Goal: Task Accomplishment & Management: Use online tool/utility

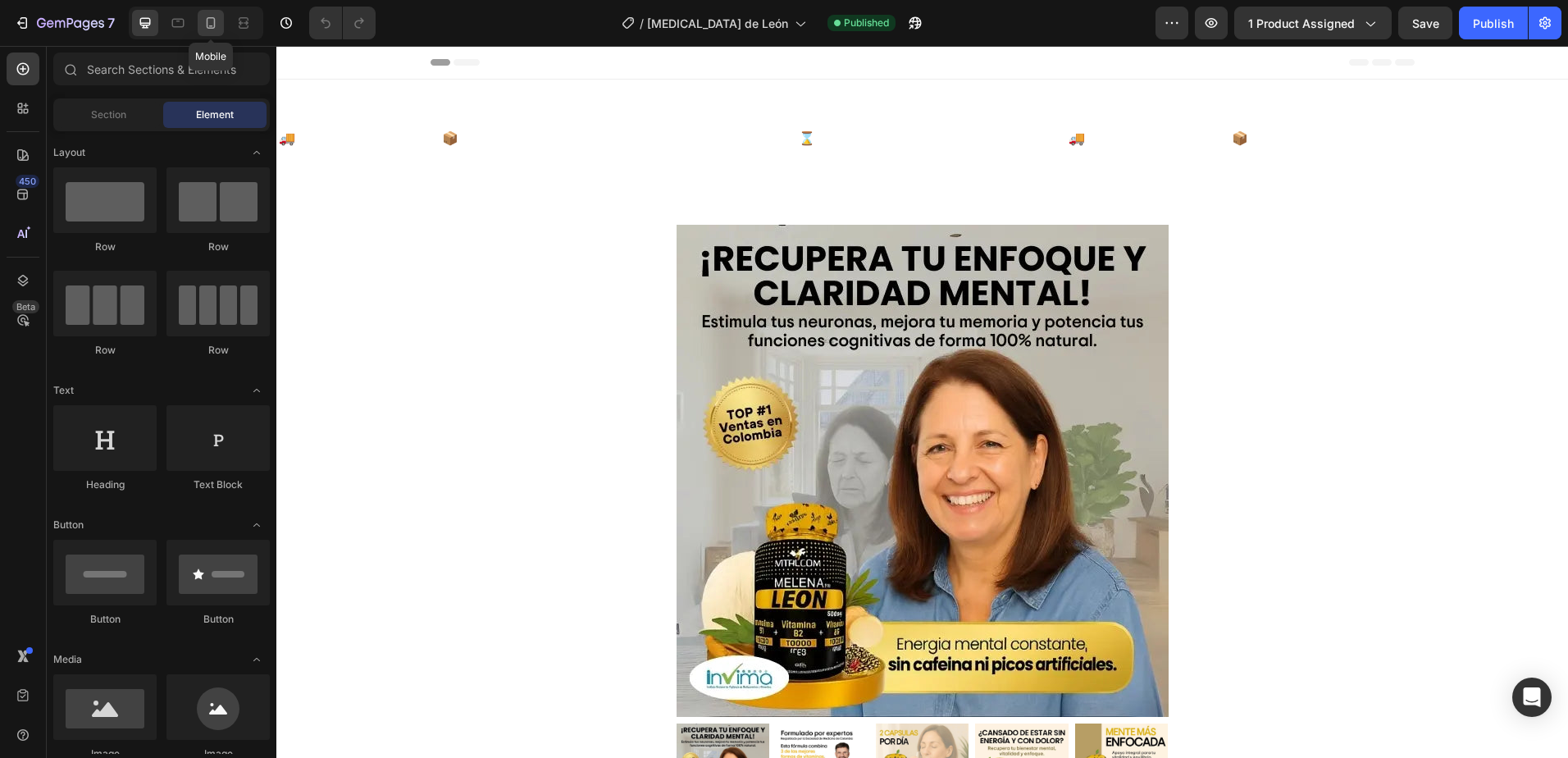
click at [201, 21] on div at bounding box center [211, 23] width 27 height 27
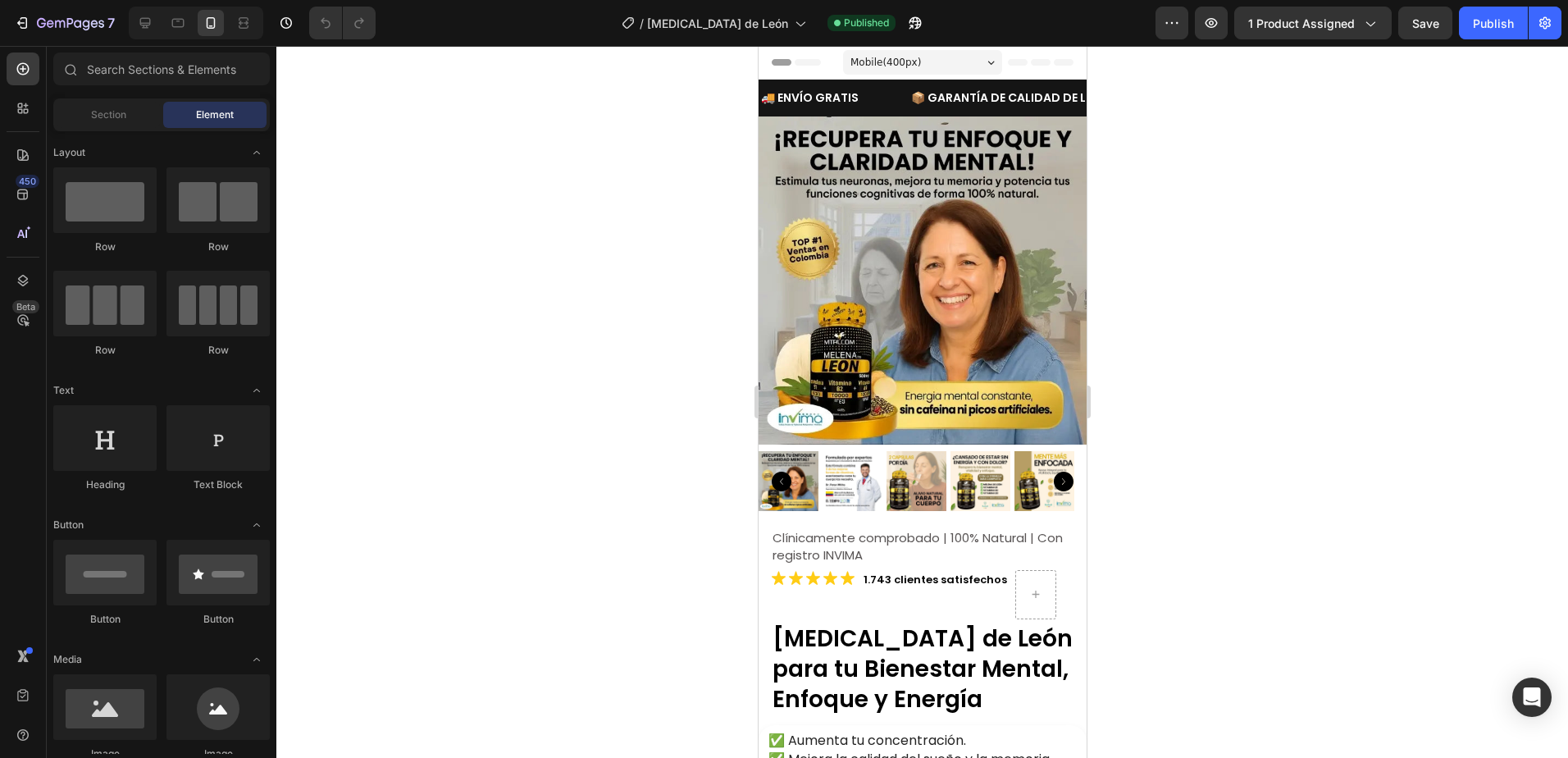
click at [862, 216] on img at bounding box center [922, 280] width 328 height 328
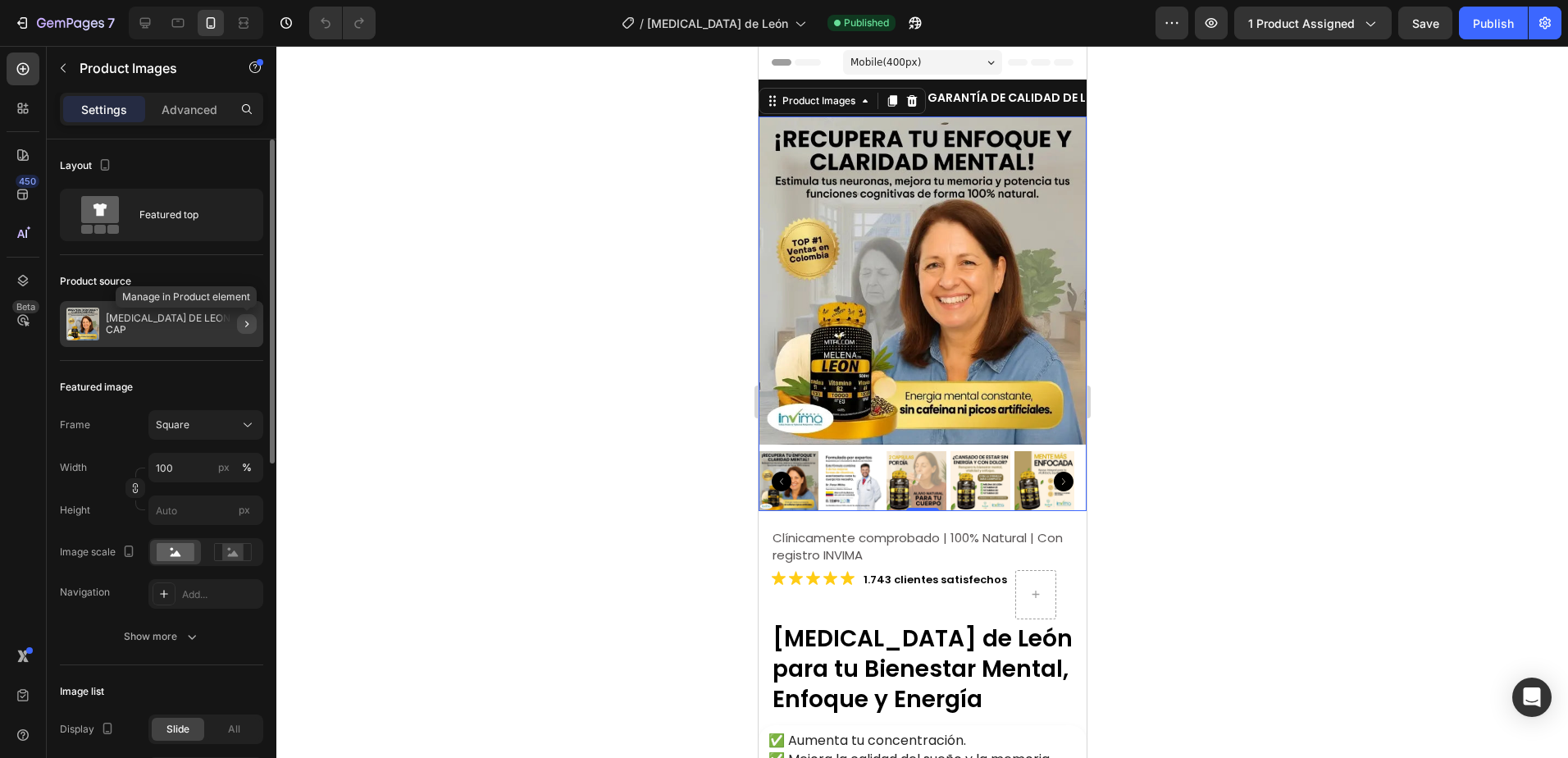
click at [248, 319] on icon "button" at bounding box center [247, 324] width 13 height 13
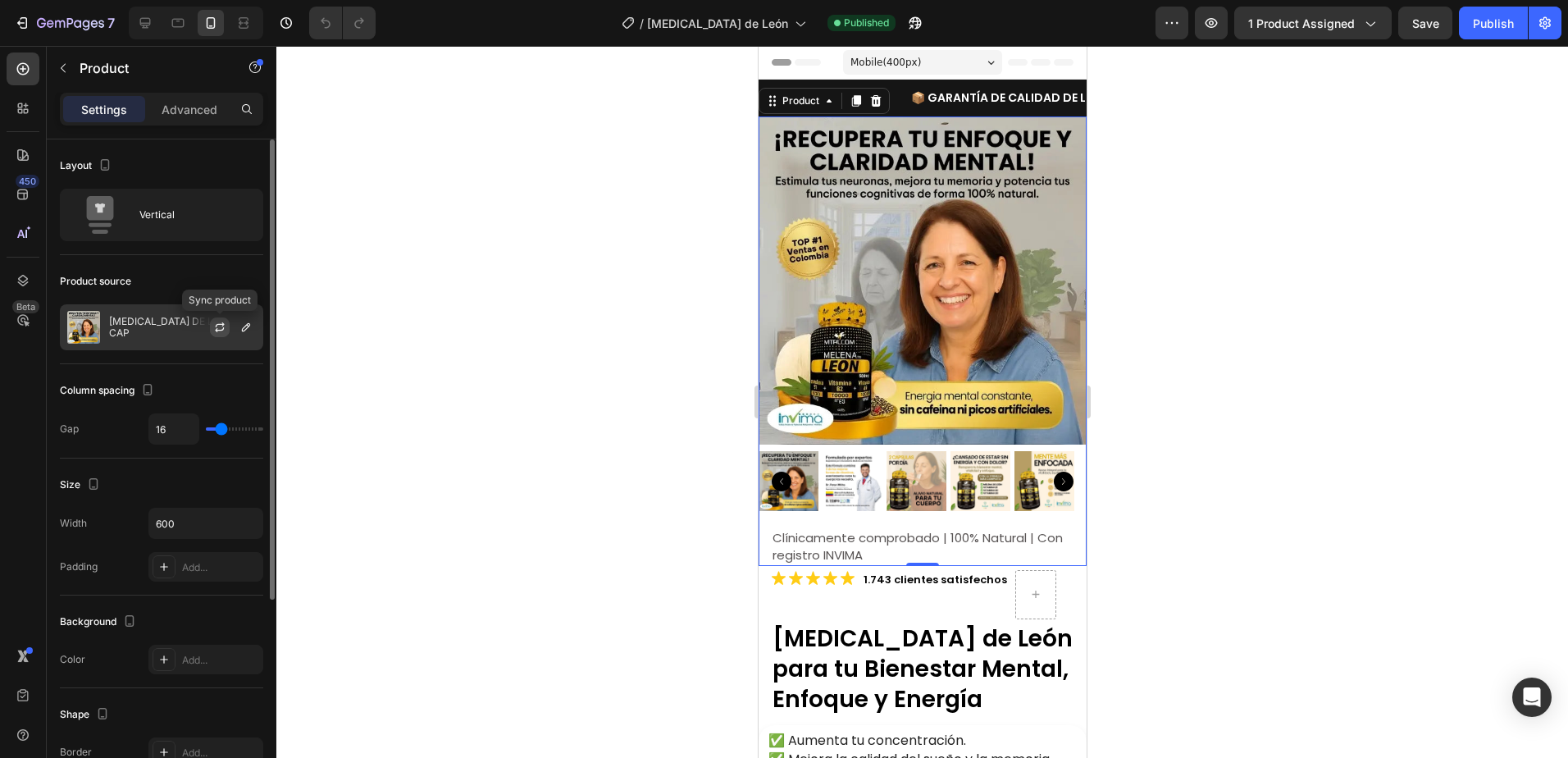
click at [220, 329] on icon "button" at bounding box center [220, 327] width 13 height 13
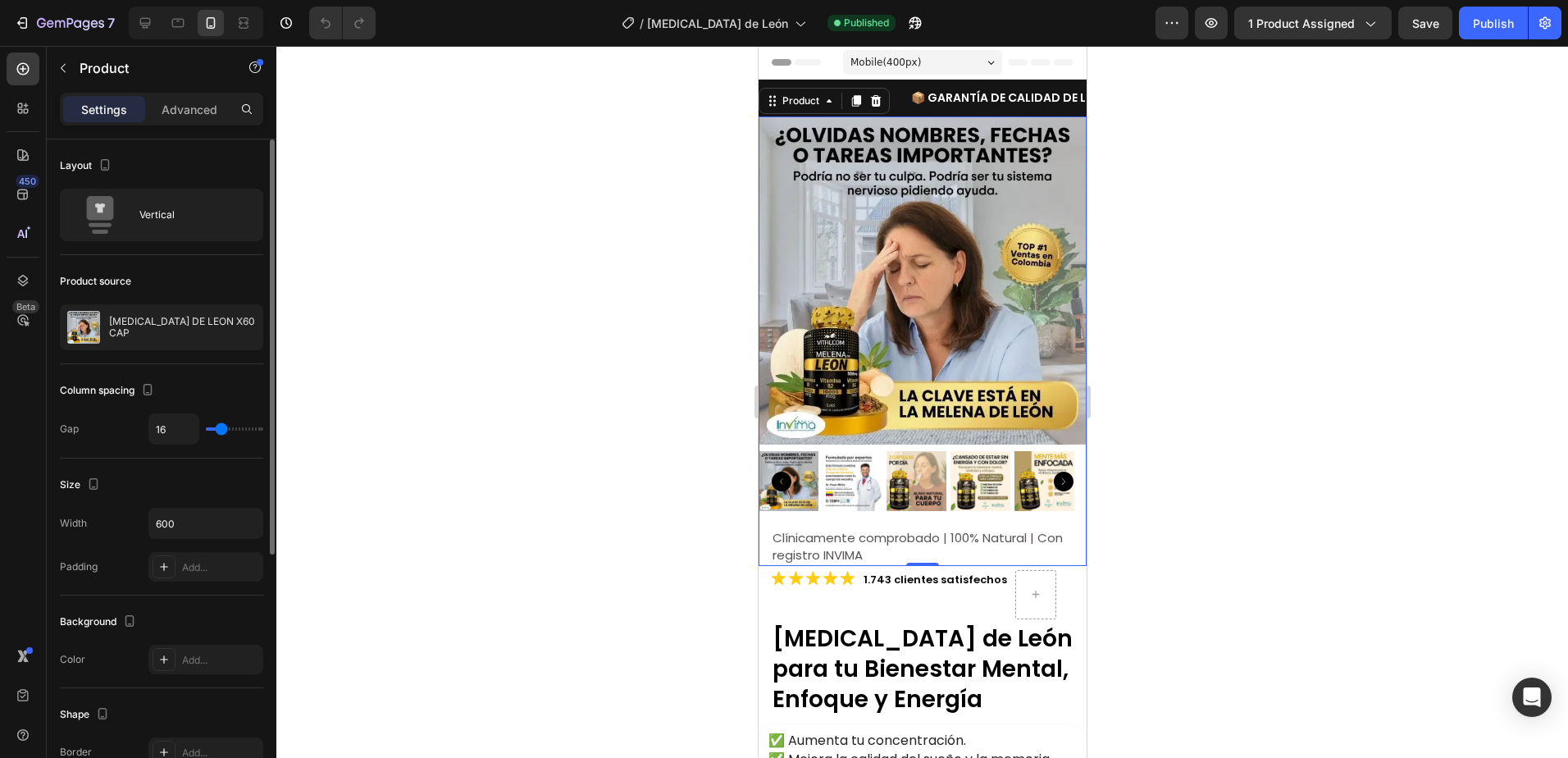
click at [1233, 266] on div at bounding box center [922, 401] width 1292 height 712
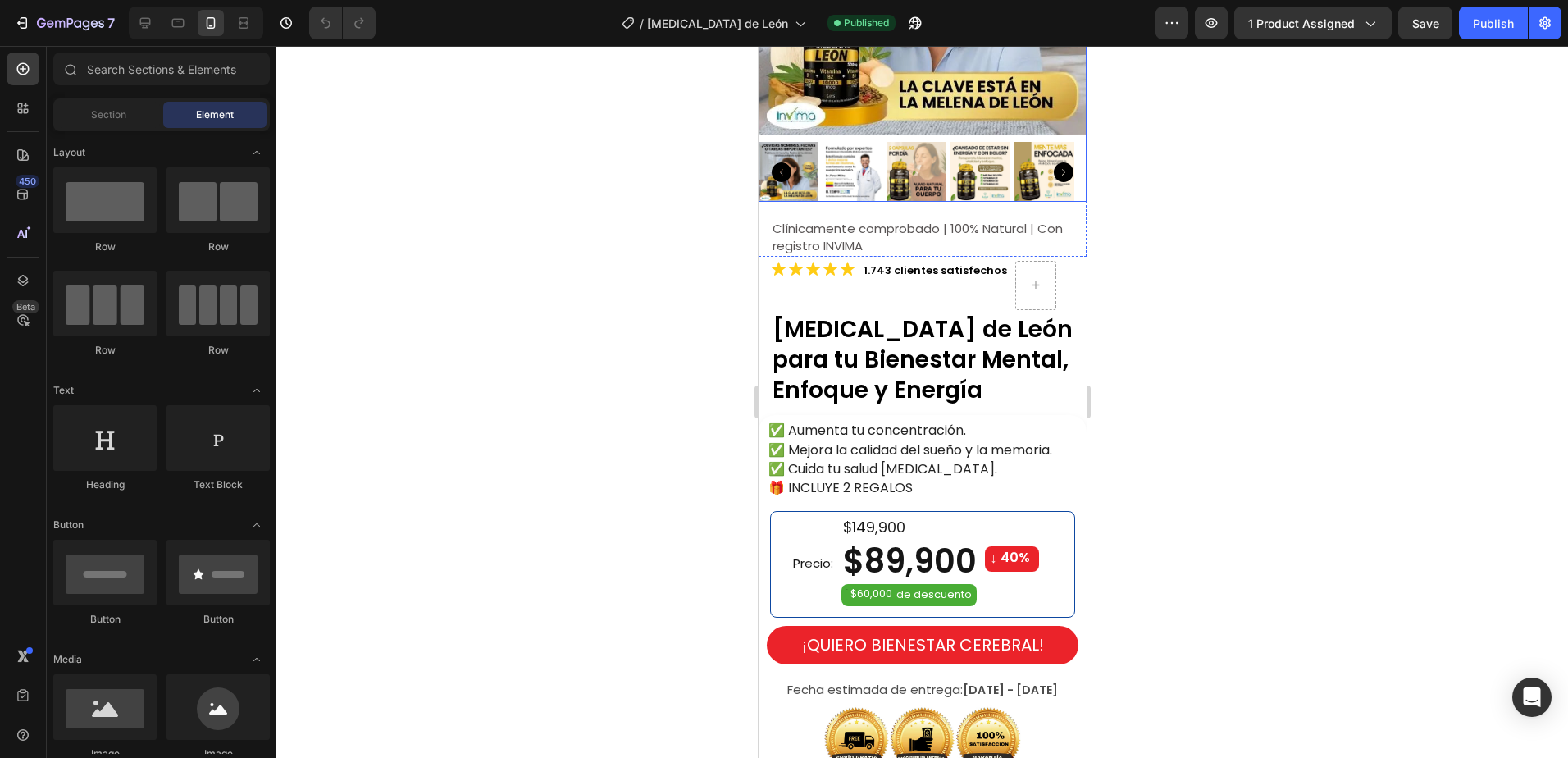
scroll to position [328, 0]
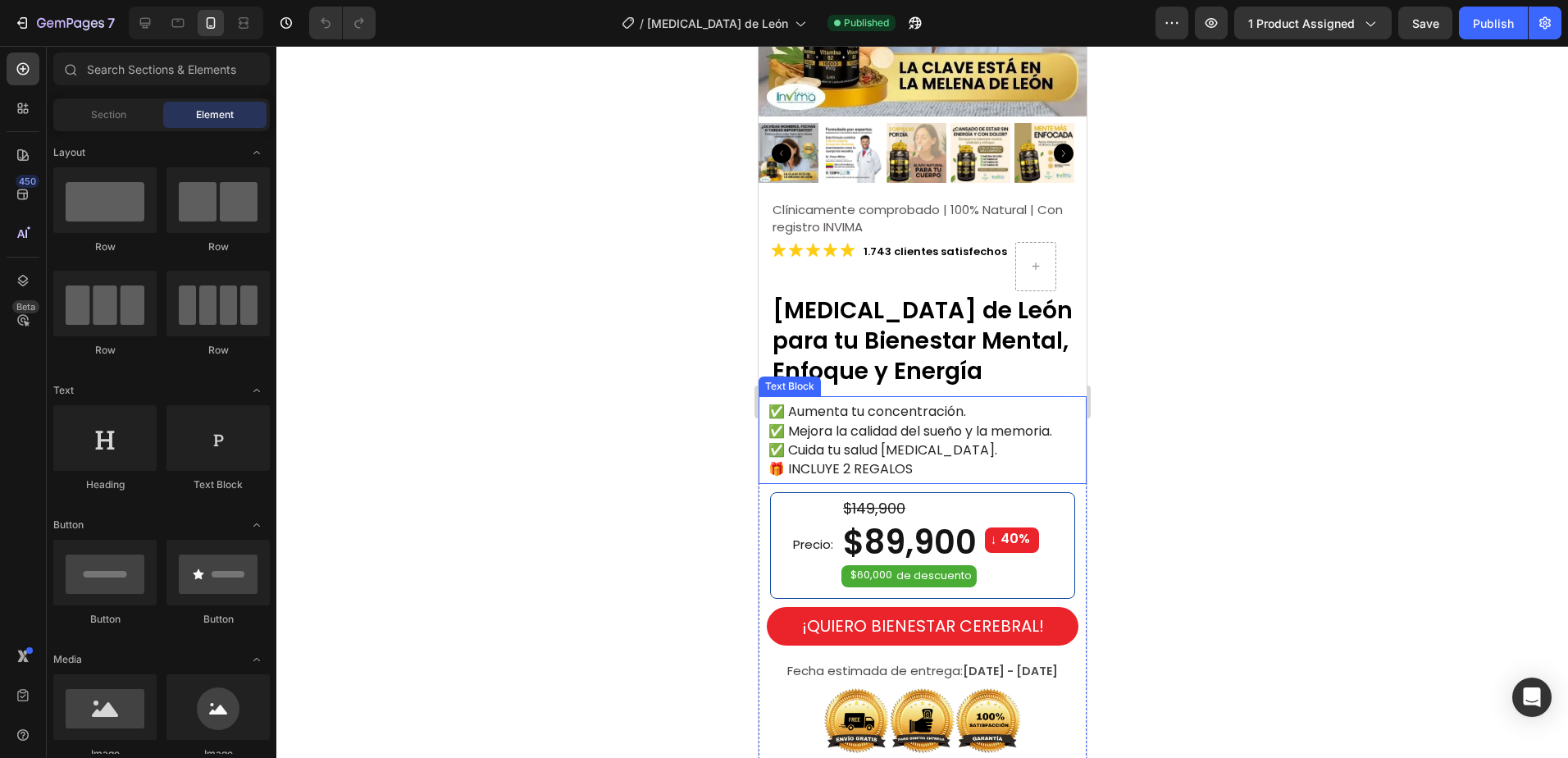
drag, startPoint x: 862, startPoint y: 429, endPoint x: 886, endPoint y: 419, distance: 26.0
click at [862, 441] on span "✅ Cuida tu salud gastrointestinal." at bounding box center [882, 450] width 228 height 19
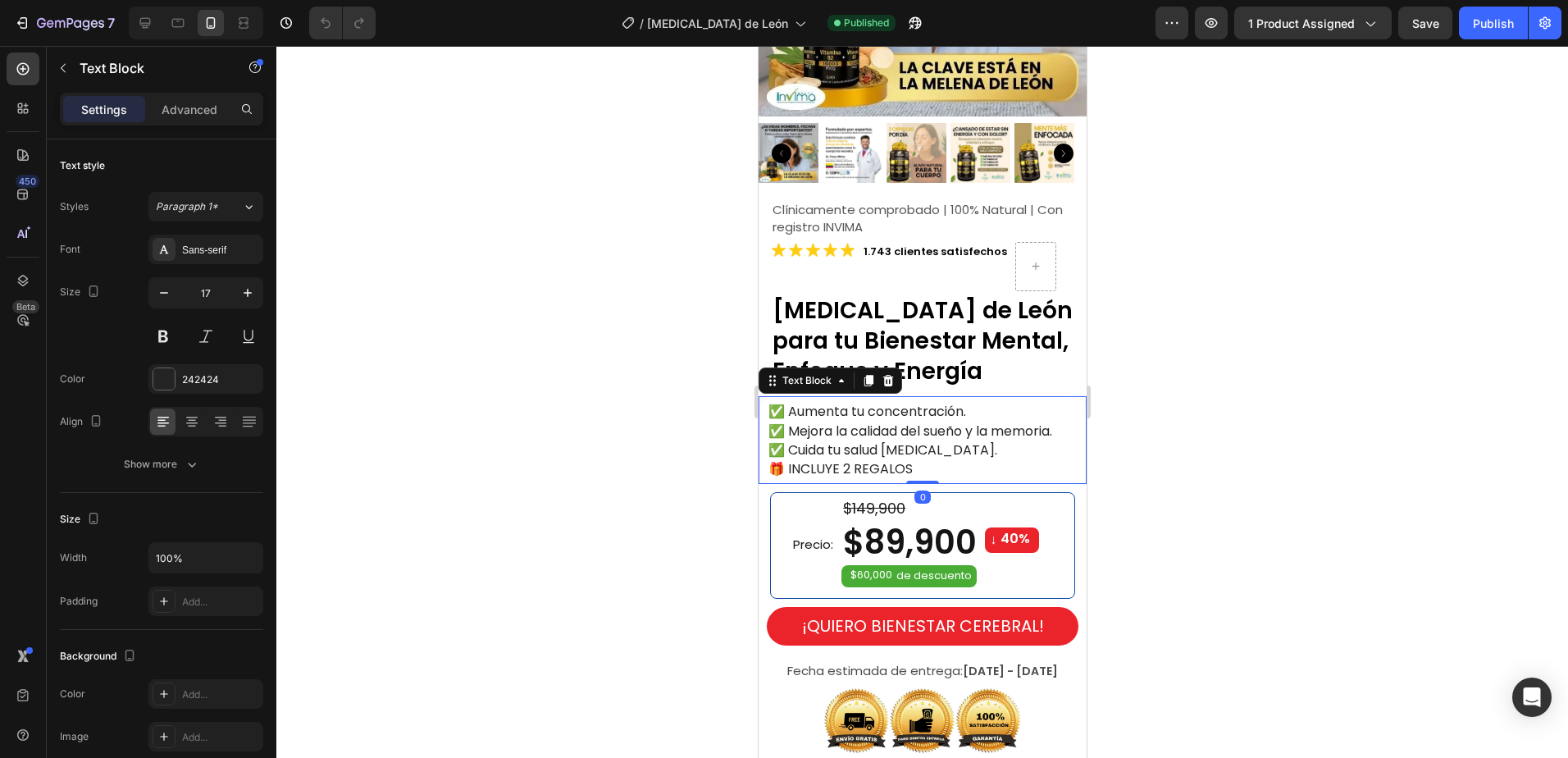
click at [885, 422] on span "✅ Mejora la calidad del sueño y la memoria." at bounding box center [909, 431] width 283 height 19
click at [784, 402] on span "✅ Aumenta tu concentración." at bounding box center [866, 411] width 198 height 19
click at [766, 403] on div "✅ Aumenta tu concentración. ✅ Mejora la calidad del sueño y la memoria. ✅ Cuida…" at bounding box center [925, 439] width 319 height 79
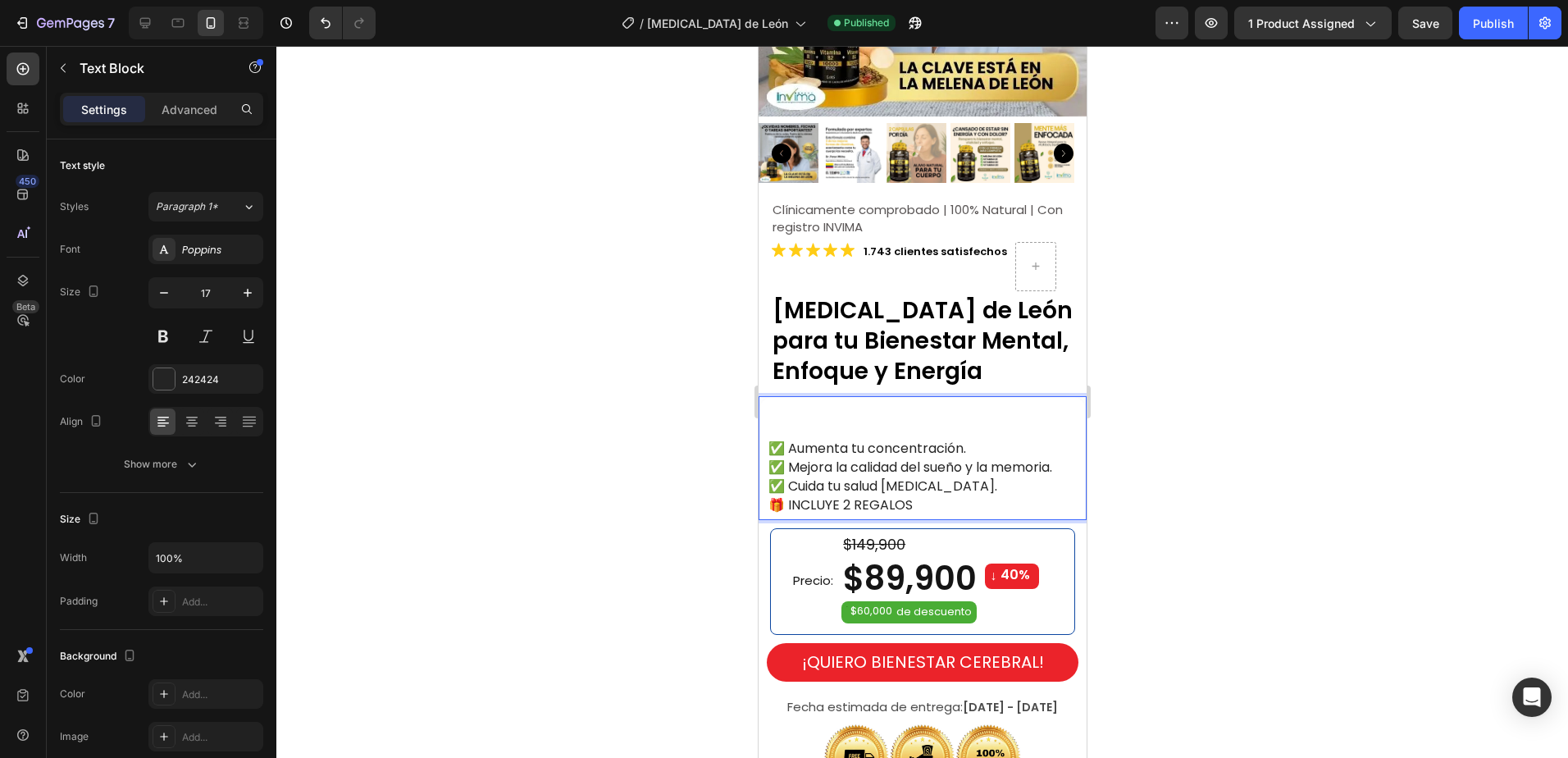
click at [802, 402] on p "Rich Text Editor. Editing area: main" at bounding box center [926, 410] width 317 height 18
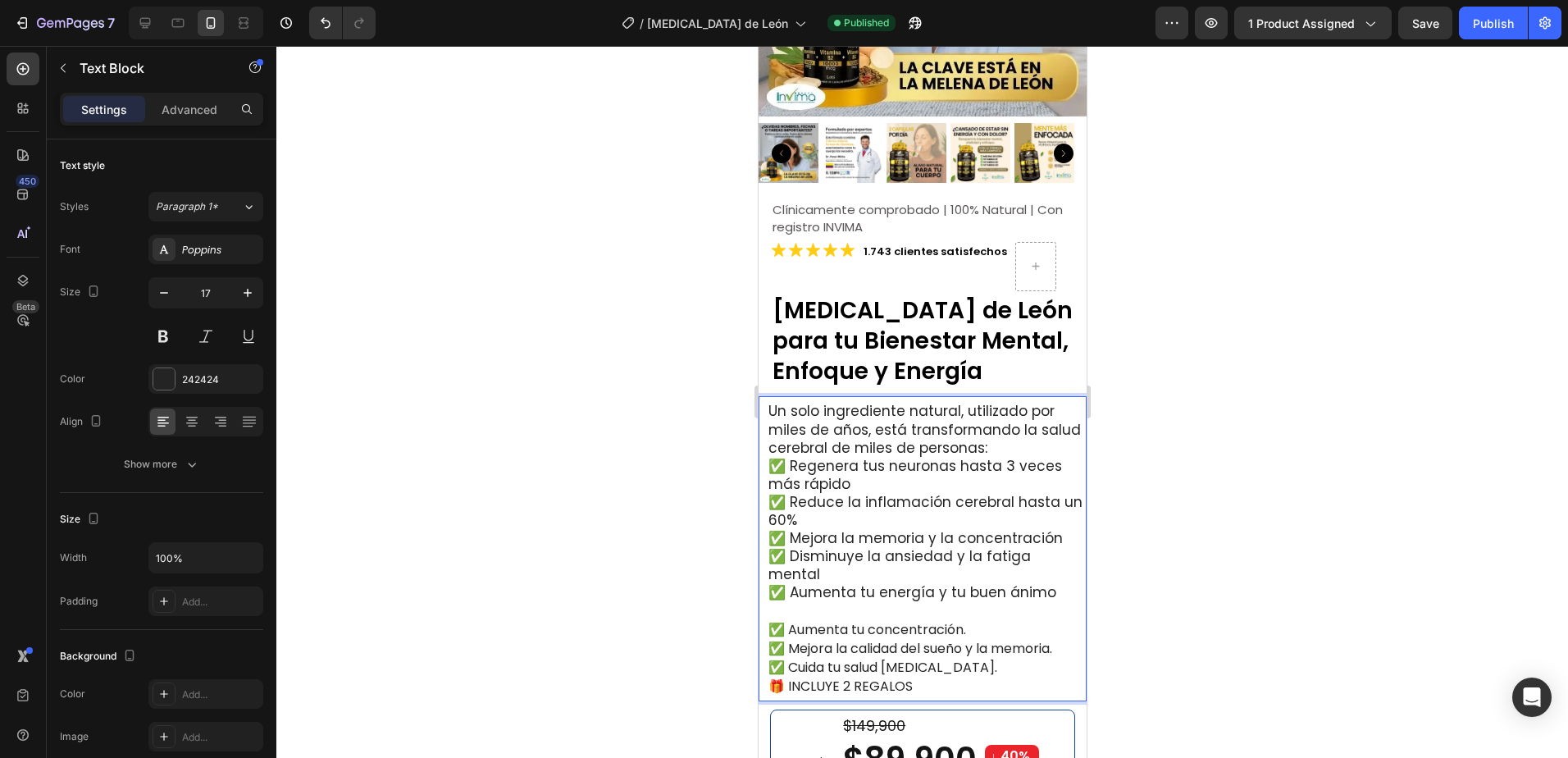
click at [876, 414] on p "Un solo ingrediente natural, utilizado por miles de años, está transformando la…" at bounding box center [926, 428] width 317 height 54
click at [910, 475] on p "✅ Regenera tus neuronas hasta 3 veces más rápido" at bounding box center [926, 475] width 317 height 36
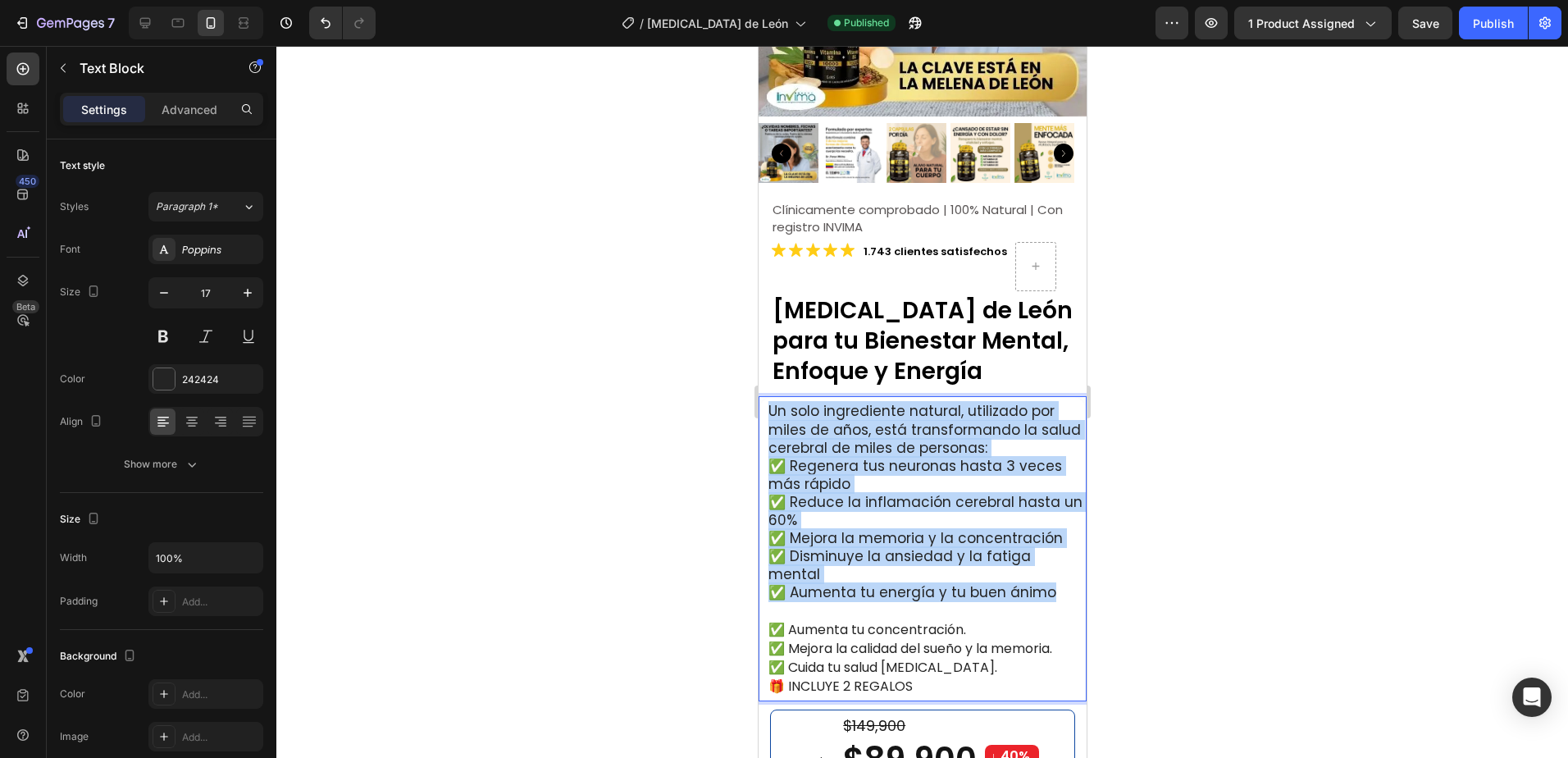
drag, startPoint x: 767, startPoint y: 398, endPoint x: 1056, endPoint y: 587, distance: 345.3
click at [1056, 587] on div "Un solo ingrediente natural, utilizado por miles de años, está transformando la…" at bounding box center [925, 548] width 319 height 297
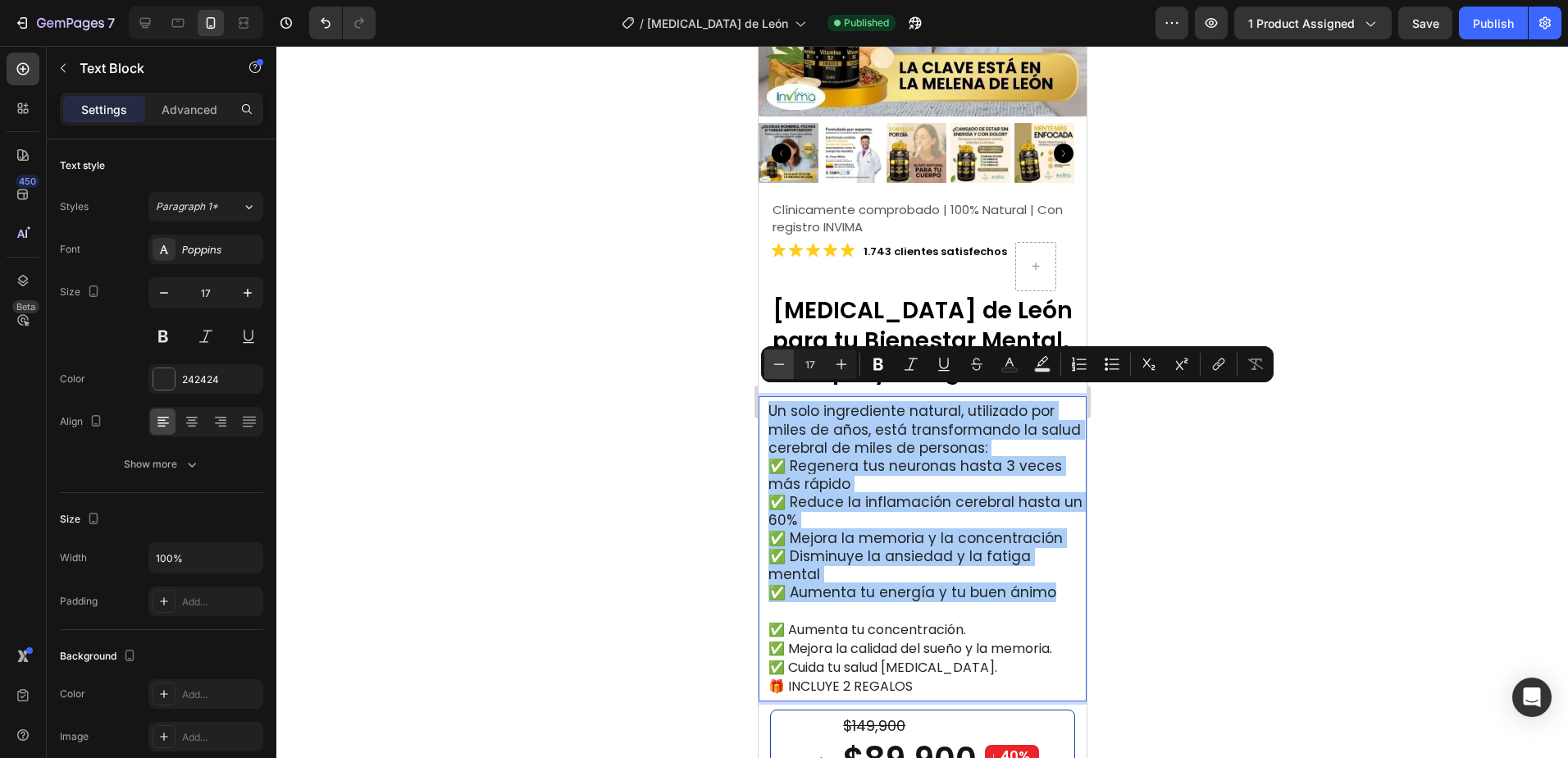
click at [780, 362] on icon "Editor contextual toolbar" at bounding box center [778, 364] width 16 height 16
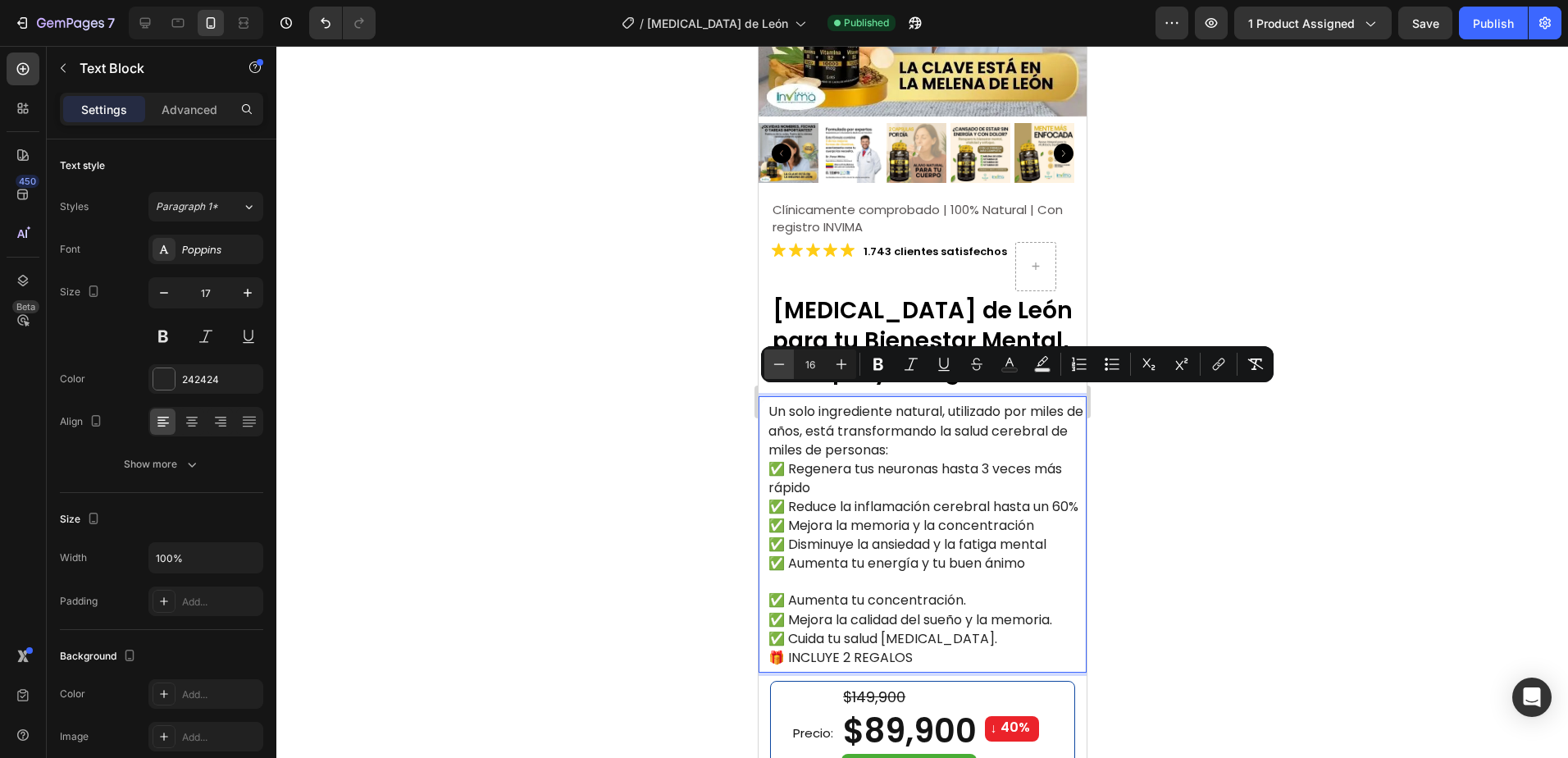
click at [780, 362] on icon "Editor contextual toolbar" at bounding box center [778, 364] width 16 height 16
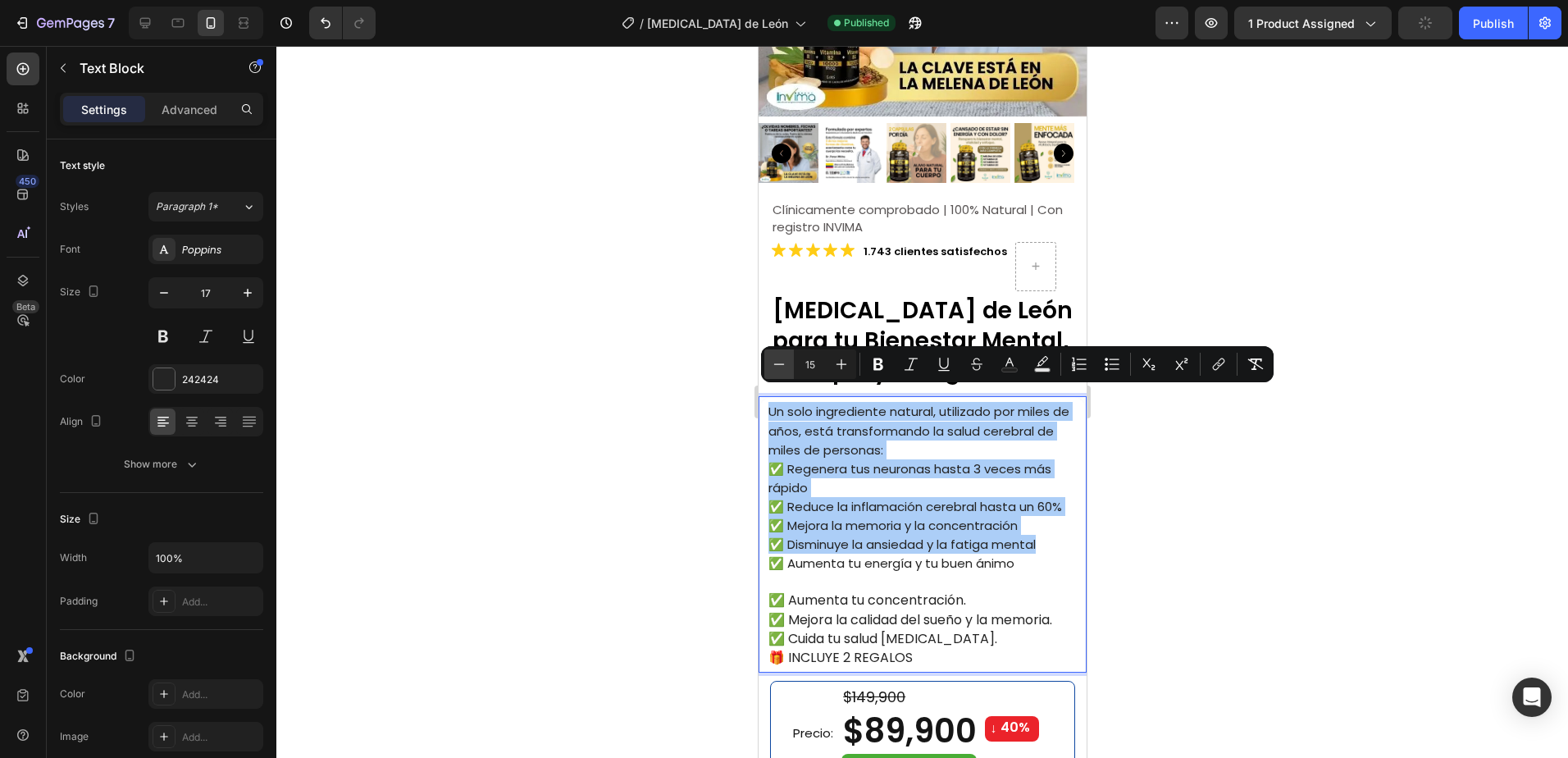
click at [780, 362] on icon "Editor contextual toolbar" at bounding box center [778, 364] width 16 height 16
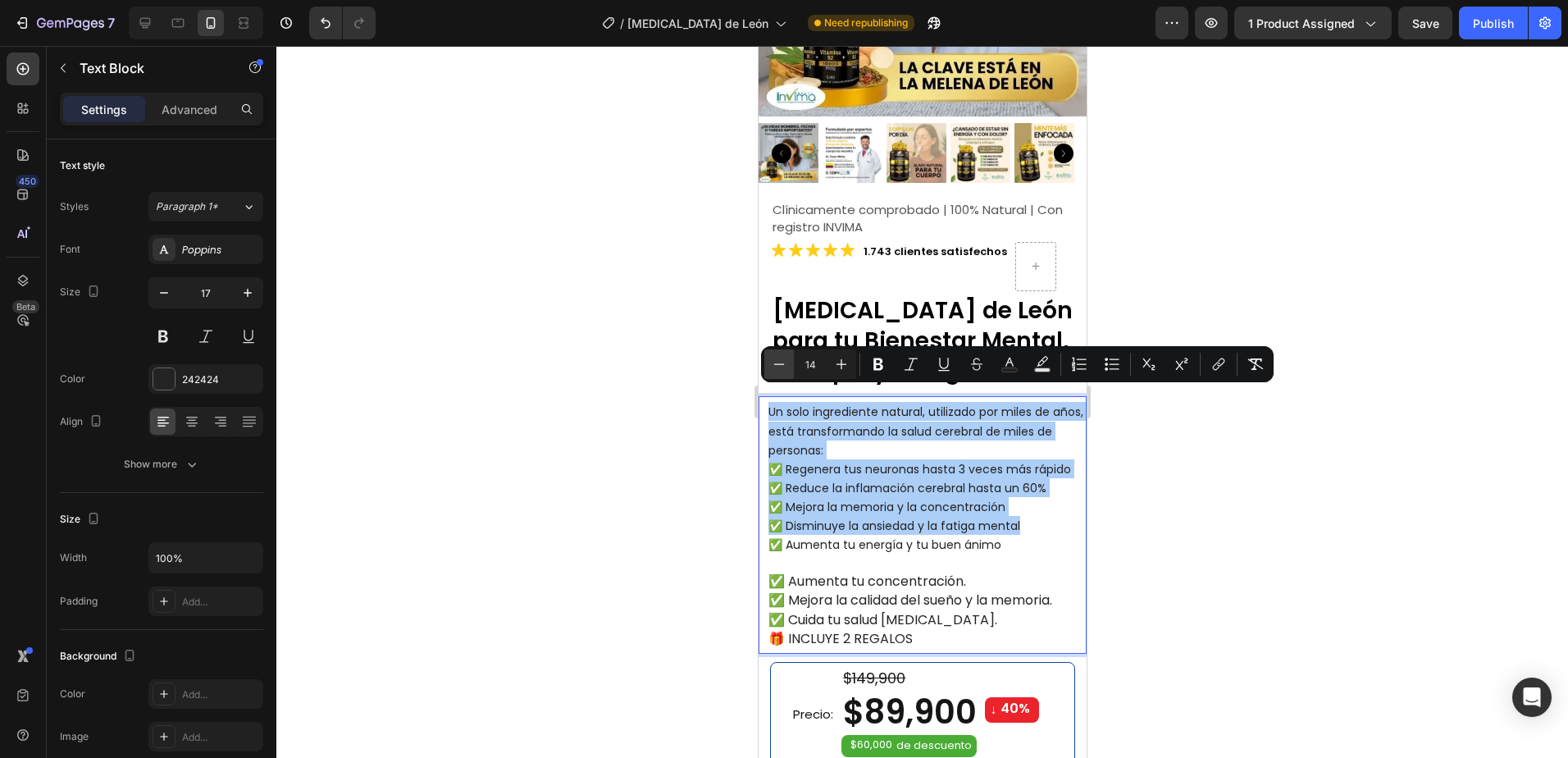
click at [780, 362] on icon "Editor contextual toolbar" at bounding box center [778, 364] width 16 height 16
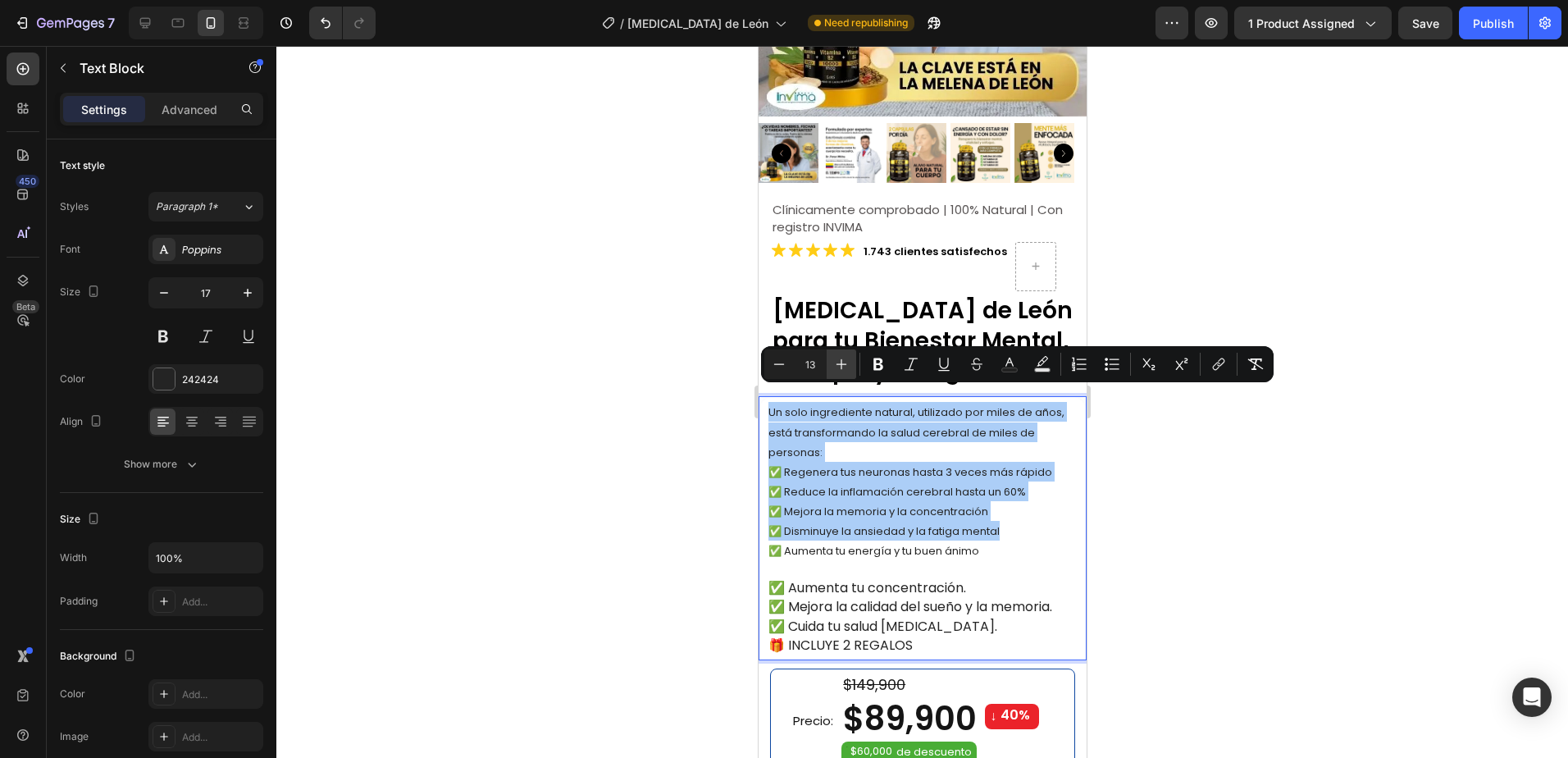
click at [846, 357] on icon "Editor contextual toolbar" at bounding box center [841, 364] width 16 height 16
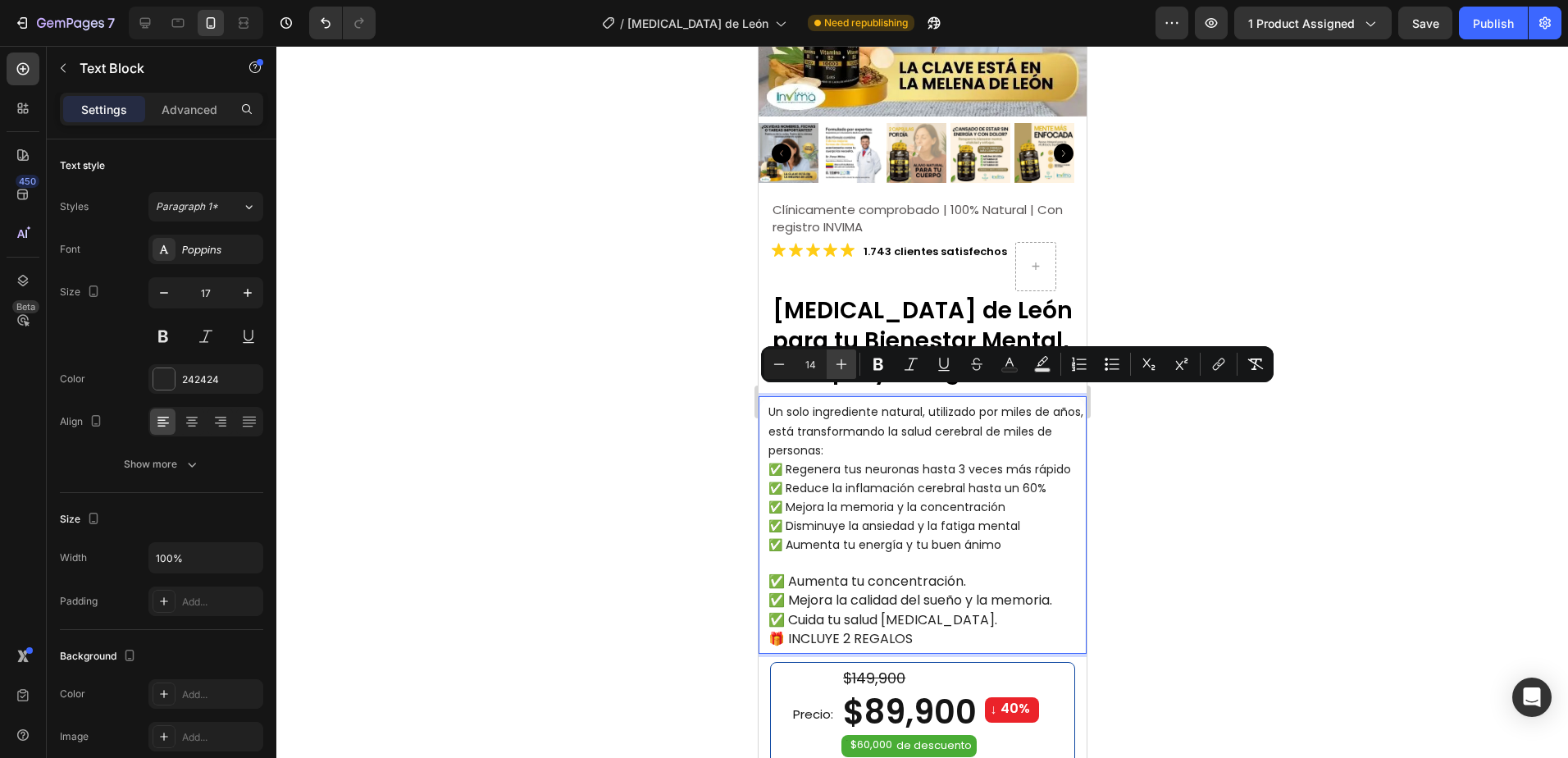
click at [844, 367] on icon "Editor contextual toolbar" at bounding box center [841, 364] width 16 height 16
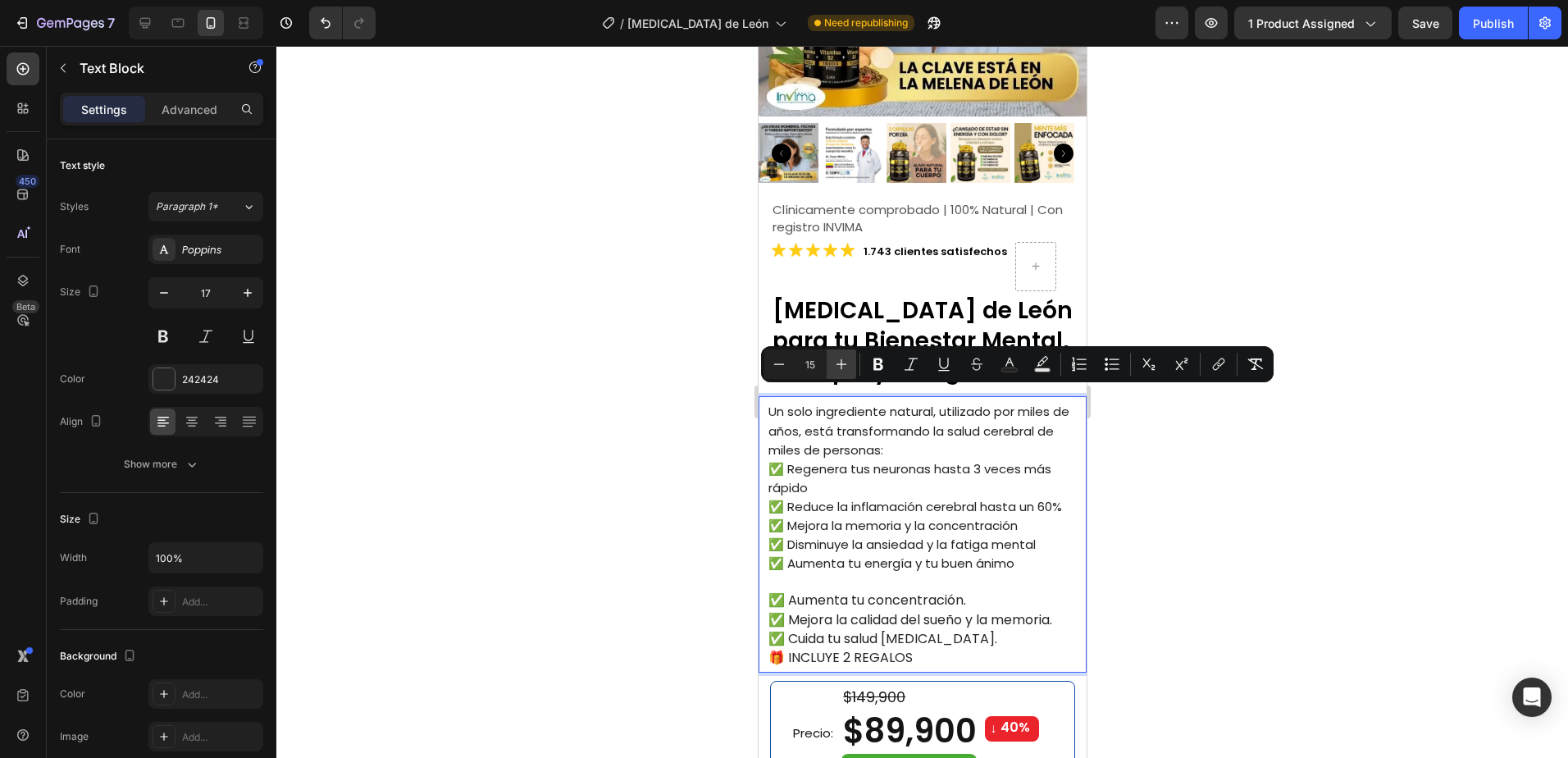
click at [844, 370] on icon "Editor contextual toolbar" at bounding box center [841, 364] width 16 height 16
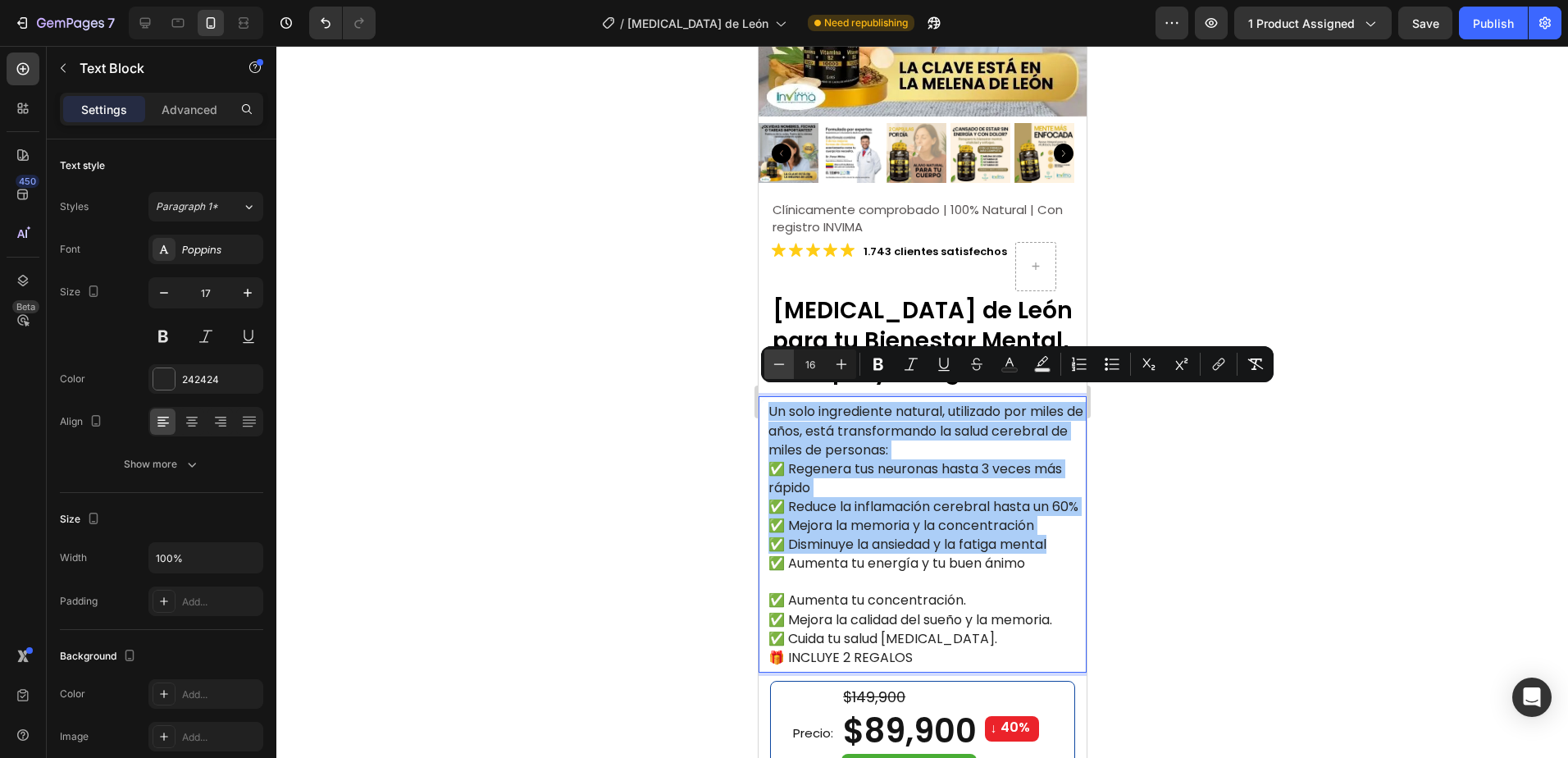
click at [780, 369] on icon "Editor contextual toolbar" at bounding box center [778, 364] width 16 height 16
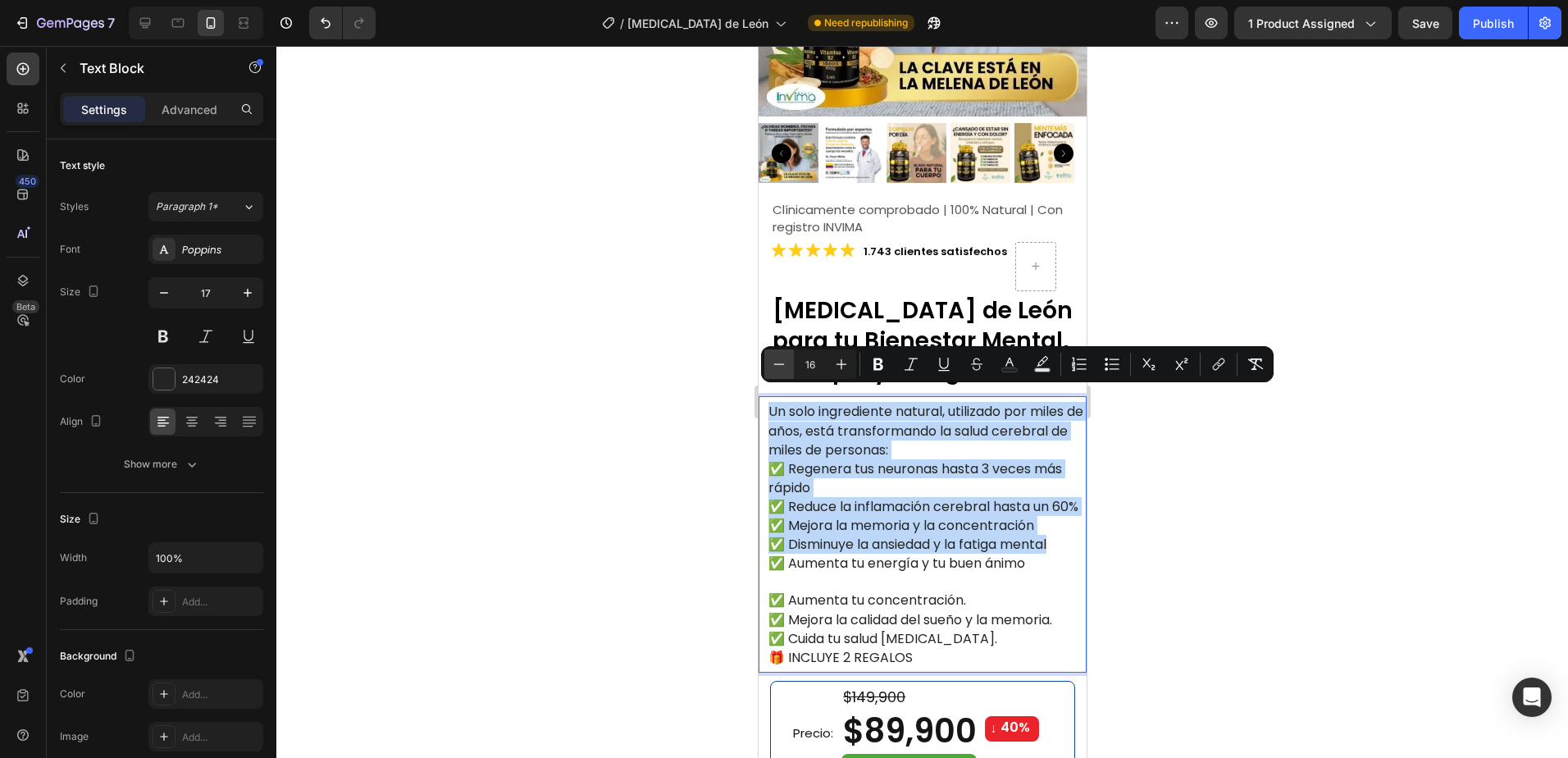
type input "15"
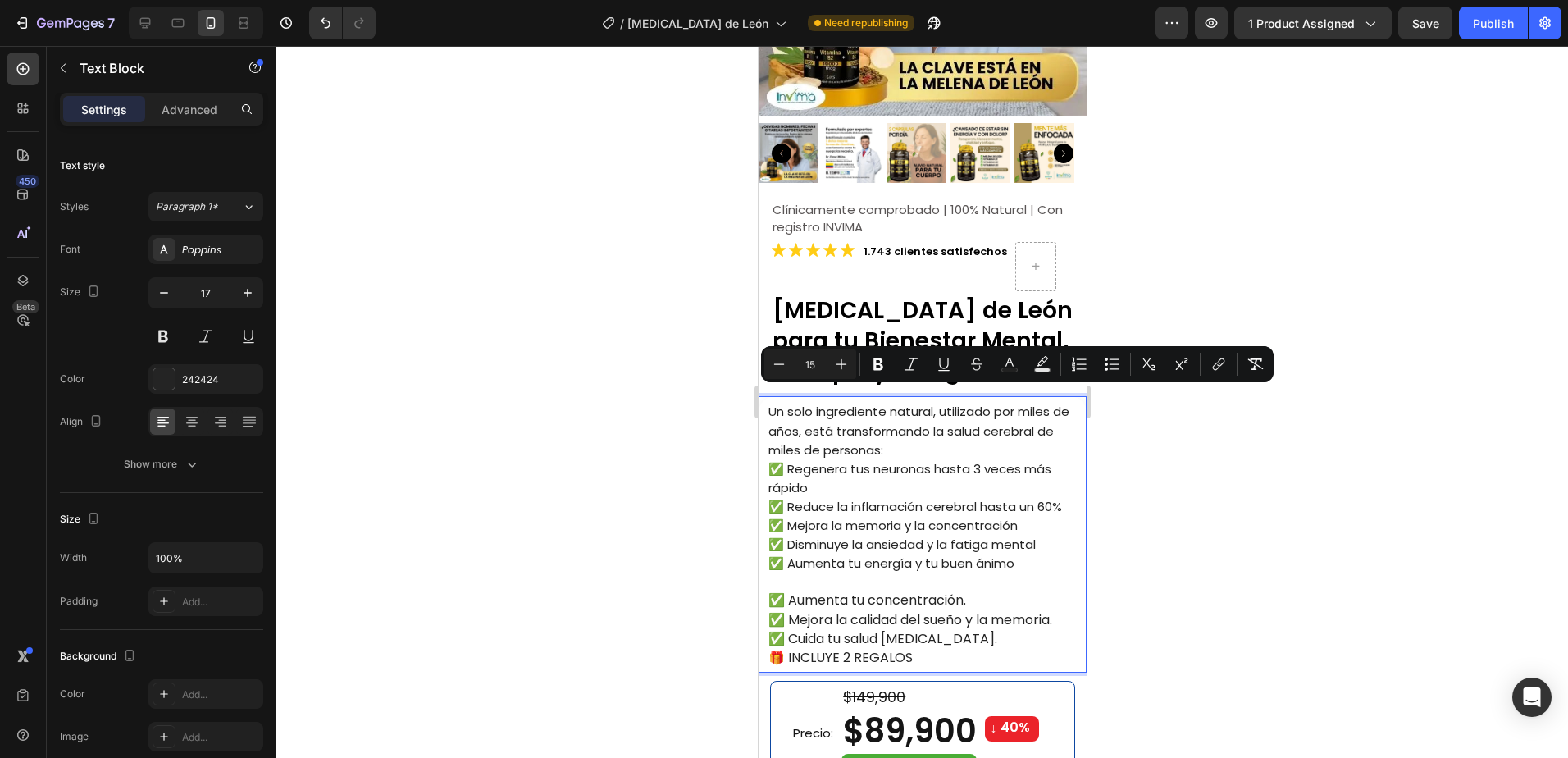
click at [873, 516] on span "✅ Mejora la memoria y la concentración" at bounding box center [892, 525] width 249 height 17
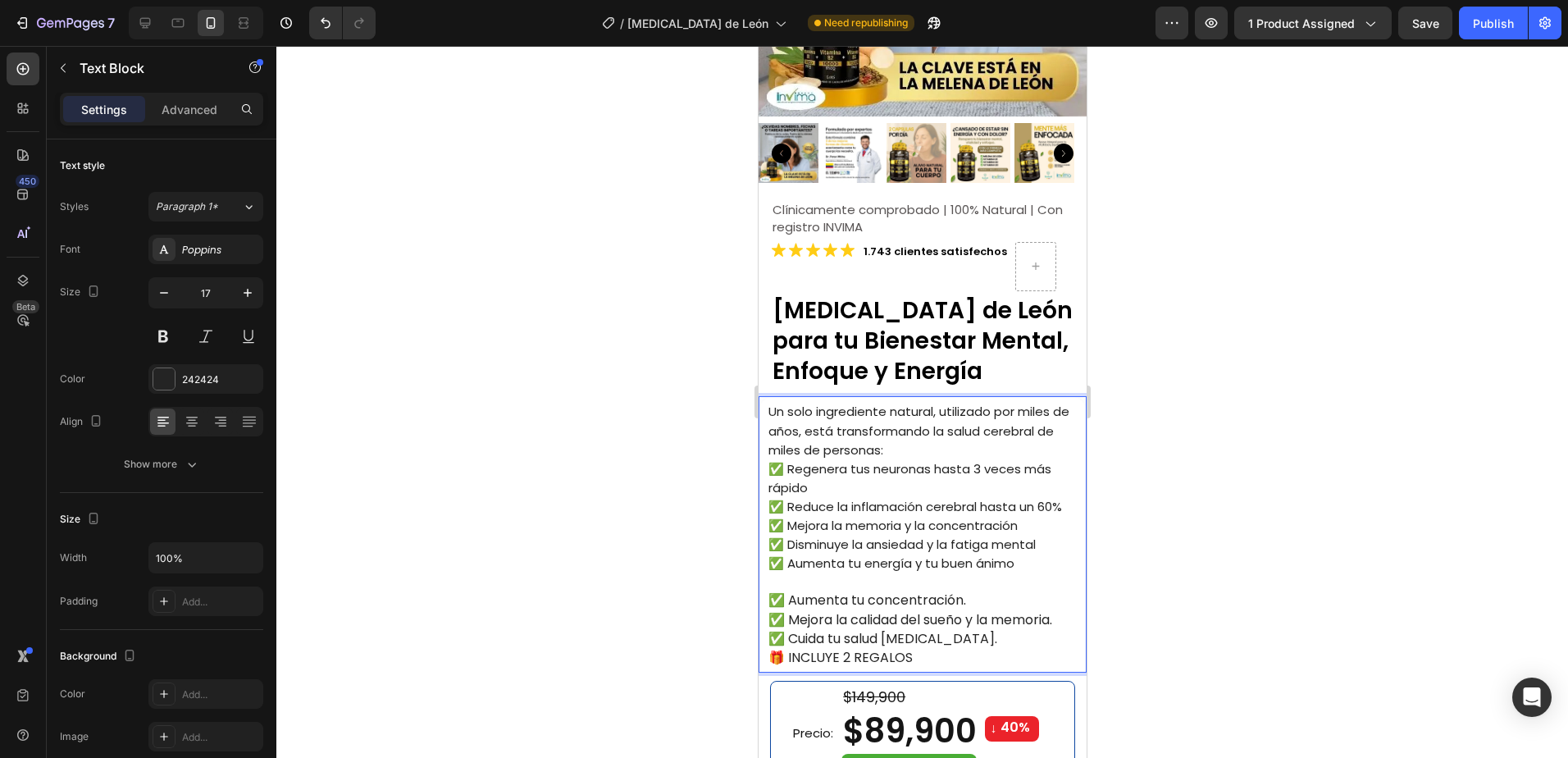
click at [988, 460] on span "✅ Regenera tus neuronas hasta 3 veces más rápido" at bounding box center [909, 478] width 283 height 36
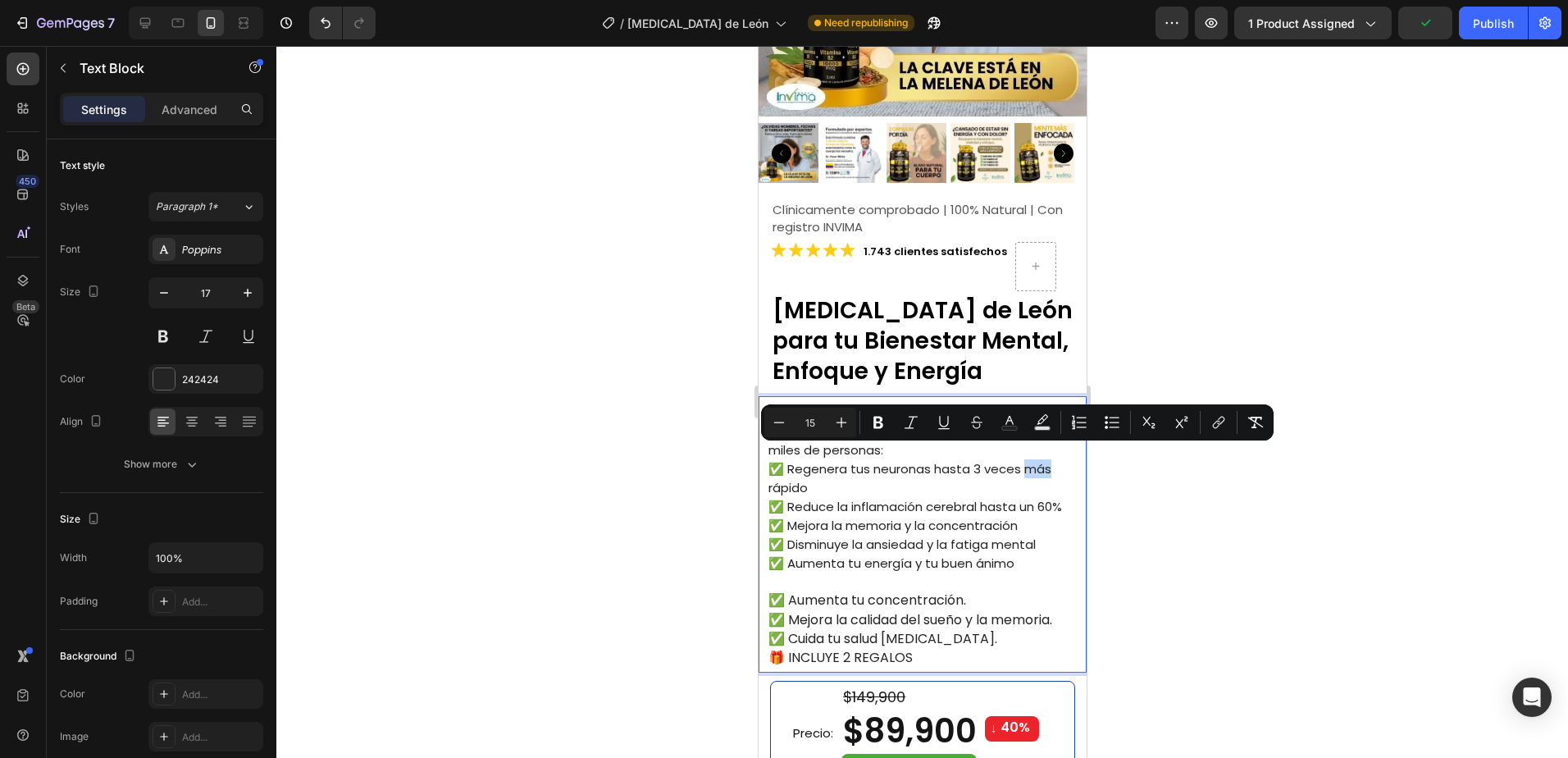
drag, startPoint x: 1045, startPoint y: 458, endPoint x: 1021, endPoint y: 460, distance: 24.1
click at [1021, 460] on p "✅ Regenera tus neuronas hasta 3 veces más rápido" at bounding box center [926, 478] width 317 height 38
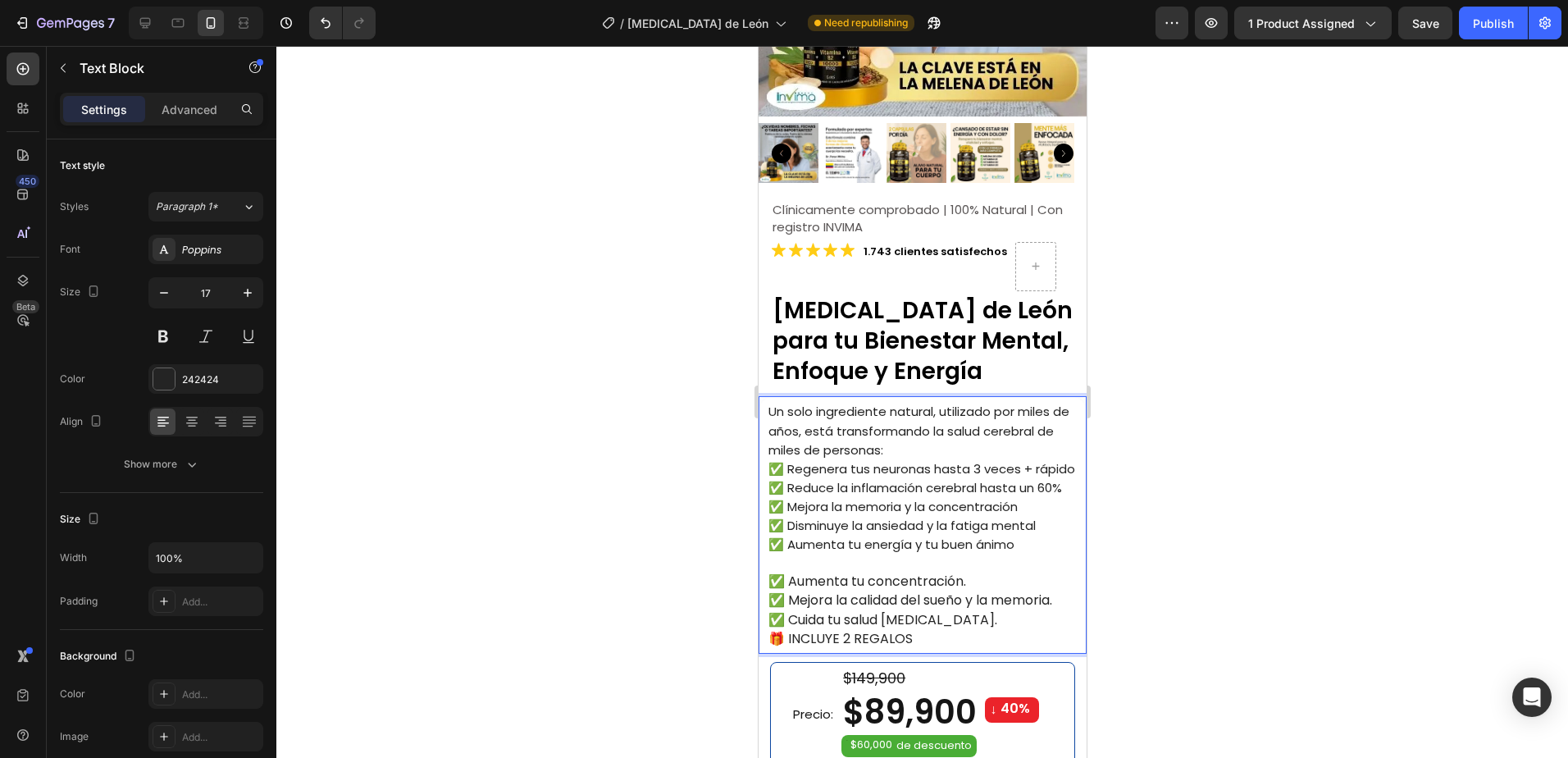
click at [831, 460] on span "✅ Regenera tus neuronas hasta 3 veces + rápido" at bounding box center [921, 468] width 307 height 17
click at [898, 435] on p "Un solo ingrediente natural, utilizado por miles de años, está transformando la…" at bounding box center [926, 430] width 317 height 57
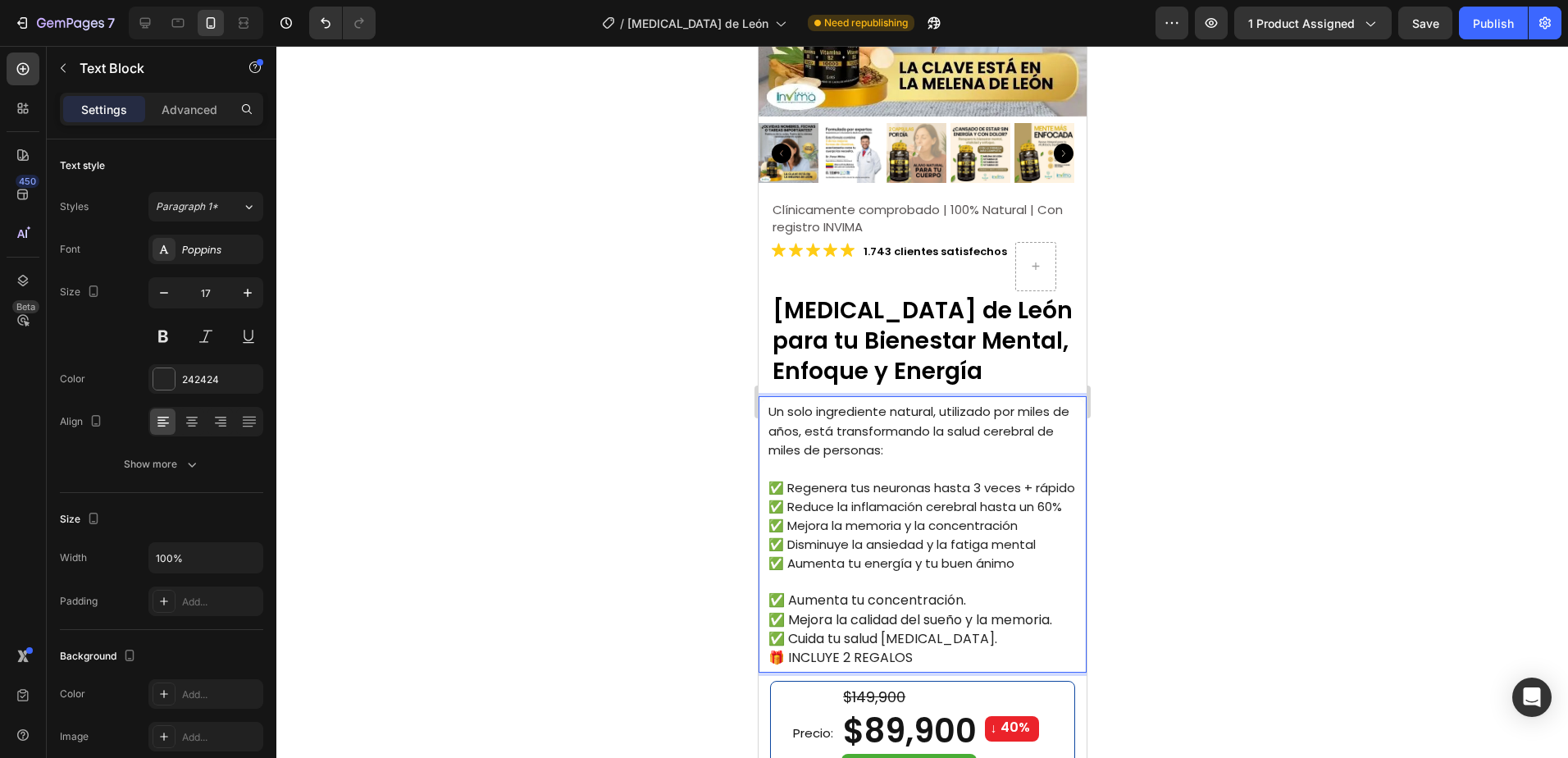
click at [1190, 389] on div at bounding box center [922, 401] width 1292 height 712
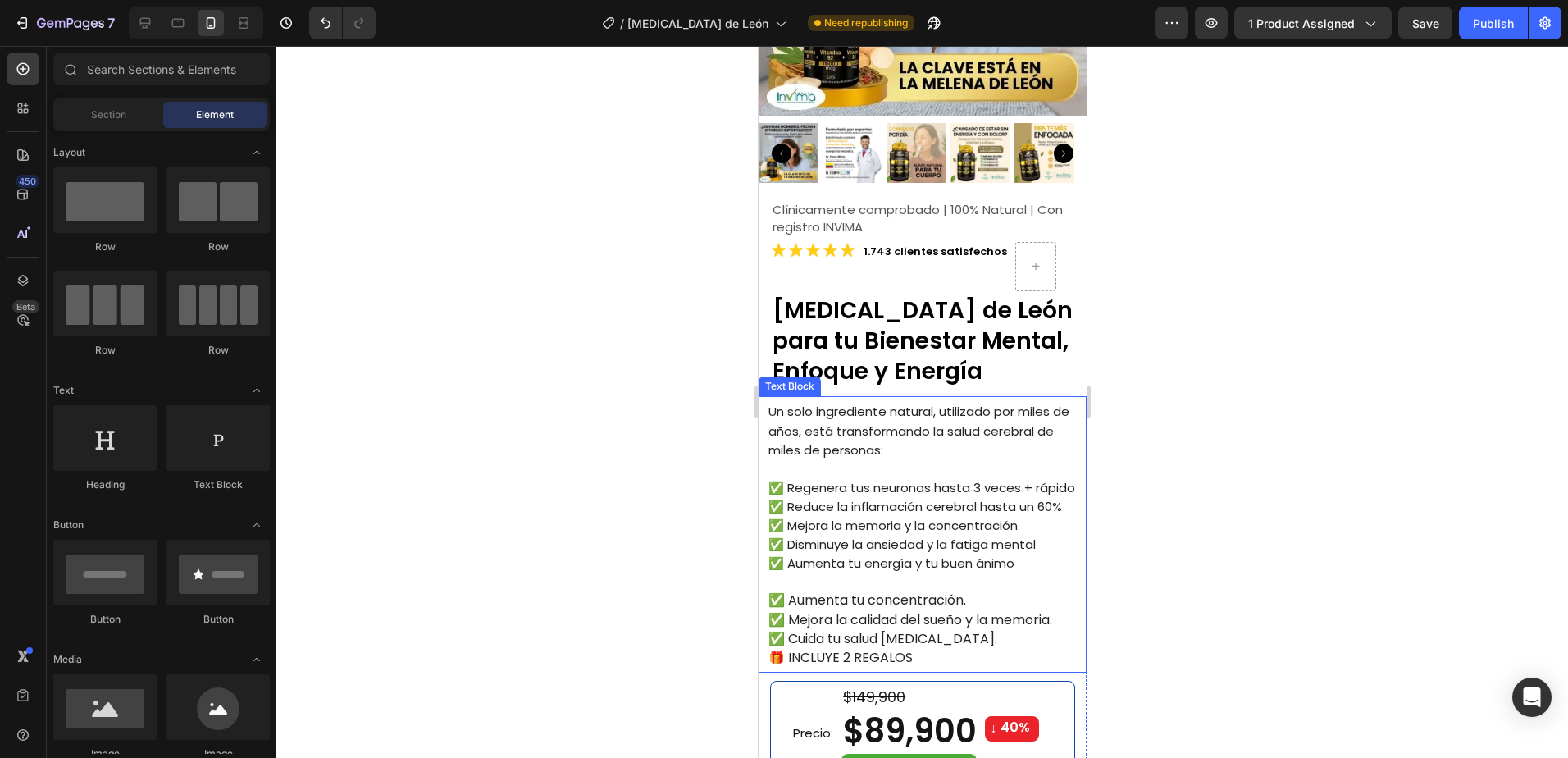
scroll to position [410, 0]
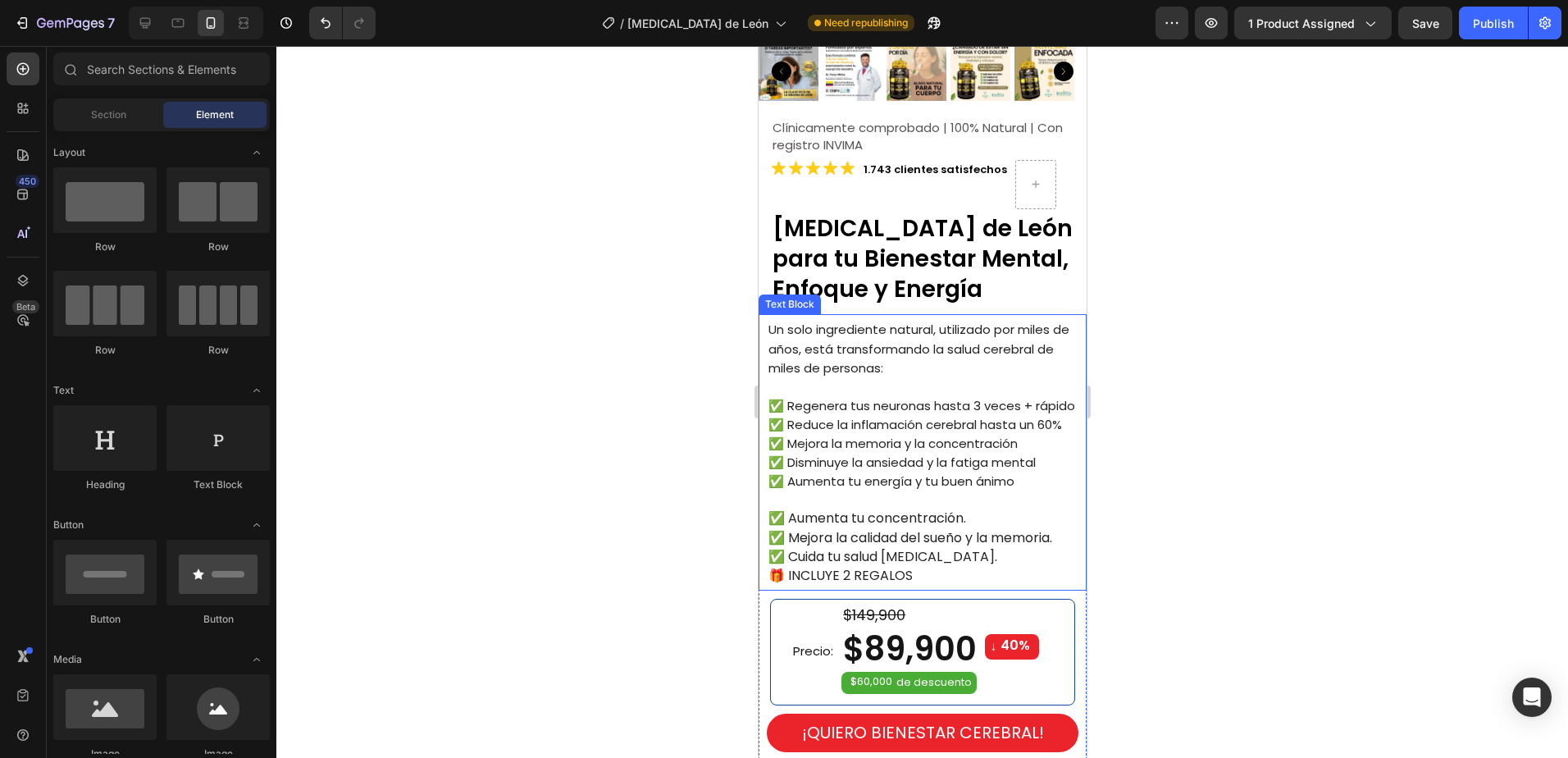
click at [843, 534] on span "✅ Mejora la calidad del sueño y la memoria." at bounding box center [909, 537] width 283 height 19
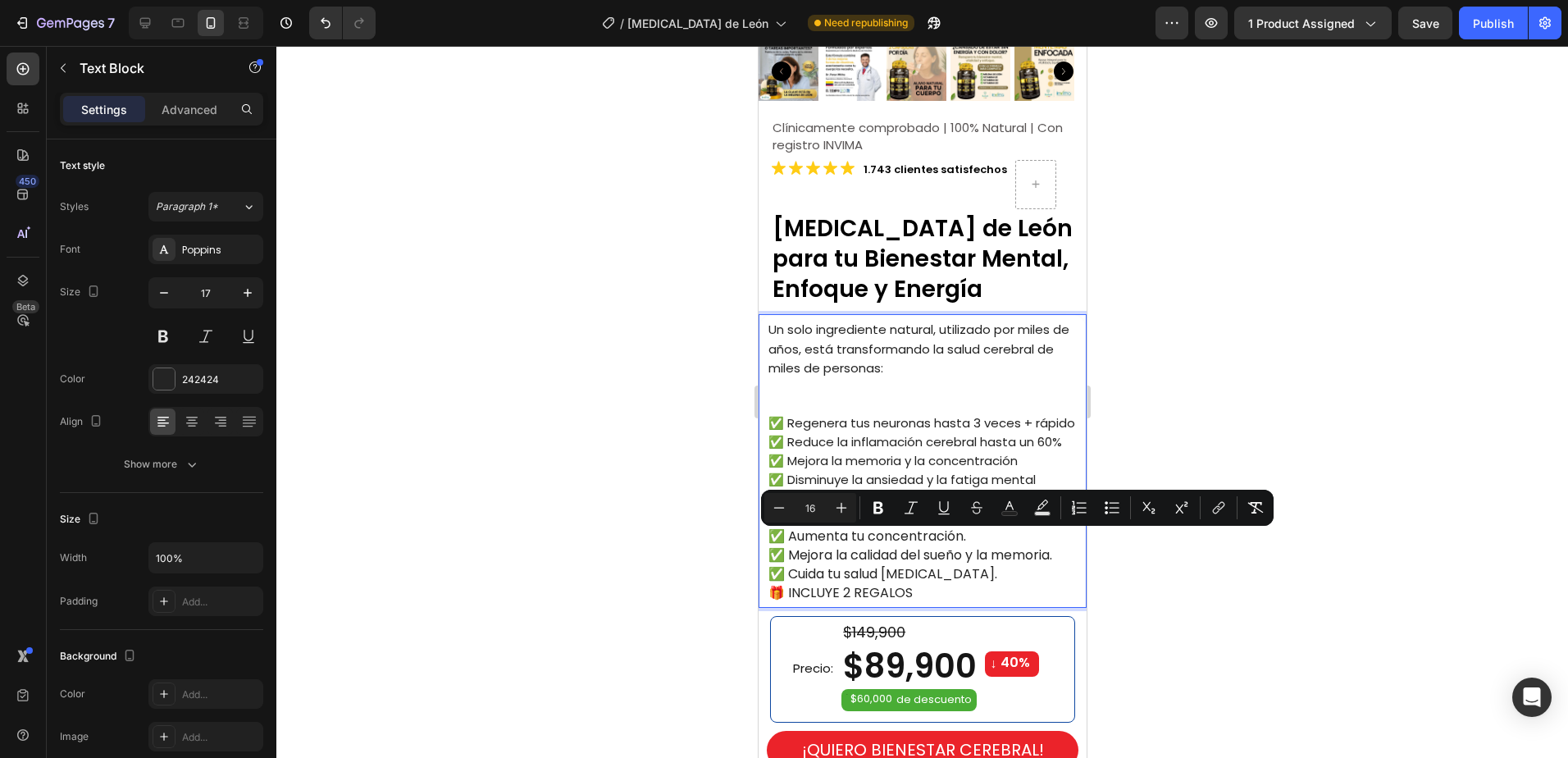
drag, startPoint x: 925, startPoint y: 596, endPoint x: 771, endPoint y: 533, distance: 166.4
click at [771, 533] on div "Un solo ingrediente natural, utilizado por miles de años, está transformando la…" at bounding box center [925, 460] width 319 height 284
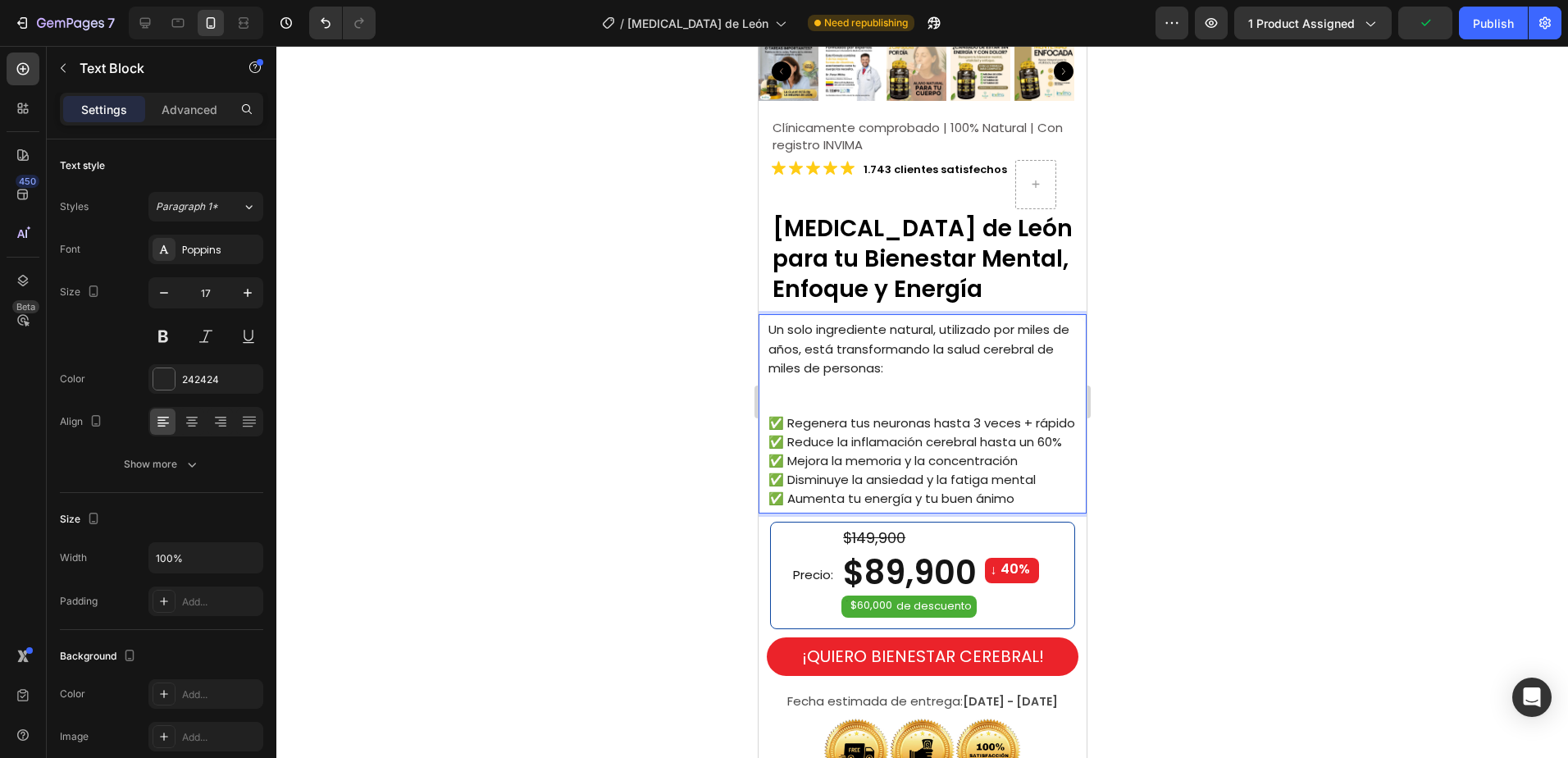
drag, startPoint x: 1242, startPoint y: 362, endPoint x: 1116, endPoint y: 350, distance: 126.6
click at [1232, 362] on div at bounding box center [922, 401] width 1292 height 712
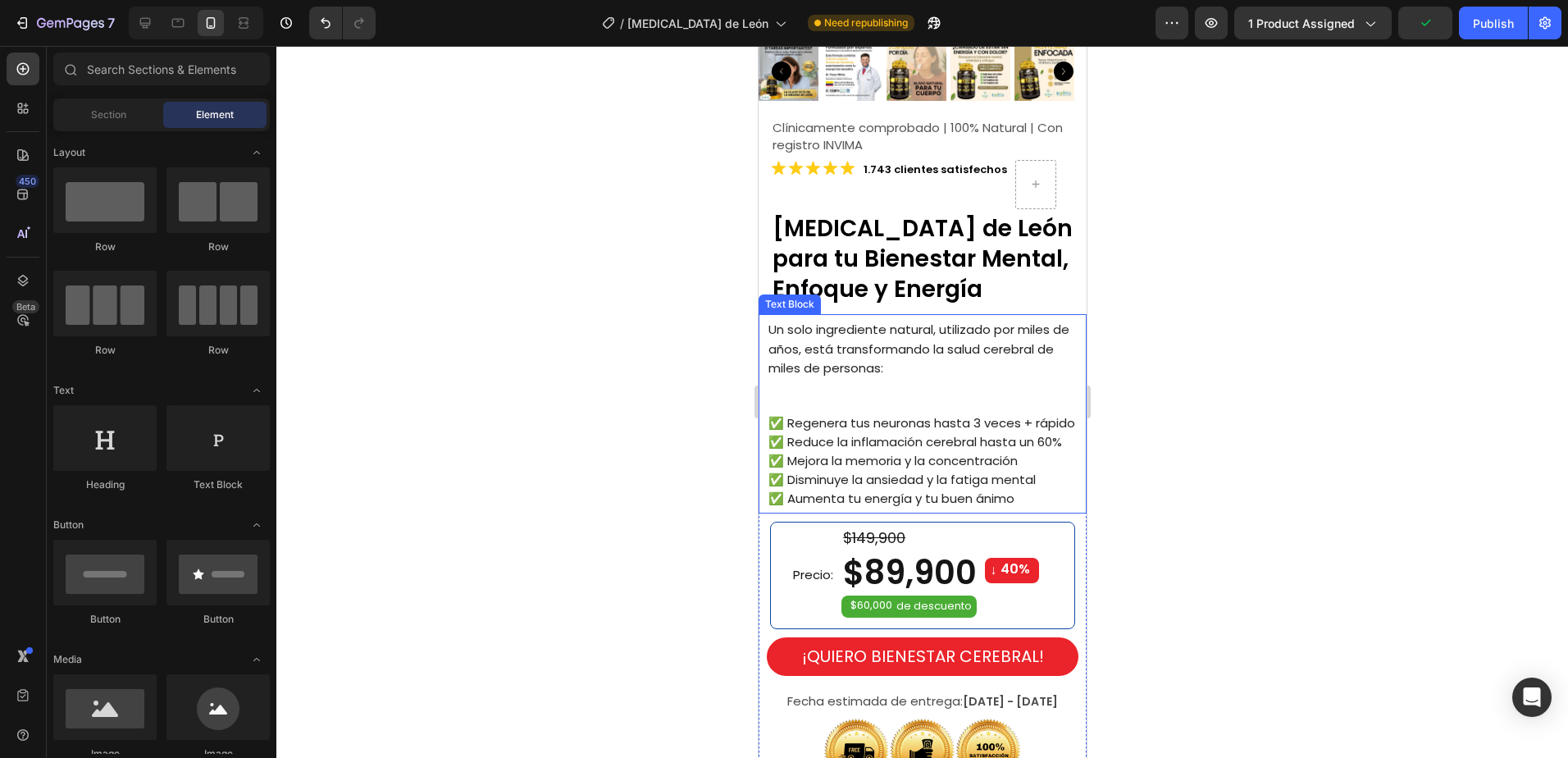
click at [793, 388] on p "Rich Text Editor. Editing area: main" at bounding box center [926, 395] width 317 height 36
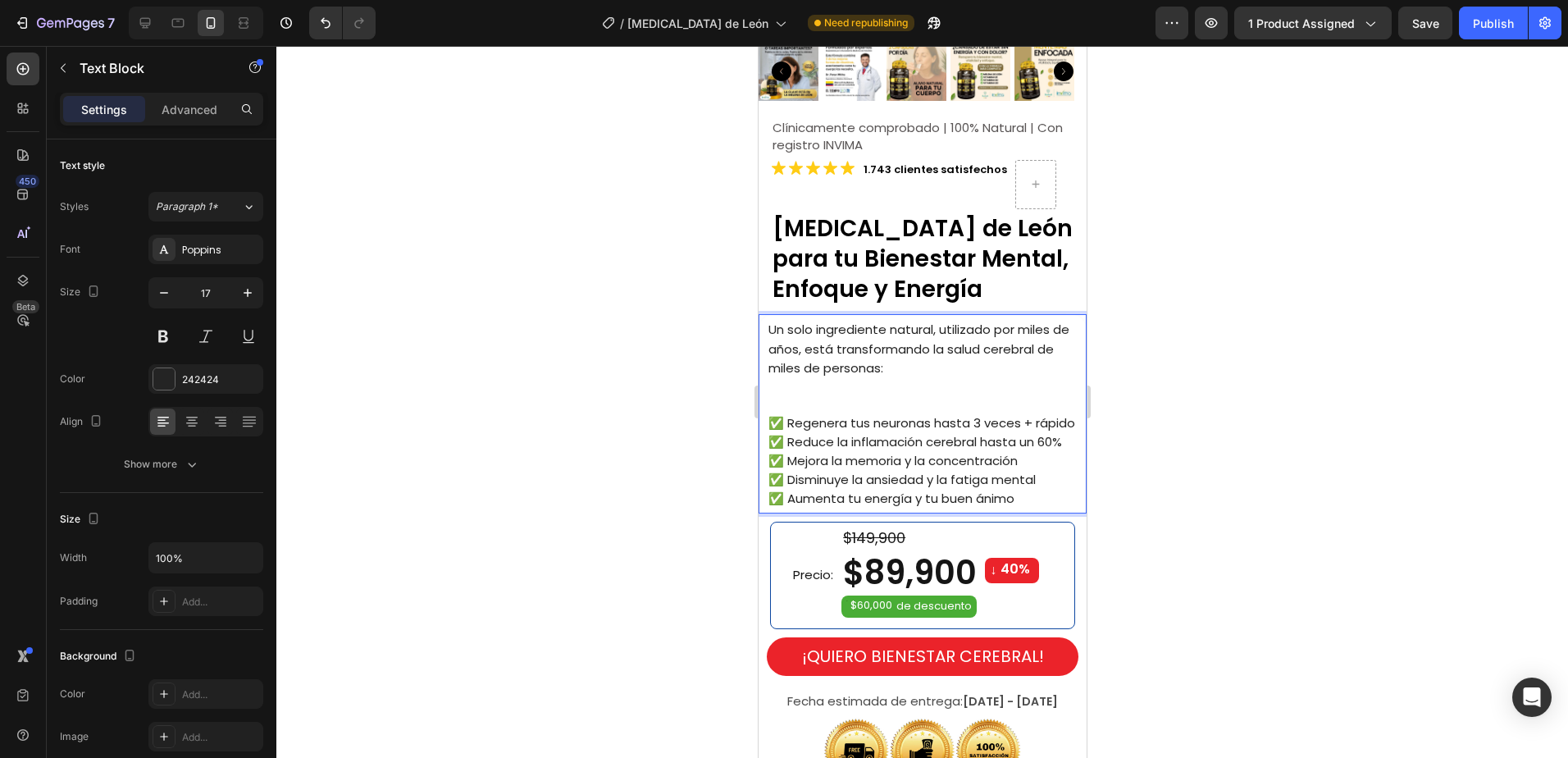
drag, startPoint x: 787, startPoint y: 387, endPoint x: 813, endPoint y: 387, distance: 26.0
click at [787, 387] on p "Un solo ingrediente natural, utilizado por miles de años, está transformando la…" at bounding box center [926, 366] width 317 height 93
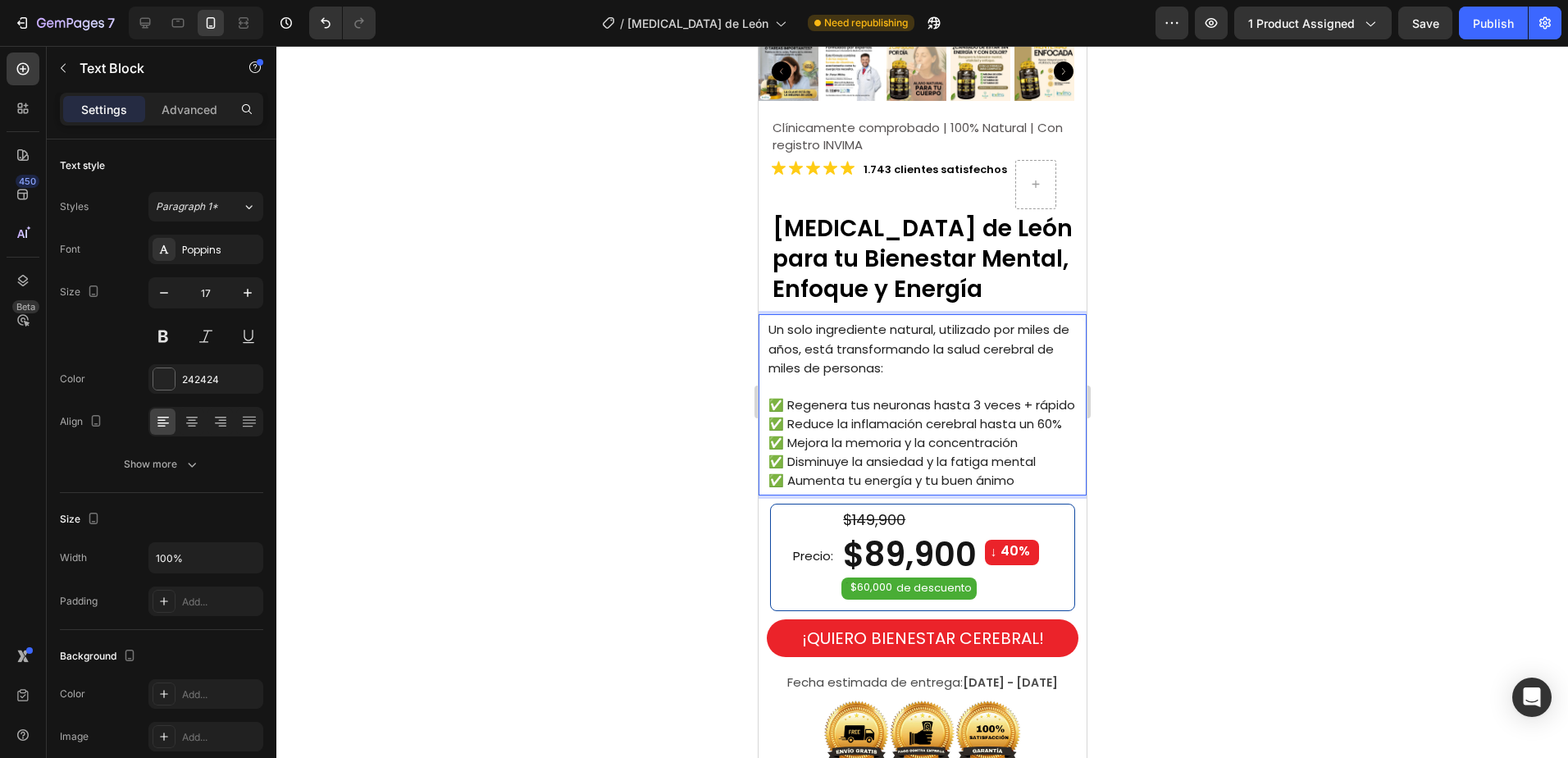
drag, startPoint x: 961, startPoint y: 415, endPoint x: 952, endPoint y: 411, distance: 9.8
click at [962, 414] on p "✅ Regenera tus neuronas hasta 3 veces + rápido" at bounding box center [926, 405] width 317 height 19
click at [822, 350] on span "Un solo ingrediente natural, utilizado por miles de años, está transformando la…" at bounding box center [919, 348] width 301 height 55
click at [784, 374] on p "Un solo ingrediente natural, utilizado por miles de años, está transformando la…" at bounding box center [926, 356] width 317 height 75
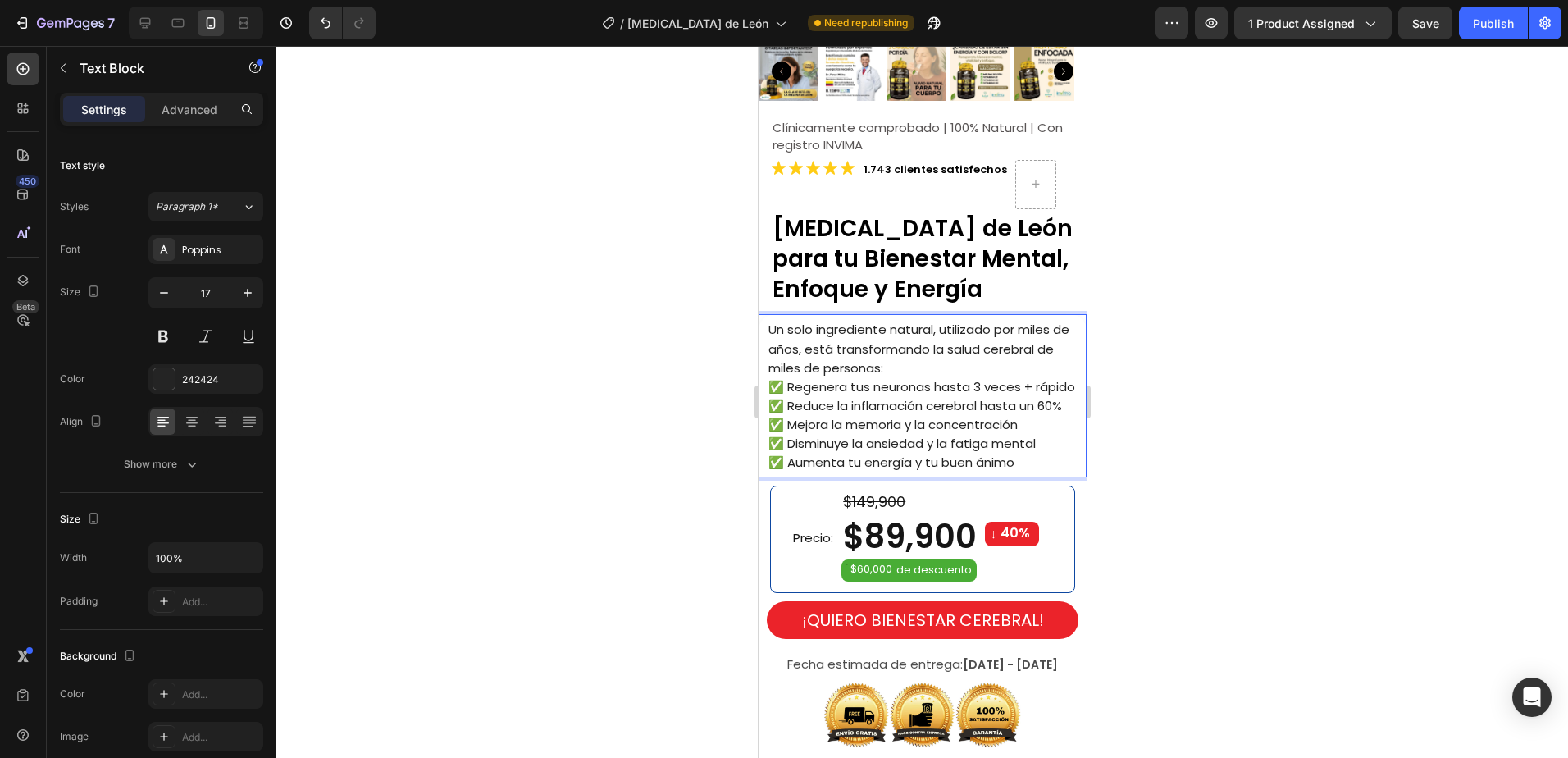
click at [839, 392] on p "✅ Regenera tus neuronas hasta 3 veces + rápido" at bounding box center [926, 387] width 317 height 19
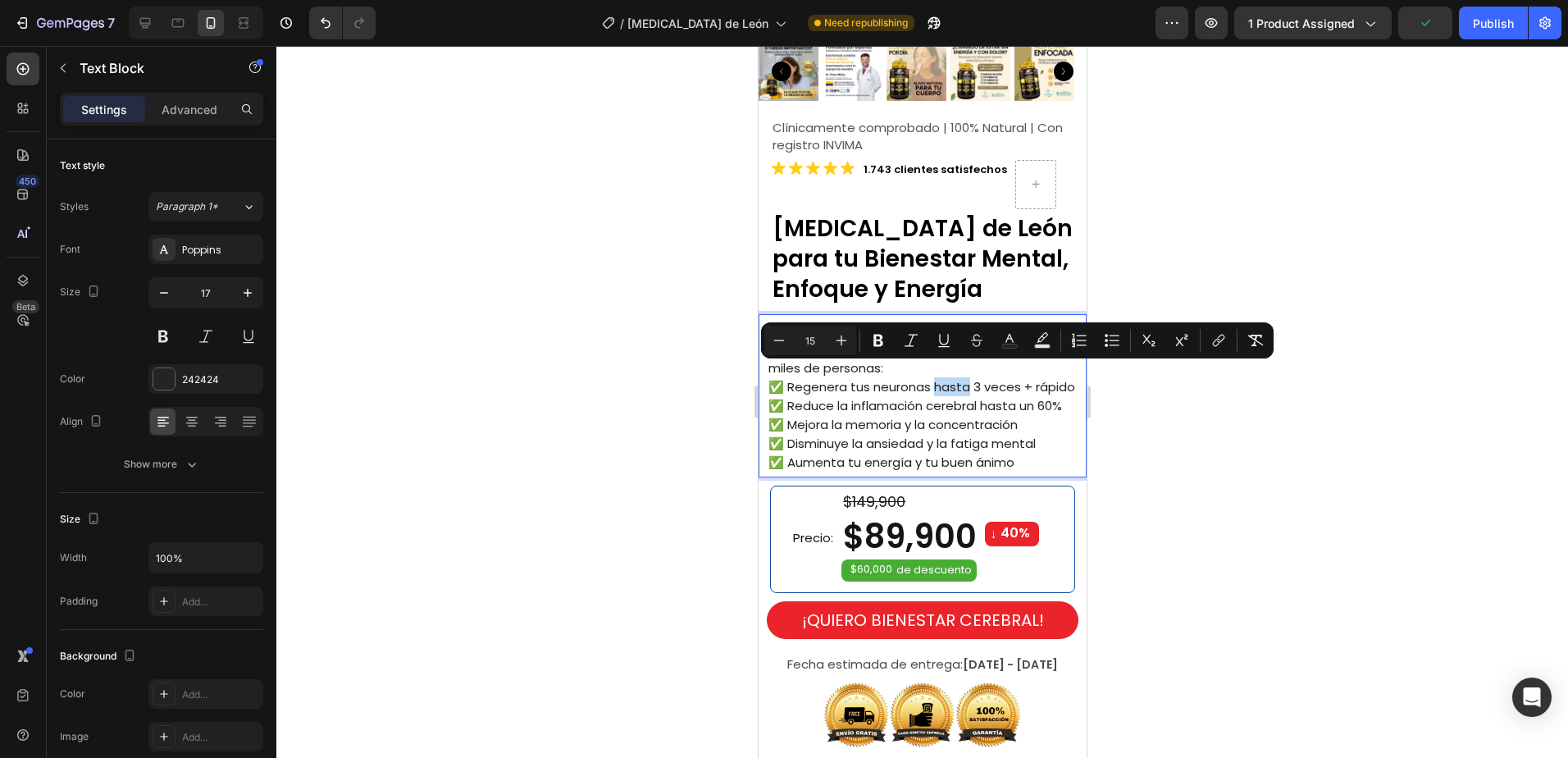
drag, startPoint x: 966, startPoint y: 374, endPoint x: 935, endPoint y: 375, distance: 31.0
click at [935, 378] on span "✅ Regenera tus neuronas hasta 3 veces + rápido" at bounding box center [921, 387] width 307 height 17
click at [984, 378] on span "✅ Regenera tus neuronas 3 veces + rápido" at bounding box center [902, 387] width 267 height 17
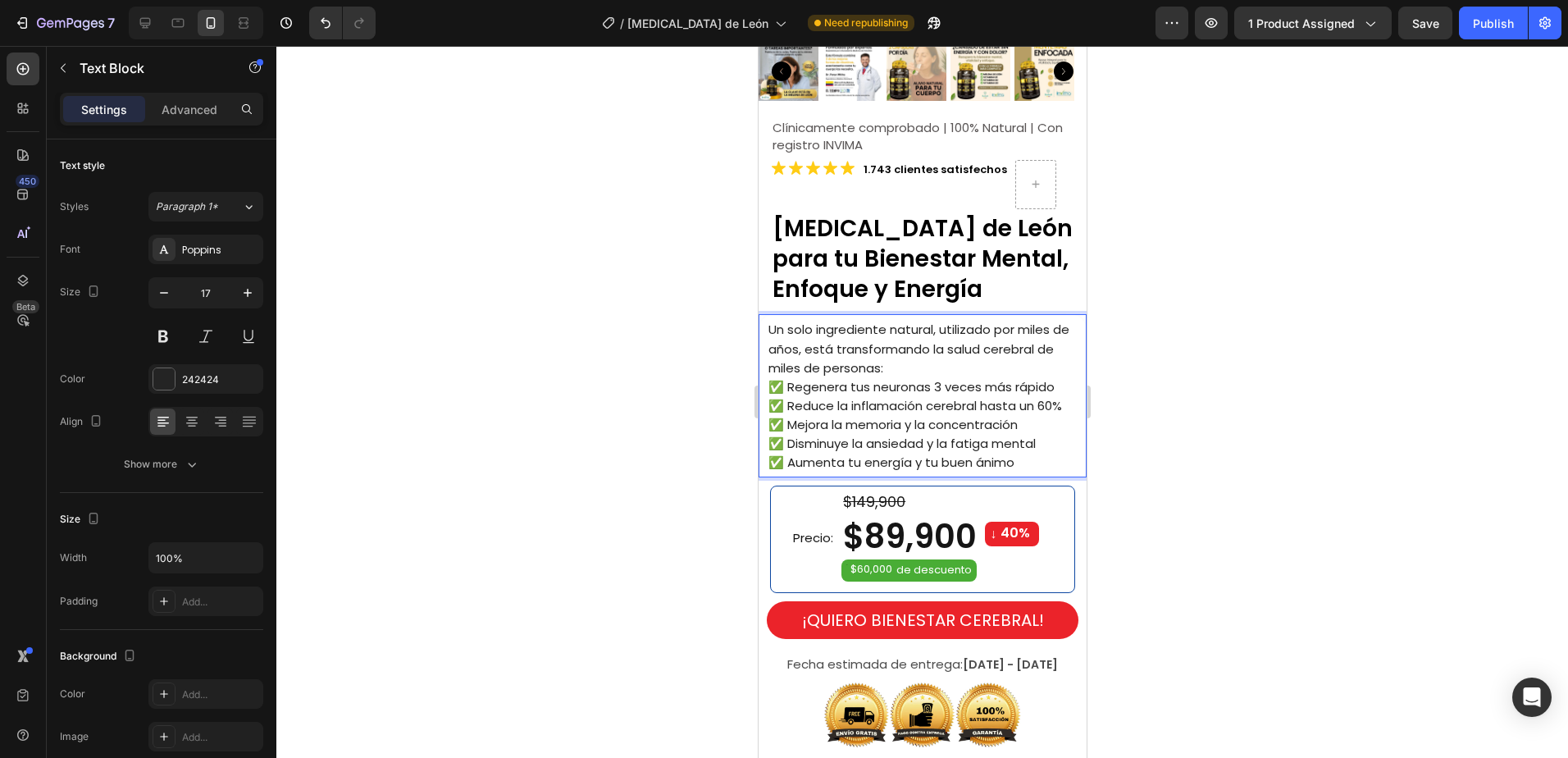
click at [1038, 415] on p "✅ Mejora la memoria y la concentración" at bounding box center [926, 424] width 317 height 19
click at [1194, 420] on div at bounding box center [922, 401] width 1292 height 712
click at [948, 326] on p "Un solo ingrediente natural, utilizado por miles de años, está transformando la…" at bounding box center [926, 348] width 317 height 57
click at [1196, 381] on div at bounding box center [922, 401] width 1292 height 712
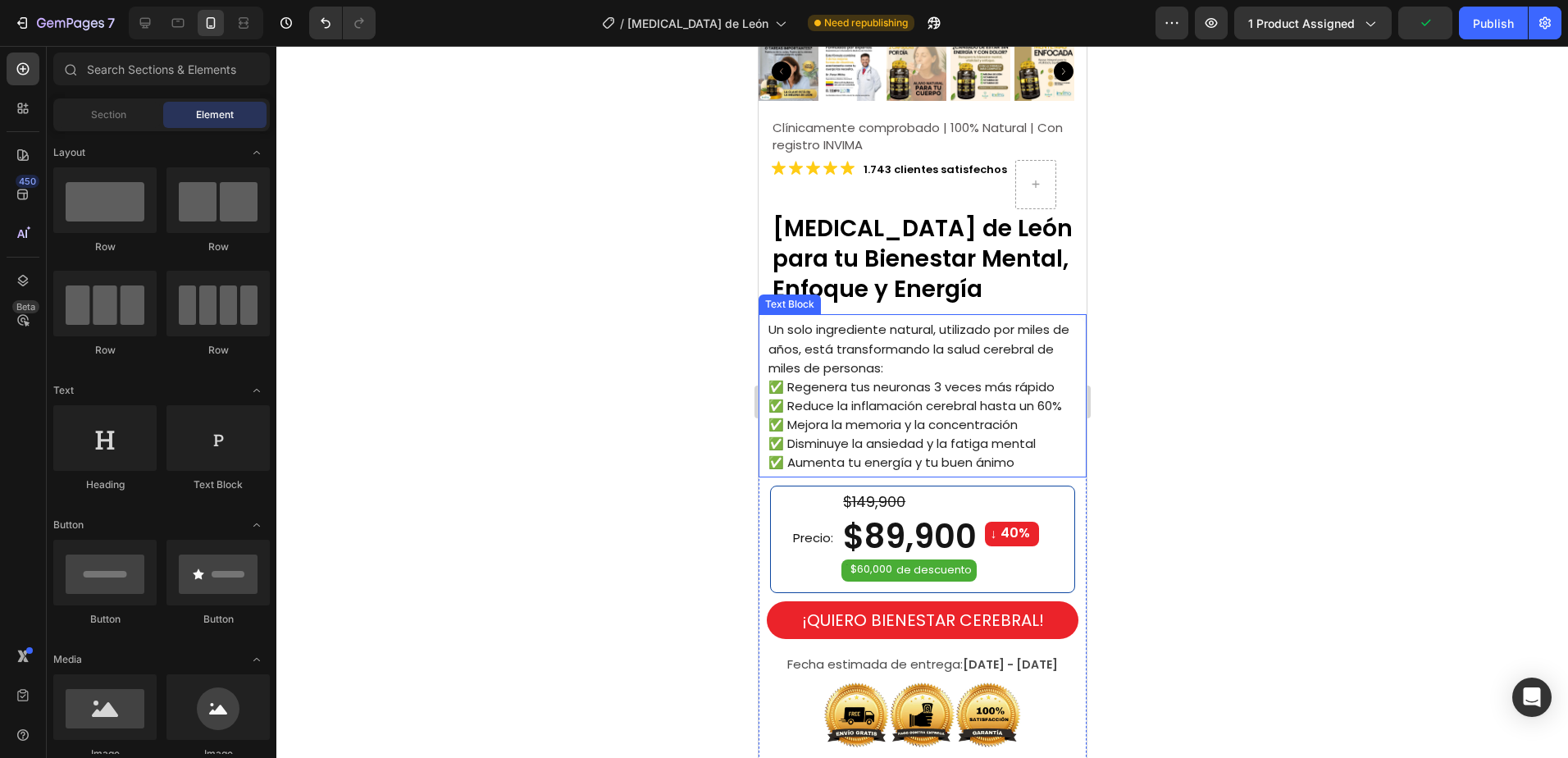
click at [983, 378] on span "✅ Regenera tus neuronas 3 veces más rápido" at bounding box center [911, 387] width 286 height 17
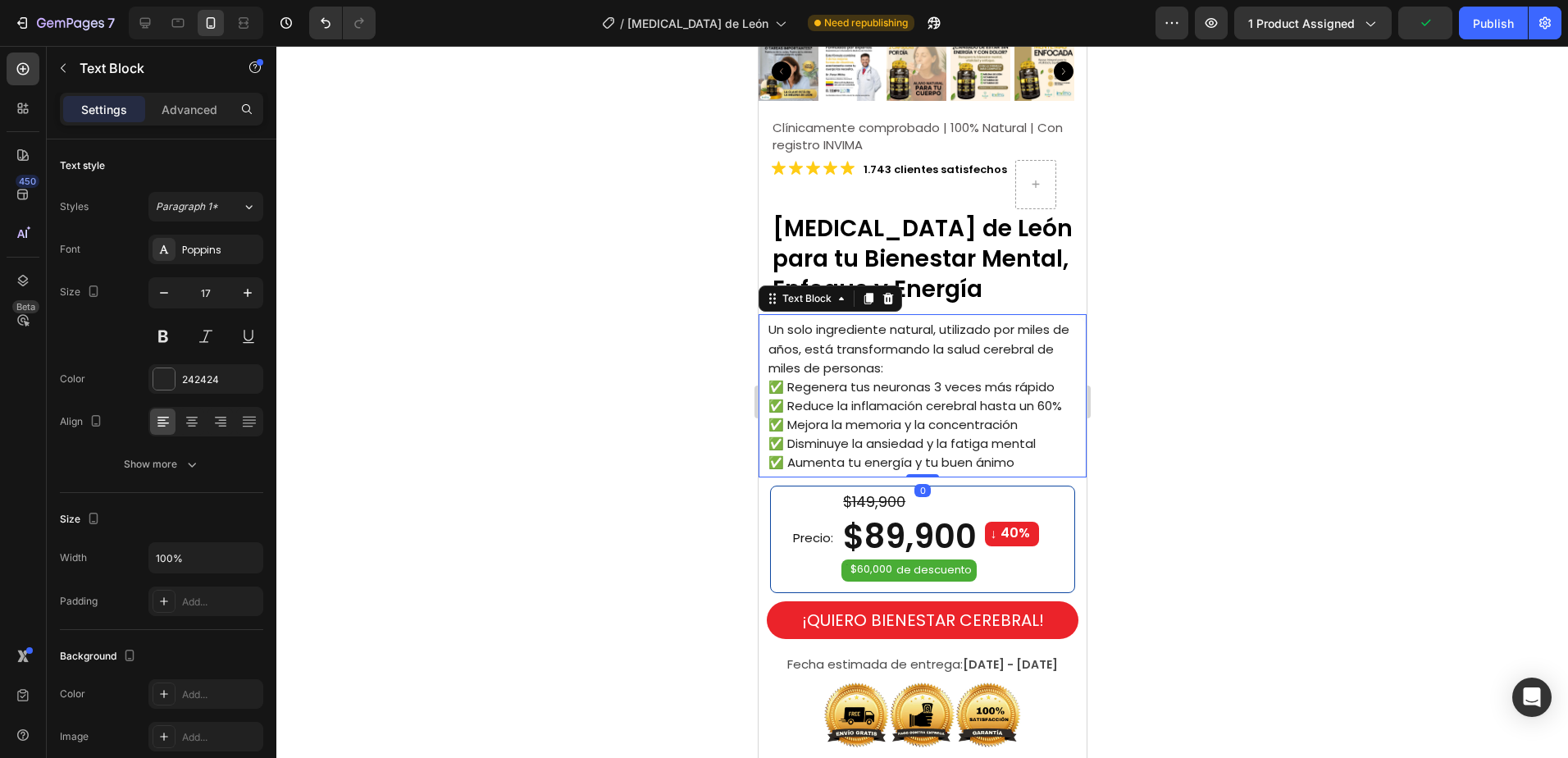
click at [867, 294] on icon at bounding box center [868, 299] width 9 height 11
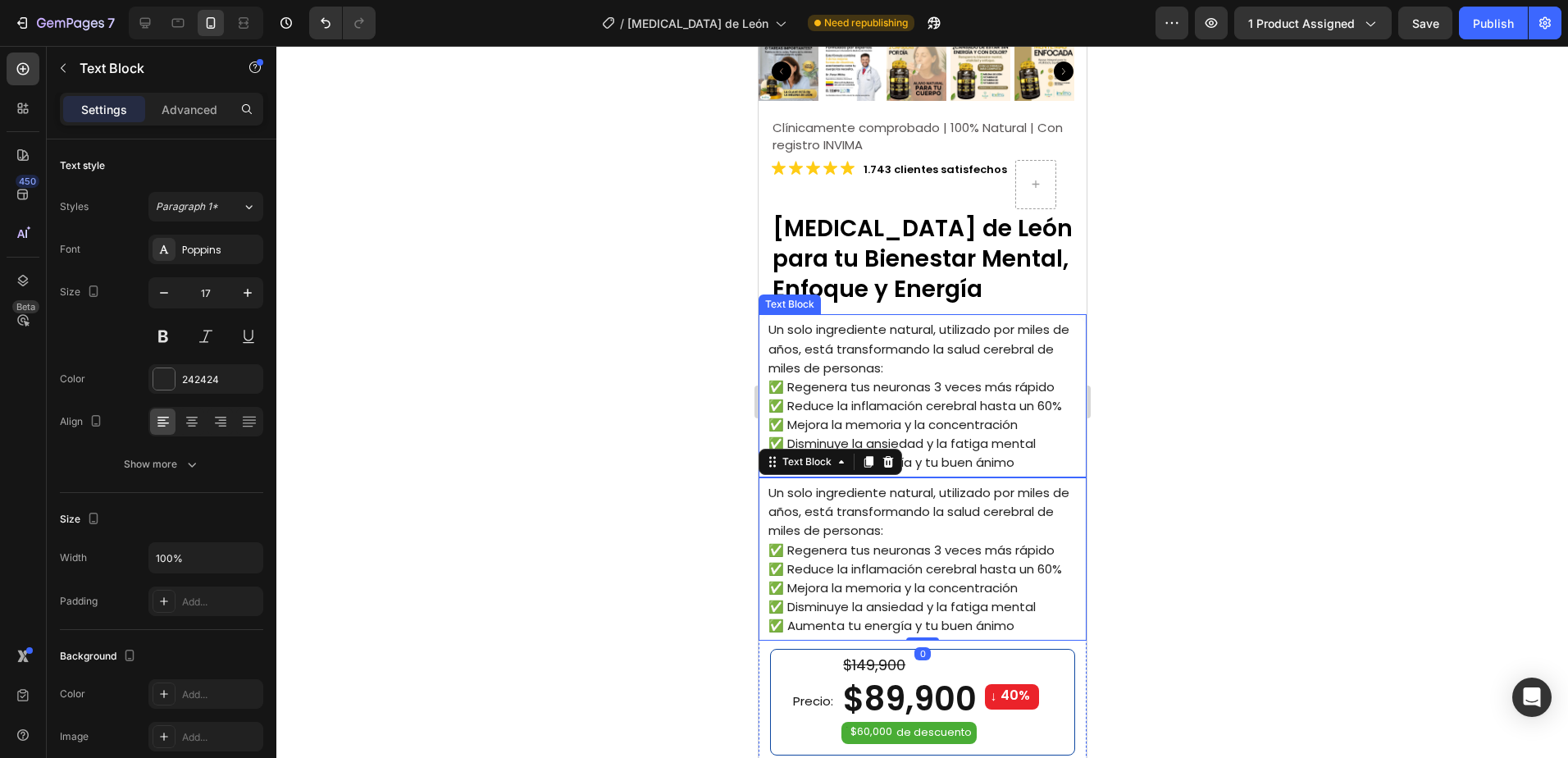
click at [917, 435] on span "✅ Disminuye la ansiedad y la fatiga mental" at bounding box center [902, 443] width 267 height 17
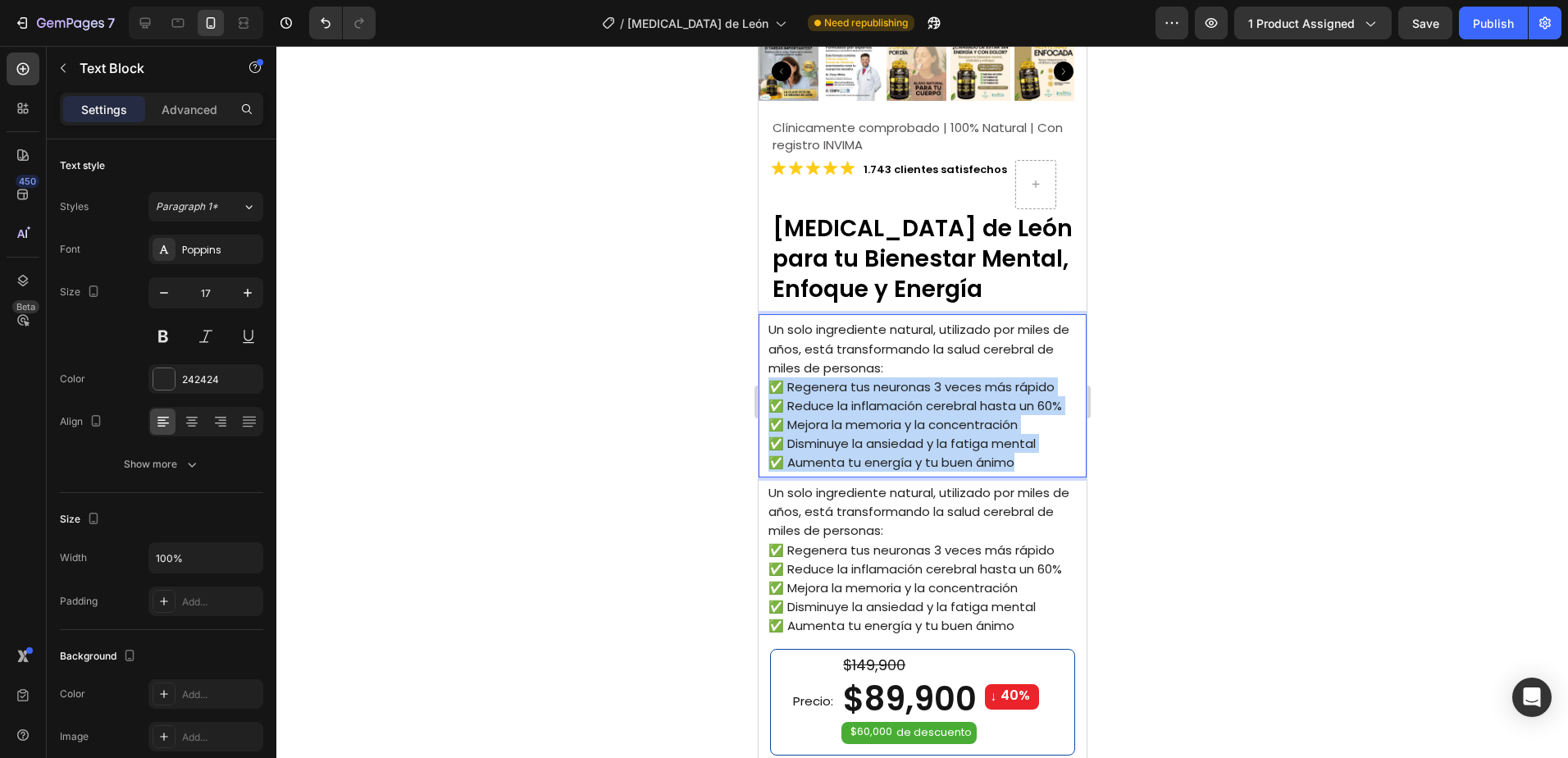
drag, startPoint x: 962, startPoint y: 447, endPoint x: 764, endPoint y: 377, distance: 210.0
click at [764, 377] on div "Un solo ingrediente natural, utilizado por miles de años, está transformando la…" at bounding box center [922, 395] width 328 height 163
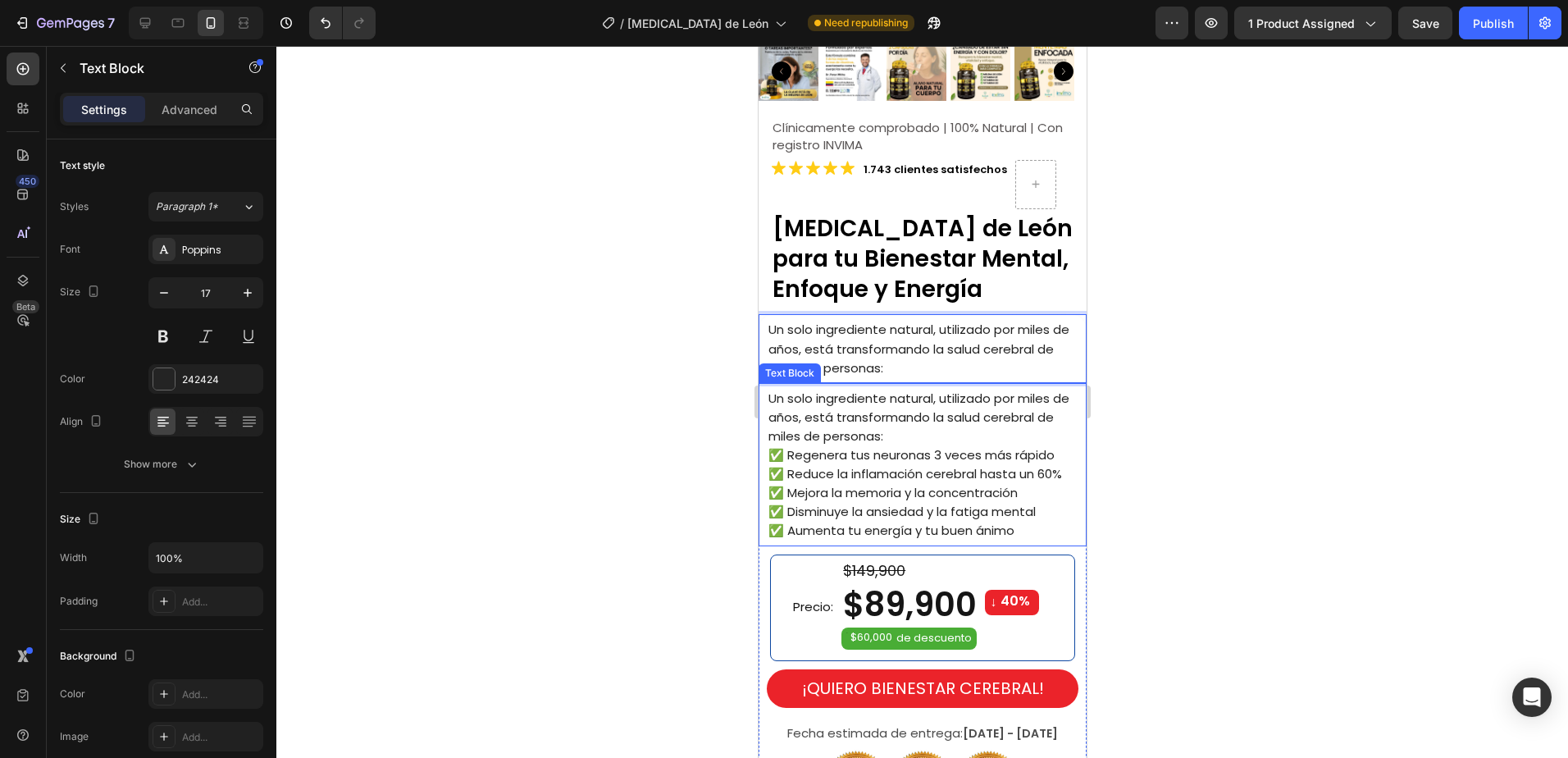
click at [915, 416] on p "Un solo ingrediente natural, utilizado por miles de años, está transformando la…" at bounding box center [926, 417] width 317 height 57
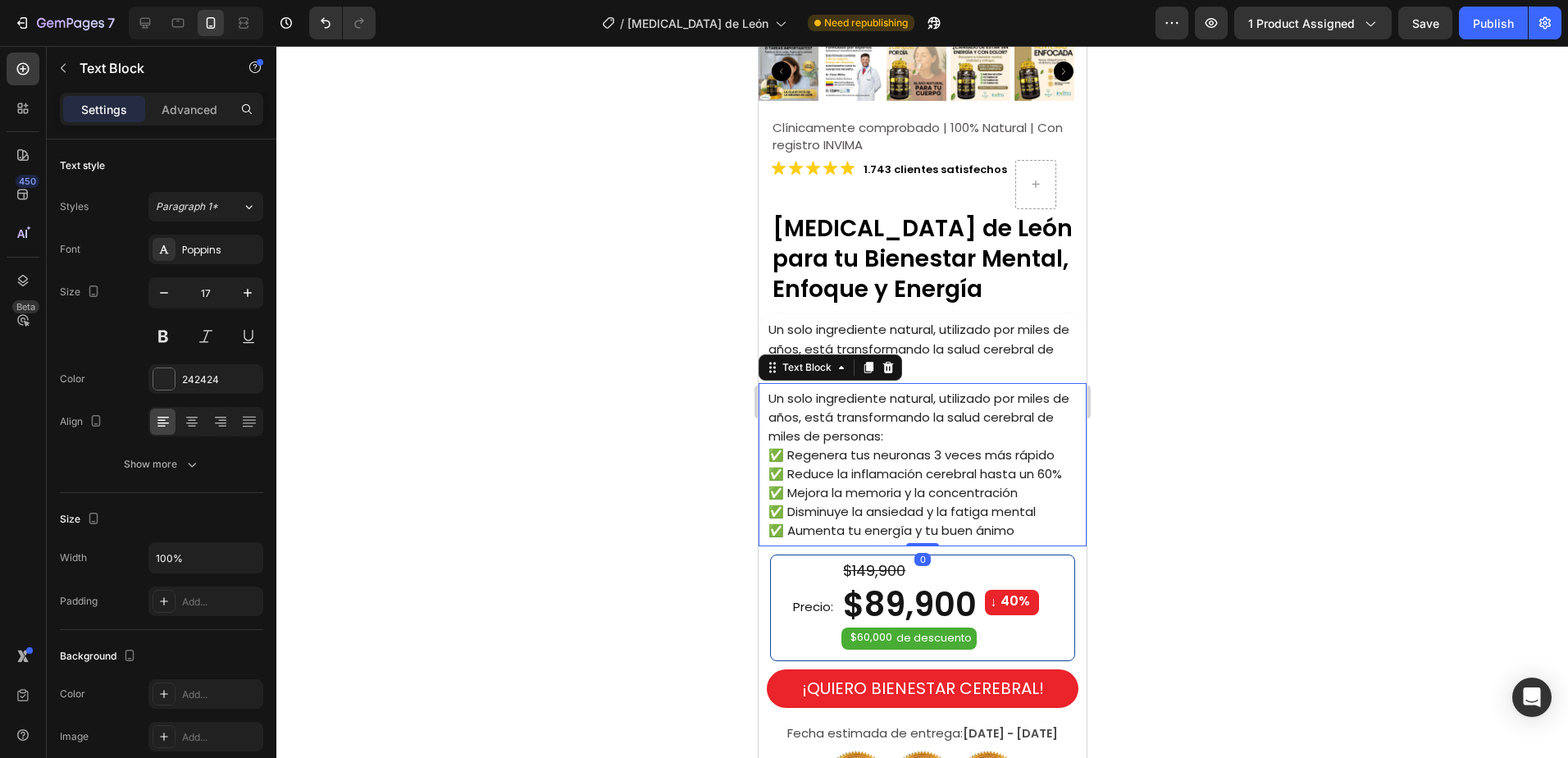
click at [904, 420] on p "Un solo ingrediente natural, utilizado por miles de años, está transformando la…" at bounding box center [926, 417] width 317 height 57
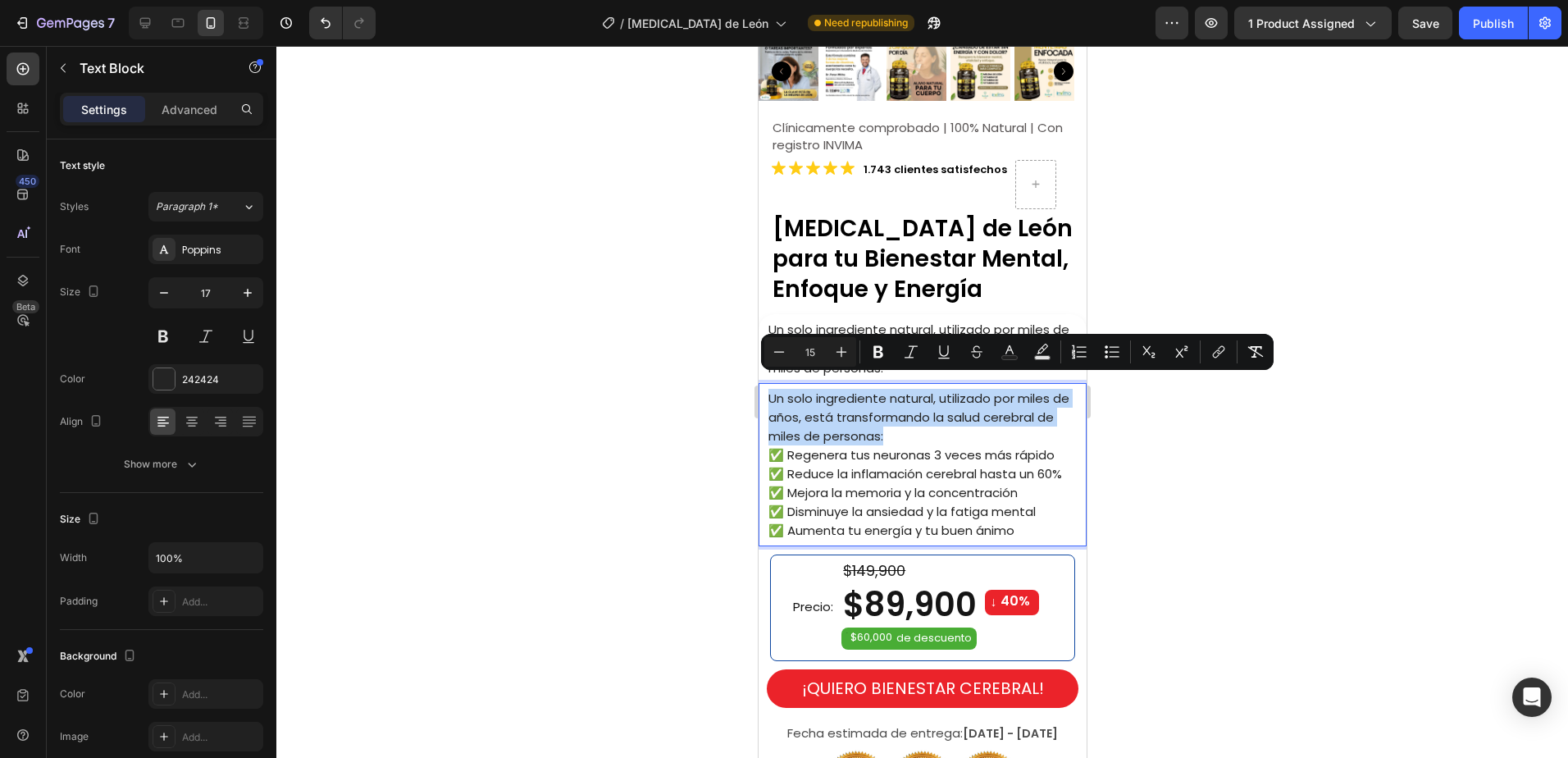
drag, startPoint x: 899, startPoint y: 421, endPoint x: 768, endPoint y: 373, distance: 139.5
click at [768, 383] on div "Un solo ingrediente natural, utilizado por miles de años, está transformando la…" at bounding box center [922, 464] width 328 height 163
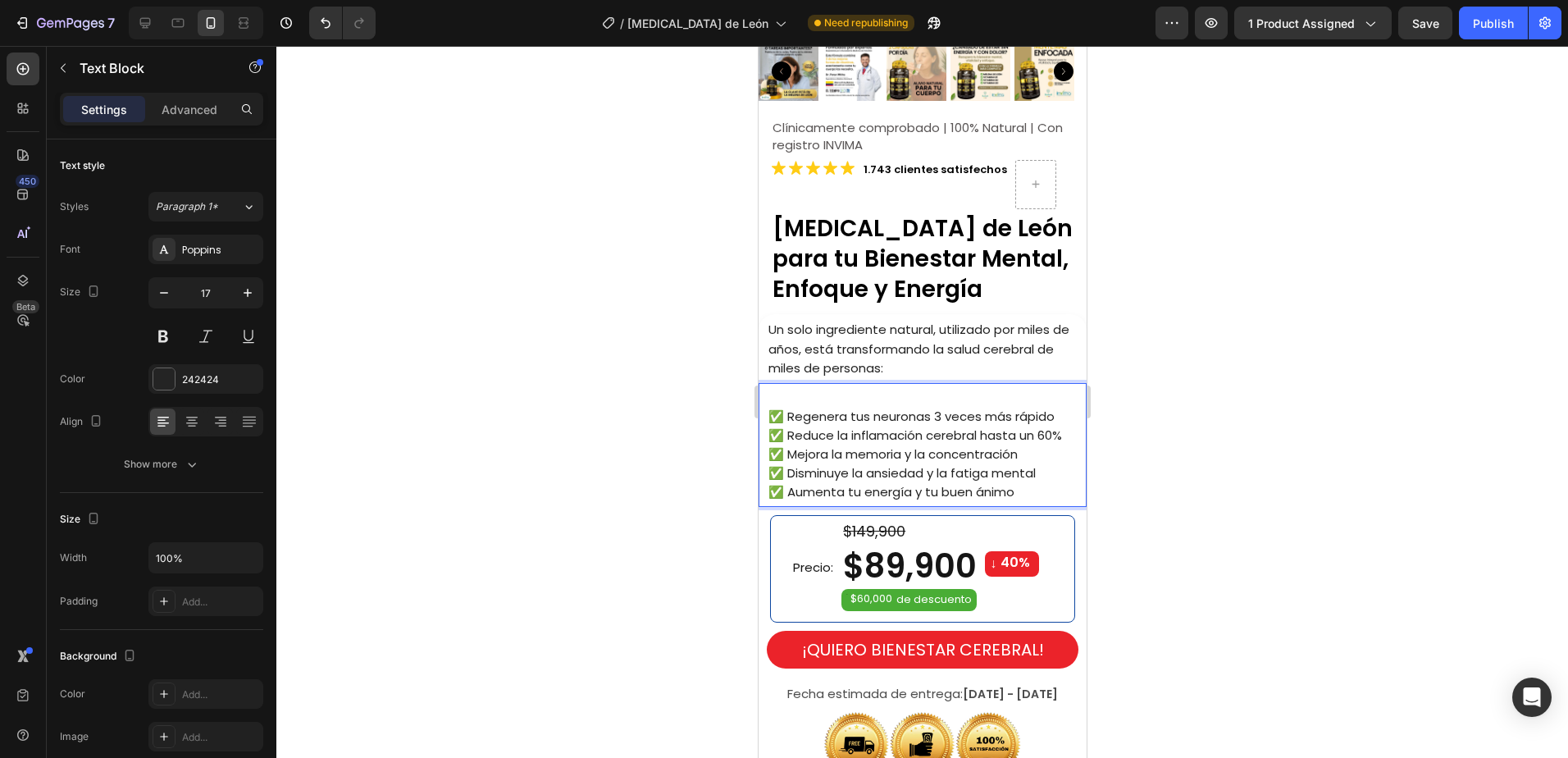
click at [771, 407] on span "✅ Regenera tus neuronas 3 veces más rápido" at bounding box center [911, 416] width 286 height 17
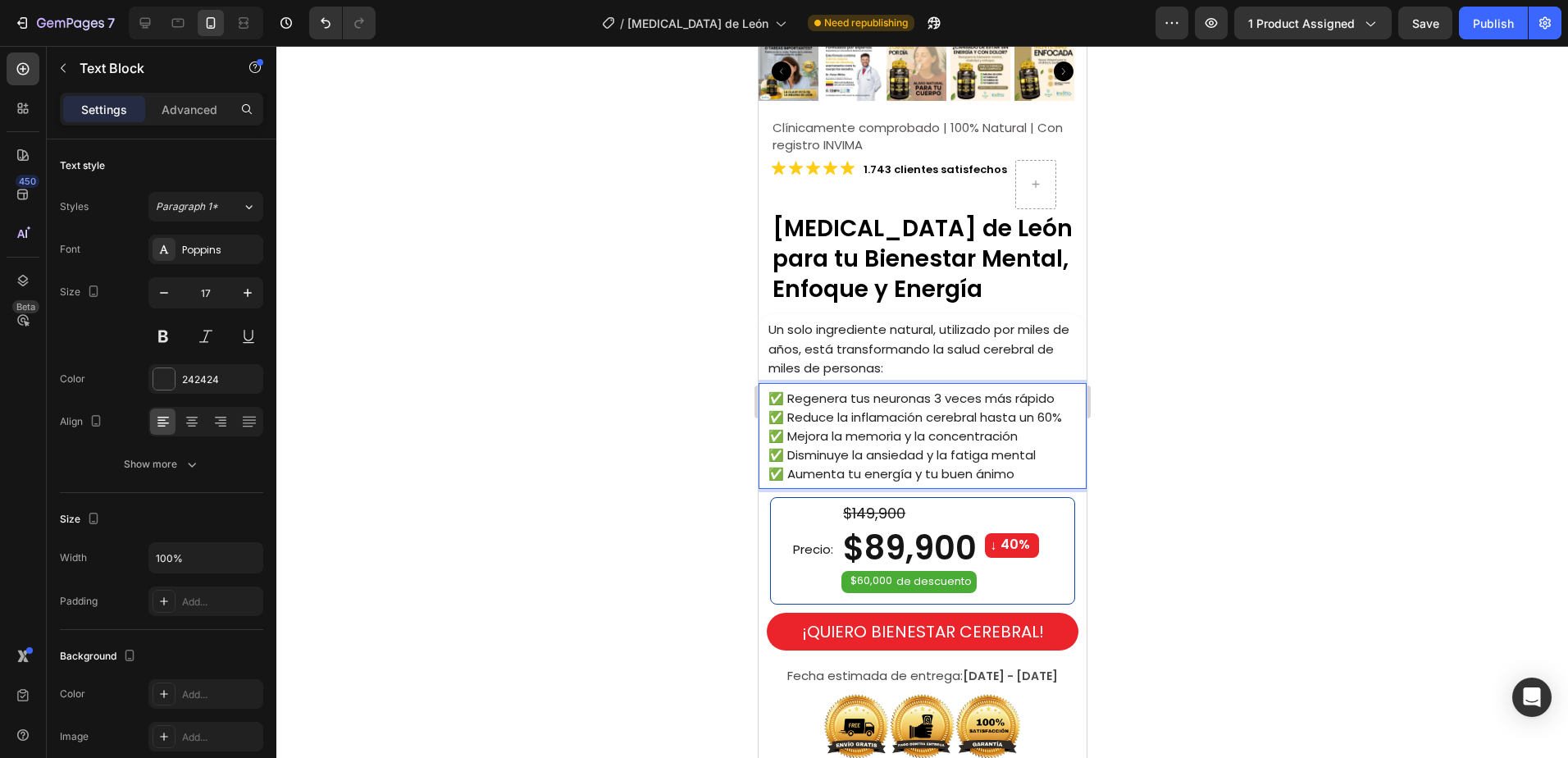
drag, startPoint x: 1227, startPoint y: 353, endPoint x: 1126, endPoint y: 341, distance: 101.7
click at [1227, 352] on div at bounding box center [922, 401] width 1292 height 712
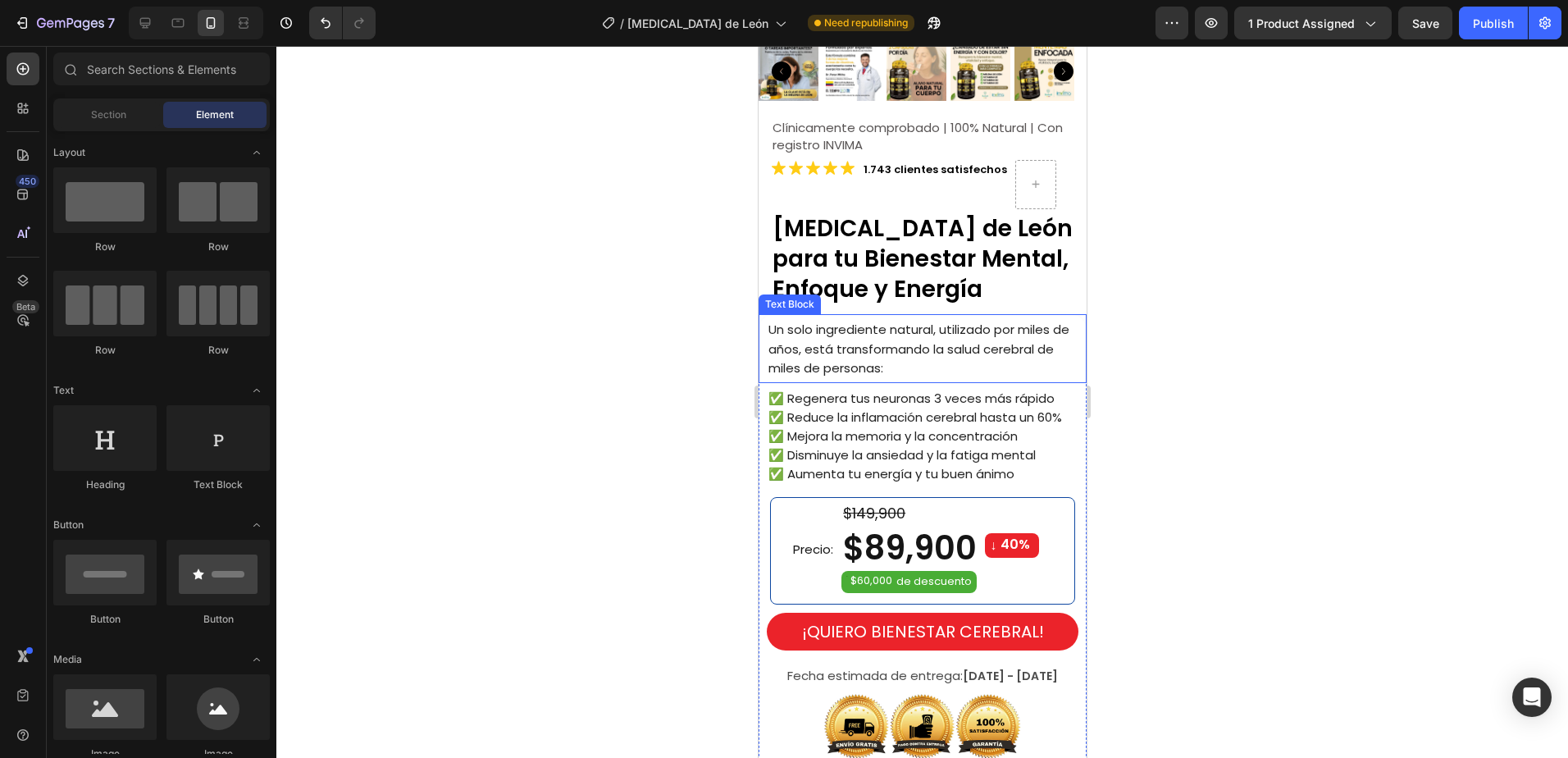
click at [1227, 294] on div at bounding box center [922, 401] width 1292 height 712
click at [1224, 290] on div at bounding box center [922, 401] width 1292 height 712
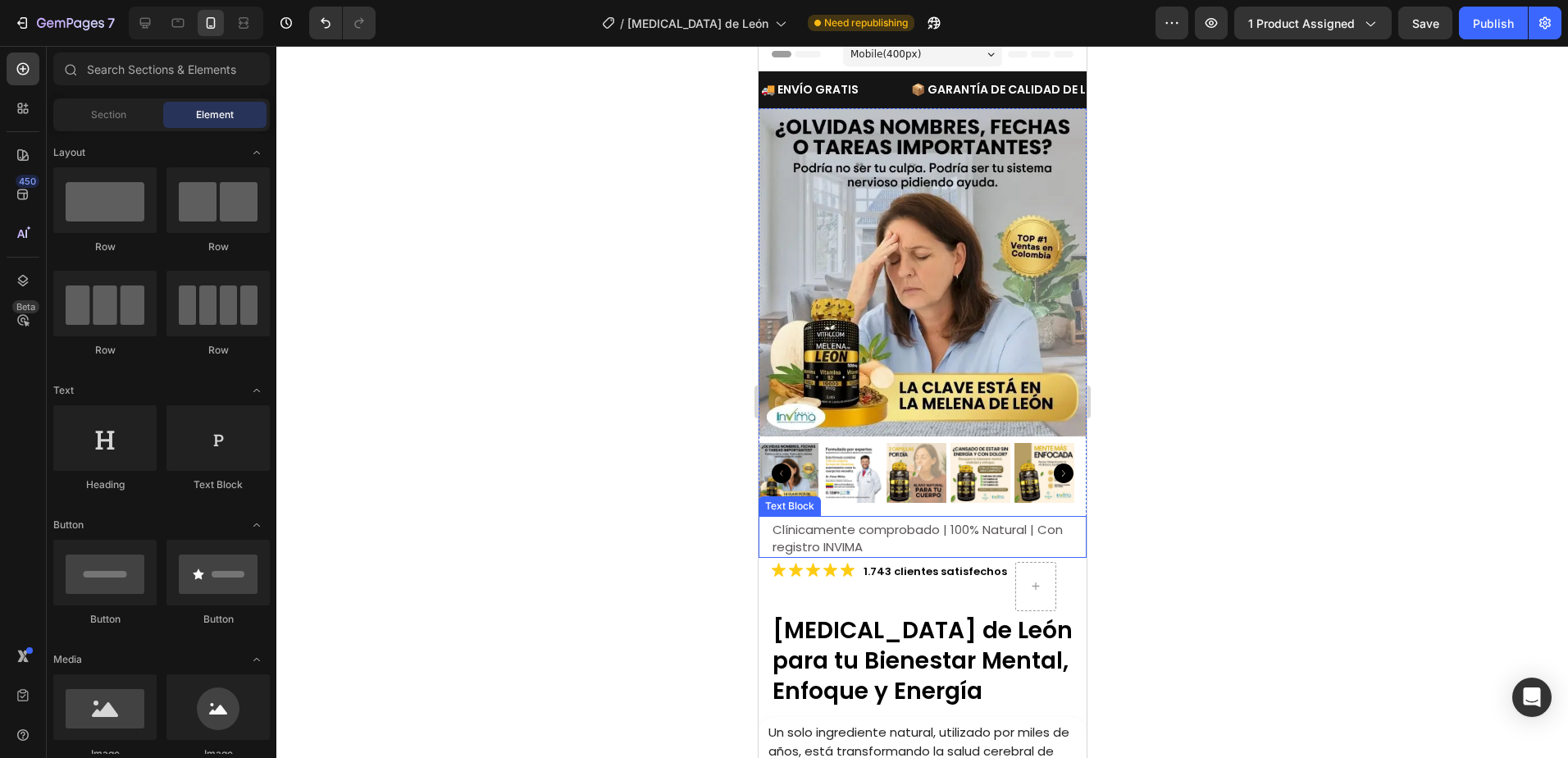
scroll to position [0, 0]
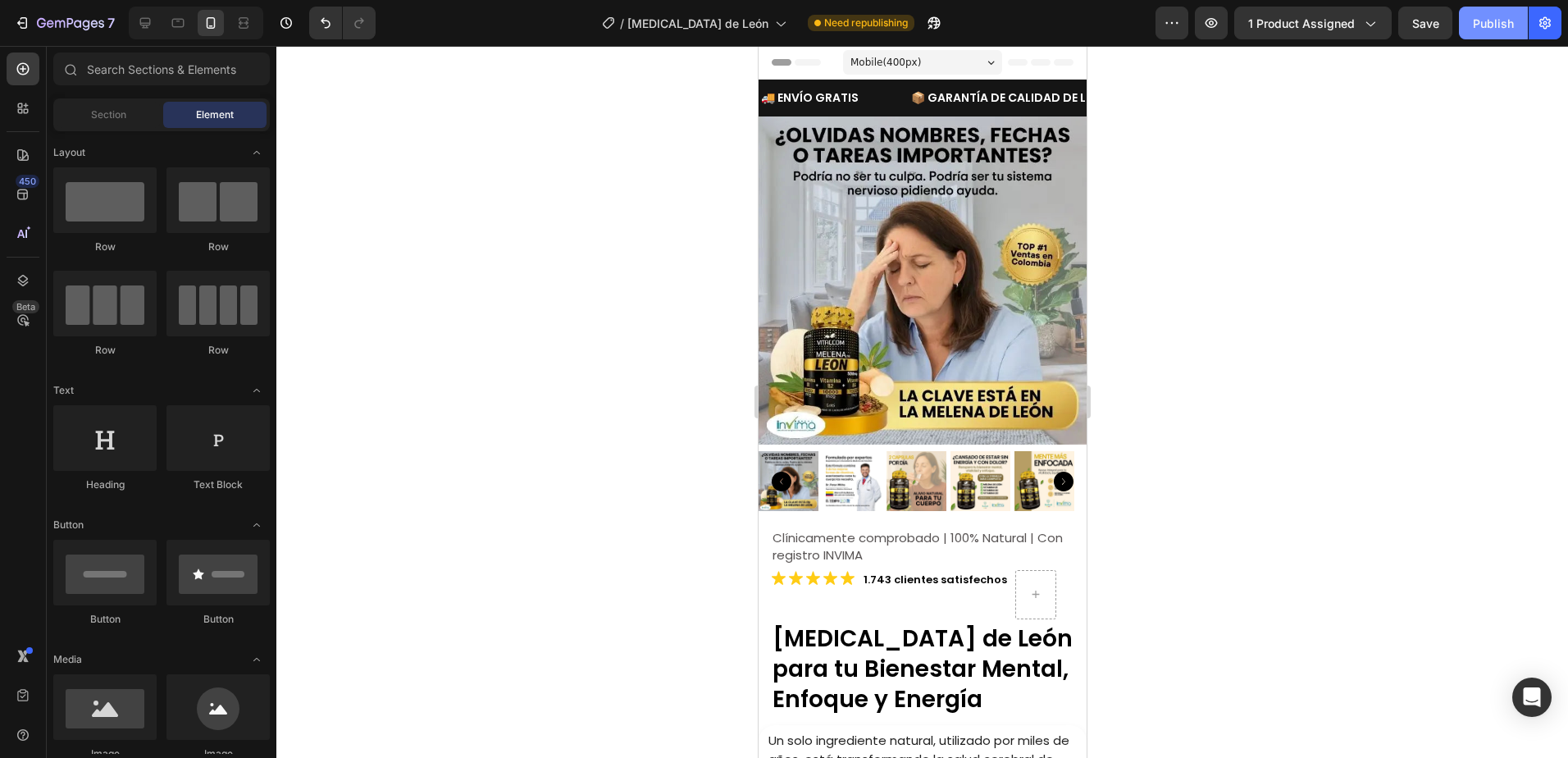
click at [1512, 22] on div "Publish" at bounding box center [1493, 24] width 41 height 17
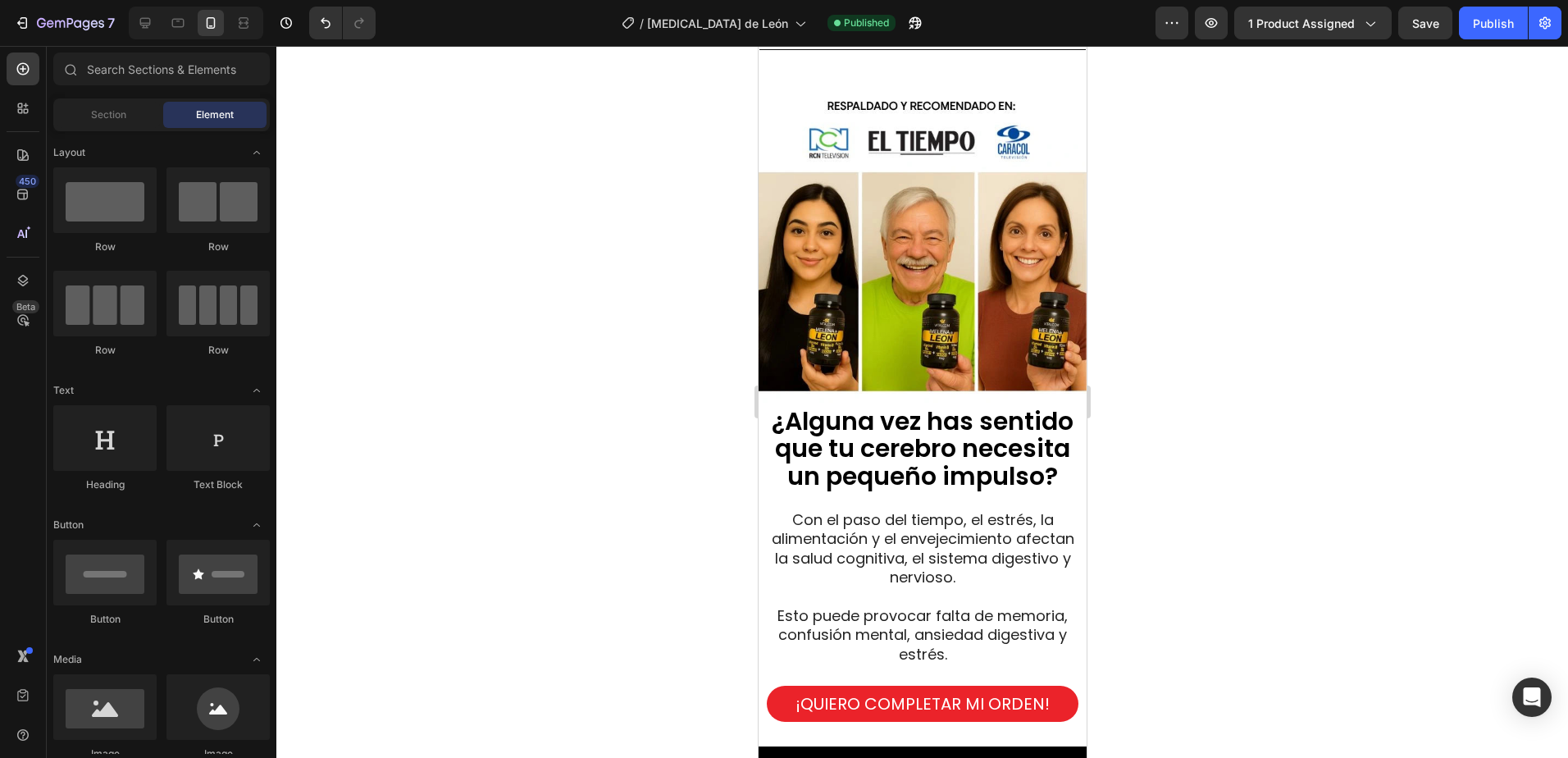
scroll to position [1397, 0]
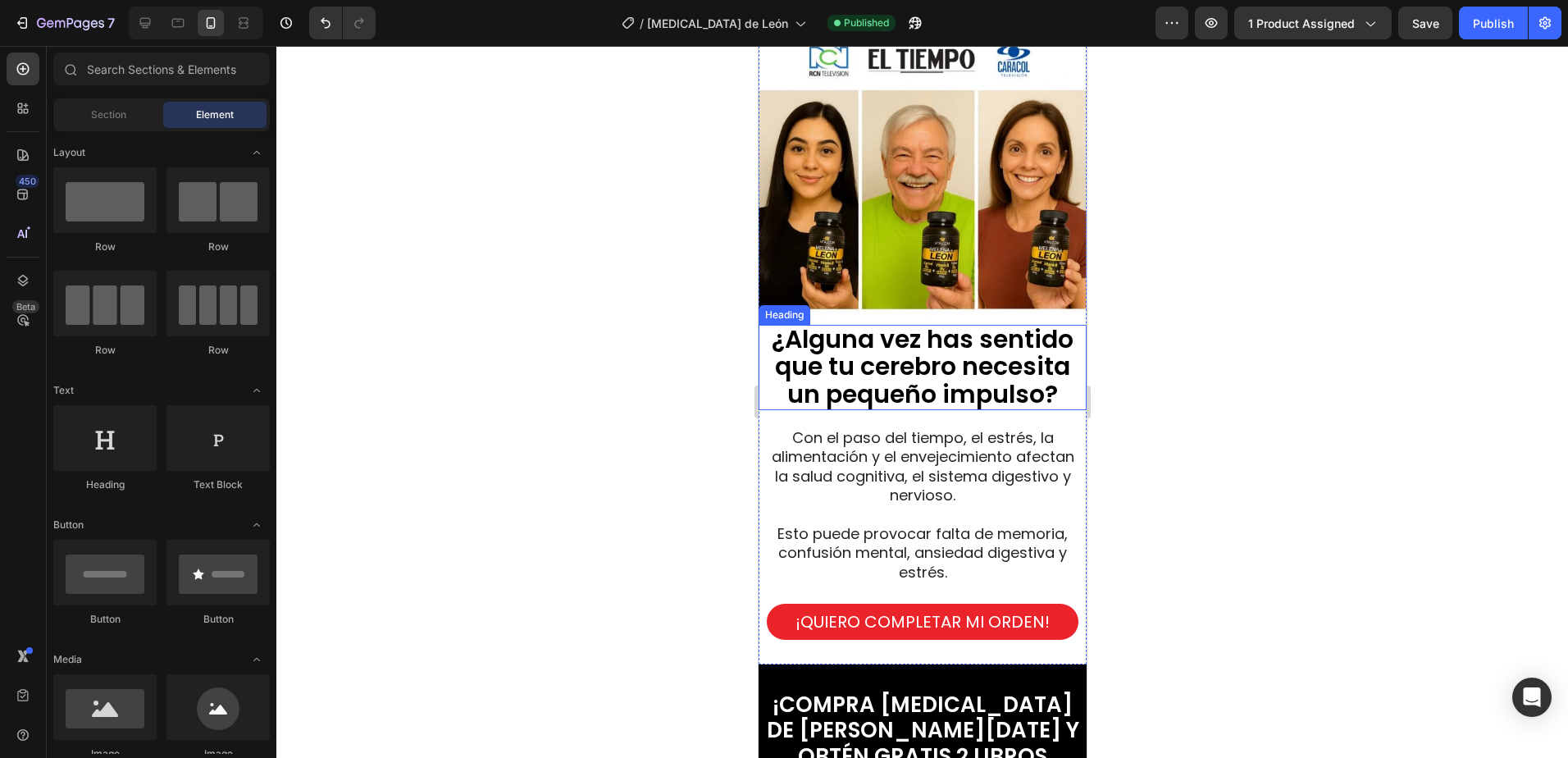
click at [951, 356] on span "¿Alguna vez has sentido que tu cerebro necesita un pequeño impulso?" at bounding box center [921, 366] width 301 height 89
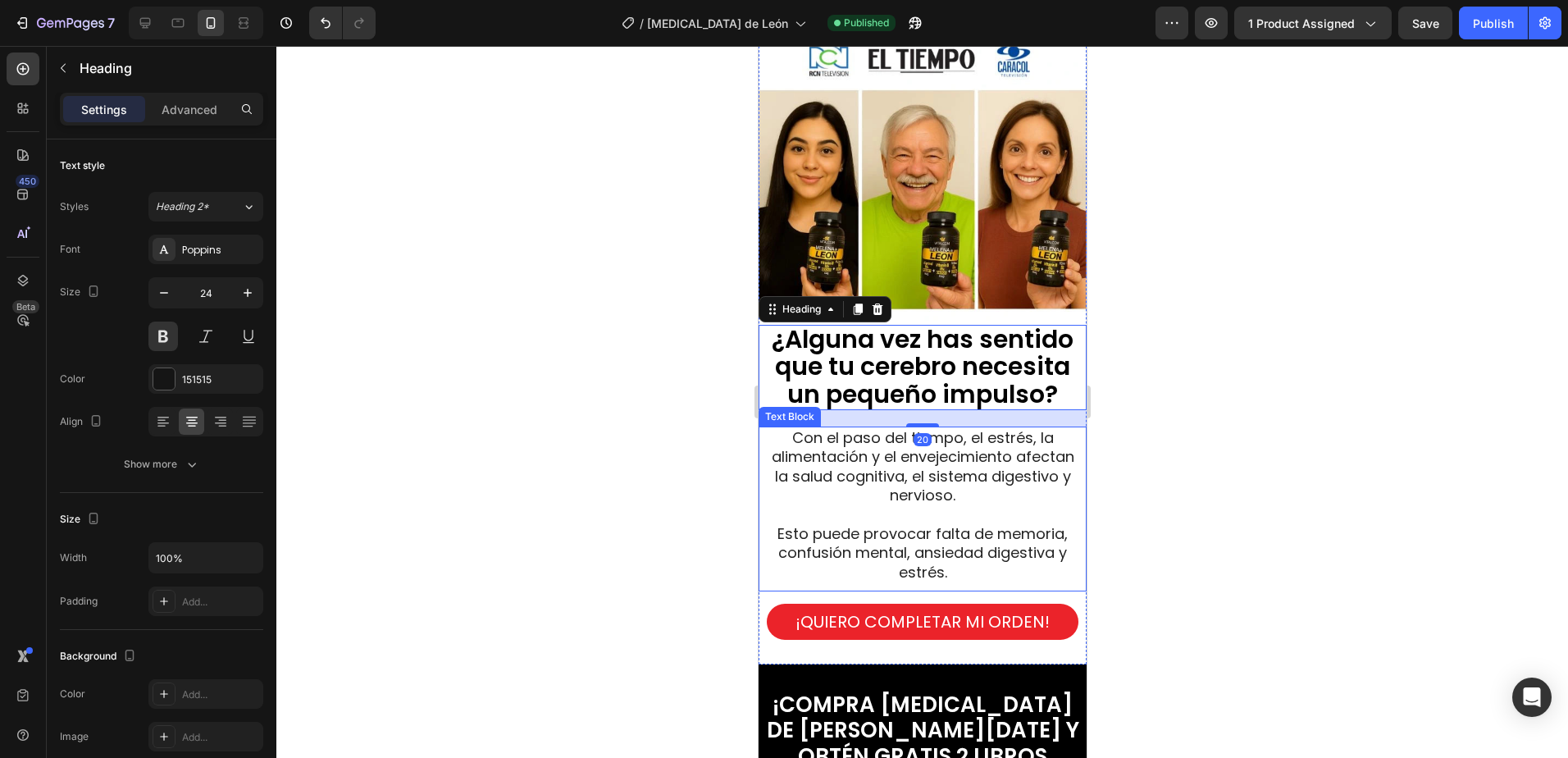
click at [896, 455] on span "Con el paso del tiempo, el estrés, la alimentación y el envejecimiento afectan …" at bounding box center [921, 466] width 302 height 78
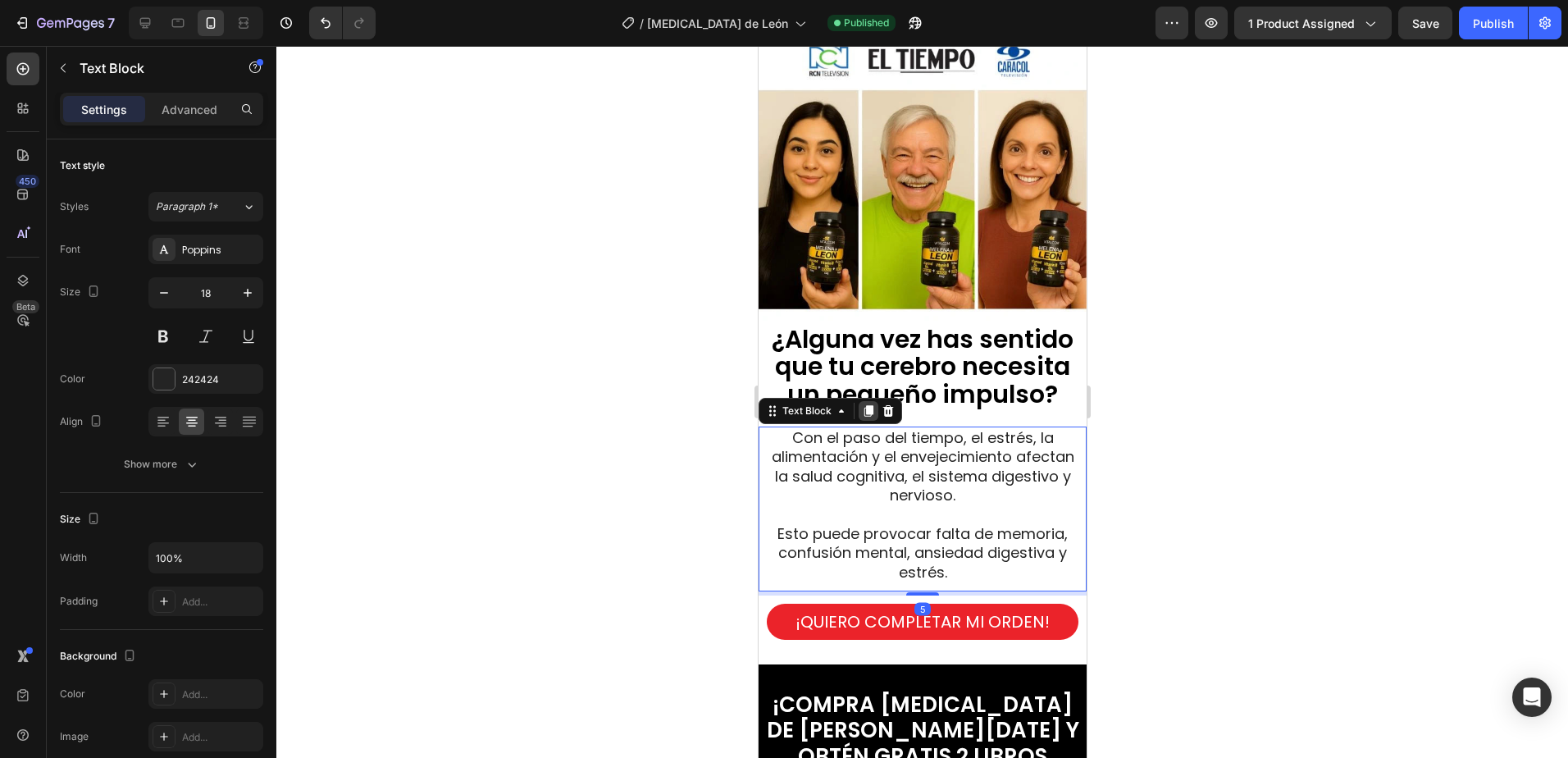
click at [869, 405] on icon at bounding box center [868, 410] width 9 height 11
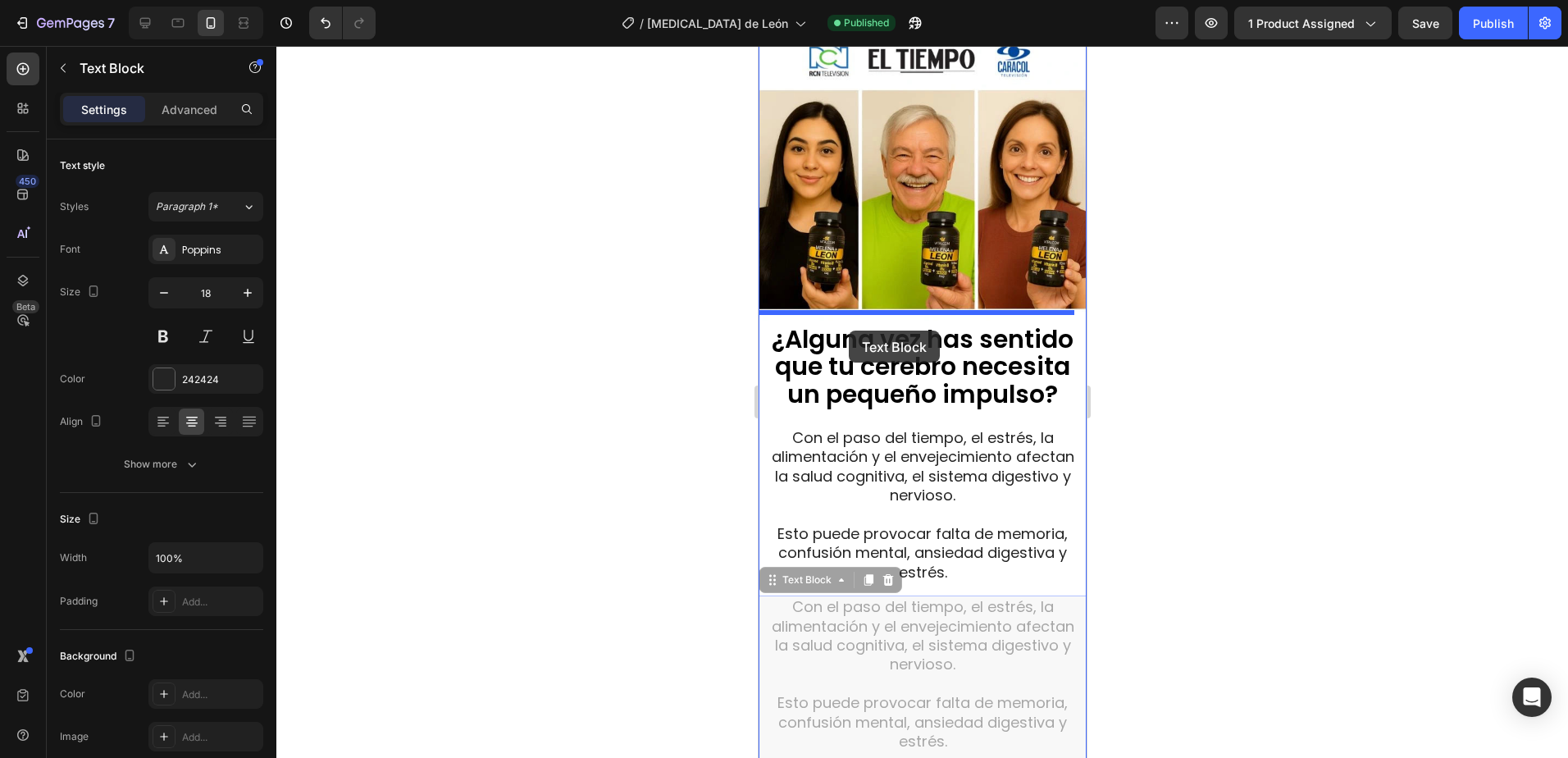
drag, startPoint x: 784, startPoint y: 573, endPoint x: 848, endPoint y: 331, distance: 250.3
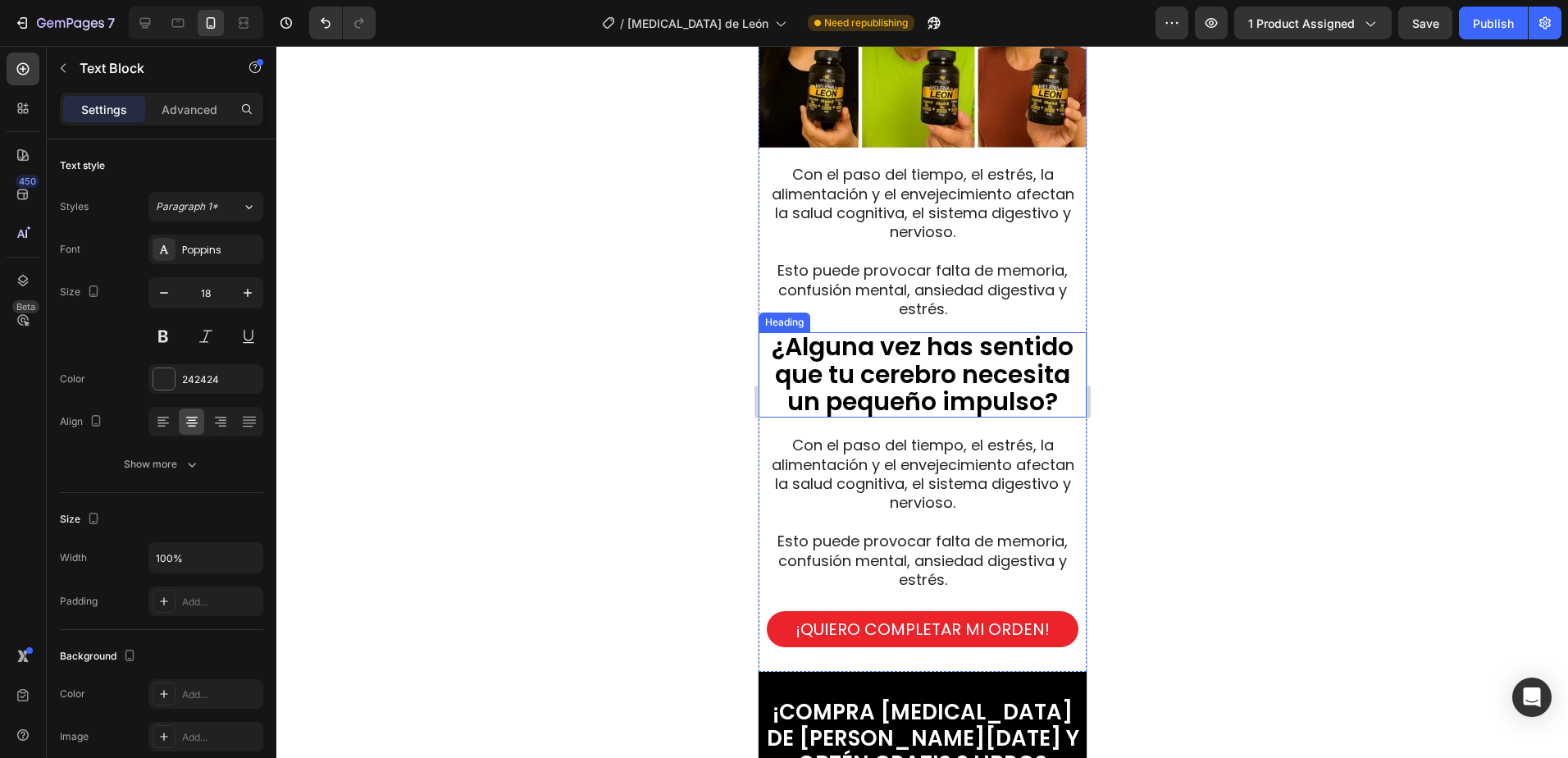
scroll to position [1311, 0]
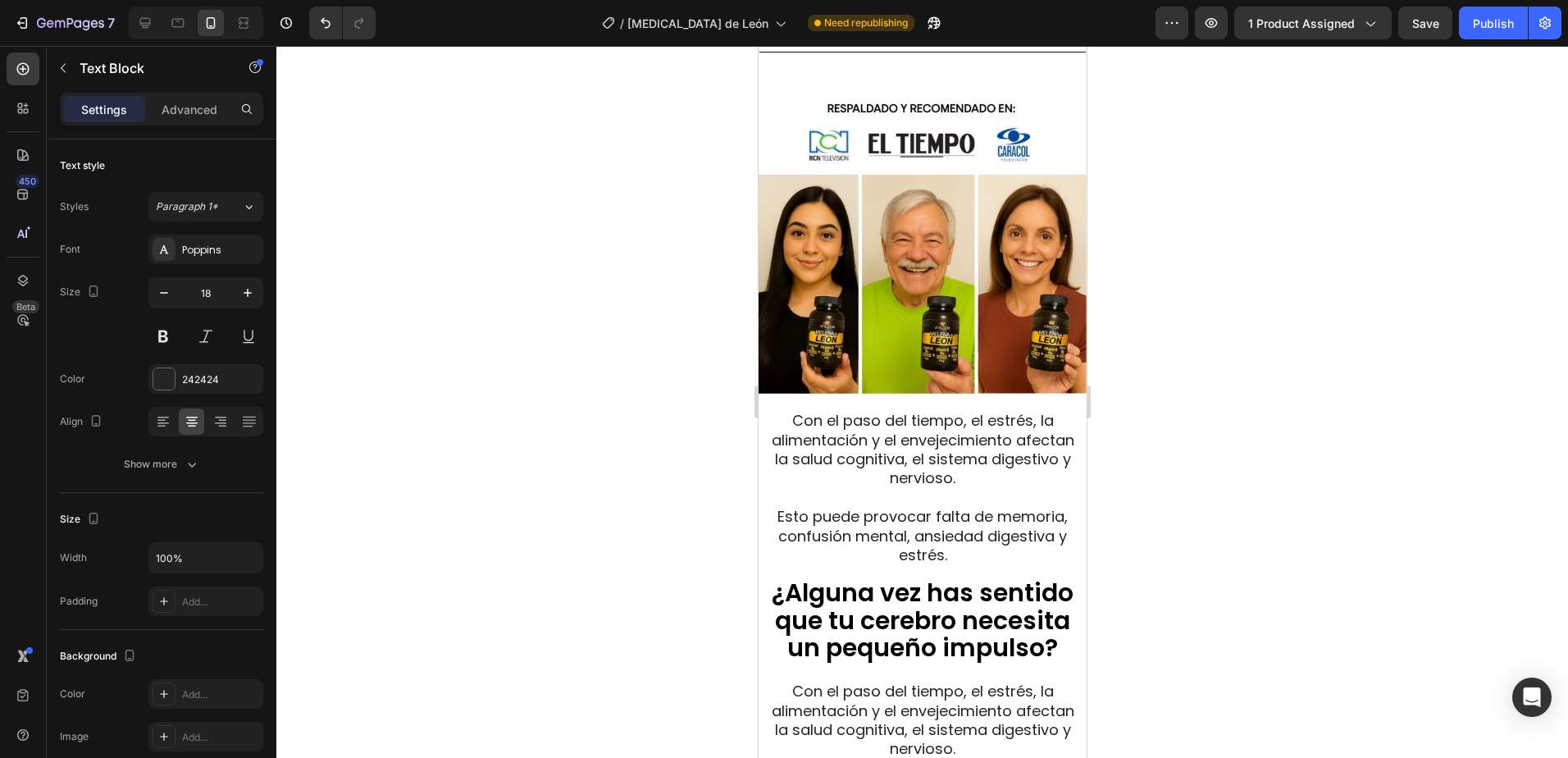
click at [867, 460] on span "Con el paso del tiempo, el estrés, la alimentación y el envejecimiento afectan …" at bounding box center [921, 449] width 302 height 78
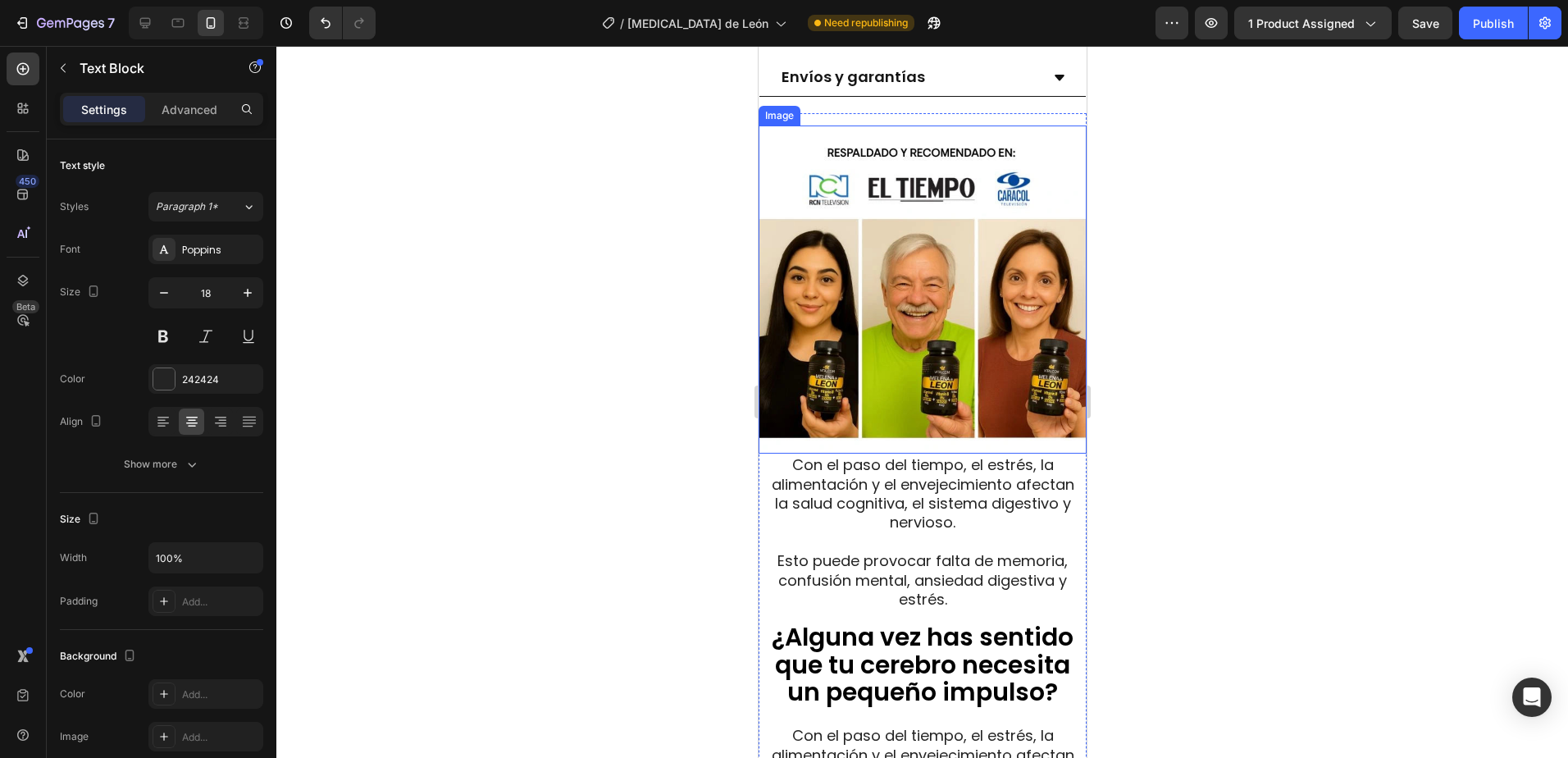
scroll to position [1230, 0]
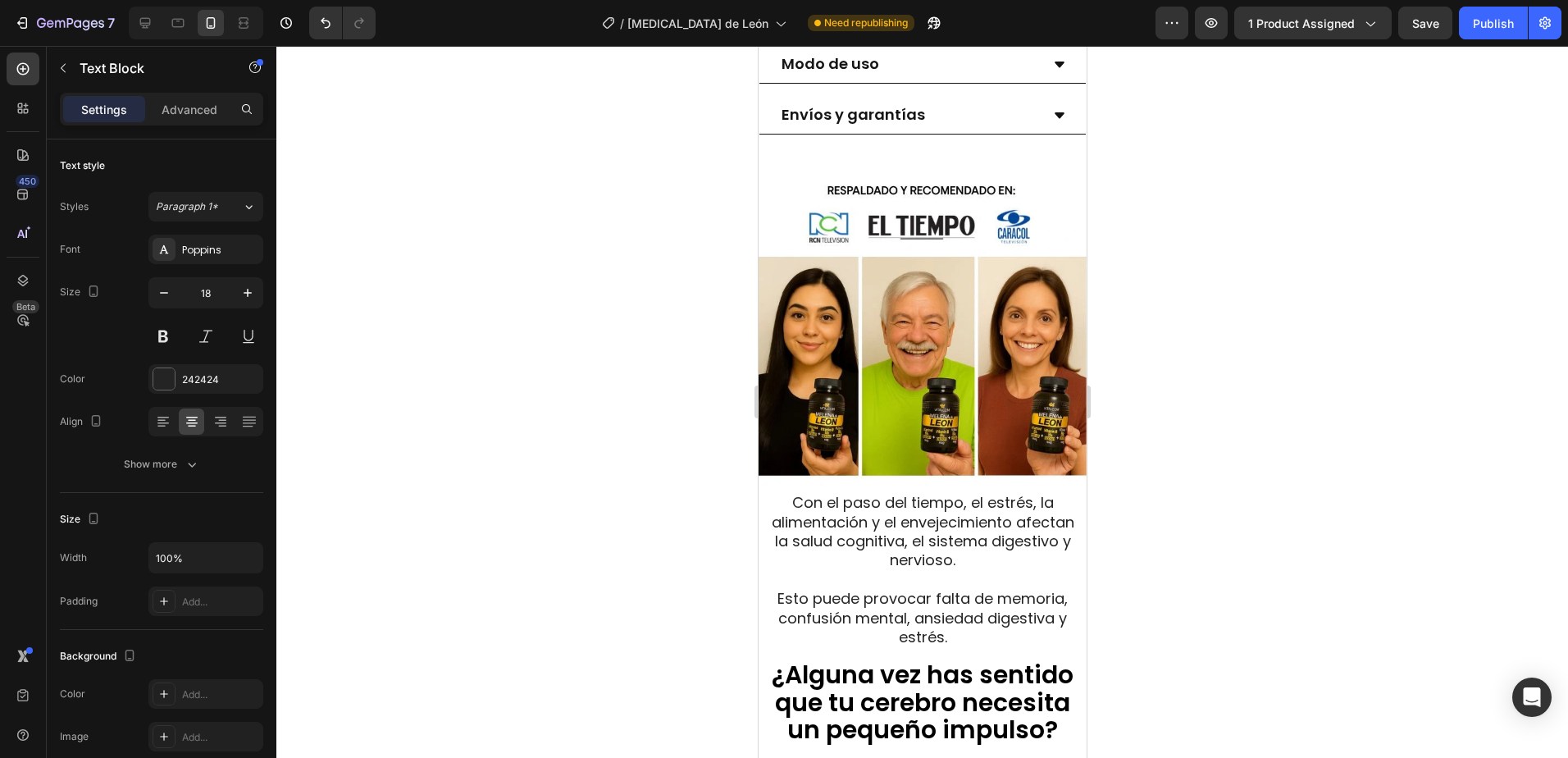
click at [899, 504] on span "Con el paso del tiempo, el estrés, la alimentación y el envejecimiento afectan …" at bounding box center [921, 531] width 302 height 78
click at [900, 597] on span "Esto puede provocar falta de memoria, confusión mental, ansiedad digestiva y es…" at bounding box center [921, 617] width 290 height 59
click at [1277, 585] on div at bounding box center [922, 401] width 1292 height 712
click at [999, 657] on span "¿Alguna vez has sentido que tu cerebro necesita un pequeño impulso?" at bounding box center [921, 701] width 301 height 89
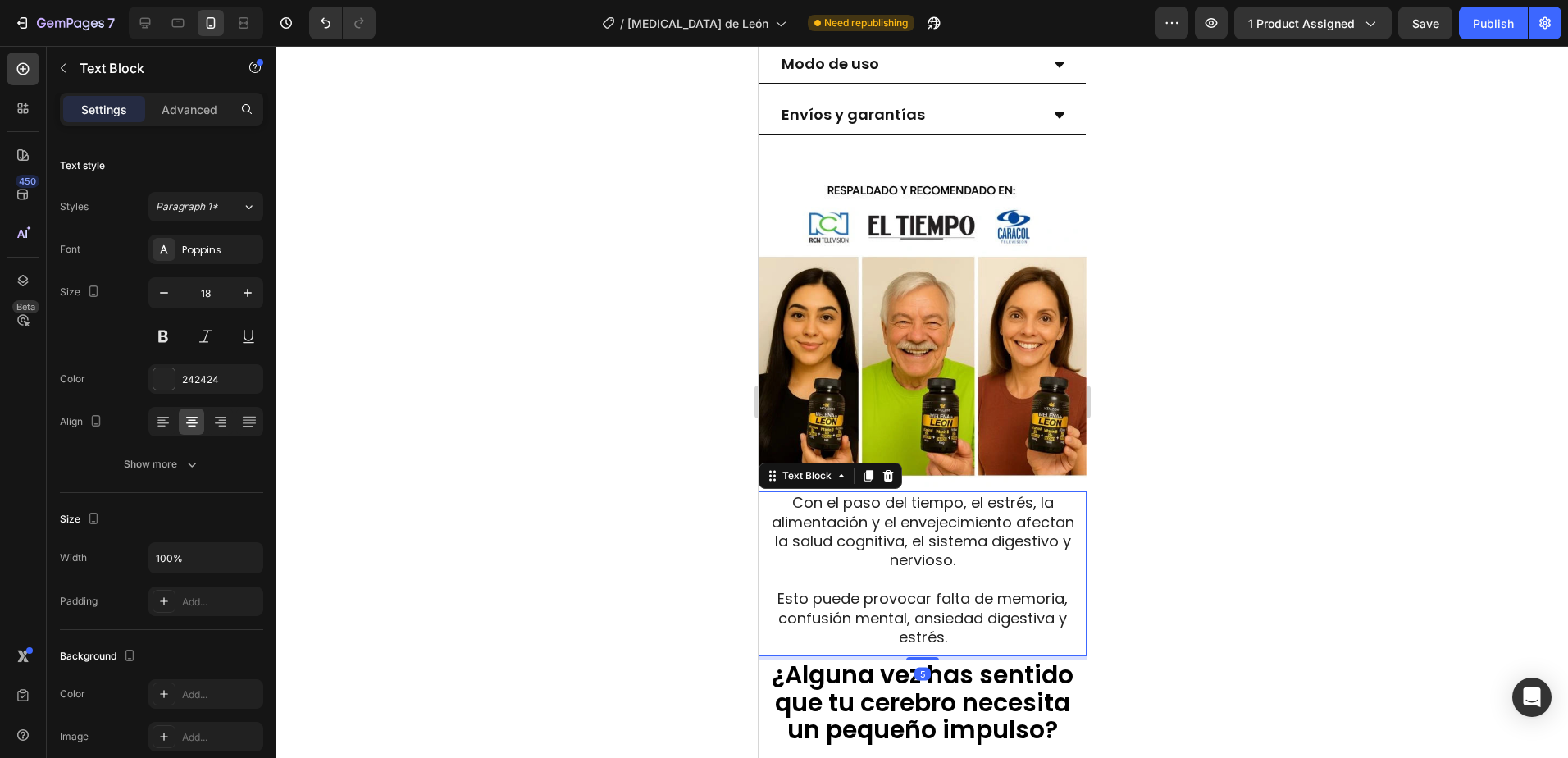
click at [972, 550] on span "Con el paso del tiempo, el estrés, la alimentación y el envejecimiento afectan …" at bounding box center [921, 531] width 302 height 78
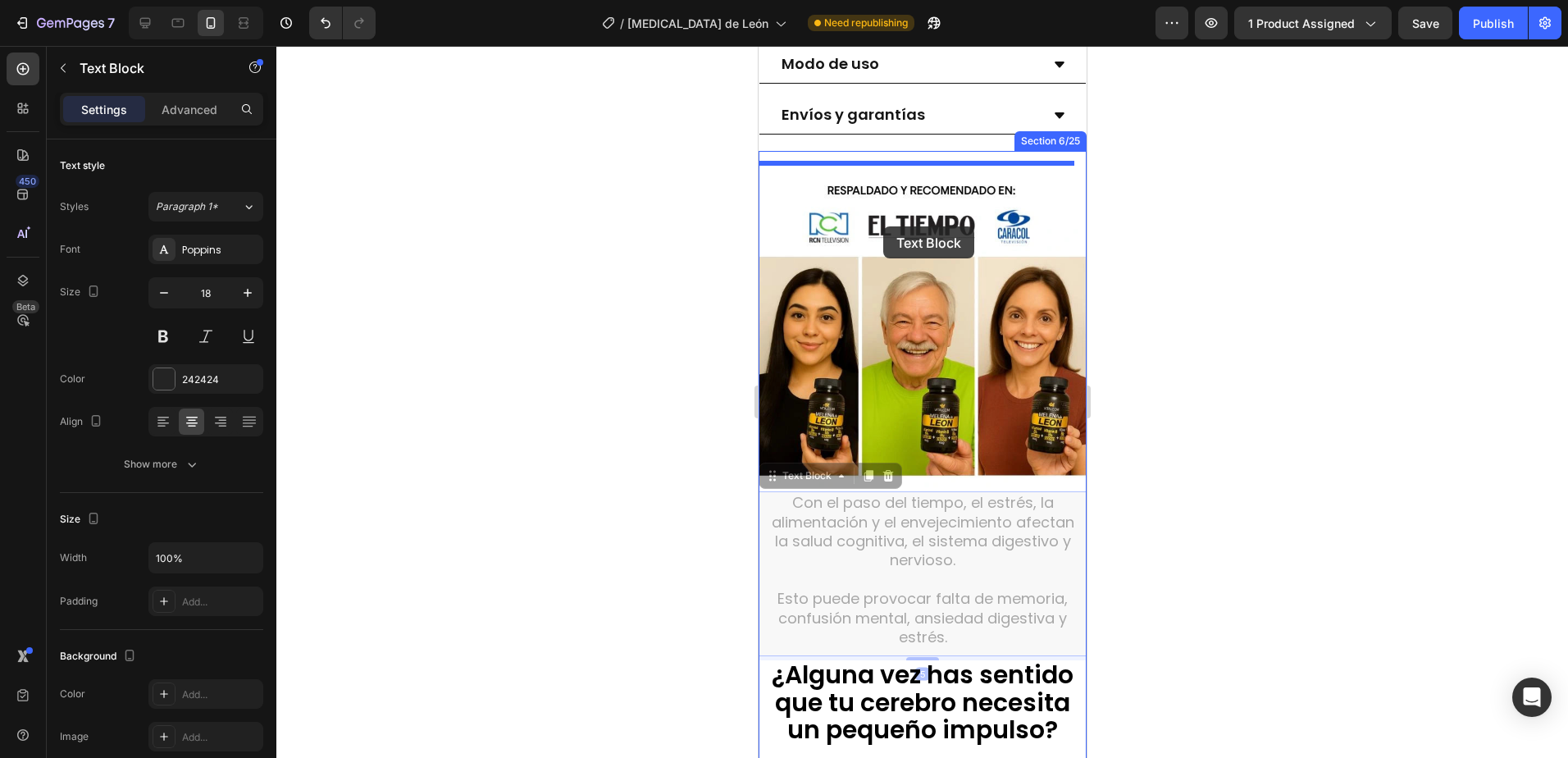
drag, startPoint x: 780, startPoint y: 469, endPoint x: 883, endPoint y: 226, distance: 263.9
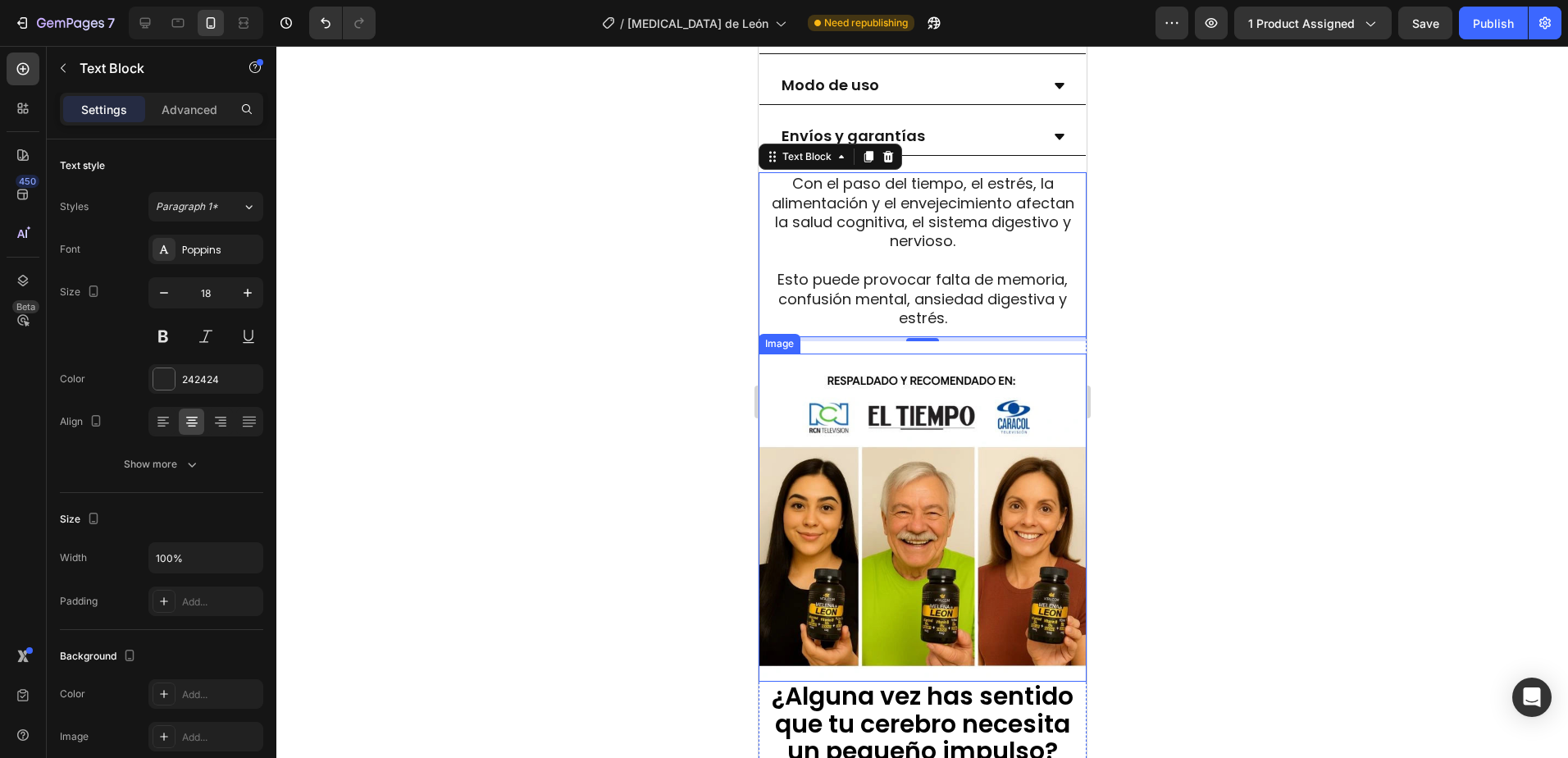
scroll to position [1066, 0]
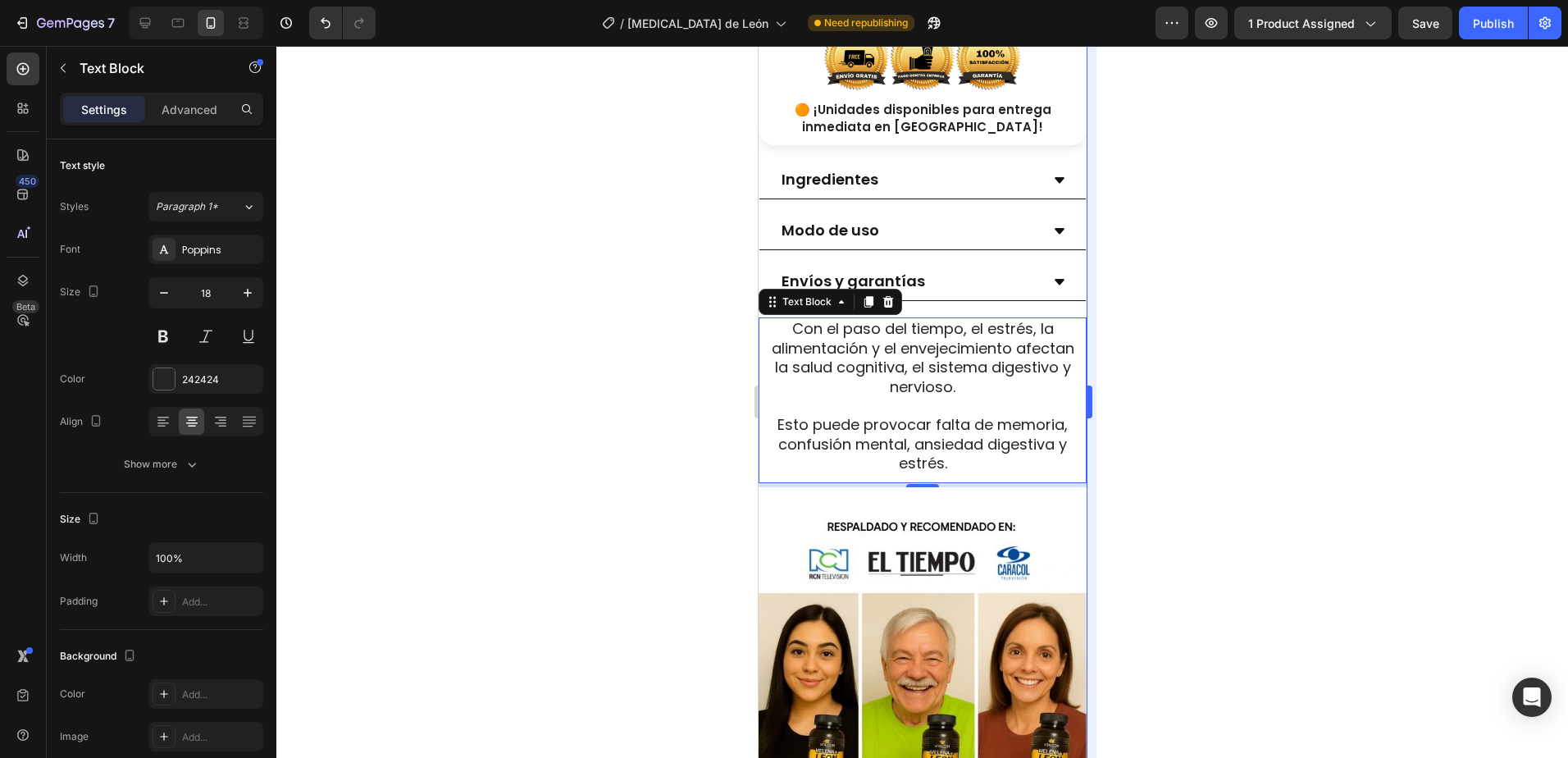
drag, startPoint x: 1289, startPoint y: 375, endPoint x: 1094, endPoint y: 374, distance: 195.0
click at [1284, 374] on div at bounding box center [922, 401] width 1292 height 712
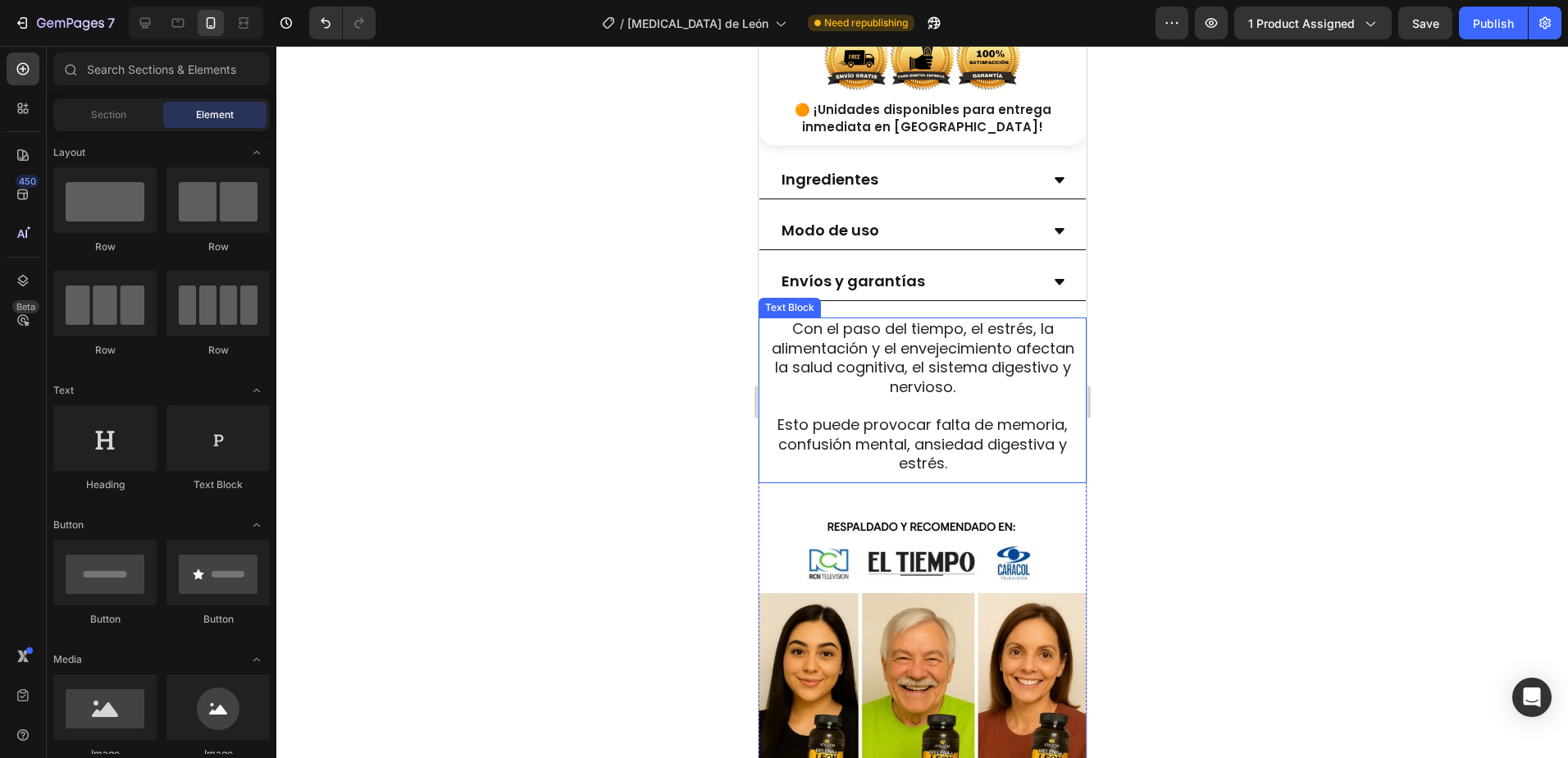
click at [986, 389] on span "Con el paso del tiempo, el estrés, la alimentación y el envejecimiento afectan …" at bounding box center [921, 357] width 302 height 78
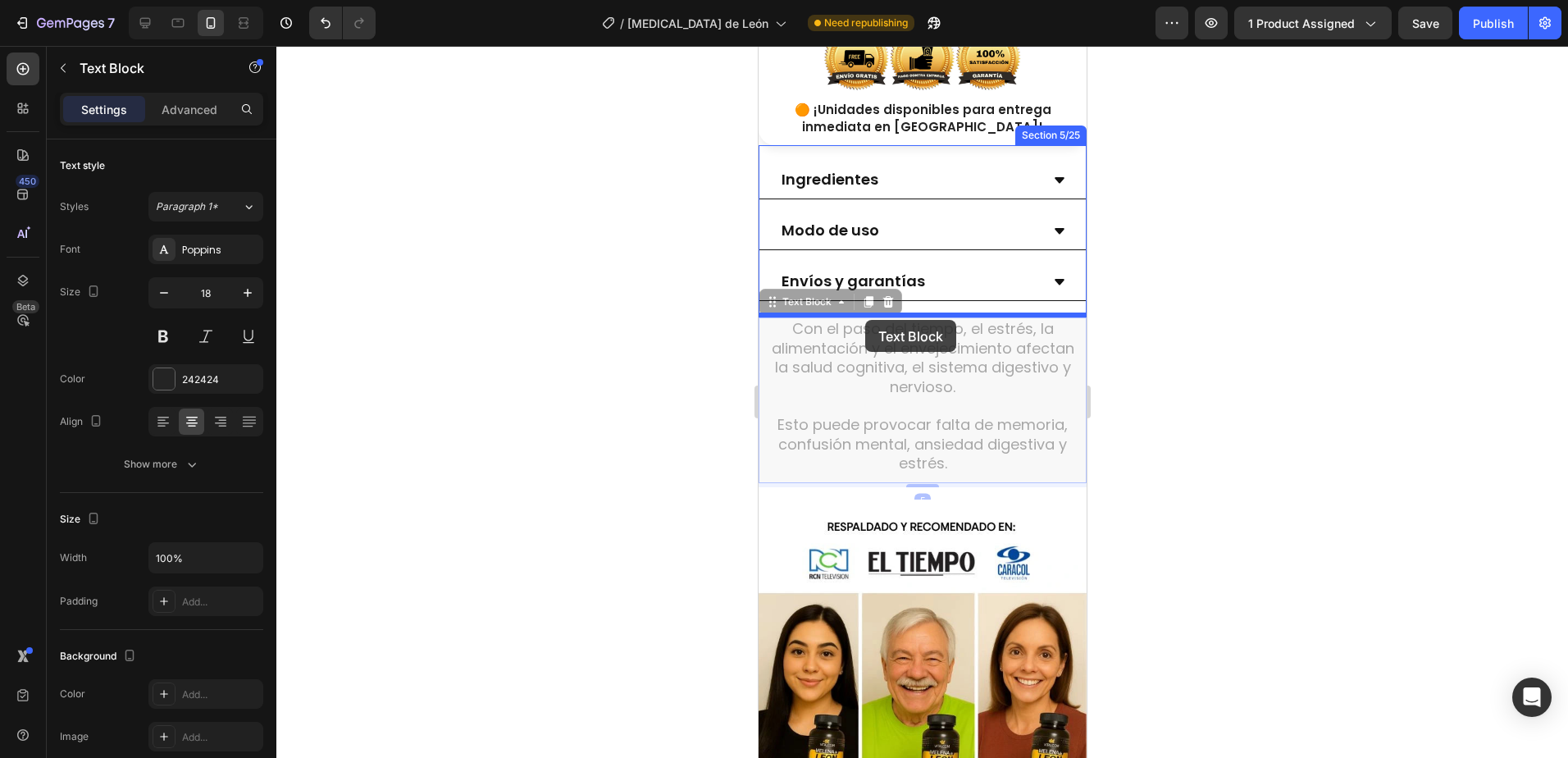
drag, startPoint x: 812, startPoint y: 302, endPoint x: 865, endPoint y: 319, distance: 55.7
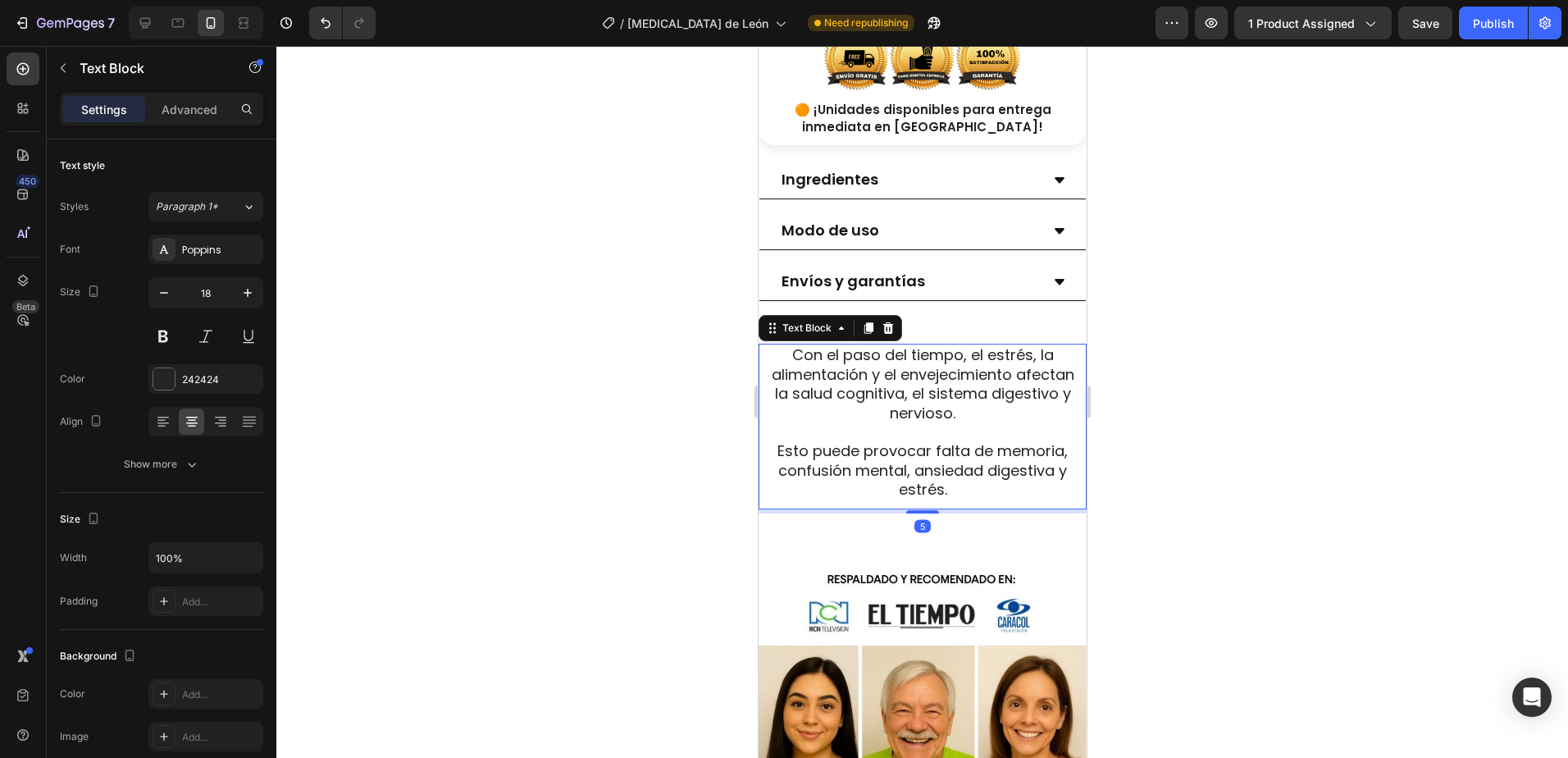
drag, startPoint x: 1304, startPoint y: 441, endPoint x: 292, endPoint y: 480, distance: 1012.8
click at [1304, 441] on div at bounding box center [922, 401] width 1292 height 712
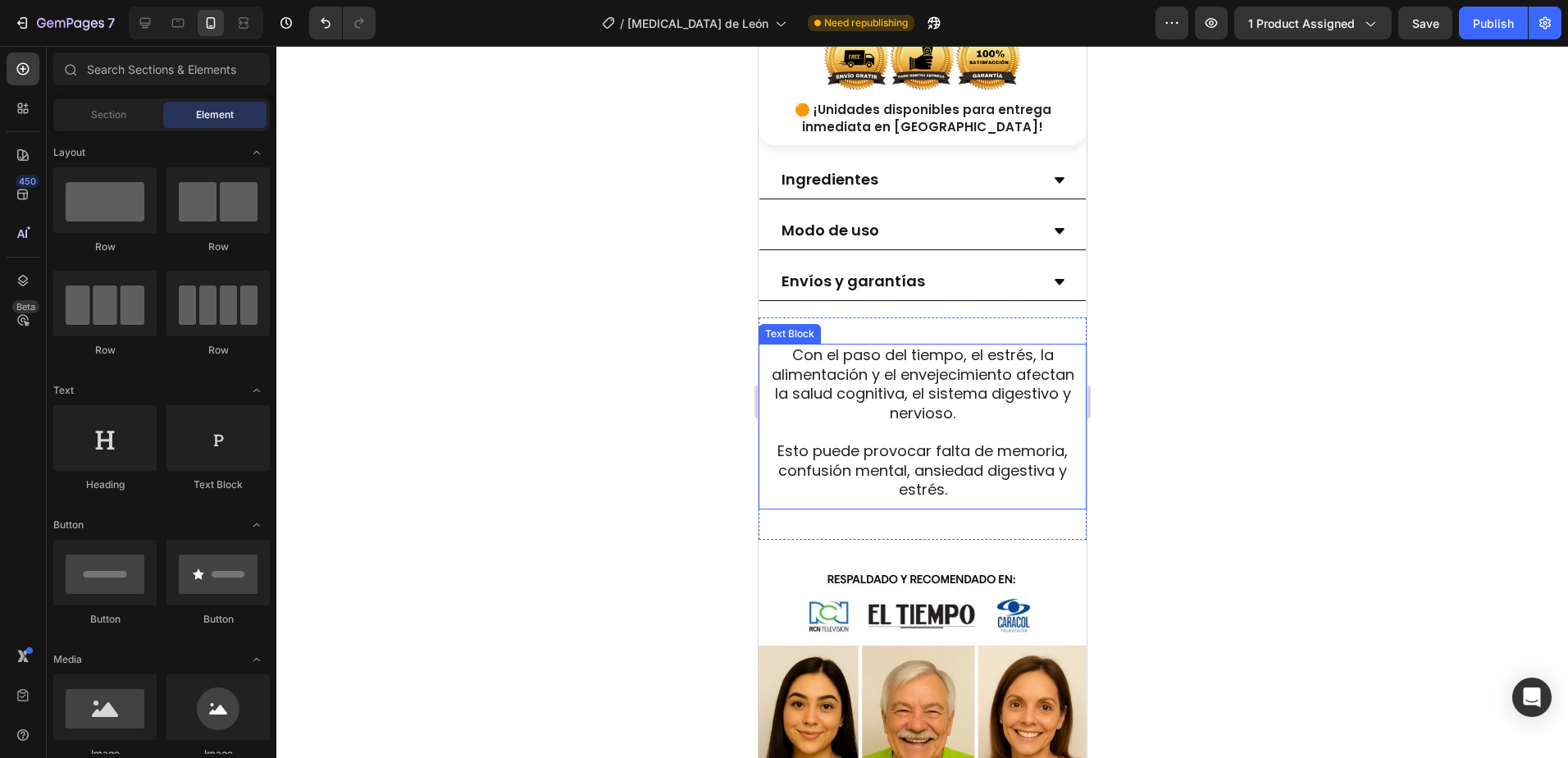
click at [1015, 500] on div "Con el paso del tiempo, el estrés, la alimentación y el envejecimiento afectan …" at bounding box center [922, 426] width 328 height 165
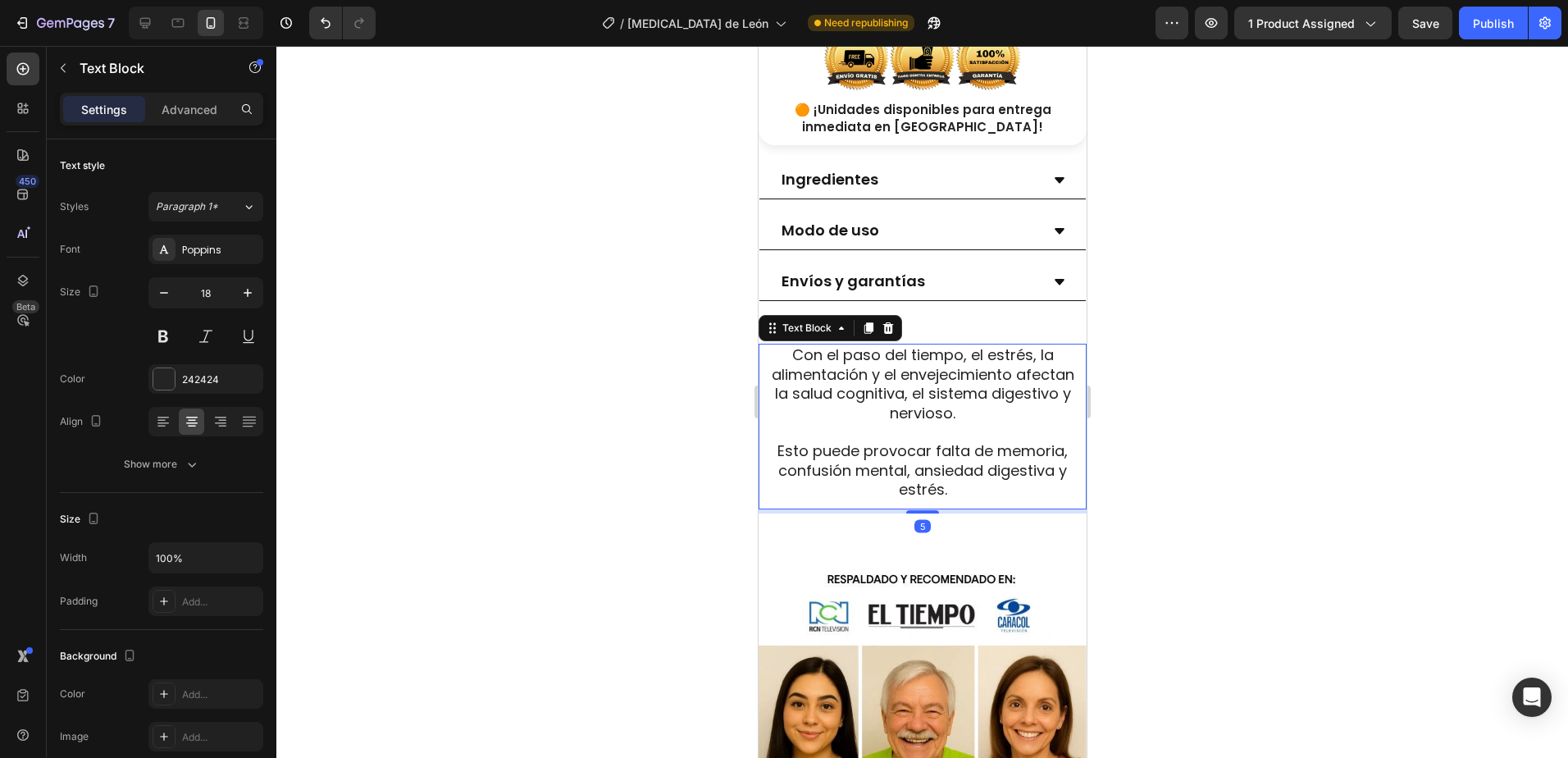
click at [1334, 352] on div at bounding box center [922, 401] width 1292 height 712
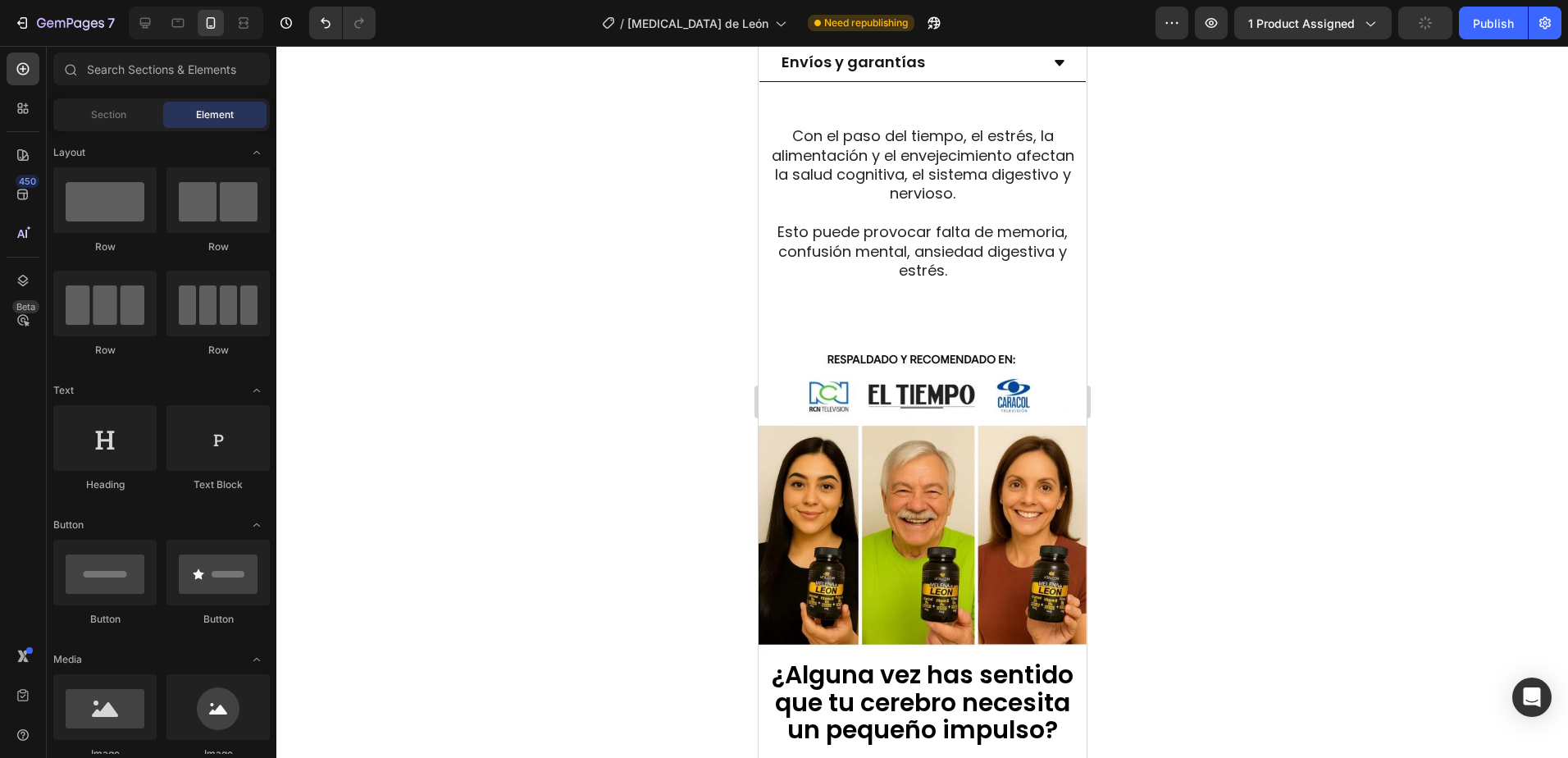
scroll to position [1311, 0]
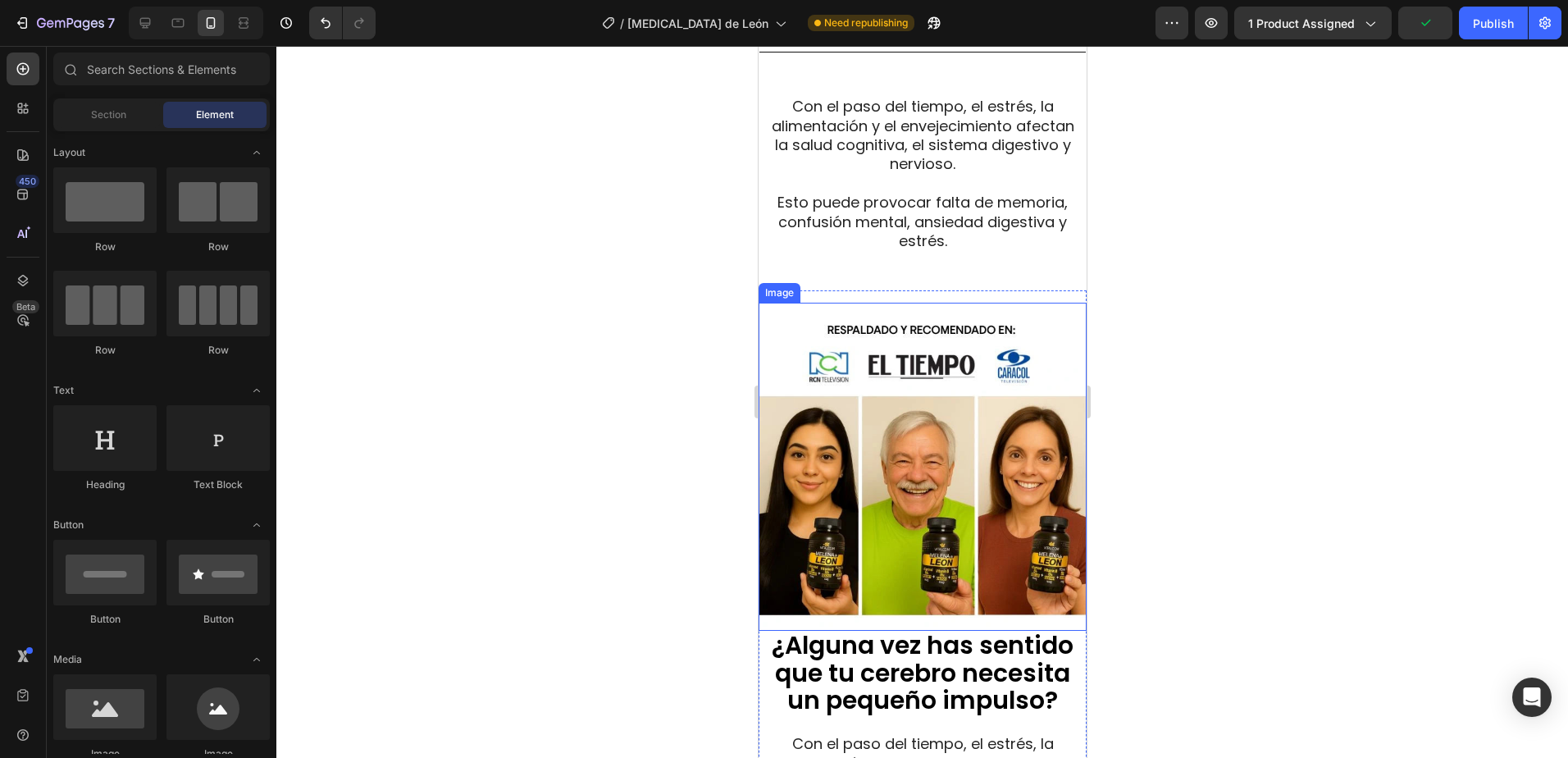
click at [968, 454] on img at bounding box center [922, 466] width 328 height 328
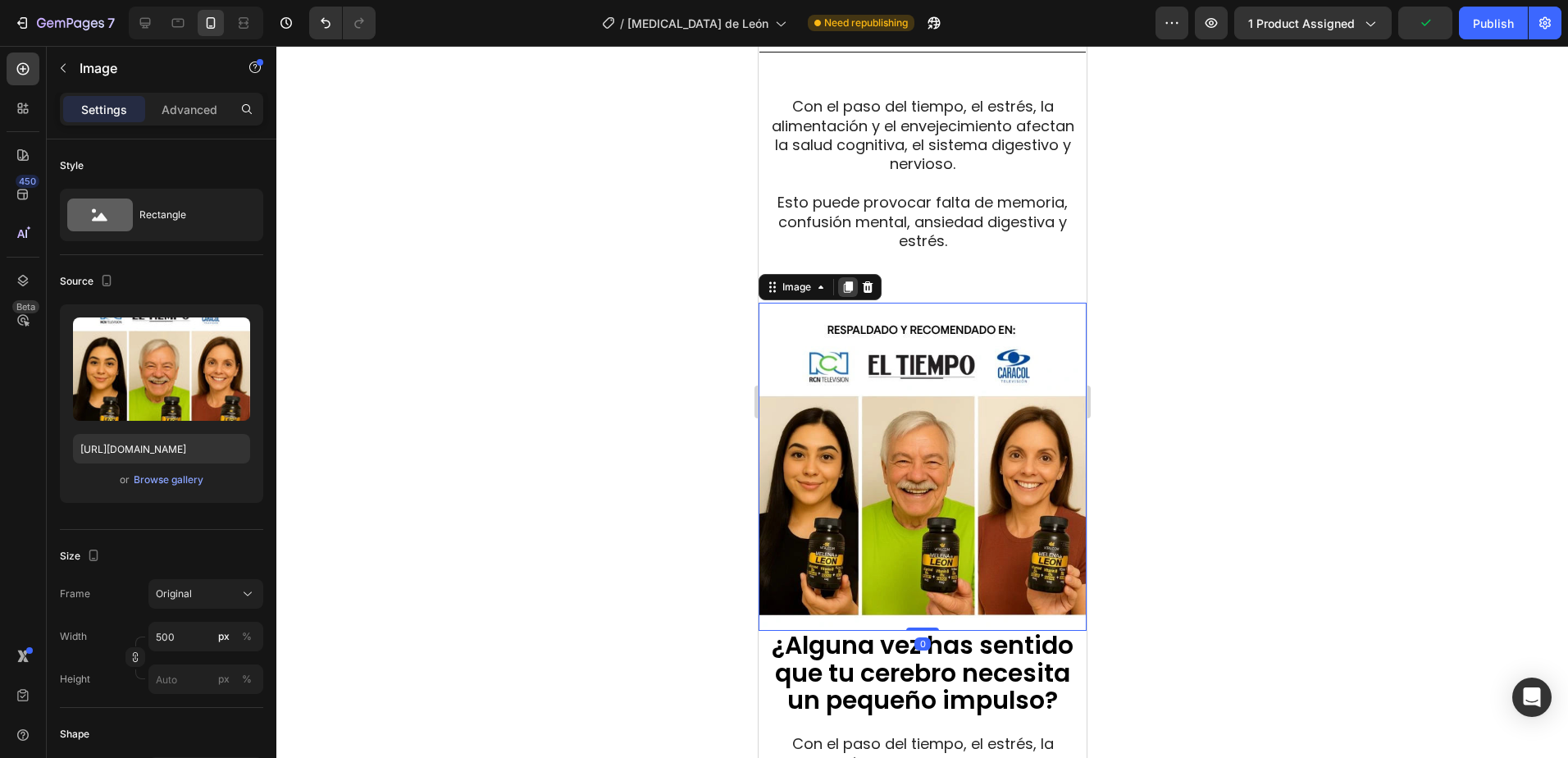
click at [849, 280] on icon at bounding box center [848, 287] width 13 height 13
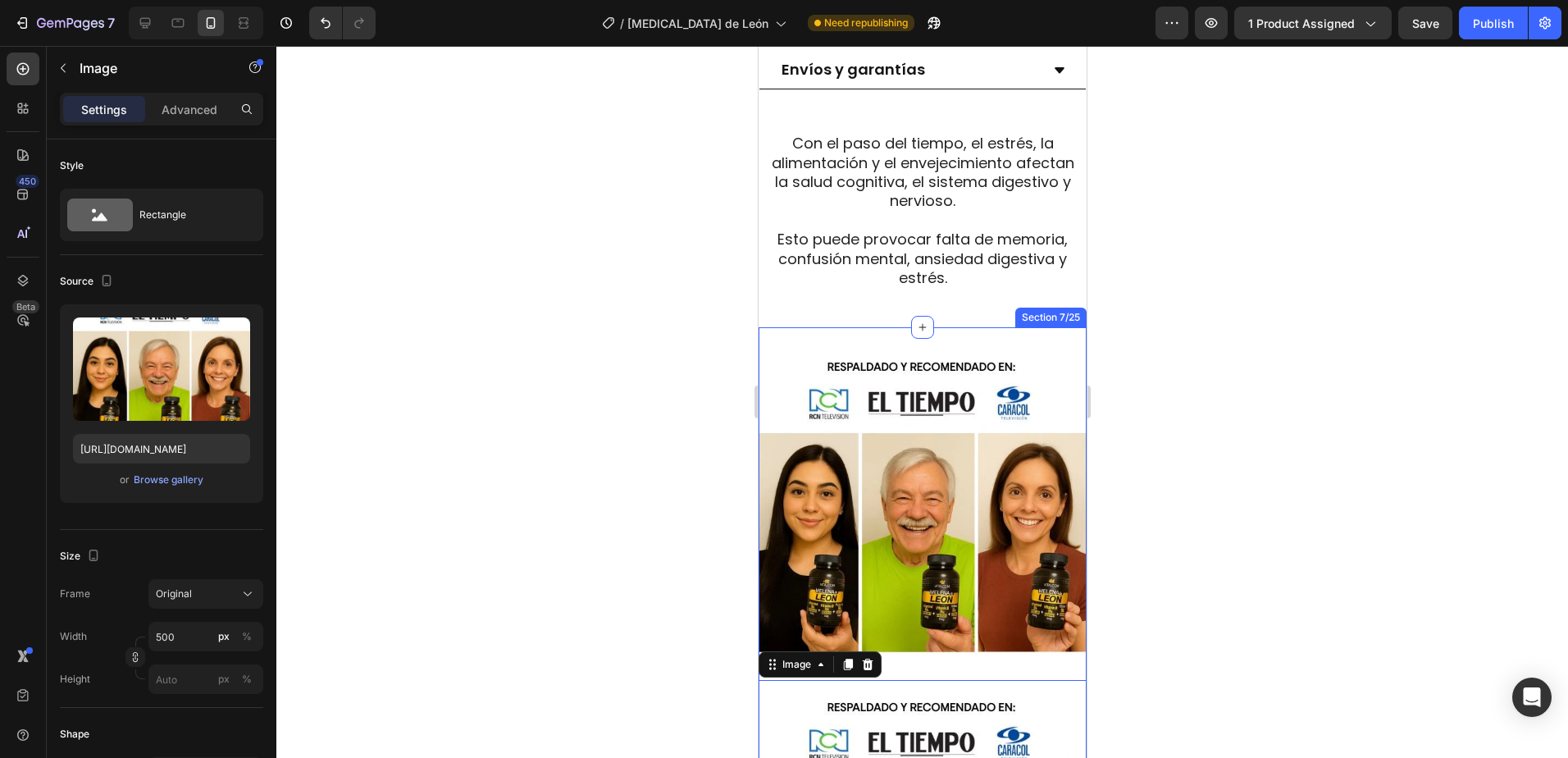
scroll to position [1183, 0]
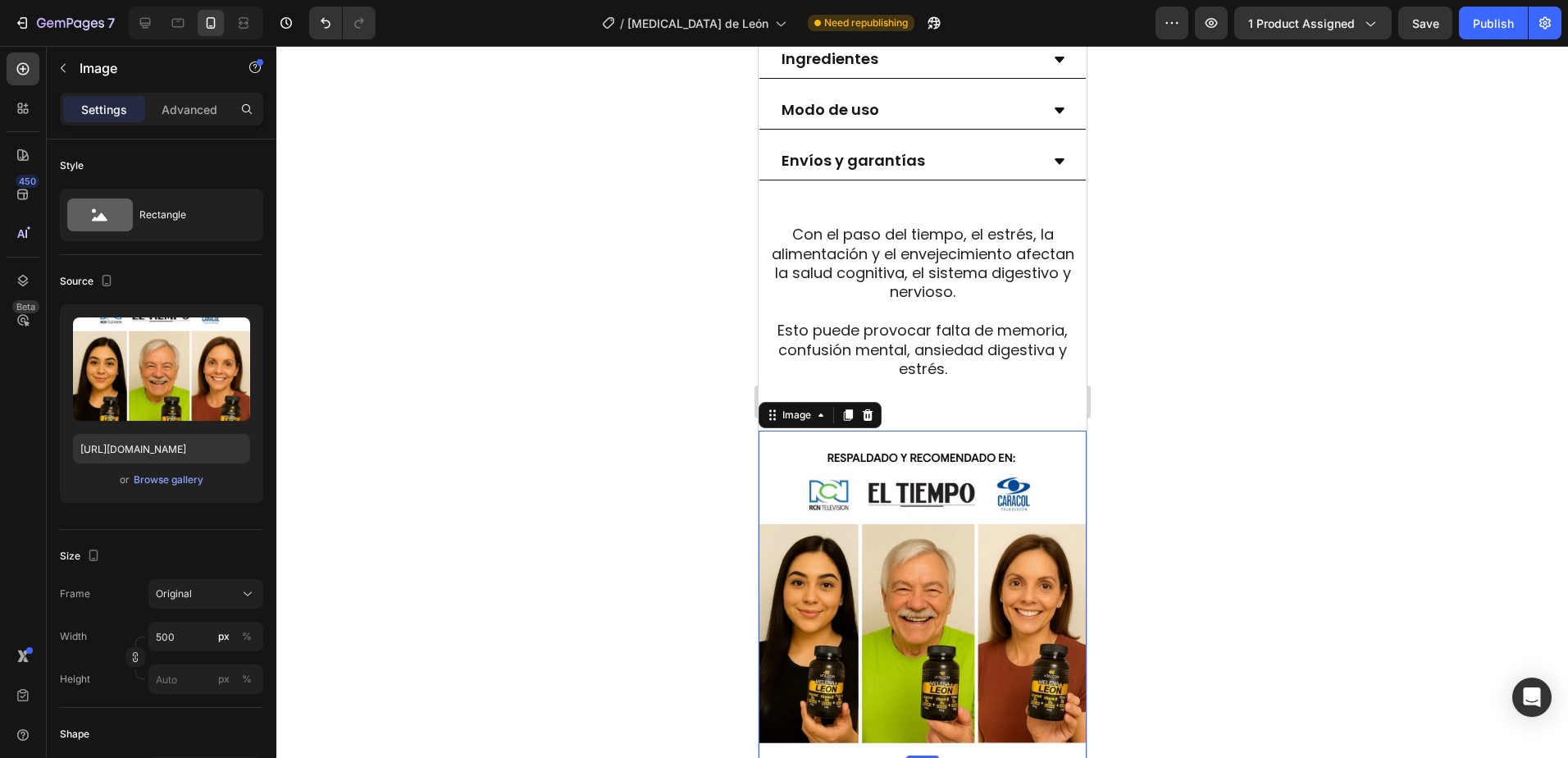
click at [799, 478] on img at bounding box center [922, 594] width 328 height 328
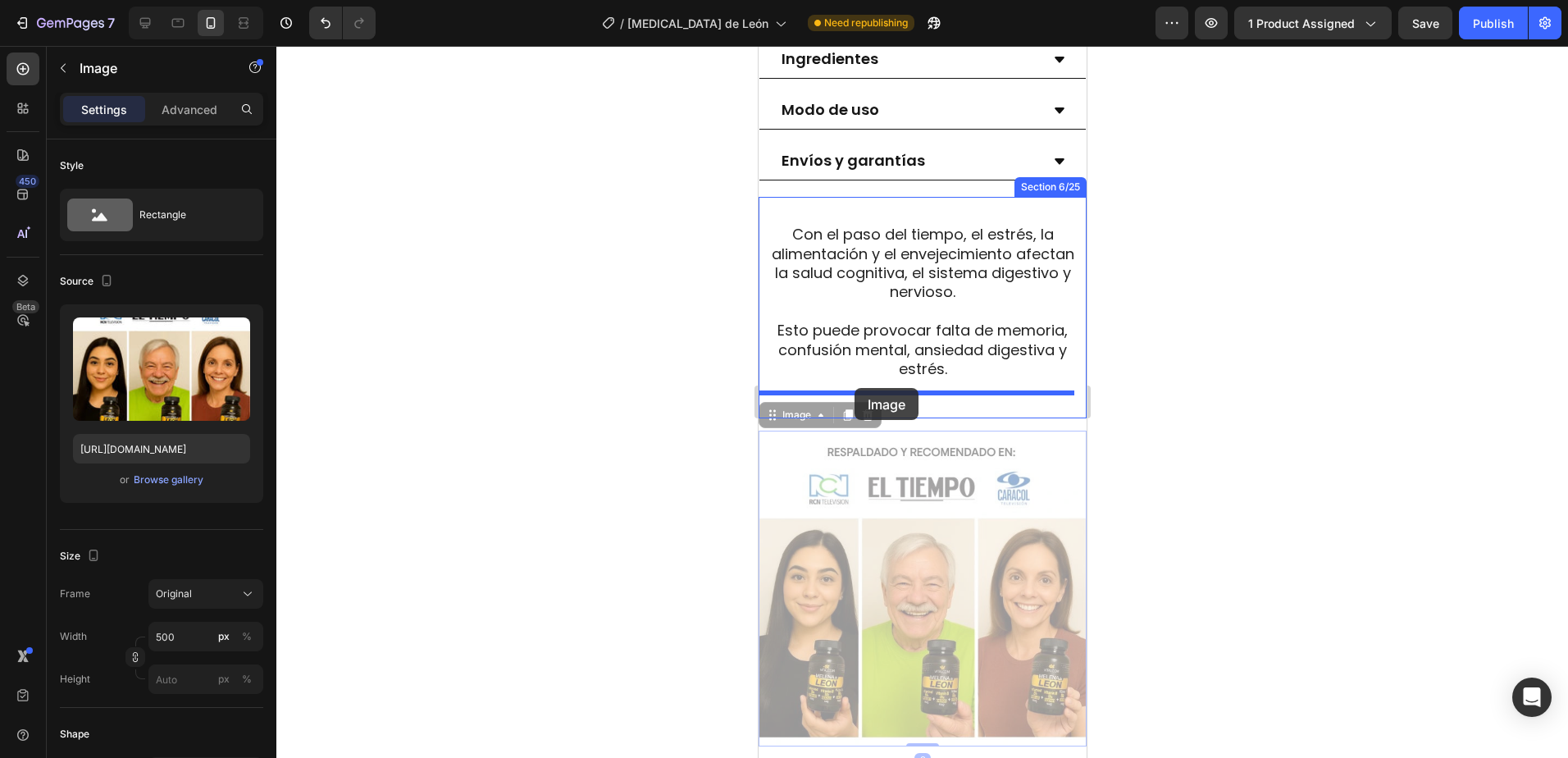
drag, startPoint x: 789, startPoint y: 422, endPoint x: 853, endPoint y: 388, distance: 72.5
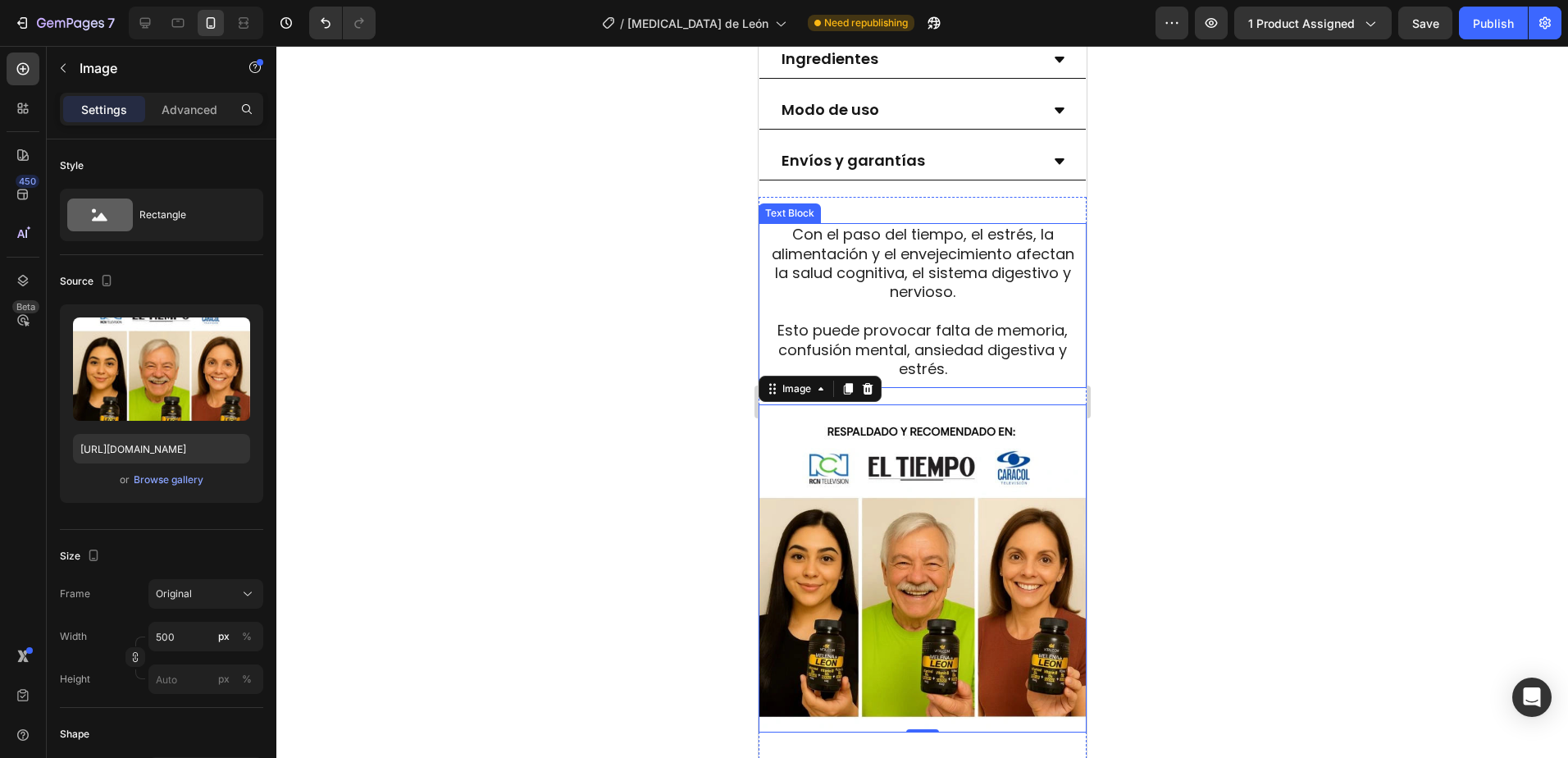
click at [903, 299] on span "Con el paso del tiempo, el estrés, la alimentación y el envejecimiento afectan …" at bounding box center [921, 262] width 302 height 78
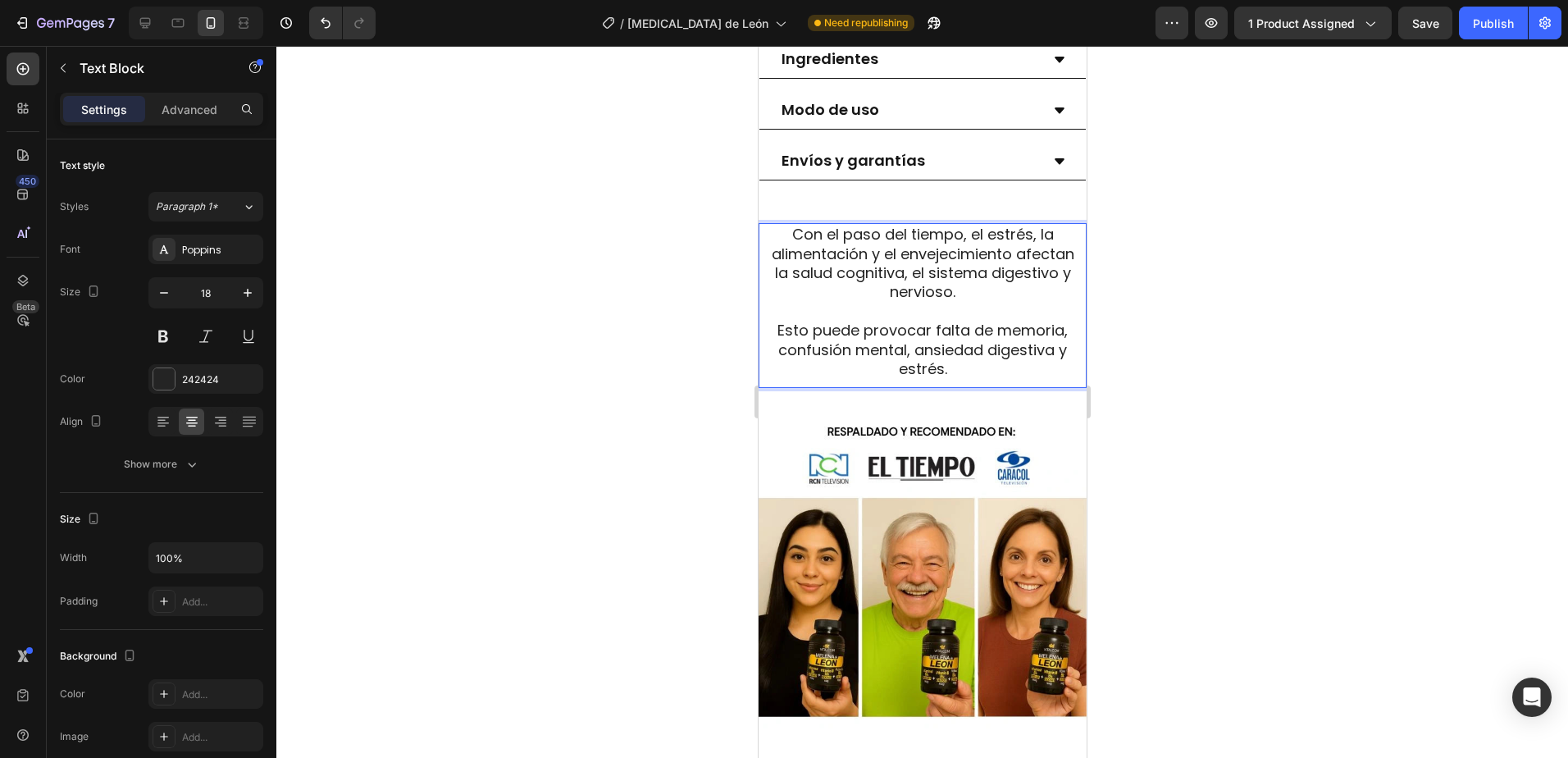
click at [846, 281] on span "Con el paso del tiempo, el estrés, la alimentación y el envejecimiento afectan …" at bounding box center [921, 262] width 302 height 78
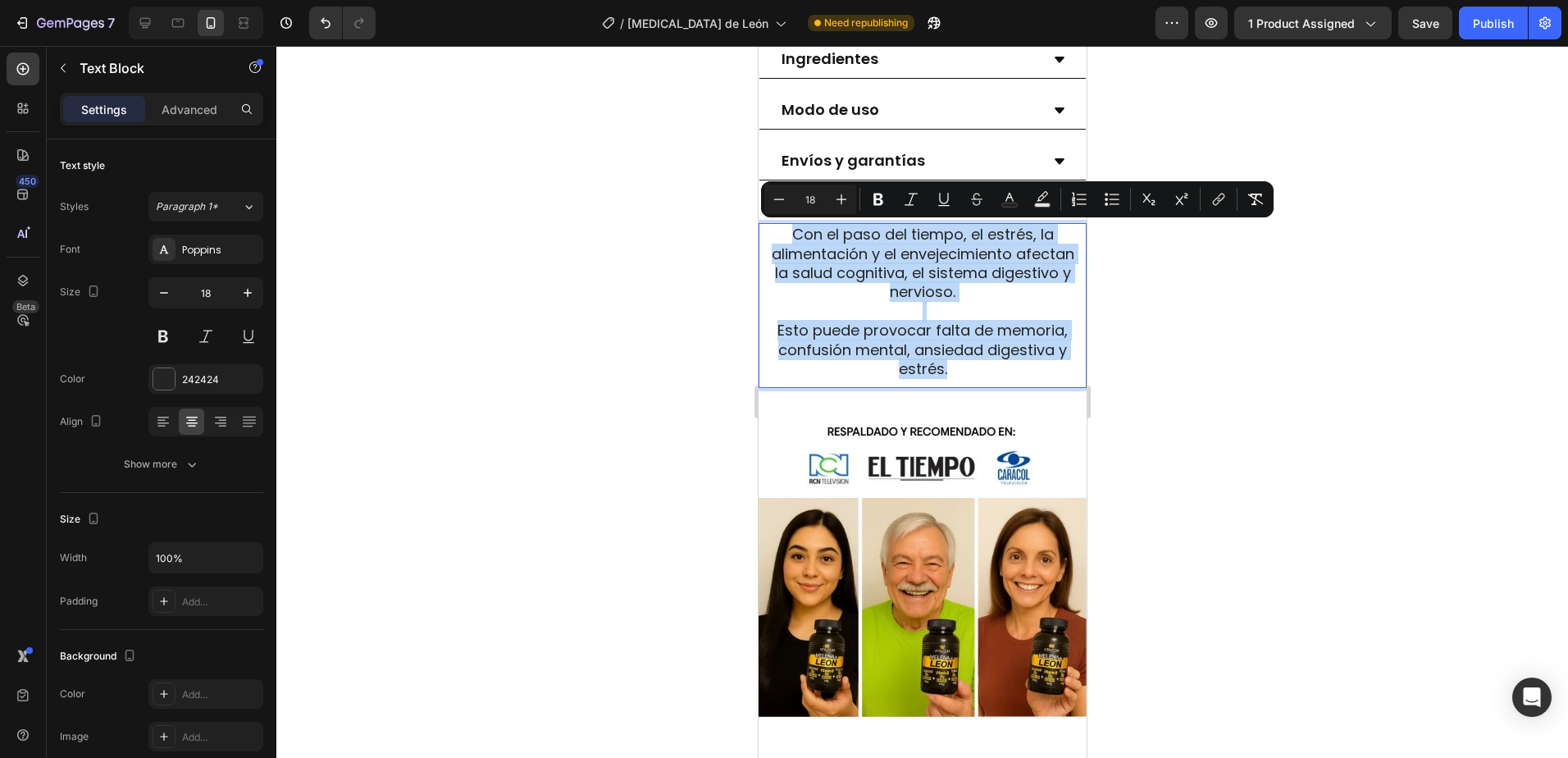
drag, startPoint x: 846, startPoint y: 252, endPoint x: 990, endPoint y: 362, distance: 181.2
click at [990, 362] on div "Con el paso del tiempo, el estrés, la alimentación y el envejecimiento afectan …" at bounding box center [921, 300] width 319 height 156
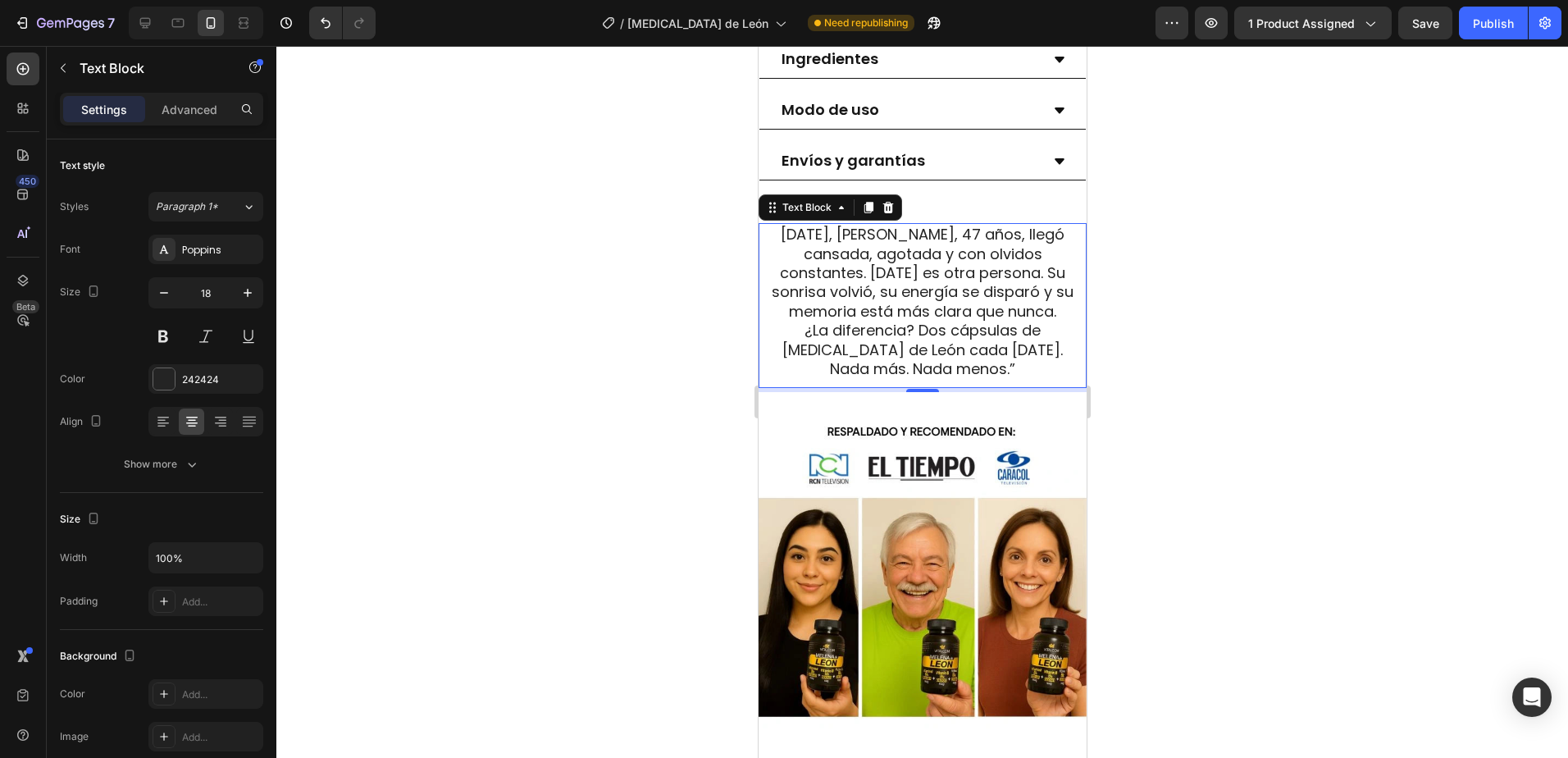
click at [1293, 287] on div at bounding box center [922, 401] width 1292 height 712
click at [915, 243] on span "Hace tres semanas, Lucía, 47 años, llegó cansada, agotada y con olvidos constan…" at bounding box center [921, 272] width 301 height 98
click at [775, 237] on span "Hace tres semanas, Lucía, 47 años, llegó cansada, agotada y con olvidos constan…" at bounding box center [921, 272] width 301 height 98
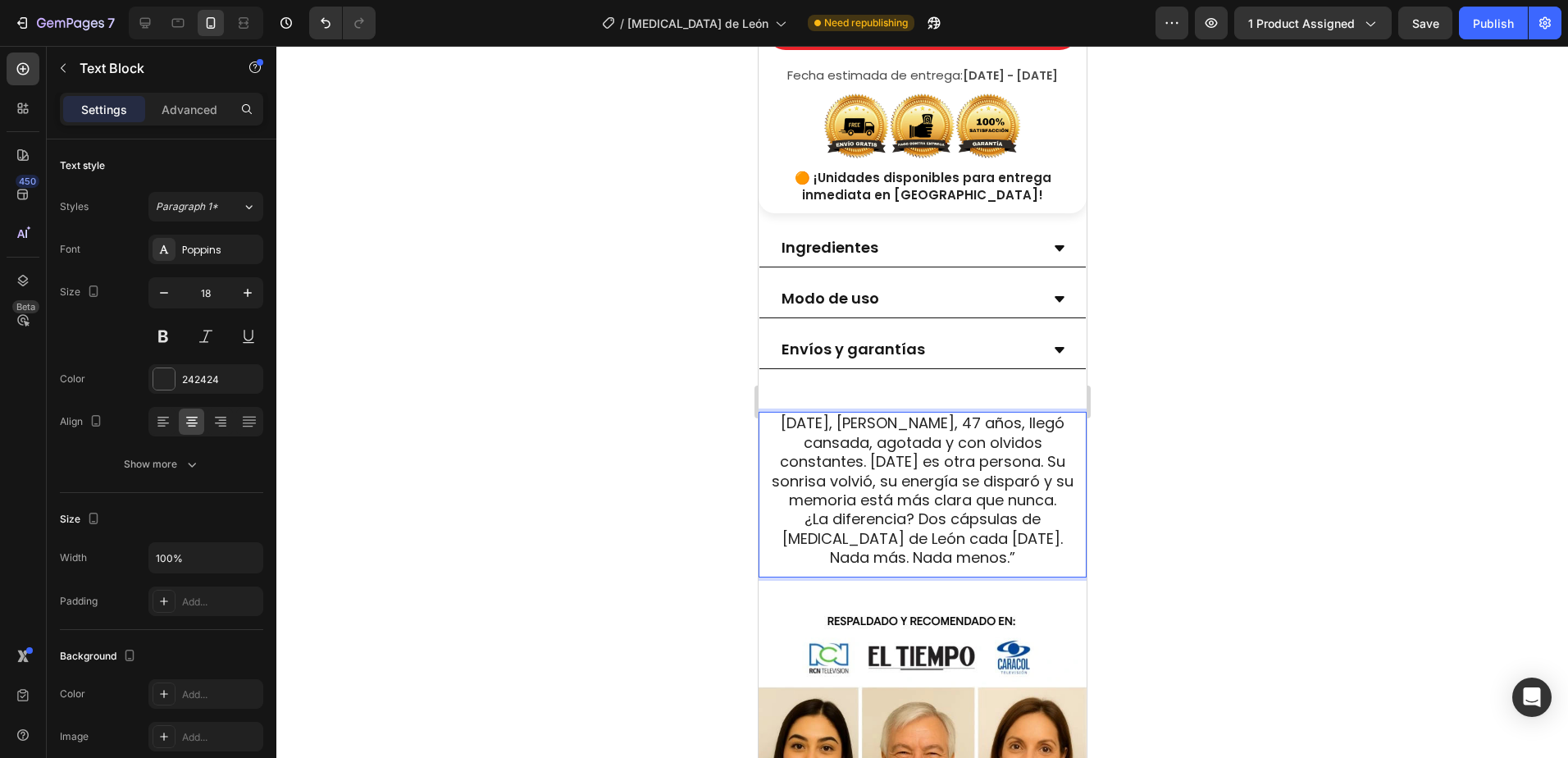
scroll to position [938, 0]
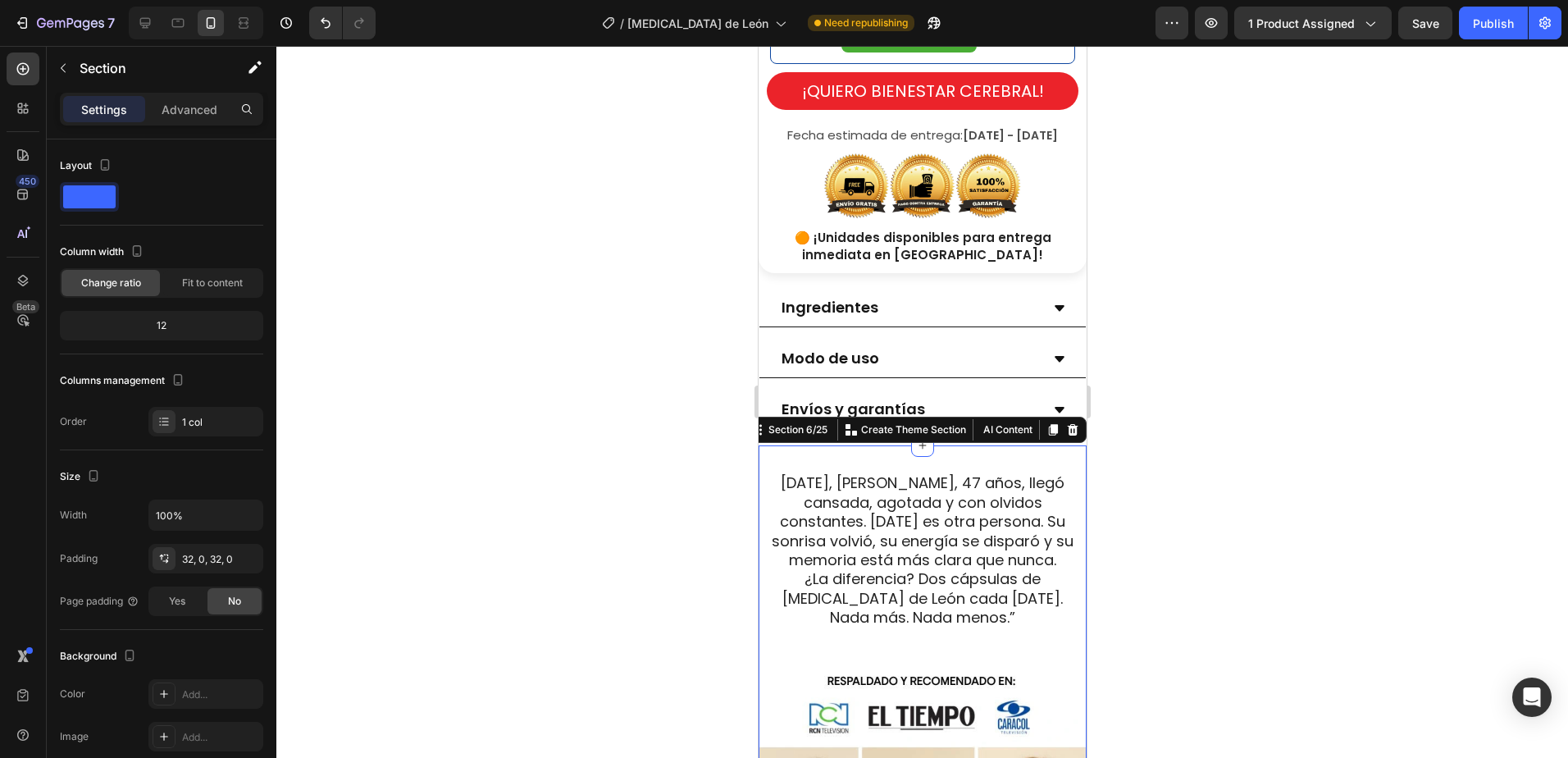
click at [941, 460] on div "Hace tres semanas, Lucía, 47 años, llegó cansada, agotada y con olvidos constan…" at bounding box center [922, 726] width 328 height 562
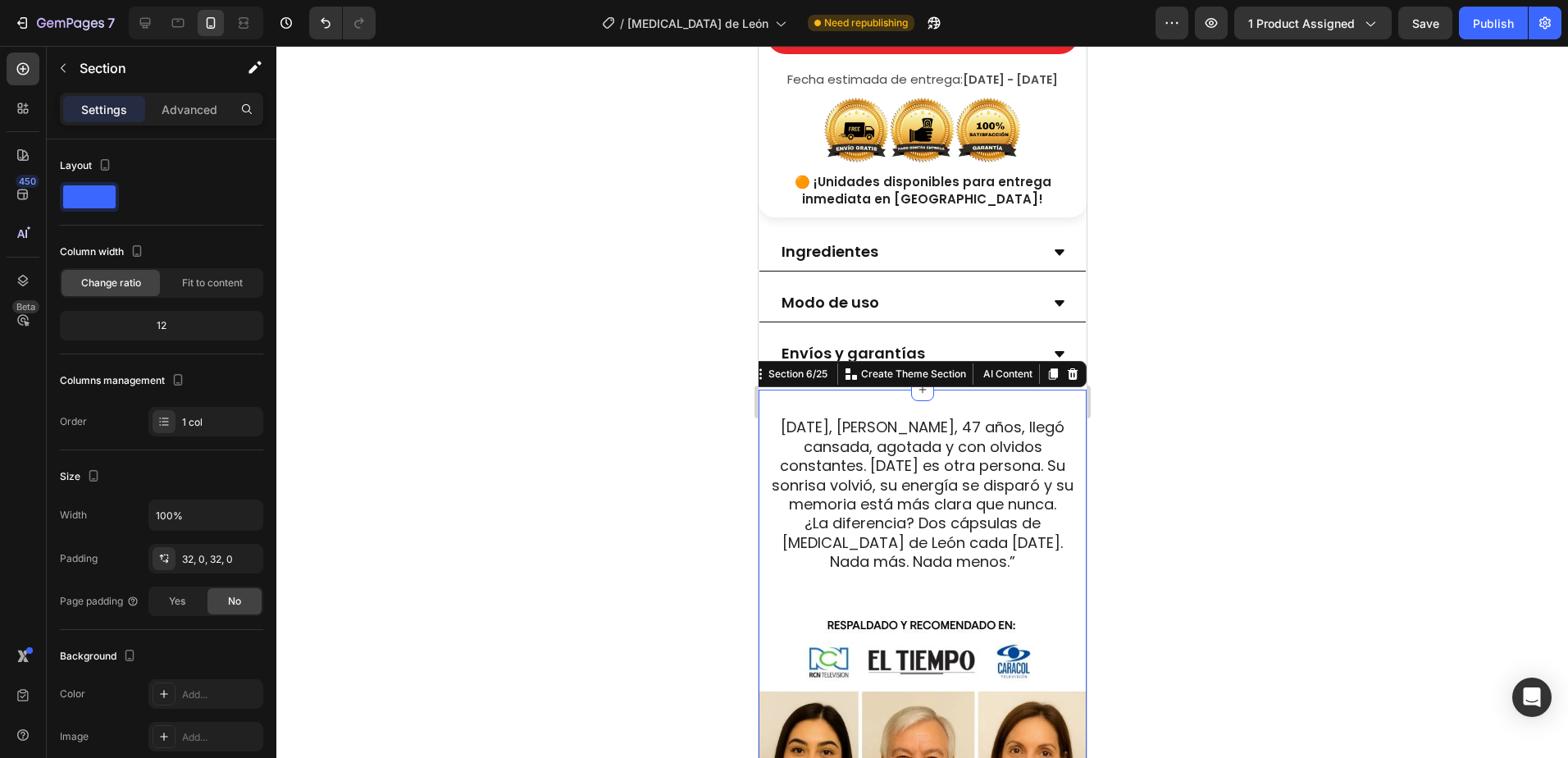
scroll to position [1102, 0]
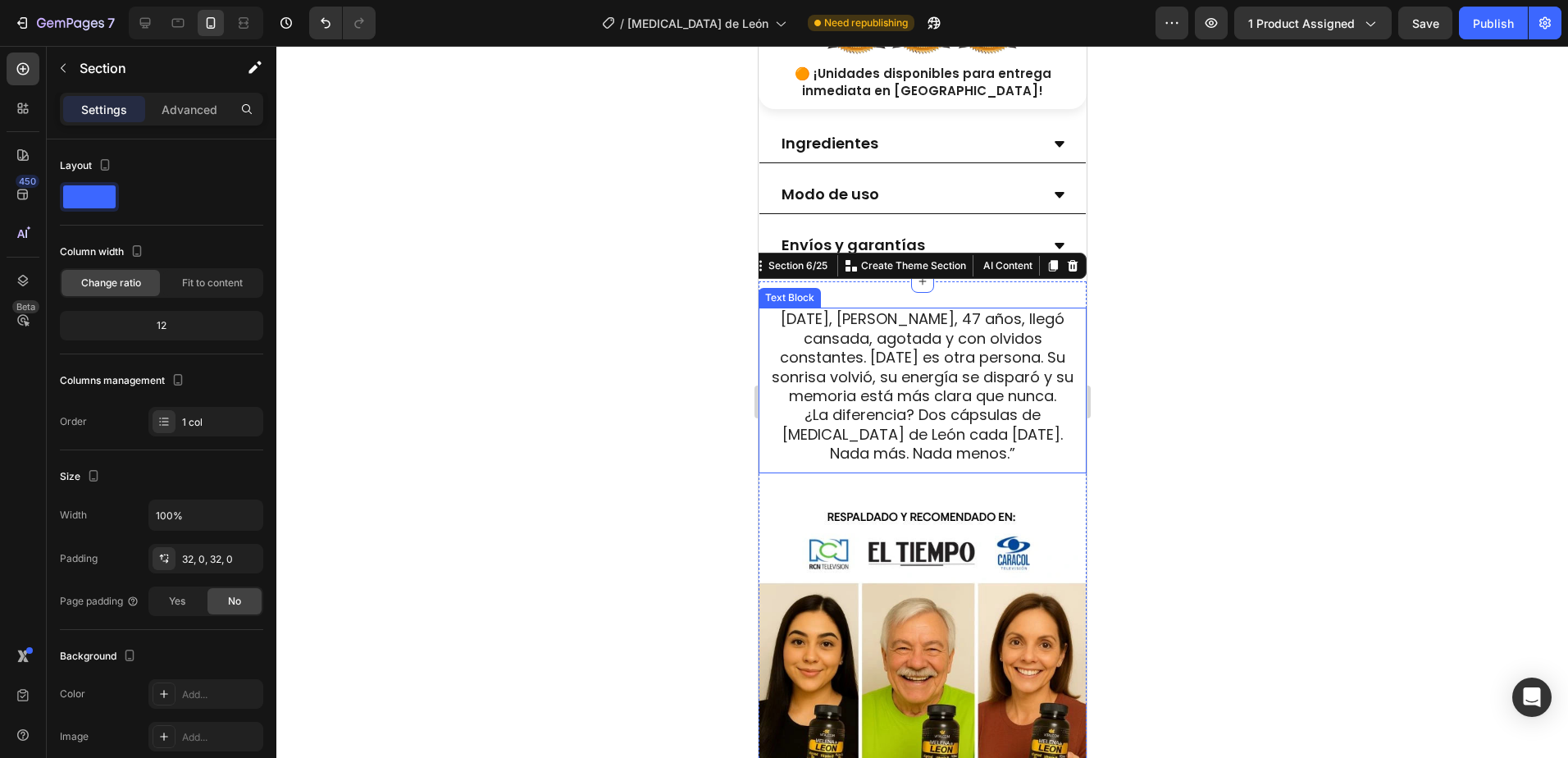
click at [915, 384] on span "Hace tres semanas, Lucía, 47 años, llegó cansada, agotada y con olvidos constan…" at bounding box center [921, 356] width 301 height 98
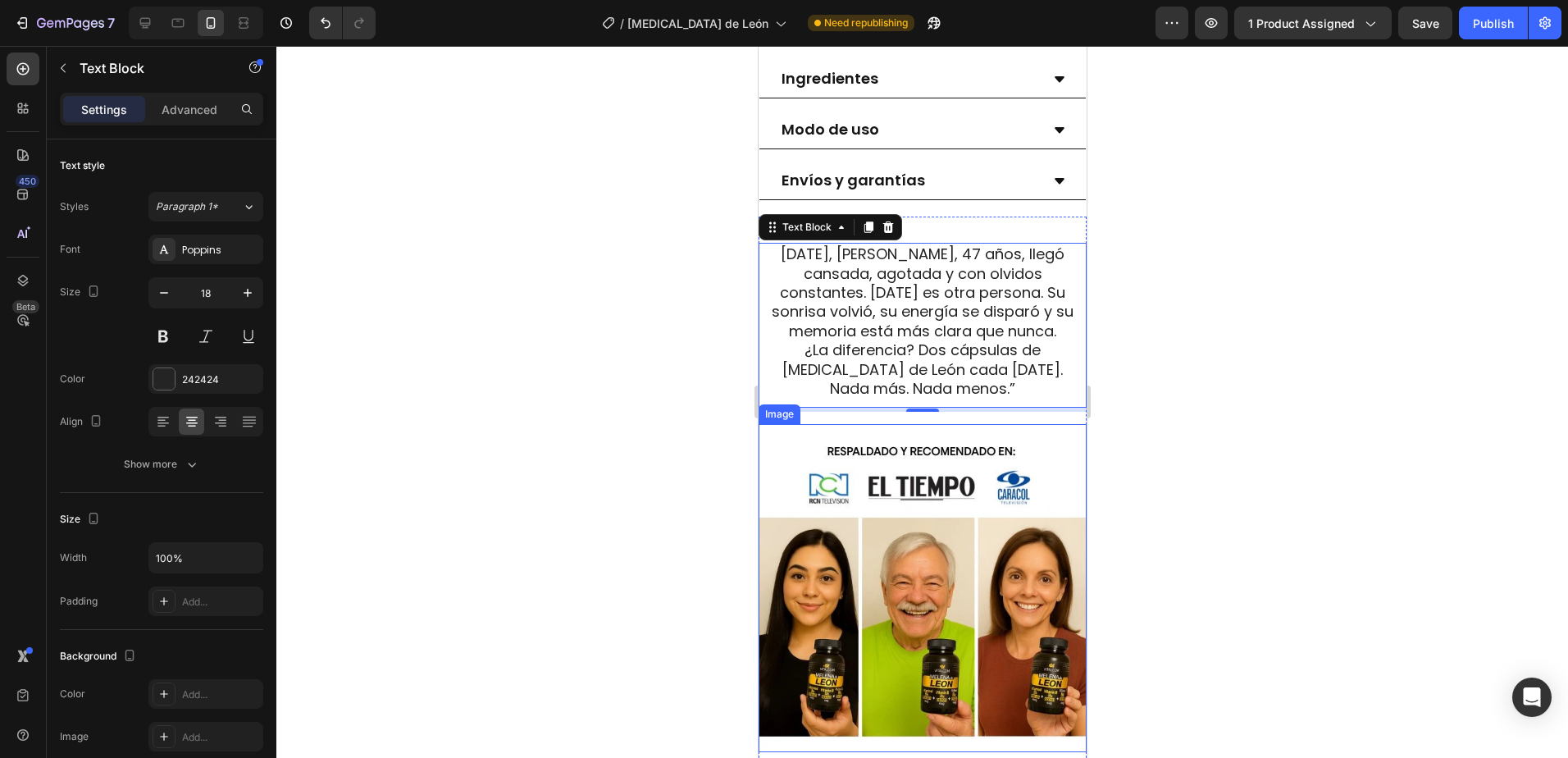
scroll to position [1348, 0]
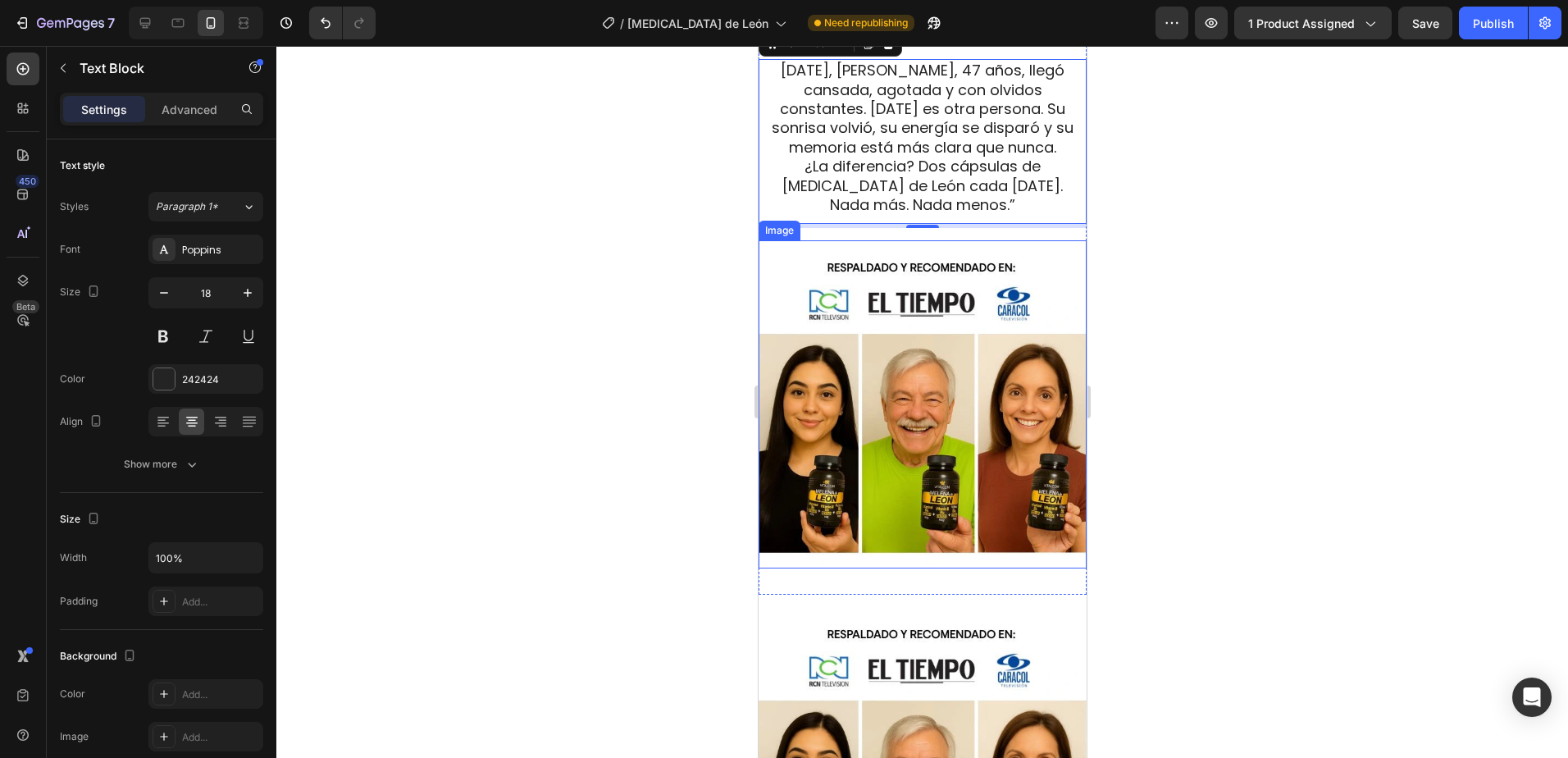
click at [879, 399] on img at bounding box center [922, 405] width 328 height 328
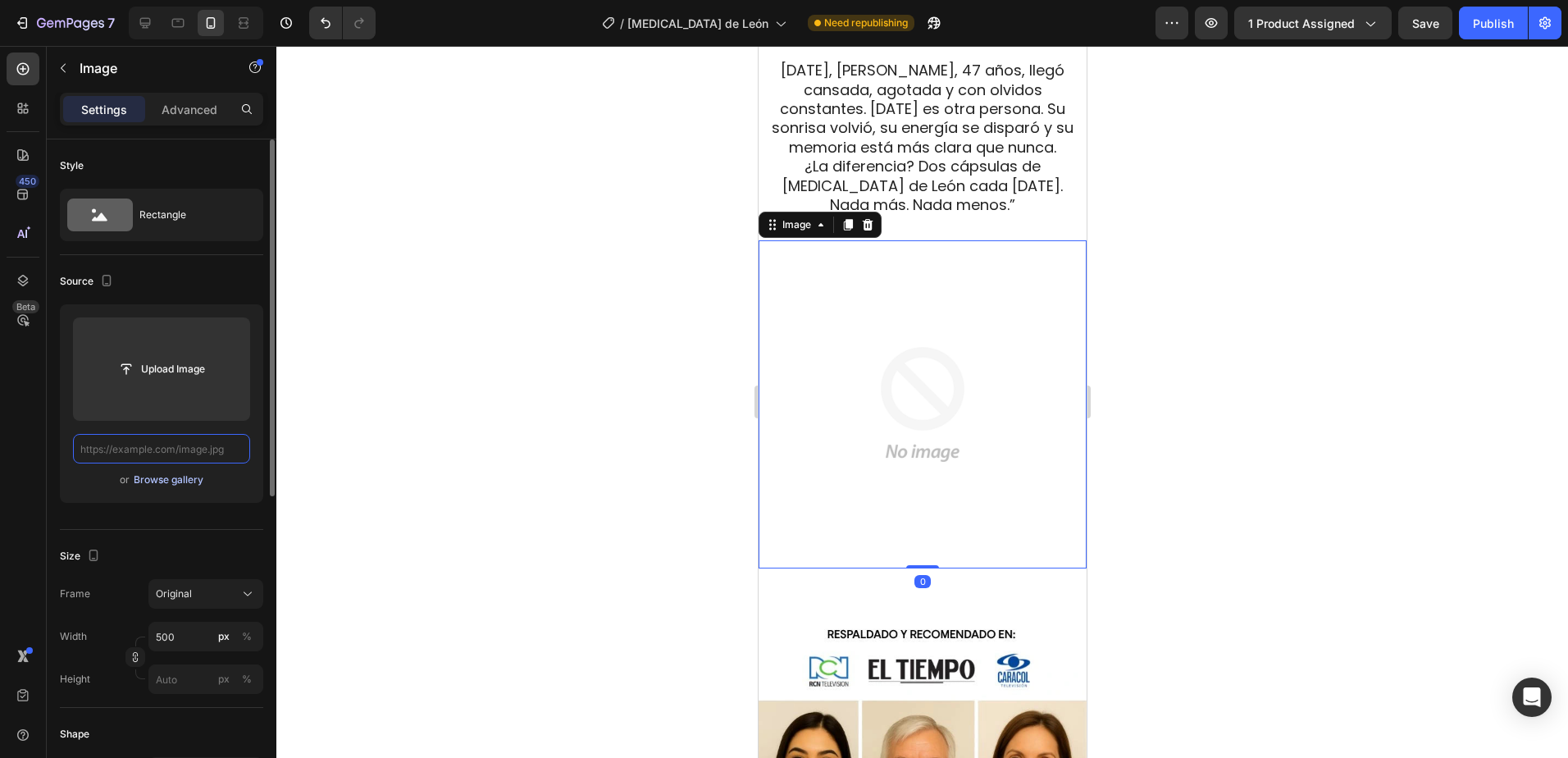
scroll to position [0, 0]
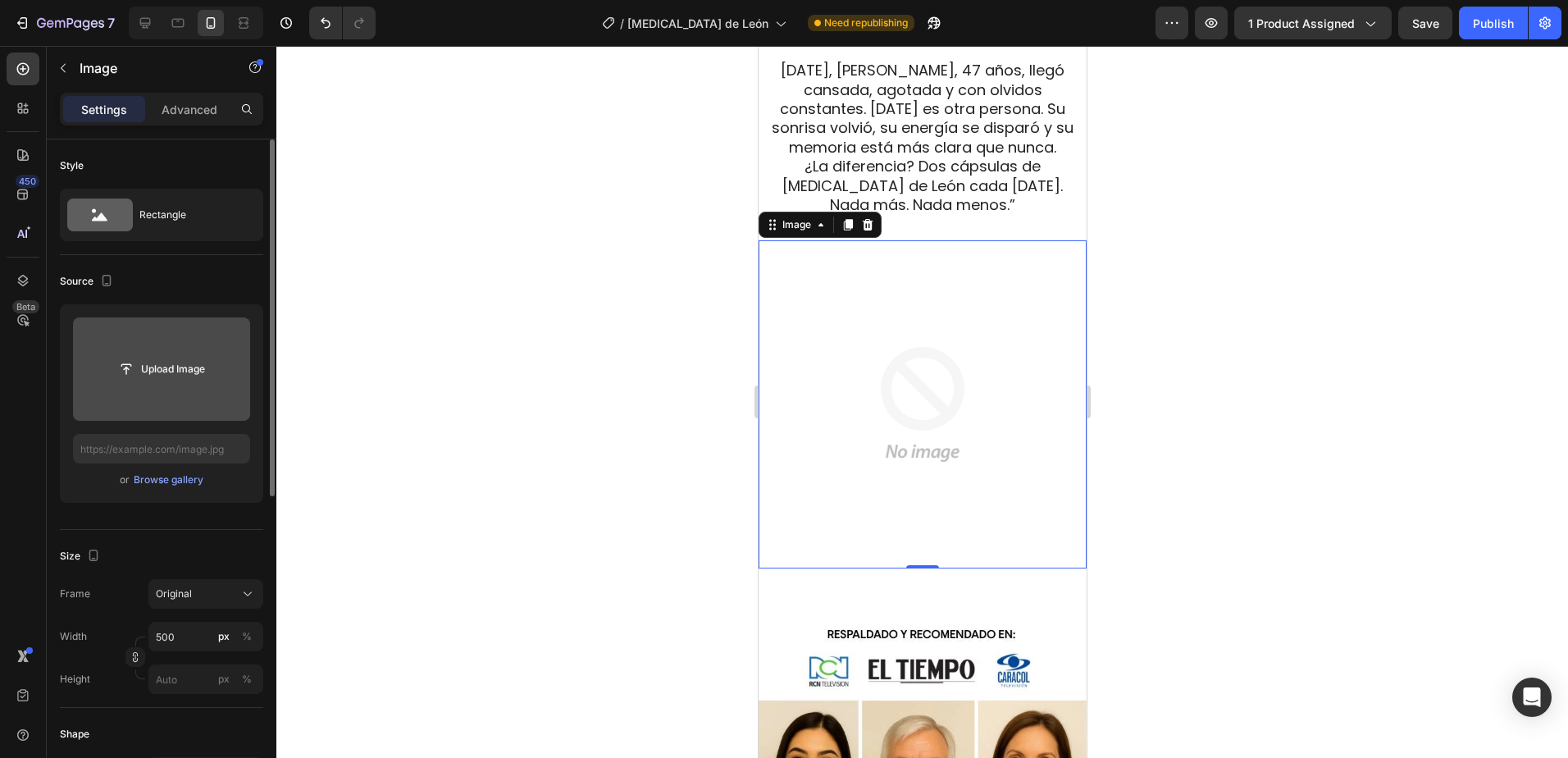
click at [151, 366] on input "file" at bounding box center [161, 369] width 113 height 27
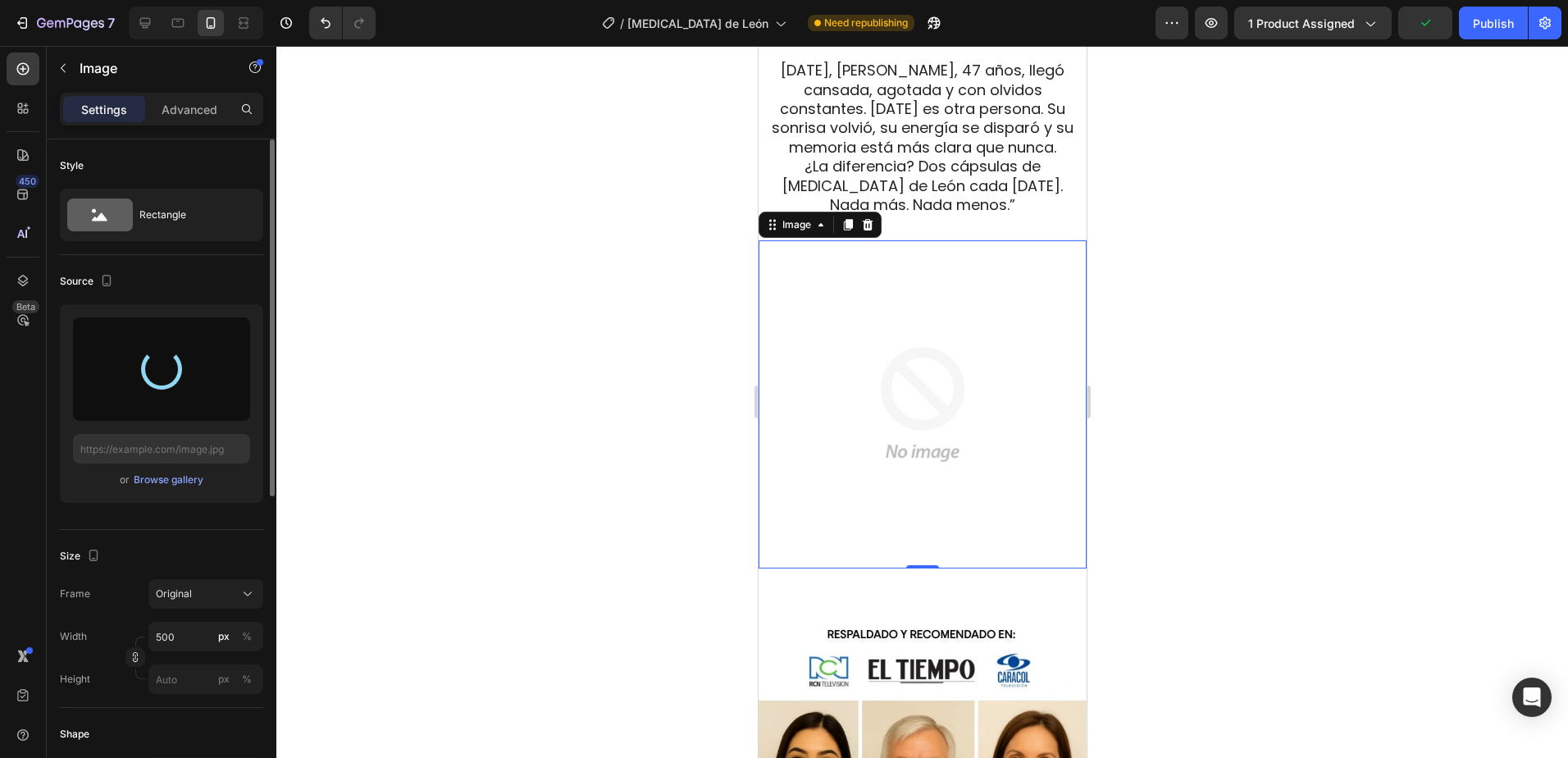
type input "https://cdn.shopify.com/s/files/1/0673/7615/2621/files/gempages_560809544775631…"
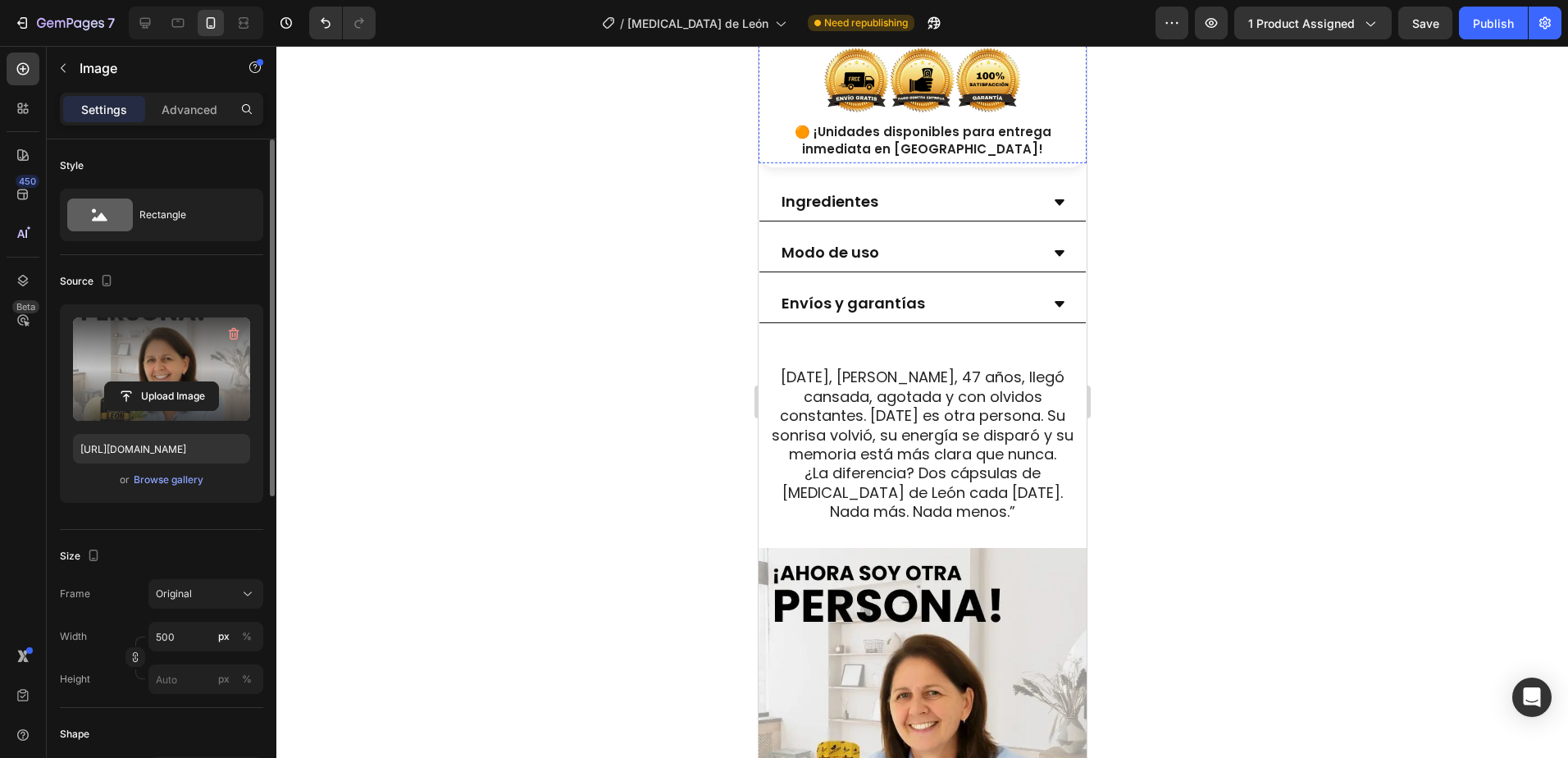
scroll to position [1066, 0]
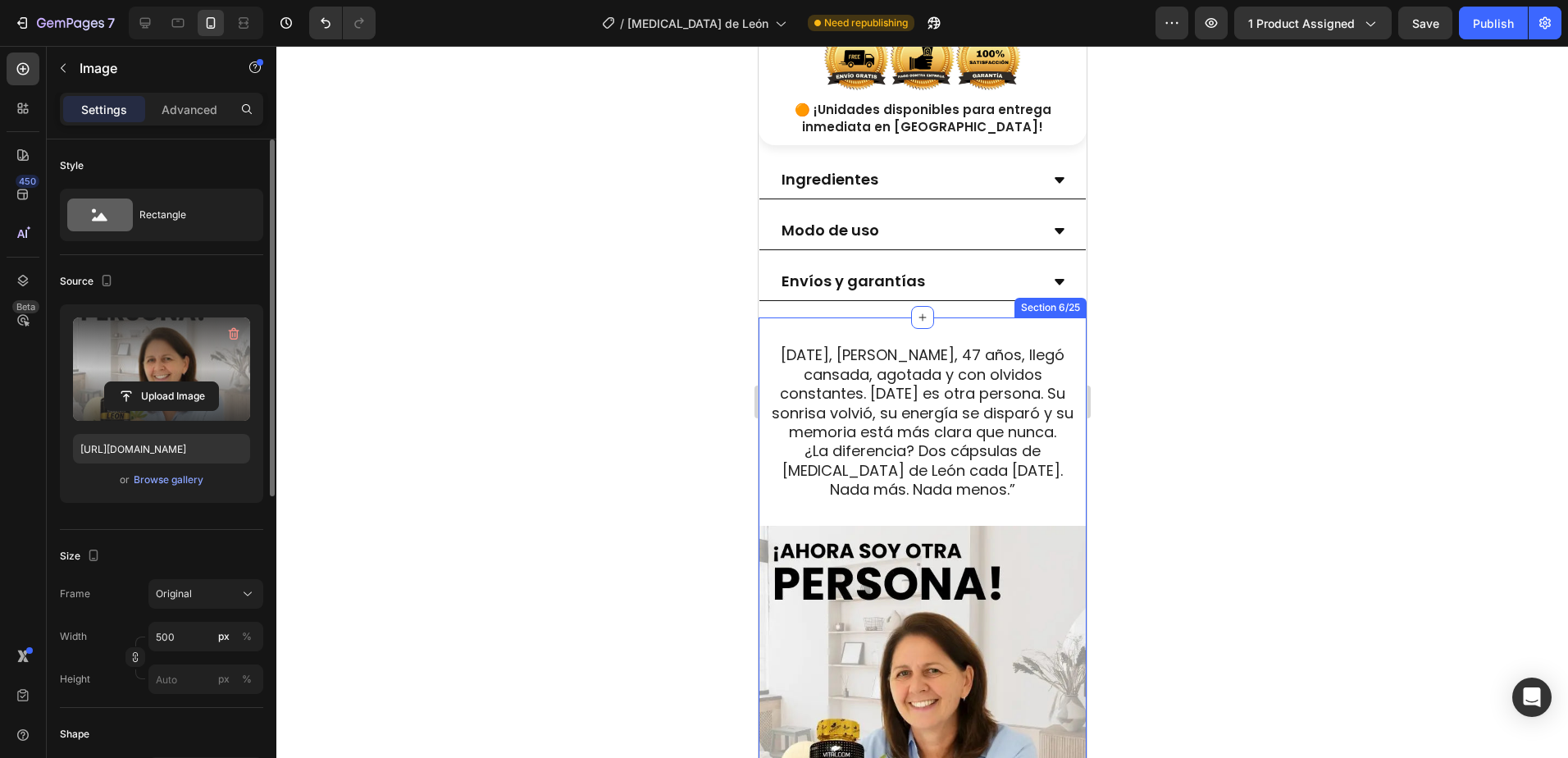
click at [935, 334] on div "Hace tres semanas, Lucía, 47 años, llegó cansada, agotada y con olvidos constan…" at bounding box center [922, 598] width 328 height 562
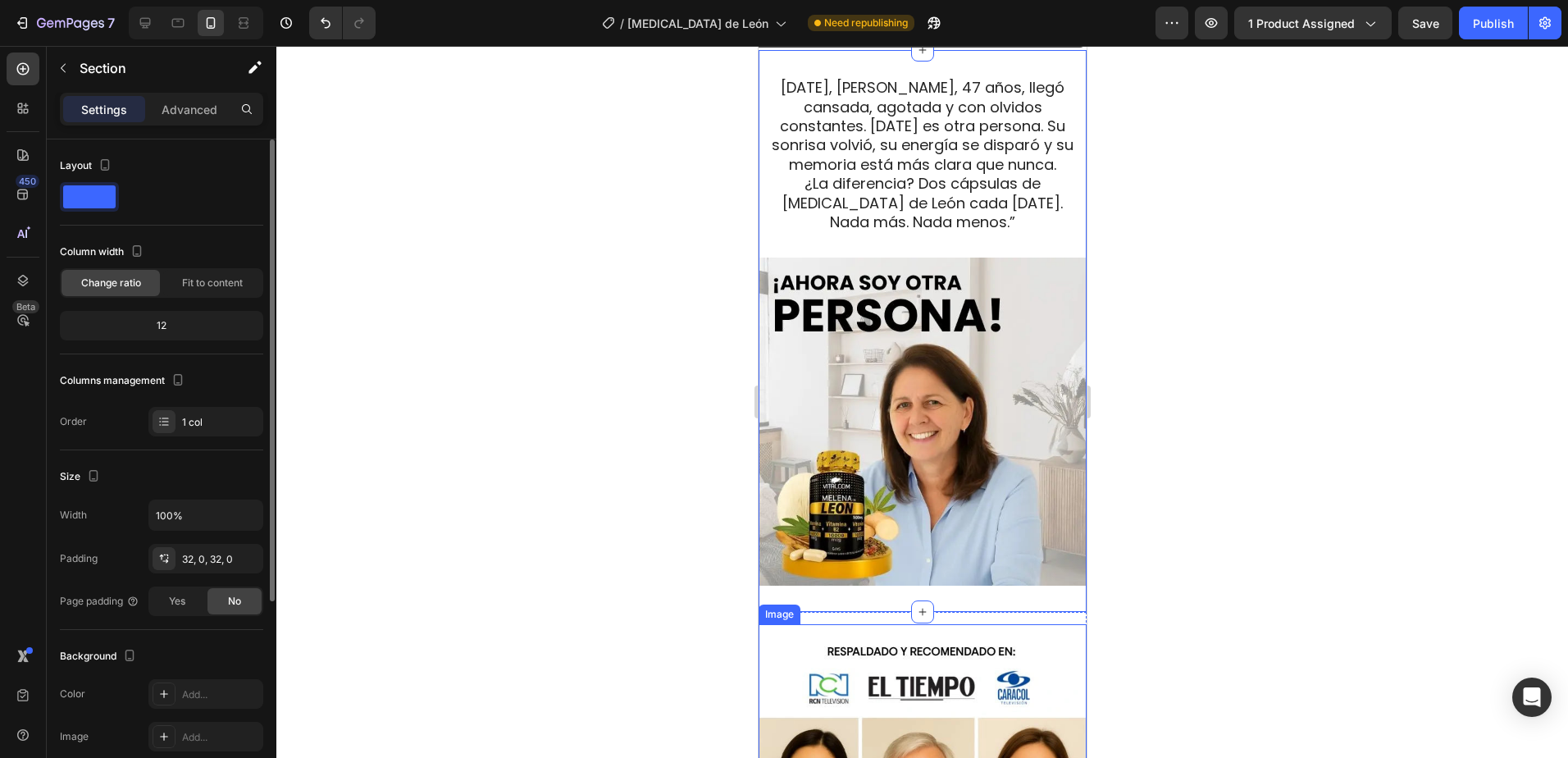
scroll to position [1311, 0]
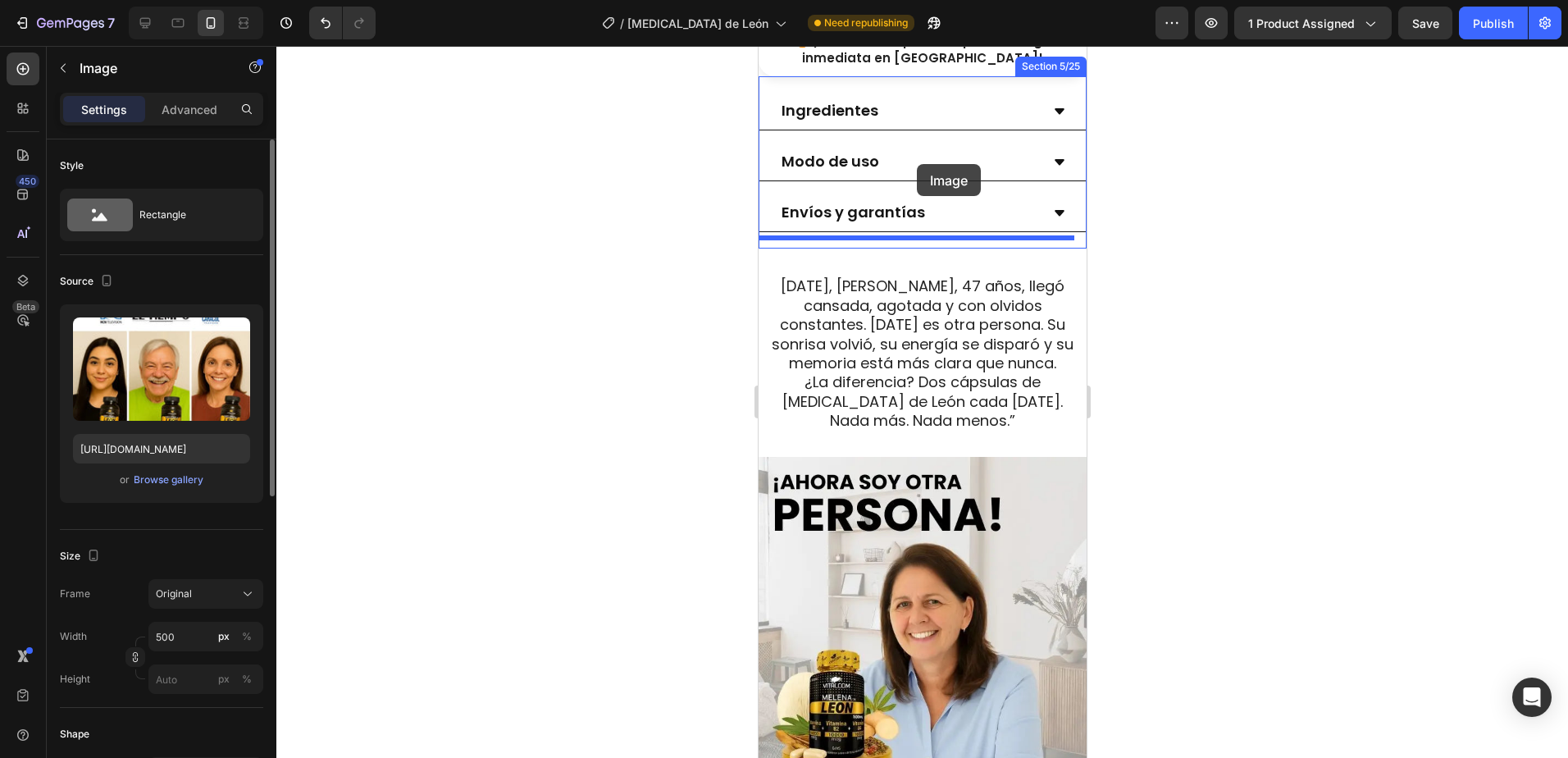
scroll to position [1115, 0]
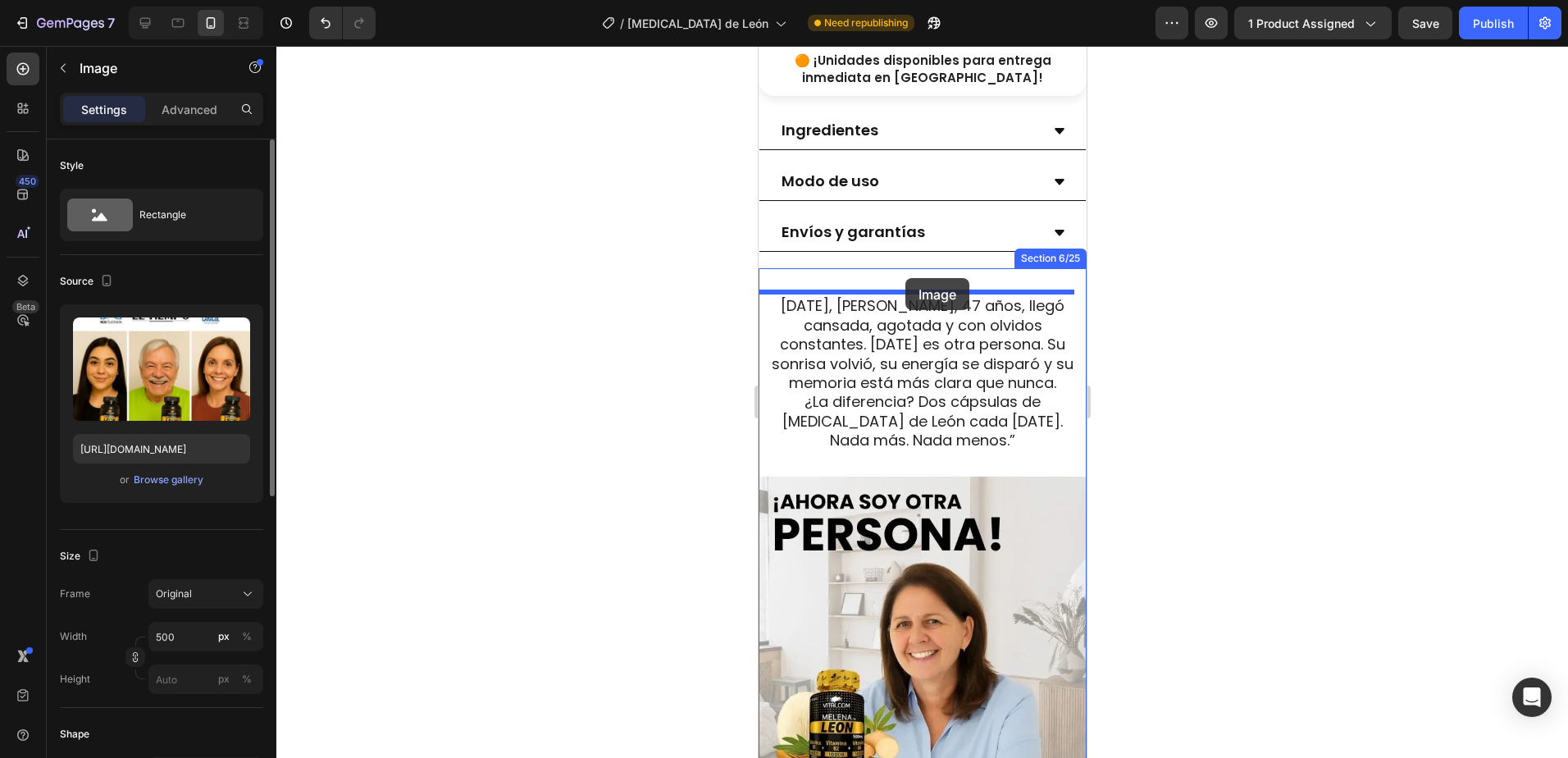
drag, startPoint x: 782, startPoint y: 619, endPoint x: 904, endPoint y: 278, distance: 362.2
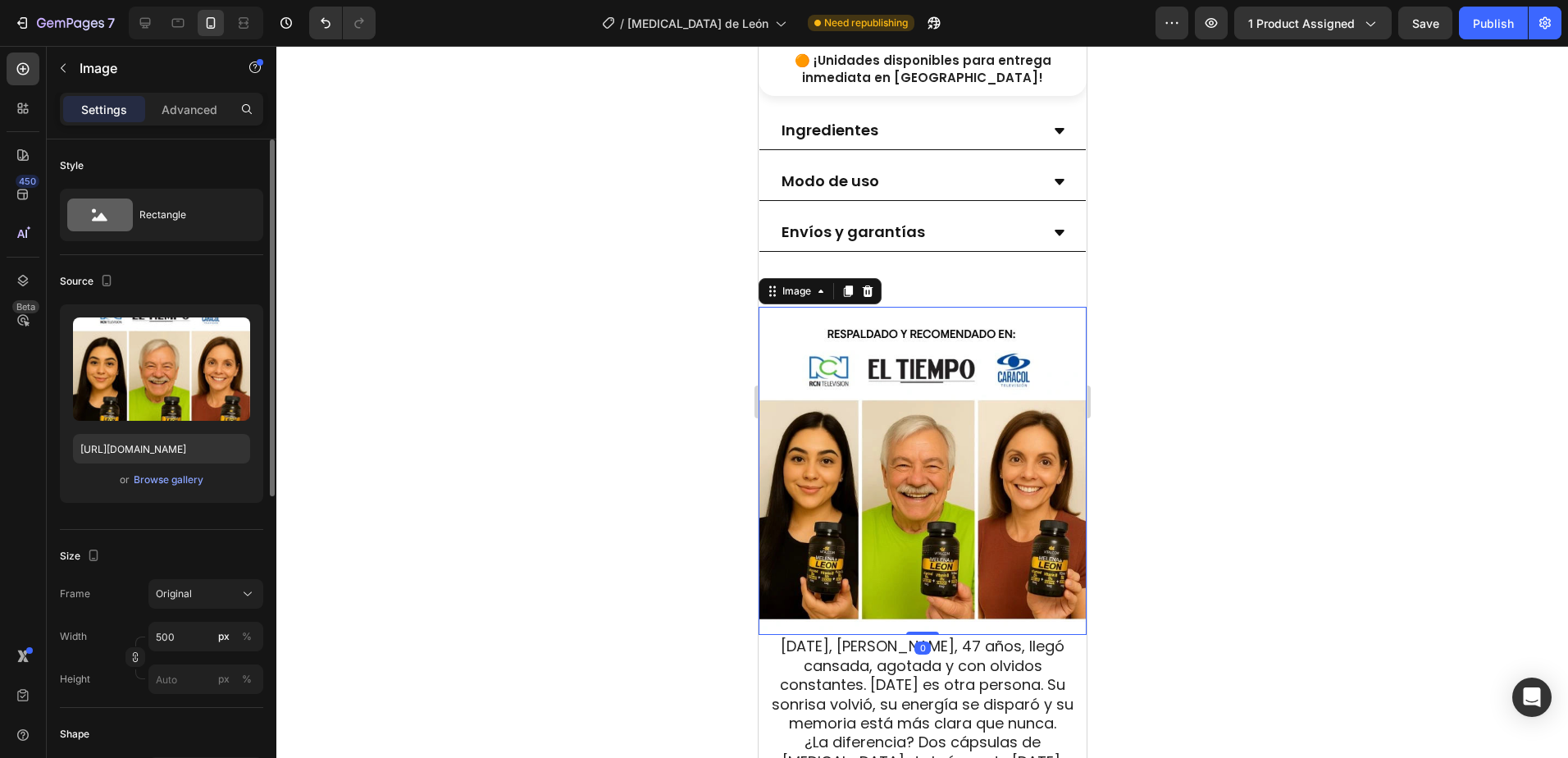
click at [1244, 374] on div at bounding box center [922, 401] width 1292 height 712
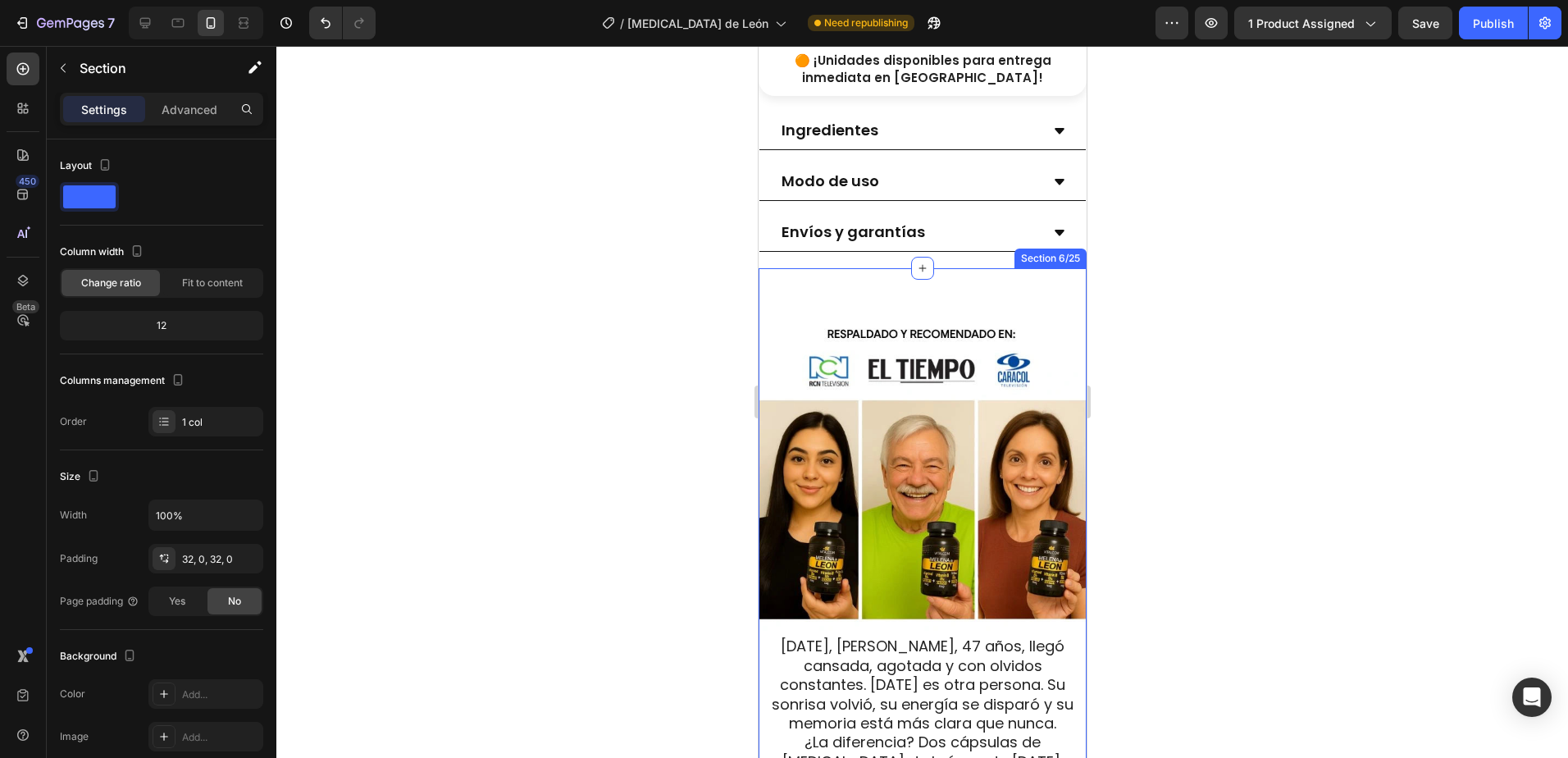
click at [968, 289] on div "Image Hace tres semanas, Lucía, 47 años, llegó cansada, agotada y con olvidos c…" at bounding box center [922, 719] width 328 height 902
click at [196, 119] on div "Advanced" at bounding box center [190, 109] width 82 height 27
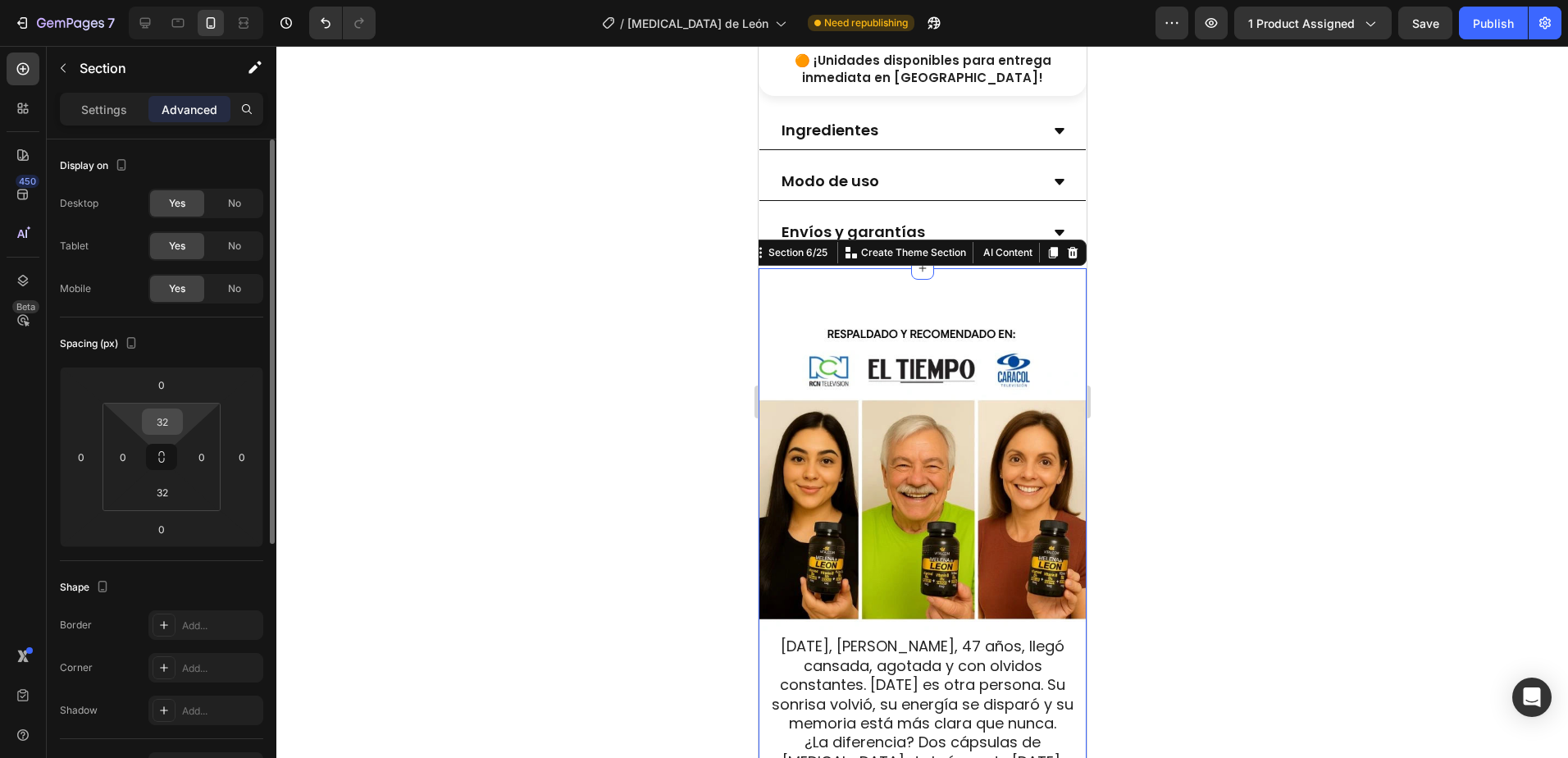
click at [180, 423] on div "32" at bounding box center [162, 422] width 41 height 27
drag, startPoint x: 169, startPoint y: 416, endPoint x: 193, endPoint y: 382, distance: 41.6
click at [171, 416] on input "32" at bounding box center [162, 422] width 33 height 25
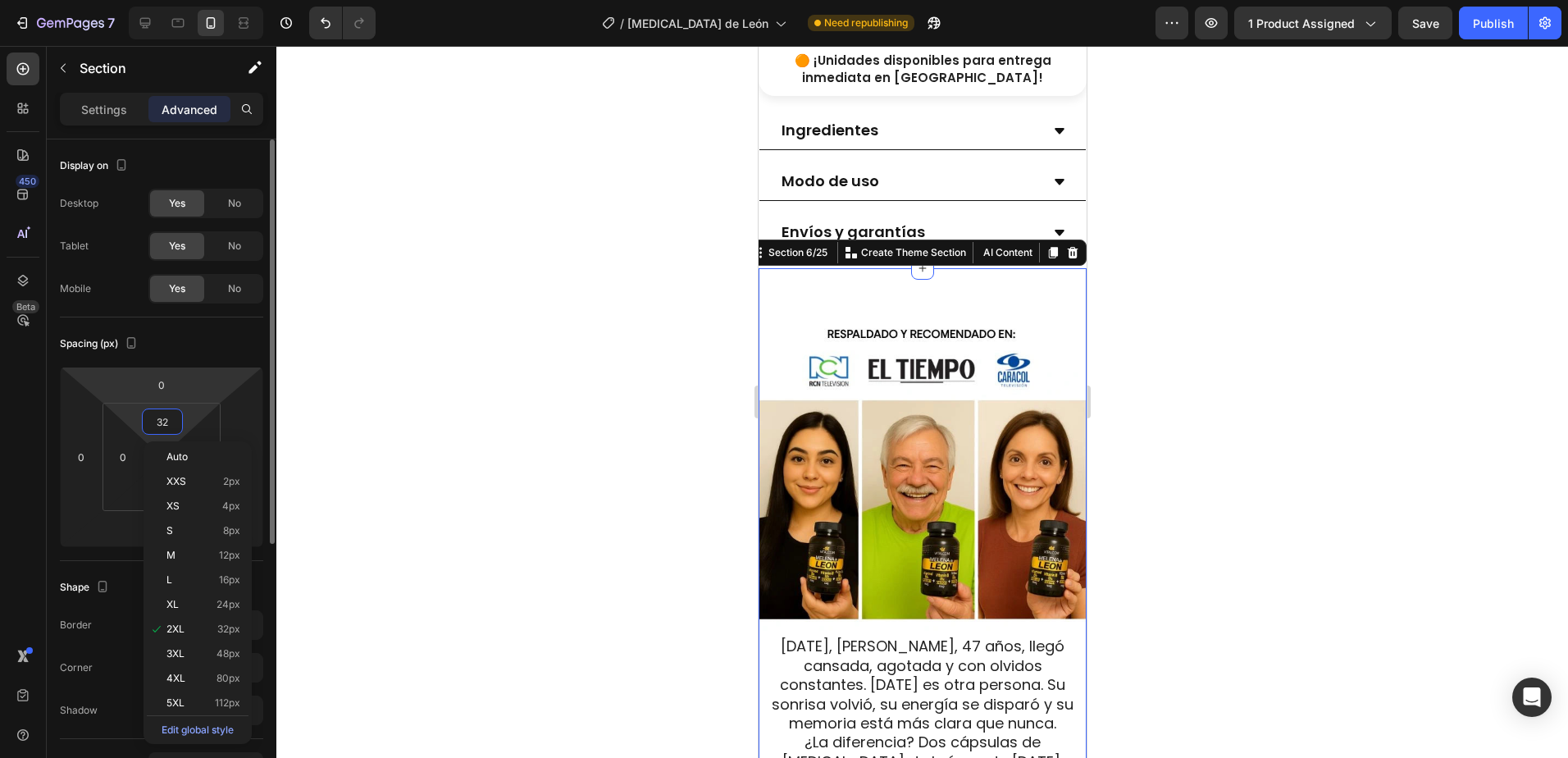
type input "0"
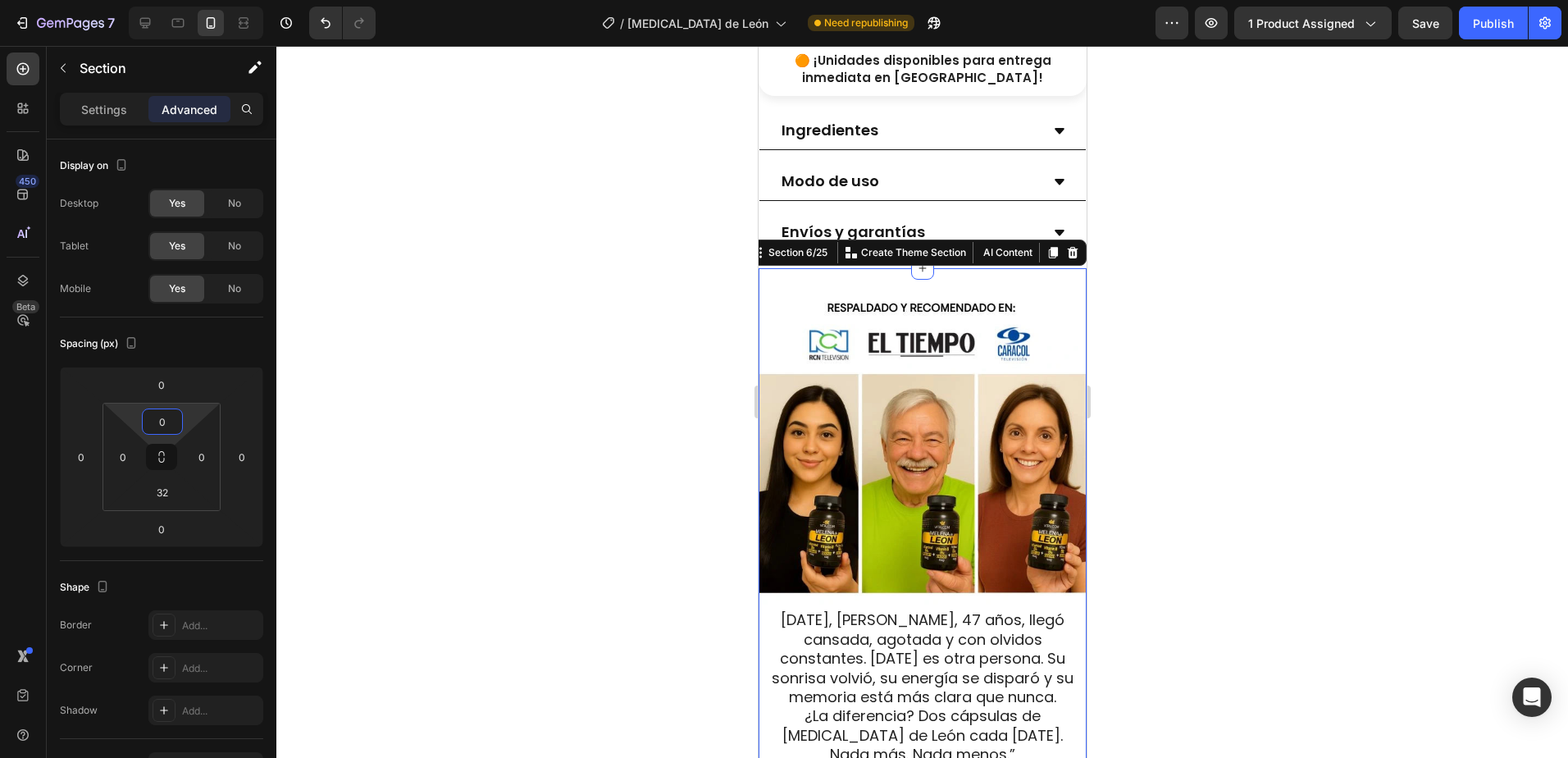
click at [1300, 273] on div at bounding box center [922, 401] width 1292 height 712
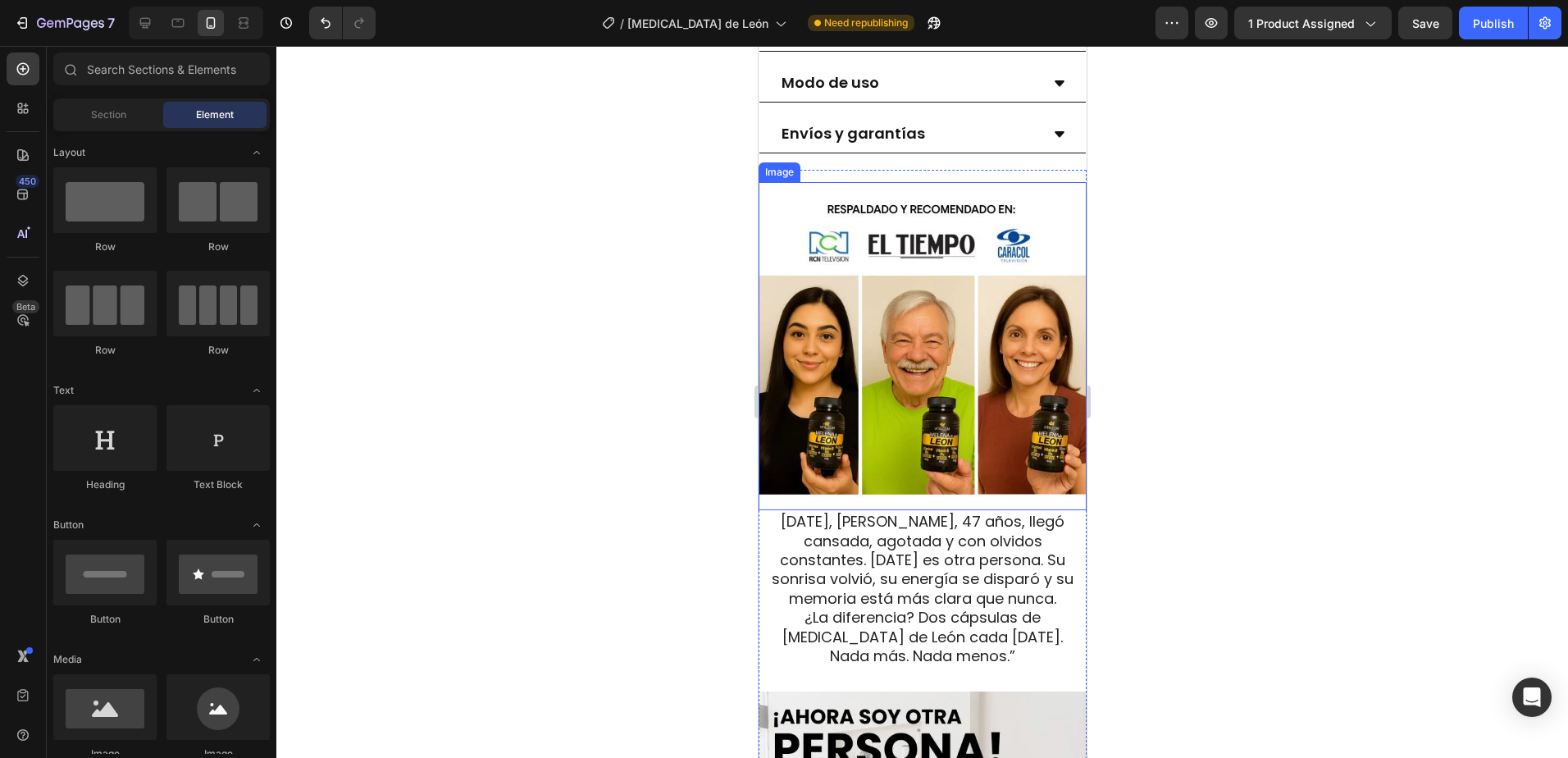
scroll to position [1361, 0]
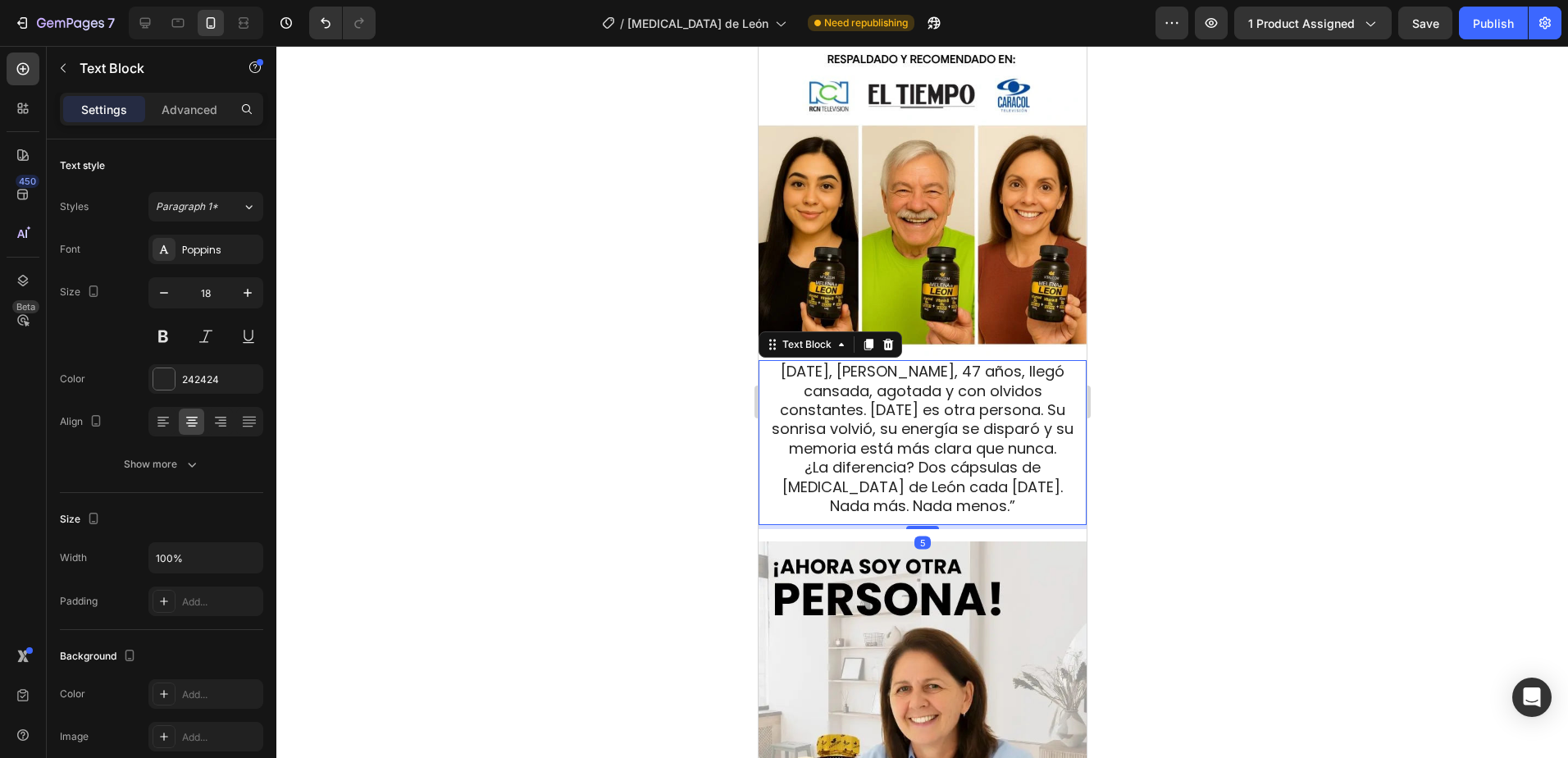
click at [940, 435] on span "Hace tres semanas, Lucía, 47 años, llegó cansada, agotada y con olvidos constan…" at bounding box center [921, 409] width 301 height 98
click at [198, 108] on p "Advanced" at bounding box center [189, 109] width 56 height 17
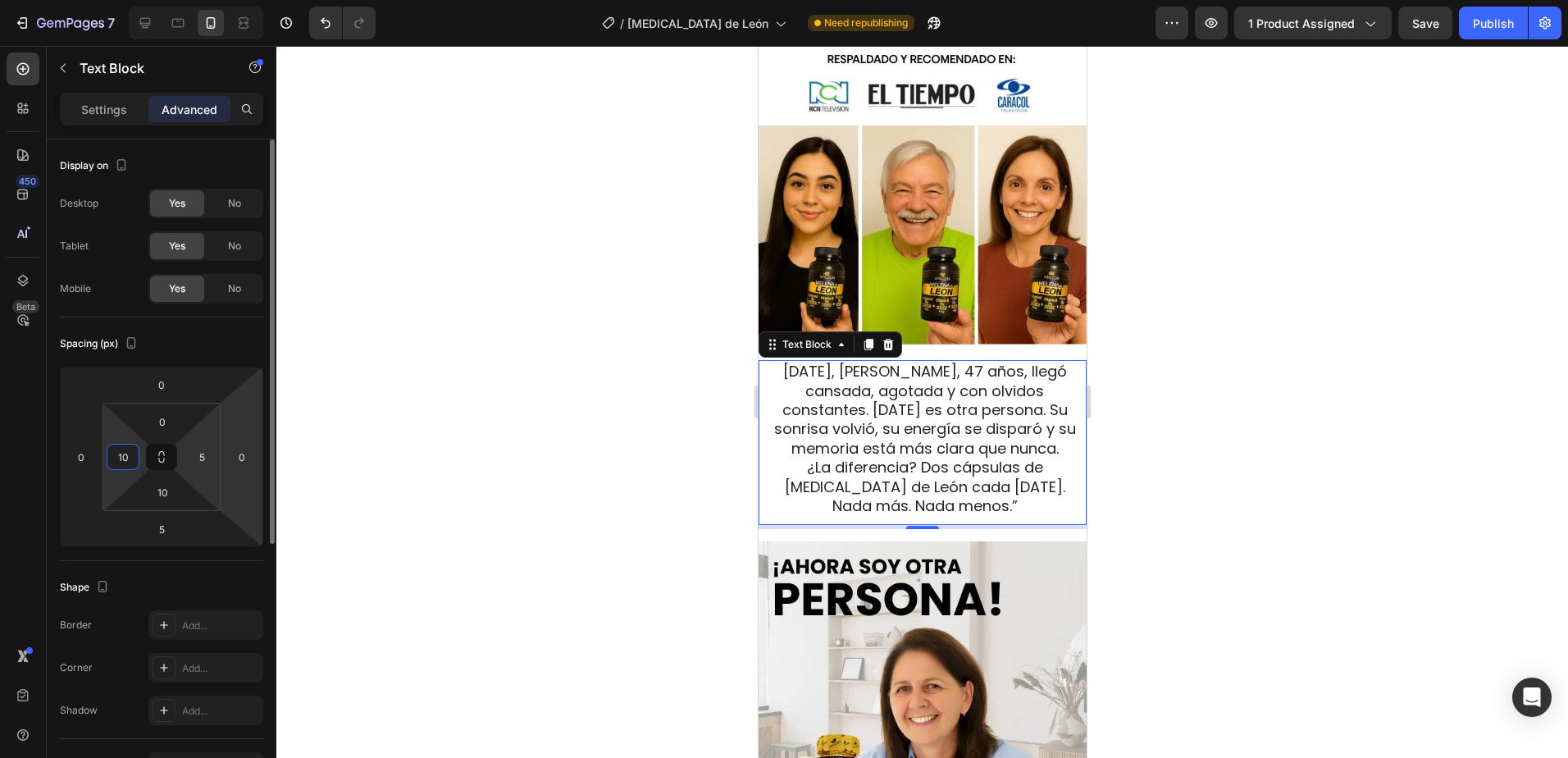
type input "10"
click at [212, 448] on input "5" at bounding box center [202, 457] width 25 height 25
type input "10"
click at [892, 419] on span "Hace tres semanas, Lucía, 47 años, llegó cansada, agotada y con olvidos constan…" at bounding box center [921, 409] width 301 height 98
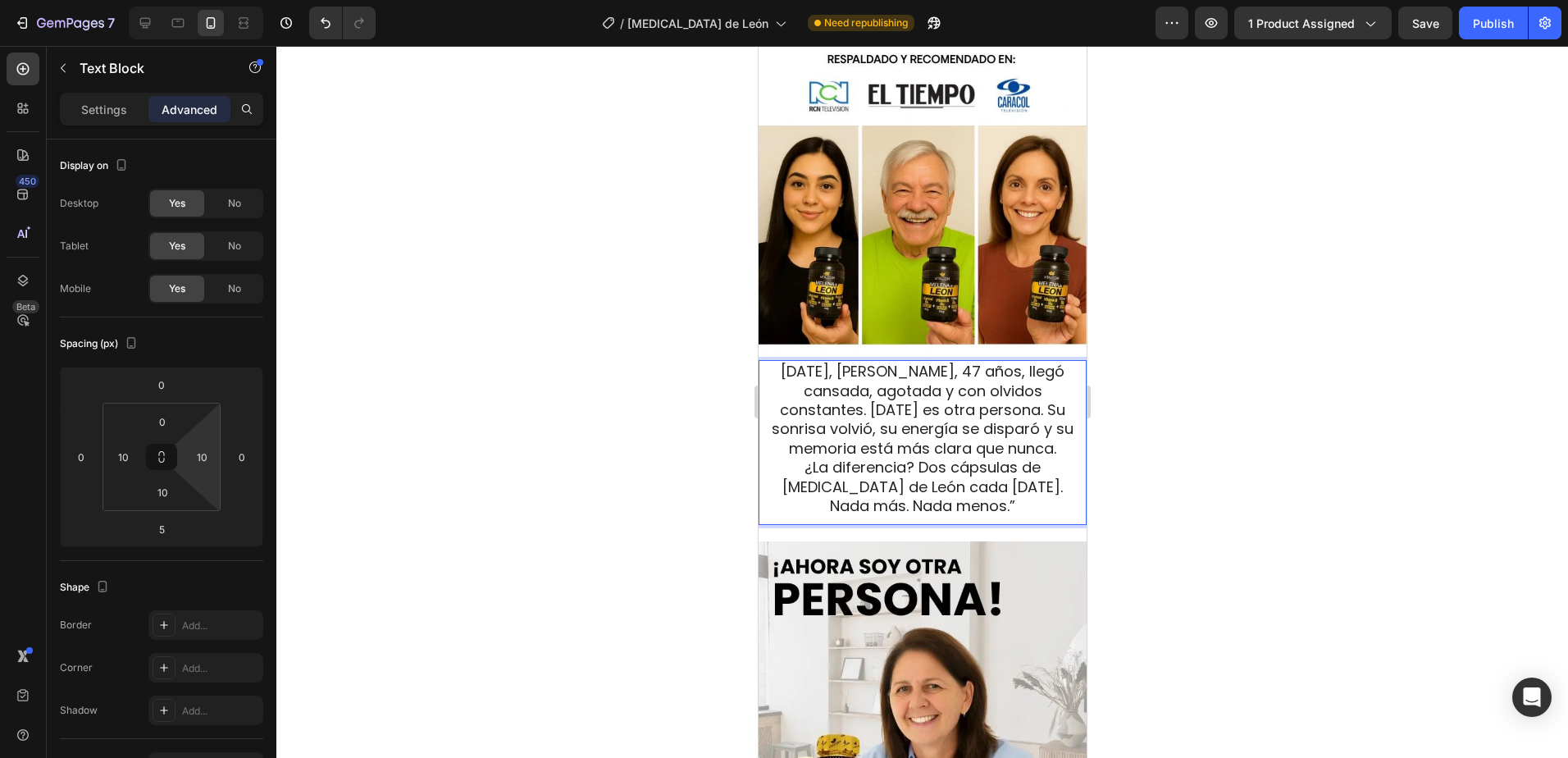
click at [967, 408] on span "Hace tres semanas, Lucía, 47 años, llegó cansada, agotada y con olvidos constan…" at bounding box center [921, 409] width 301 height 98
click at [910, 400] on span "Hace tres semanas, Lucía, 47 años, llegó cansada, agotada y con olvidos constan…" at bounding box center [921, 409] width 301 height 98
click at [866, 457] on span "¿La diferencia? Dos cápsulas de Melena de León cada mañana. Nada más. Nada meno…" at bounding box center [922, 486] width 281 height 59
click at [858, 462] on span "¿La diferencia? Dos cápsulas de Melena de León cada mañana. Nada más. Nada meno…" at bounding box center [922, 486] width 281 height 59
click at [919, 457] on span "¿La diferencia? Dos cápsulas de Melena de León cada mañana. Nada más. Nada meno…" at bounding box center [922, 486] width 281 height 59
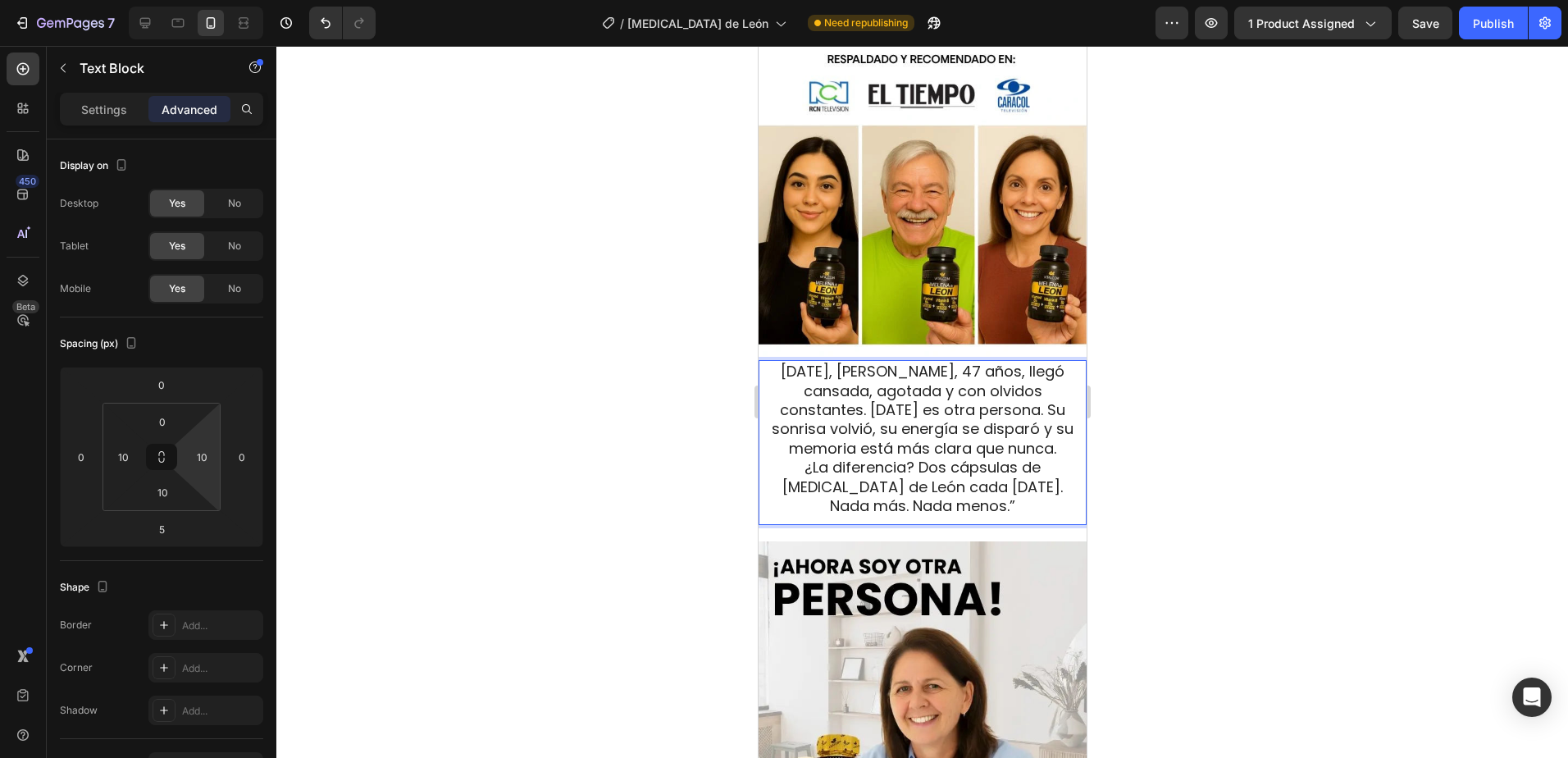
click at [1345, 356] on div at bounding box center [922, 401] width 1292 height 712
click at [945, 430] on span "Hace tres semanas, Lucía, 47 años, llegó cansada, agotada y con olvidos constan…" at bounding box center [921, 409] width 301 height 98
click at [107, 100] on p "Settings" at bounding box center [104, 109] width 46 height 17
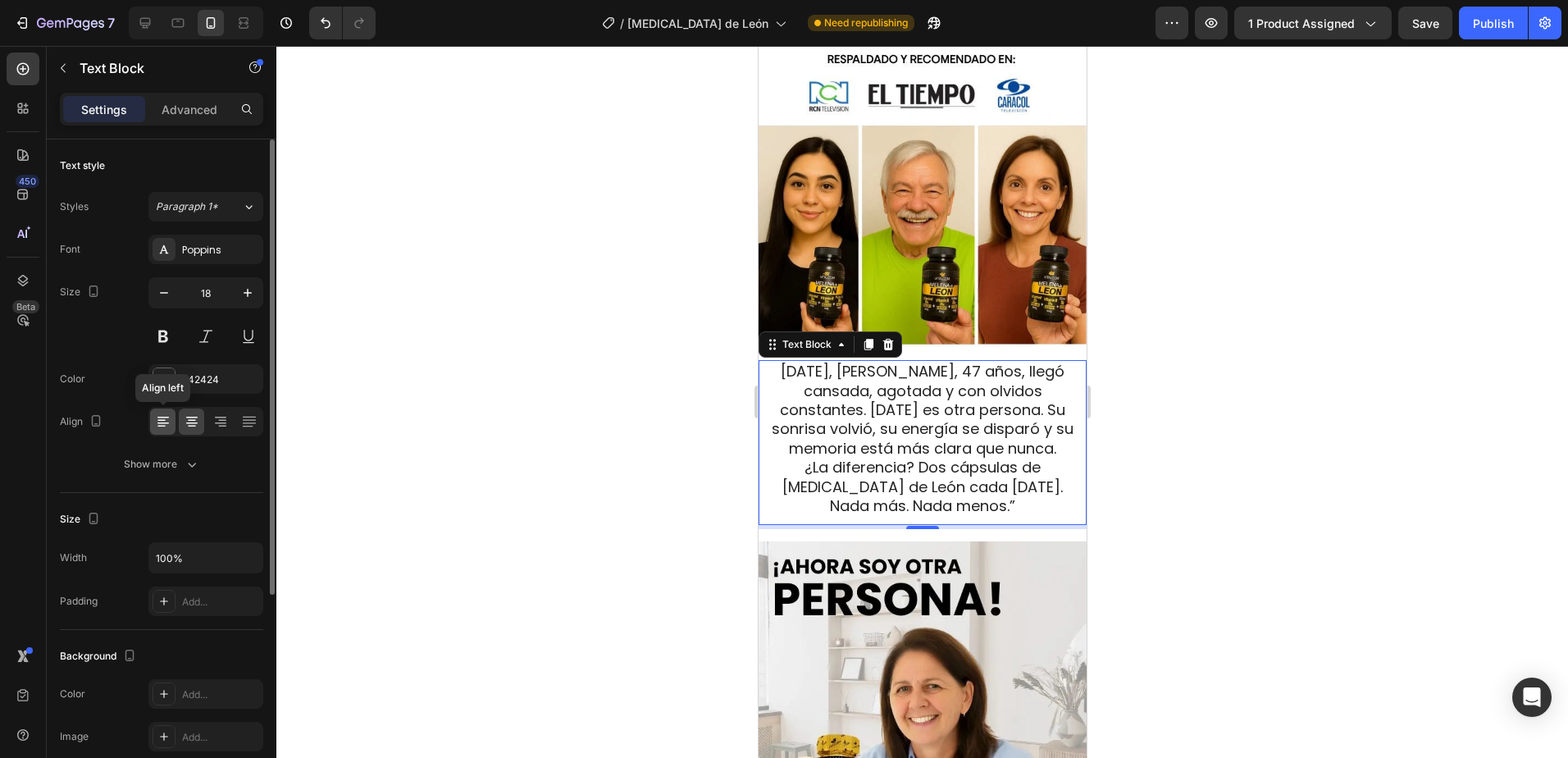
click at [157, 411] on div at bounding box center [162, 422] width 26 height 27
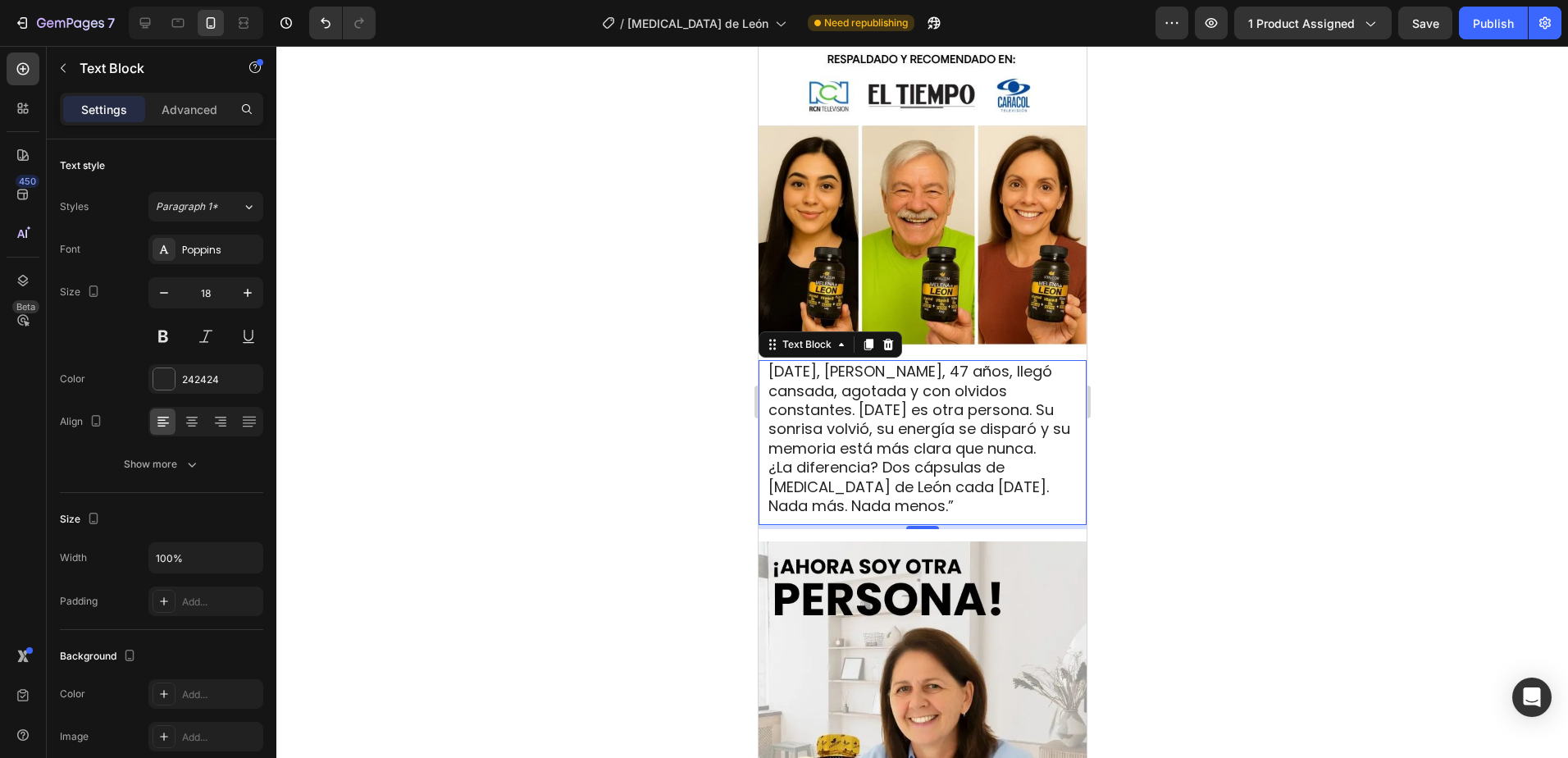
click at [1255, 406] on div at bounding box center [922, 401] width 1292 height 712
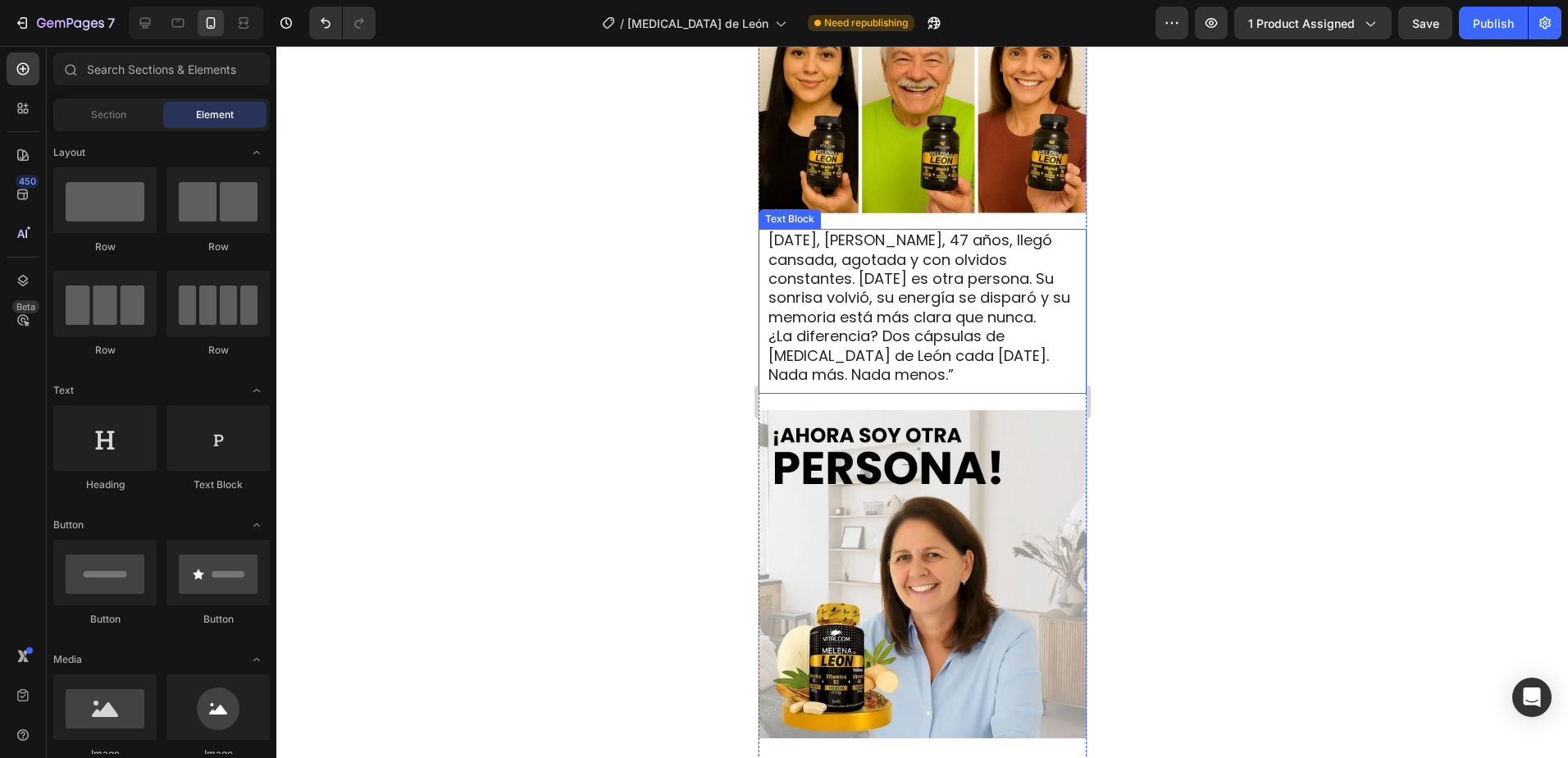
scroll to position [1525, 0]
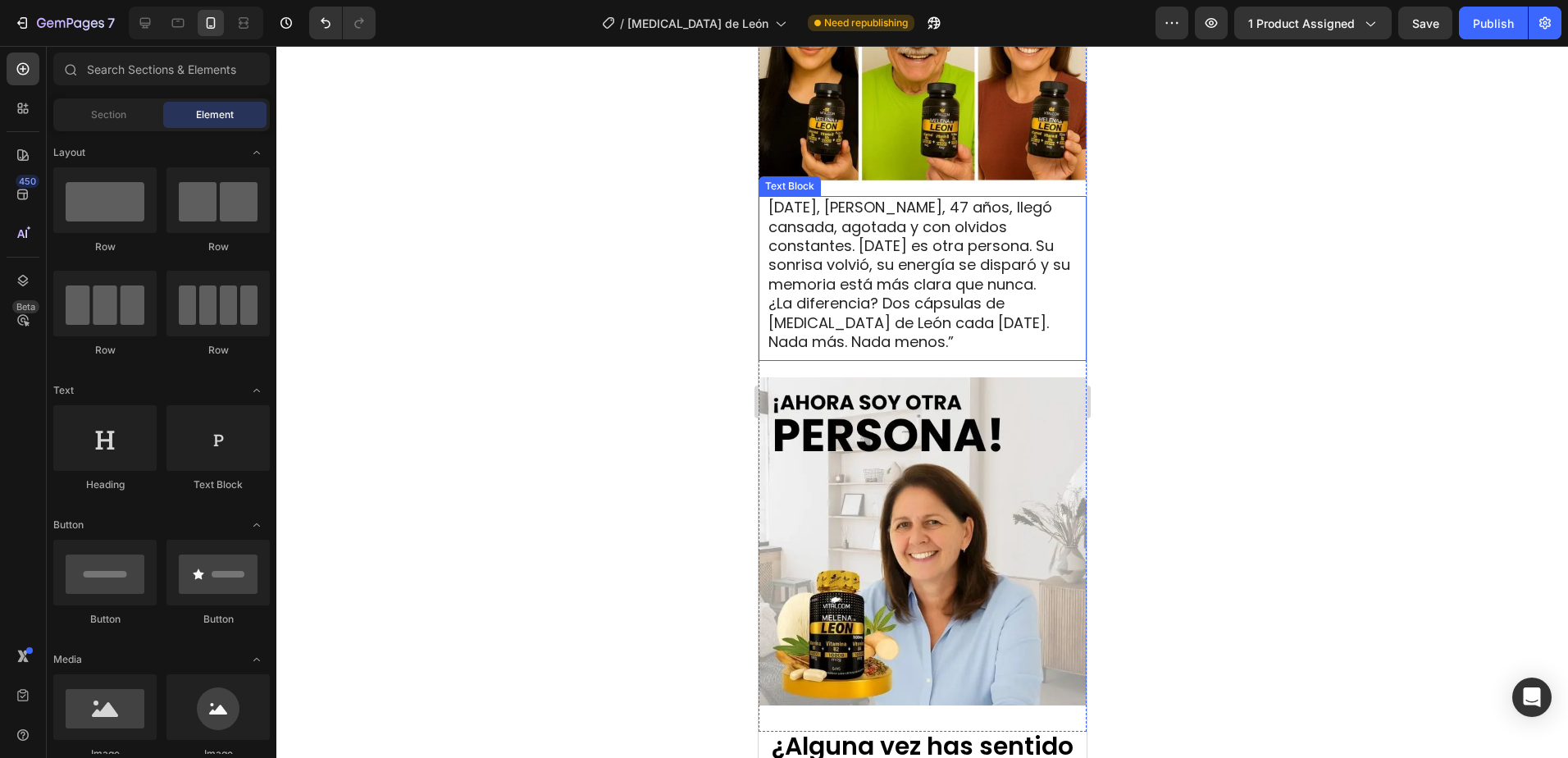
click at [916, 465] on img at bounding box center [922, 541] width 328 height 328
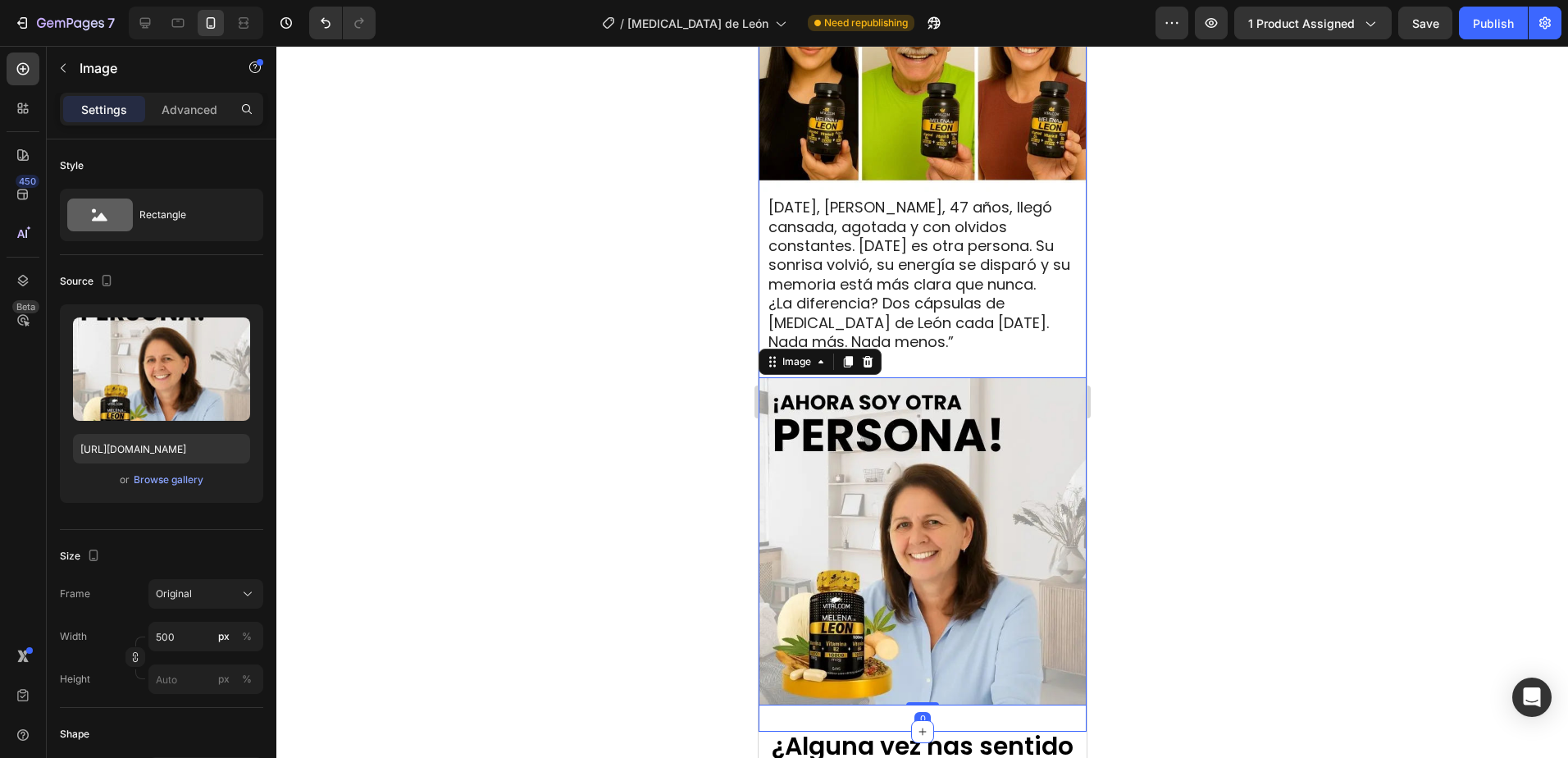
click at [929, 350] on div "Image Hace tres semanas, Lucía, 47 años, llegó cansada, agotada y con olvidos c…" at bounding box center [922, 280] width 328 height 849
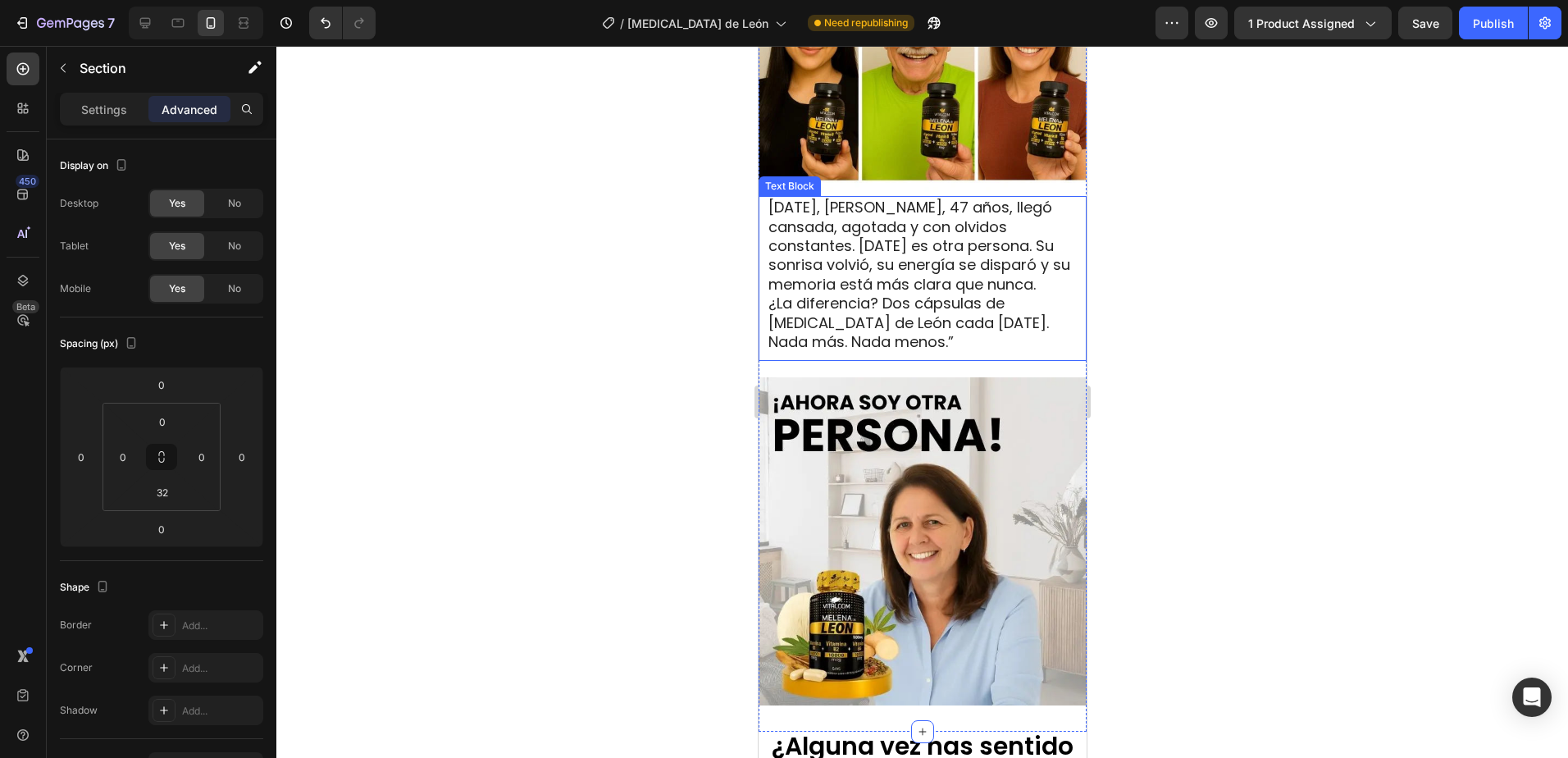
click at [910, 306] on span "¿La diferencia? Dos cápsulas de Melena de León cada mañana. Nada más. Nada meno…" at bounding box center [908, 322] width 281 height 59
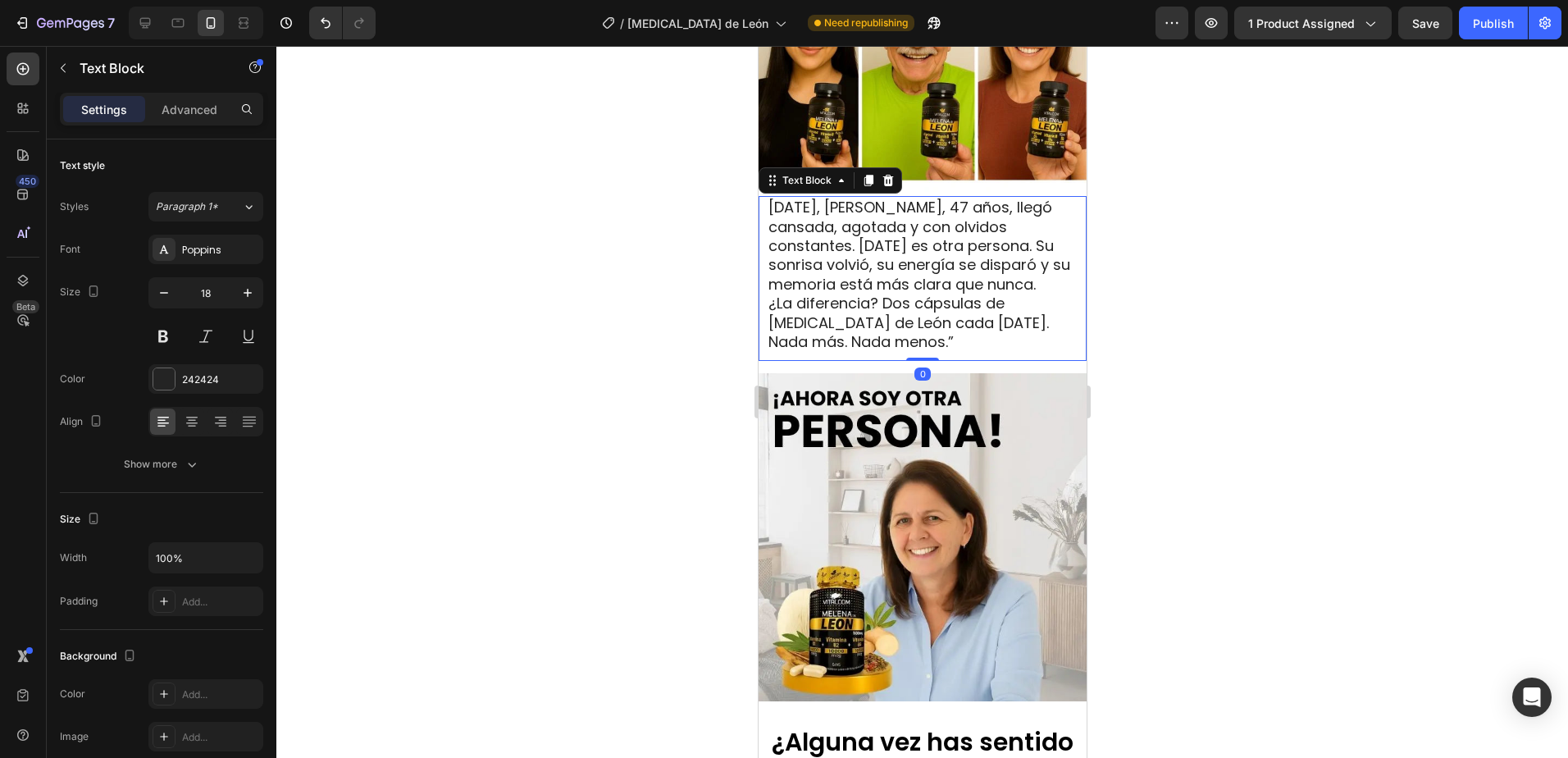
drag, startPoint x: 928, startPoint y: 350, endPoint x: 929, endPoint y: 337, distance: 13.0
click at [929, 337] on div "Hace tres semanas, Lucía, 47 años, llegó cansada, agotada y con olvidos constan…" at bounding box center [922, 279] width 328 height 165
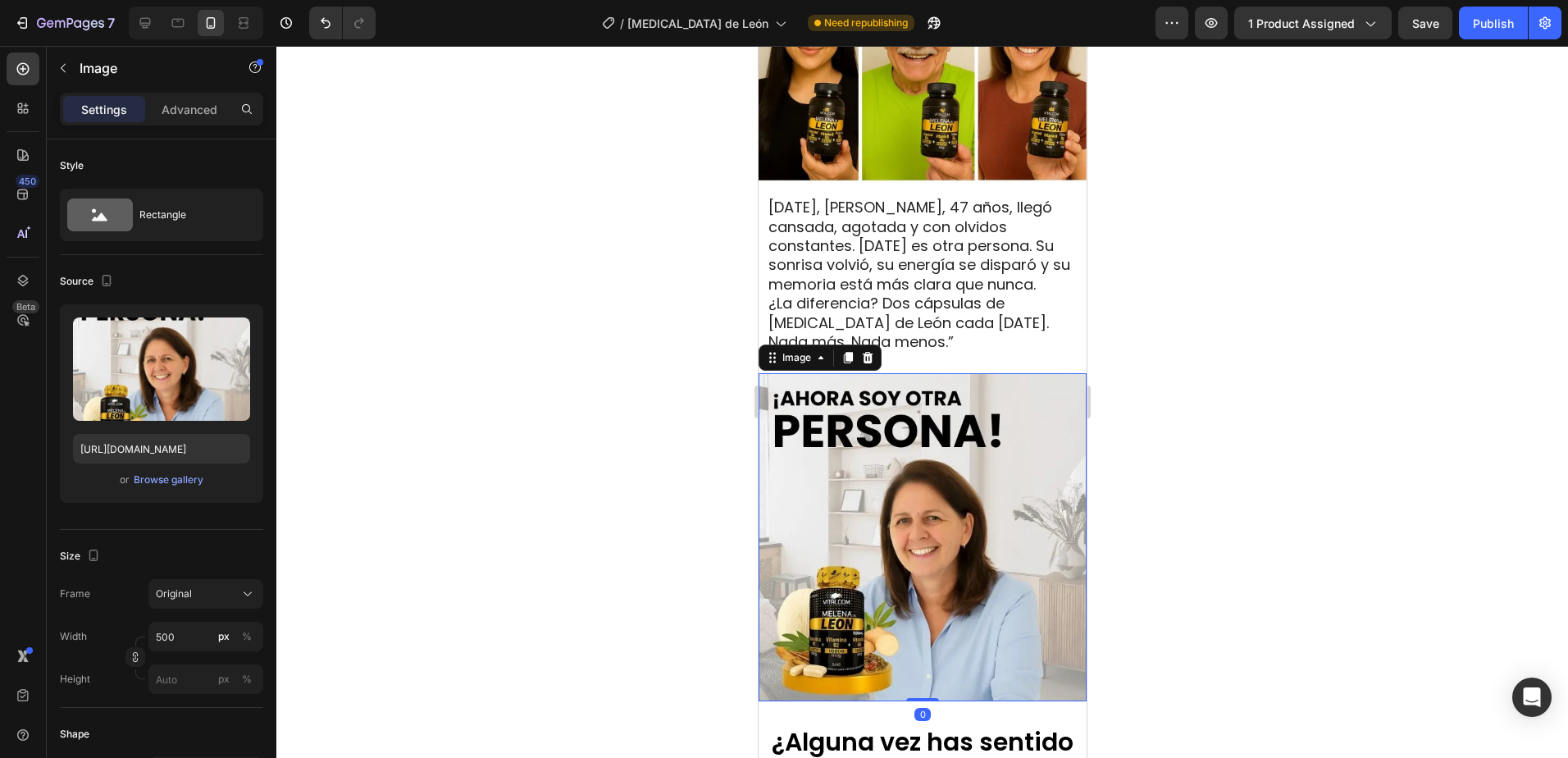
click at [980, 410] on img at bounding box center [922, 537] width 328 height 328
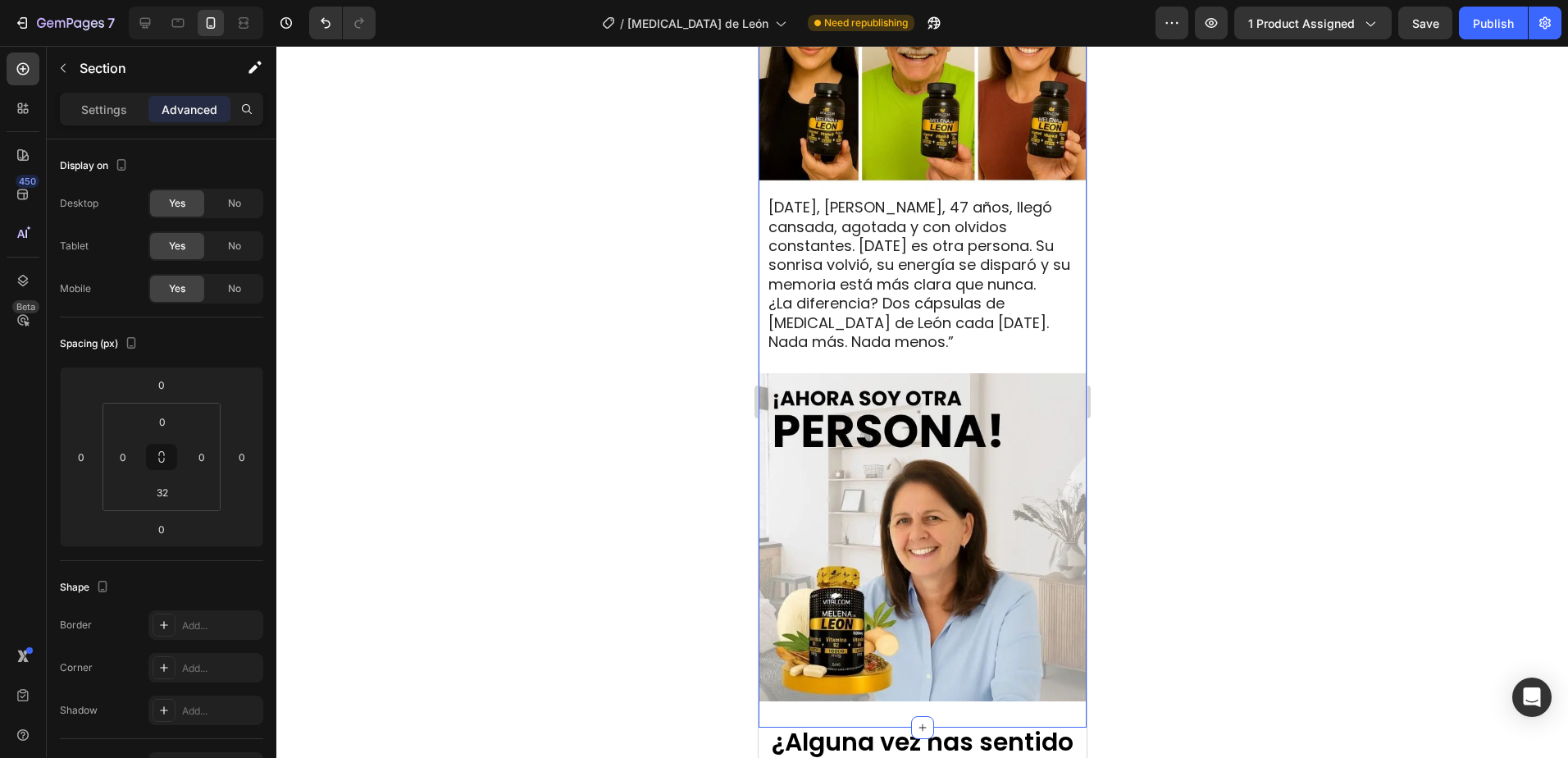
click at [999, 356] on div "Image Hace tres semanas, Lucía, 47 años, llegó cansada, agotada y con olvidos c…" at bounding box center [922, 279] width 328 height 845
click at [944, 448] on img at bounding box center [922, 537] width 328 height 328
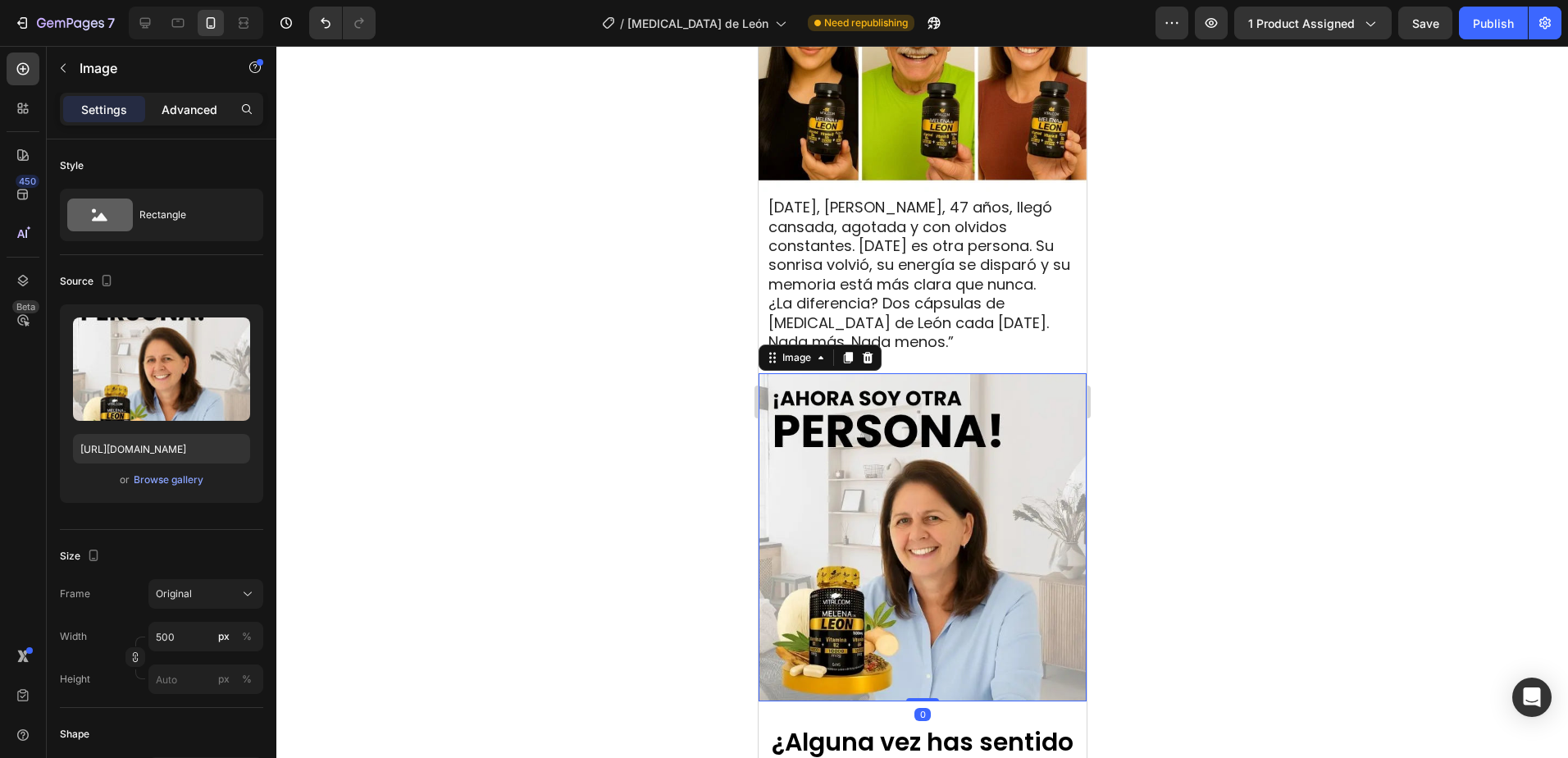
click at [180, 110] on p "Advanced" at bounding box center [189, 109] width 56 height 17
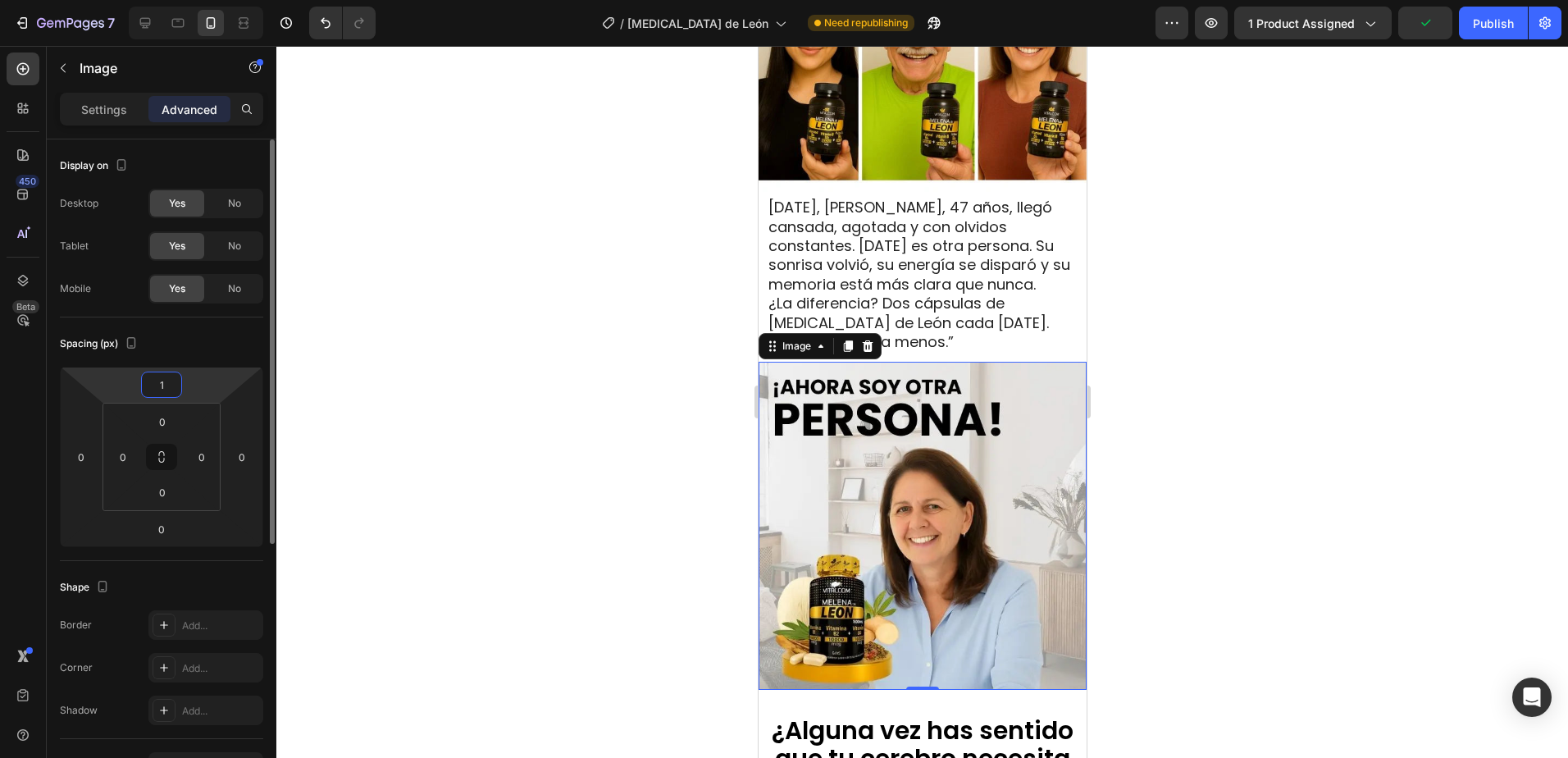
type input "10"
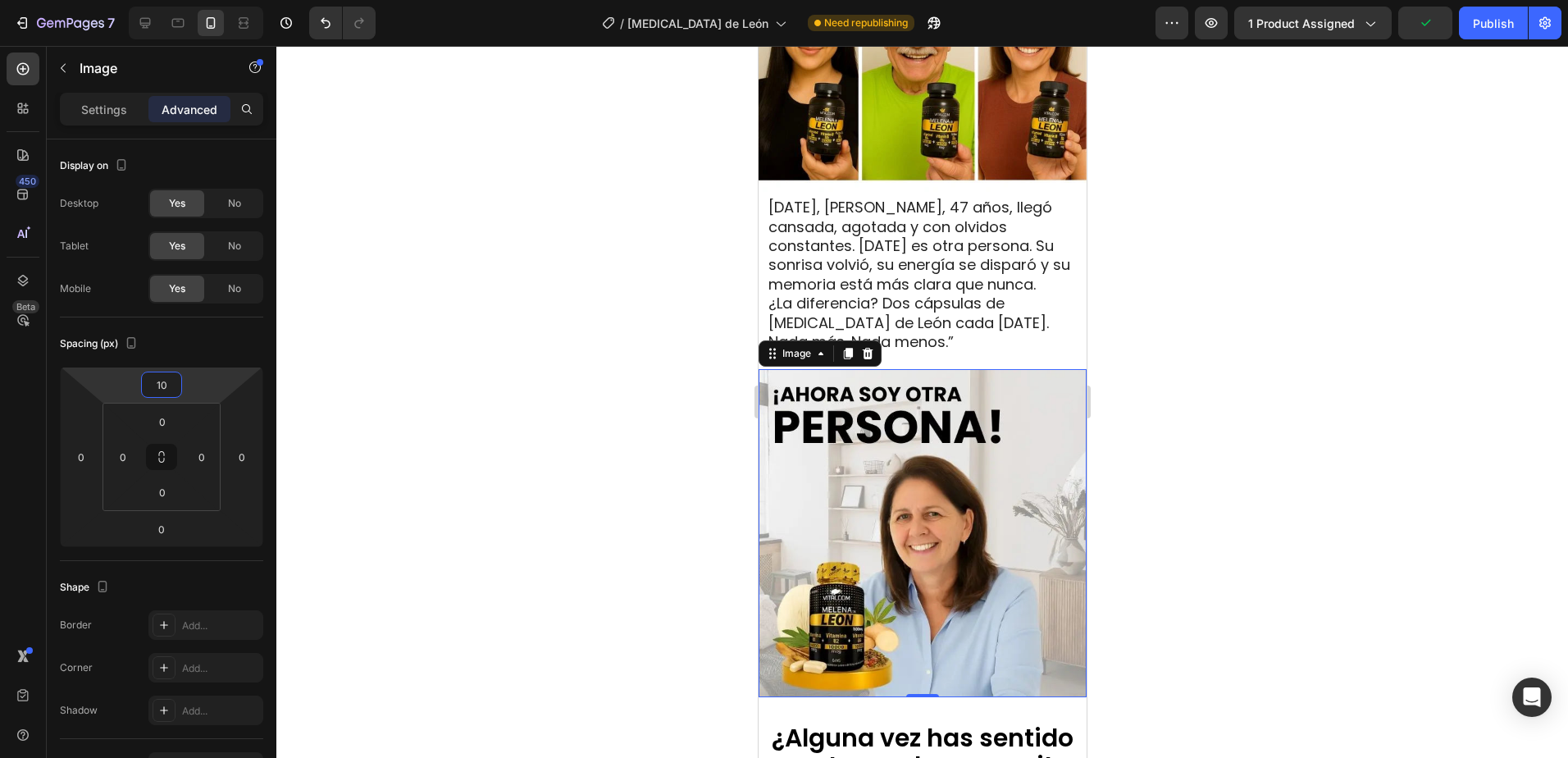
click at [1409, 346] on div at bounding box center [922, 401] width 1292 height 712
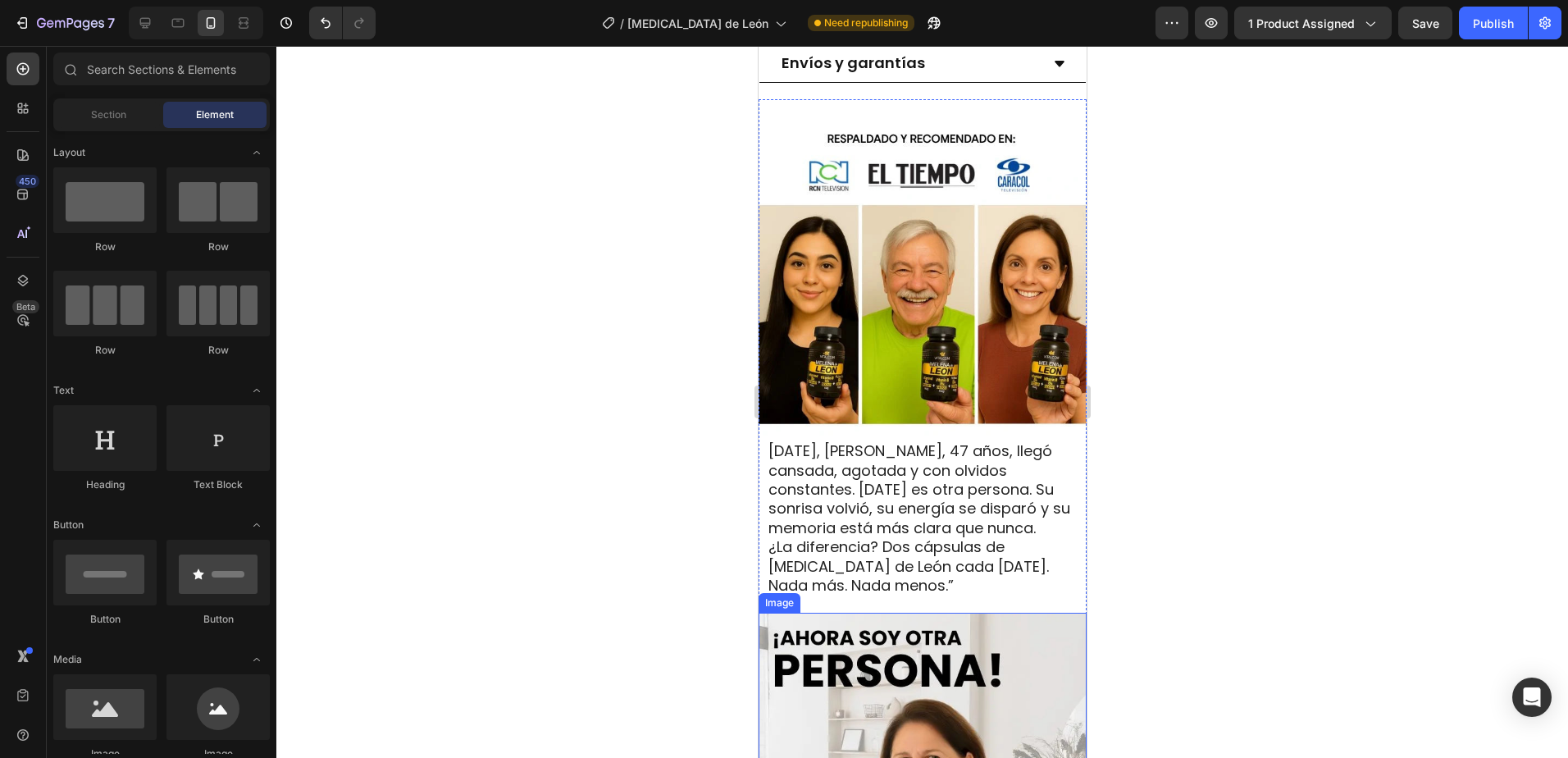
scroll to position [1527, 0]
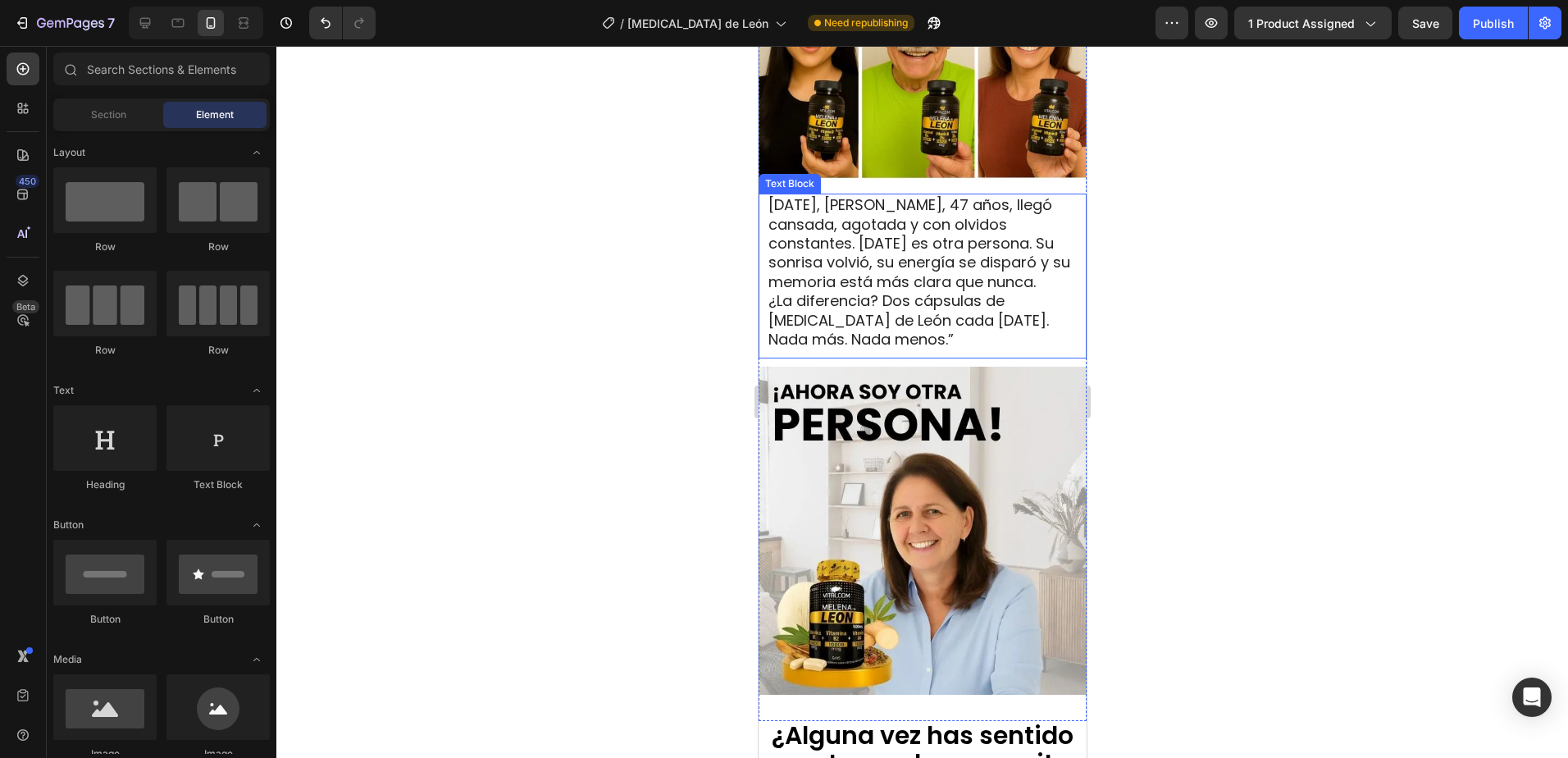
click at [921, 300] on span "¿La diferencia? Dos cápsulas de Melena de León cada mañana. Nada más. Nada meno…" at bounding box center [908, 319] width 281 height 59
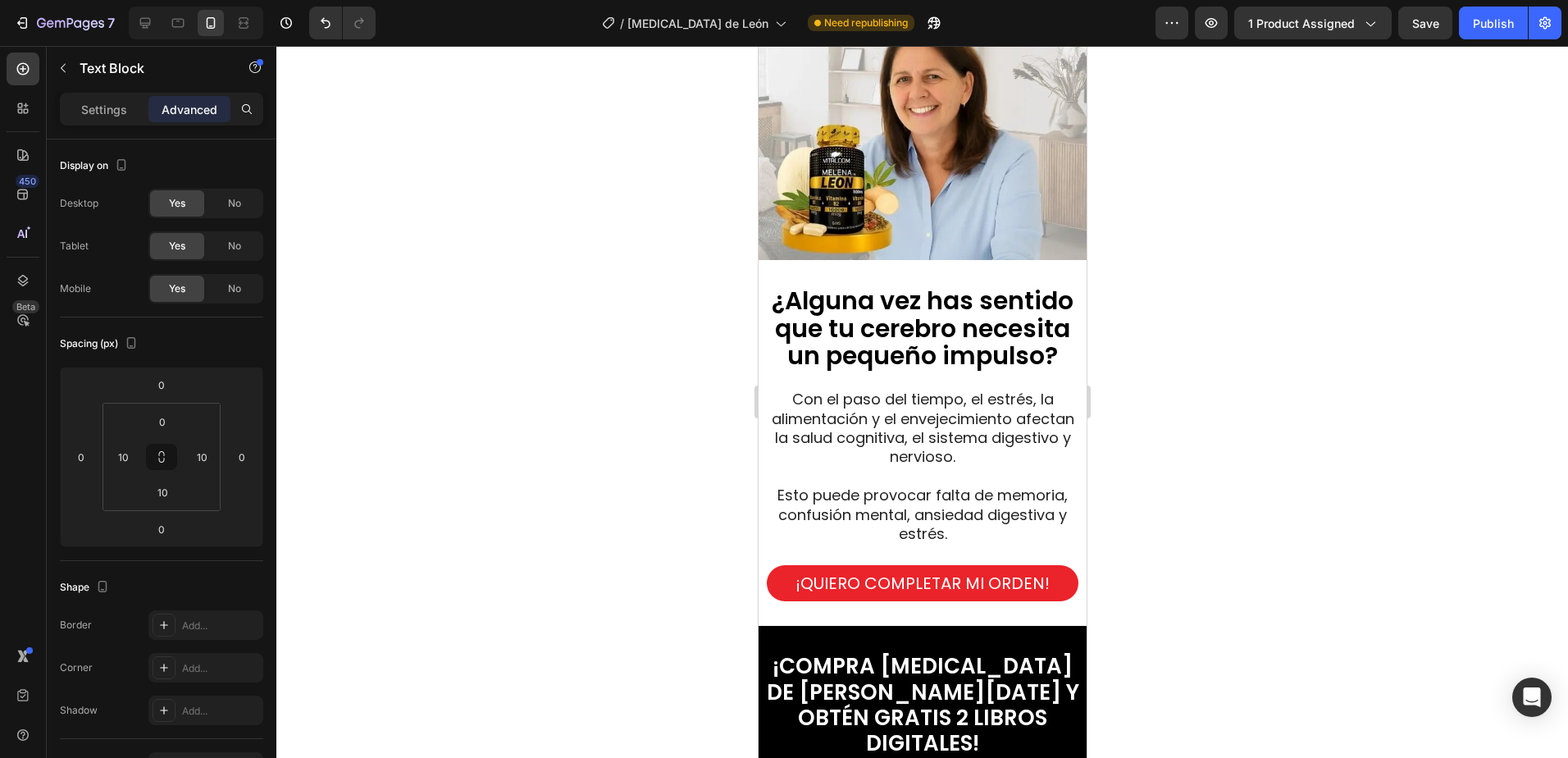
scroll to position [2019, 0]
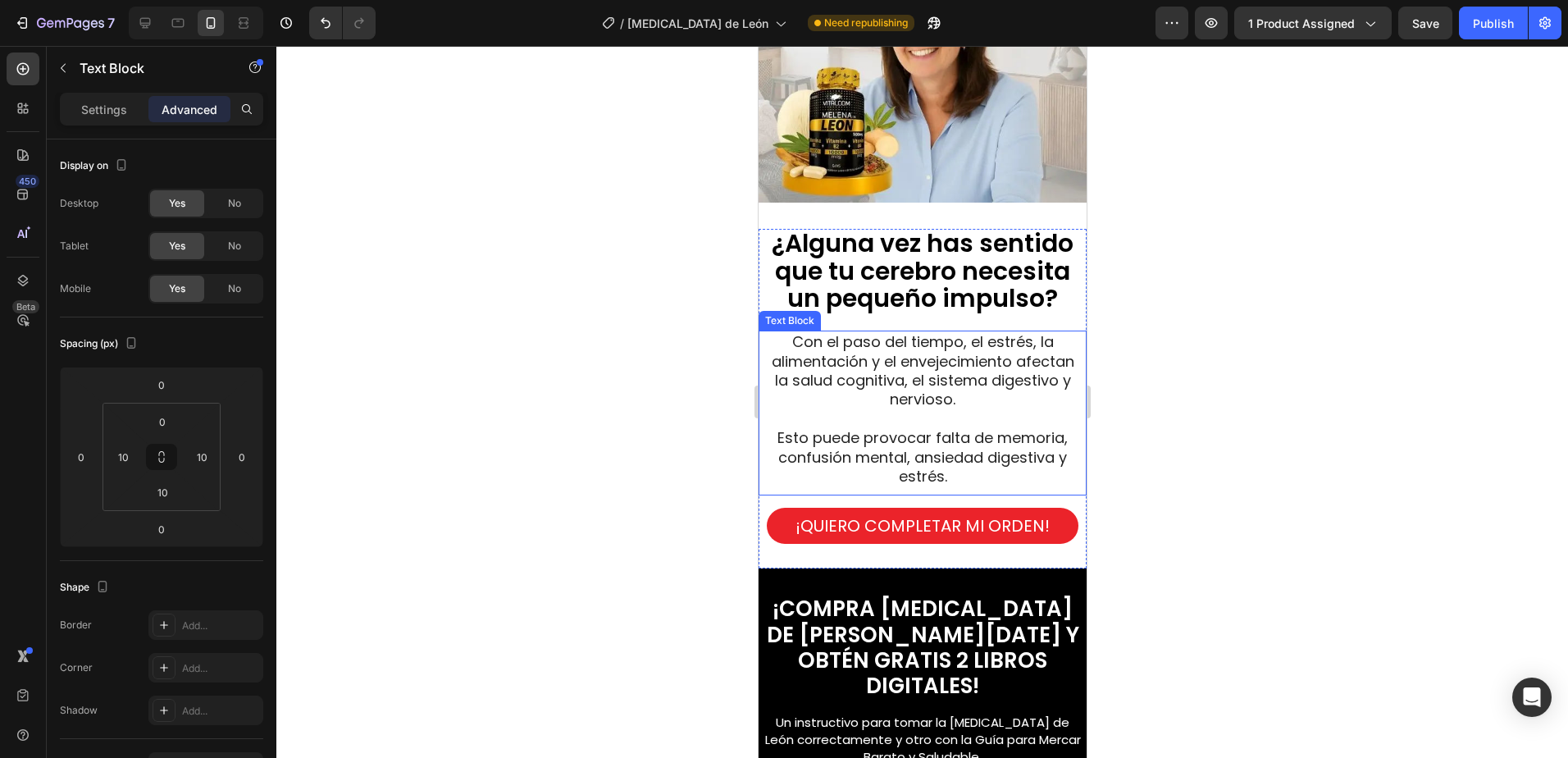
click at [917, 352] on span "Con el paso del tiempo, el estrés, la alimentación y el envejecimiento afectan …" at bounding box center [921, 370] width 302 height 78
click at [882, 342] on span "Con el paso del tiempo, el estrés, la alimentación y el envejecimiento afectan …" at bounding box center [921, 370] width 302 height 78
click at [986, 427] on span "Esto puede provocar falta de memoria, confusión mental, ansiedad digestiva y es…" at bounding box center [921, 457] width 290 height 59
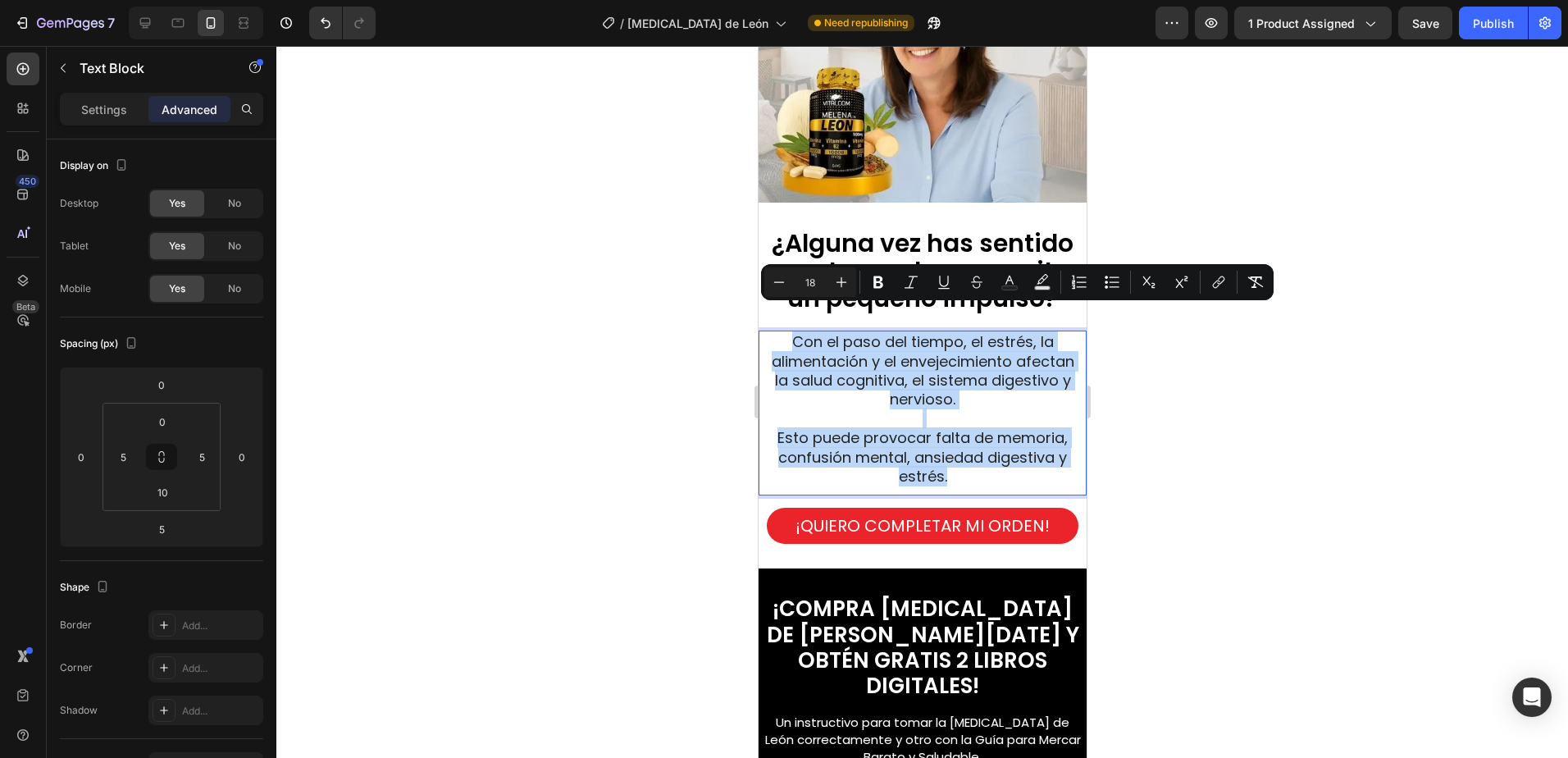
drag, startPoint x: 951, startPoint y: 451, endPoint x: 783, endPoint y: 317, distance: 214.9
click at [783, 331] on div "Con el paso del tiempo, el estrés, la alimentación y el envejecimiento afectan …" at bounding box center [921, 408] width 319 height 156
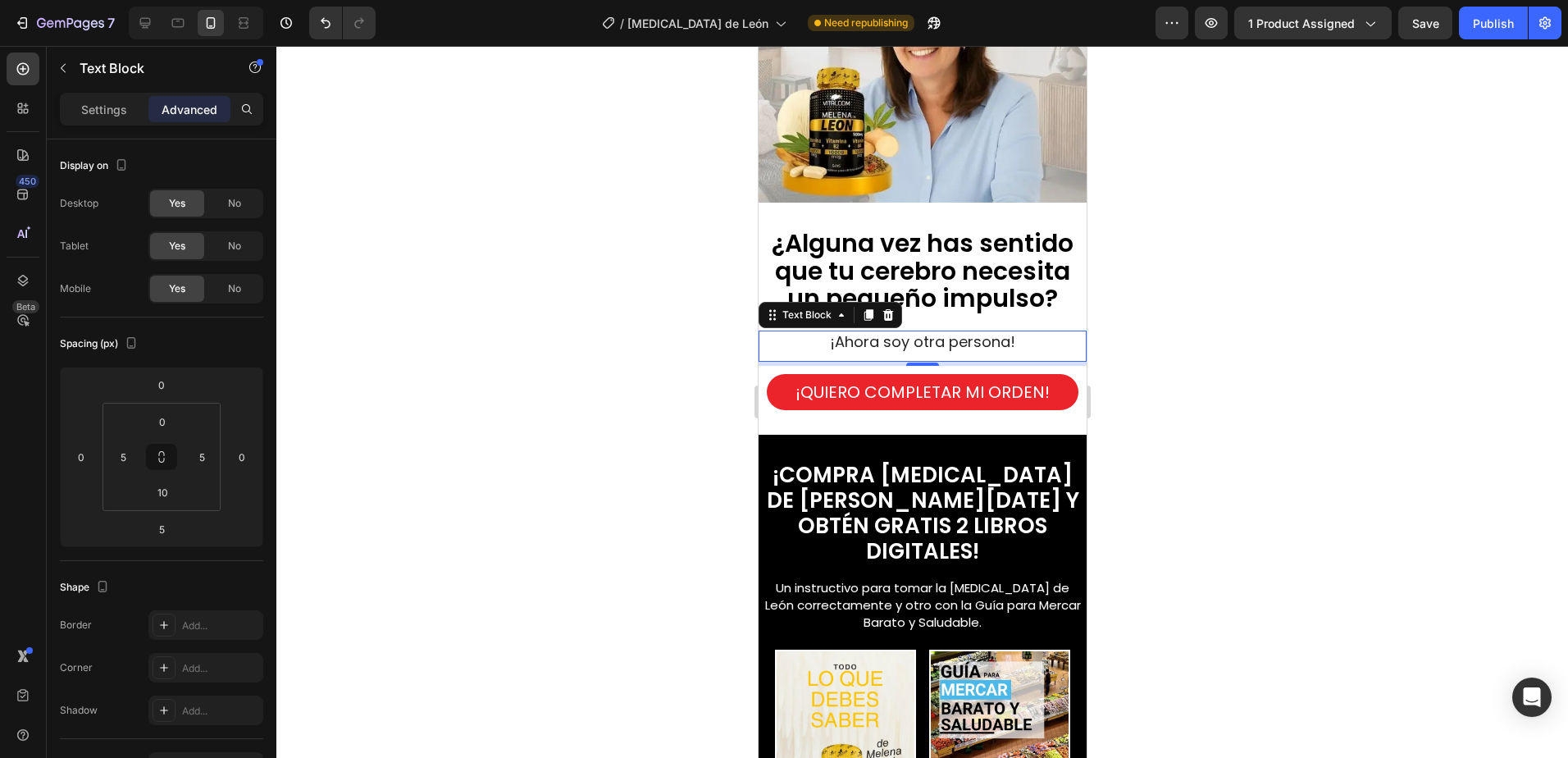
click at [924, 332] on span "¡Ahora soy otra persona!" at bounding box center [922, 342] width 186 height 21
click at [995, 332] on span "¡Ahora soy otra persona!" at bounding box center [922, 342] width 186 height 21
drag, startPoint x: 1009, startPoint y: 322, endPoint x: 793, endPoint y: 321, distance: 216.0
click at [793, 332] on p "¡Ahora soy otra persona!" at bounding box center [922, 341] width 317 height 19
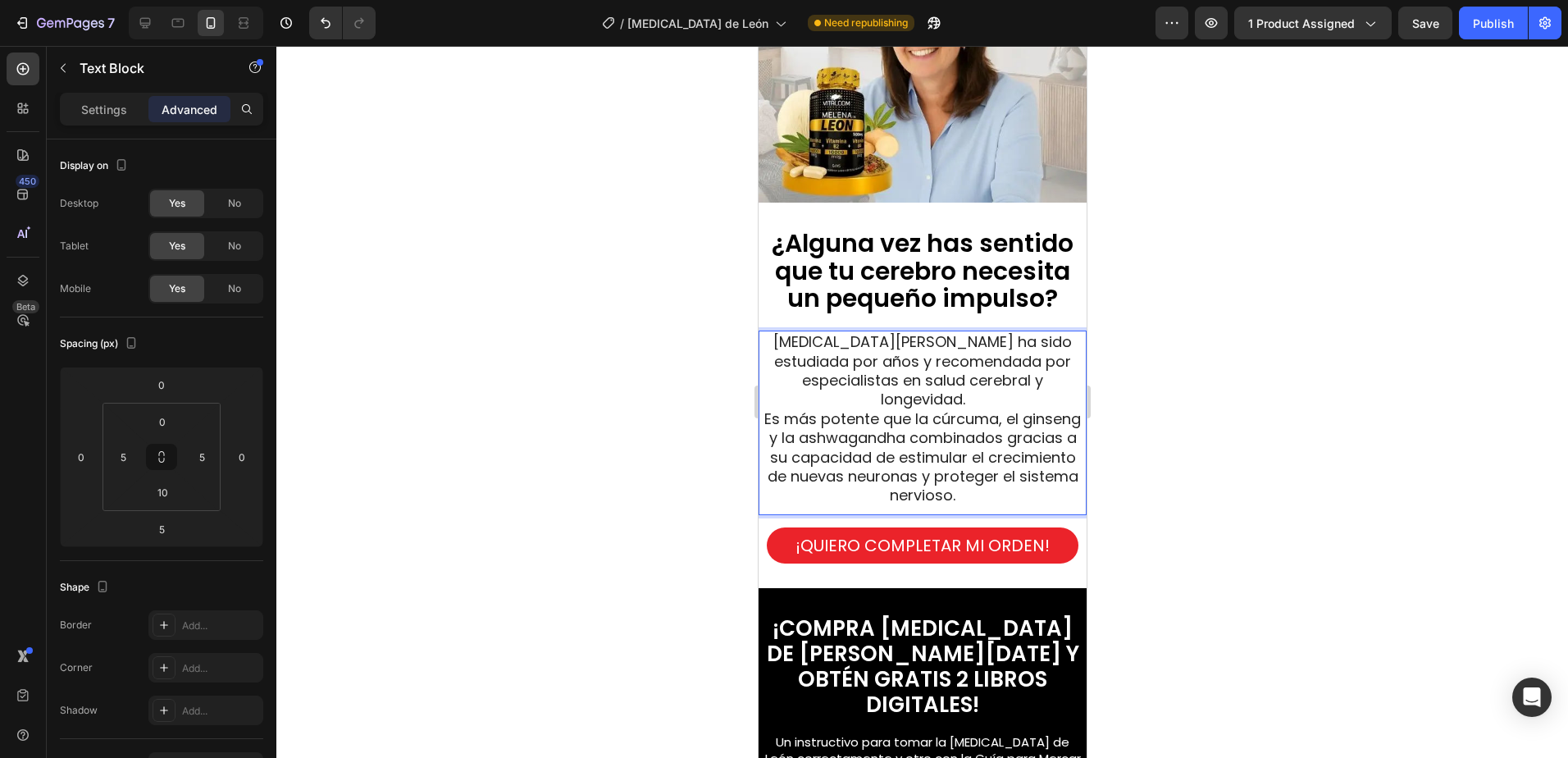
click at [1215, 292] on div at bounding box center [922, 401] width 1292 height 712
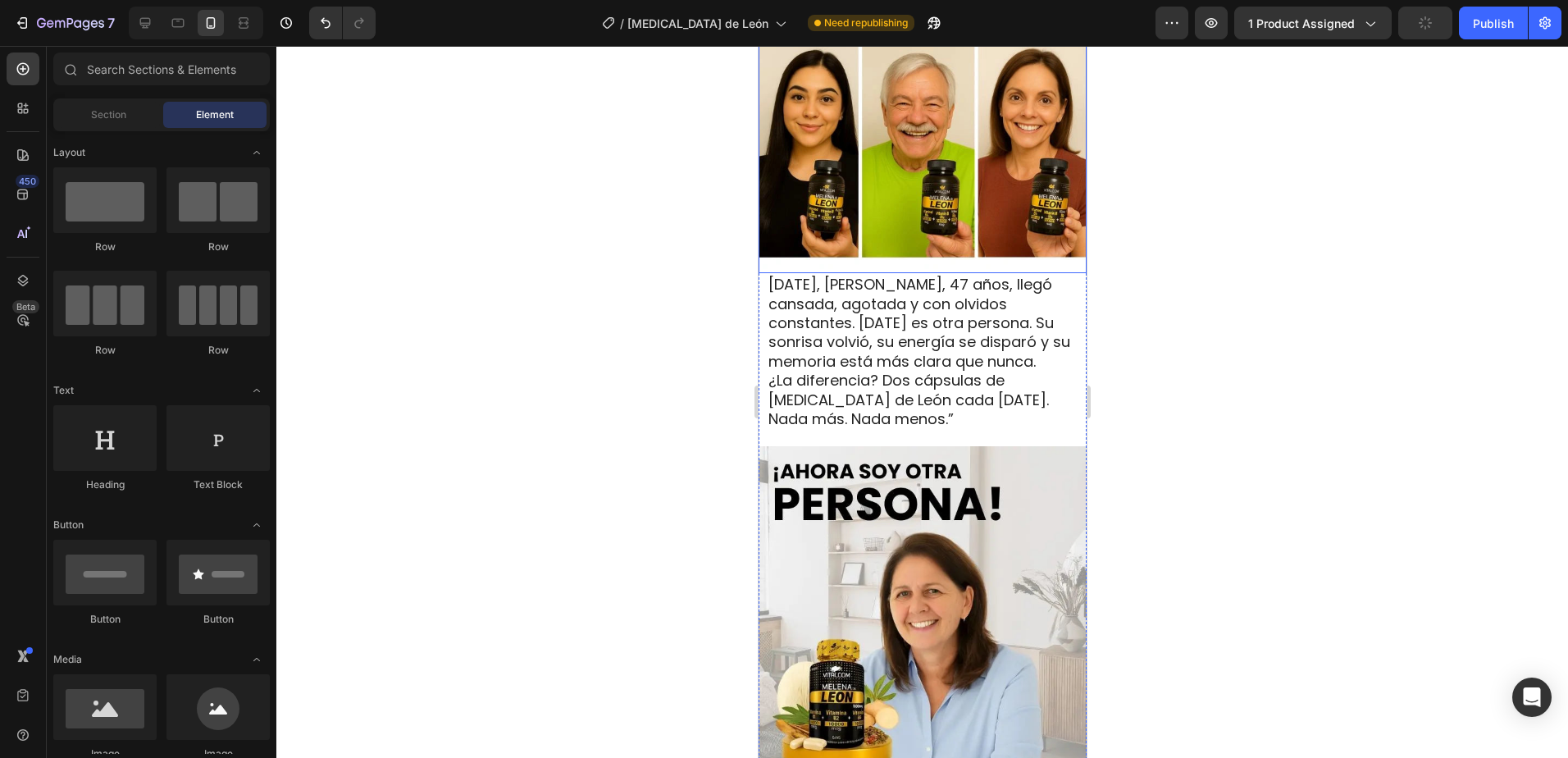
scroll to position [1200, 0]
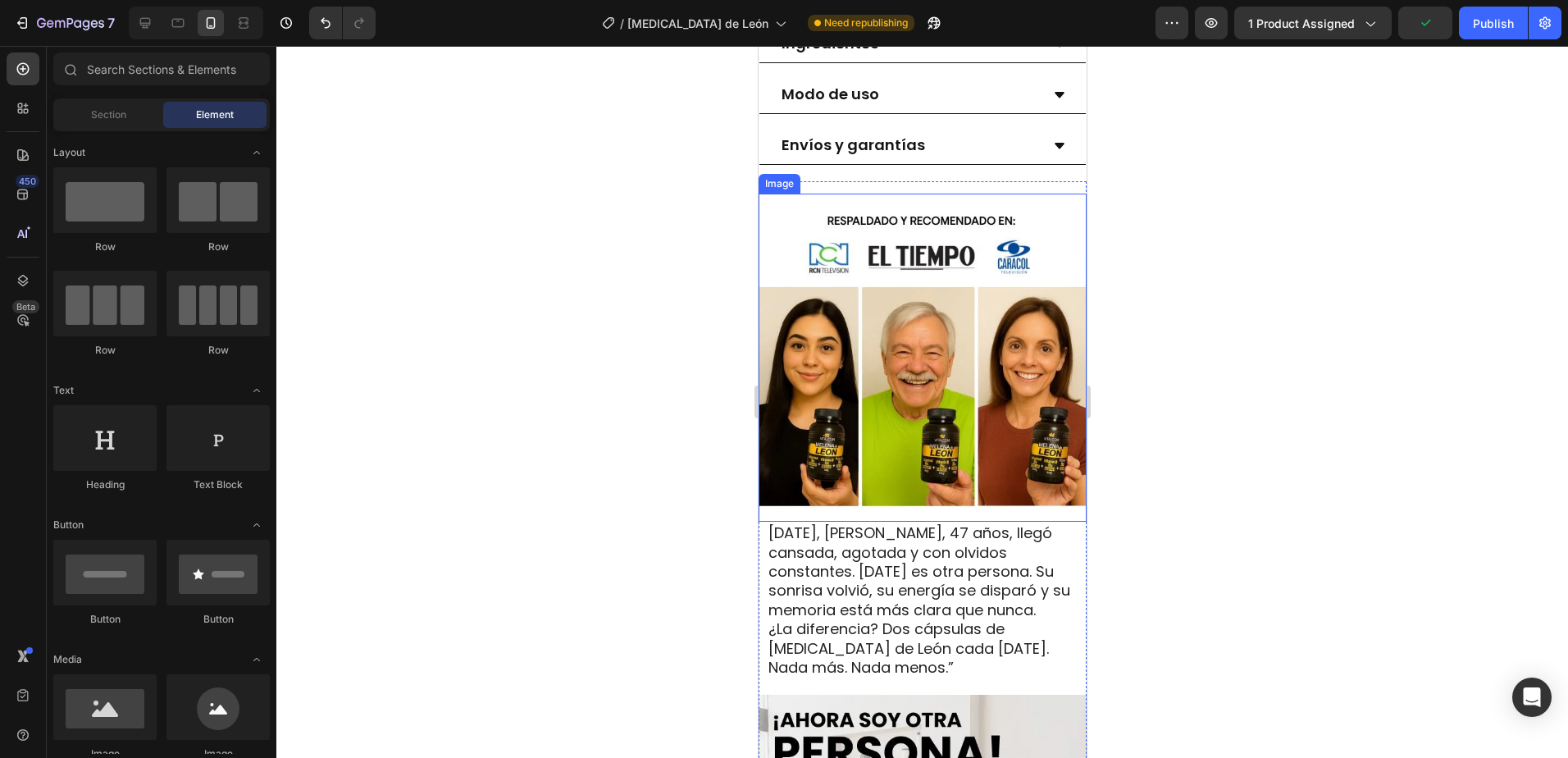
click at [882, 301] on img at bounding box center [922, 357] width 328 height 328
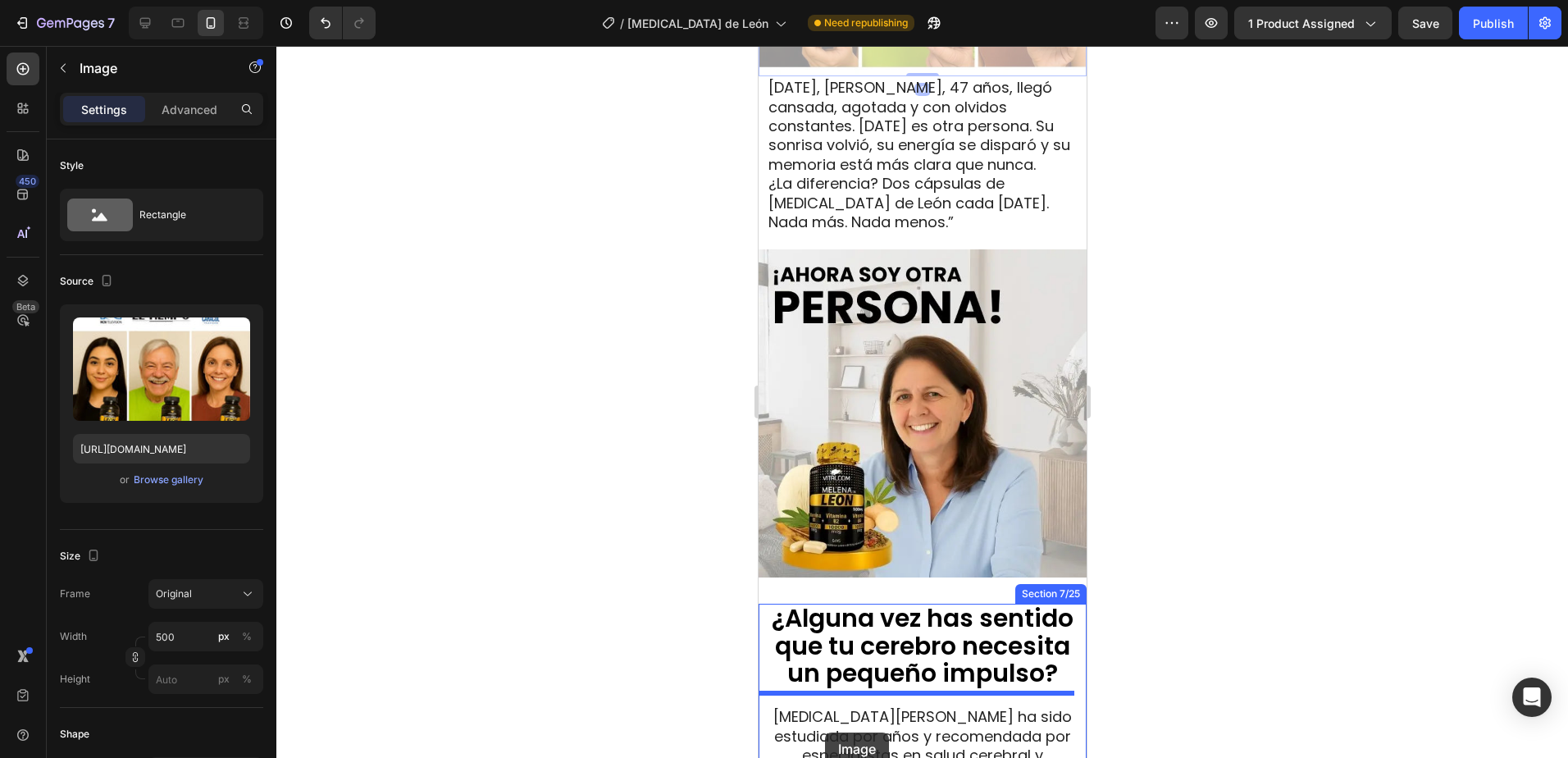
scroll to position [1702, 0]
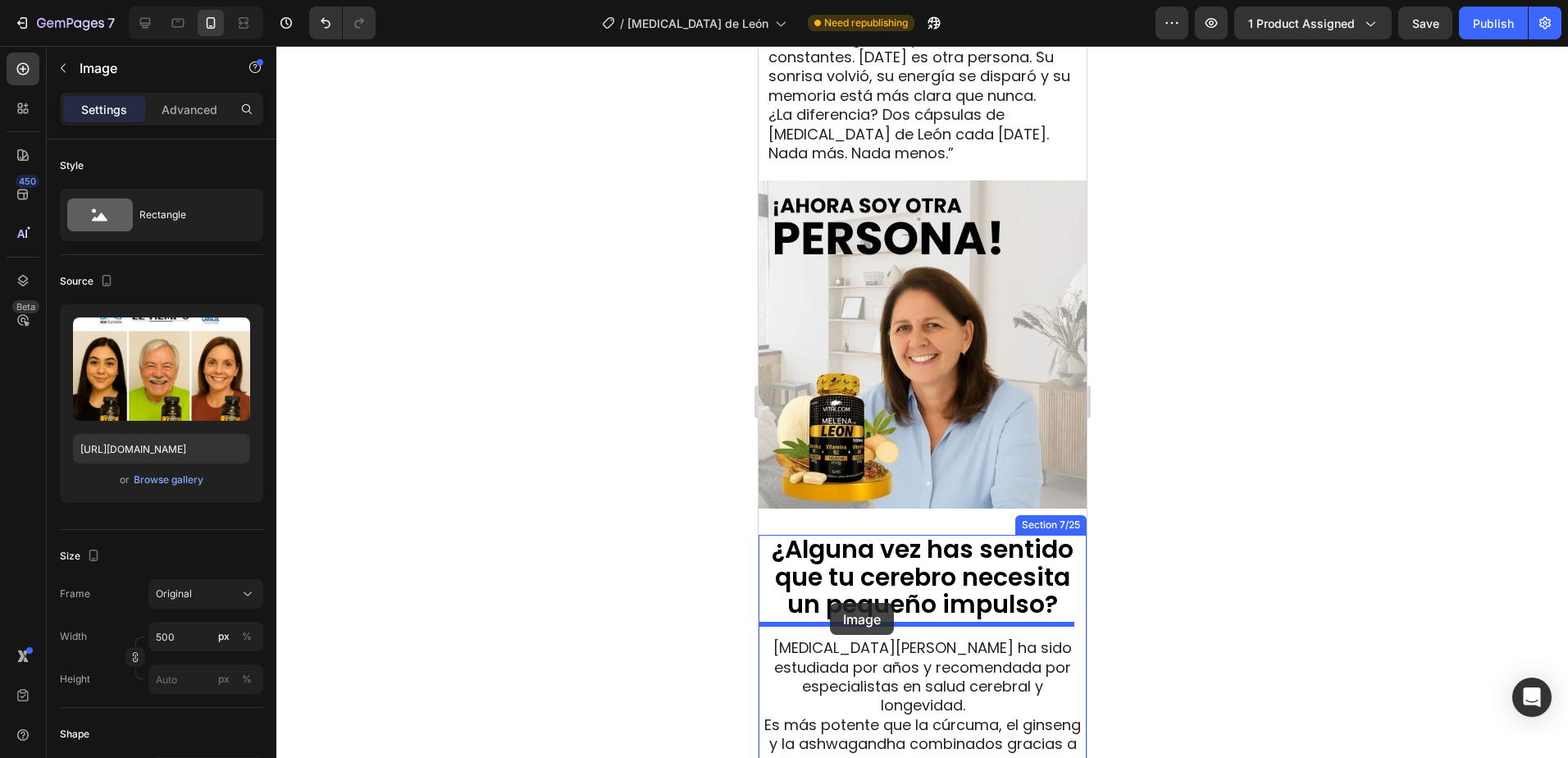
drag, startPoint x: 784, startPoint y: 182, endPoint x: 830, endPoint y: 603, distance: 423.5
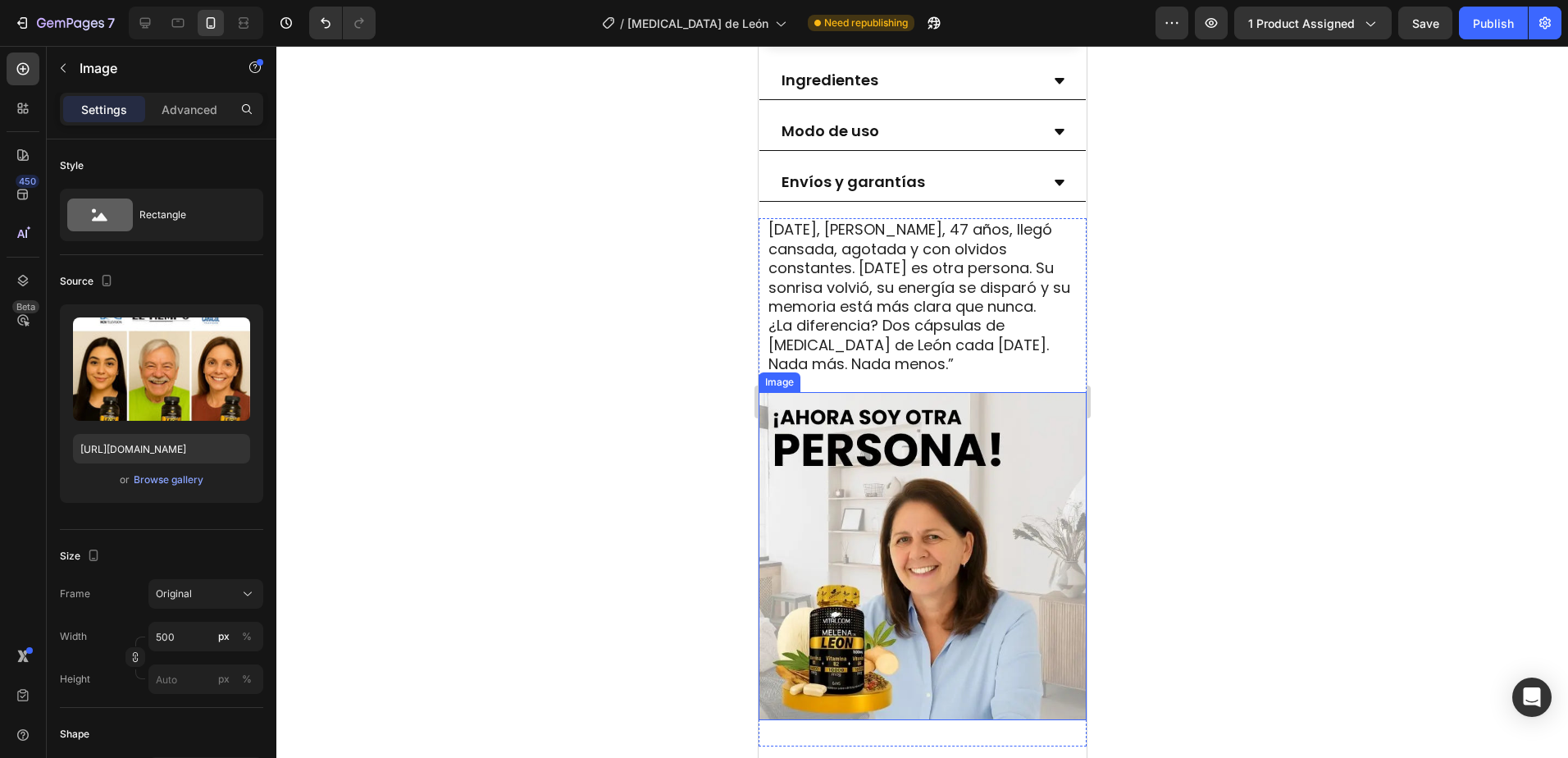
scroll to position [964, 0]
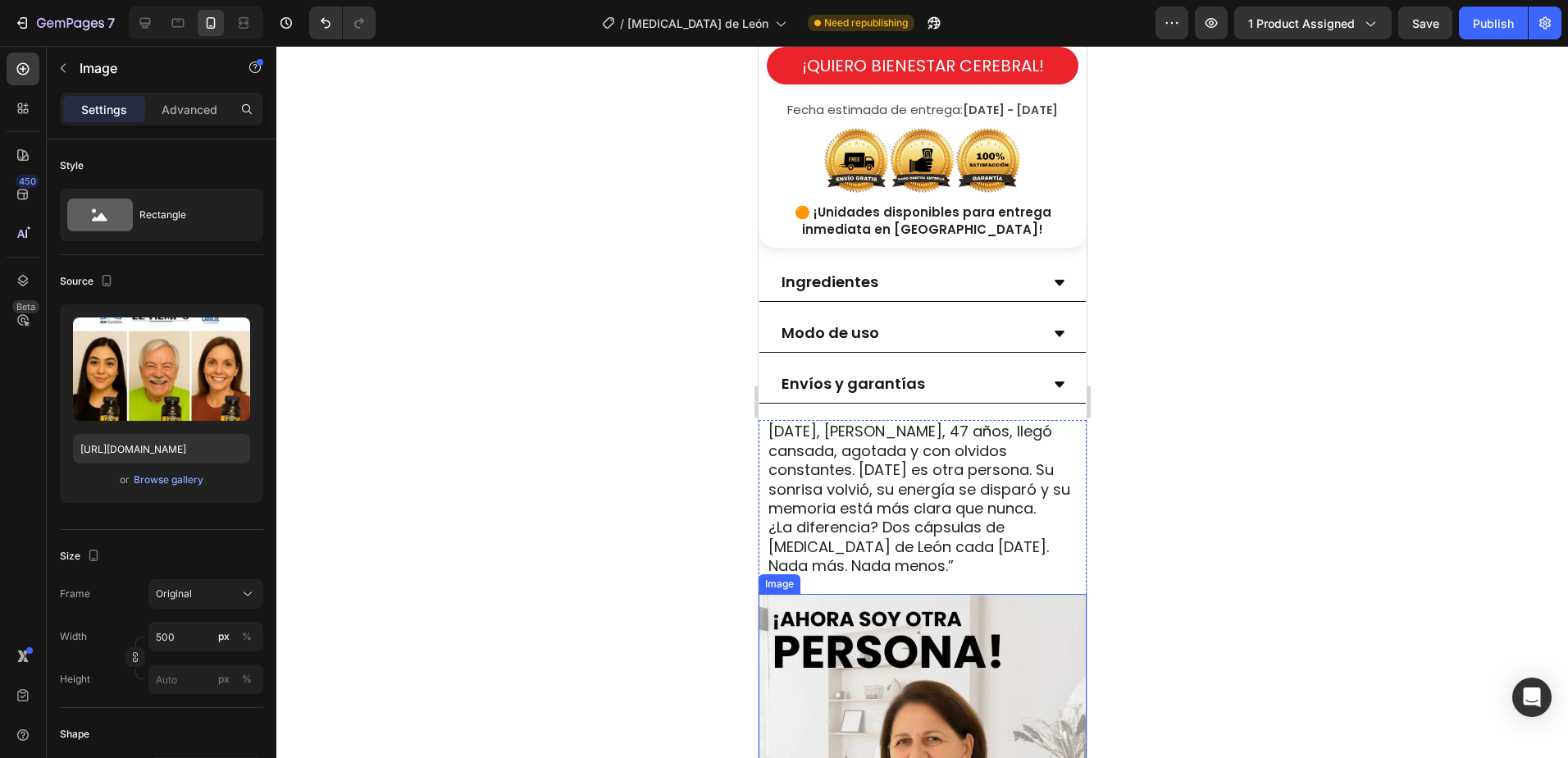
click at [867, 632] on img at bounding box center [922, 757] width 328 height 328
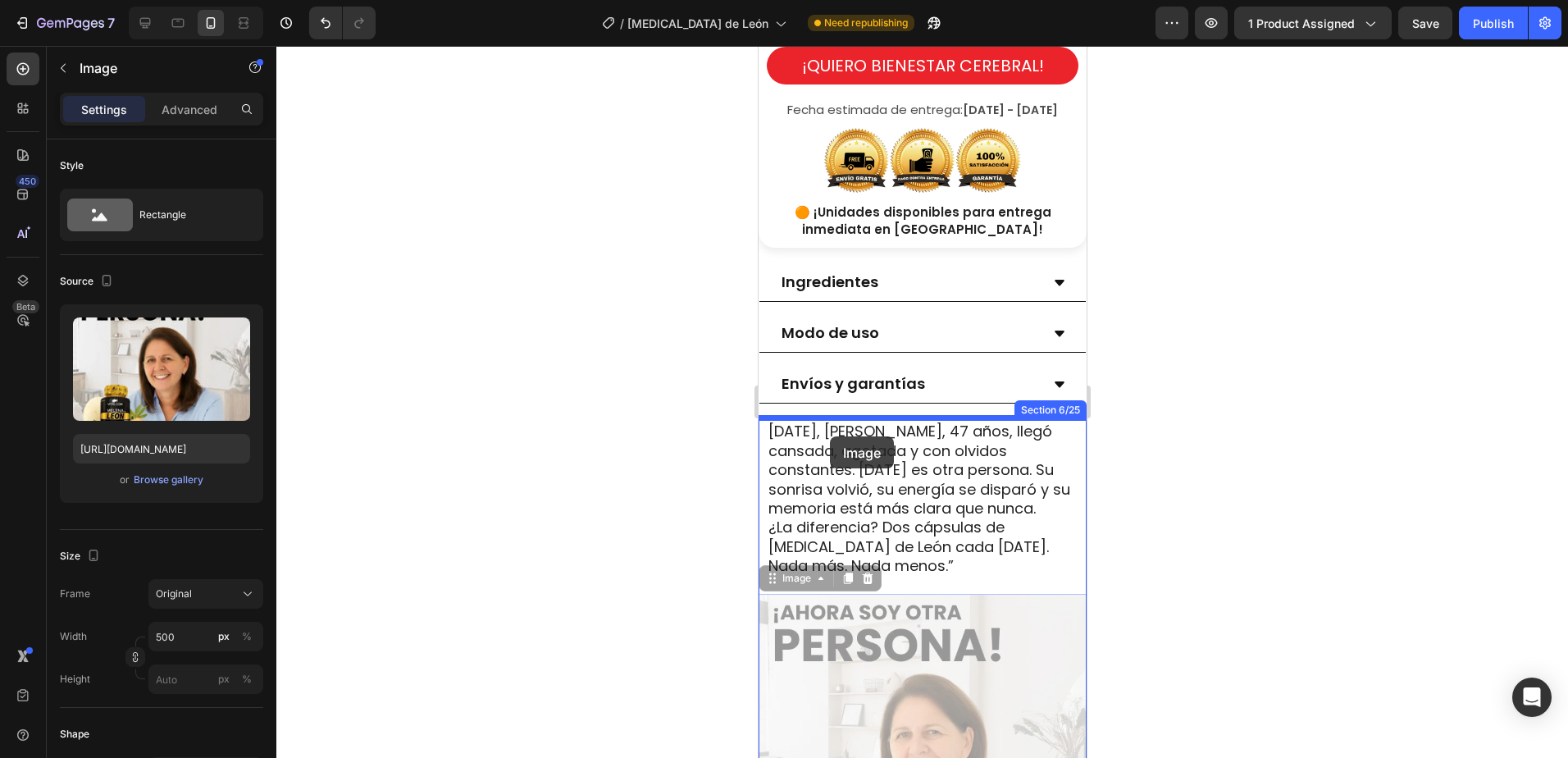
drag, startPoint x: 782, startPoint y: 577, endPoint x: 830, endPoint y: 436, distance: 148.9
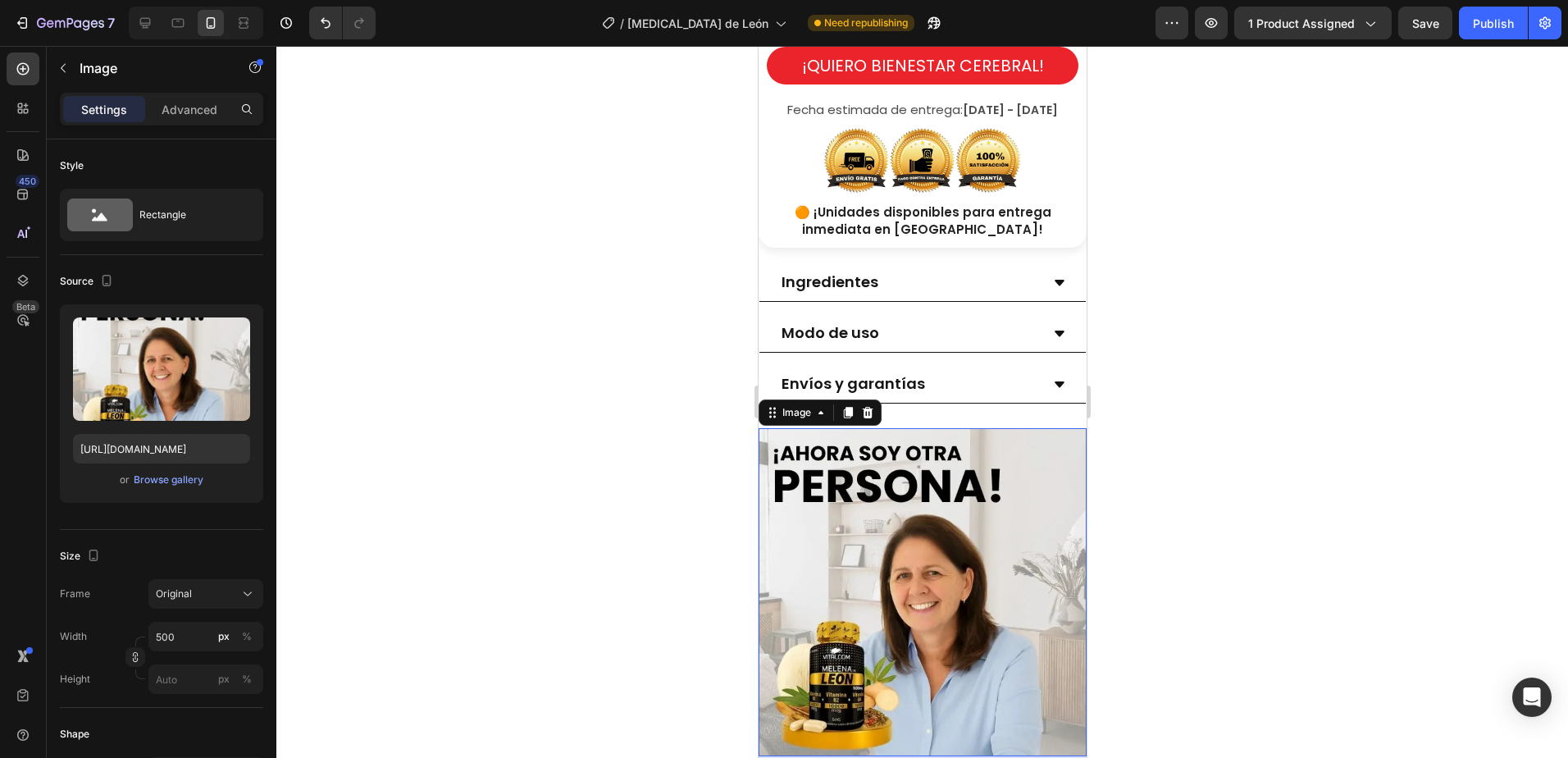
click at [1273, 400] on div at bounding box center [922, 401] width 1292 height 712
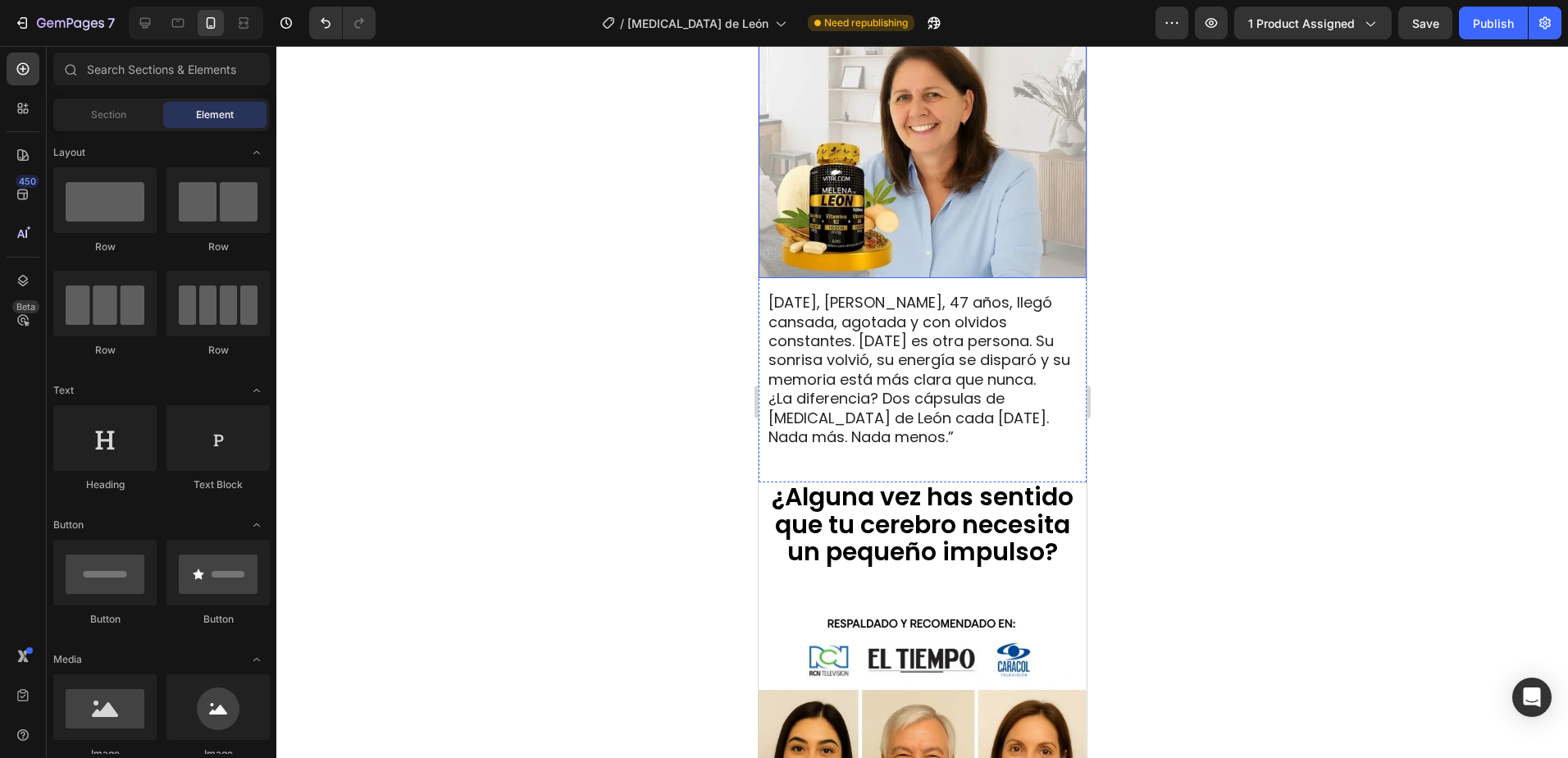
scroll to position [1455, 0]
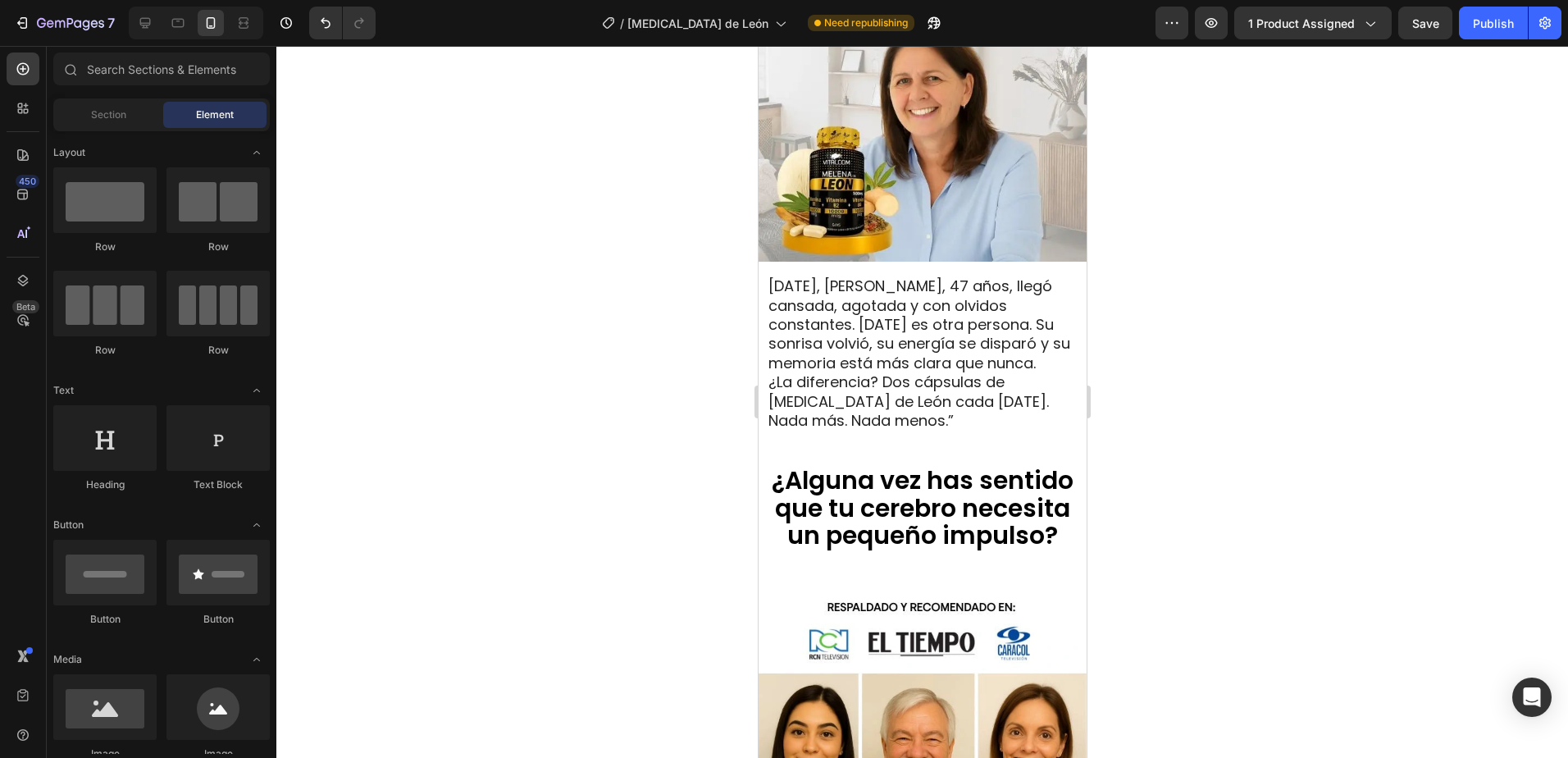
click at [1410, 318] on div at bounding box center [922, 401] width 1292 height 712
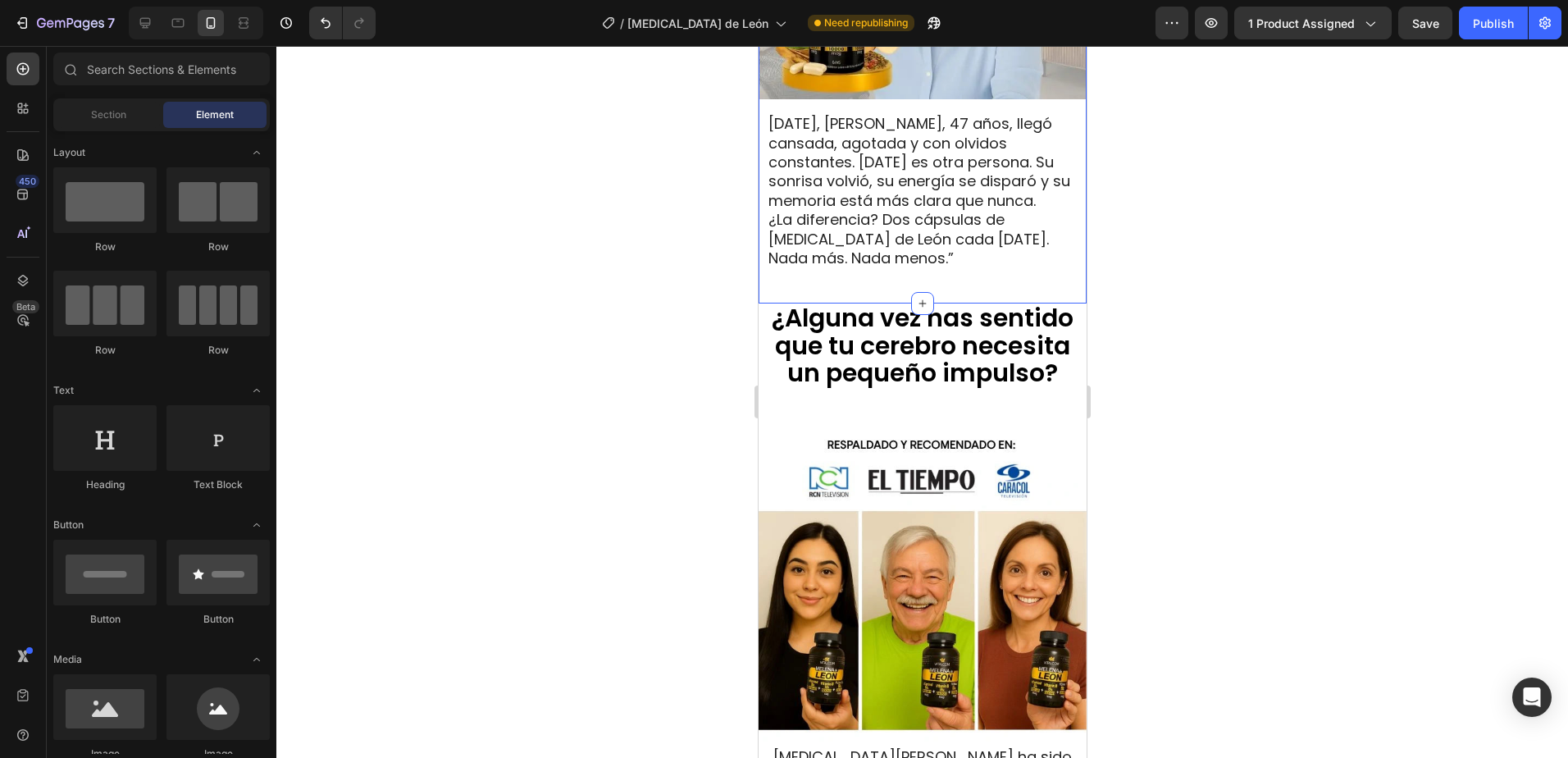
scroll to position [1619, 0]
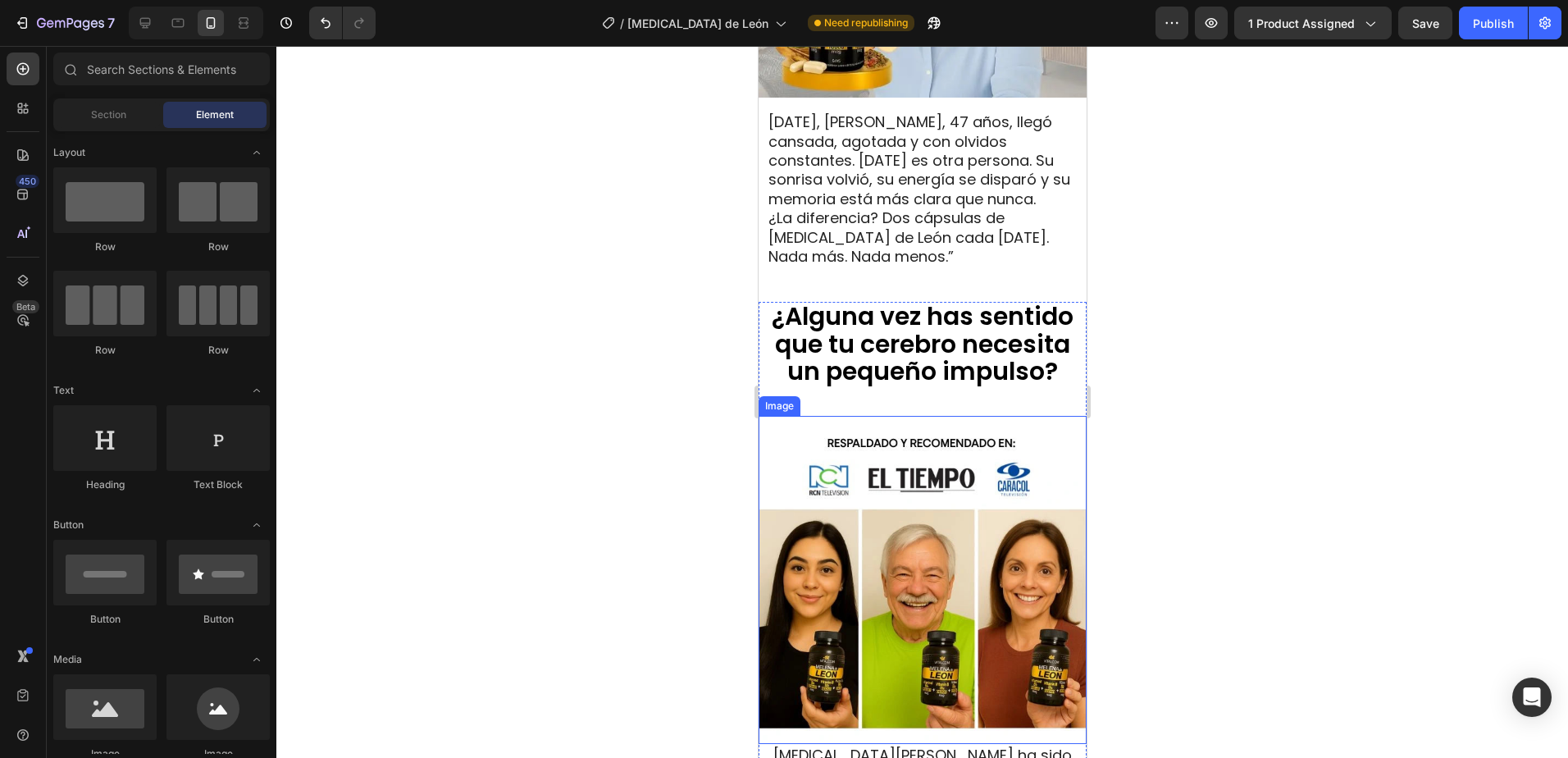
click at [892, 540] on img at bounding box center [922, 580] width 328 height 328
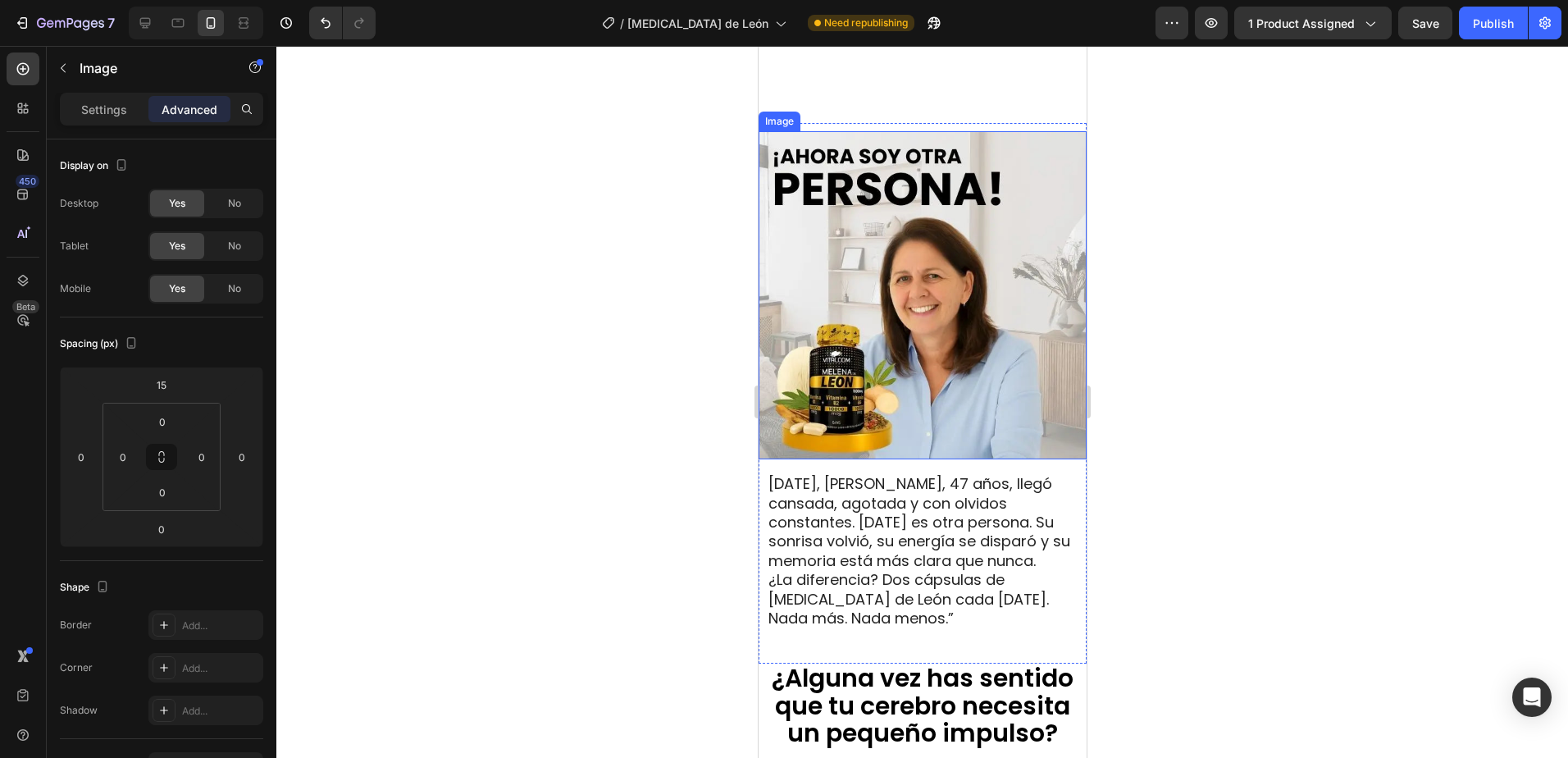
scroll to position [1455, 0]
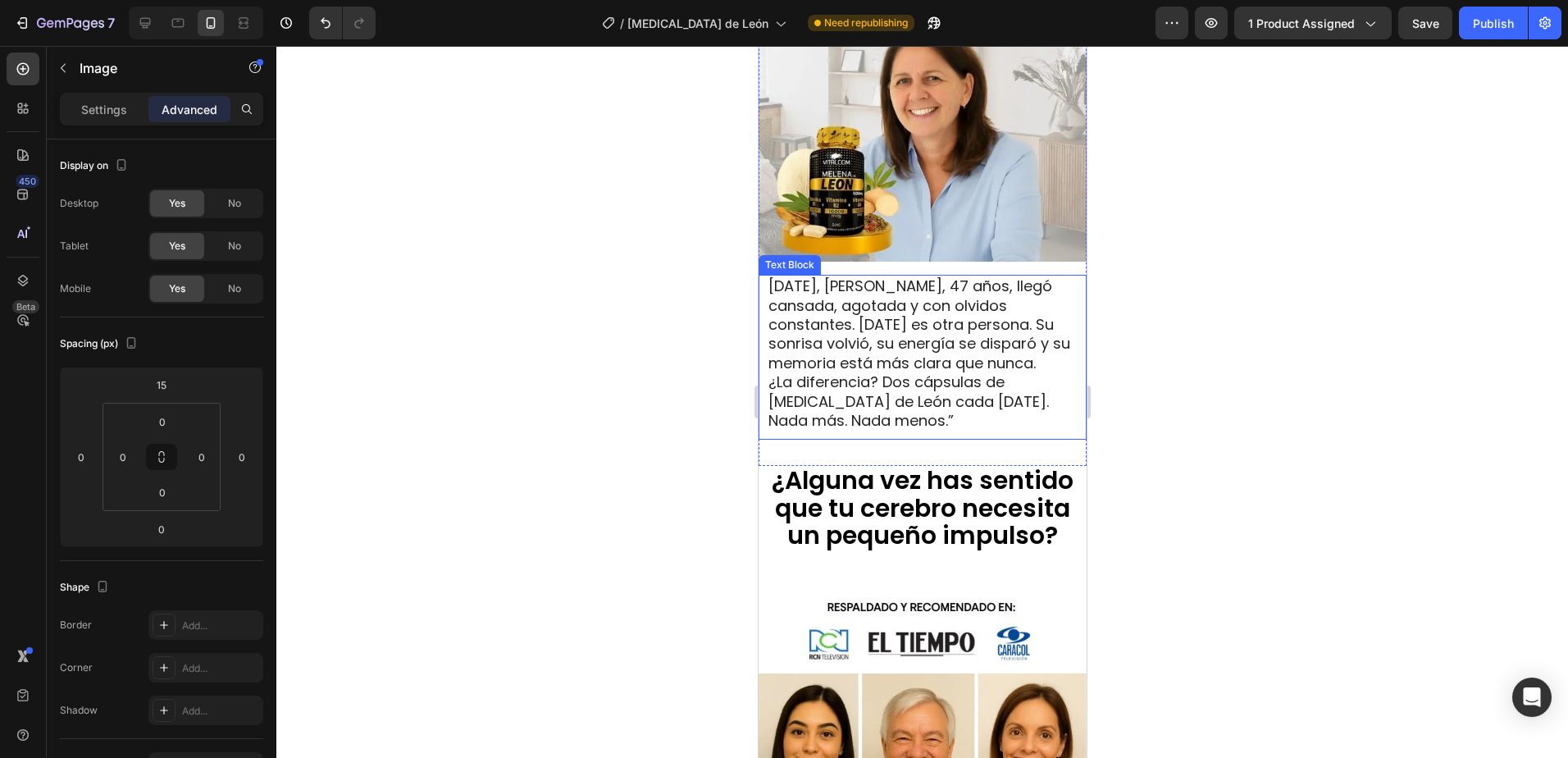
click at [863, 330] on span "Hace tres semanas, Lucía, 47 años, llegó cansada, agotada y con olvidos constan…" at bounding box center [919, 324] width 301 height 98
click at [963, 439] on div "Image Hace tres semanas, Lucía, 47 años, llegó cansada, agotada y con olvidos c…" at bounding box center [922, 195] width 328 height 540
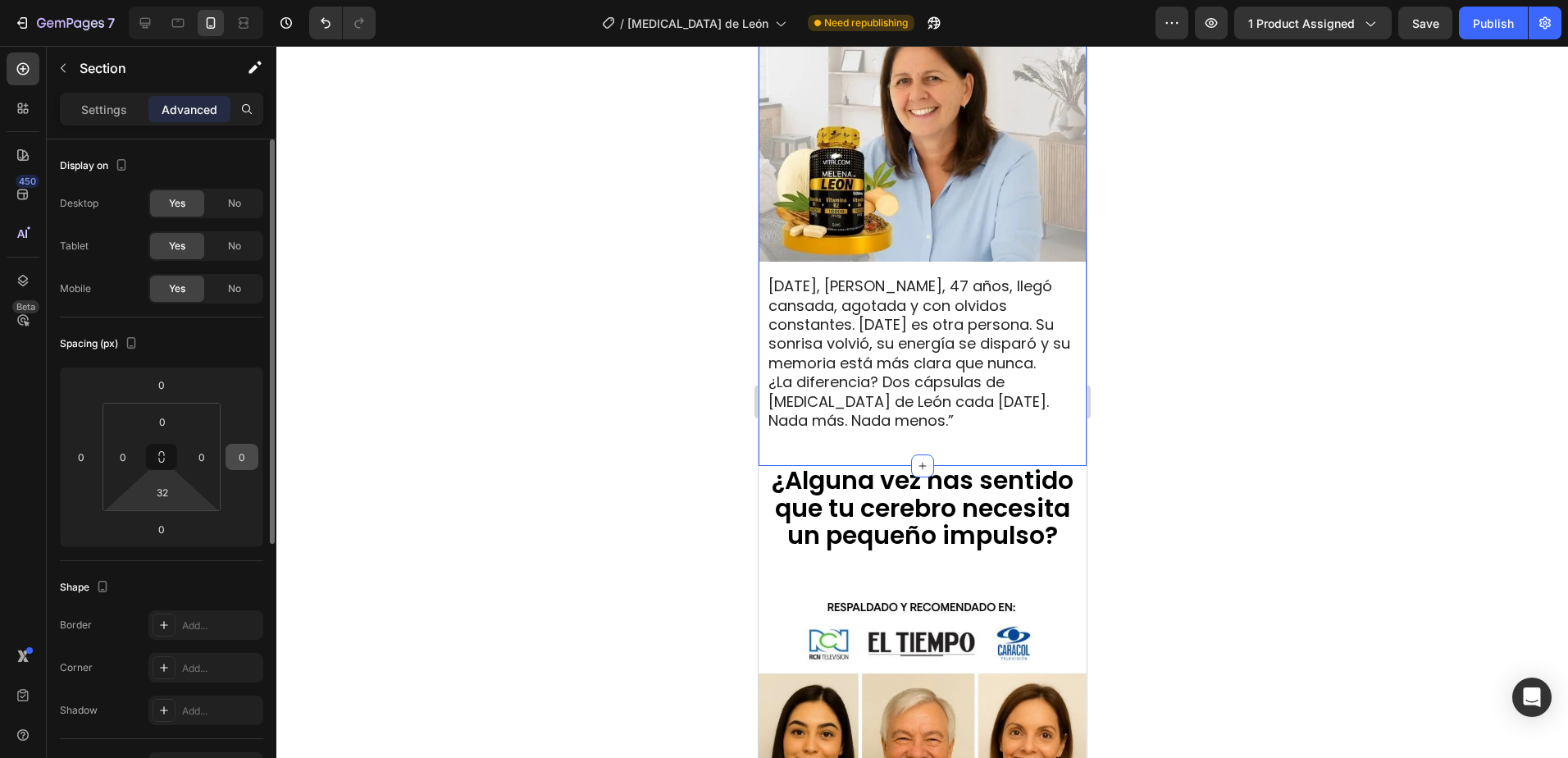
drag, startPoint x: 166, startPoint y: 490, endPoint x: 246, endPoint y: 452, distance: 88.6
click at [166, 491] on input "32" at bounding box center [162, 492] width 33 height 25
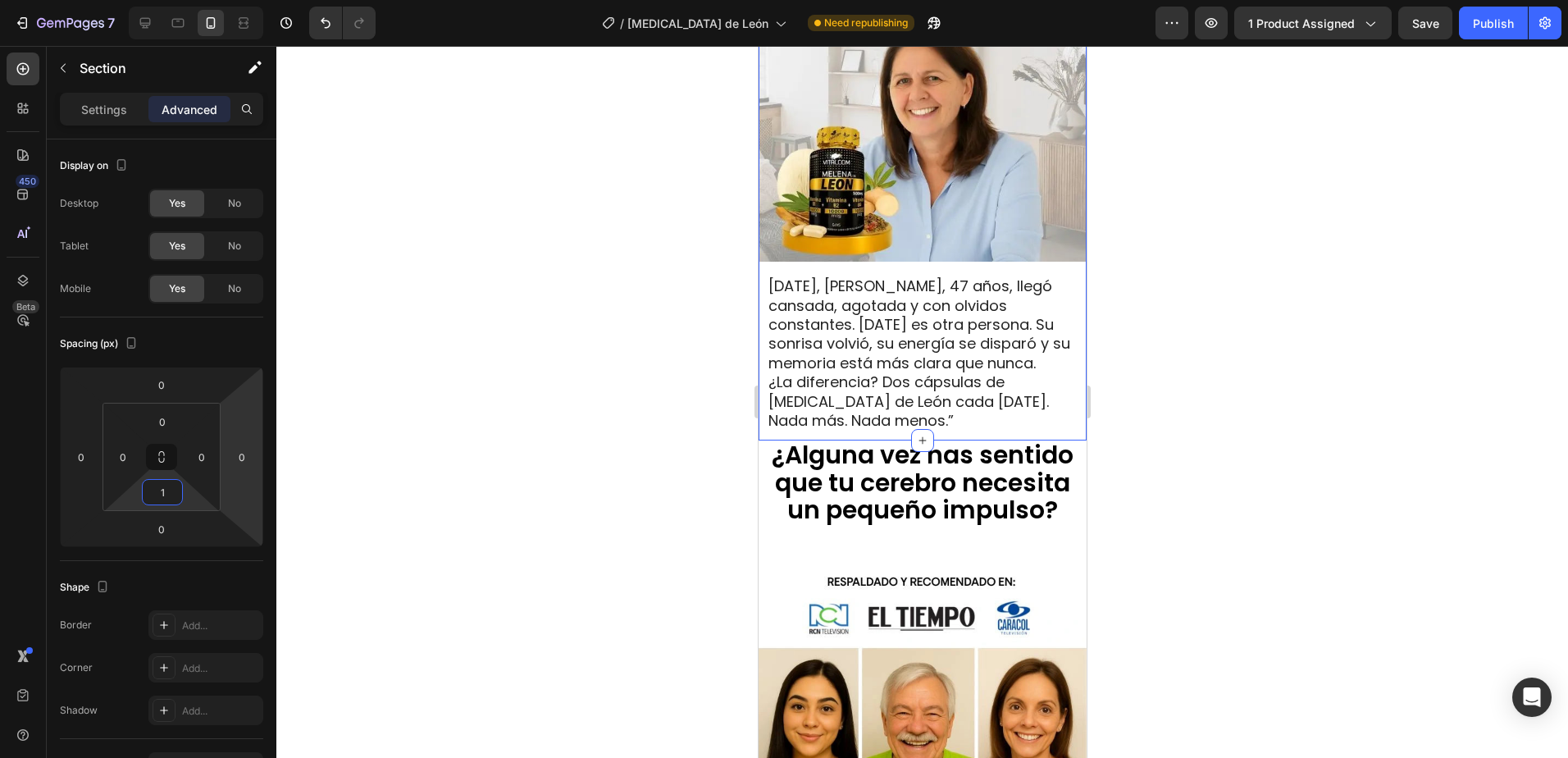
type input "10"
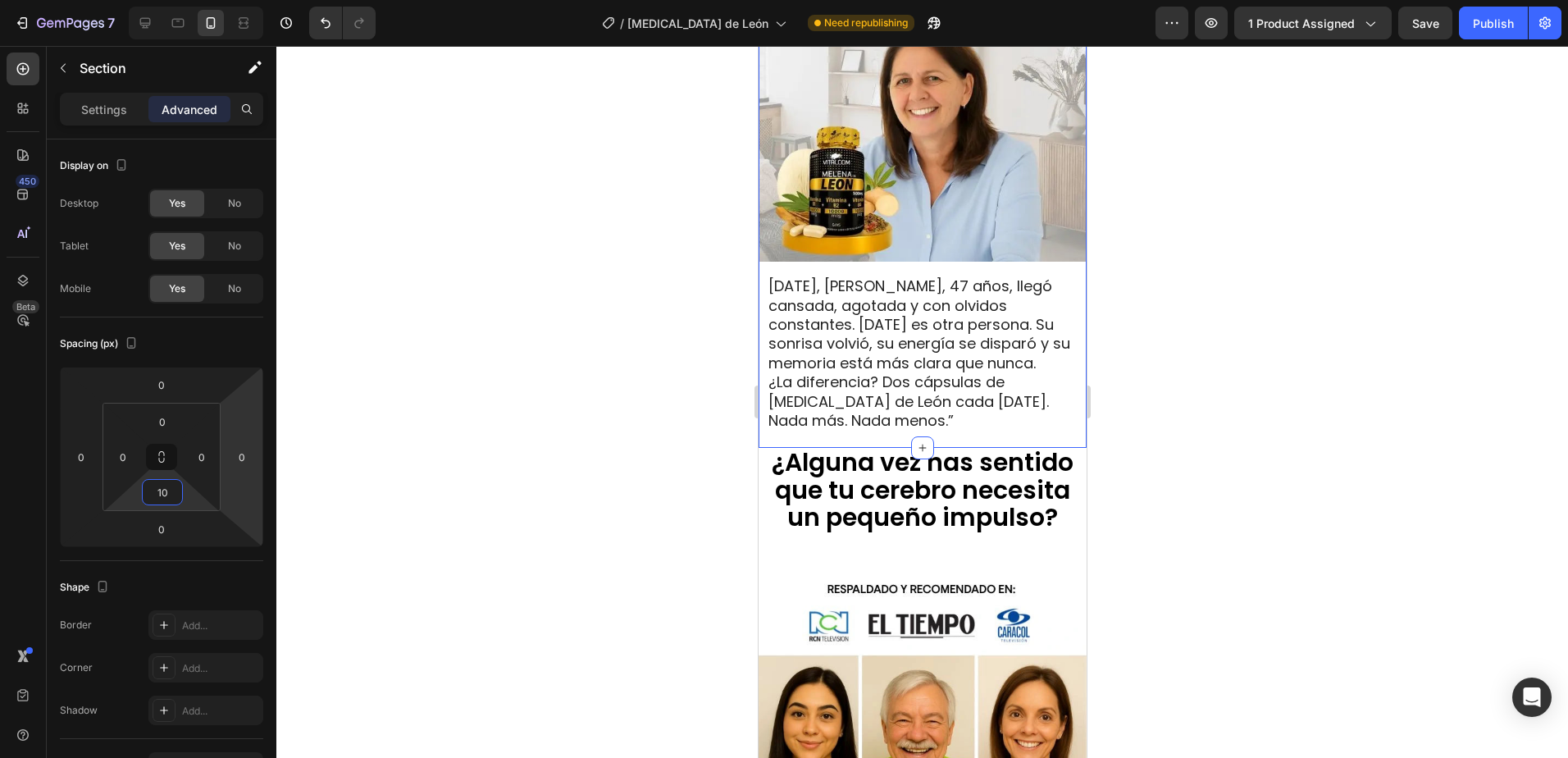
drag, startPoint x: 1314, startPoint y: 317, endPoint x: 1111, endPoint y: 420, distance: 227.6
click at [1315, 317] on div at bounding box center [922, 401] width 1292 height 712
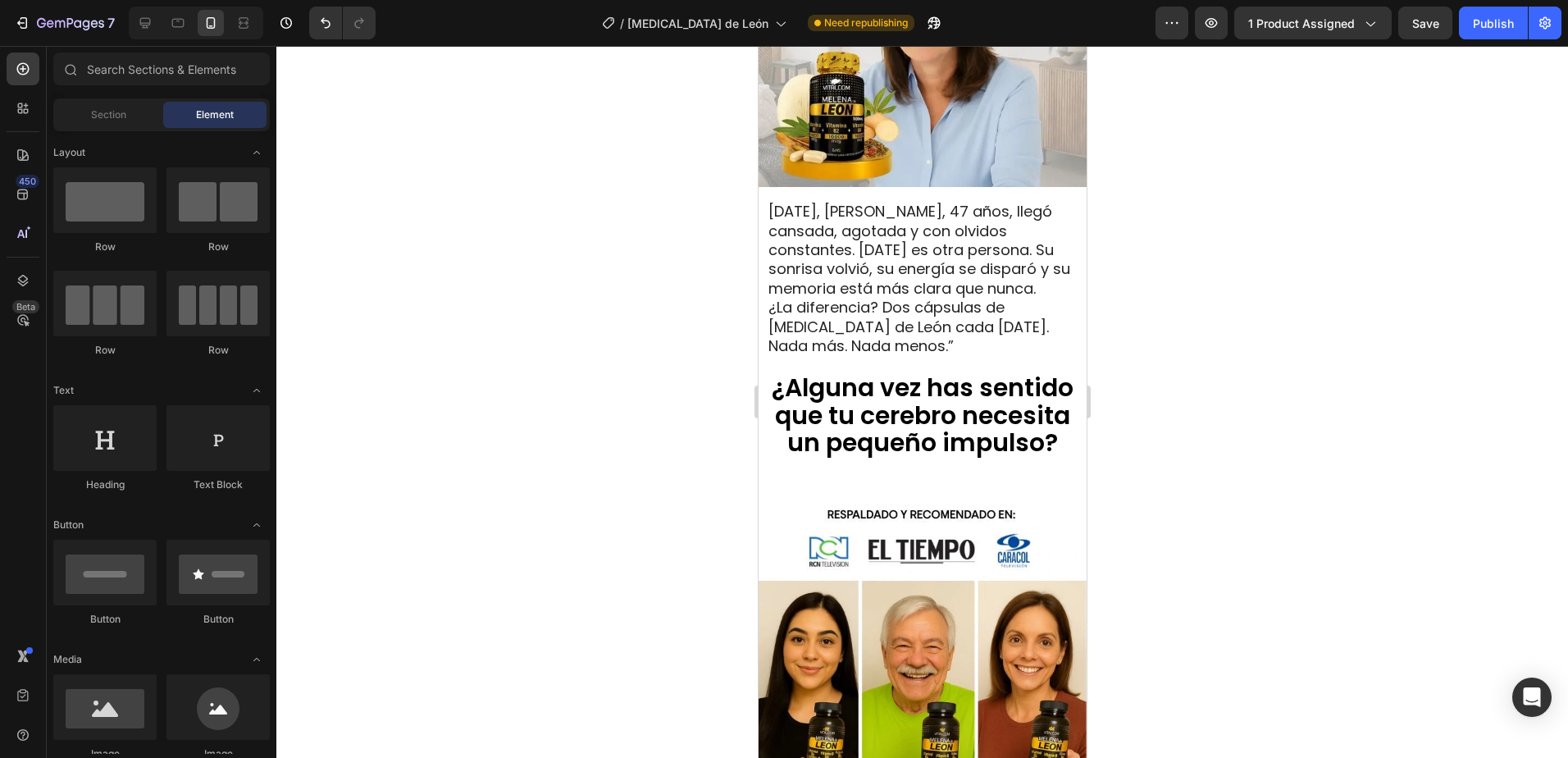
scroll to position [1537, 0]
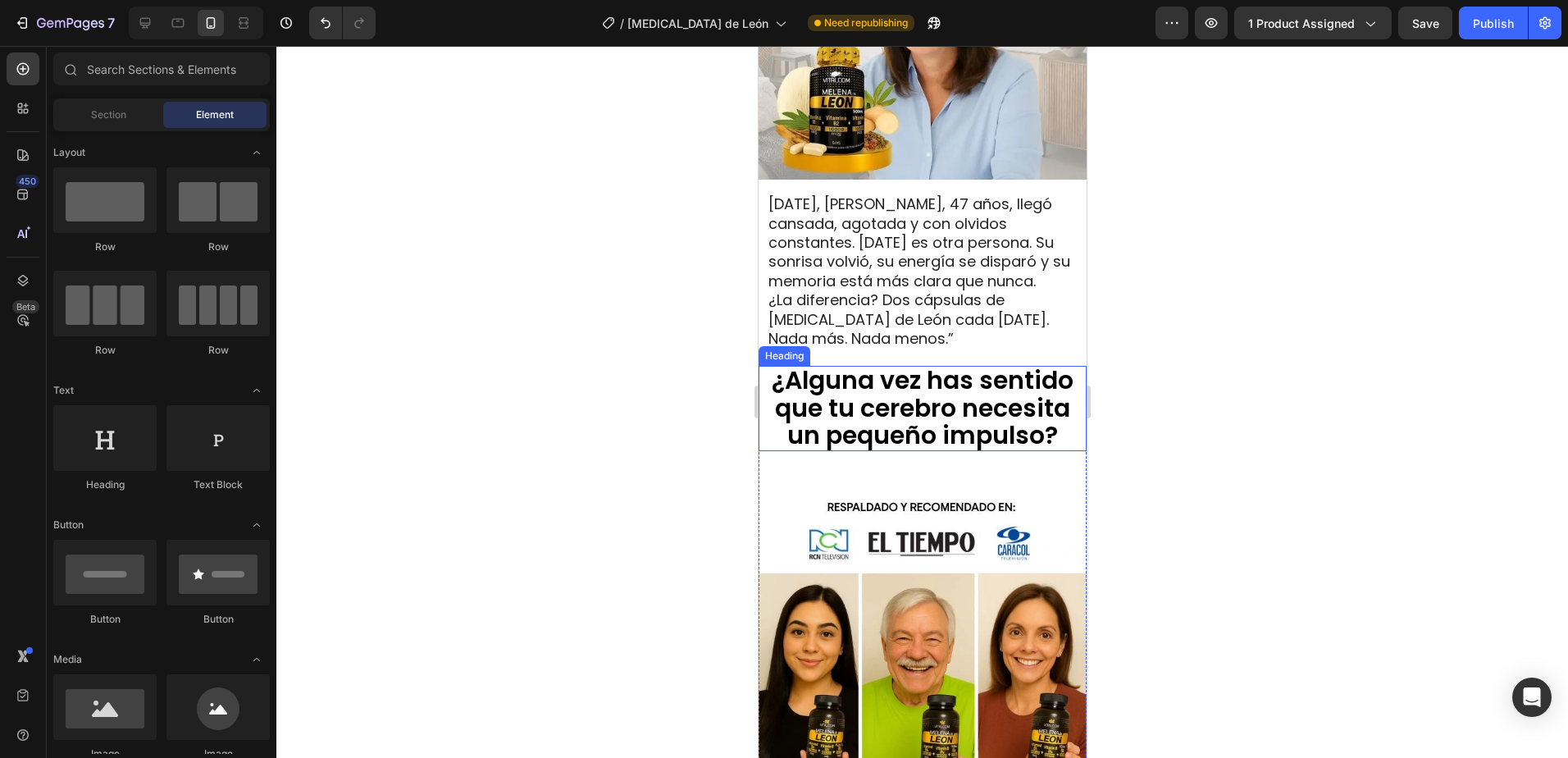
click at [918, 411] on span "¿Alguna vez has sentido que tu cerebro necesita un pequeño impulso?" at bounding box center [921, 406] width 301 height 89
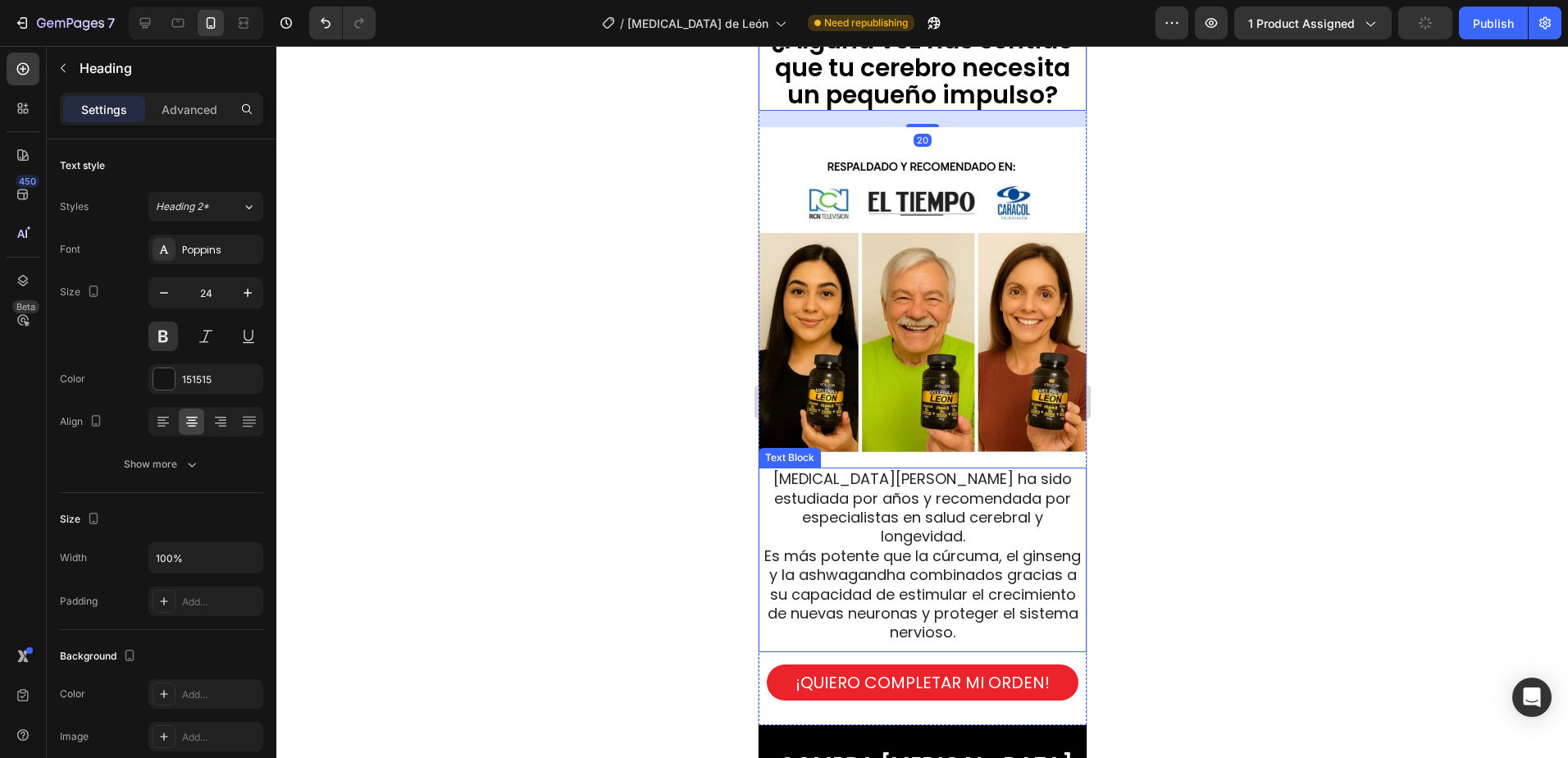
click at [903, 563] on span "Es más potente que la cúrcuma, el ginseng y la ashwagandha combinados gracias a…" at bounding box center [922, 593] width 317 height 98
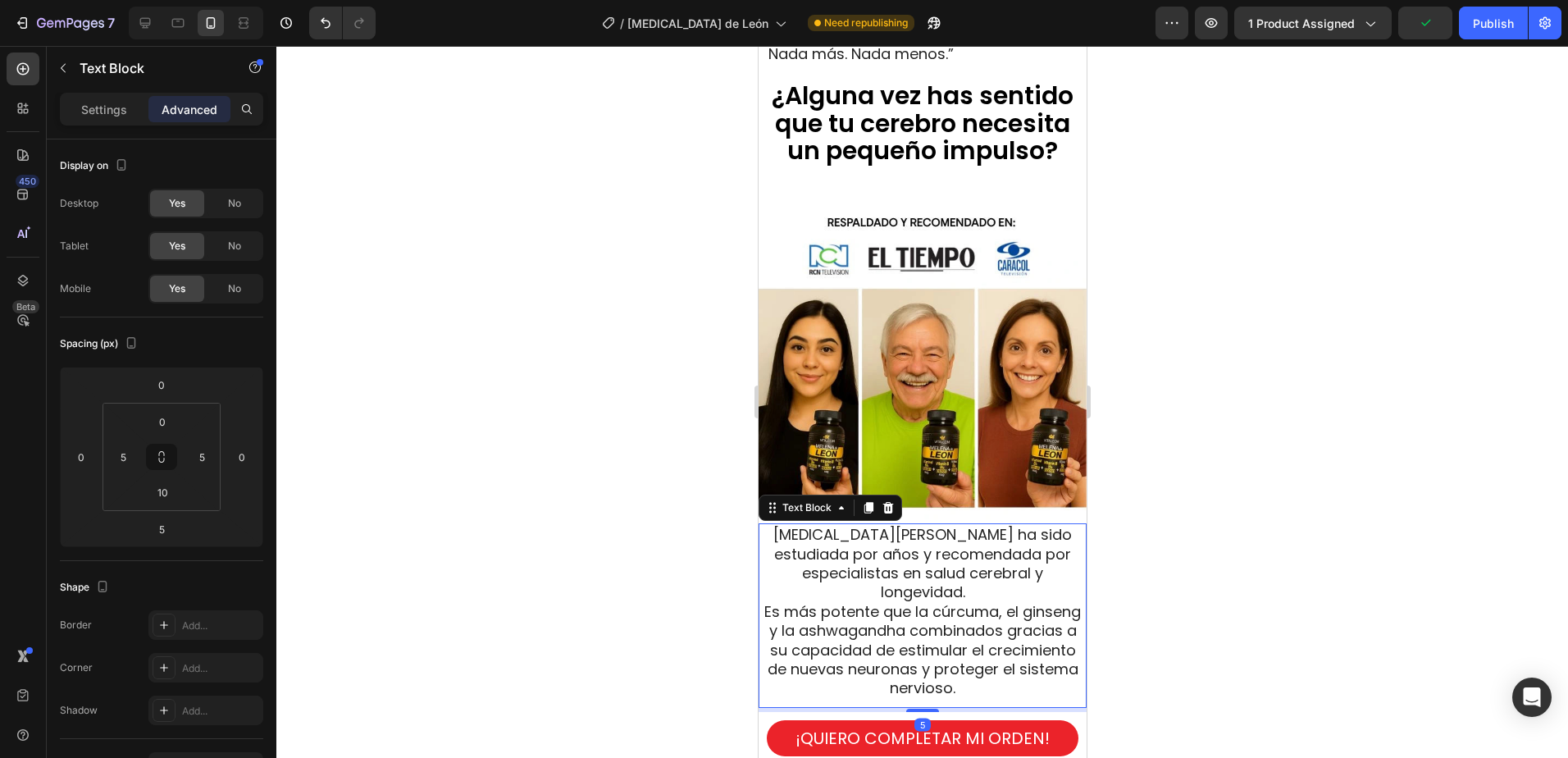
scroll to position [1702, 0]
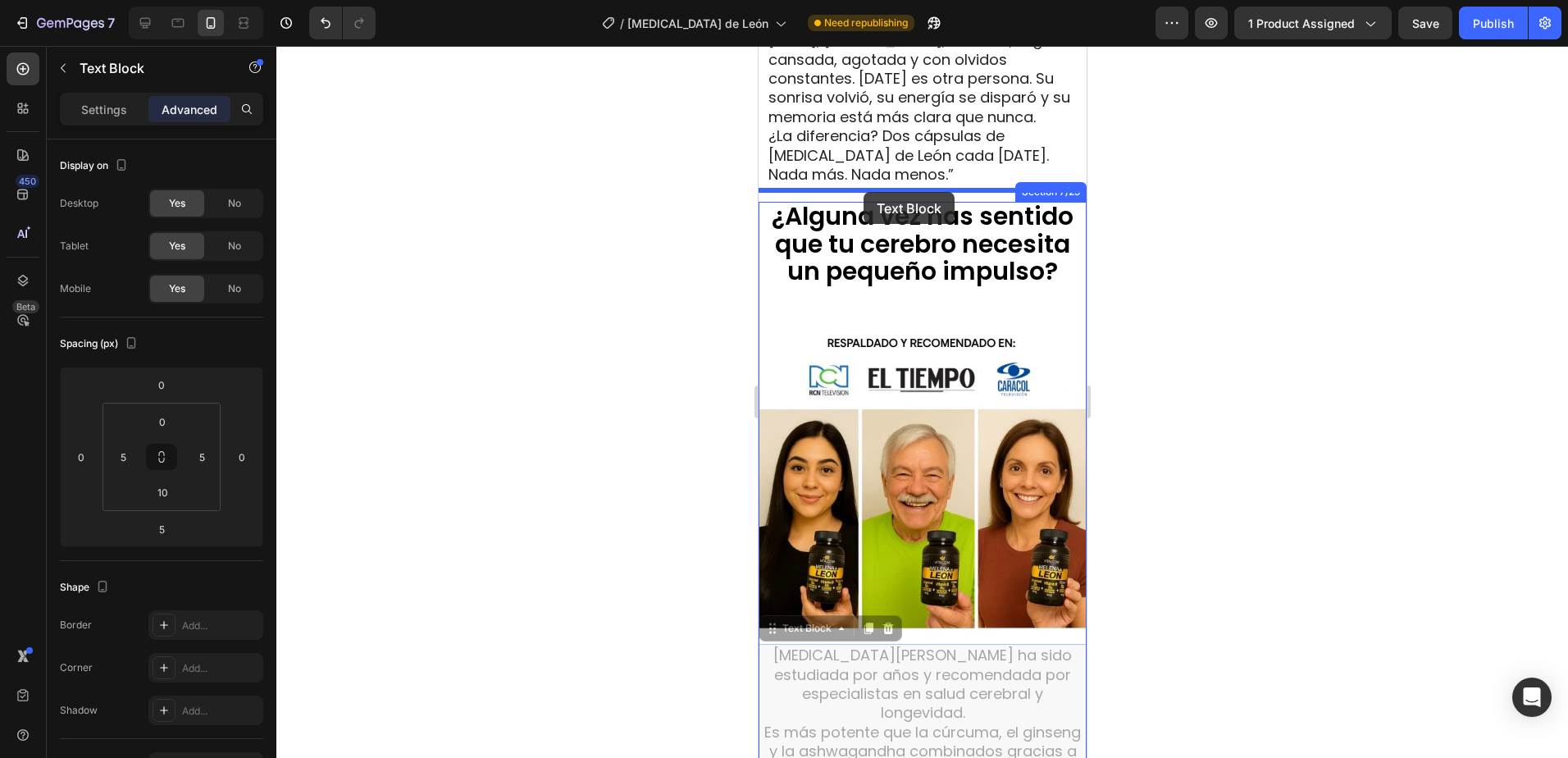
drag, startPoint x: 781, startPoint y: 605, endPoint x: 863, endPoint y: 192, distance: 421.1
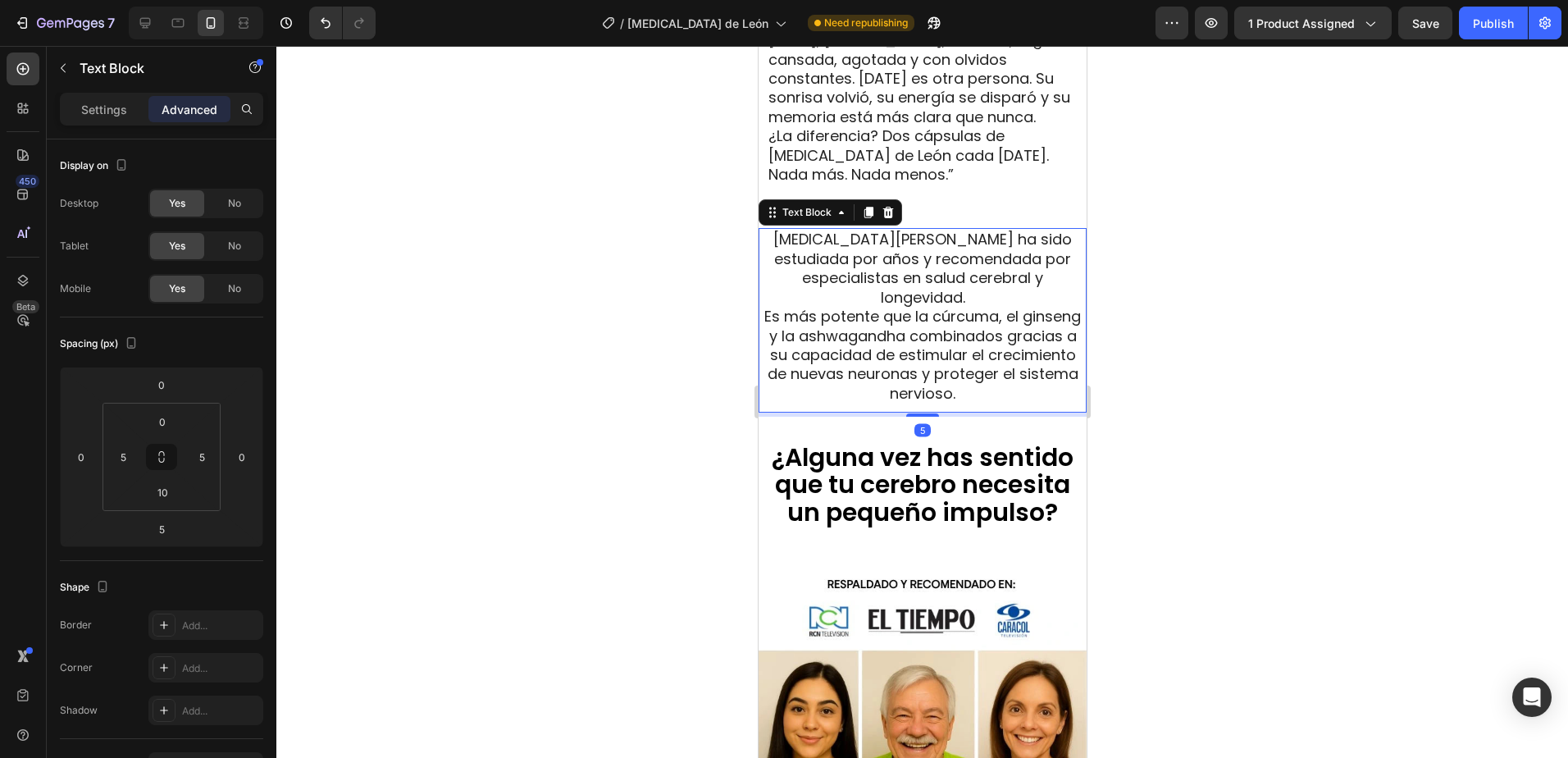
click at [1264, 195] on div at bounding box center [922, 401] width 1292 height 712
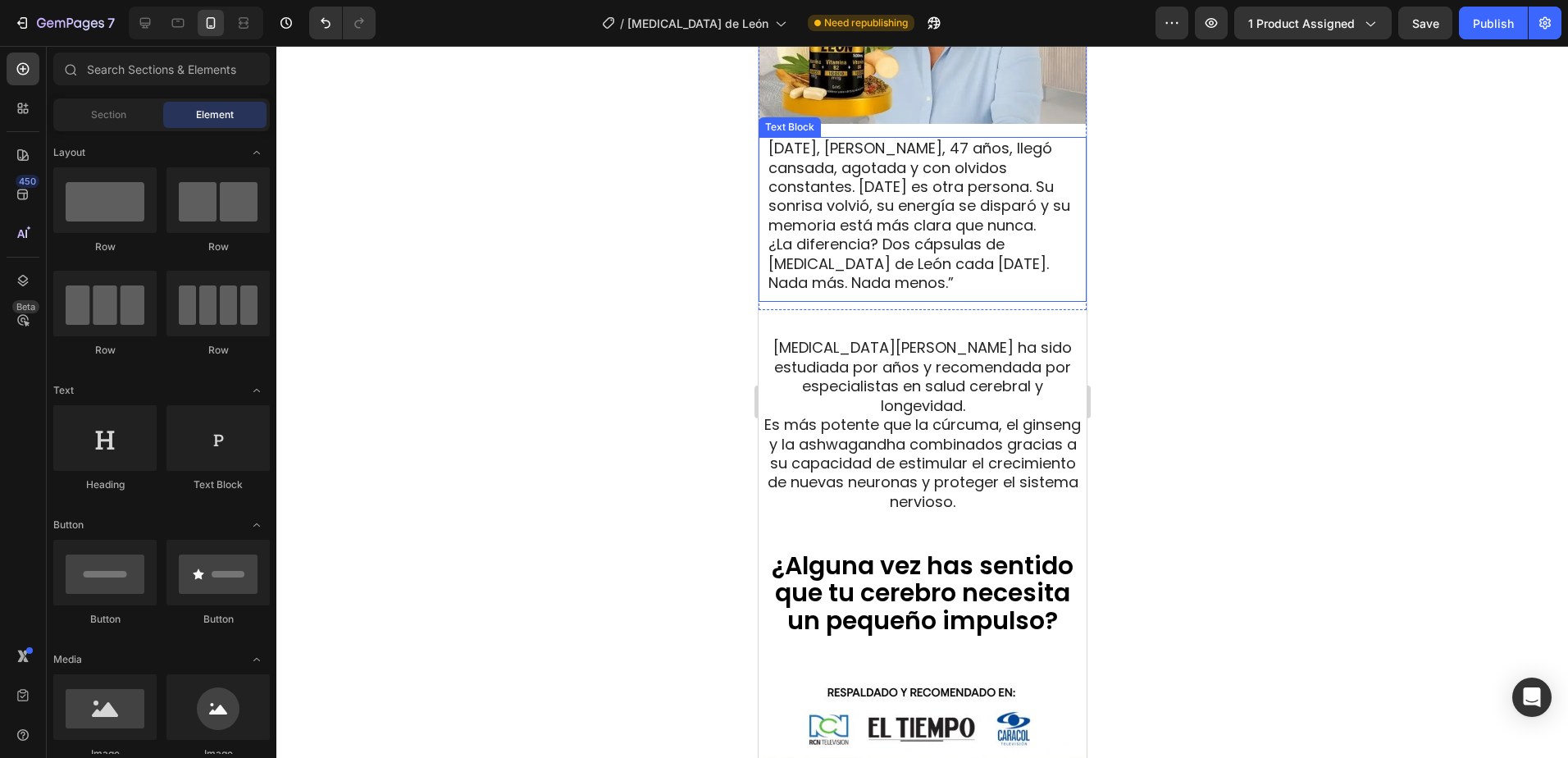
scroll to position [1619, 0]
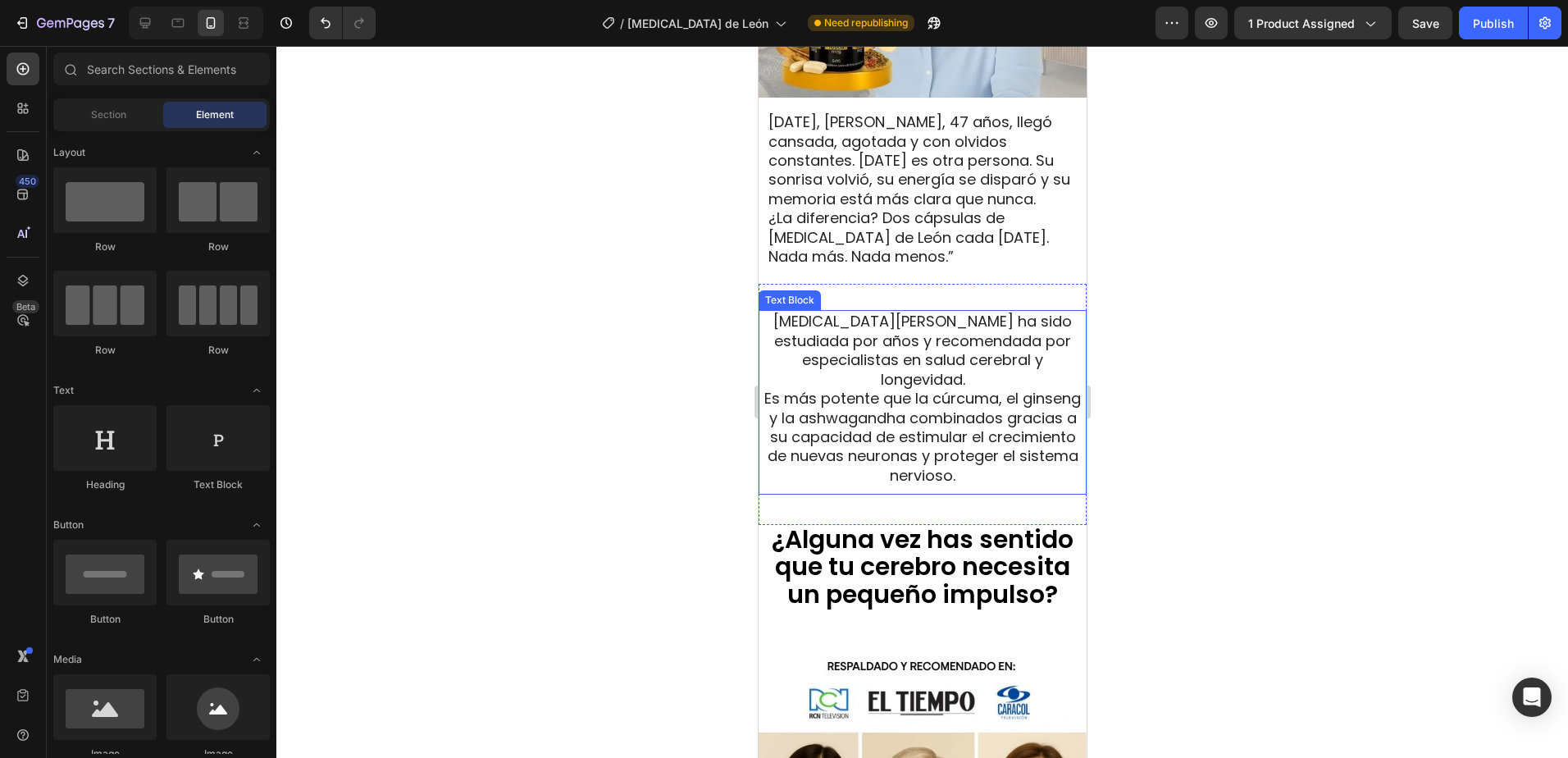
click at [903, 388] on span "Es más potente que la cúrcuma, el ginseng y la ashwagandha combinados gracias a…" at bounding box center [922, 436] width 317 height 98
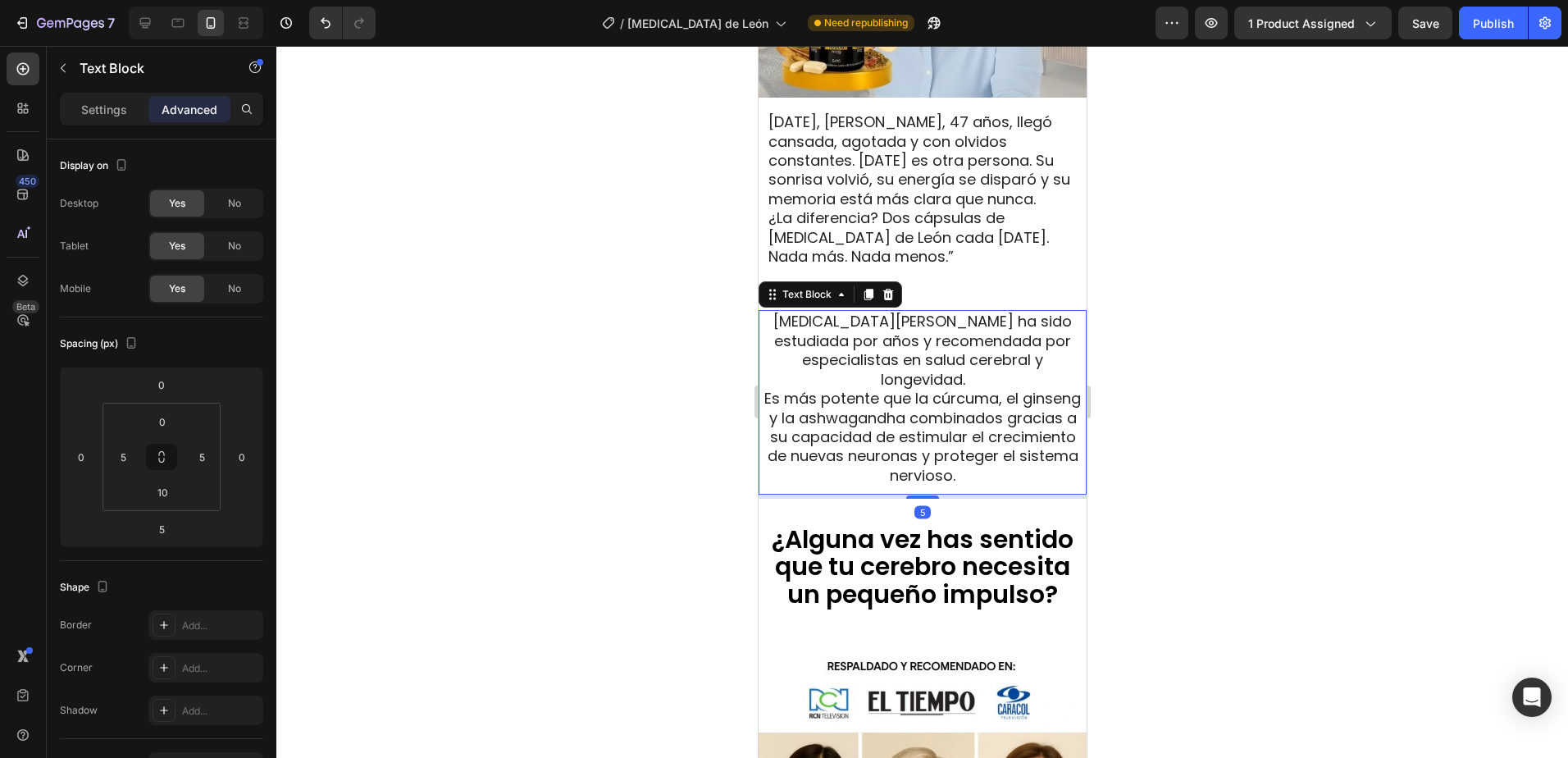
click at [947, 338] on span "Melena de León ha sido estudiada por años y recomendada por especialistas en sa…" at bounding box center [921, 350] width 299 height 78
click at [831, 348] on span "Melena de León ha sido estudiada por años y recomendada por especialistas en sa…" at bounding box center [921, 350] width 299 height 78
click at [1031, 345] on span "Melena de León ha sido estudiada por años y recomendada por especialistas en sa…" at bounding box center [921, 350] width 299 height 78
click at [1331, 290] on div at bounding box center [922, 401] width 1292 height 712
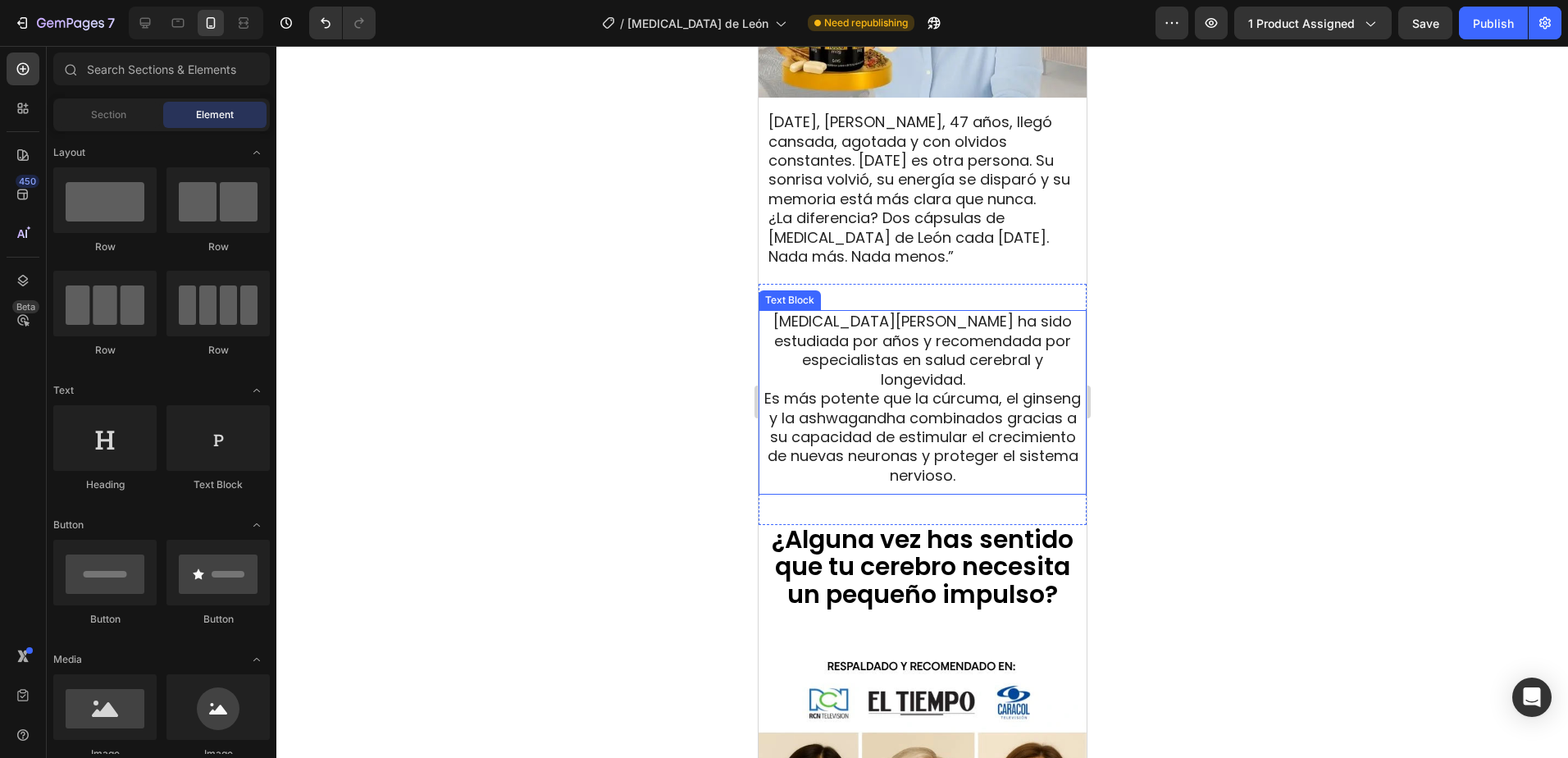
click at [941, 388] on span "Es más potente que la cúrcuma, el ginseng y la ashwagandha combinados gracias a…" at bounding box center [922, 436] width 317 height 98
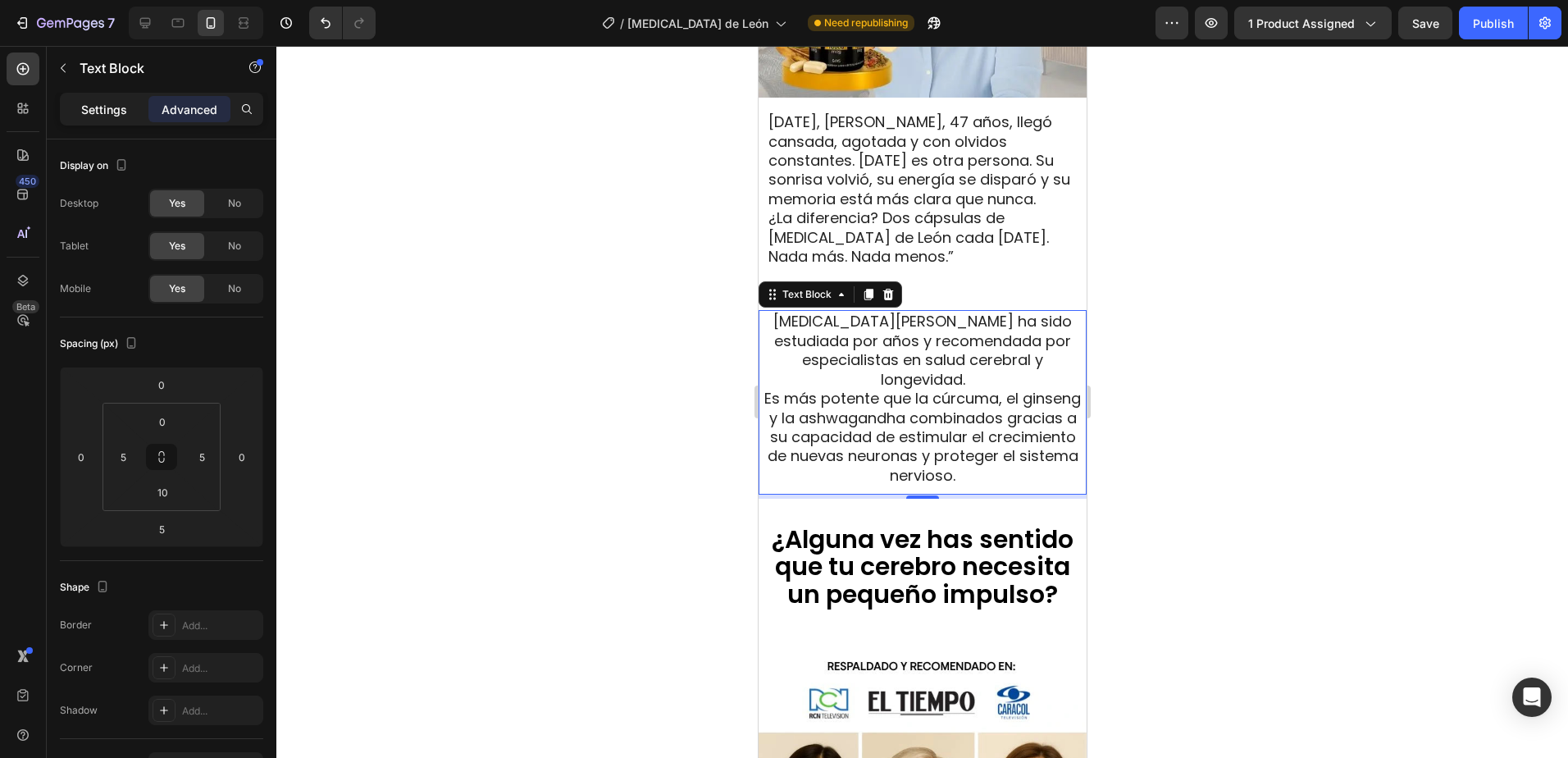
click at [112, 117] on p "Settings" at bounding box center [104, 109] width 46 height 17
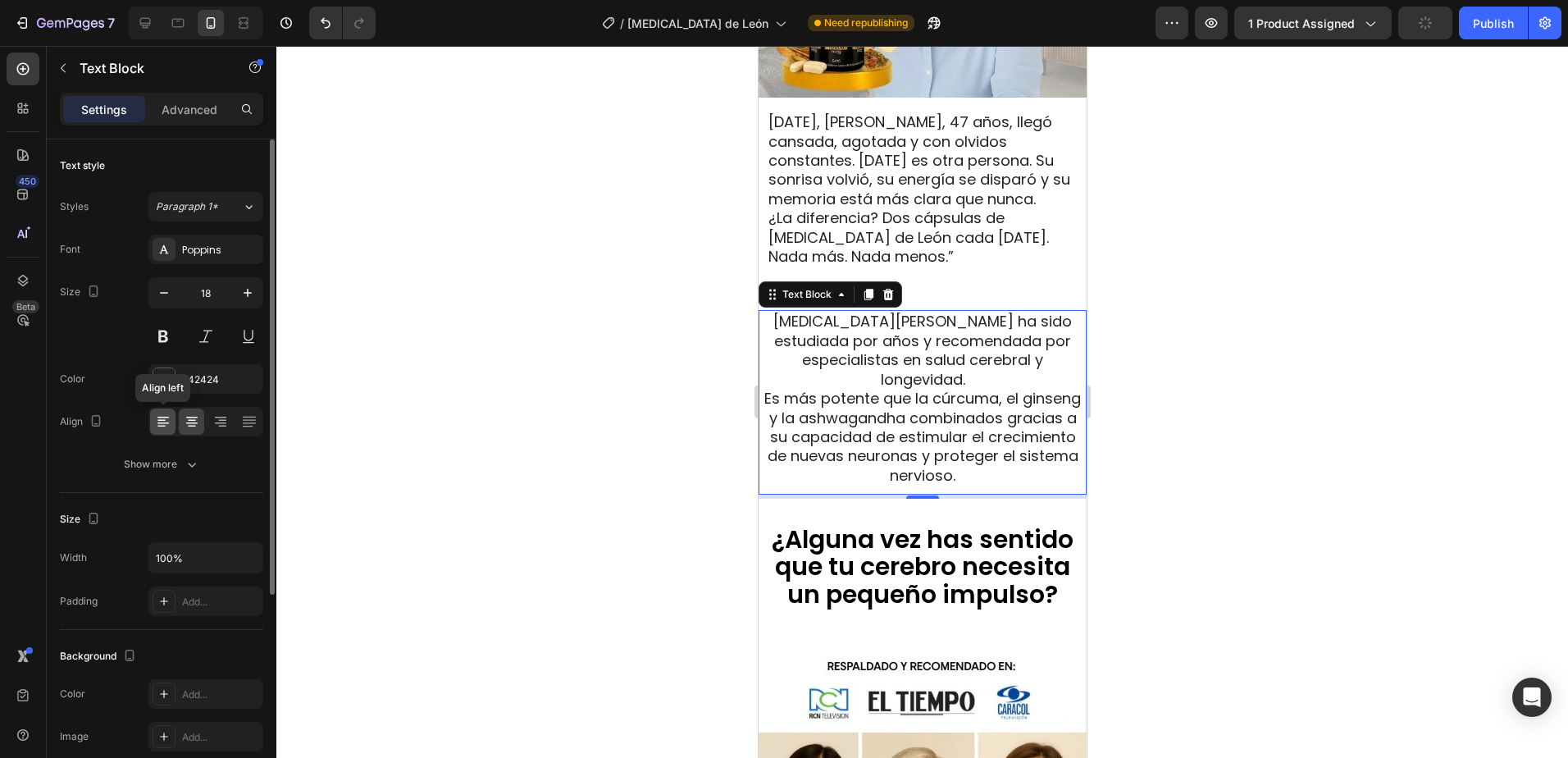
drag, startPoint x: 168, startPoint y: 420, endPoint x: 163, endPoint y: 338, distance: 82.2
click at [168, 420] on icon at bounding box center [163, 421] width 16 height 16
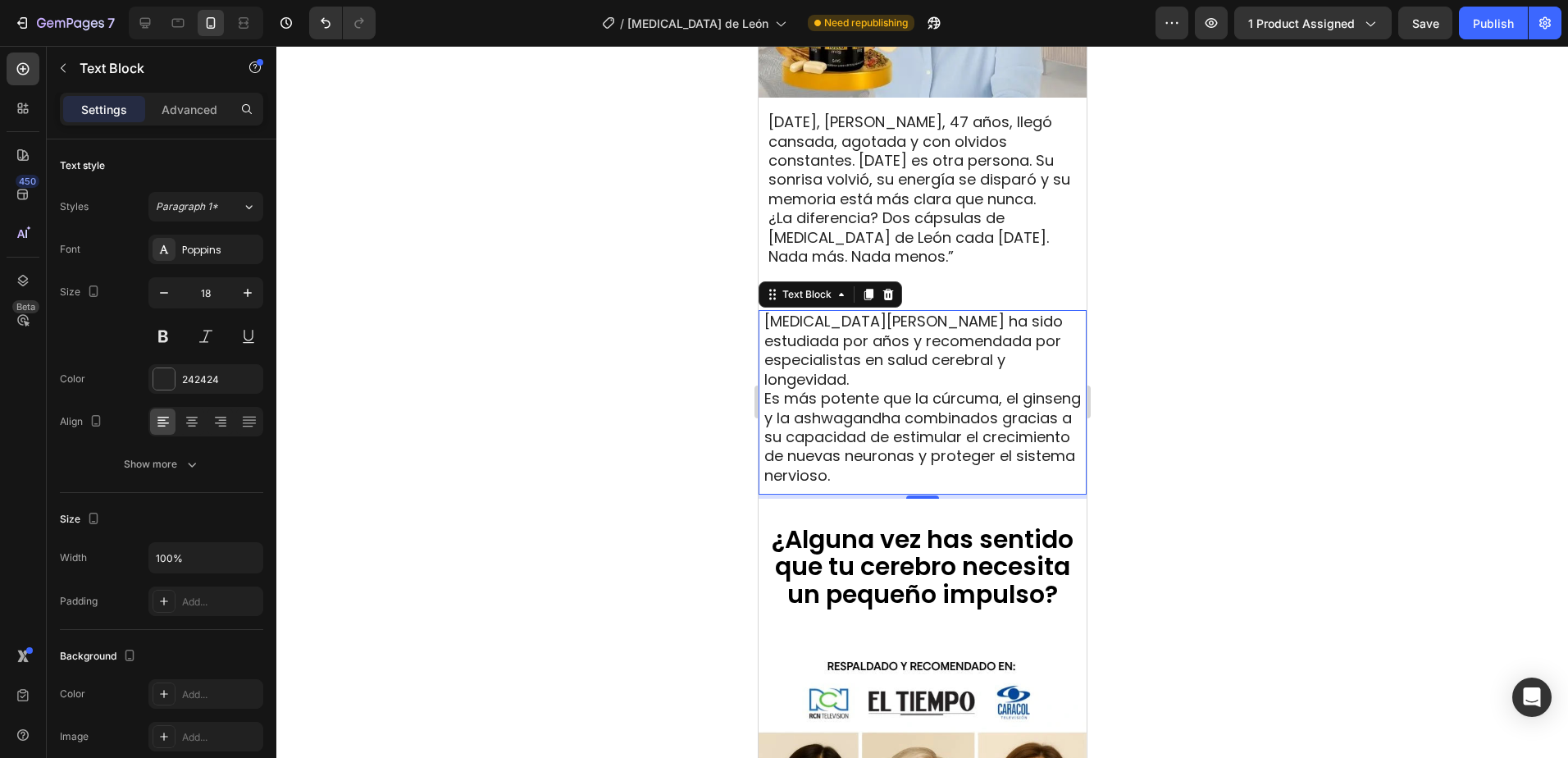
click at [1189, 298] on div at bounding box center [922, 401] width 1292 height 712
click at [838, 388] on span "Es más potente que la cúrcuma, el ginseng y la ashwagandha combinados gracias a…" at bounding box center [922, 436] width 317 height 98
click at [178, 111] on p "Advanced" at bounding box center [189, 109] width 56 height 17
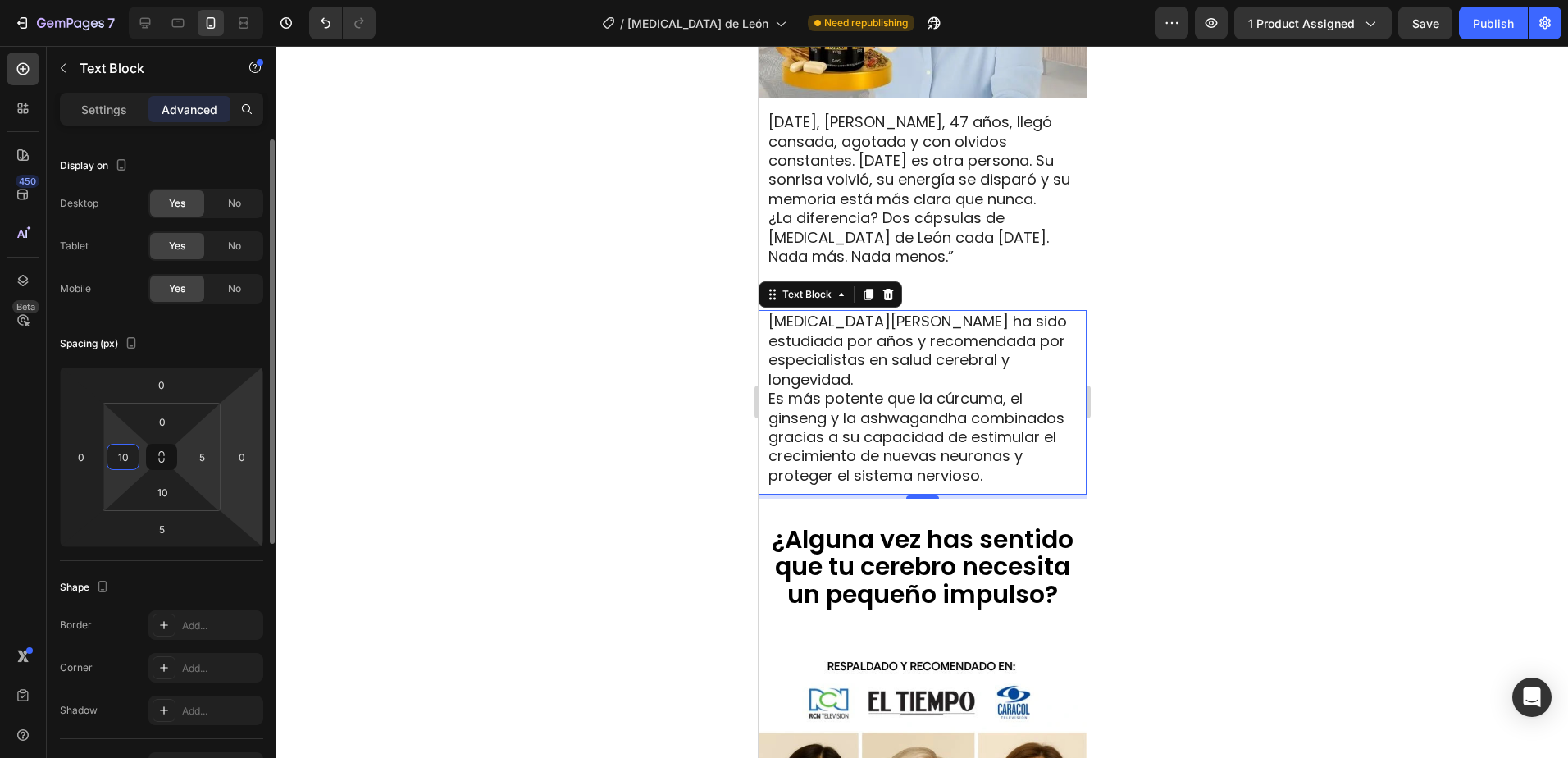
type input "10"
click at [215, 442] on div "0 10 10 5" at bounding box center [161, 457] width 119 height 108
type input "10"
click at [1286, 337] on div at bounding box center [922, 401] width 1292 height 712
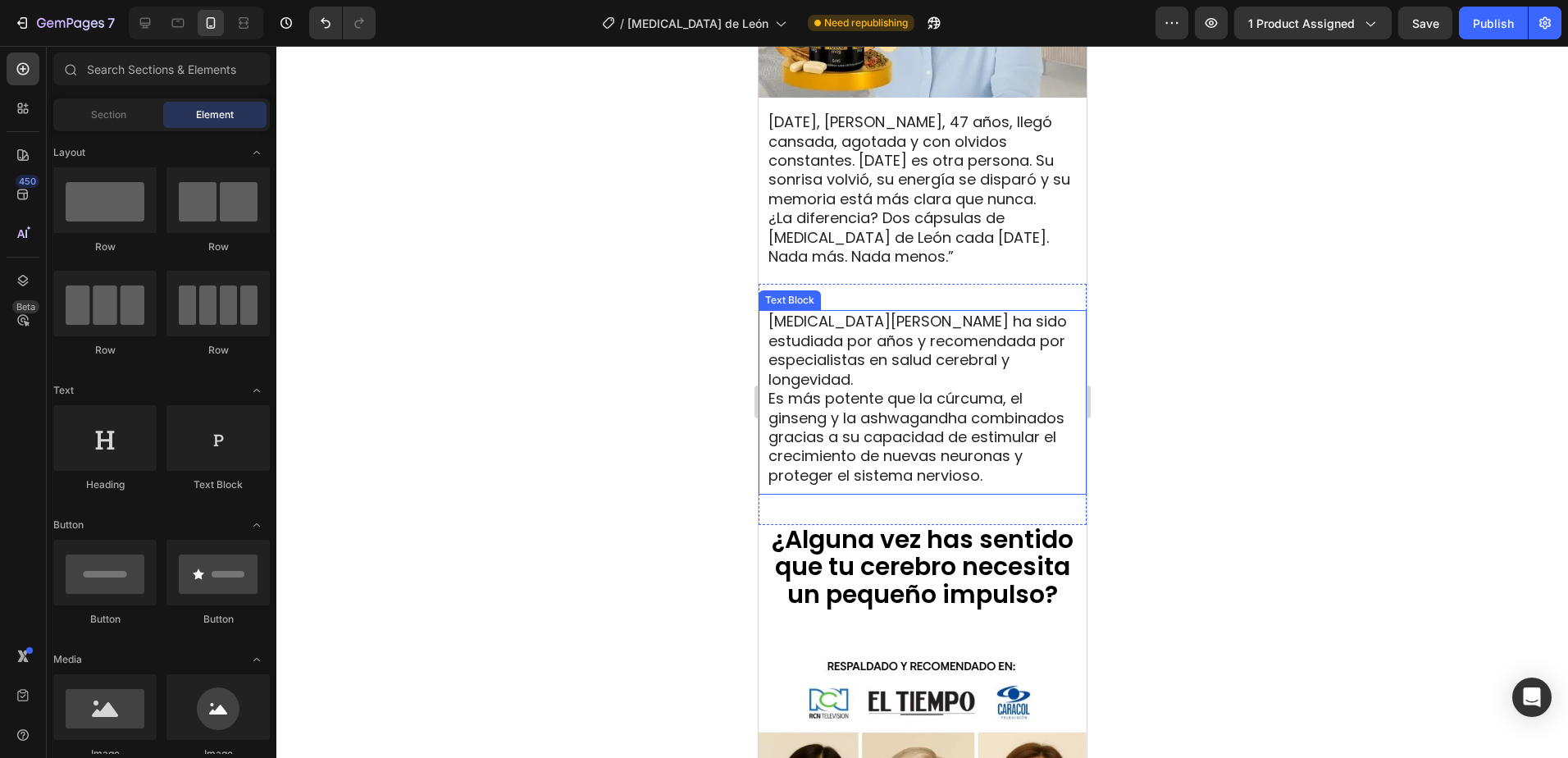
click at [895, 388] on span "Es más potente que la cúrcuma, el ginseng y la ashwagandha combinados gracias a…" at bounding box center [916, 436] width 296 height 98
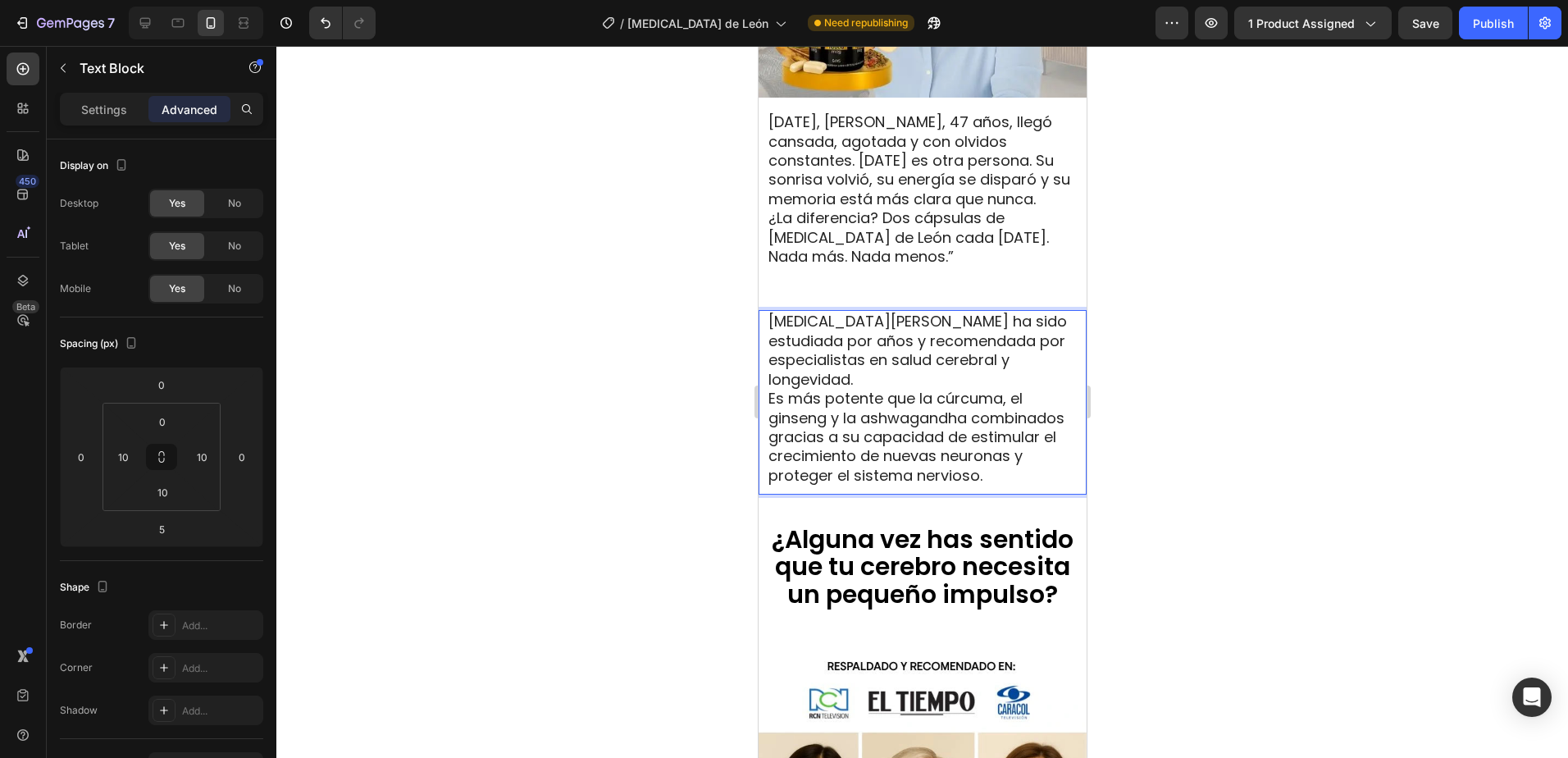
click at [985, 352] on span "Melena de León ha sido estudiada por años y recomendada por especialistas en sa…" at bounding box center [917, 350] width 299 height 78
click at [1011, 350] on p "Melena de León ha sido estudiada por años y recomendada por especialistas en sa…" at bounding box center [921, 398] width 308 height 173
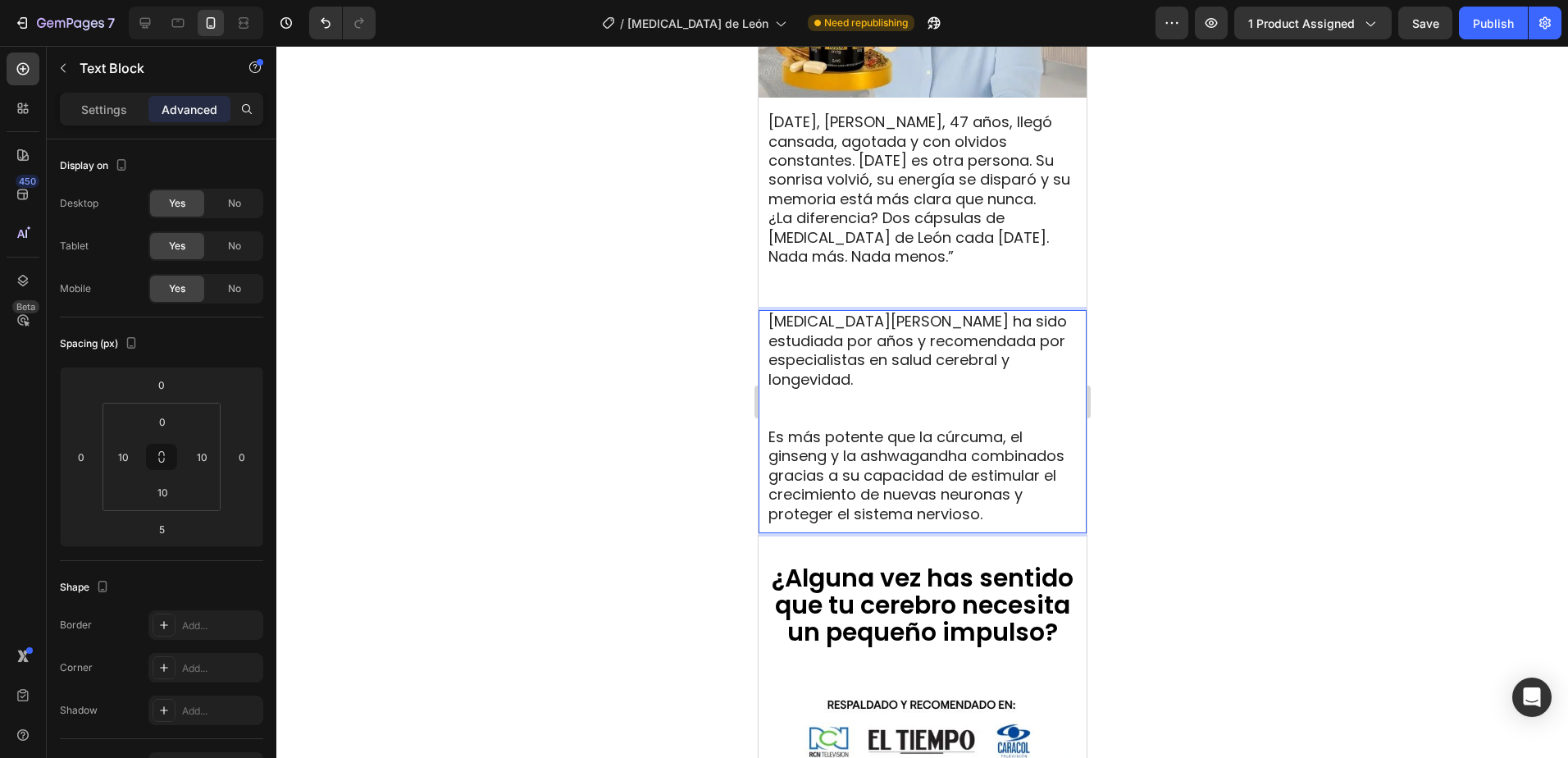
click at [1009, 334] on span "Melena de León ha sido estudiada por años y recomendada por especialistas en sa…" at bounding box center [917, 350] width 299 height 78
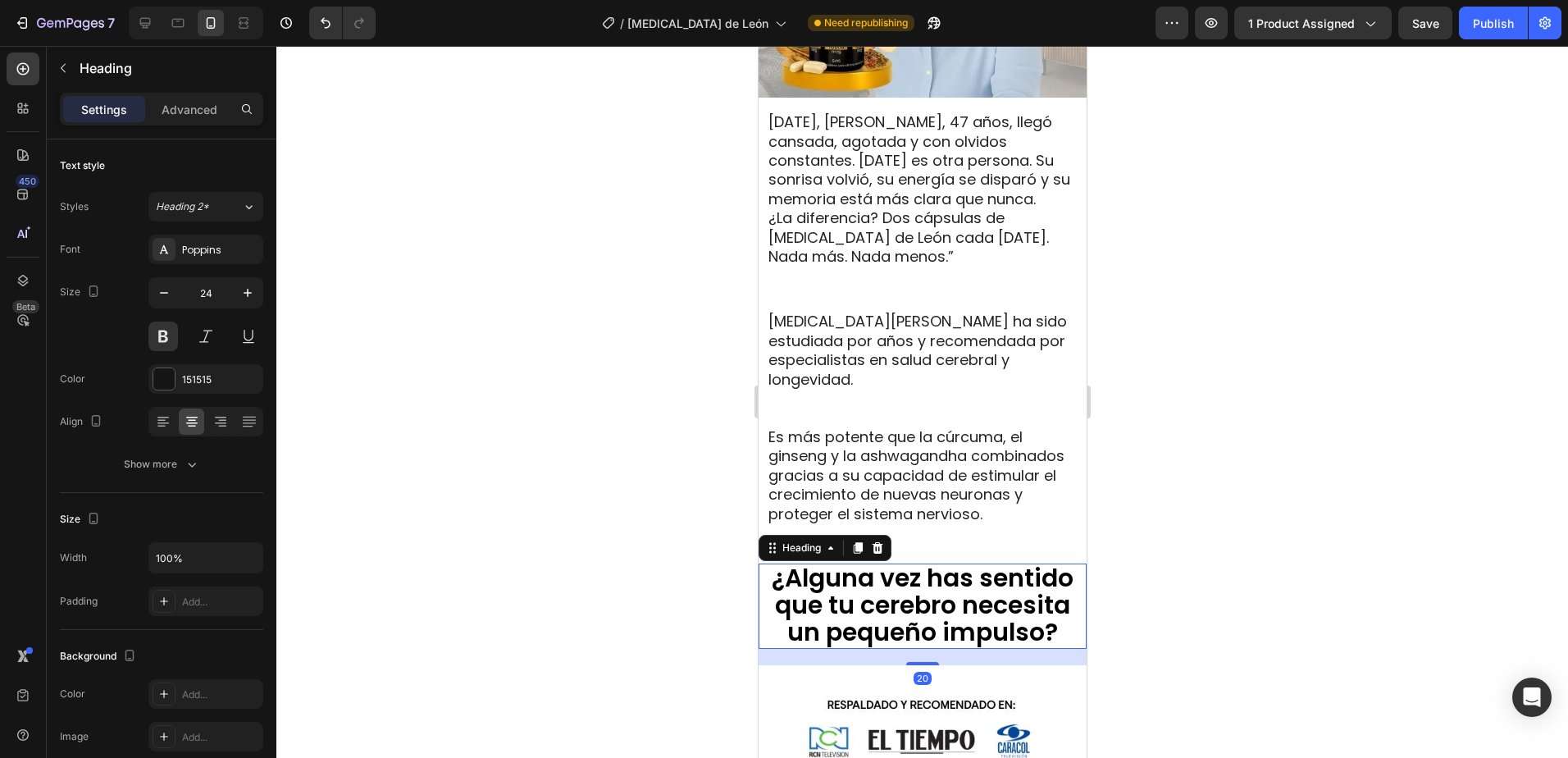
click at [936, 602] on span "¿Alguna vez has sentido que tu cerebro necesita un pequeño impulso?" at bounding box center [921, 605] width 301 height 89
drag, startPoint x: 856, startPoint y: 541, endPoint x: 861, endPoint y: 587, distance: 46.3
click at [858, 541] on icon at bounding box center [857, 548] width 13 height 13
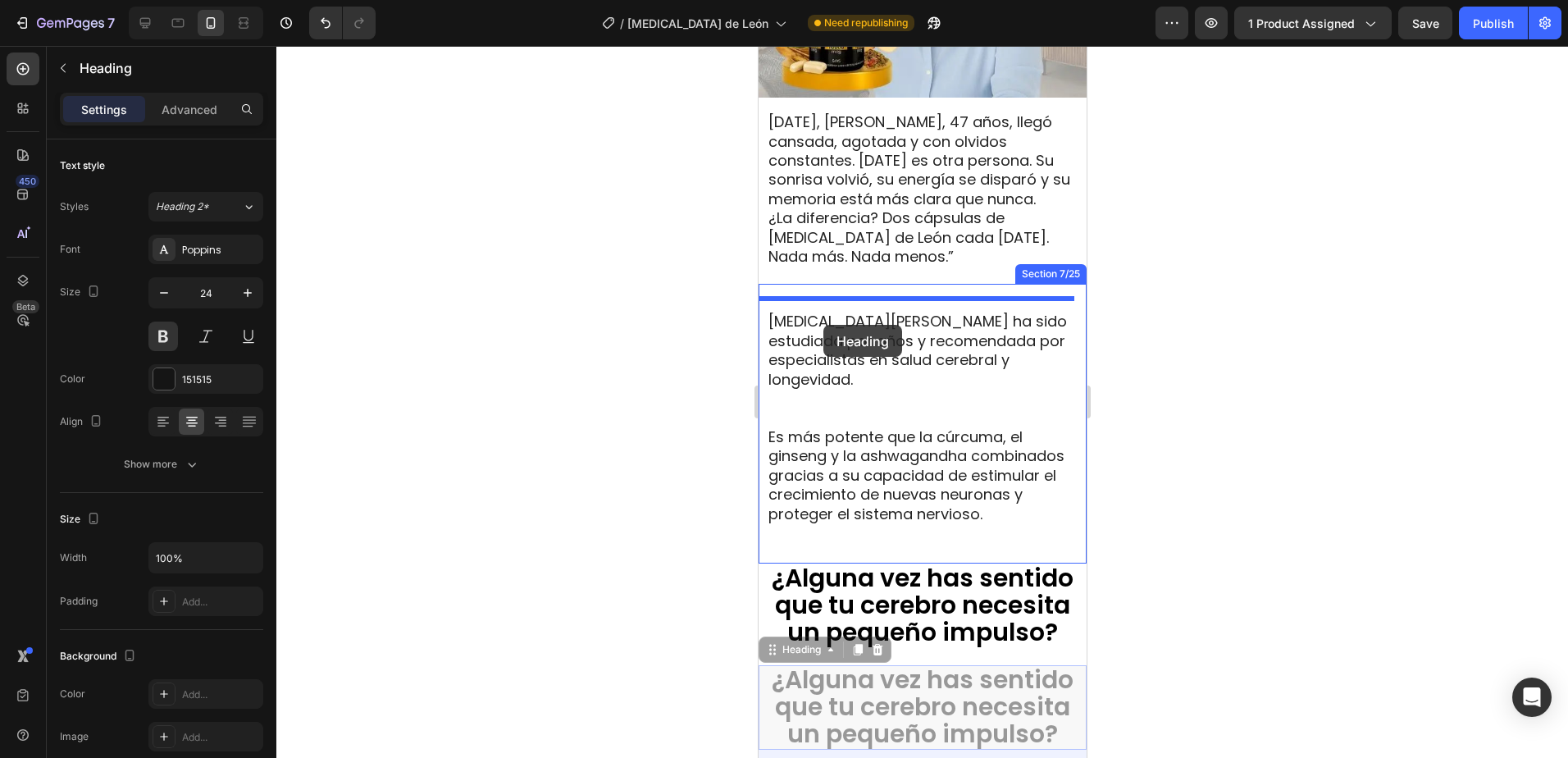
drag, startPoint x: 776, startPoint y: 638, endPoint x: 823, endPoint y: 324, distance: 317.5
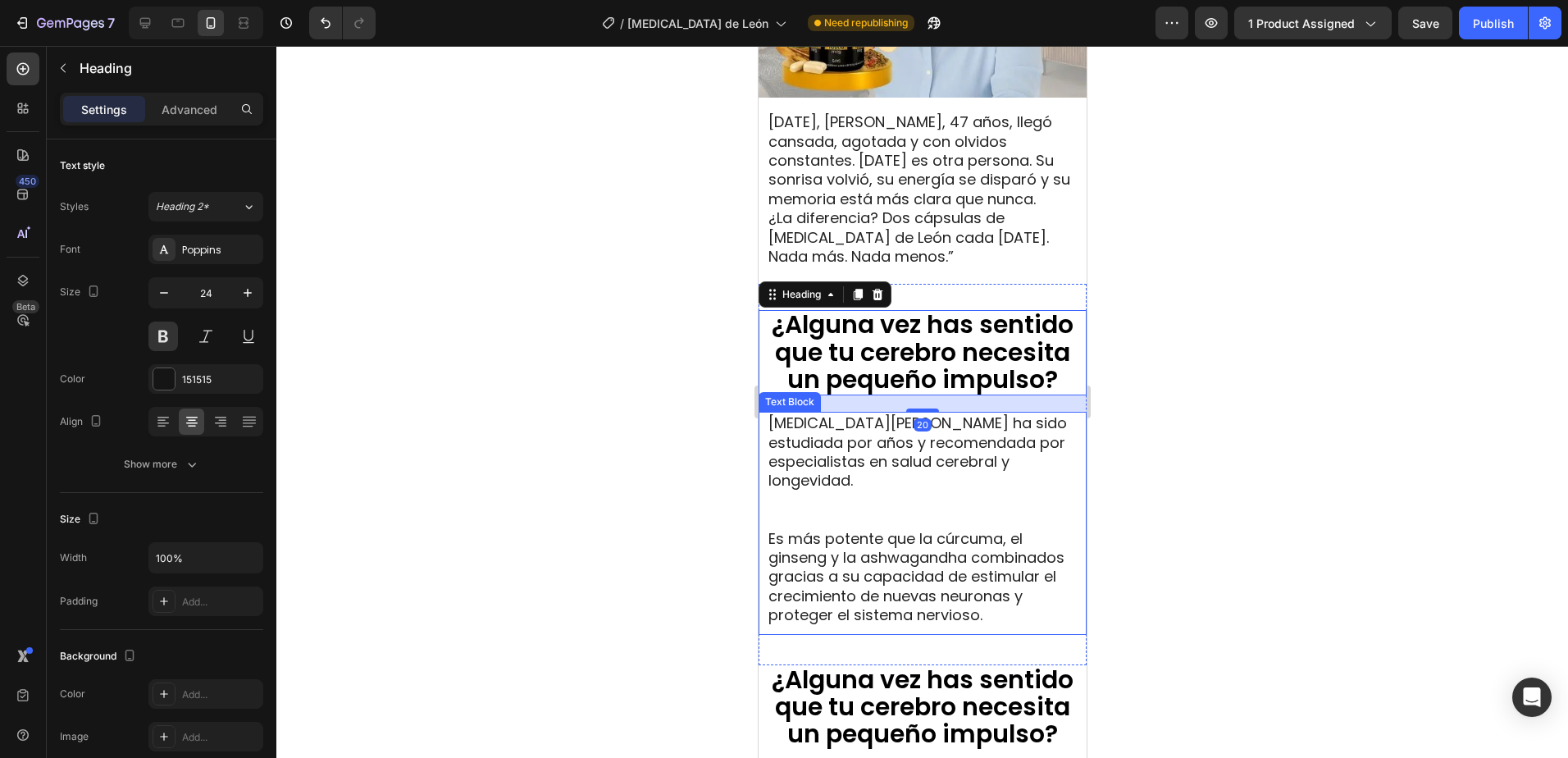
click at [837, 434] on span "Melena de León ha sido estudiada por años y recomendada por especialistas en sa…" at bounding box center [917, 451] width 299 height 78
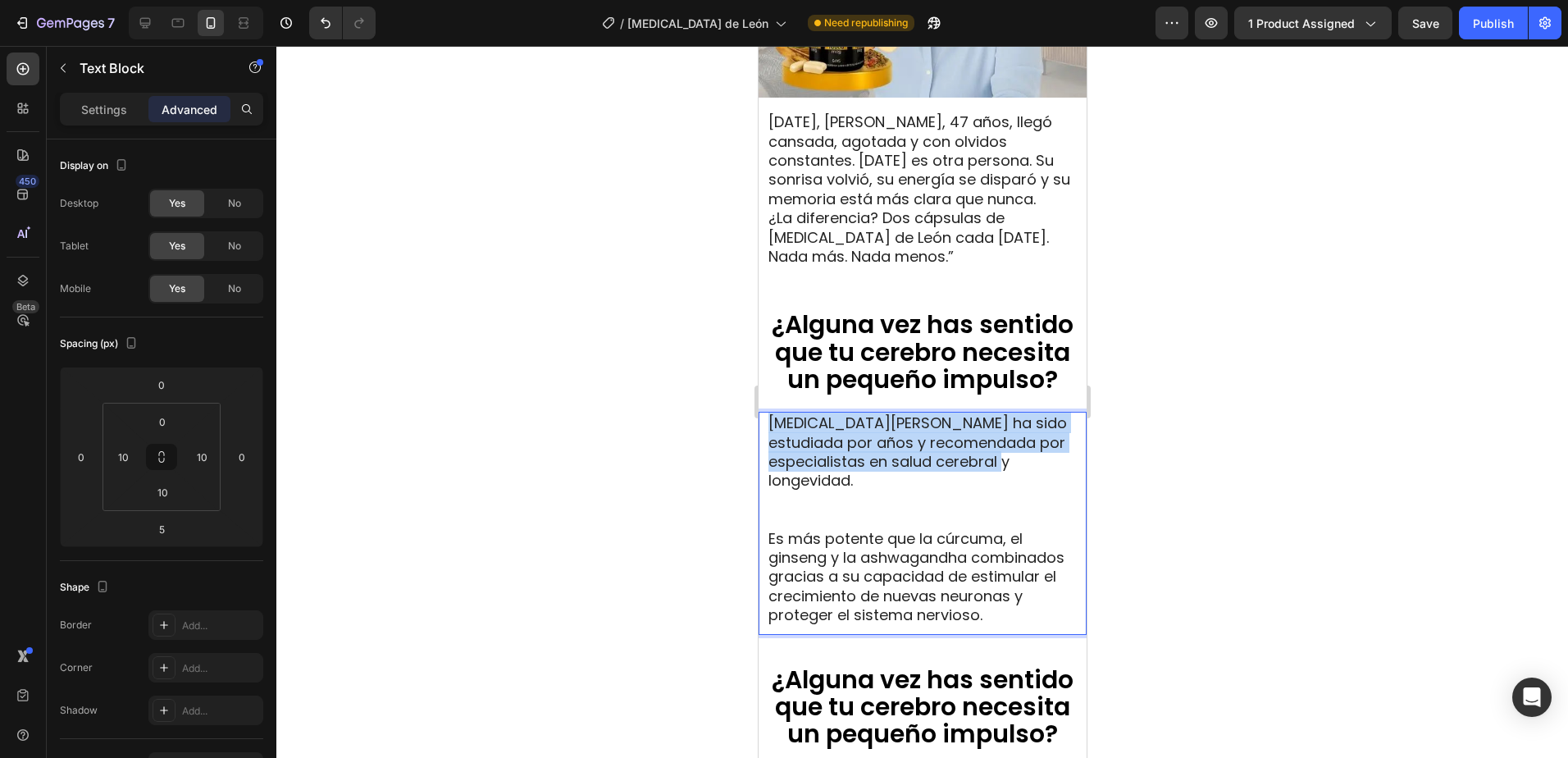
drag, startPoint x: 1006, startPoint y: 450, endPoint x: 766, endPoint y: 407, distance: 243.8
click at [766, 411] on div "Melena de León ha sido estudiada por años y recomendada por especialistas en sa…" at bounding box center [921, 518] width 312 height 214
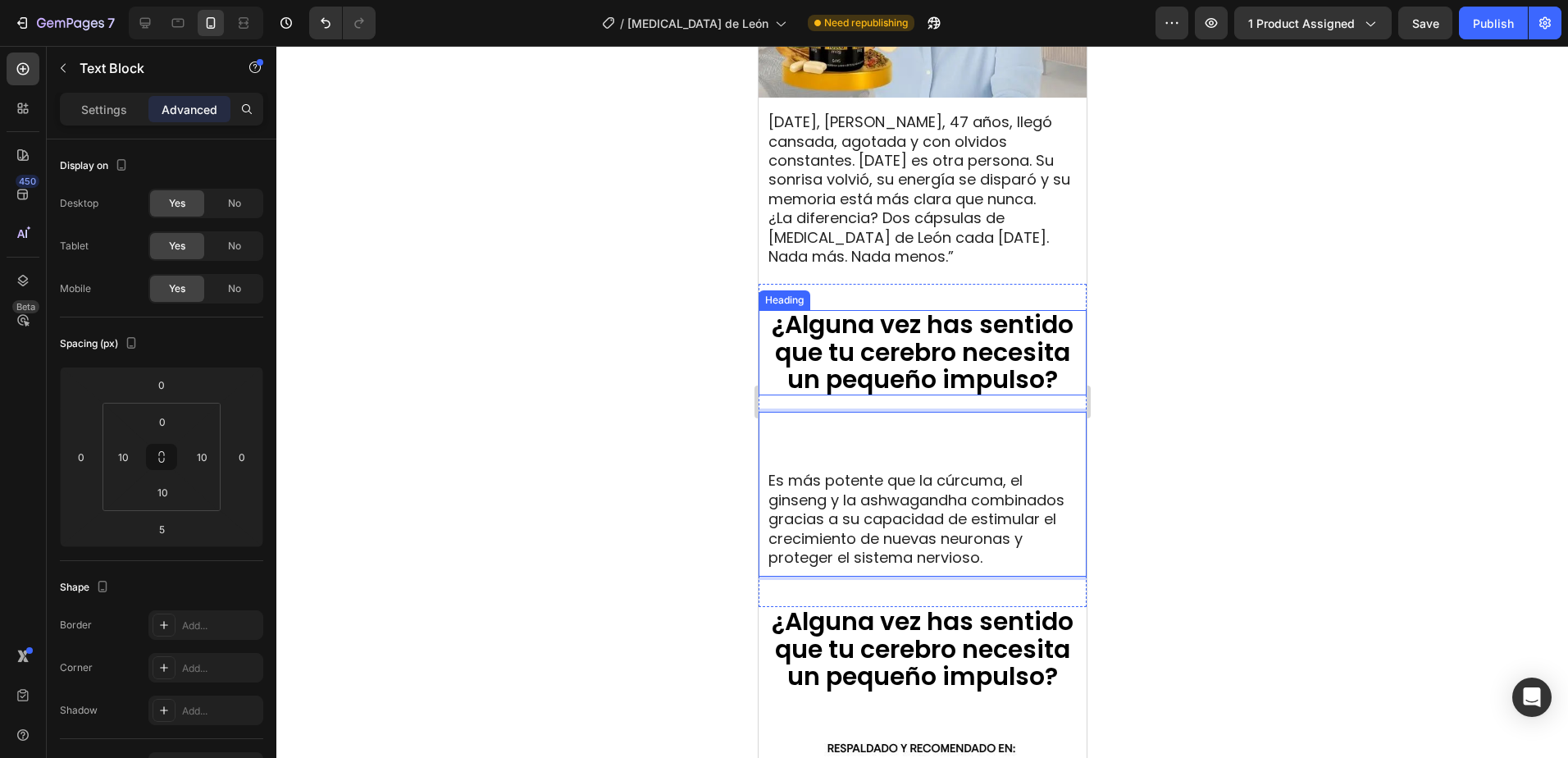
drag, startPoint x: 886, startPoint y: 303, endPoint x: 949, endPoint y: 324, distance: 66.4
click at [886, 307] on span "¿Alguna vez has sentido que tu cerebro necesita un pequeño impulso?" at bounding box center [921, 352] width 301 height 89
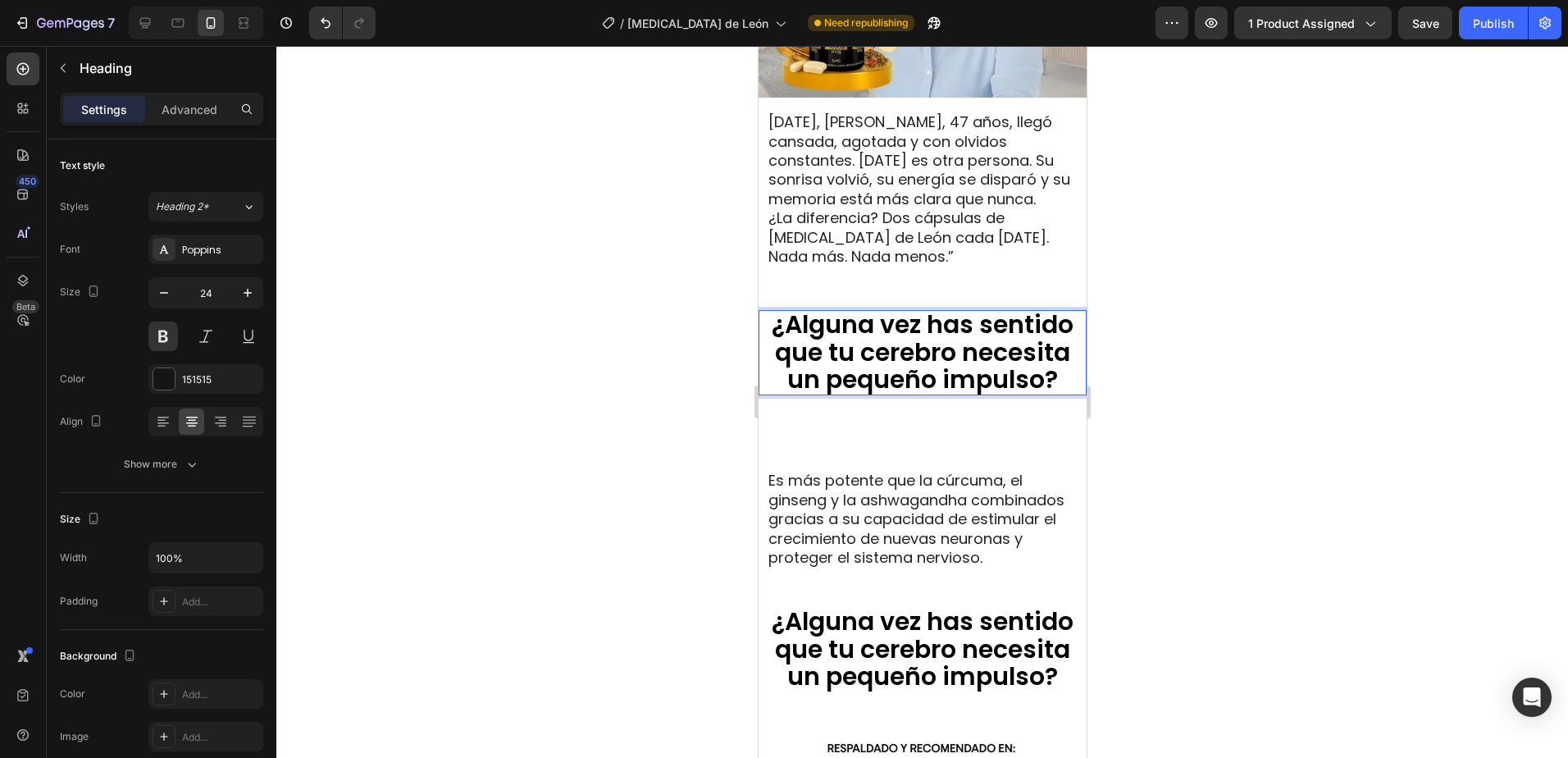
click at [1032, 361] on span "¿Alguna vez has sentido que tu cerebro necesita un pequeño impulso?" at bounding box center [921, 352] width 301 height 89
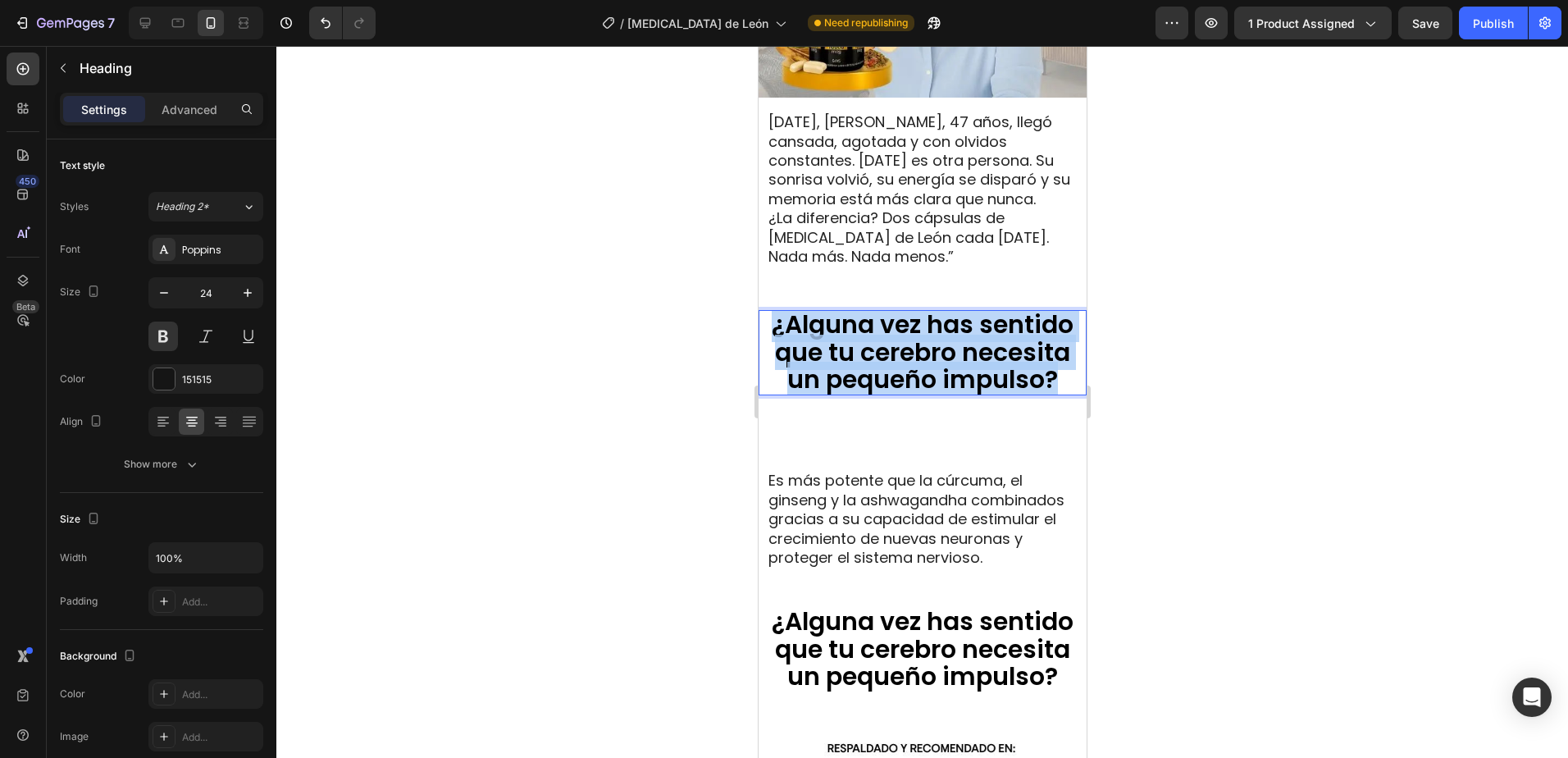
drag, startPoint x: 1048, startPoint y: 362, endPoint x: 766, endPoint y: 319, distance: 285.3
click at [771, 319] on span "¿Alguna vez has sentido que tu cerebro necesita un pequeño impulso?" at bounding box center [921, 352] width 301 height 89
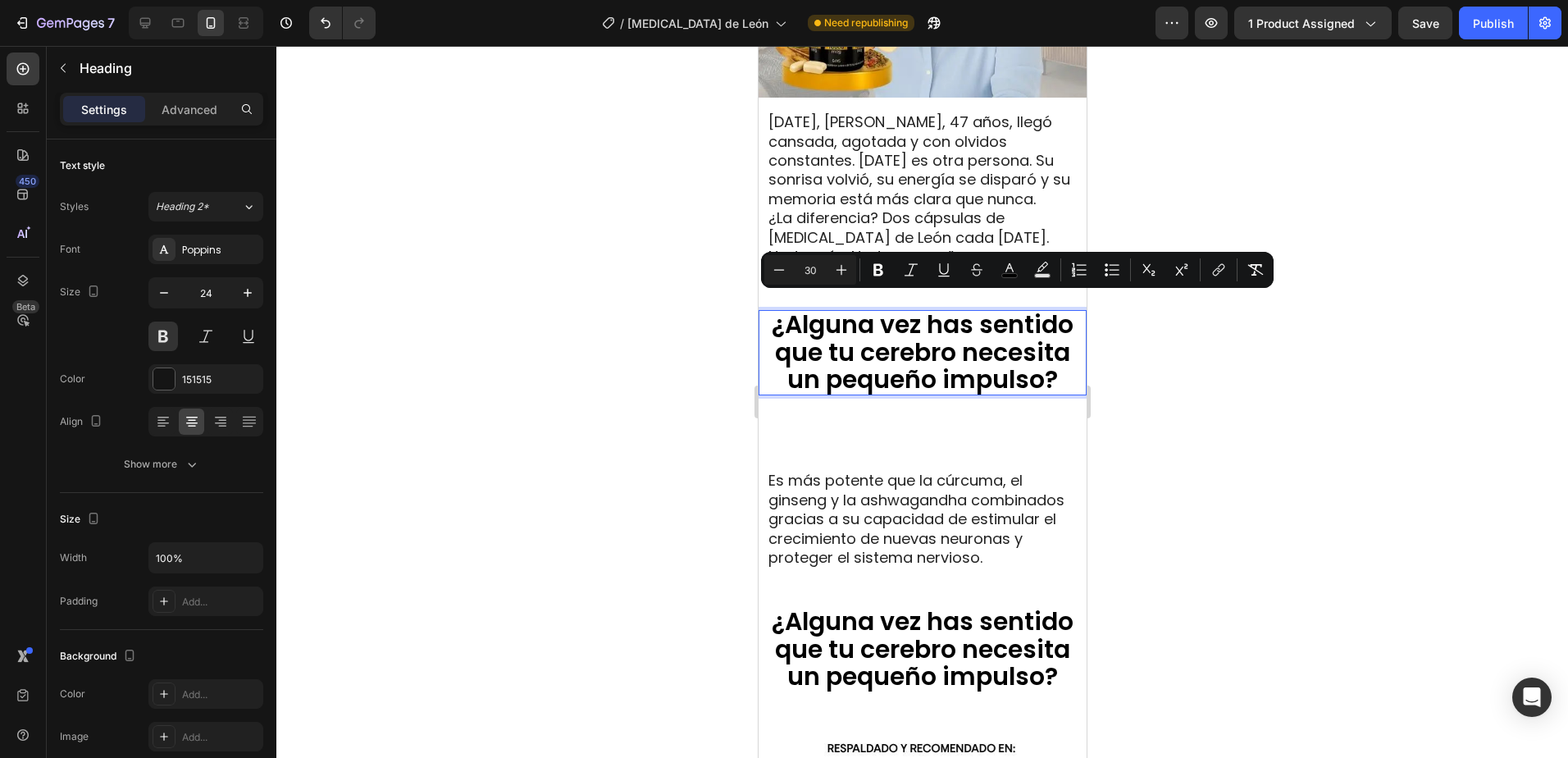
scroll to position [2, 0]
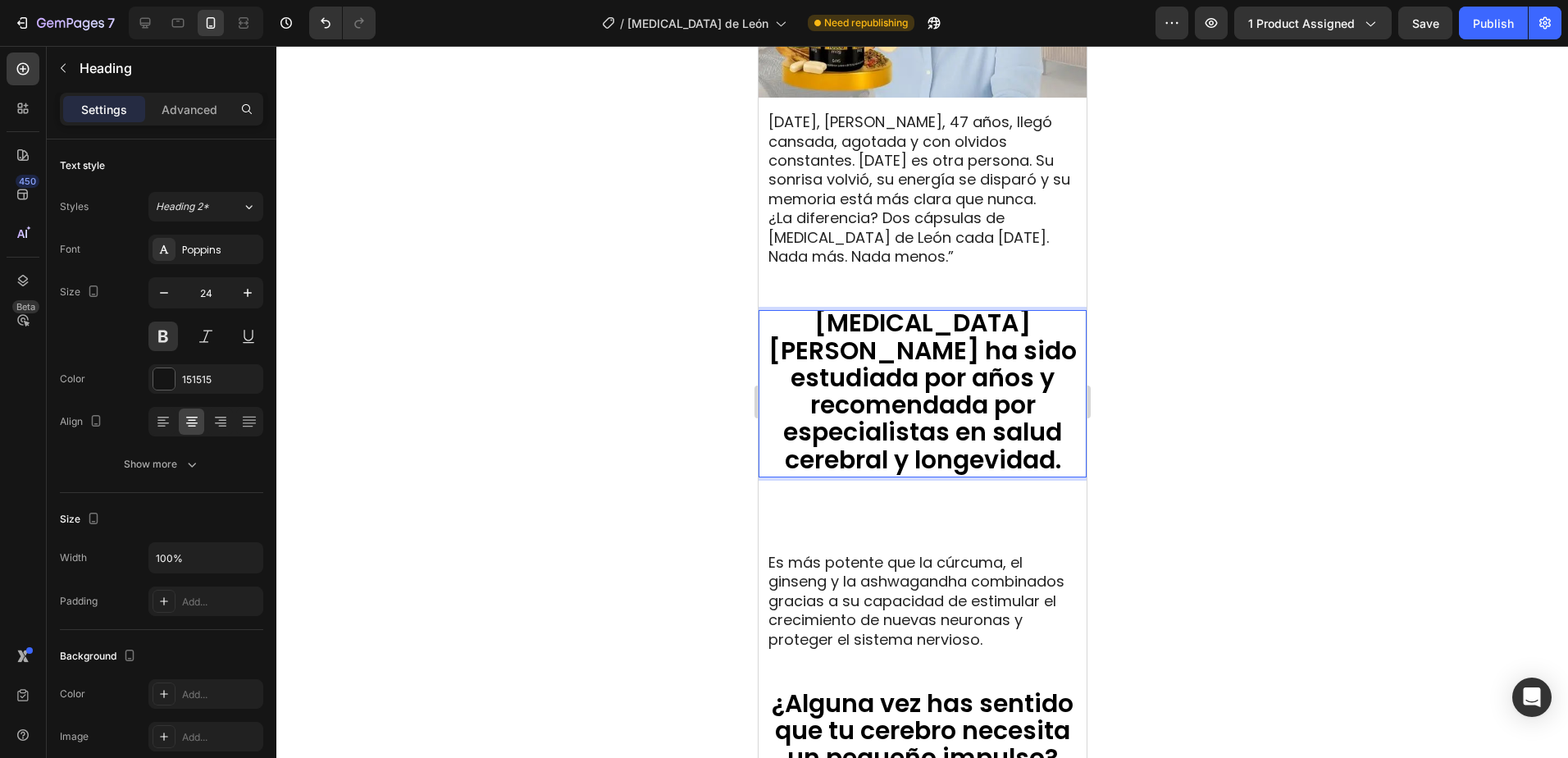
click at [1254, 369] on div at bounding box center [922, 401] width 1292 height 712
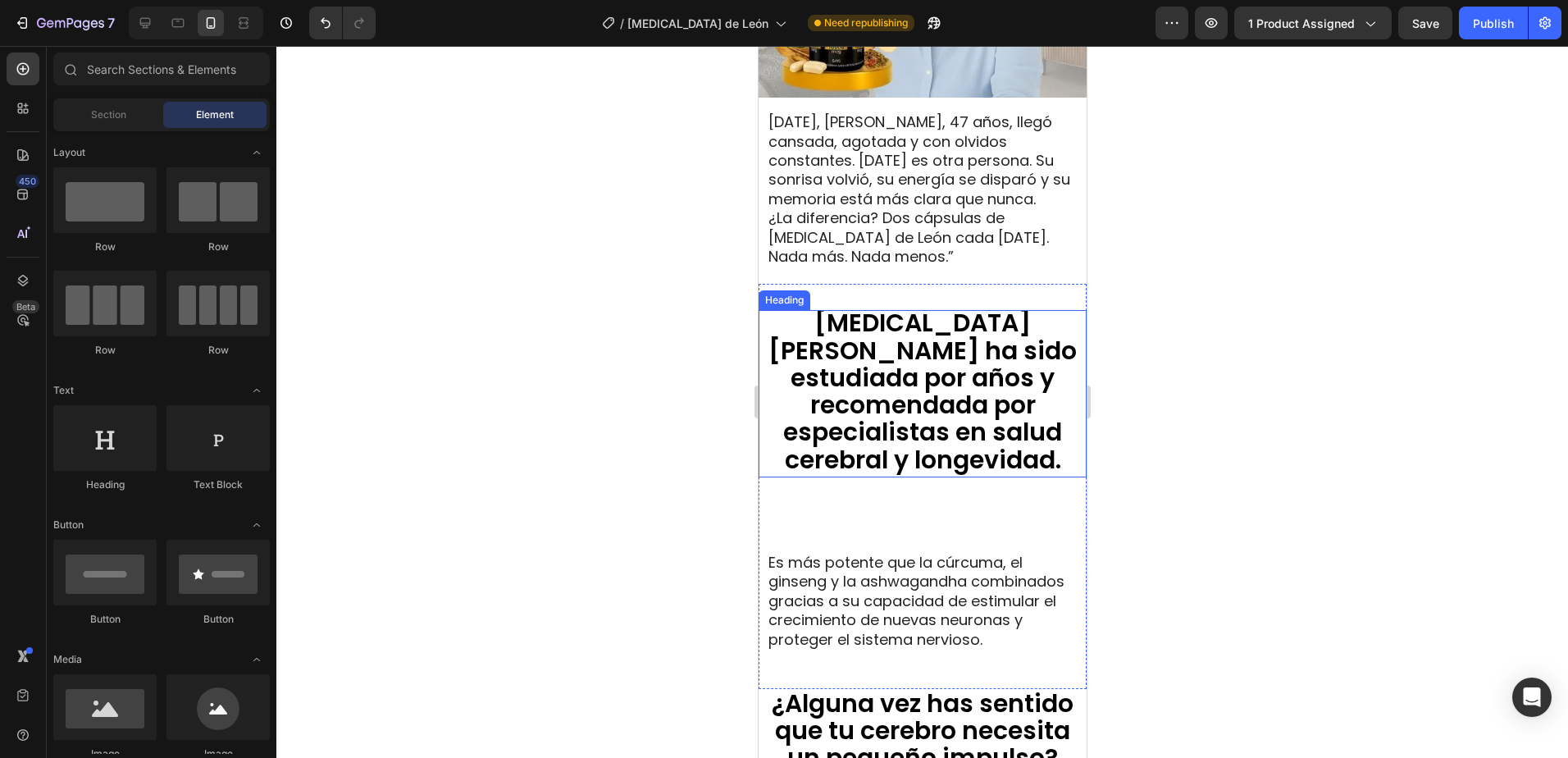
click at [1015, 348] on span "Melena de León ha sido estudiada por años y recomendada por especialistas en sa…" at bounding box center [921, 390] width 308 height 171
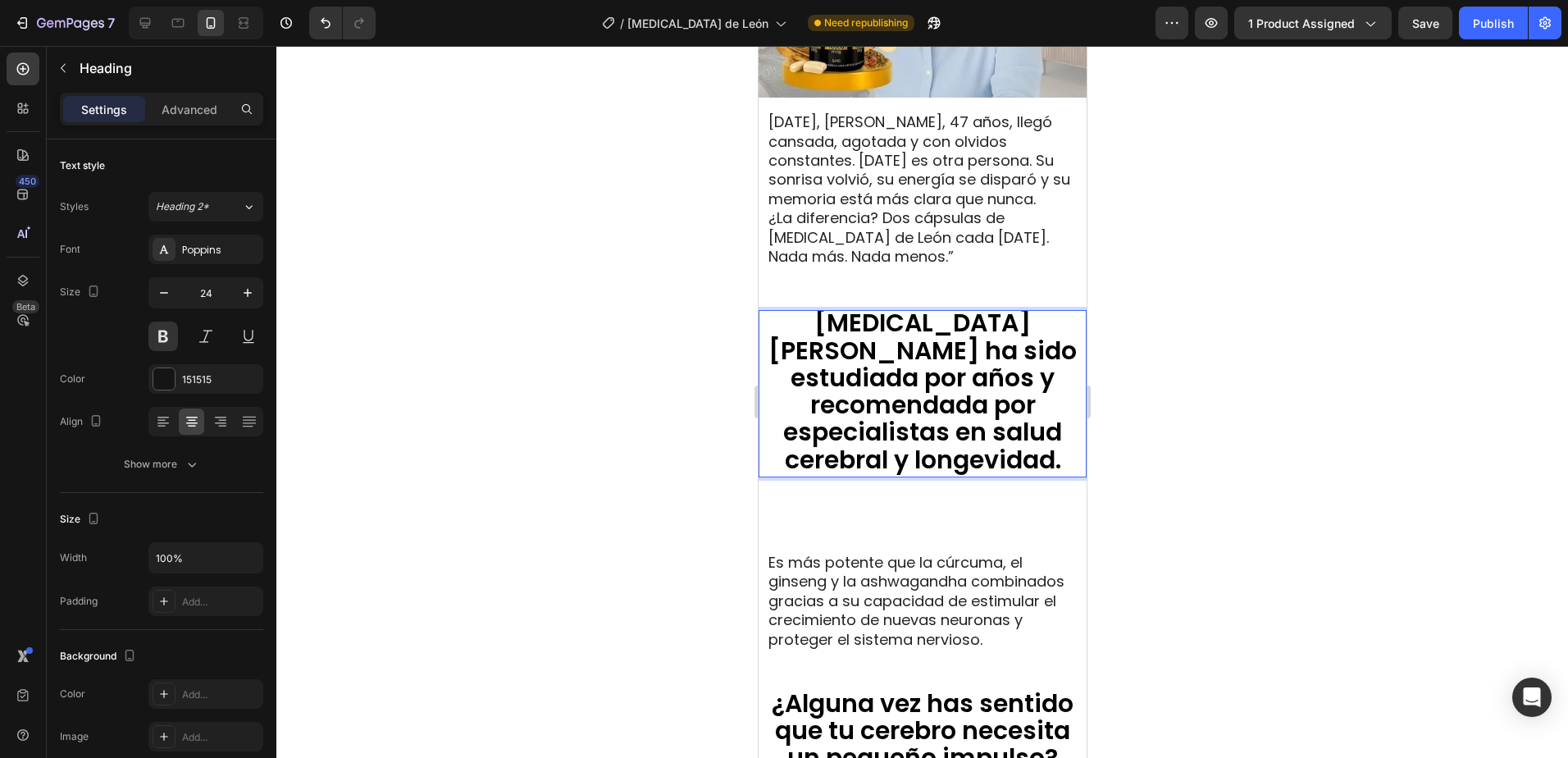
scroll to position [0, 0]
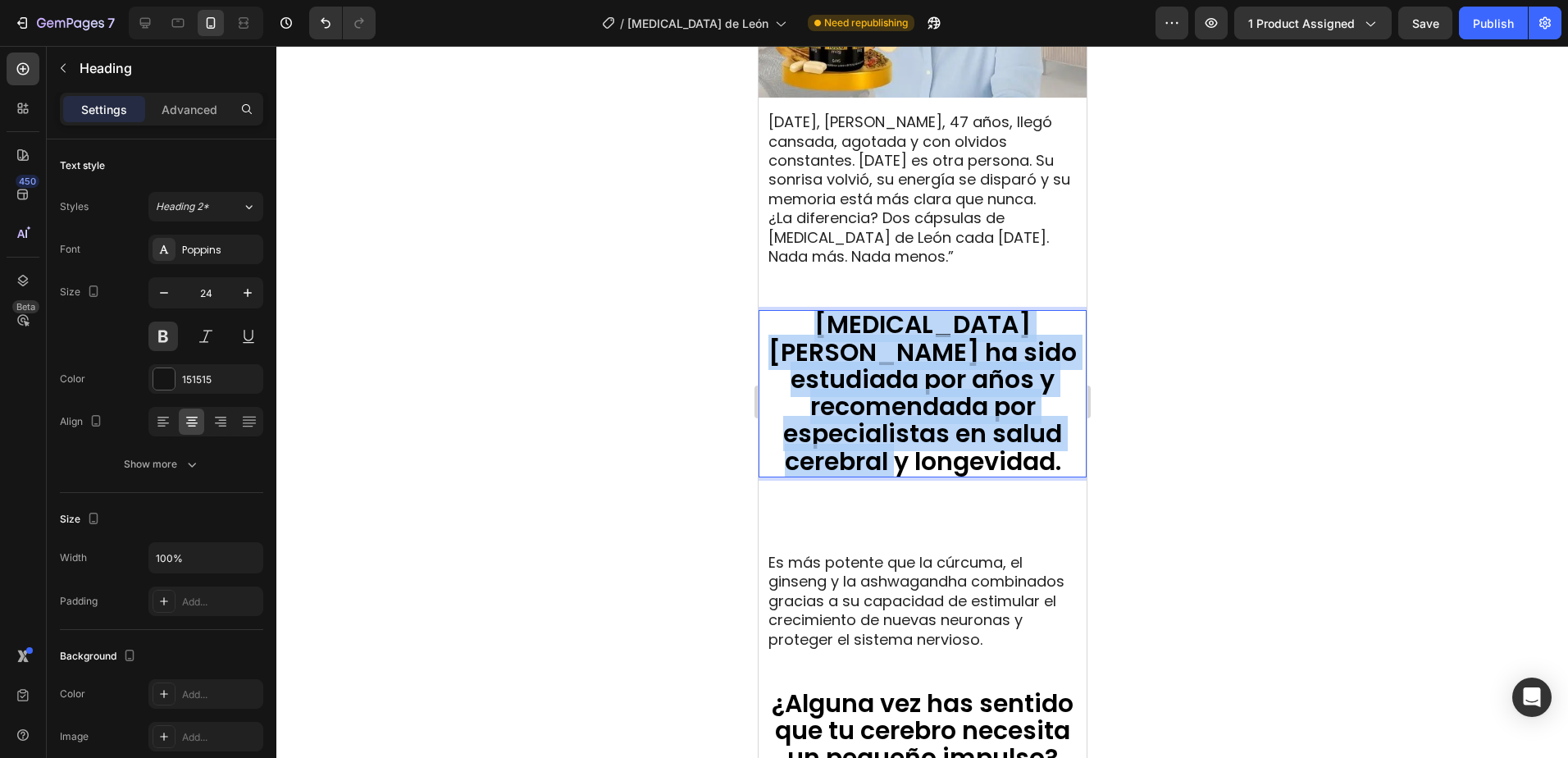
drag, startPoint x: 1055, startPoint y: 418, endPoint x: 765, endPoint y: 305, distance: 311.2
click at [765, 312] on p "Melena de León ha sido estudiada por años y recomendada por especialistas en sa…" at bounding box center [922, 393] width 317 height 163
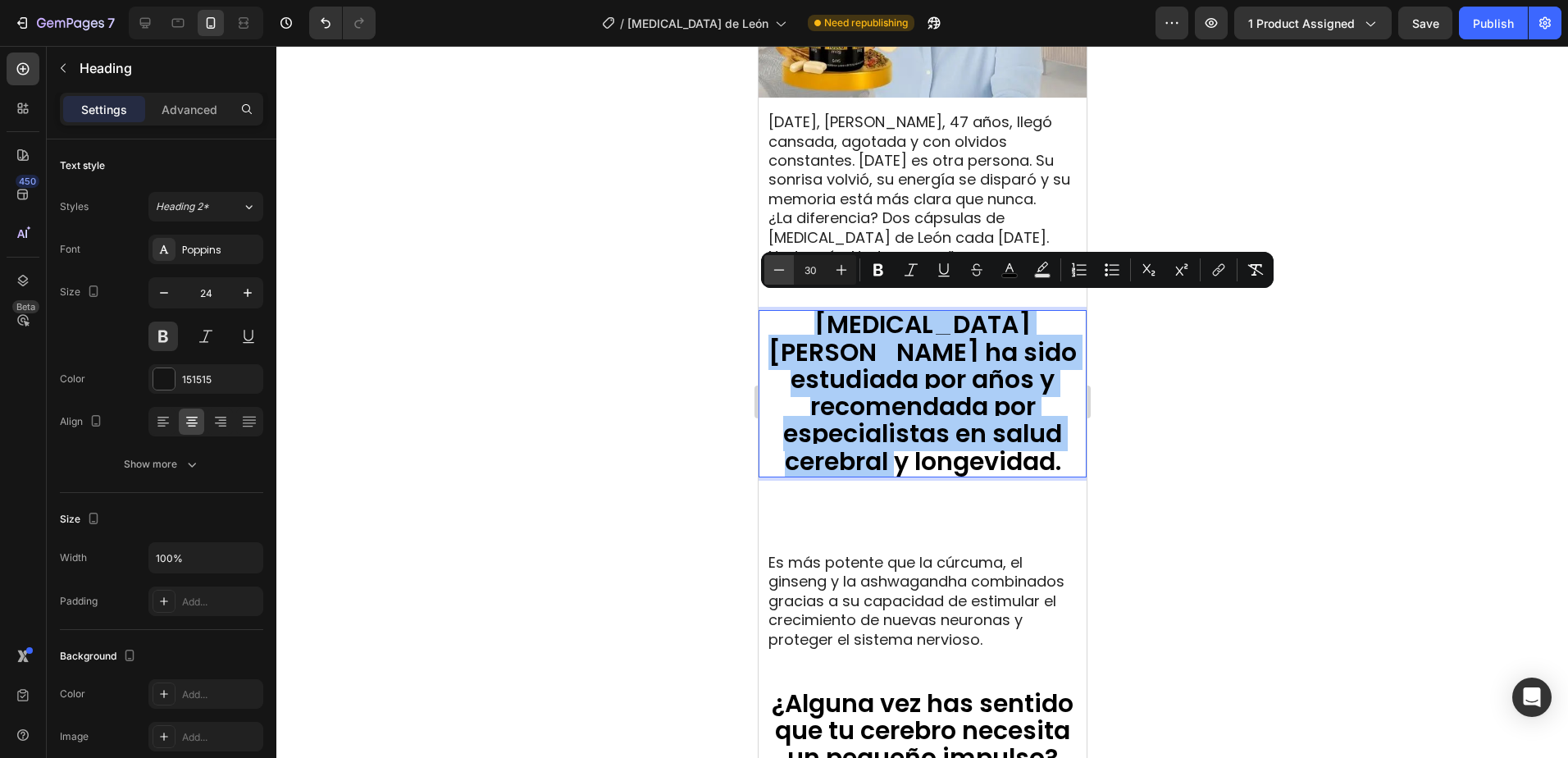
click at [780, 264] on icon "Editor contextual toolbar" at bounding box center [778, 269] width 16 height 16
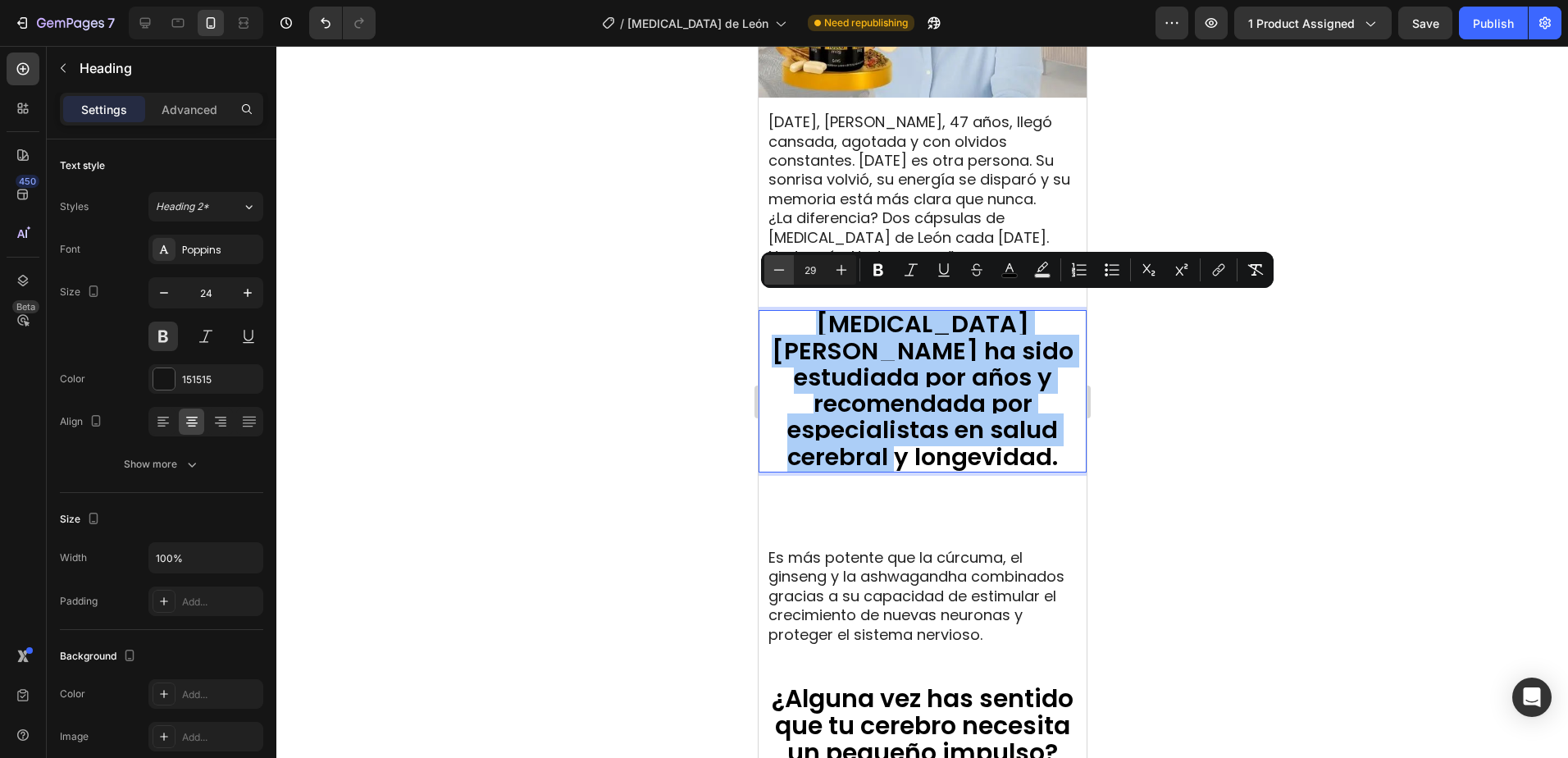
click at [780, 264] on icon "Editor contextual toolbar" at bounding box center [778, 269] width 16 height 16
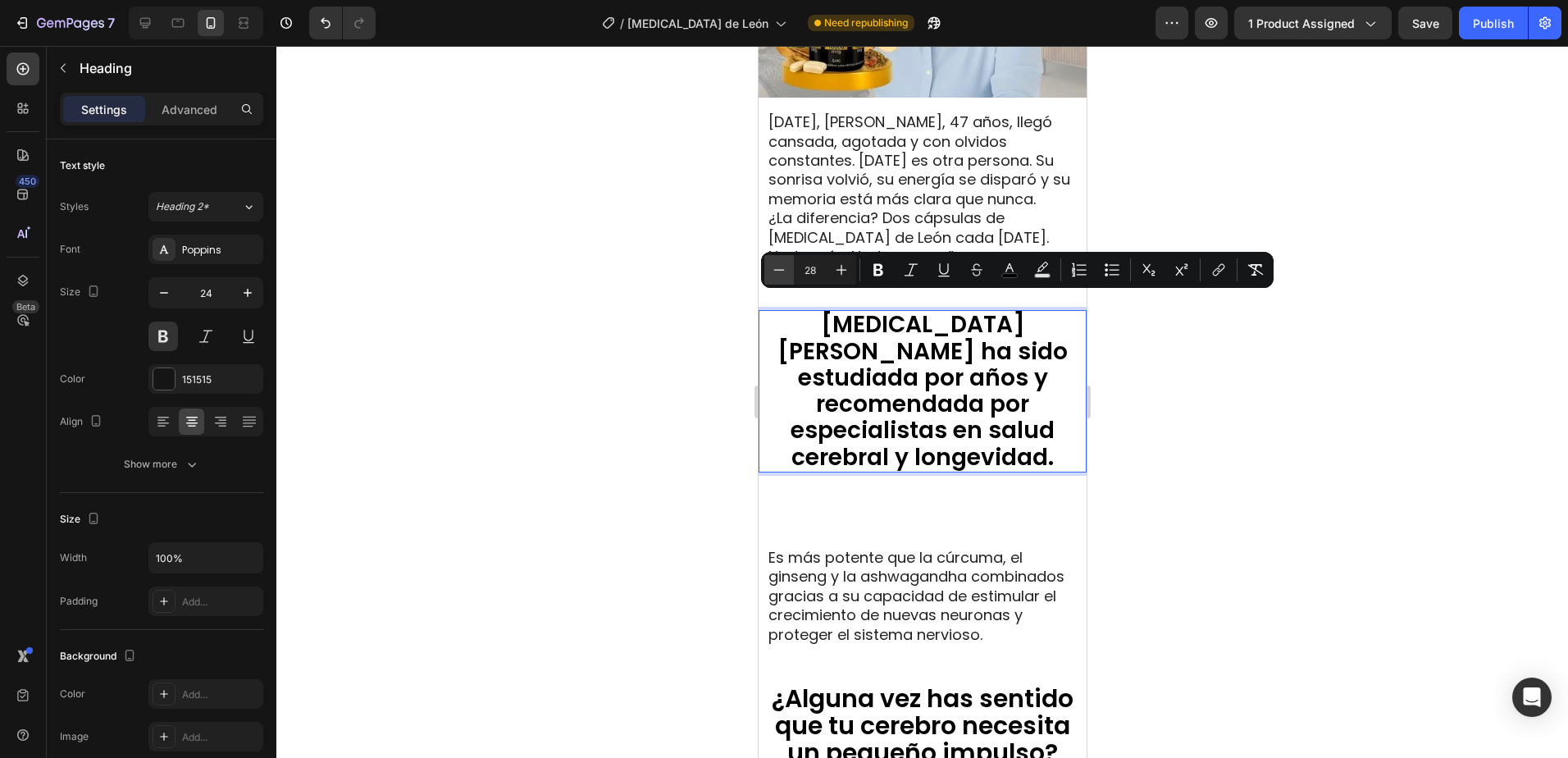
click at [780, 264] on icon "Editor contextual toolbar" at bounding box center [778, 269] width 16 height 16
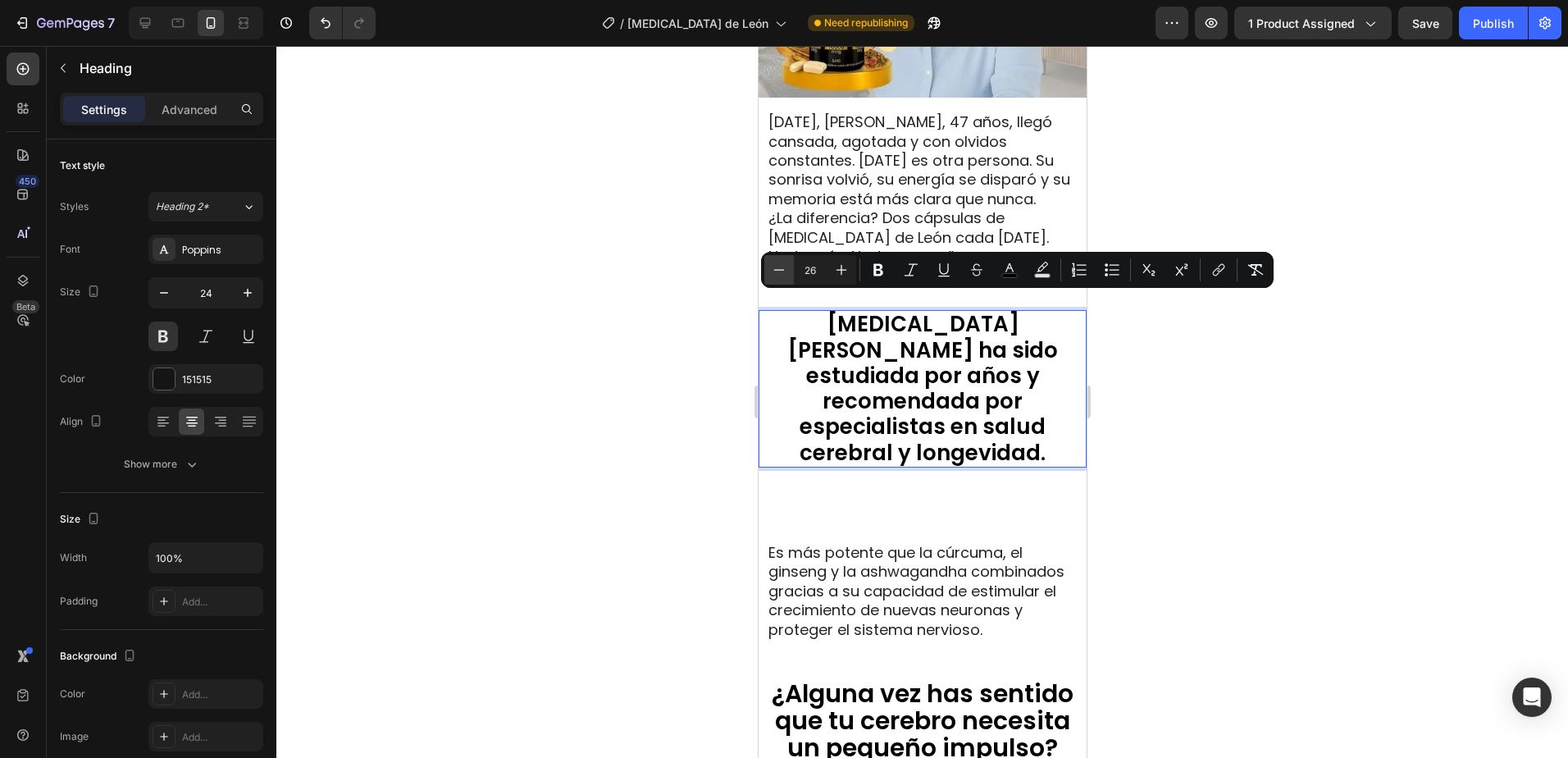
click at [780, 264] on icon "Editor contextual toolbar" at bounding box center [778, 269] width 16 height 16
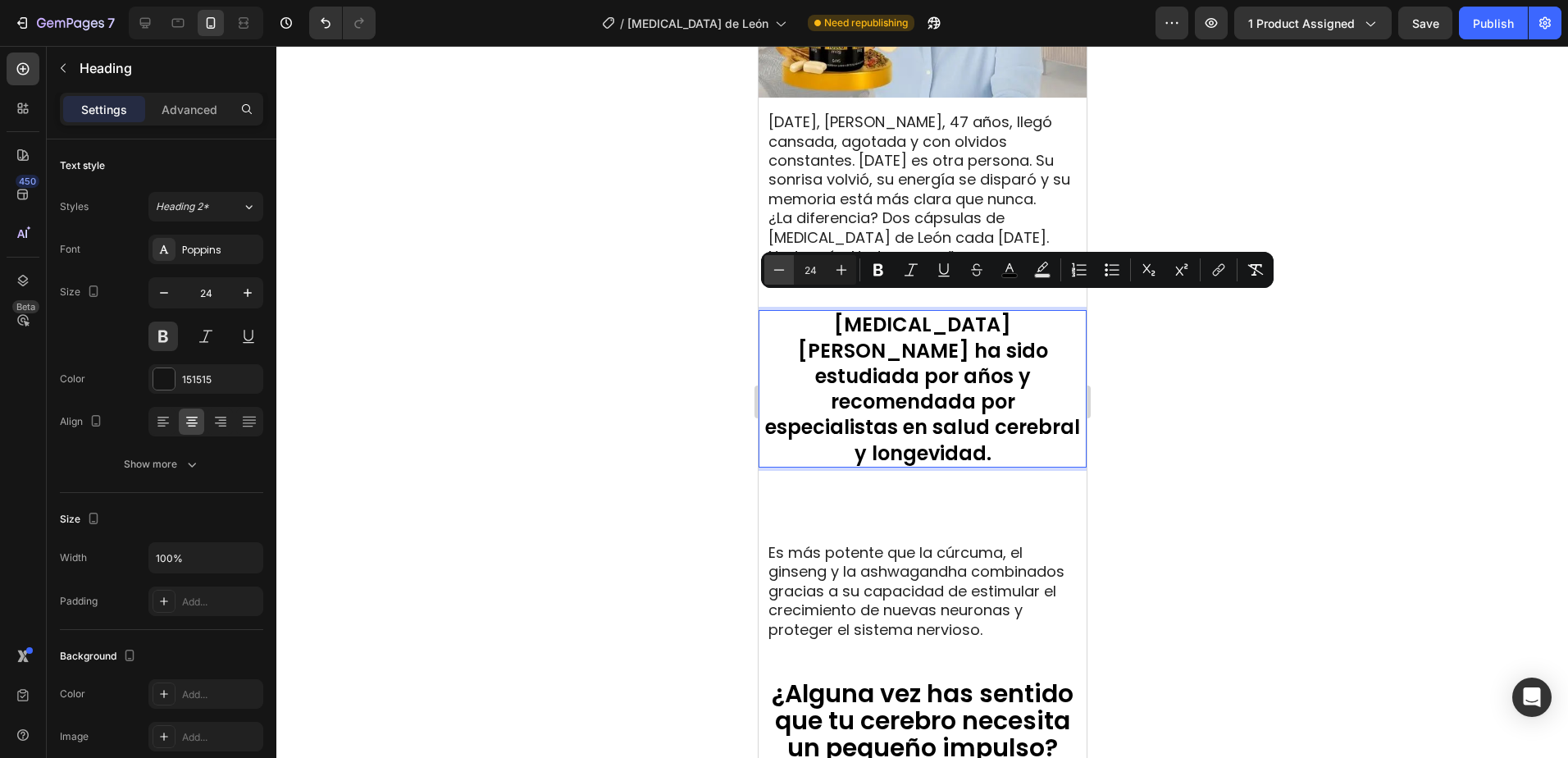
click at [780, 264] on icon "Editor contextual toolbar" at bounding box center [778, 269] width 16 height 16
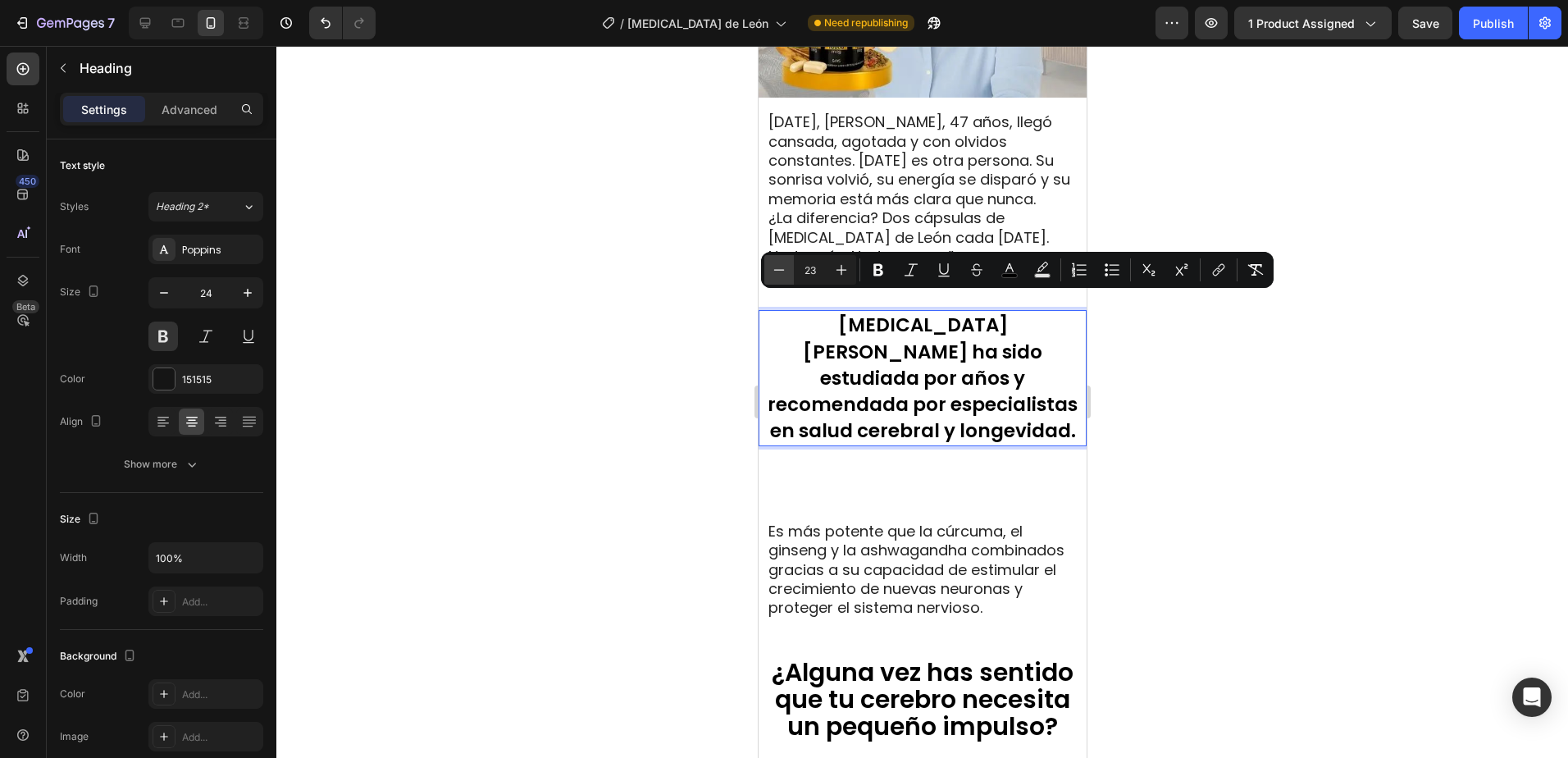
click at [780, 264] on icon "Editor contextual toolbar" at bounding box center [778, 269] width 16 height 16
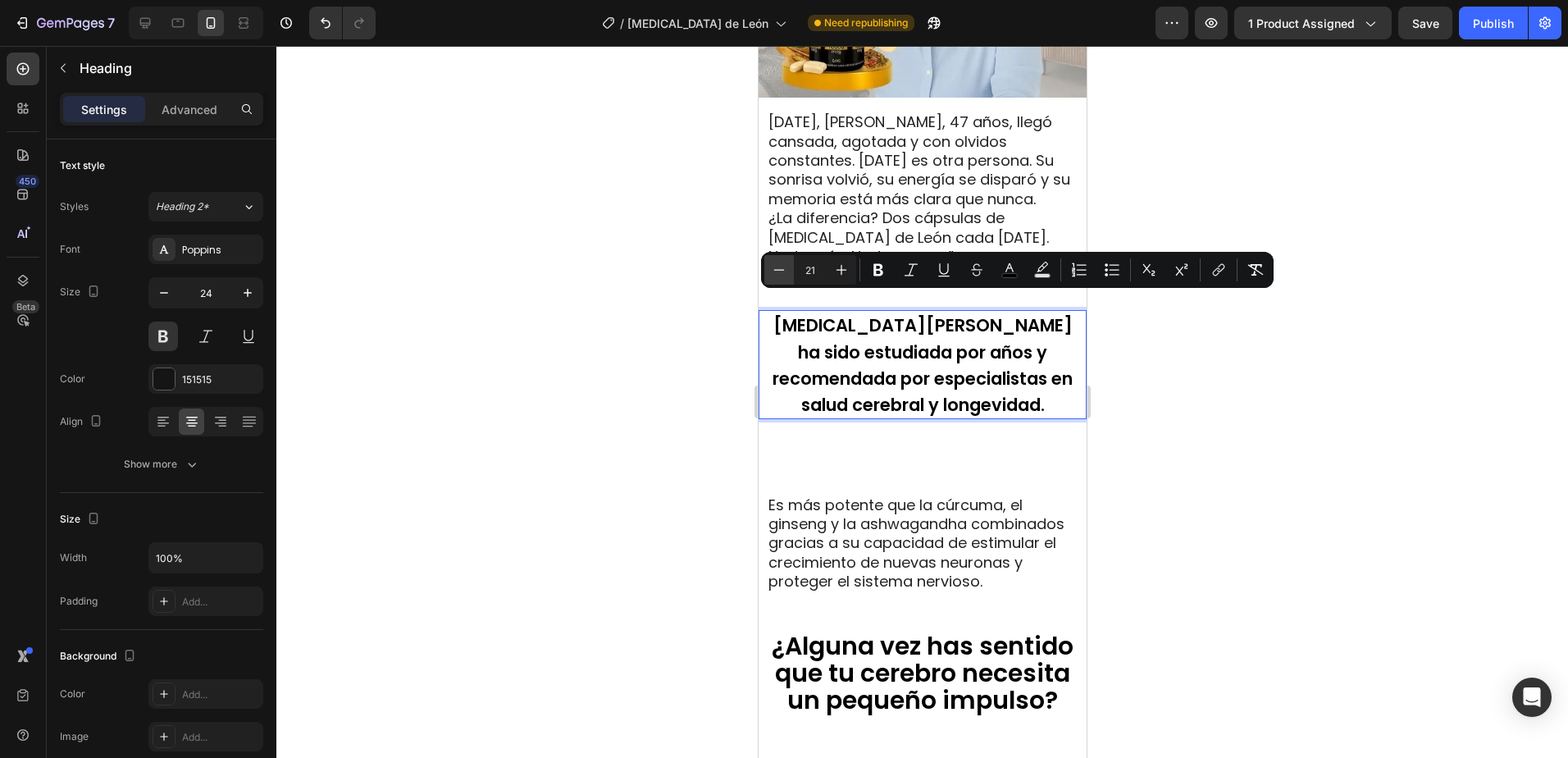
click at [780, 264] on icon "Editor contextual toolbar" at bounding box center [778, 269] width 16 height 16
type input "20"
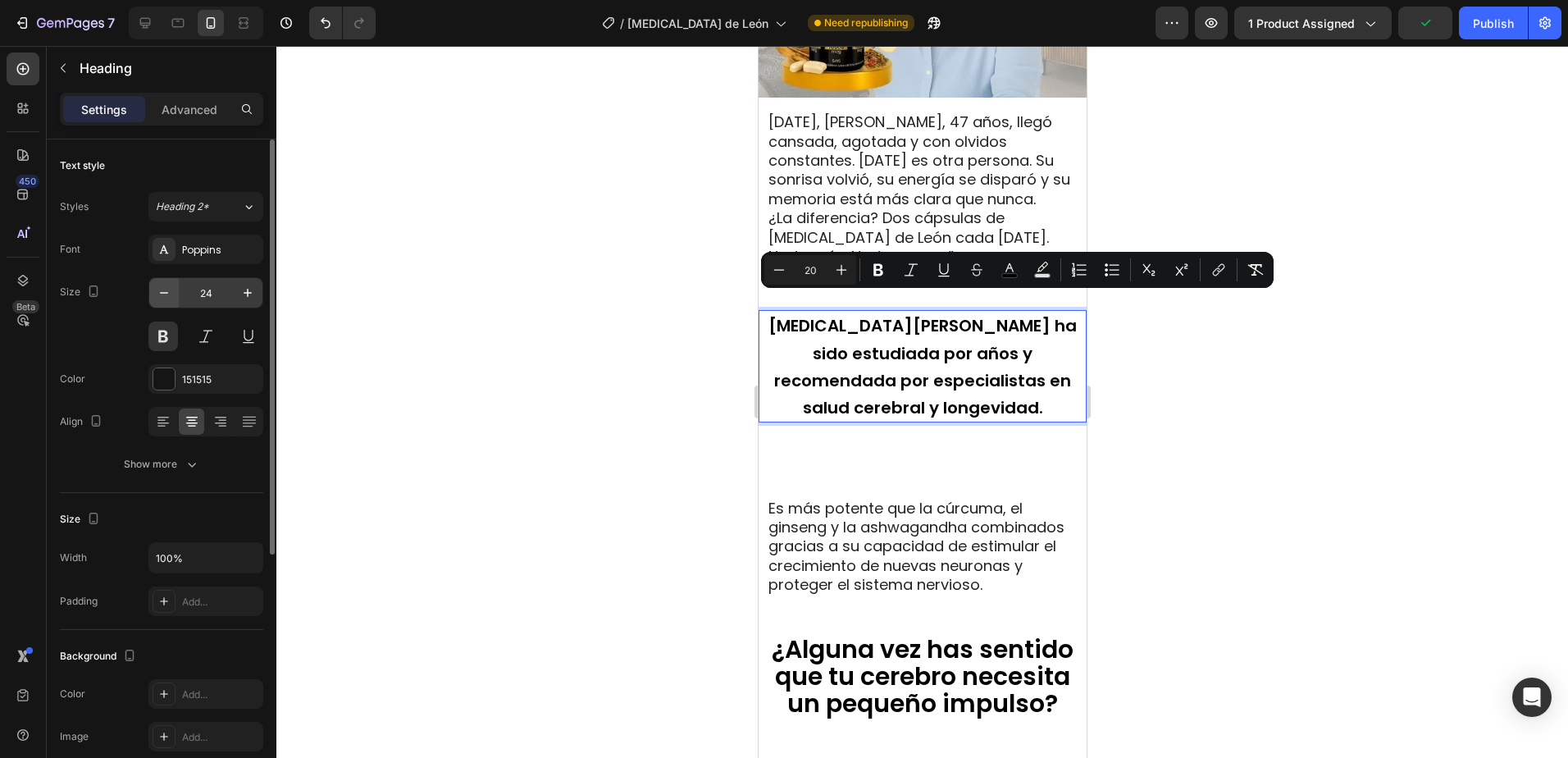
click at [175, 297] on button "button" at bounding box center [163, 292] width 29 height 29
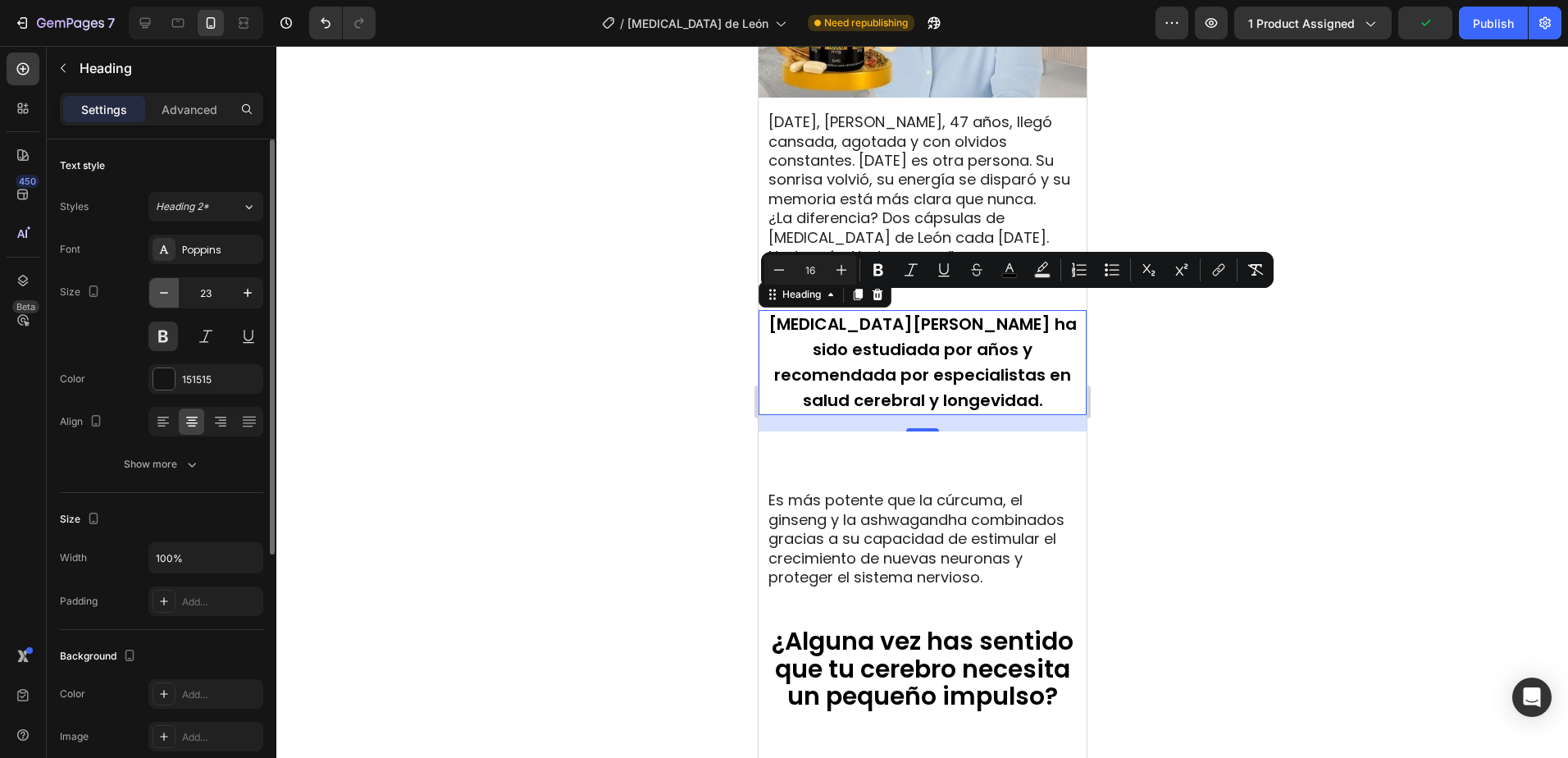
click at [175, 297] on button "button" at bounding box center [163, 292] width 29 height 29
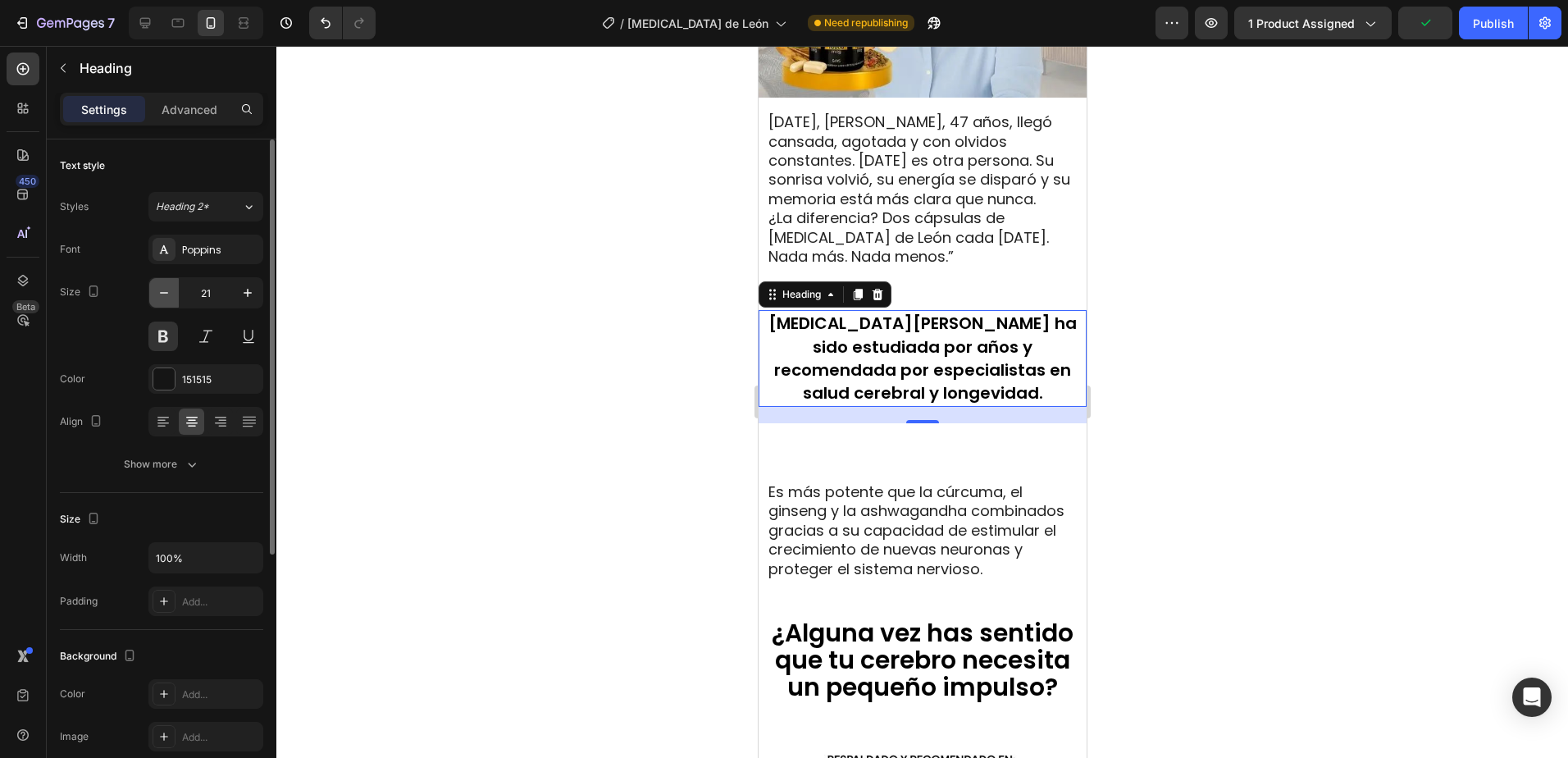
click at [175, 297] on button "button" at bounding box center [163, 292] width 29 height 29
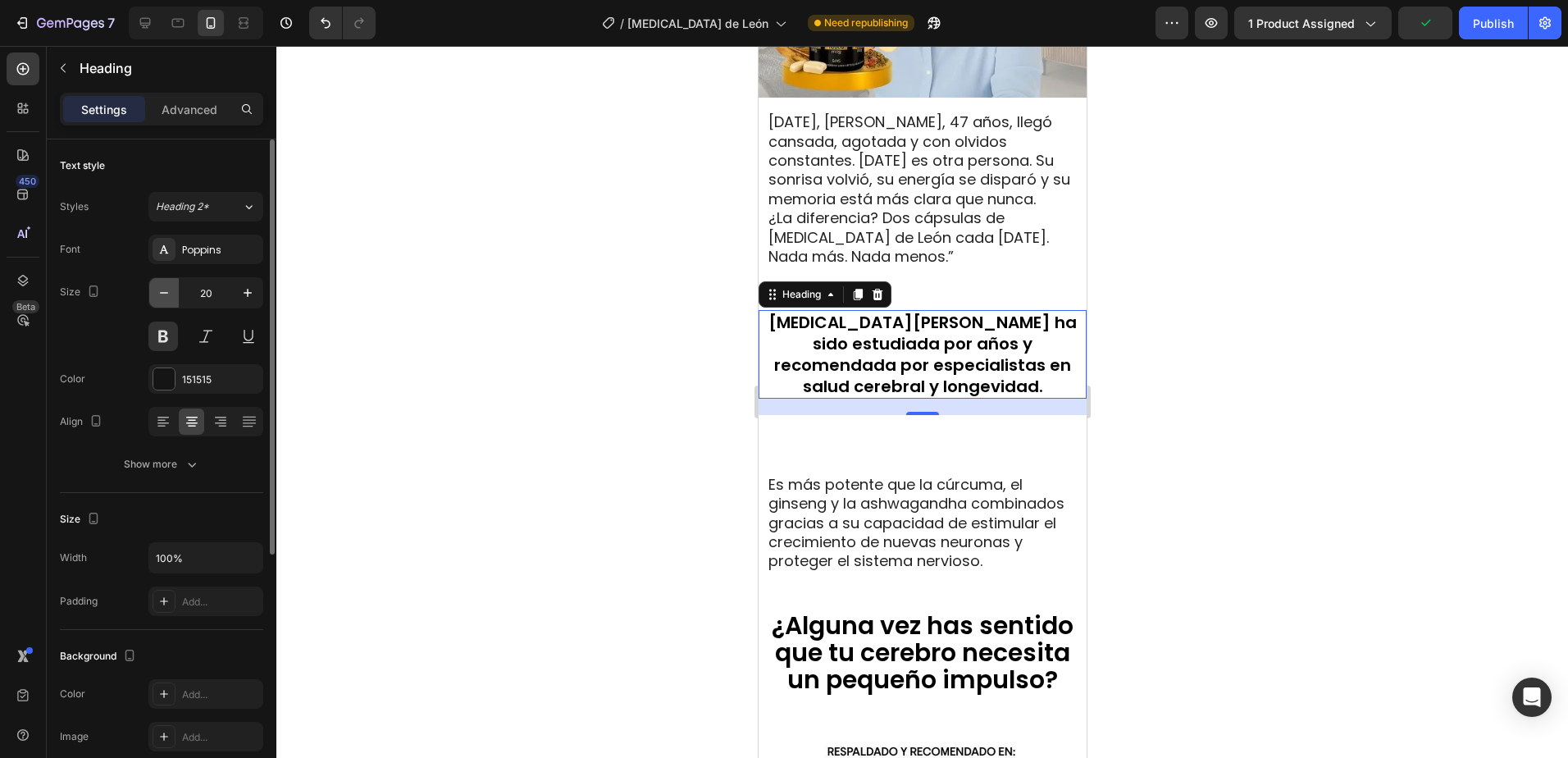
click at [174, 297] on button "button" at bounding box center [163, 292] width 29 height 29
type input "19"
click at [1259, 329] on div at bounding box center [922, 401] width 1292 height 712
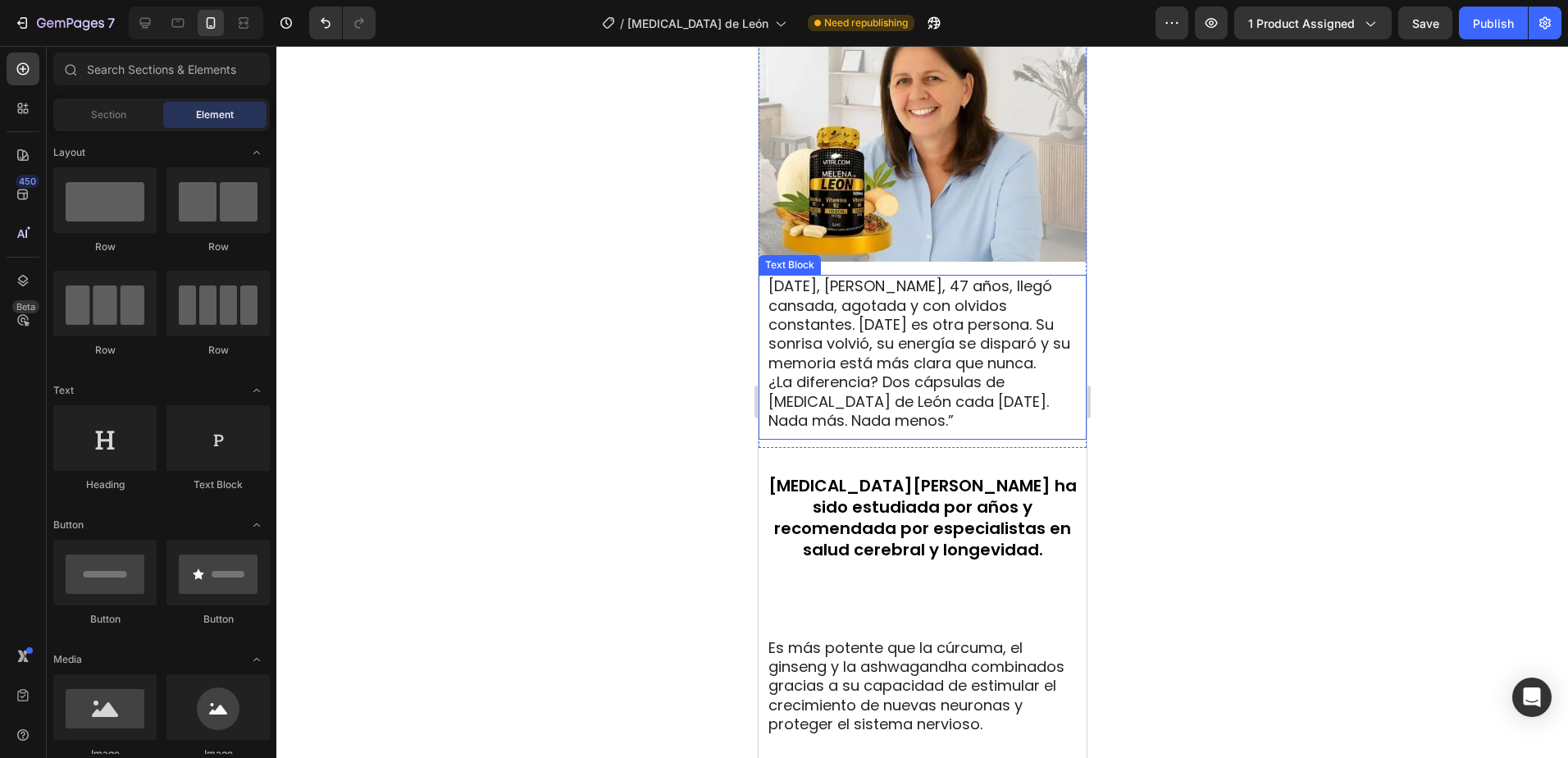
scroll to position [1291, 0]
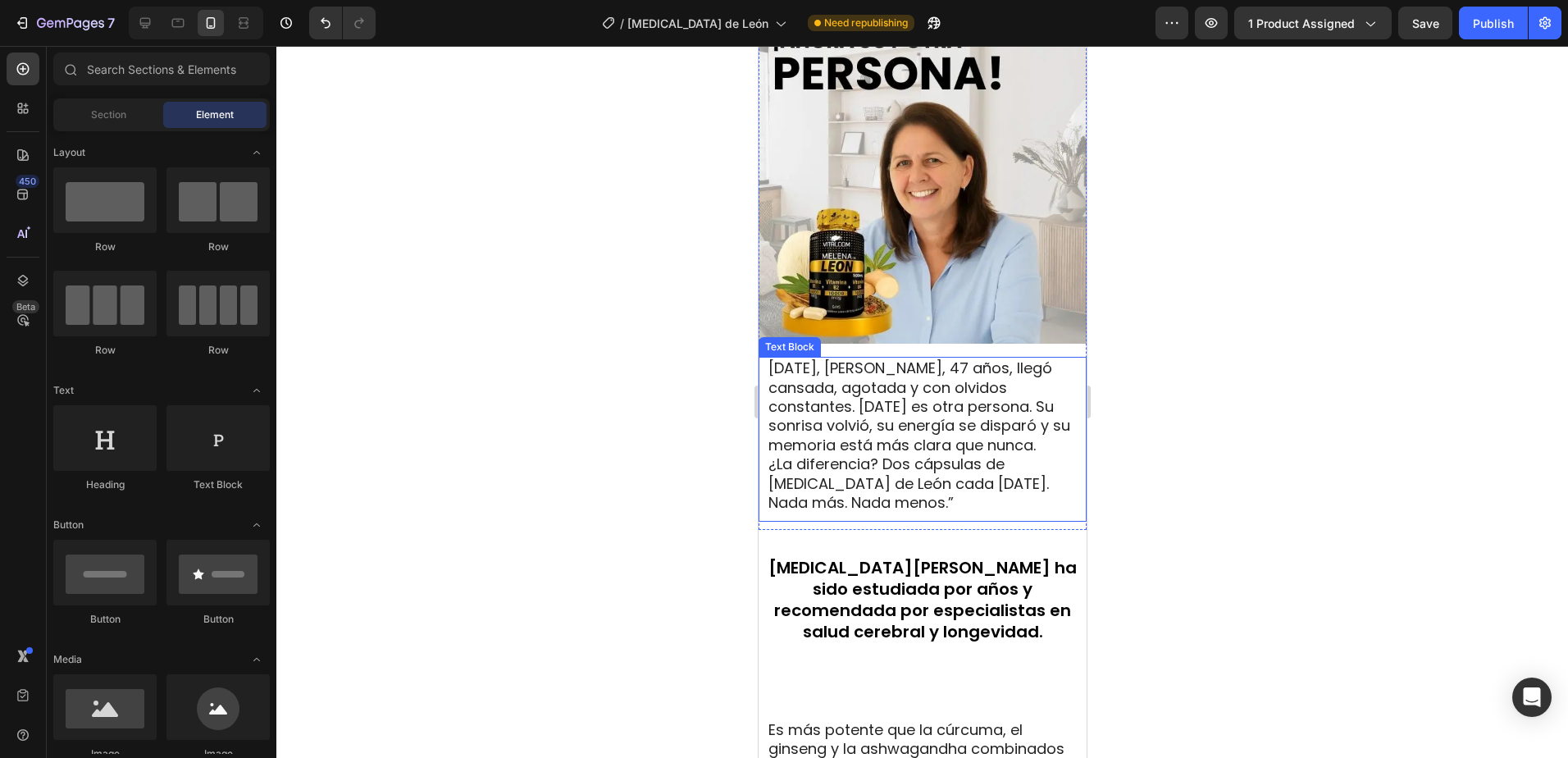
click at [904, 381] on span "Hace tres semanas, Lucía, 47 años, llegó cansada, agotada y con olvidos constan…" at bounding box center [919, 406] width 301 height 98
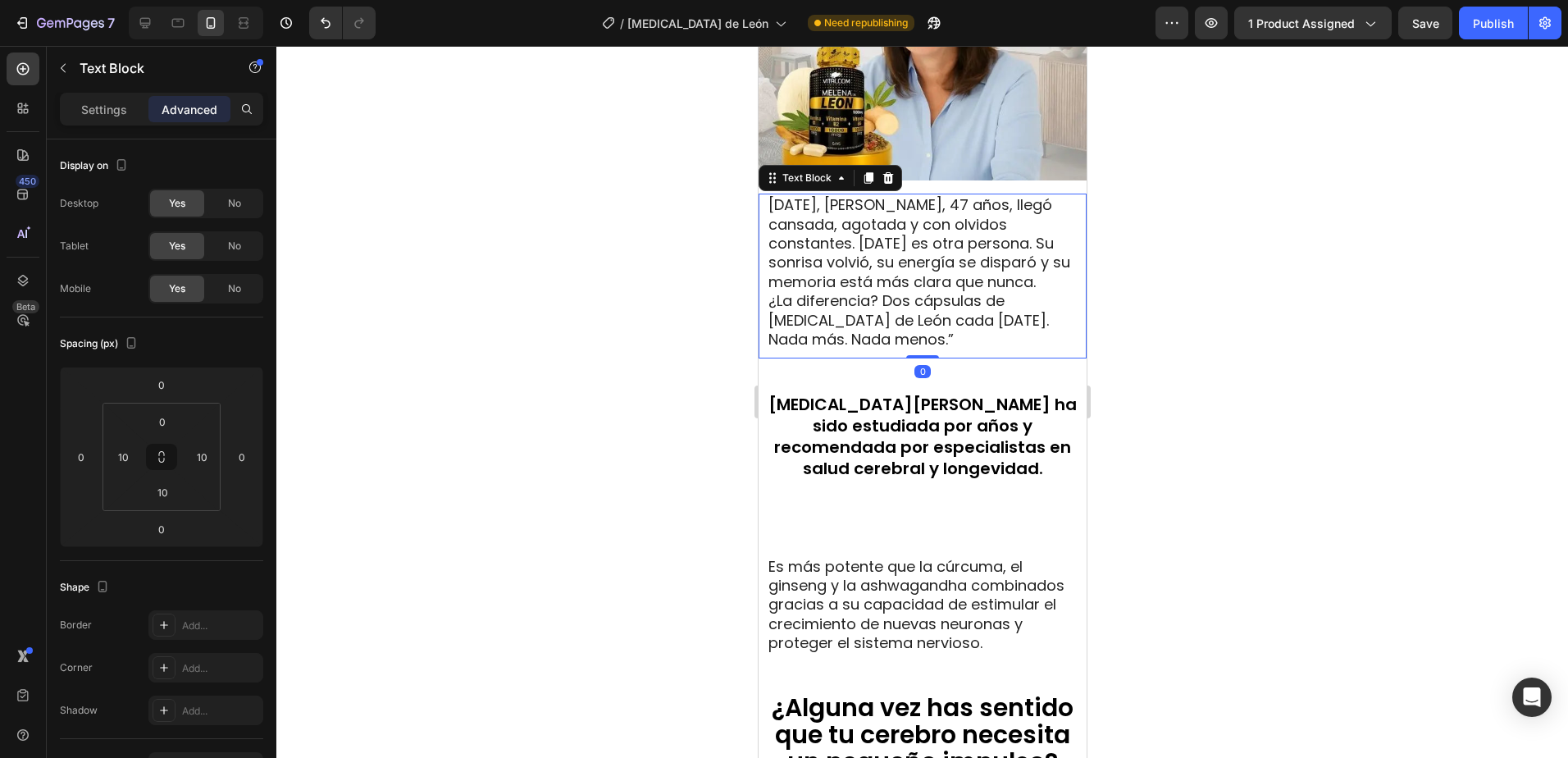
scroll to position [1537, 0]
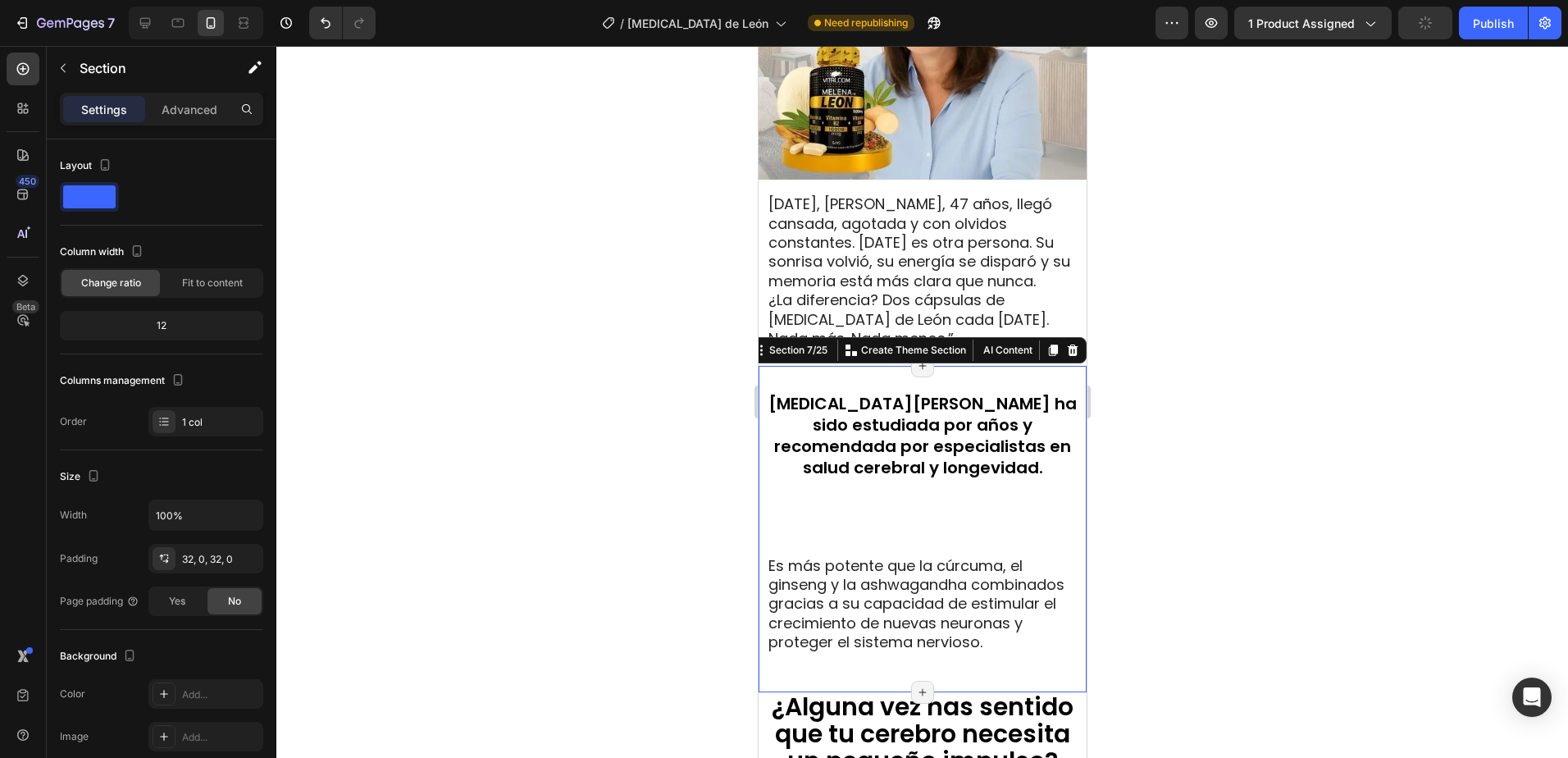
click at [852, 378] on div "⁠⁠⁠⁠⁠⁠⁠ Melena de León ha sido estudiada por años y recomendada por especialist…" at bounding box center [922, 529] width 328 height 326
click at [186, 110] on p "Advanced" at bounding box center [189, 109] width 56 height 17
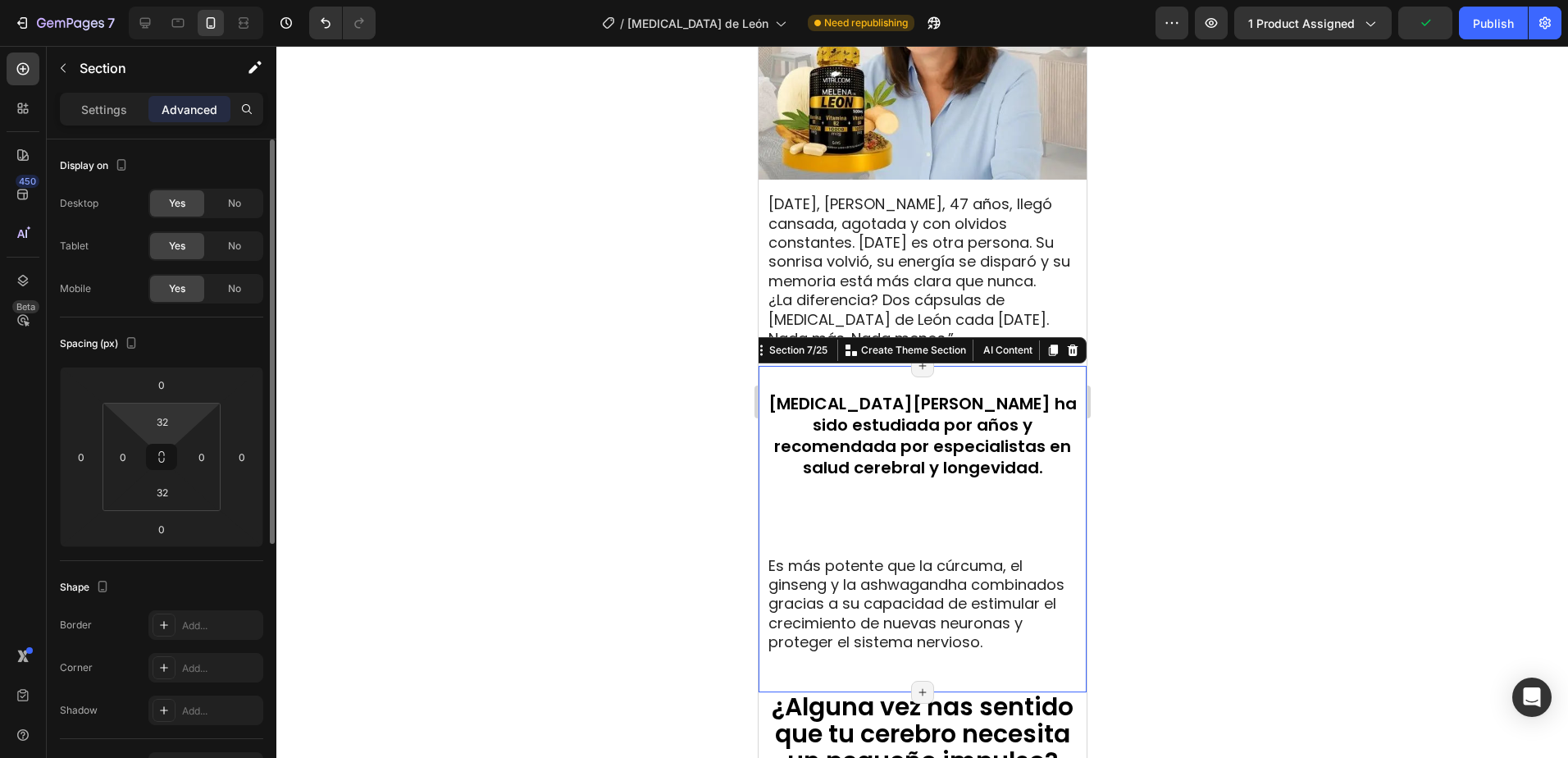
drag, startPoint x: 165, startPoint y: 420, endPoint x: 216, endPoint y: 351, distance: 85.8
click at [173, 414] on input "32" at bounding box center [162, 422] width 33 height 25
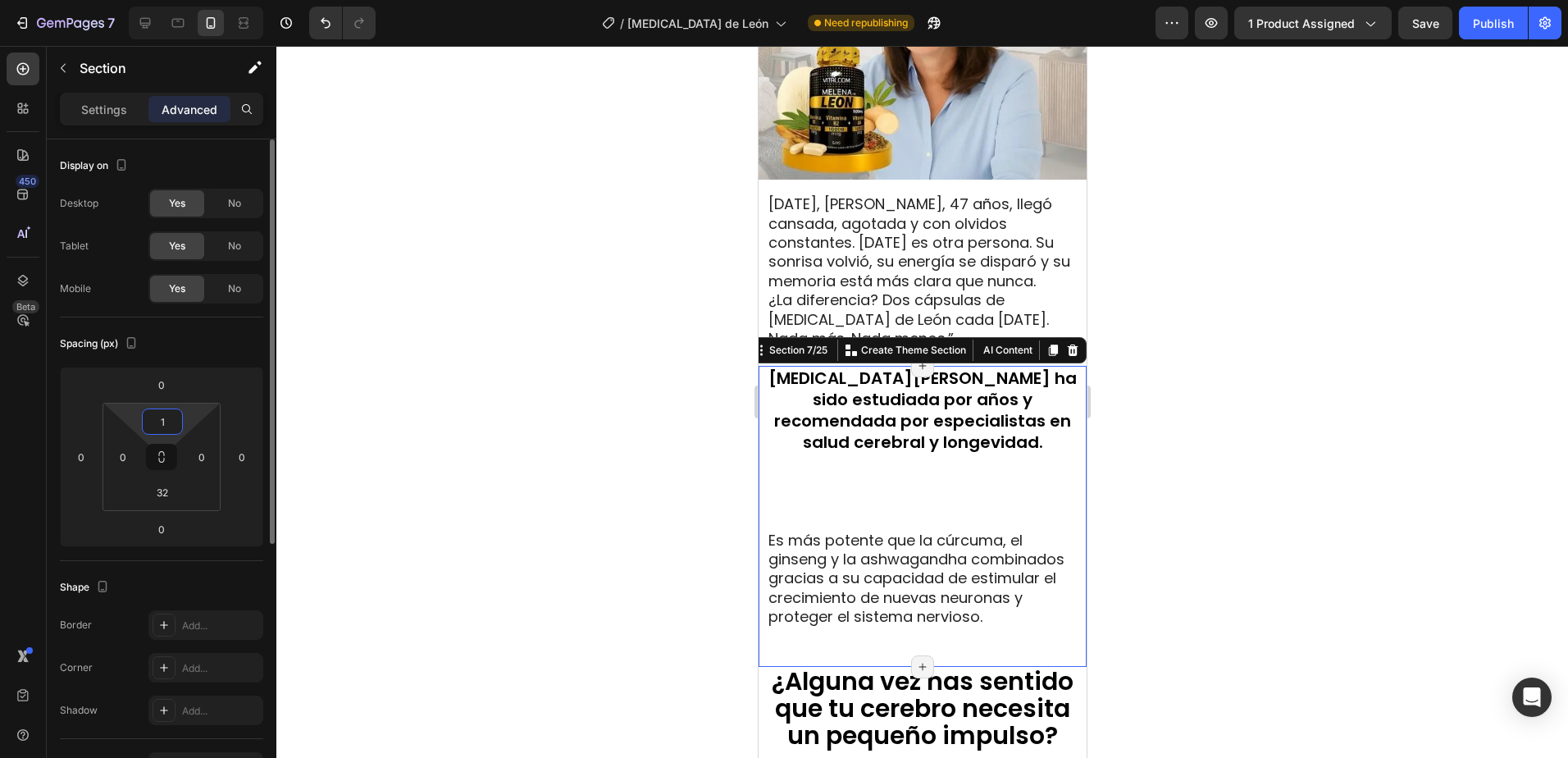
type input "10"
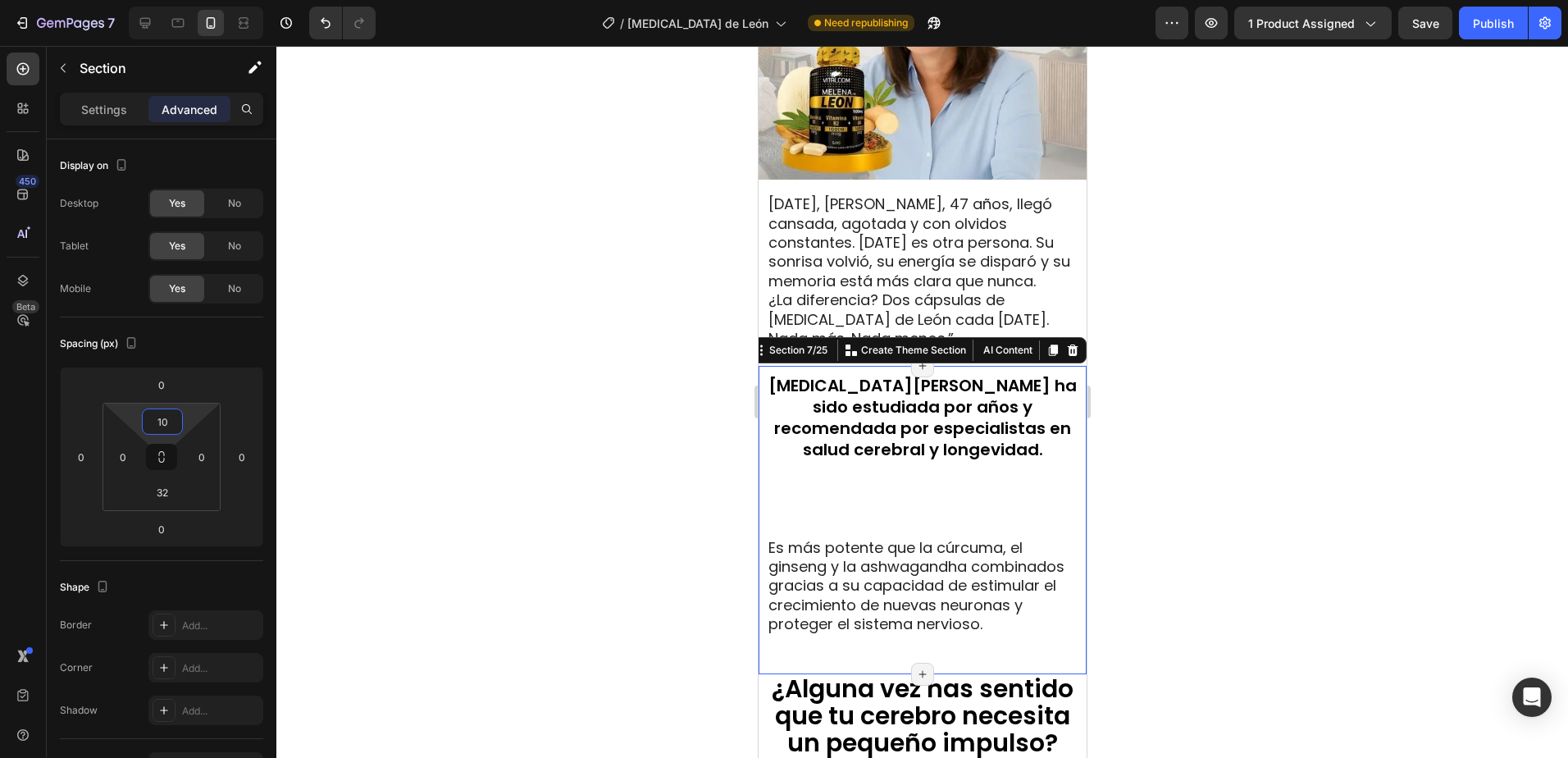
drag, startPoint x: 1294, startPoint y: 334, endPoint x: 1240, endPoint y: 327, distance: 54.5
click at [1294, 333] on div at bounding box center [922, 401] width 1292 height 712
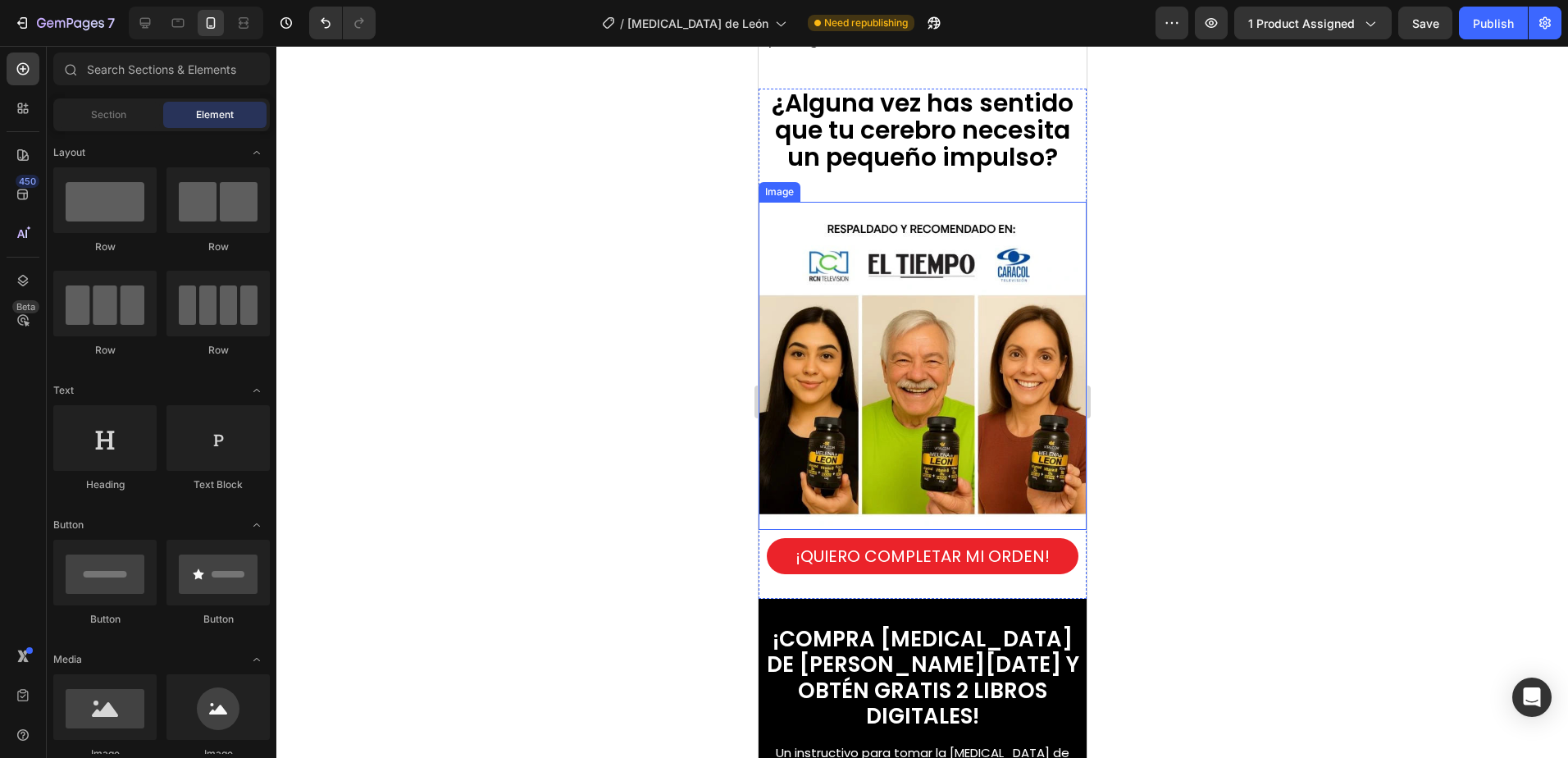
scroll to position [2111, 0]
click at [1056, 568] on button "¡QUIERO COMPLETAR MI ORDEN!" at bounding box center [921, 555] width 312 height 36
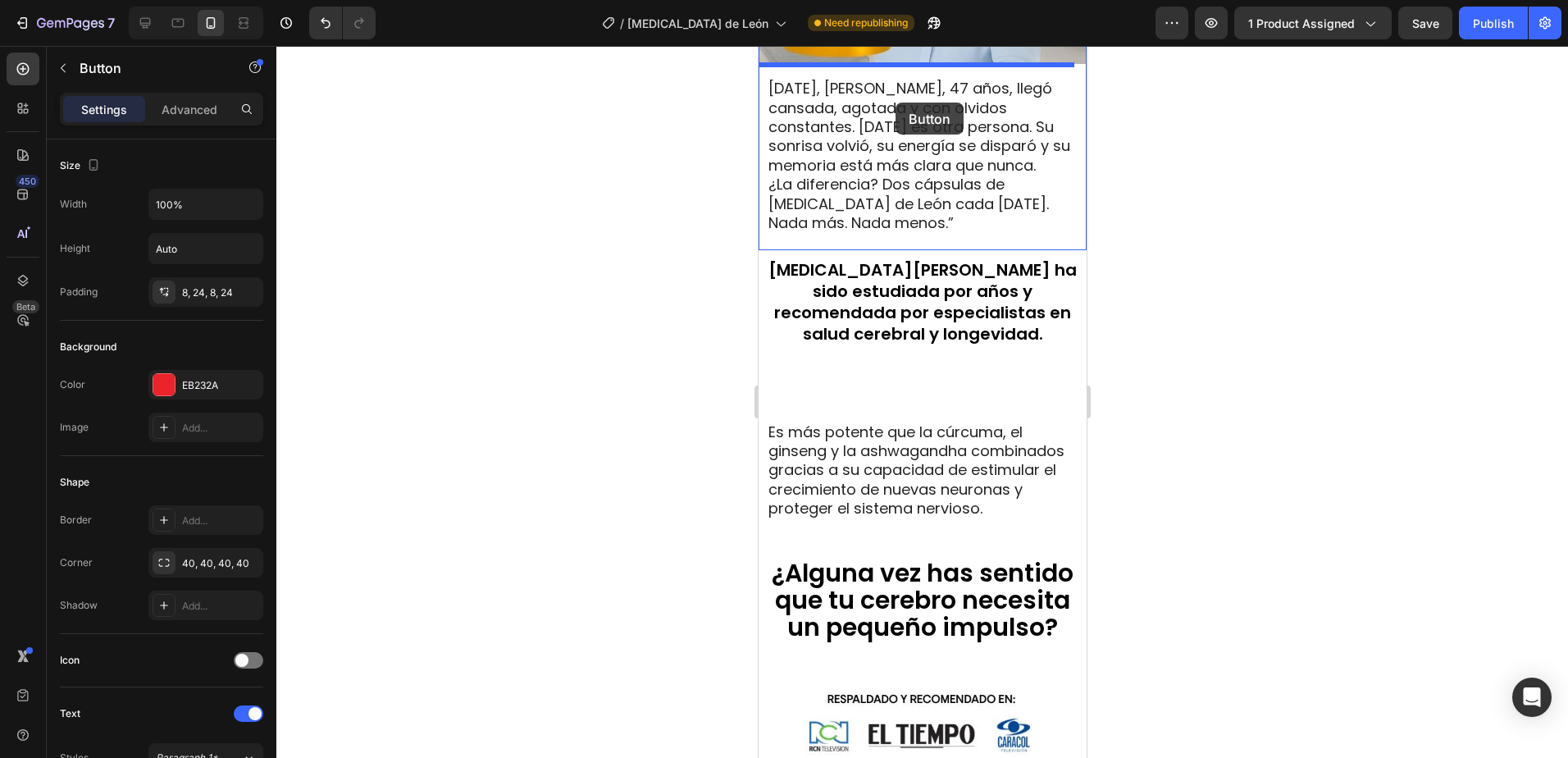
scroll to position [1647, 0]
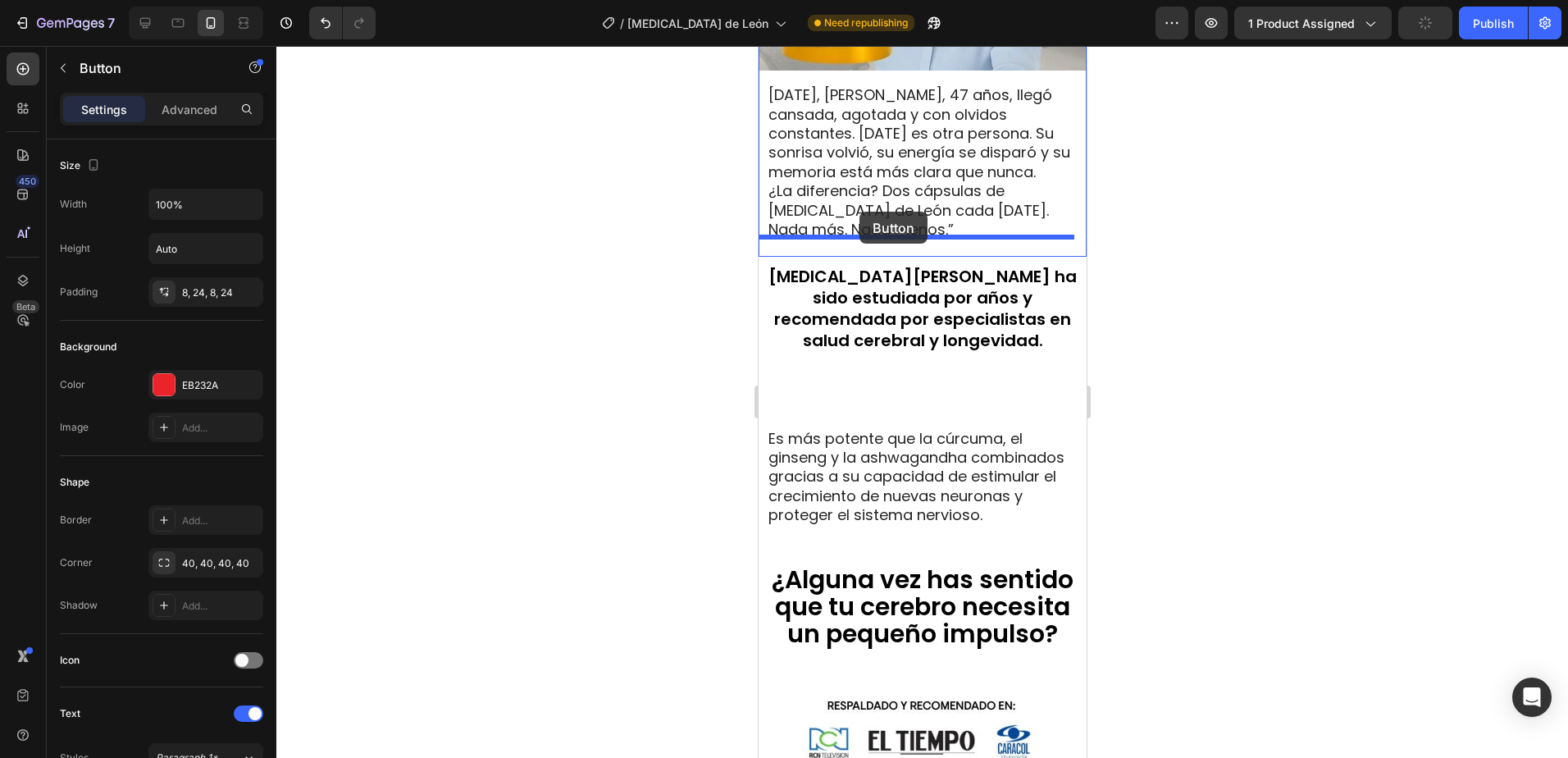
drag, startPoint x: 782, startPoint y: 527, endPoint x: 859, endPoint y: 210, distance: 326.2
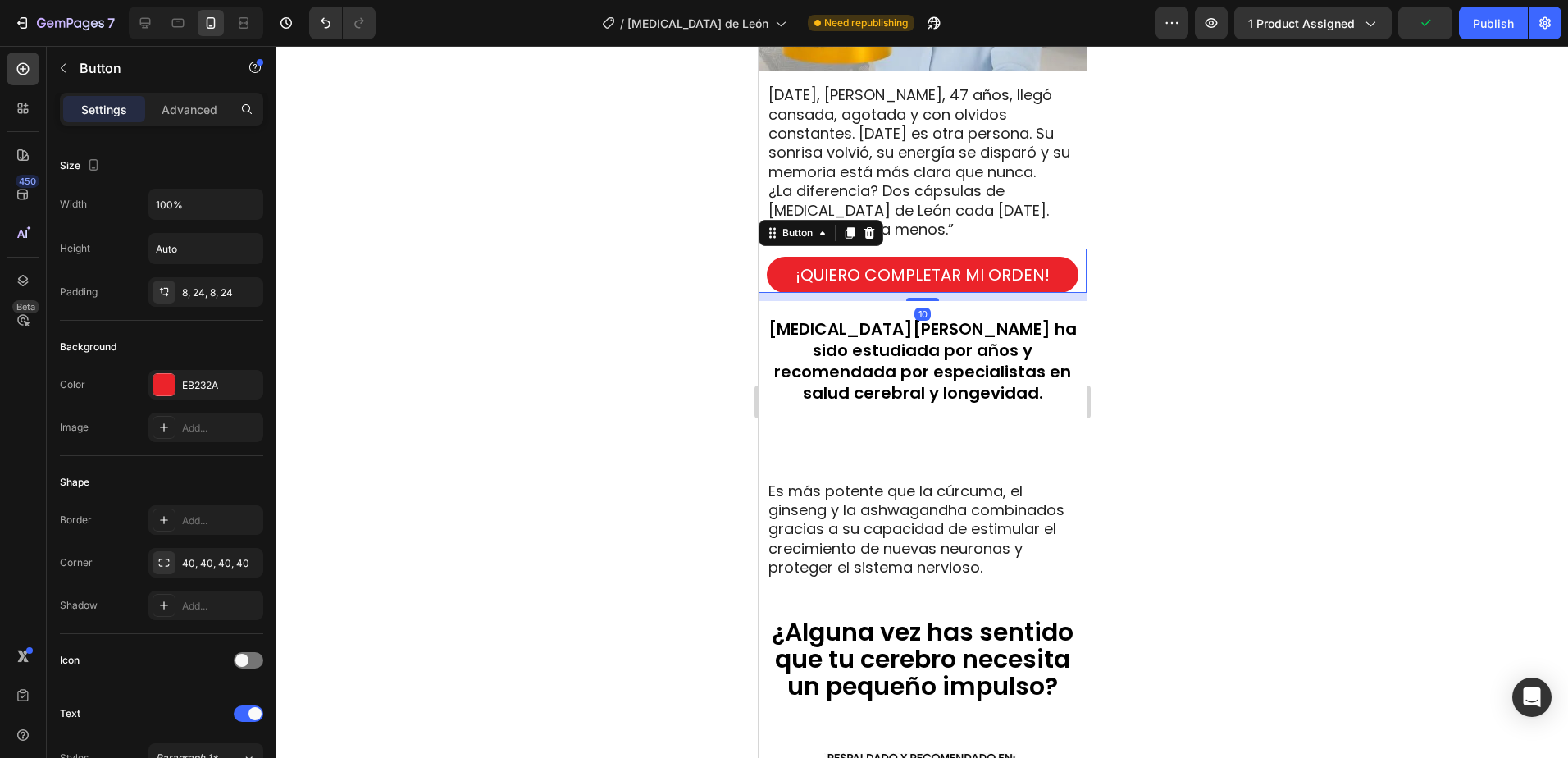
click at [1233, 282] on div at bounding box center [922, 401] width 1292 height 712
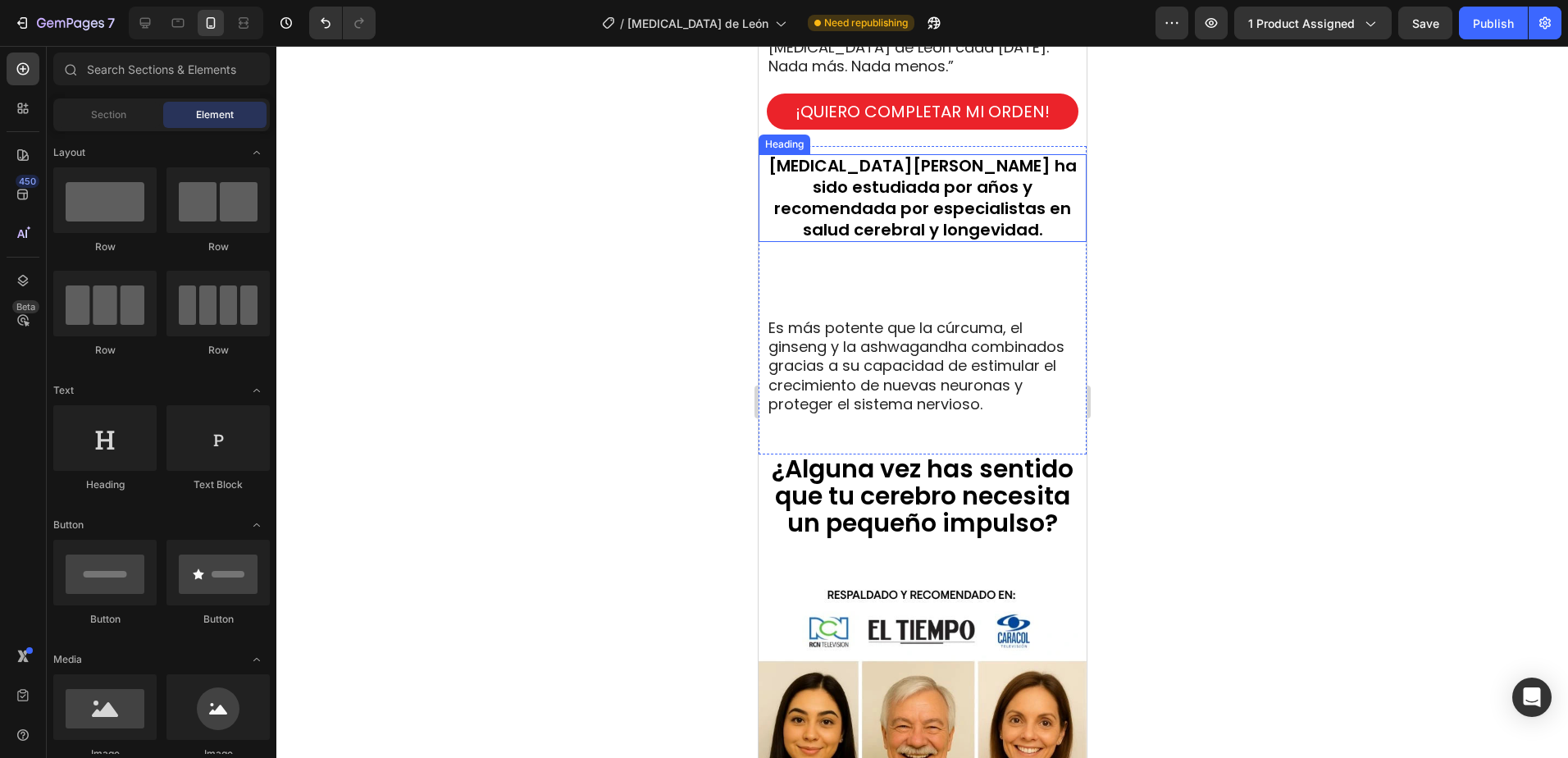
scroll to position [1811, 0]
click at [897, 264] on p "Rich Text Editor. Editing area: main" at bounding box center [921, 268] width 308 height 19
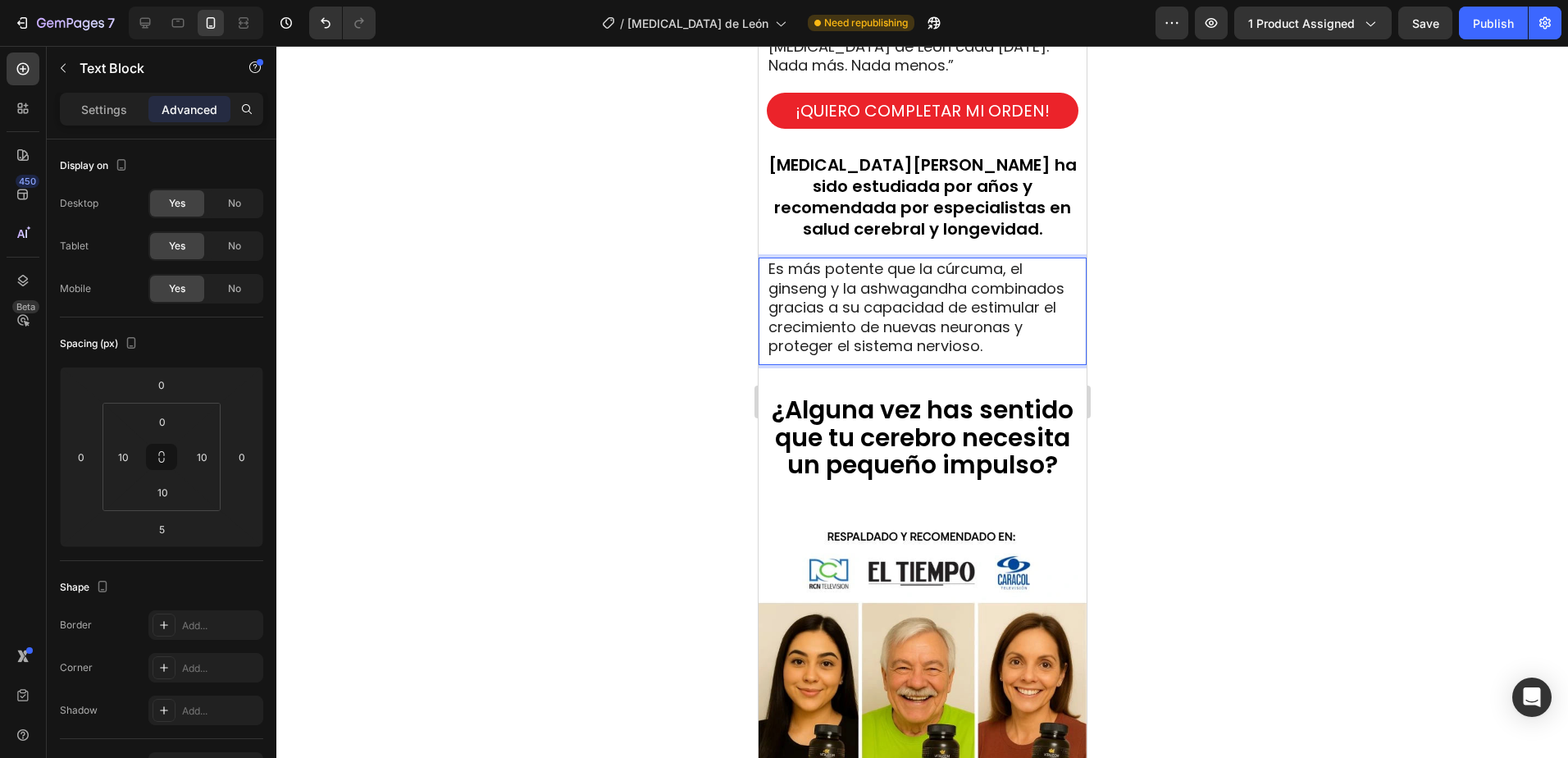
drag, startPoint x: 1251, startPoint y: 213, endPoint x: 247, endPoint y: 315, distance: 1009.2
click at [1251, 213] on div at bounding box center [922, 401] width 1292 height 712
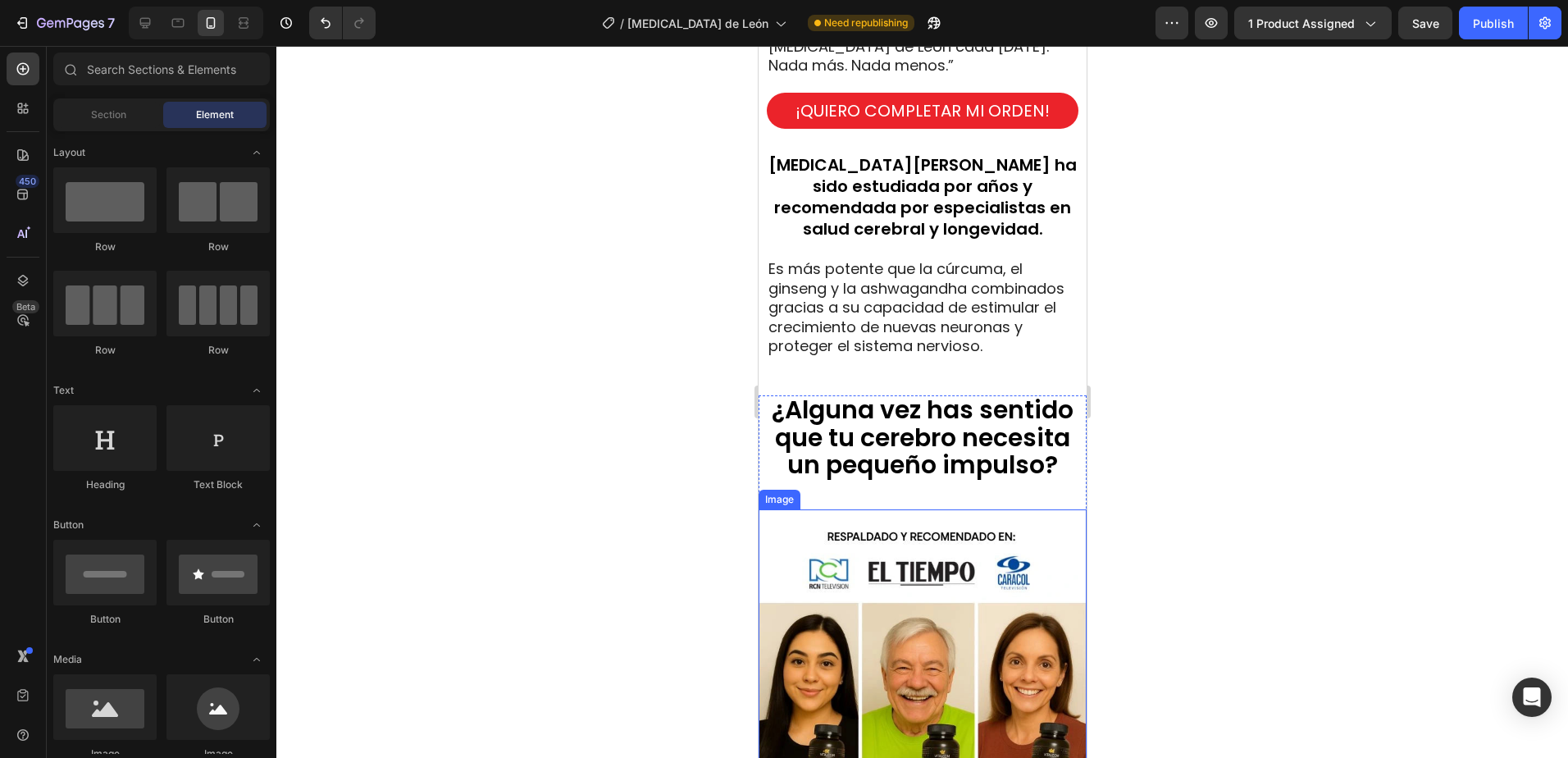
click at [844, 555] on img at bounding box center [922, 673] width 328 height 328
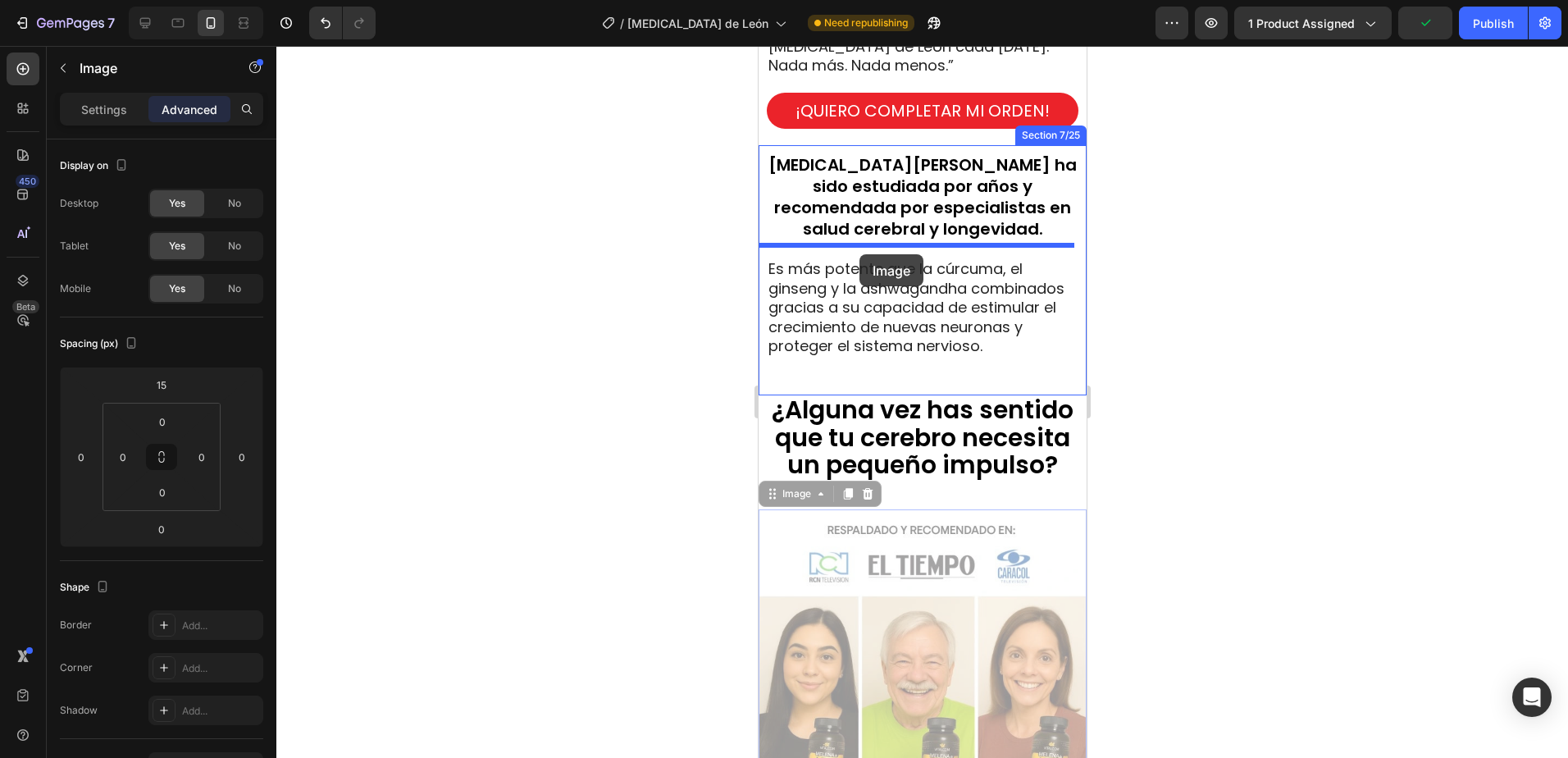
drag, startPoint x: 778, startPoint y: 502, endPoint x: 859, endPoint y: 254, distance: 260.9
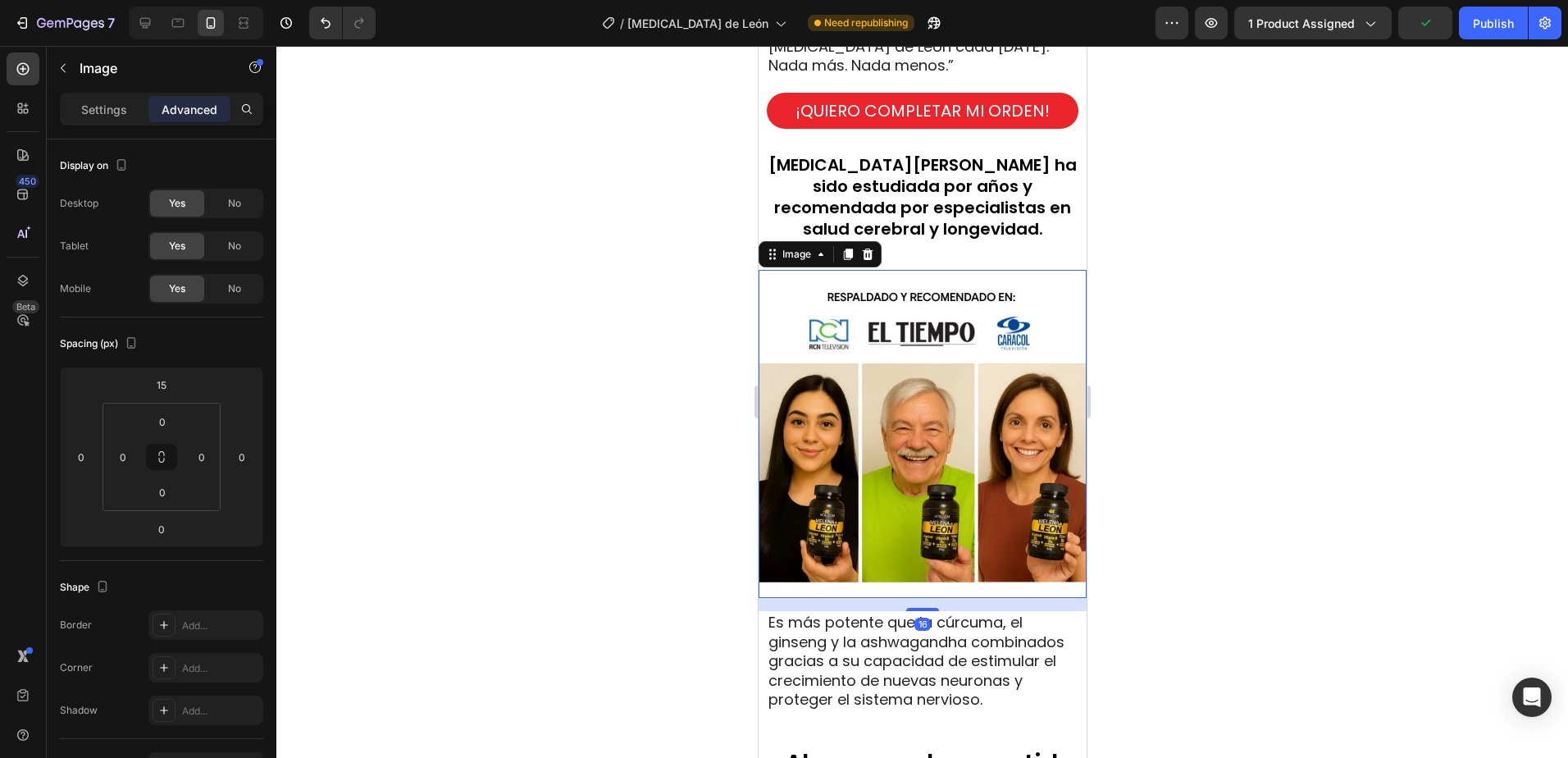
drag, startPoint x: 1193, startPoint y: 338, endPoint x: 1101, endPoint y: 310, distance: 96.2
click at [1183, 335] on div at bounding box center [922, 401] width 1292 height 712
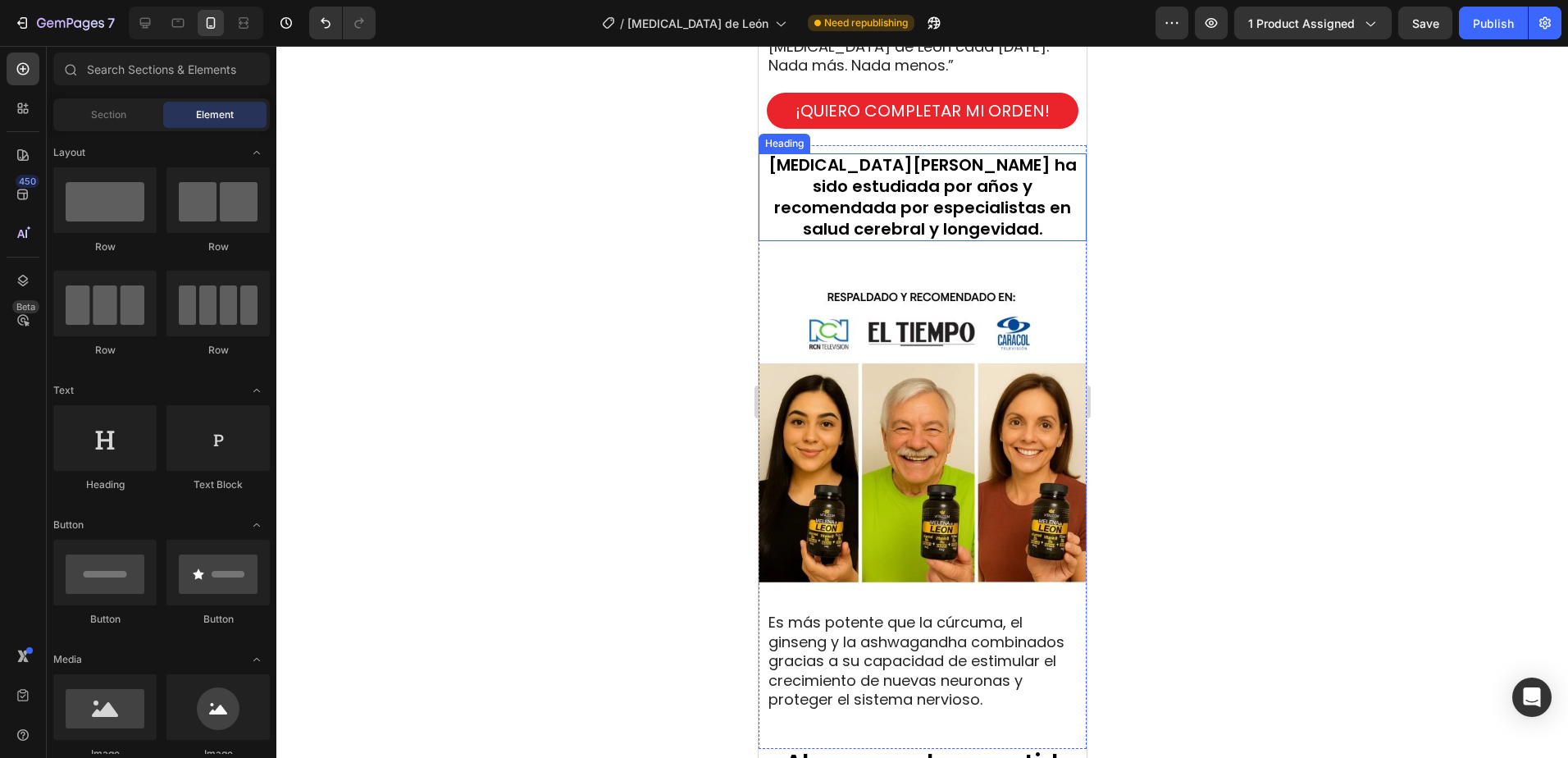
click at [954, 217] on span "Melena de León ha sido estudiada por años y recomendada por especialistas en sa…" at bounding box center [921, 196] width 308 height 86
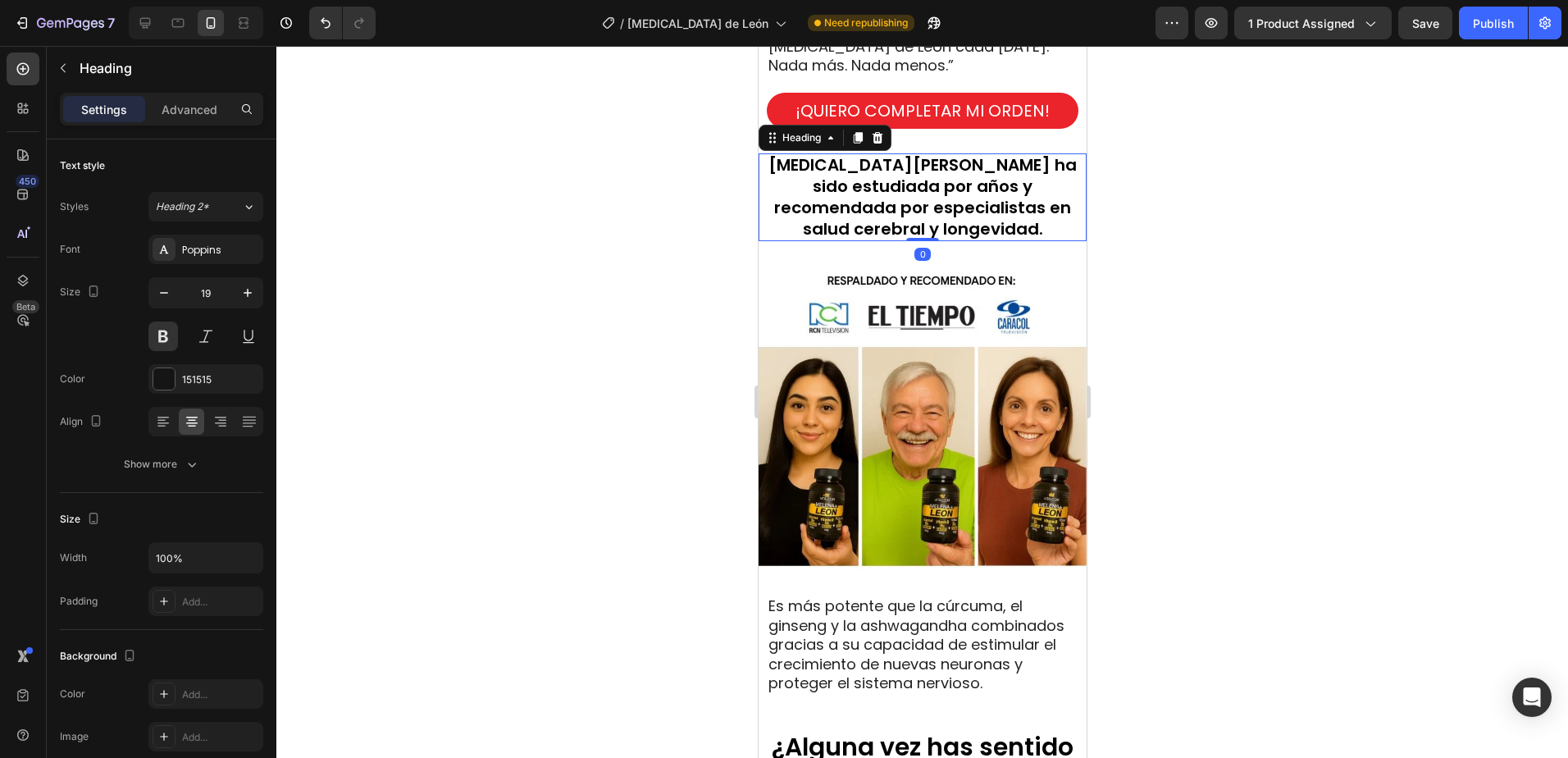
drag, startPoint x: 921, startPoint y: 243, endPoint x: 969, endPoint y: 217, distance: 54.6
click at [937, 212] on div "⁠⁠⁠⁠⁠⁠⁠ Melena de León ha sido estudiada por años y recomendada por especialist…" at bounding box center [922, 197] width 328 height 88
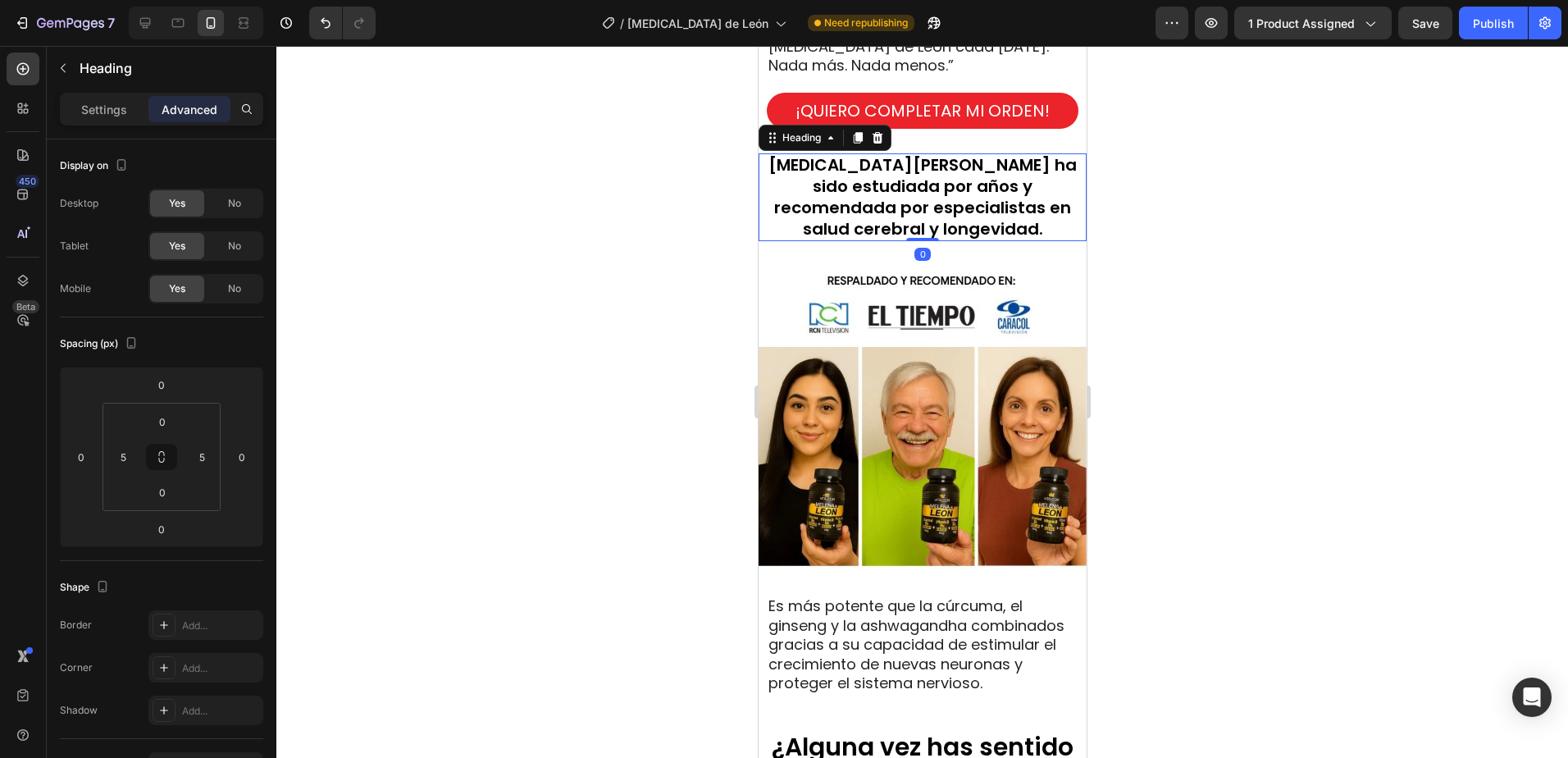
click at [1239, 243] on div at bounding box center [922, 401] width 1292 height 712
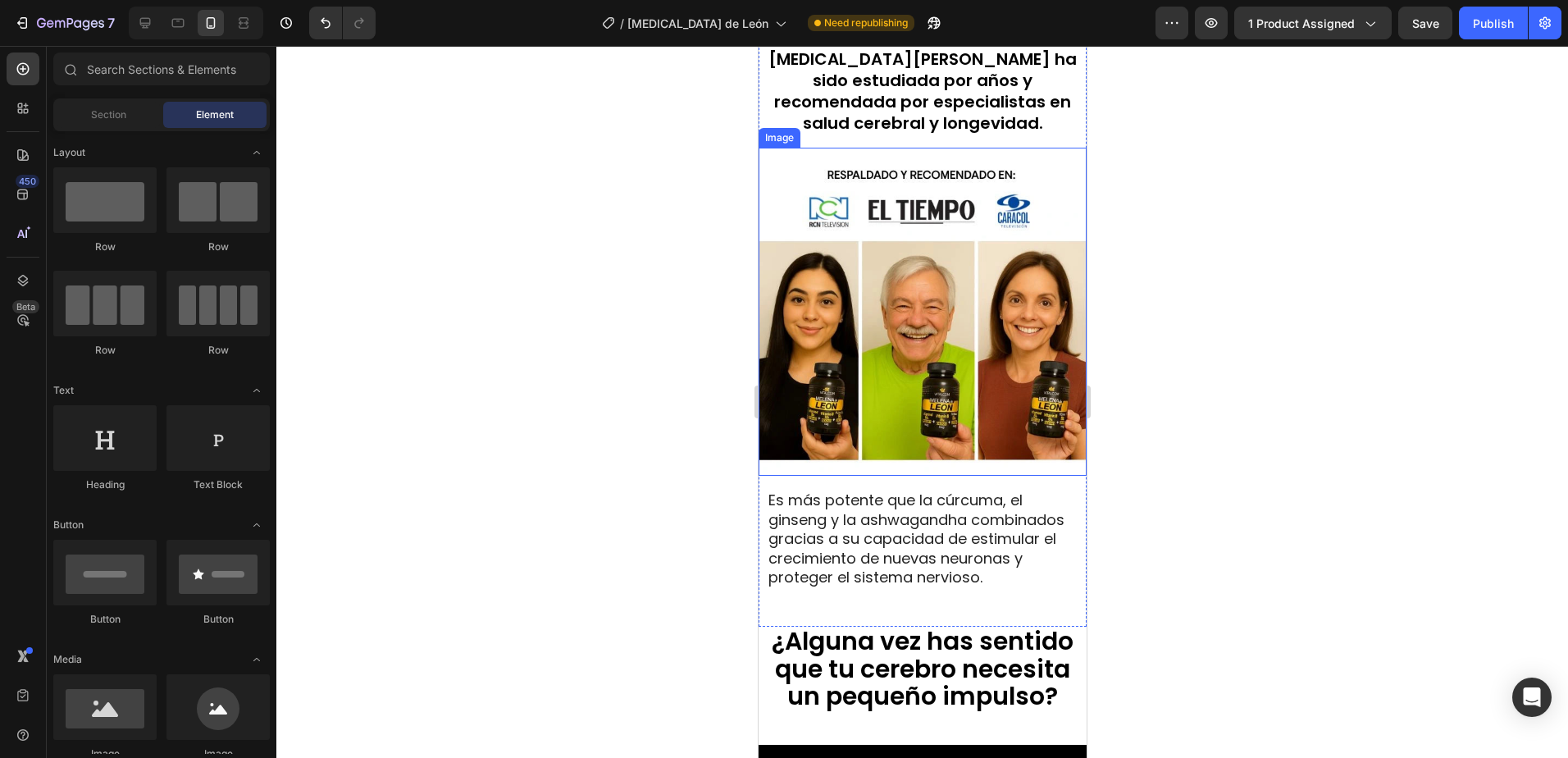
scroll to position [2056, 0]
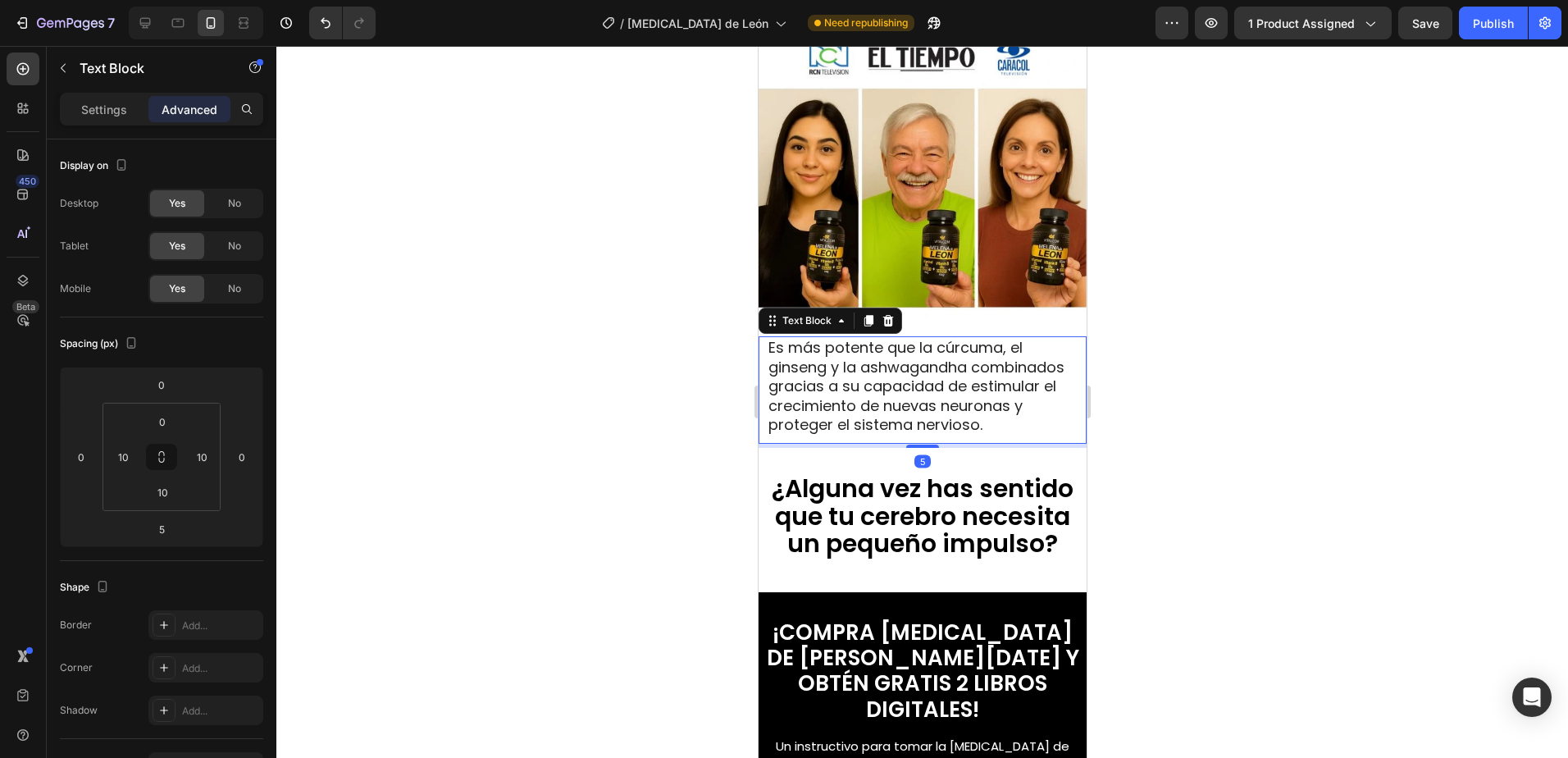
click at [904, 358] on span "Es más potente que la cúrcuma, el ginseng y la ashwagandha combinados gracias a…" at bounding box center [916, 386] width 296 height 98
drag, startPoint x: 95, startPoint y: 105, endPoint x: 114, endPoint y: 113, distance: 20.6
click at [95, 106] on p "Settings" at bounding box center [104, 109] width 46 height 17
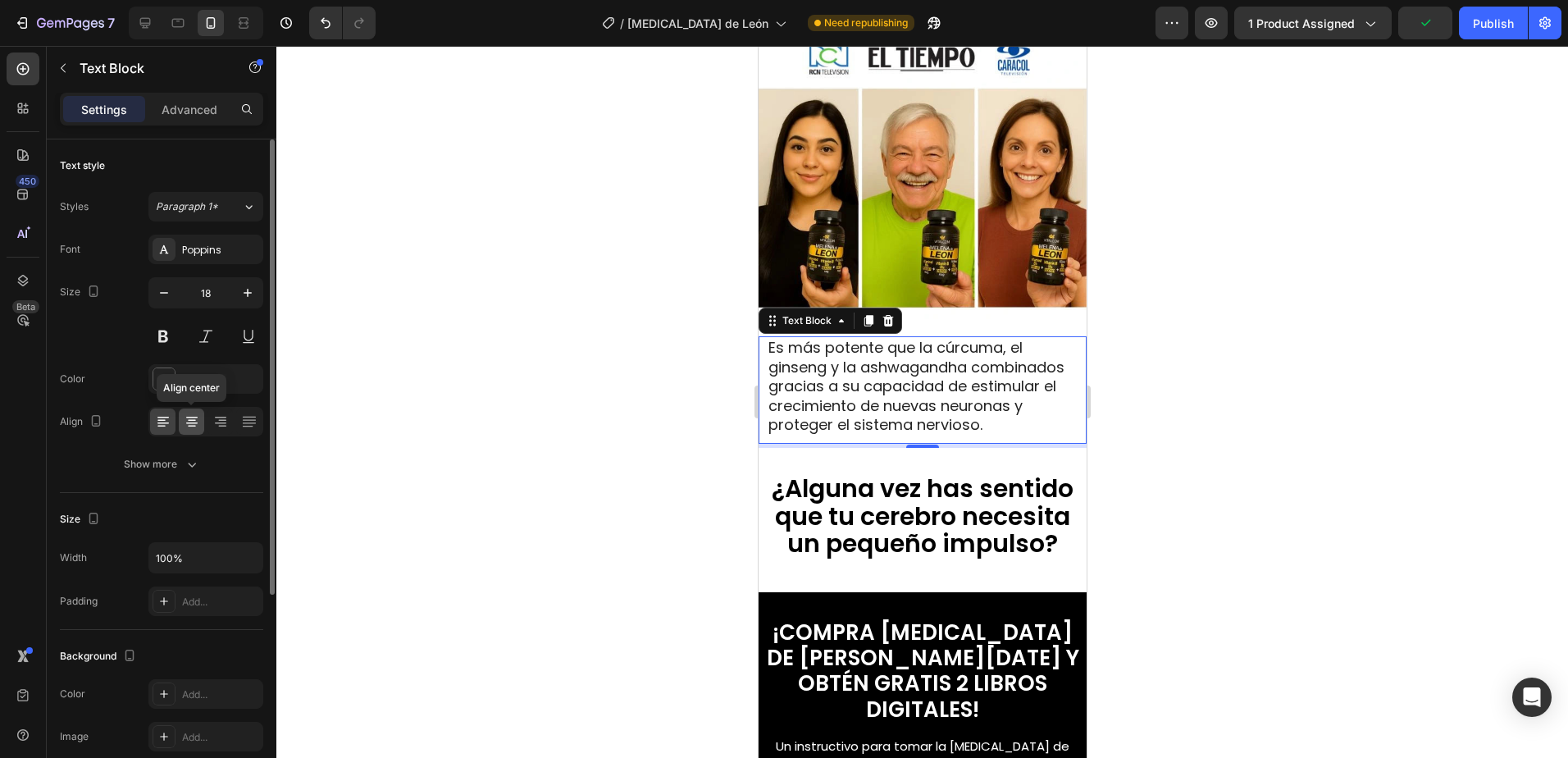
click at [192, 413] on icon at bounding box center [191, 421] width 16 height 16
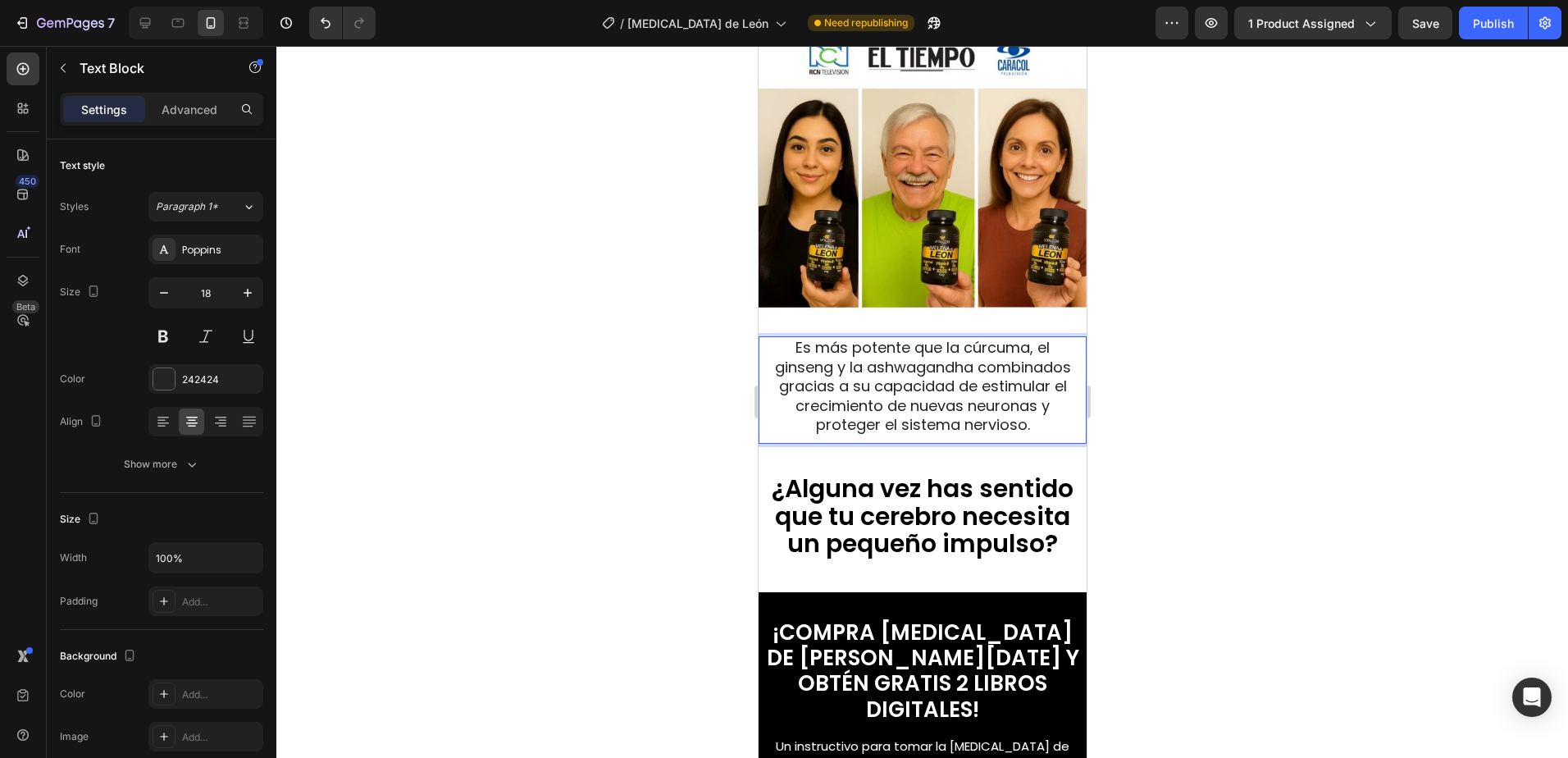
click at [1035, 417] on p "Es más potente que la cúrcuma, el ginseng y la ashwagandha combinados gracias a…" at bounding box center [921, 386] width 308 height 96
click at [936, 442] on div "Es más potente que la cúrcuma, el ginseng y la ashwagandha combinados gracias a…" at bounding box center [922, 389] width 328 height 107
click at [965, 434] on p "Es más potente que la cúrcuma, el ginseng y la ashwagandha combinados gracias a…" at bounding box center [921, 386] width 308 height 96
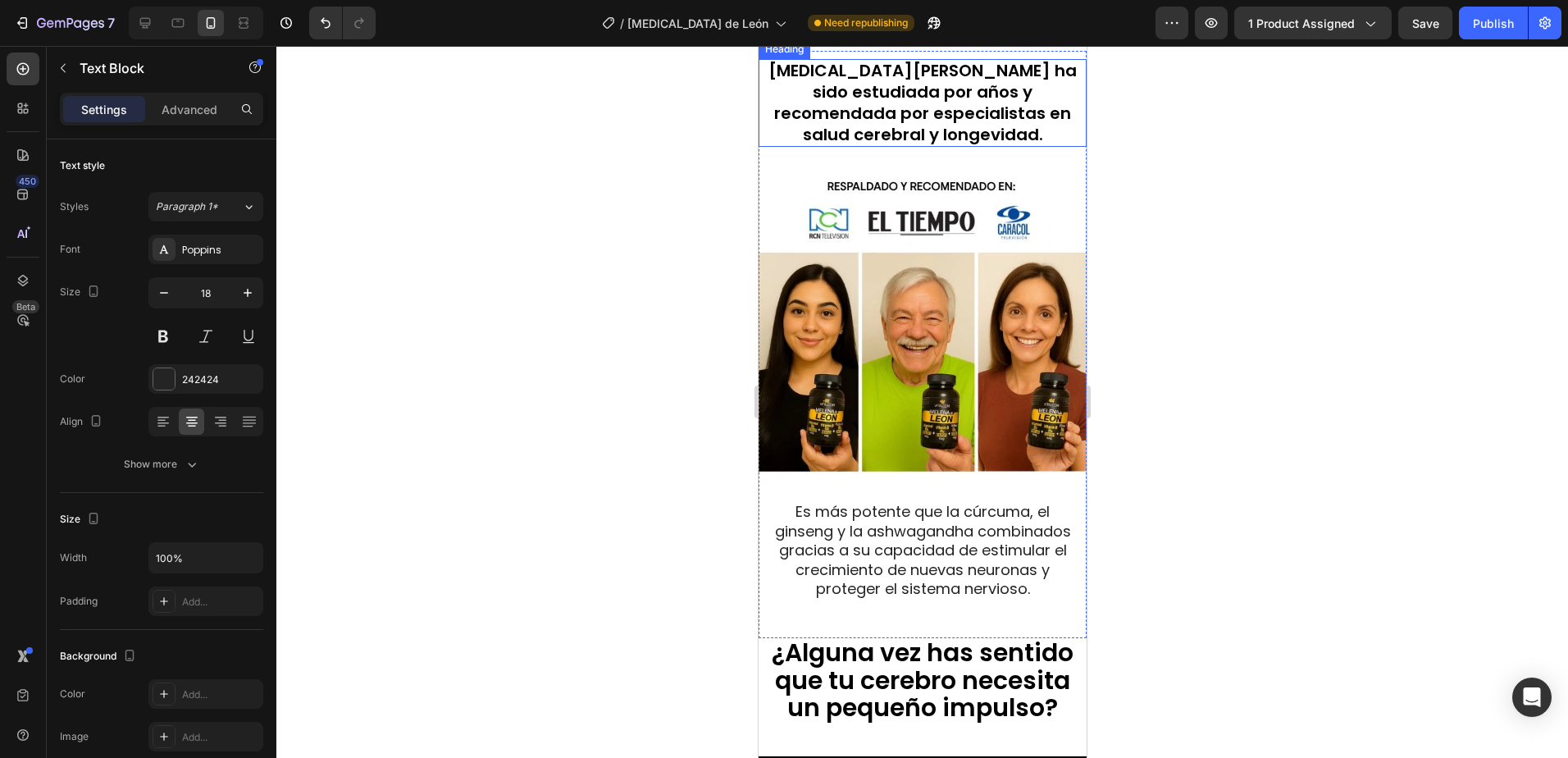
scroll to position [2220, 0]
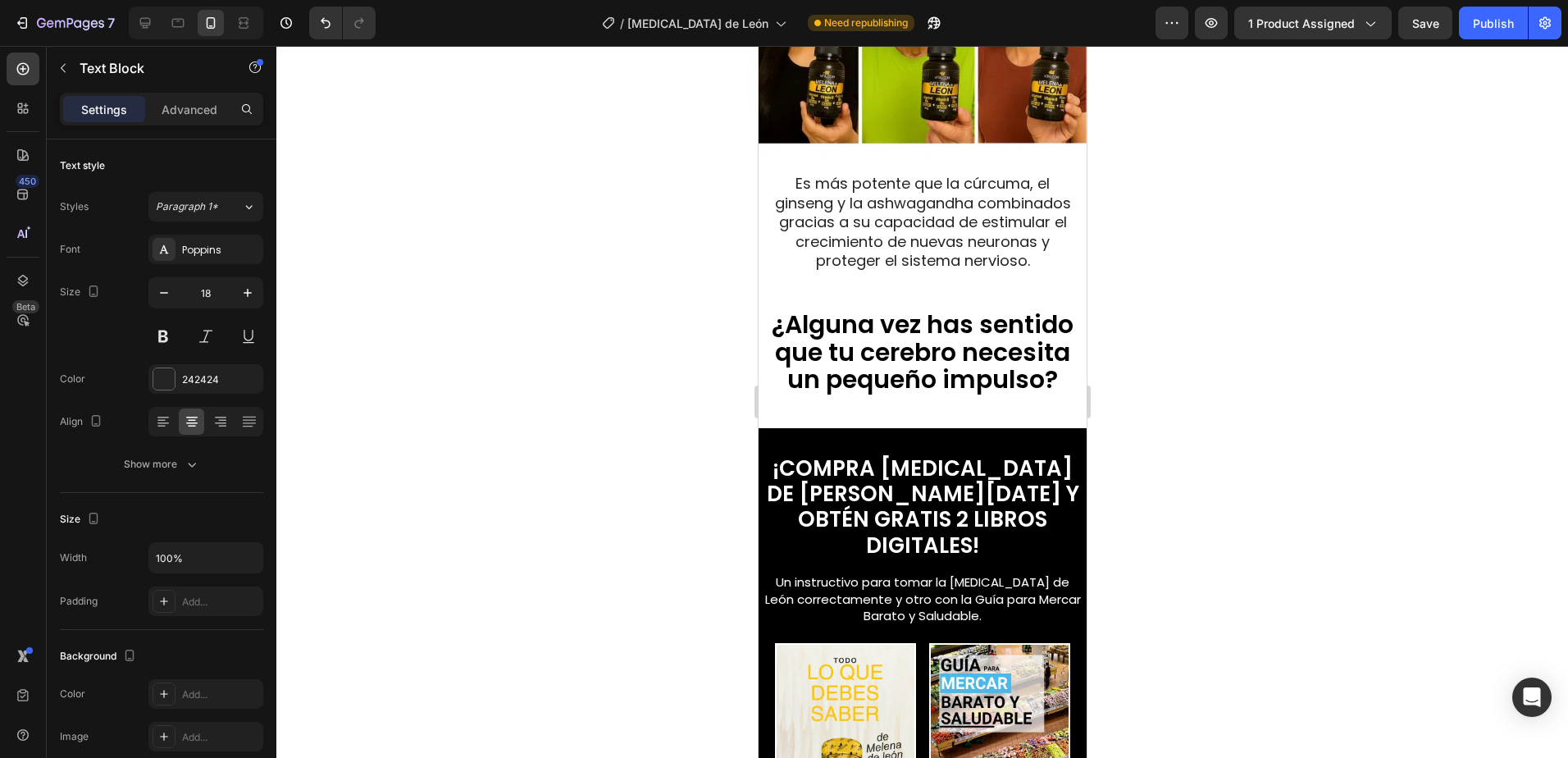
click at [912, 192] on span "Es más potente que la cúrcuma, el ginseng y la ashwagandha combinados gracias a…" at bounding box center [922, 222] width 296 height 98
drag, startPoint x: 974, startPoint y: 277, endPoint x: 1083, endPoint y: 271, distance: 109.2
click at [975, 270] on p "Es más potente que la cúrcuma, el ginseng y la ashwagandha combinados gracias a…" at bounding box center [921, 221] width 308 height 96
click at [1351, 244] on div at bounding box center [922, 401] width 1292 height 712
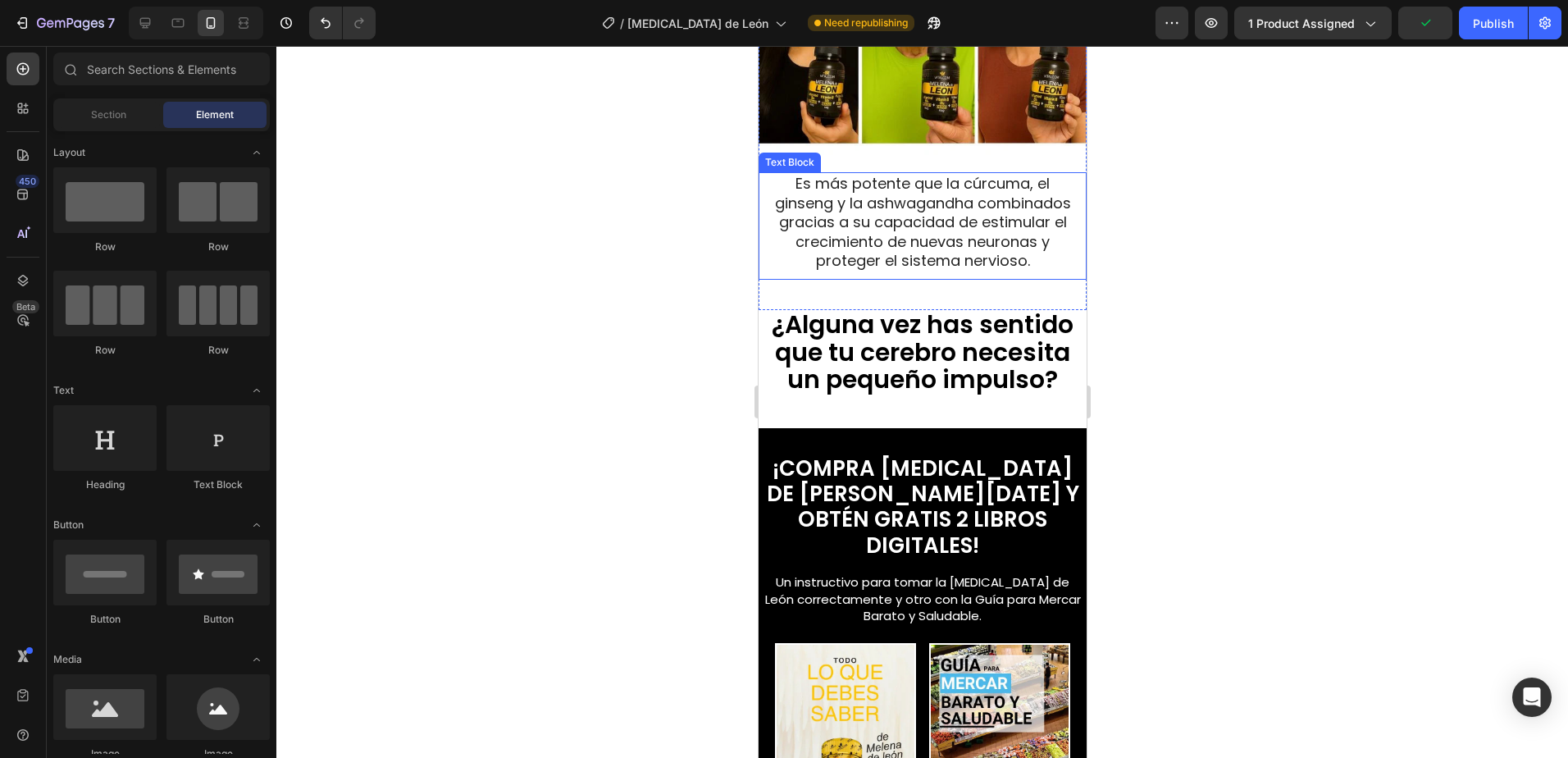
click at [994, 239] on span "Es más potente que la cúrcuma, el ginseng y la ashwagandha combinados gracias a…" at bounding box center [922, 222] width 296 height 98
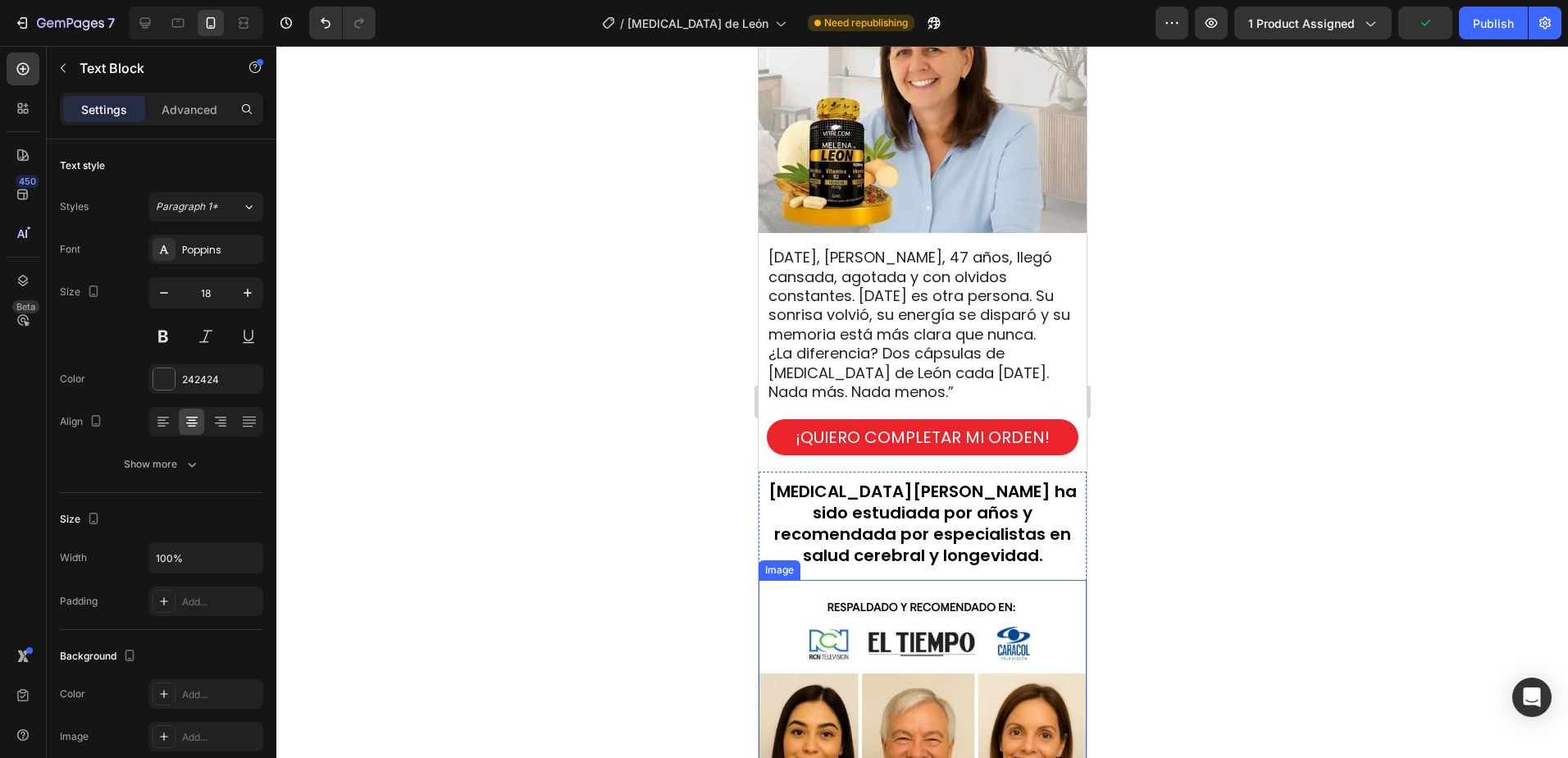
scroll to position [1482, 0]
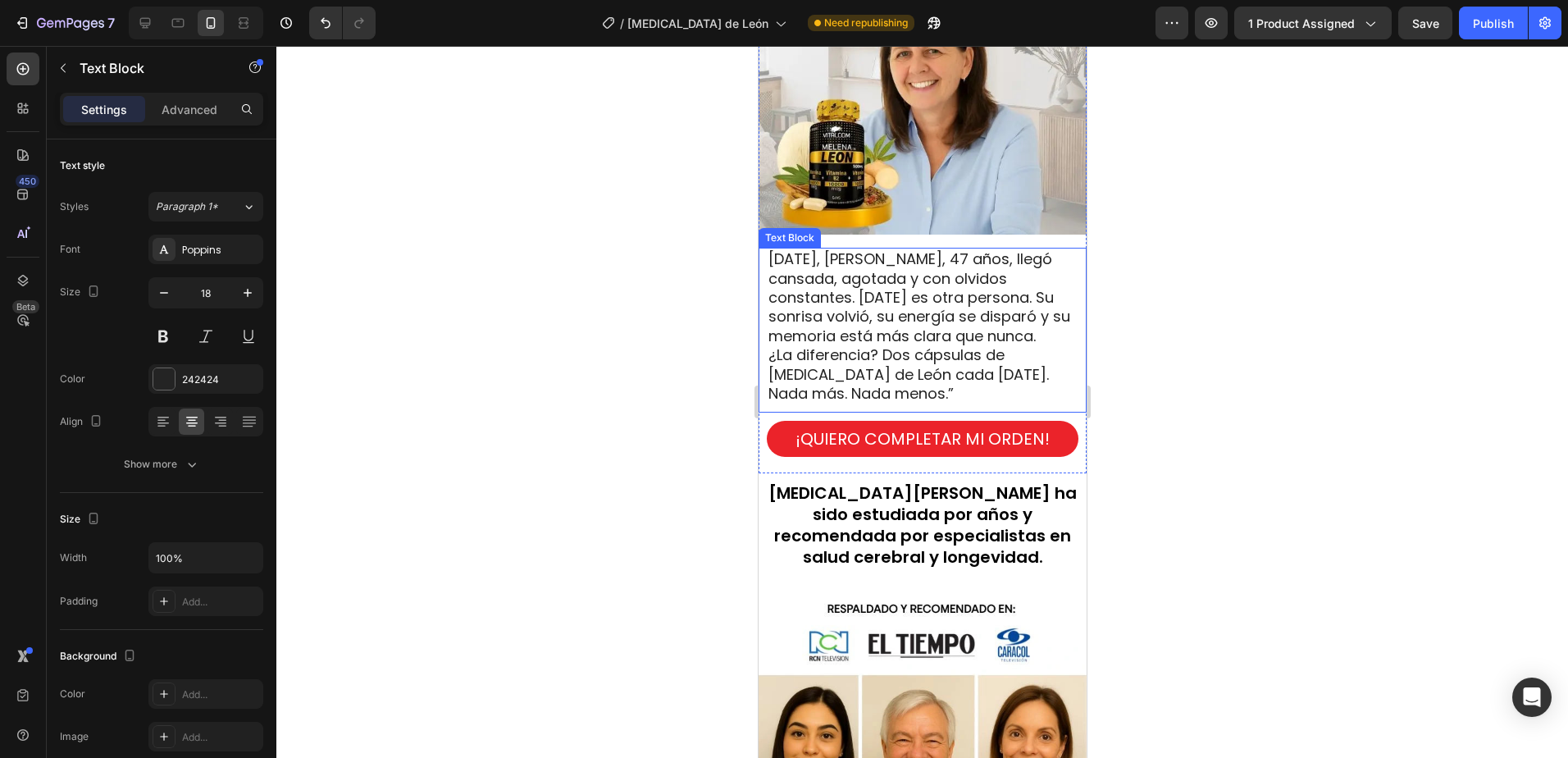
click at [862, 317] on span "Hace tres semanas, Lucía, 47 años, llegó cansada, agotada y con olvidos constan…" at bounding box center [919, 297] width 301 height 98
click at [884, 312] on span "Hace tres semanas, Lucía, 47 años, llegó cansada, agotada y con olvidos constan…" at bounding box center [919, 297] width 301 height 98
drag, startPoint x: 903, startPoint y: 295, endPoint x: 852, endPoint y: 281, distance: 52.9
click at [903, 294] on span "Hace tres semanas, Lucía, 47 años, llegó cansada, agotada y con olvidos constan…" at bounding box center [919, 297] width 301 height 98
click at [858, 288] on span "Hace tres semanas, Lucía, 47 años, llegó cansada, agotada y con olvidos constan…" at bounding box center [919, 297] width 301 height 98
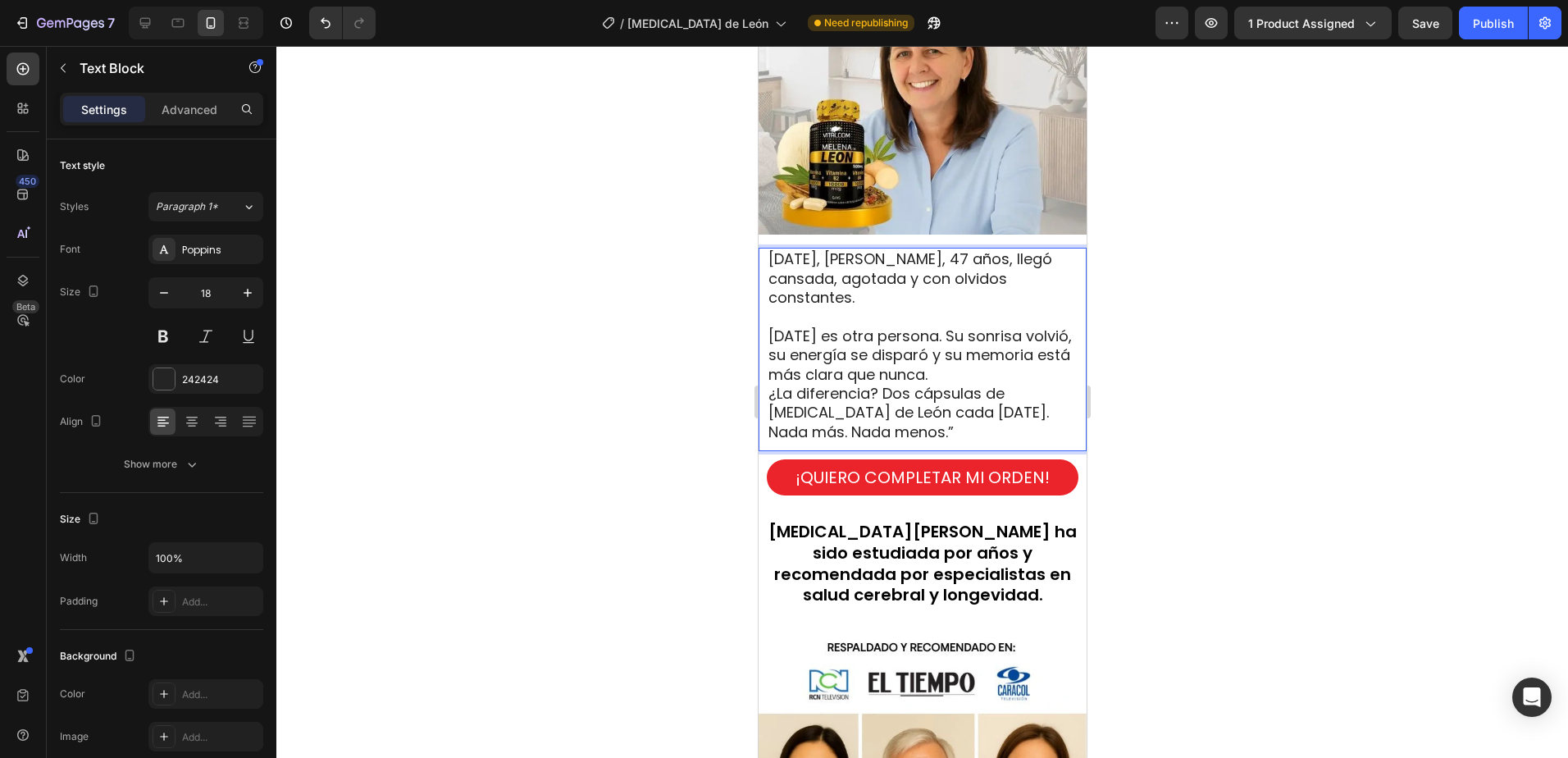
click at [891, 367] on span "Hoy es otra persona. Su sonrisa volvió, su energía se disparó y su memoria está…" at bounding box center [920, 355] width 303 height 59
click at [771, 386] on span "¿La diferencia? Dos cápsulas de Melena de León cada mañana. Nada más. Nada meno…" at bounding box center [908, 412] width 281 height 59
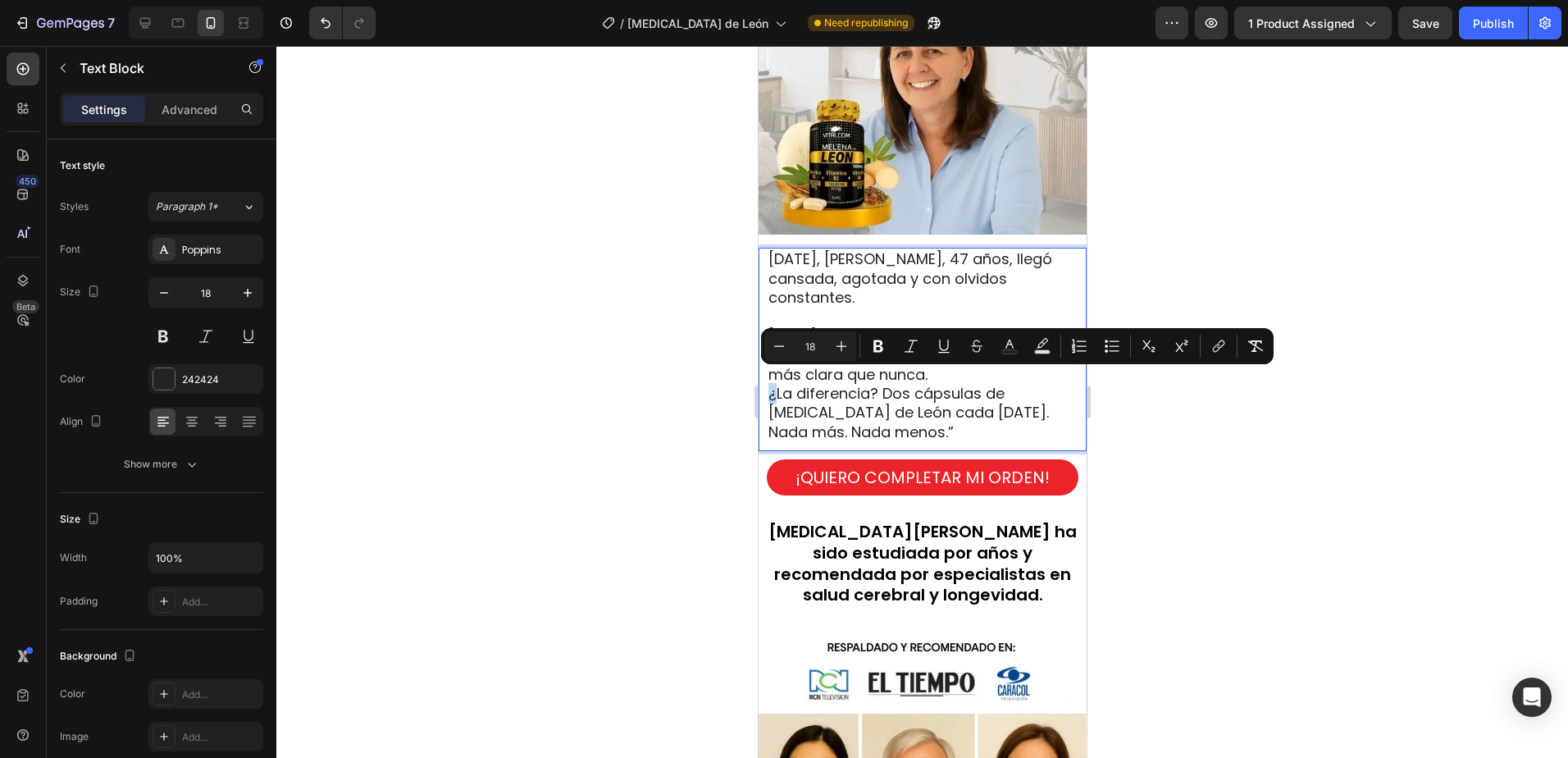
click at [768, 383] on span "¿La diferencia? Dos cápsulas de Melena de León cada mañana. Nada más. Nada meno…" at bounding box center [908, 412] width 281 height 59
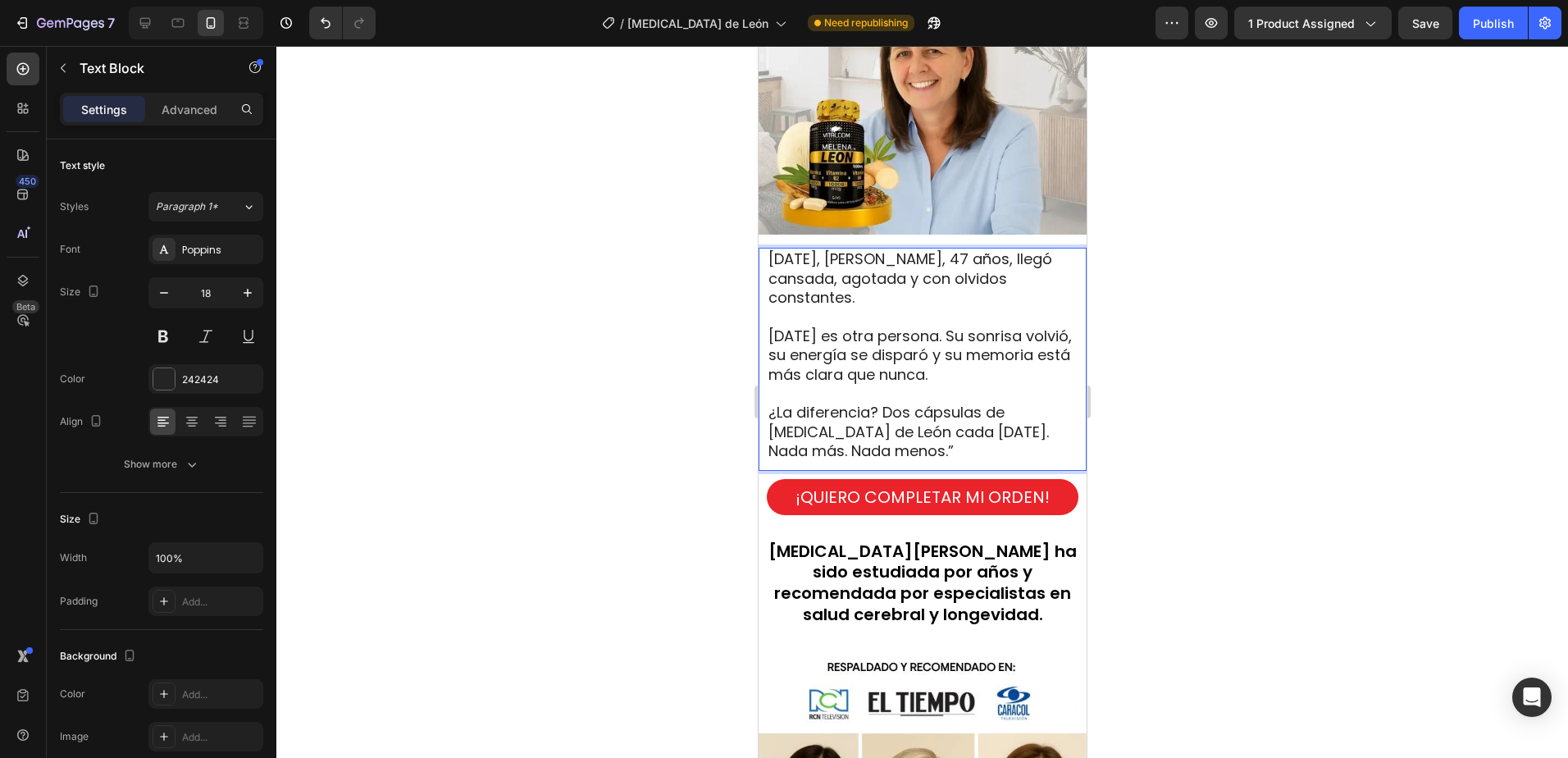
click at [928, 406] on span "¿La diferencia? Dos cápsulas de Melena de León cada mañana. Nada más. Nada meno…" at bounding box center [908, 431] width 281 height 59
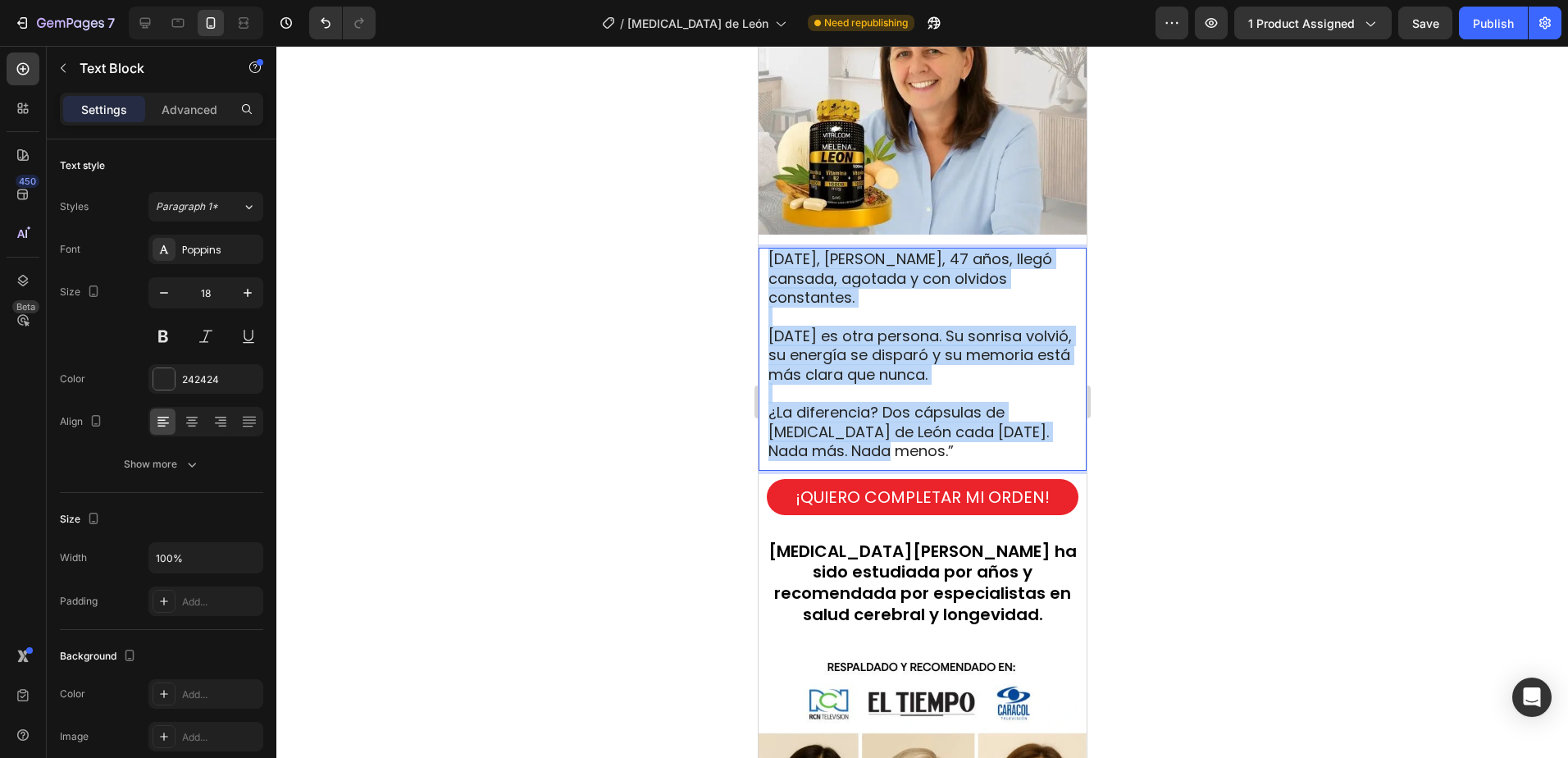
drag, startPoint x: 886, startPoint y: 442, endPoint x: 769, endPoint y: 247, distance: 227.4
click at [769, 247] on div "Hace tres semanas, Lucía, 47 años, llegó cansada, agotada y con olvidos constan…" at bounding box center [921, 354] width 312 height 214
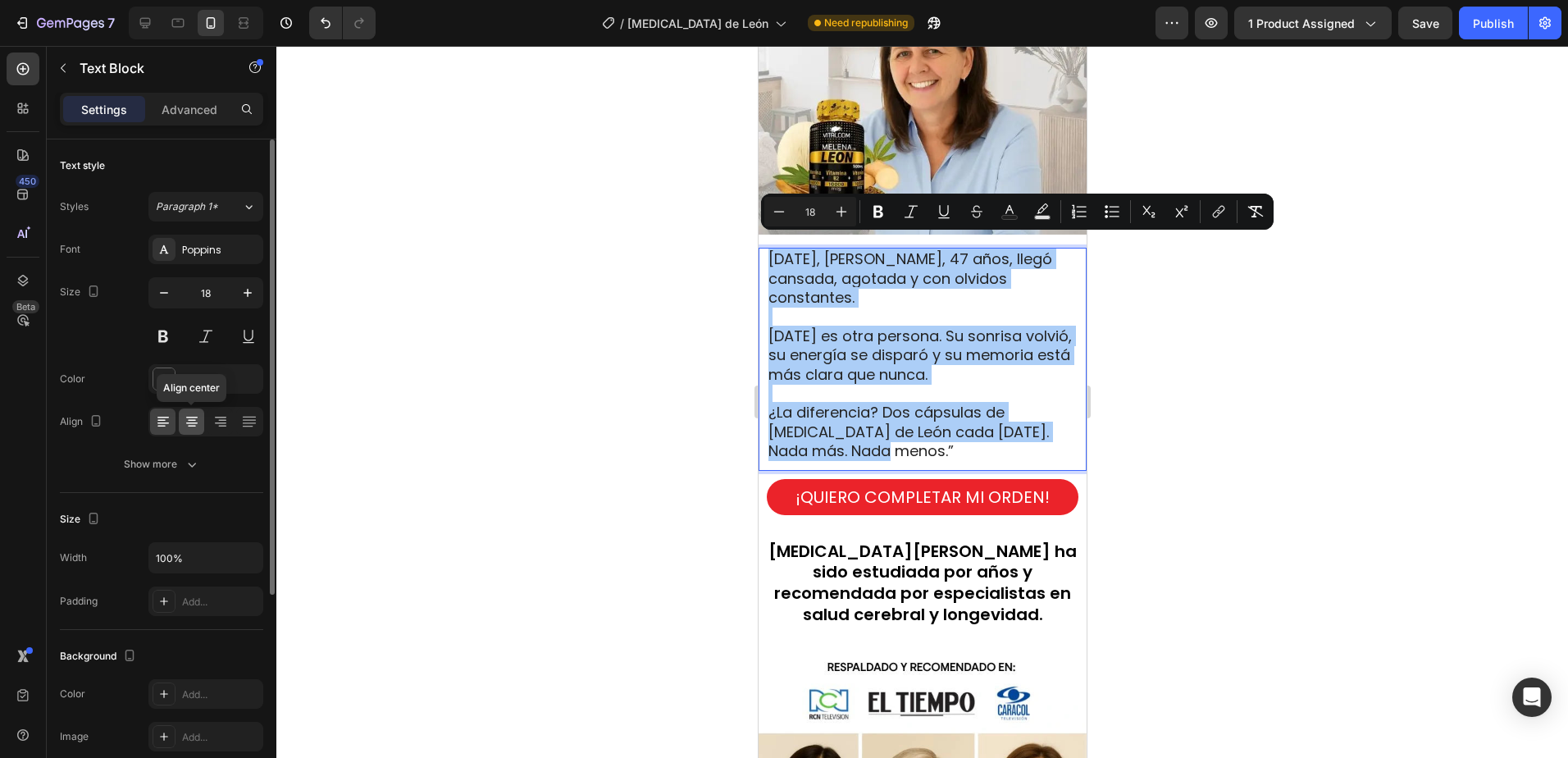
click at [197, 416] on icon at bounding box center [191, 421] width 16 height 16
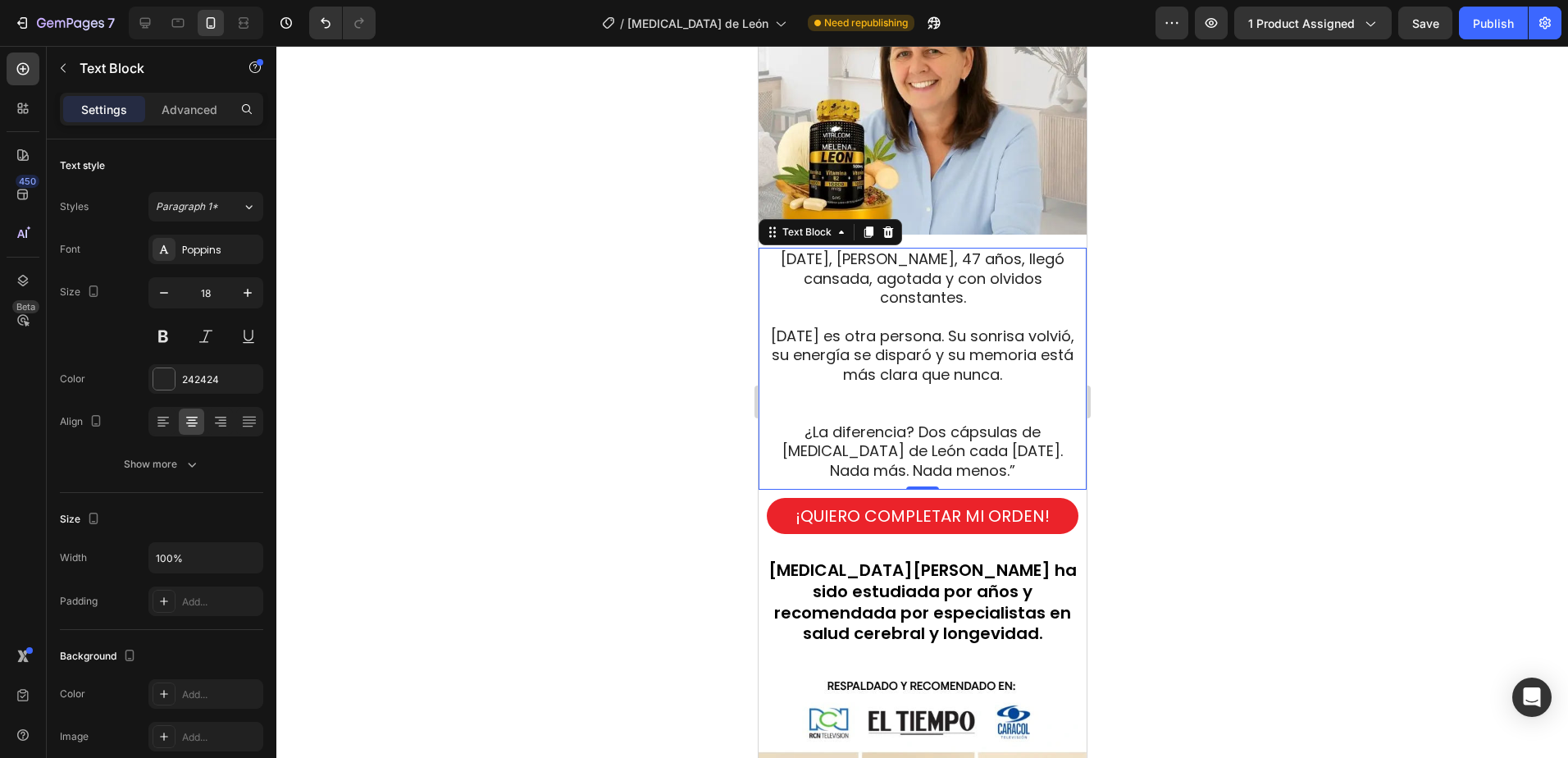
click at [968, 465] on p "¿La diferencia? Dos cápsulas de Melena de León cada mañana. Nada más. Nada meno…" at bounding box center [921, 451] width 308 height 58
click at [921, 399] on p "Hoy es otra persona. Su sonrisa volvió, su energía se disparó y su memoria está…" at bounding box center [921, 373] width 308 height 96
click at [922, 382] on p "Hoy es otra persona. Su sonrisa volvió, su energía se disparó y su memoria está…" at bounding box center [921, 373] width 308 height 96
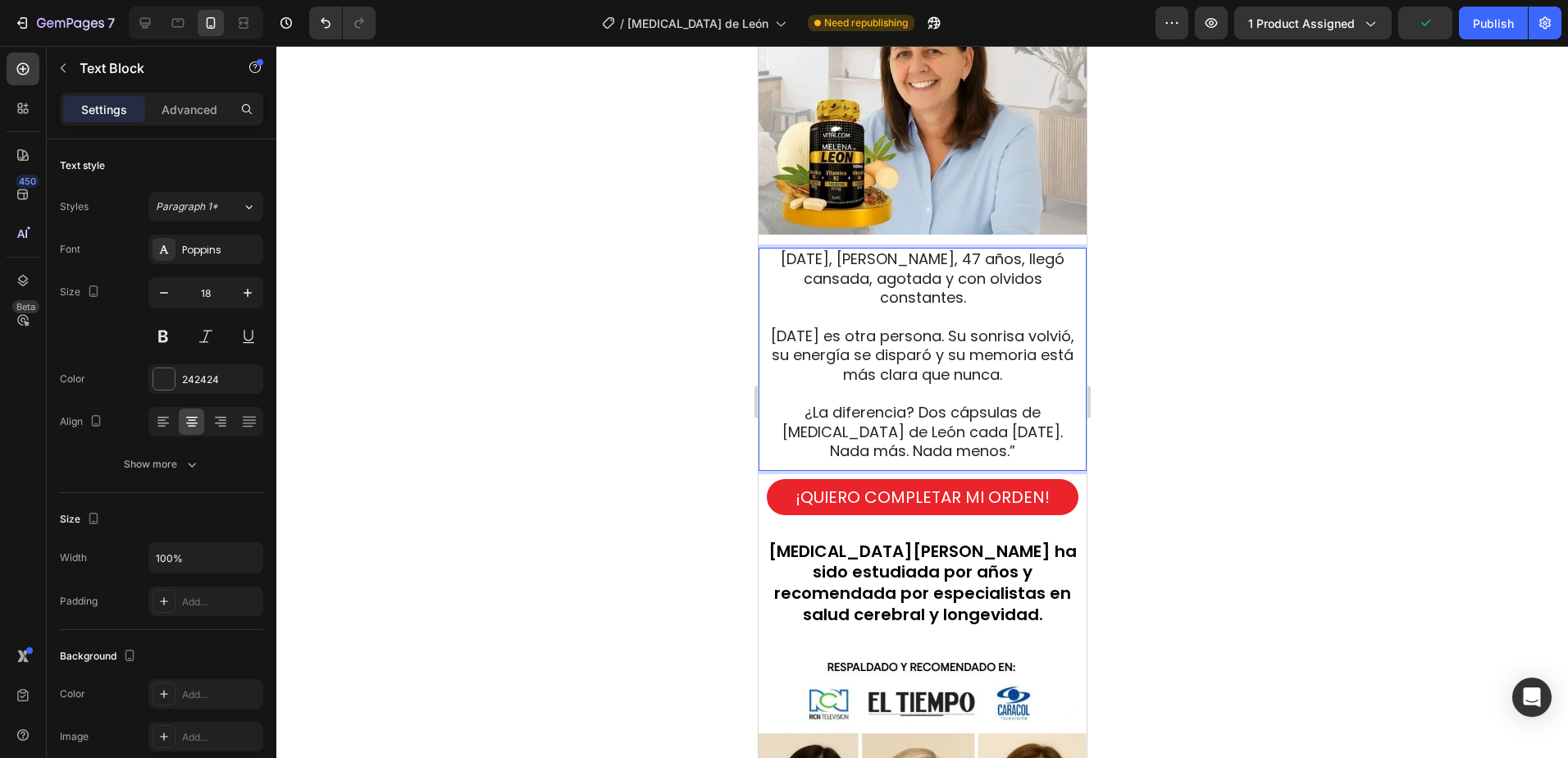
click at [974, 439] on p "¿La diferencia? Dos cápsulas de Melena de León cada mañana. Nada más. Nada meno…" at bounding box center [921, 431] width 308 height 58
click at [1209, 393] on div at bounding box center [922, 401] width 1292 height 712
click at [929, 293] on span "Hace tres semanas, Lucía, 47 años, llegó cansada, agotada y con olvidos constan…" at bounding box center [921, 278] width 283 height 59
click at [1294, 348] on div at bounding box center [922, 401] width 1292 height 712
click at [958, 307] on p "Rich Text Editor. Editing area: main" at bounding box center [921, 316] width 308 height 19
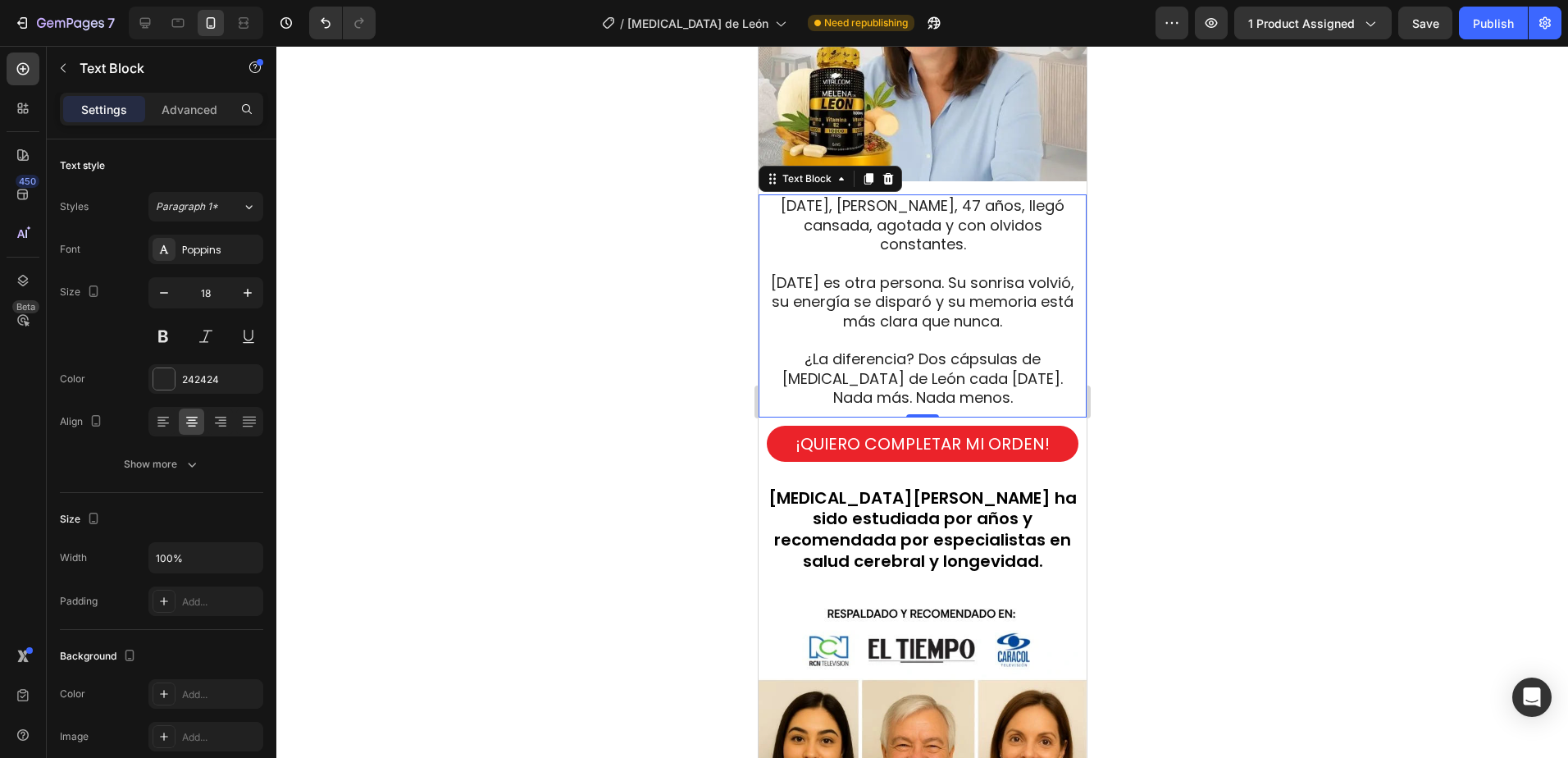
scroll to position [1564, 0]
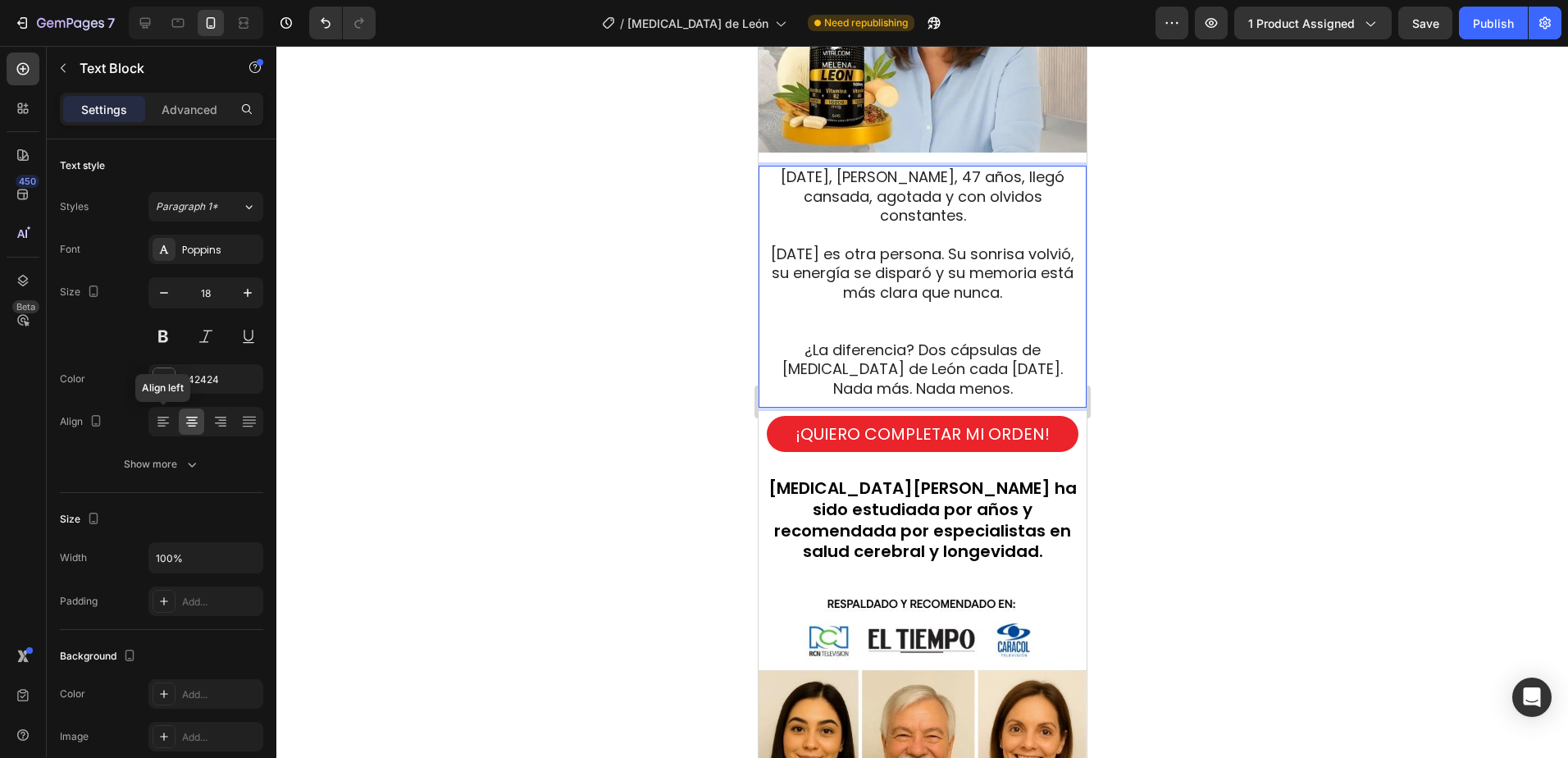
drag, startPoint x: 161, startPoint y: 423, endPoint x: 309, endPoint y: 405, distance: 149.1
click at [163, 423] on icon at bounding box center [163, 424] width 11 height 2
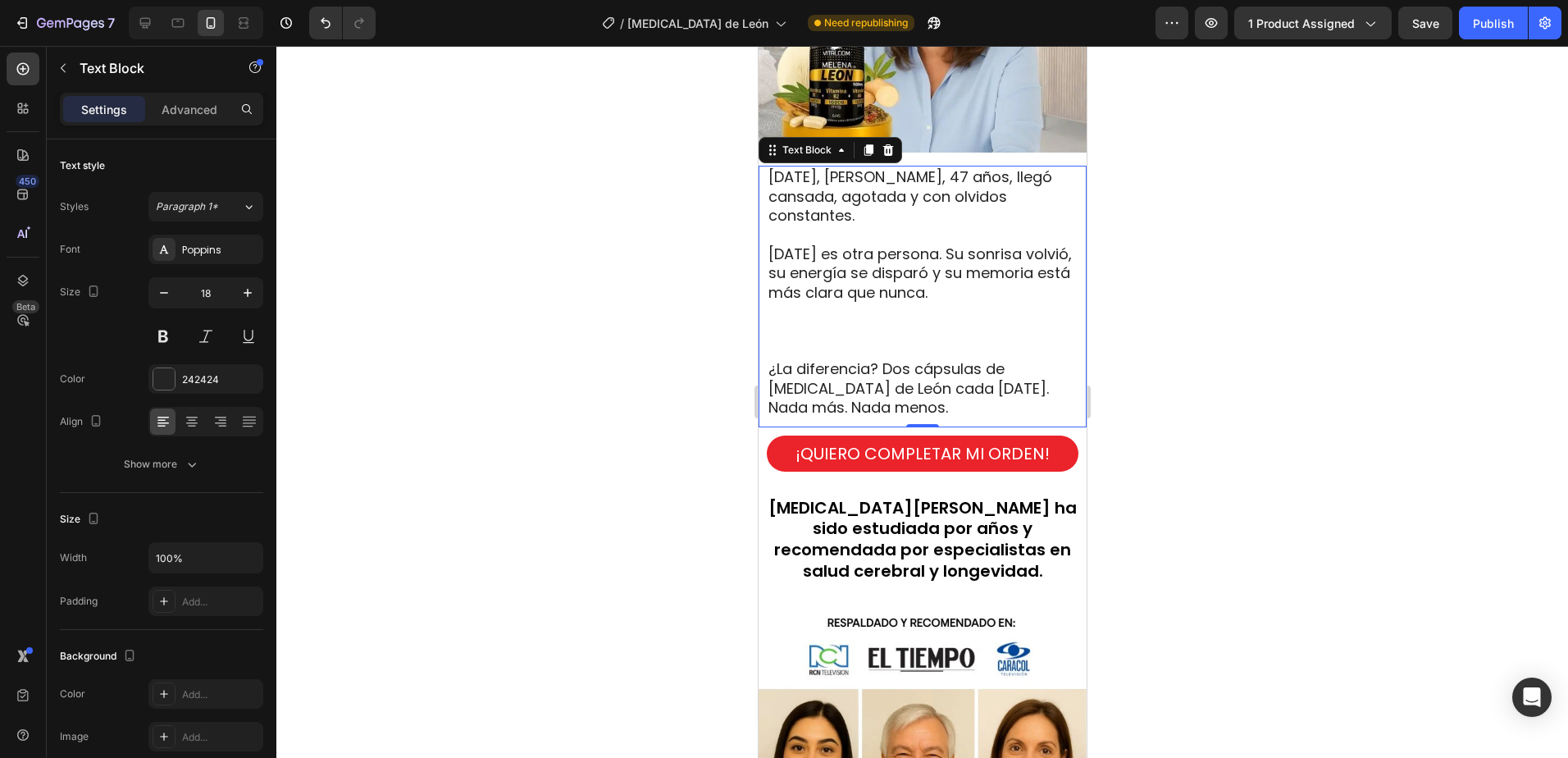
drag, startPoint x: 837, startPoint y: 316, endPoint x: 824, endPoint y: 314, distance: 13.2
click at [837, 316] on p "Hoy es otra persona. Su sonrisa volvió, su energía se disparó y su memoria está…" at bounding box center [921, 301] width 308 height 115
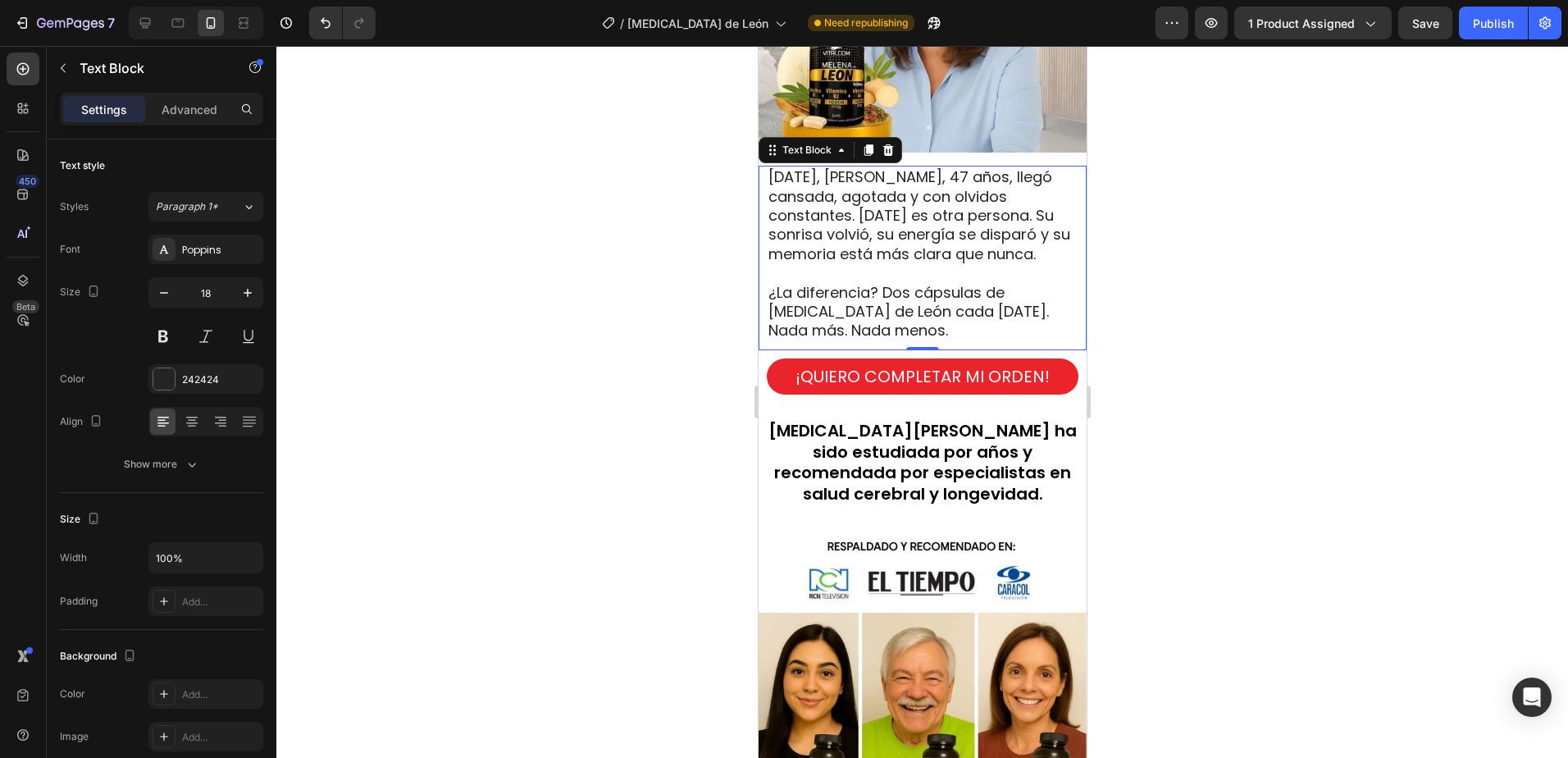
click at [1289, 258] on div at bounding box center [922, 401] width 1292 height 712
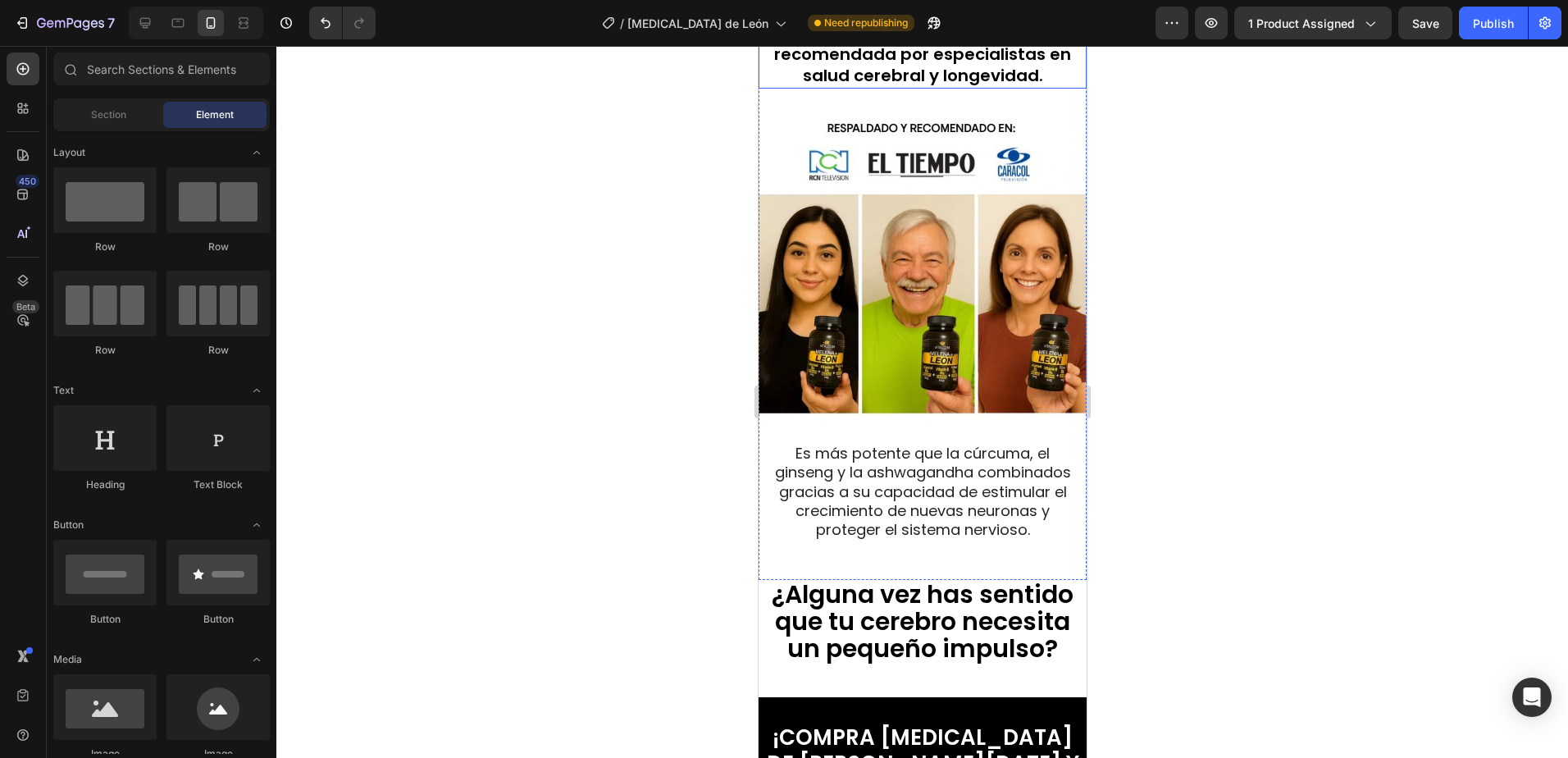
scroll to position [1975, 0]
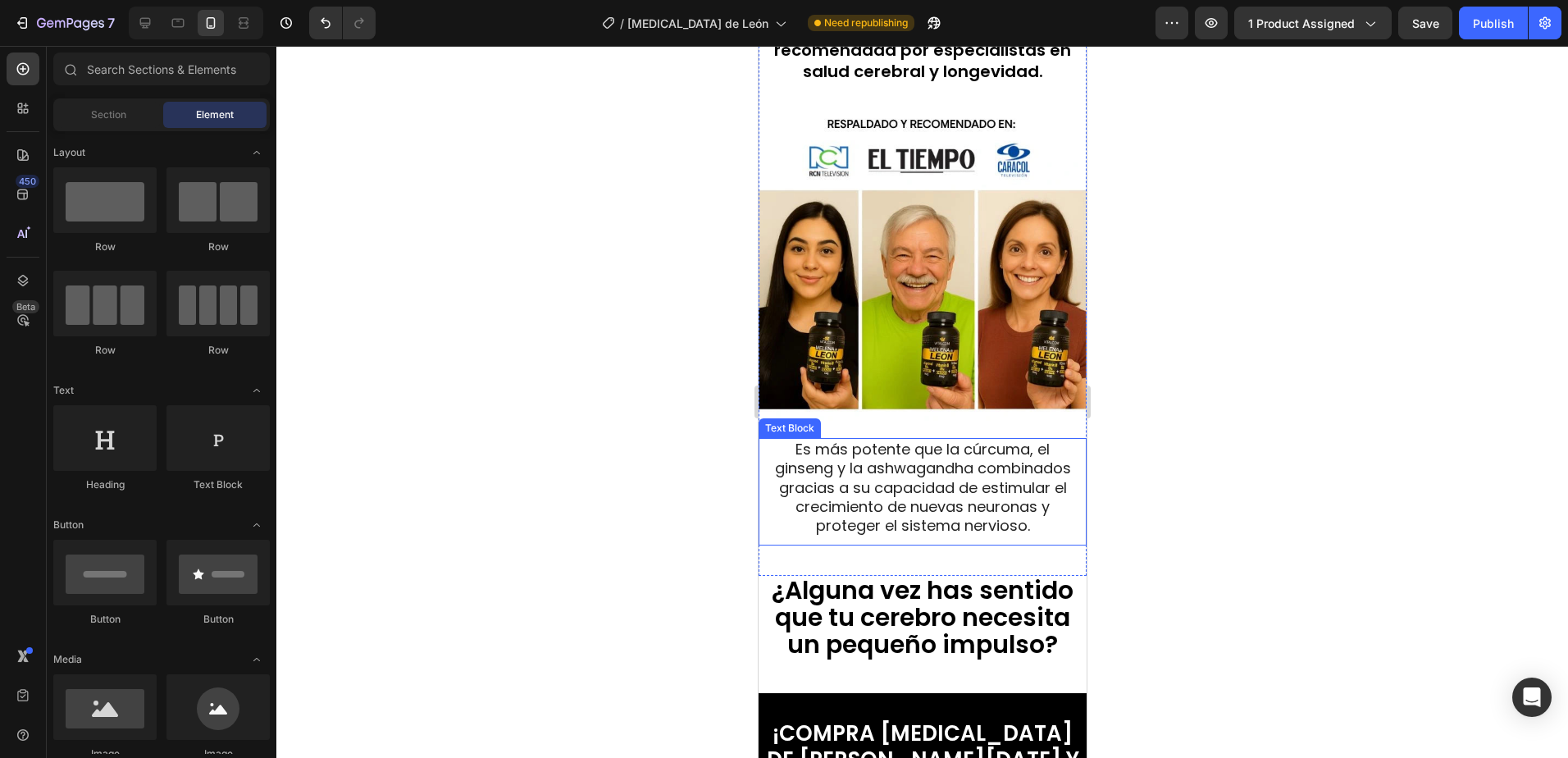
click at [922, 446] on span "Es más potente que la cúrcuma, el ginseng y la ashwagandha combinados gracias a…" at bounding box center [922, 487] width 296 height 98
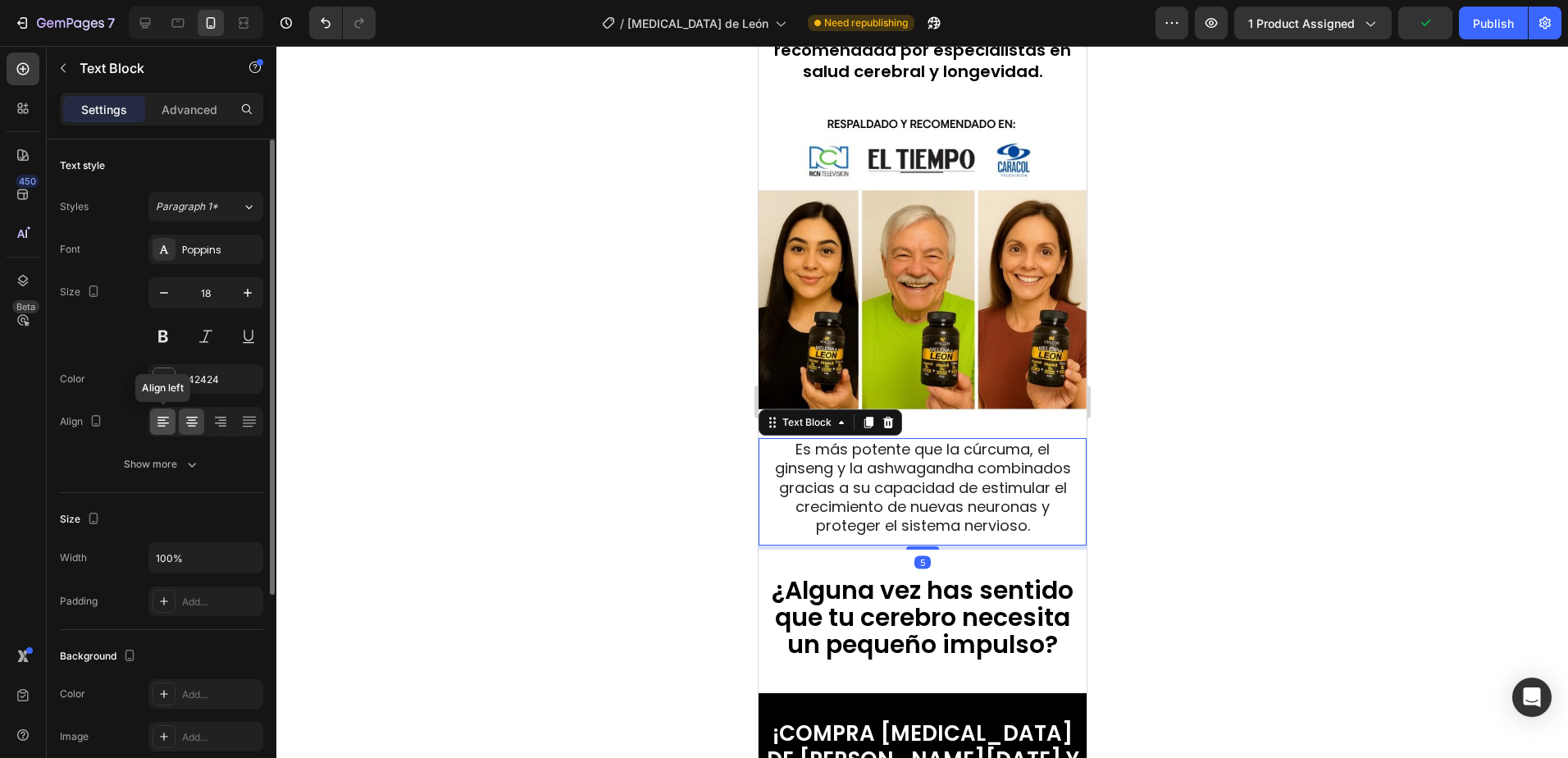
click at [160, 417] on icon at bounding box center [163, 418] width 11 height 2
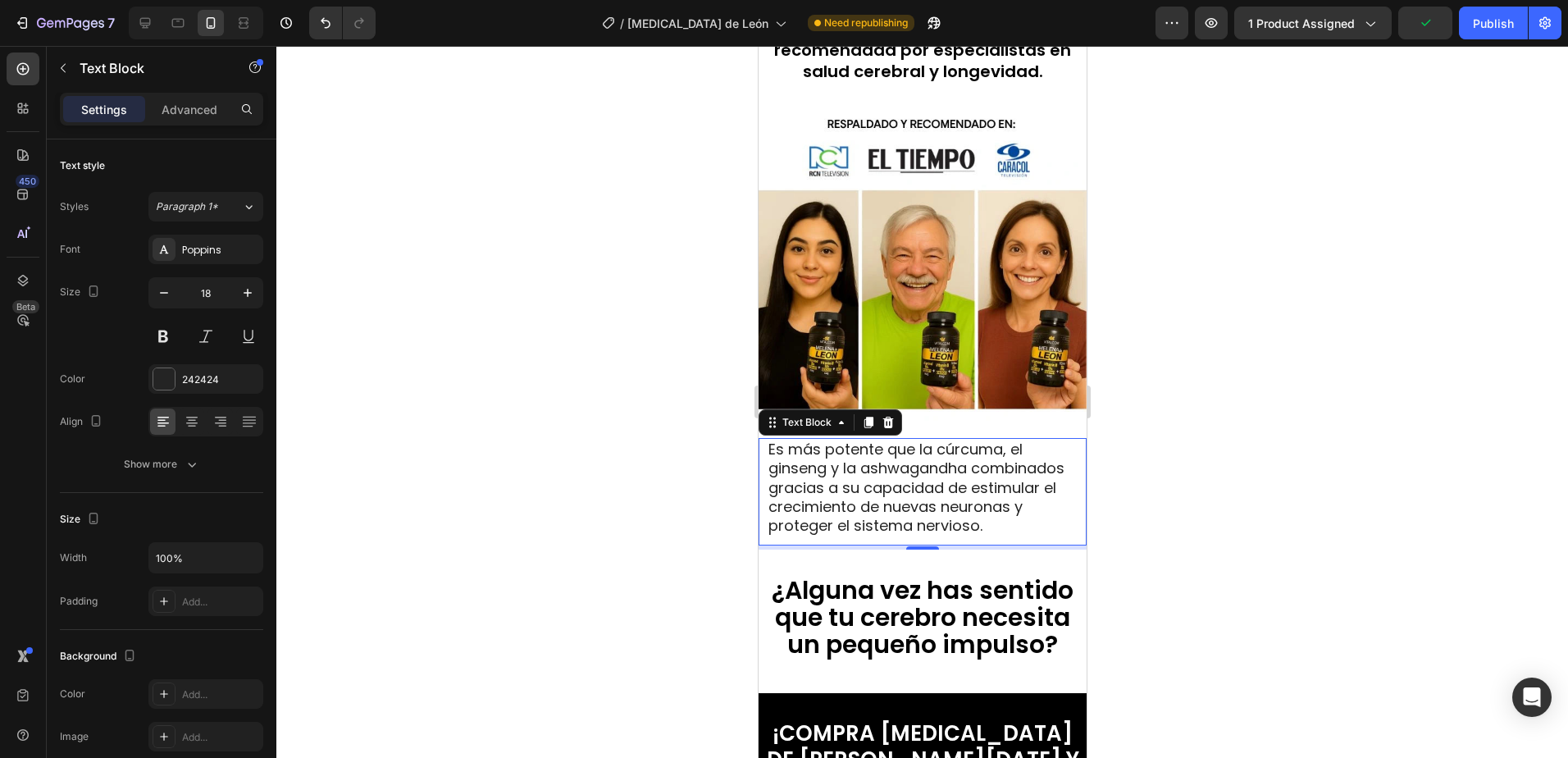
click at [1198, 504] on div at bounding box center [922, 401] width 1292 height 712
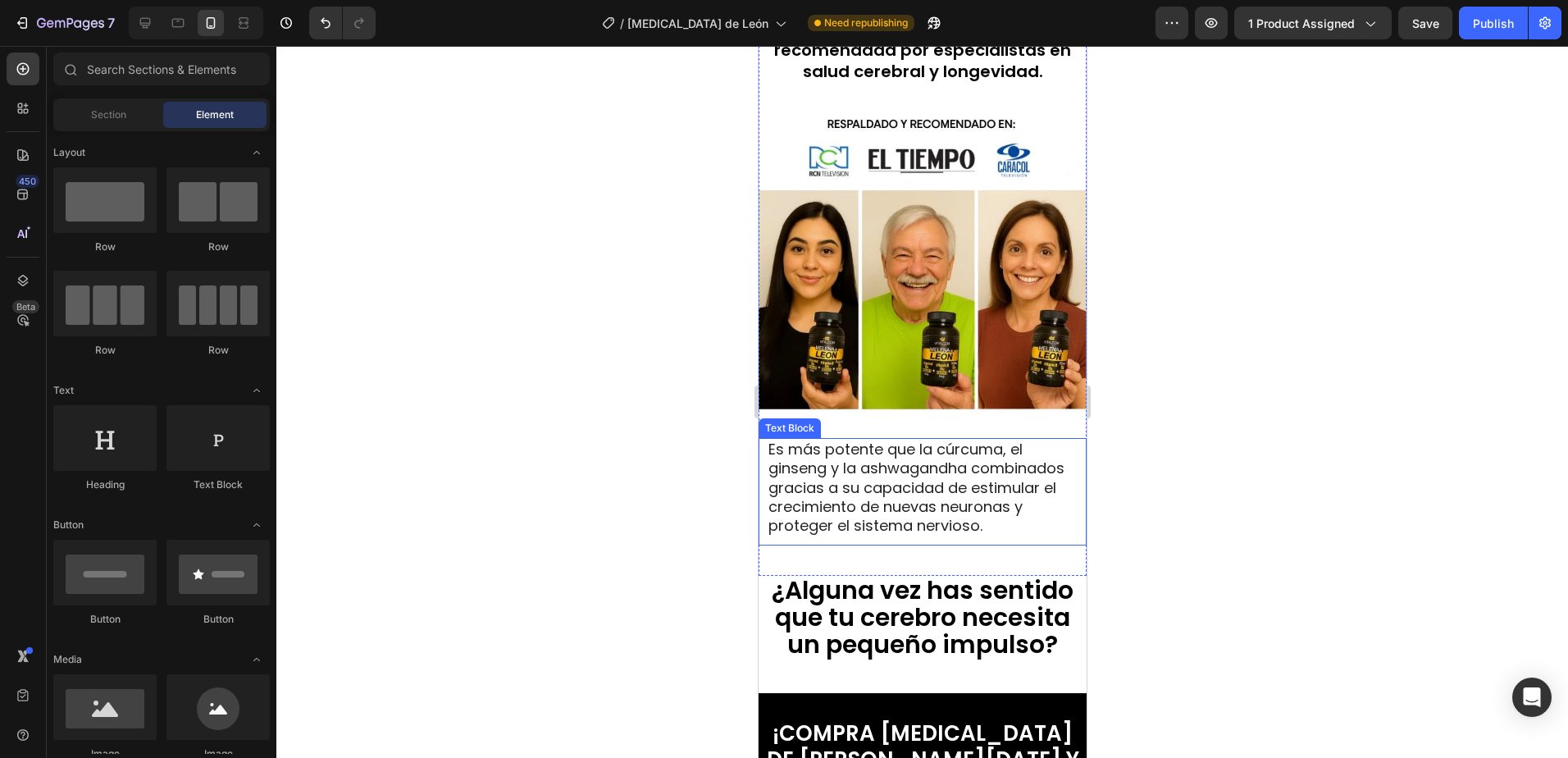
click at [854, 496] on span "Es más potente que la cúrcuma, el ginseng y la ashwagandha combinados gracias a…" at bounding box center [916, 487] width 296 height 98
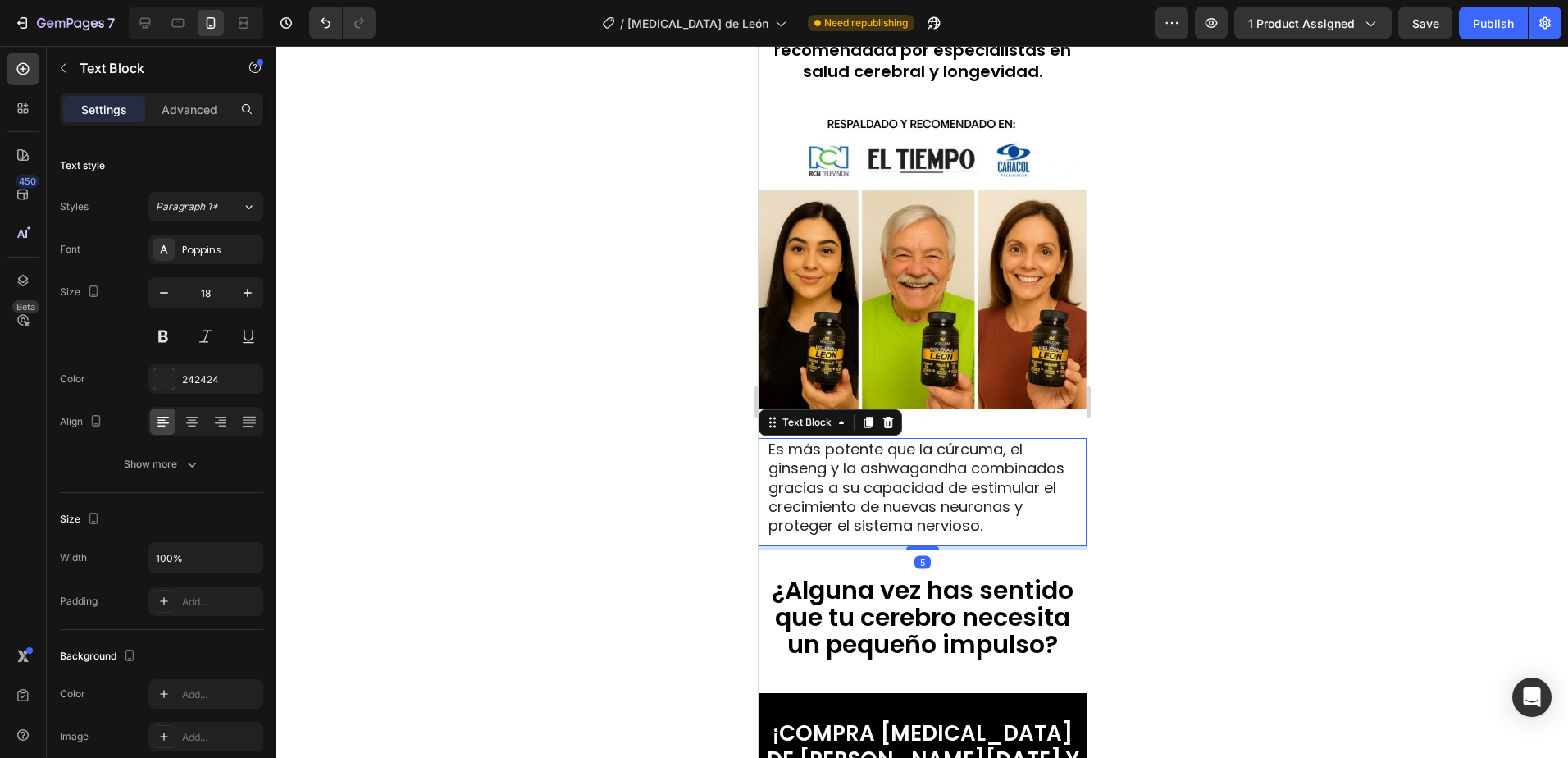
click at [885, 459] on span "Es más potente que la cúrcuma, el ginseng y la ashwagandha combinados gracias a…" at bounding box center [916, 487] width 296 height 98
click at [892, 452] on span "Es más potente que la cúrcuma, el ginseng y la ashwagandha combinados gracias a…" at bounding box center [916, 487] width 296 height 98
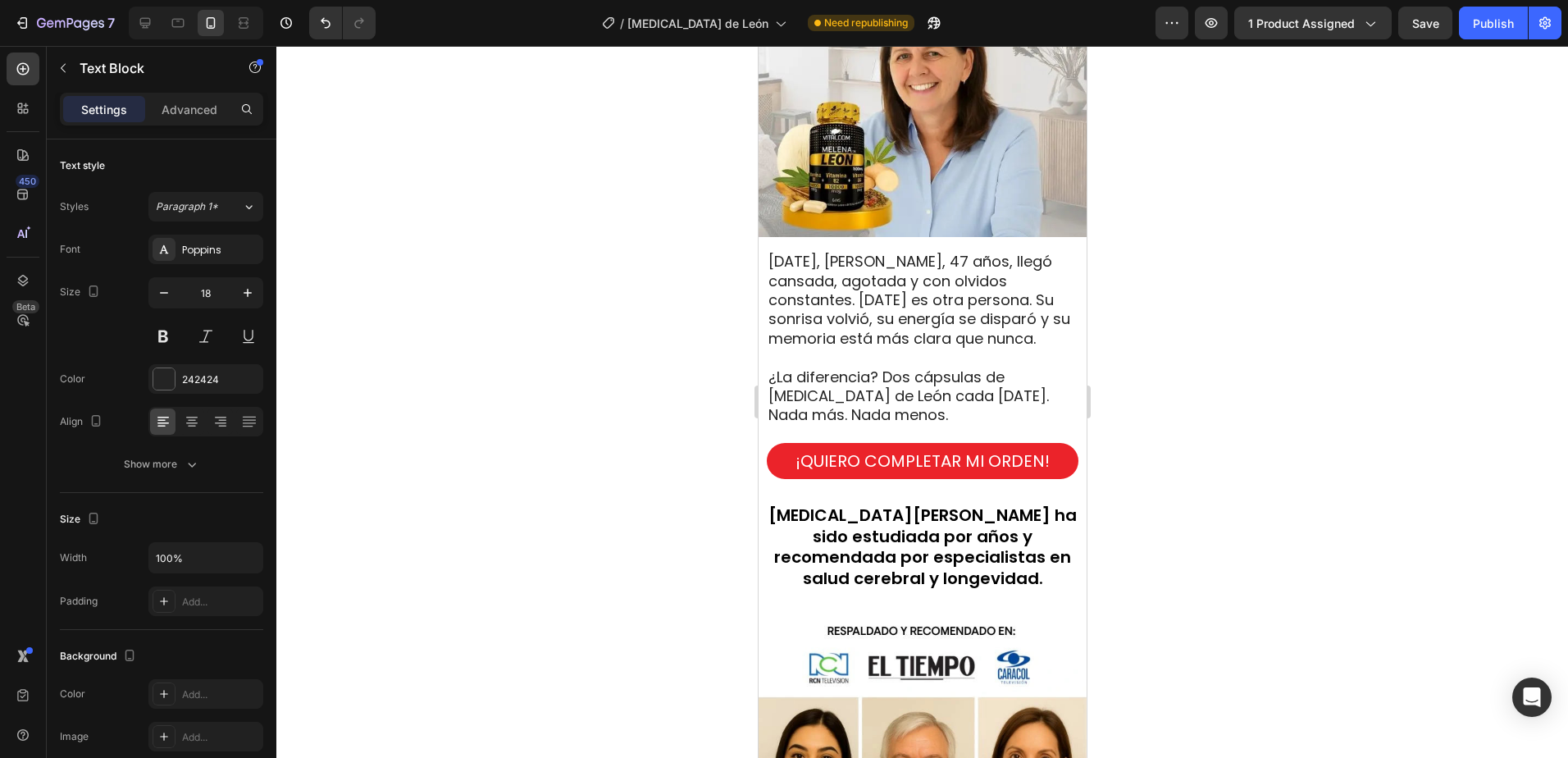
scroll to position [1484, 0]
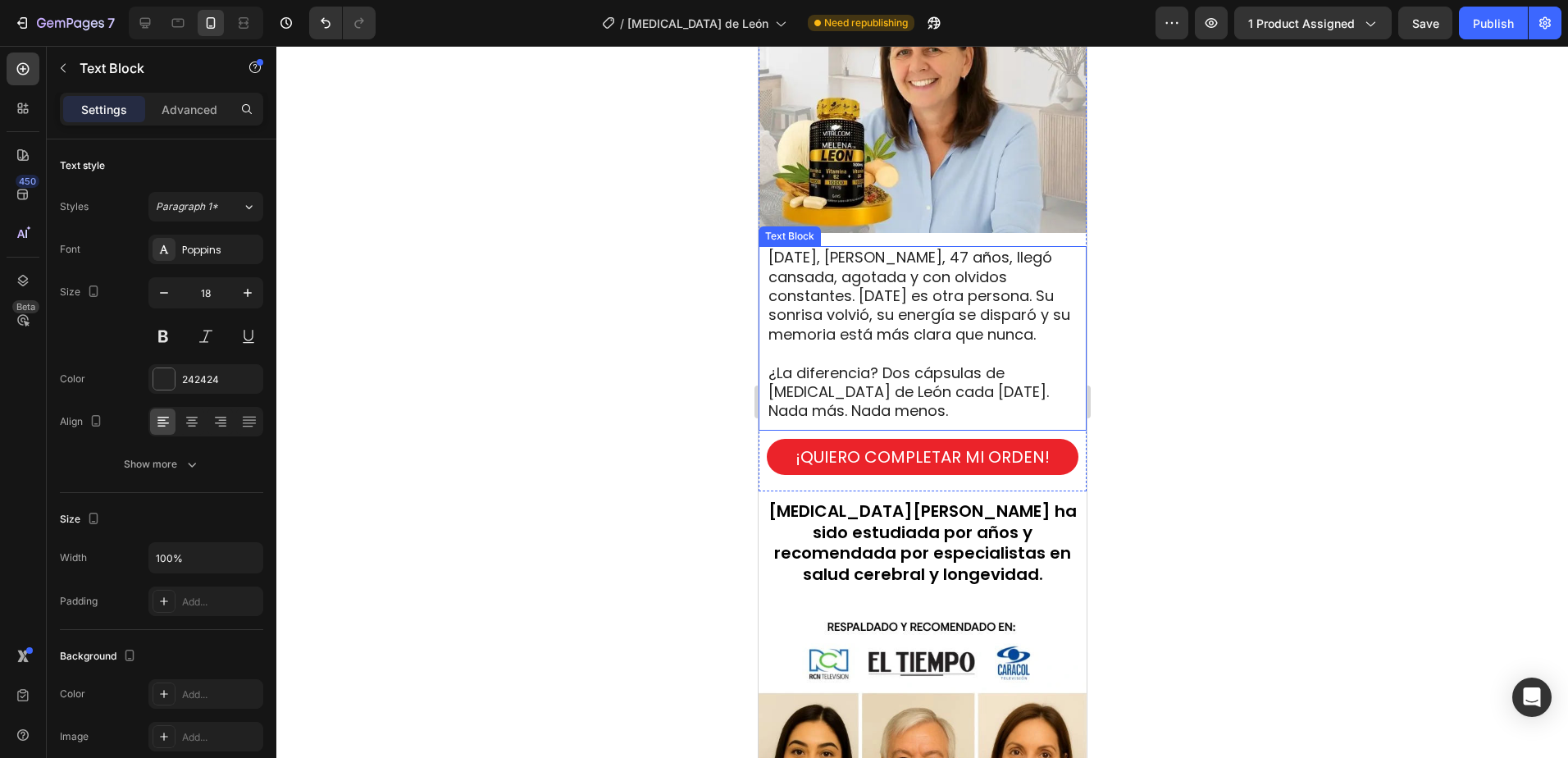
click at [989, 305] on span "Hace tres semanas, Lucía, 47 años, llegó cansada, agotada y con olvidos constan…" at bounding box center [919, 295] width 301 height 98
click at [995, 274] on span "Hace tres semanas, Lucía, 47 años, llegó cansada, agotada y con olvidos constan…" at bounding box center [919, 295] width 301 height 98
click at [874, 291] on span "Hace tres semanas, Lucía, 47 años, llegó cansada, agotada y con olvidos constan…" at bounding box center [919, 295] width 301 height 98
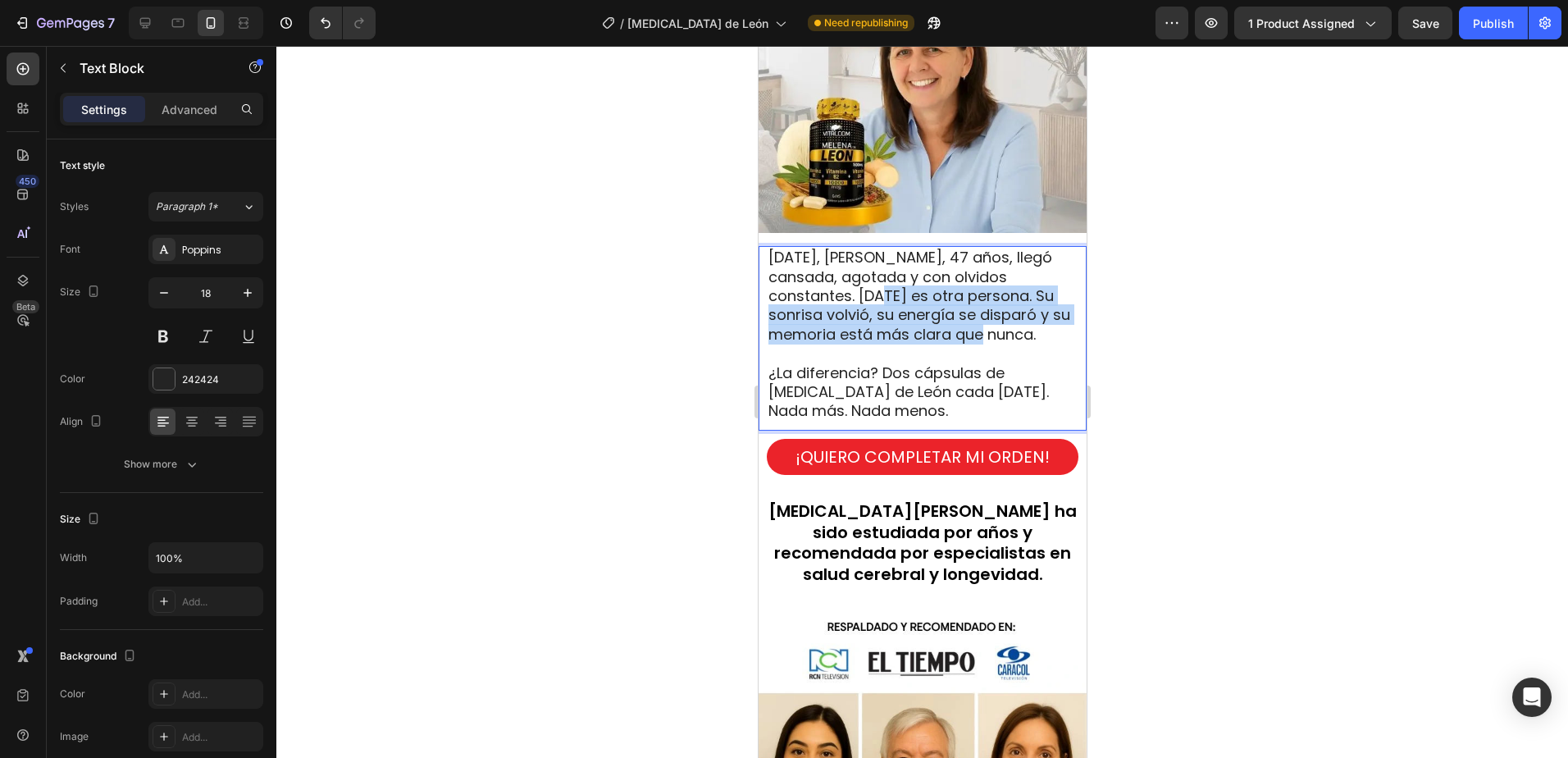
drag, startPoint x: 857, startPoint y: 283, endPoint x: 1006, endPoint y: 317, distance: 152.8
click at [1006, 317] on span "Hace tres semanas, Lucía, 47 años, llegó cansada, agotada y con olvidos constan…" at bounding box center [919, 295] width 301 height 98
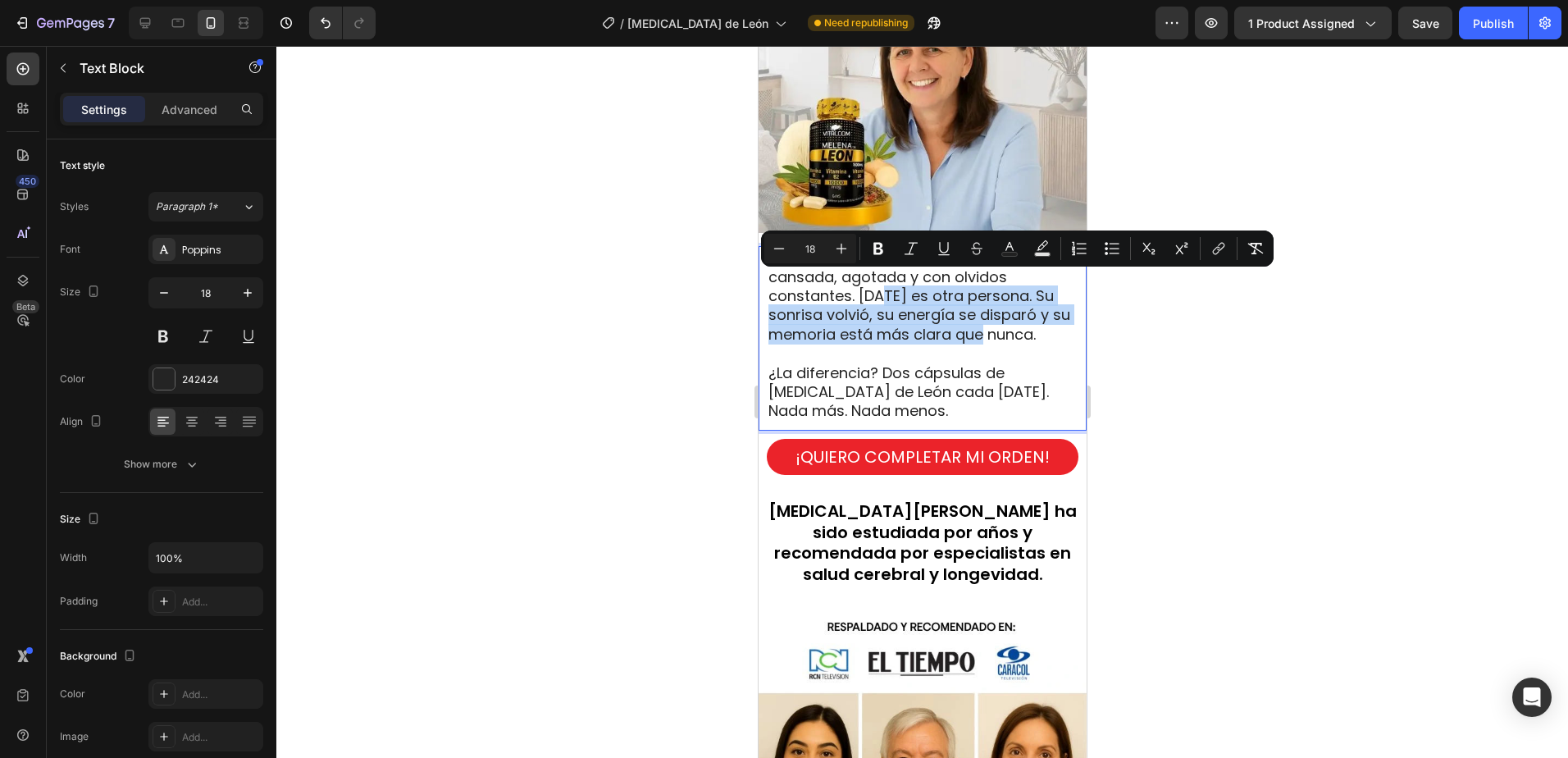
click at [989, 304] on span "Hace tres semanas, Lucía, 47 años, llegó cansada, agotada y con olvidos constan…" at bounding box center [919, 295] width 301 height 98
click at [1014, 278] on span "Hace tres semanas, Lucía, 47 años, llegó cansada, agotada y con olvidos constan…" at bounding box center [919, 295] width 301 height 98
drag, startPoint x: 1013, startPoint y: 280, endPoint x: 1072, endPoint y: 331, distance: 78.0
click at [1072, 331] on div "Hace tres semanas, Lucía, 47 años, llegó cansada, agotada y con olvidos constan…" at bounding box center [922, 338] width 328 height 185
click at [880, 246] on icon "Editor contextual toolbar" at bounding box center [878, 248] width 16 height 16
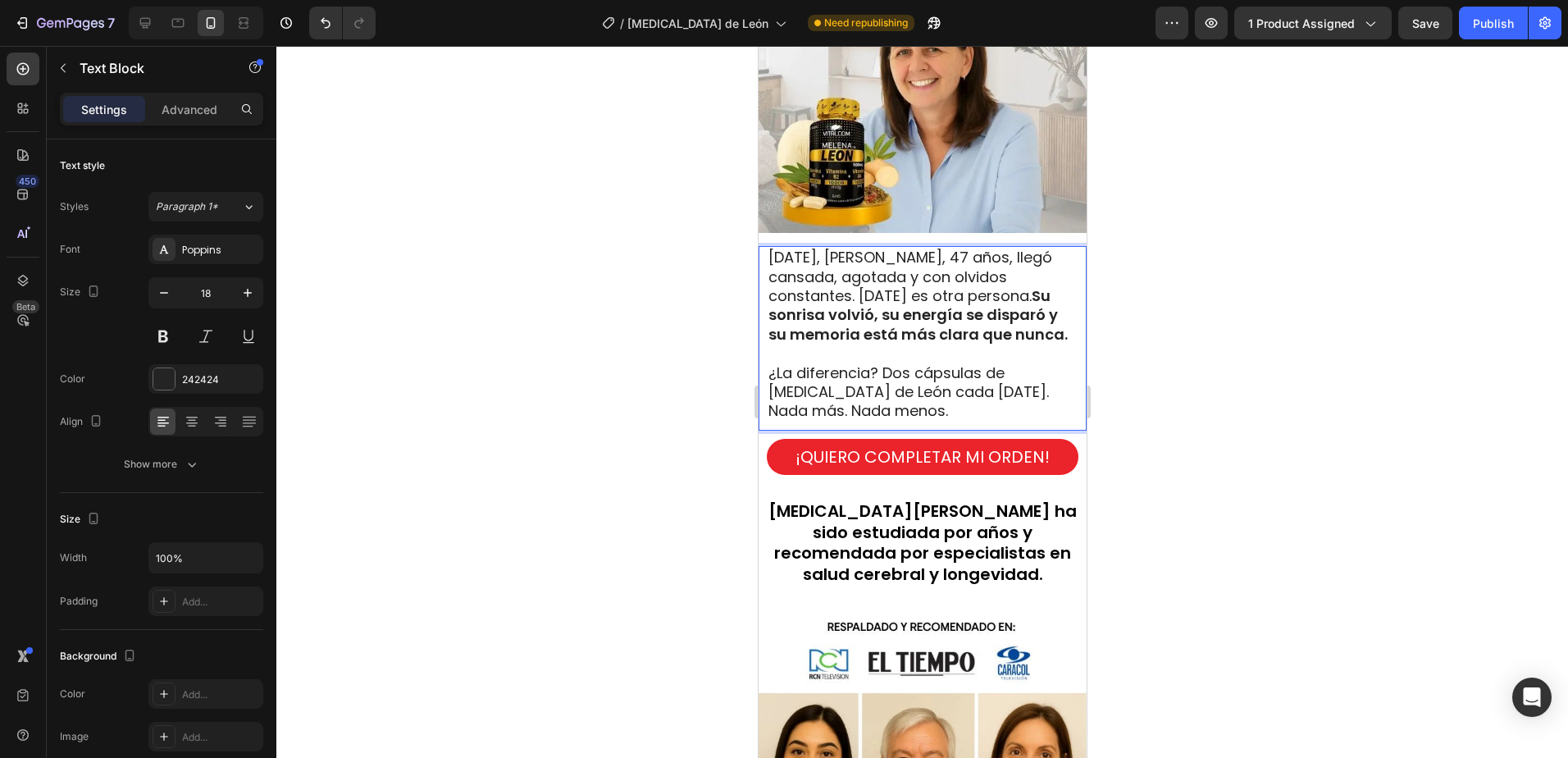
click at [1205, 346] on div at bounding box center [922, 401] width 1292 height 712
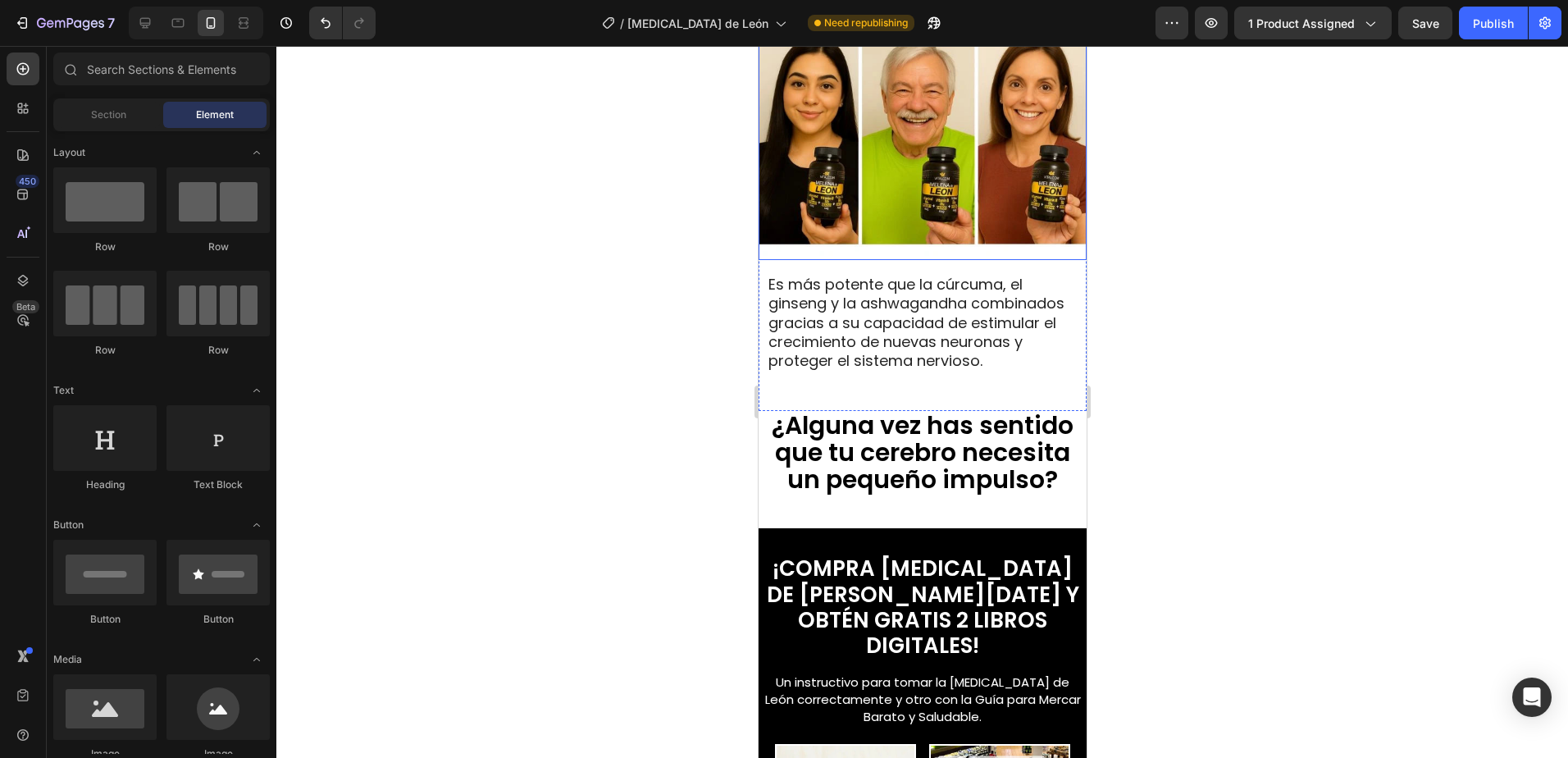
scroll to position [2139, 0]
click at [906, 342] on span "Es más potente que la cúrcuma, el ginseng y la ashwagandha combinados gracias a…" at bounding box center [916, 321] width 296 height 98
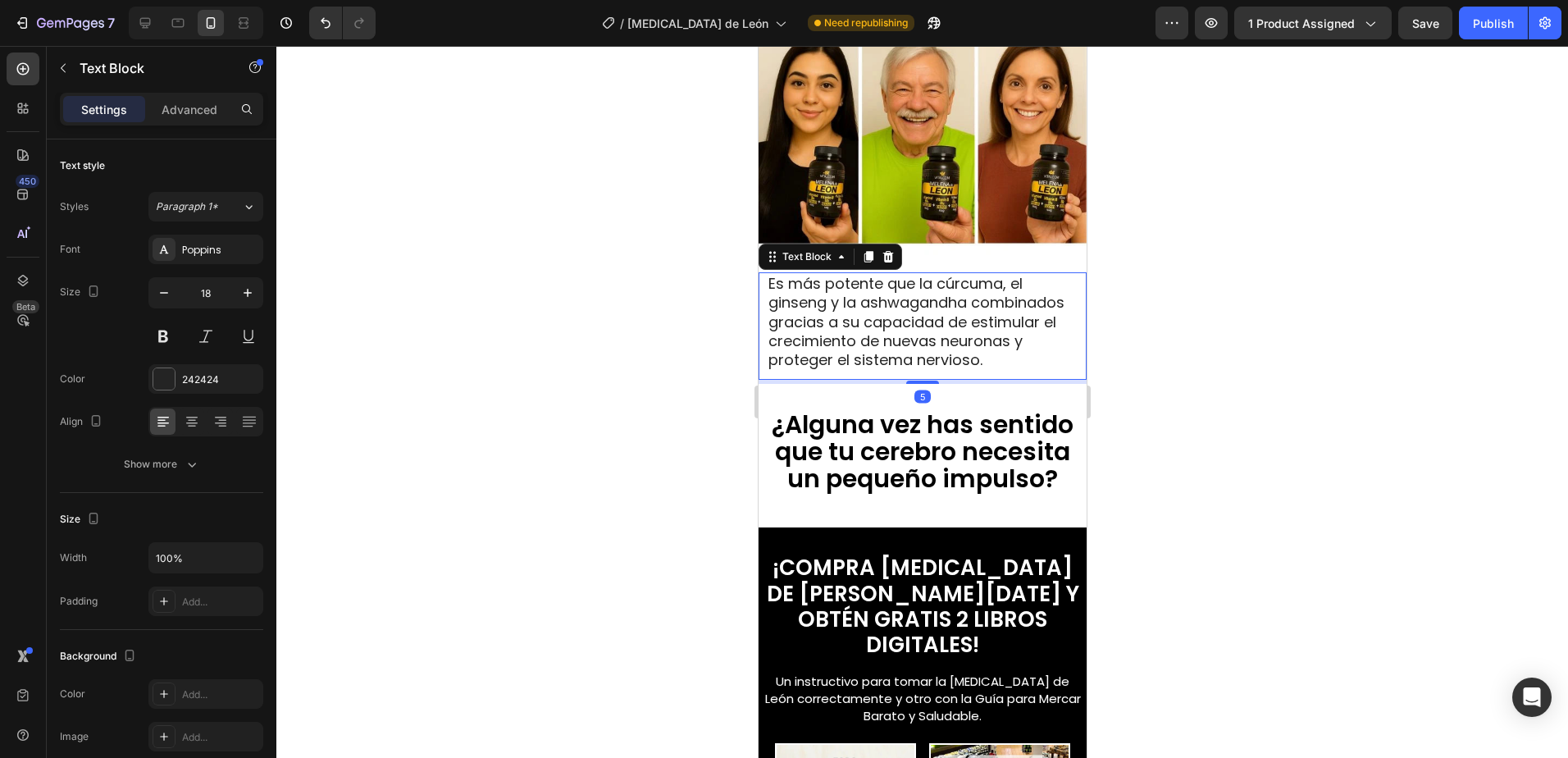
click at [910, 314] on span "Es más potente que la cúrcuma, el ginseng y la ashwagandha combinados gracias a…" at bounding box center [916, 321] width 296 height 98
click at [884, 314] on span "Es más potente que la cúrcuma, el ginseng y la ashwagandha combinados gracias a…" at bounding box center [916, 321] width 296 height 98
click at [930, 307] on span "Es más potente que la cúrcuma, el ginseng y la ashwagandha combinados gracias a…" at bounding box center [916, 321] width 296 height 98
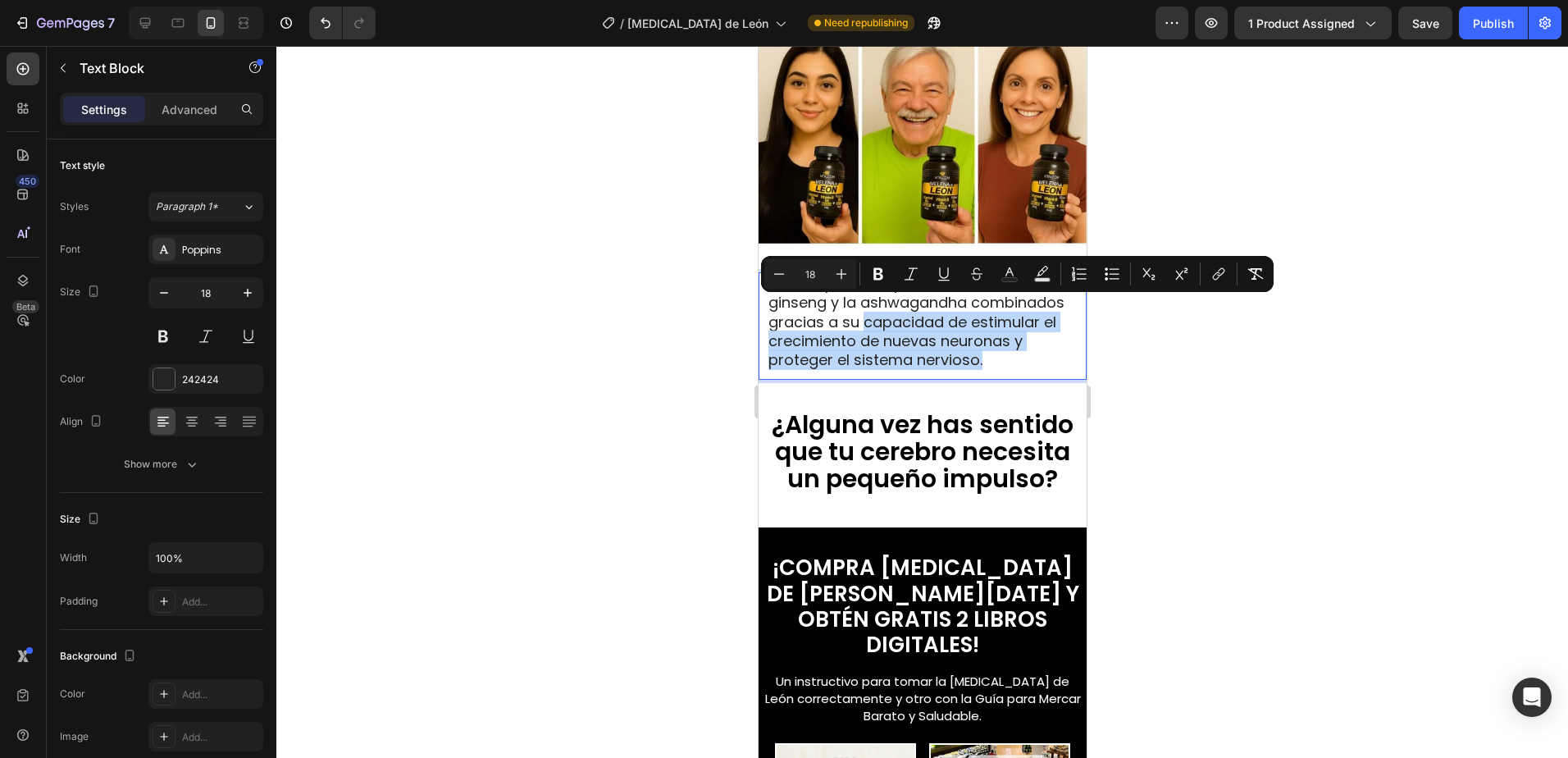
drag, startPoint x: 960, startPoint y: 308, endPoint x: 840, endPoint y: 368, distance: 134.2
click at [840, 368] on p "Es más potente que la cúrcuma, el ginseng y la ashwagandha combinados gracias a…" at bounding box center [921, 321] width 308 height 96
drag, startPoint x: 879, startPoint y: 279, endPoint x: 939, endPoint y: 289, distance: 60.8
click at [880, 279] on icon "Editor contextual toolbar" at bounding box center [879, 274] width 9 height 12
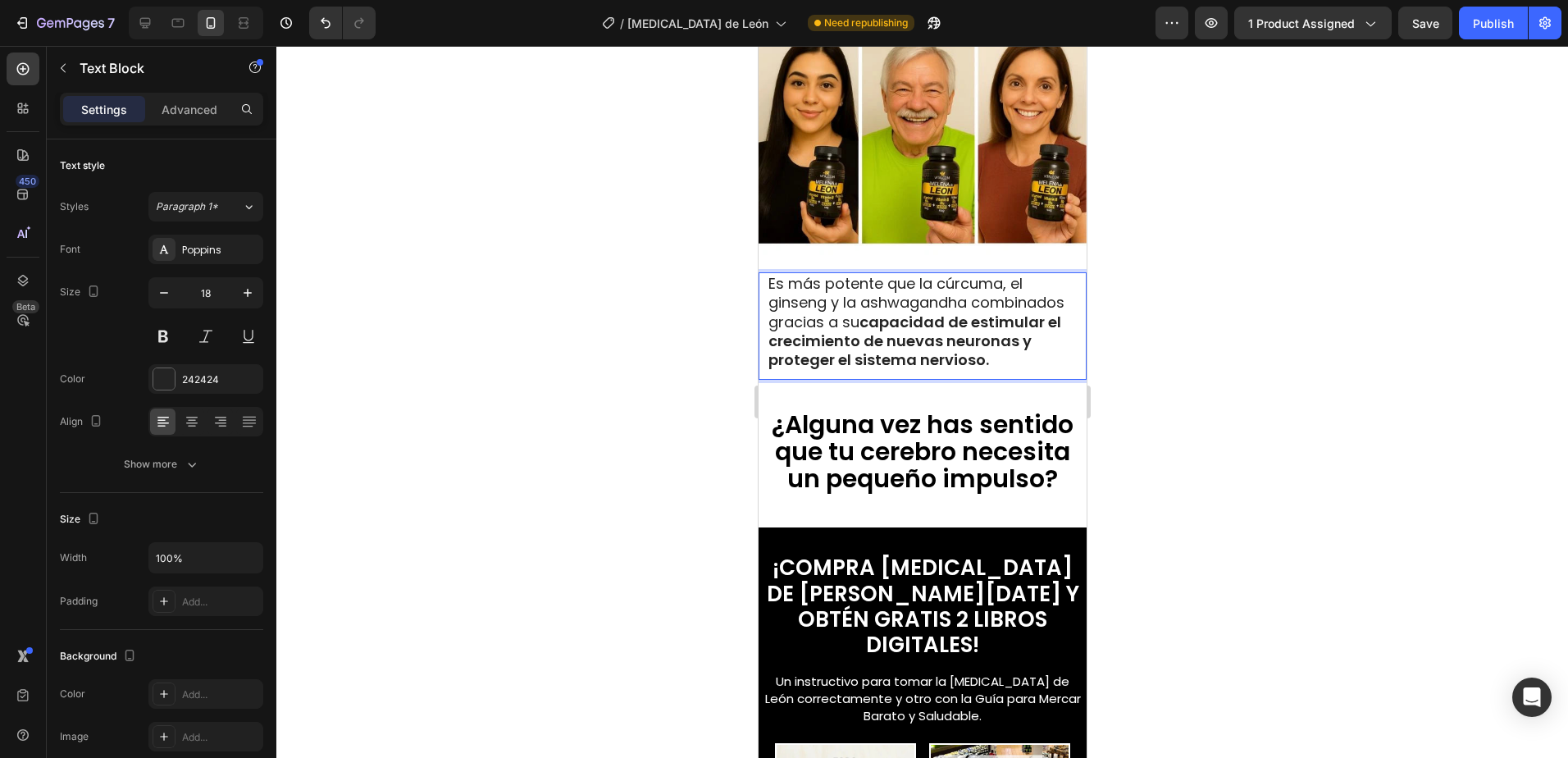
drag, startPoint x: 1214, startPoint y: 384, endPoint x: 302, endPoint y: 393, distance: 912.0
click at [1214, 384] on div at bounding box center [922, 401] width 1292 height 712
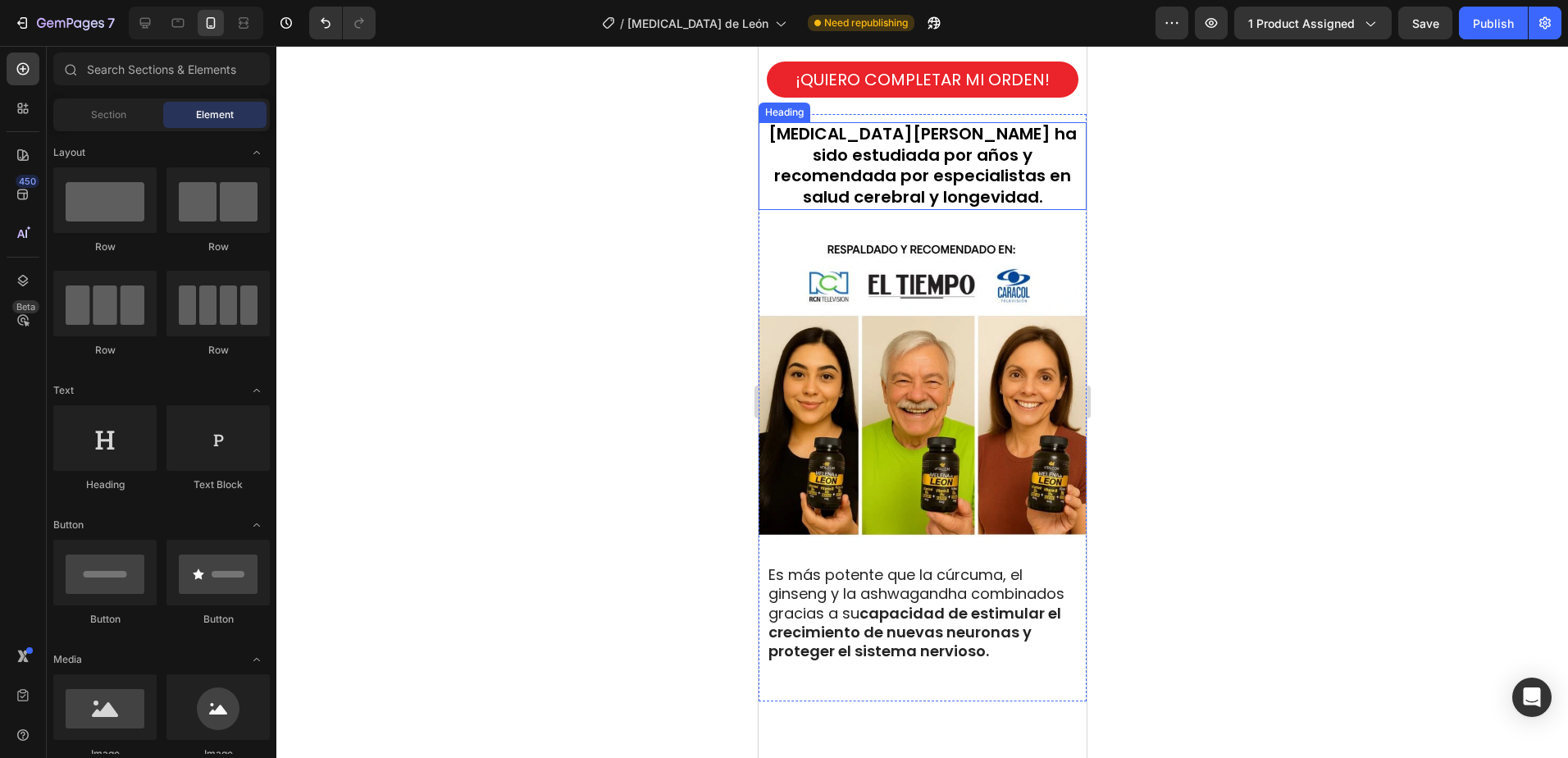
scroll to position [1730, 0]
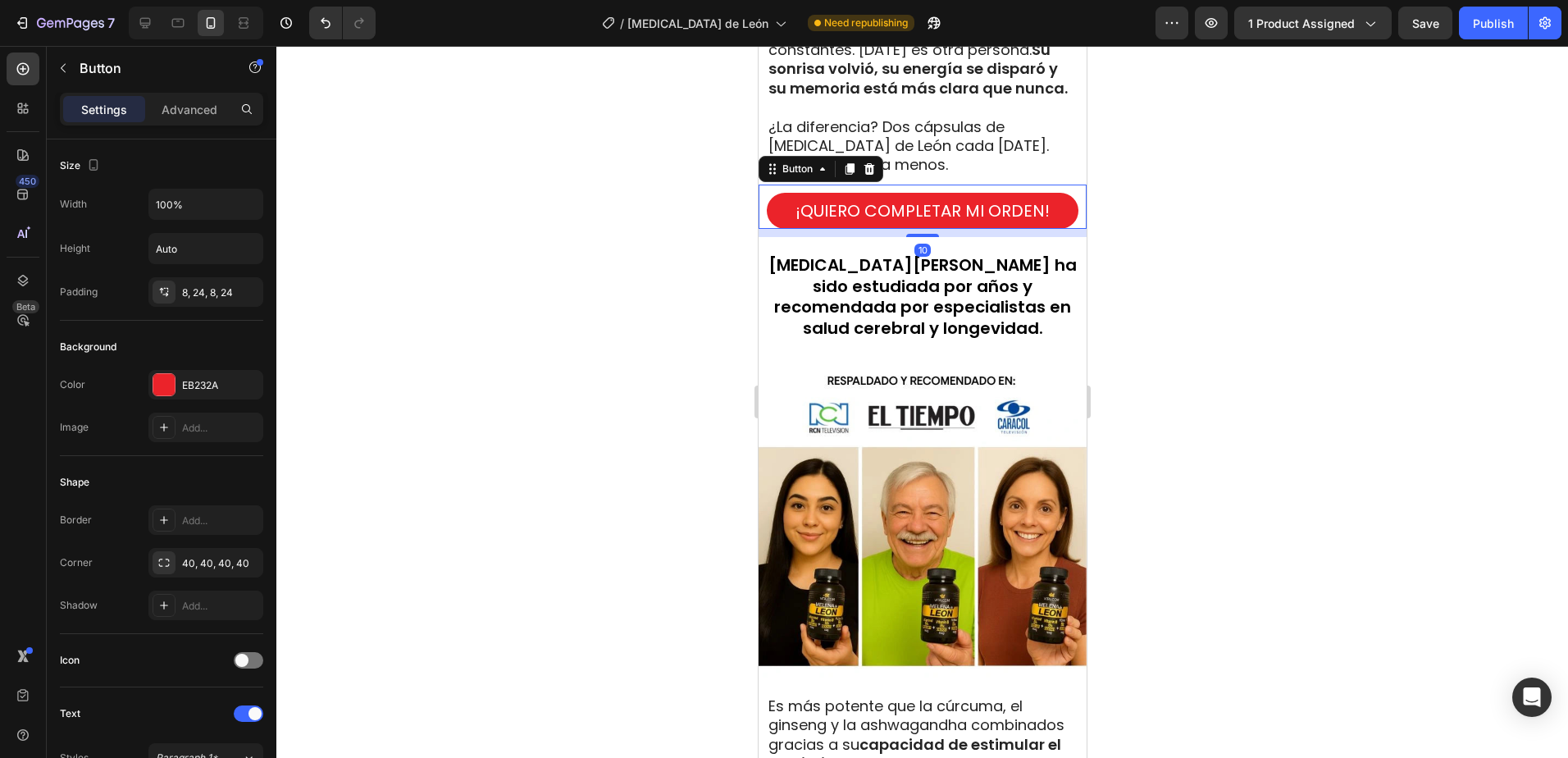
click at [1062, 194] on button "¡QUIERO COMPLETAR MI ORDEN!" at bounding box center [921, 210] width 312 height 36
click at [849, 163] on icon at bounding box center [849, 169] width 9 height 11
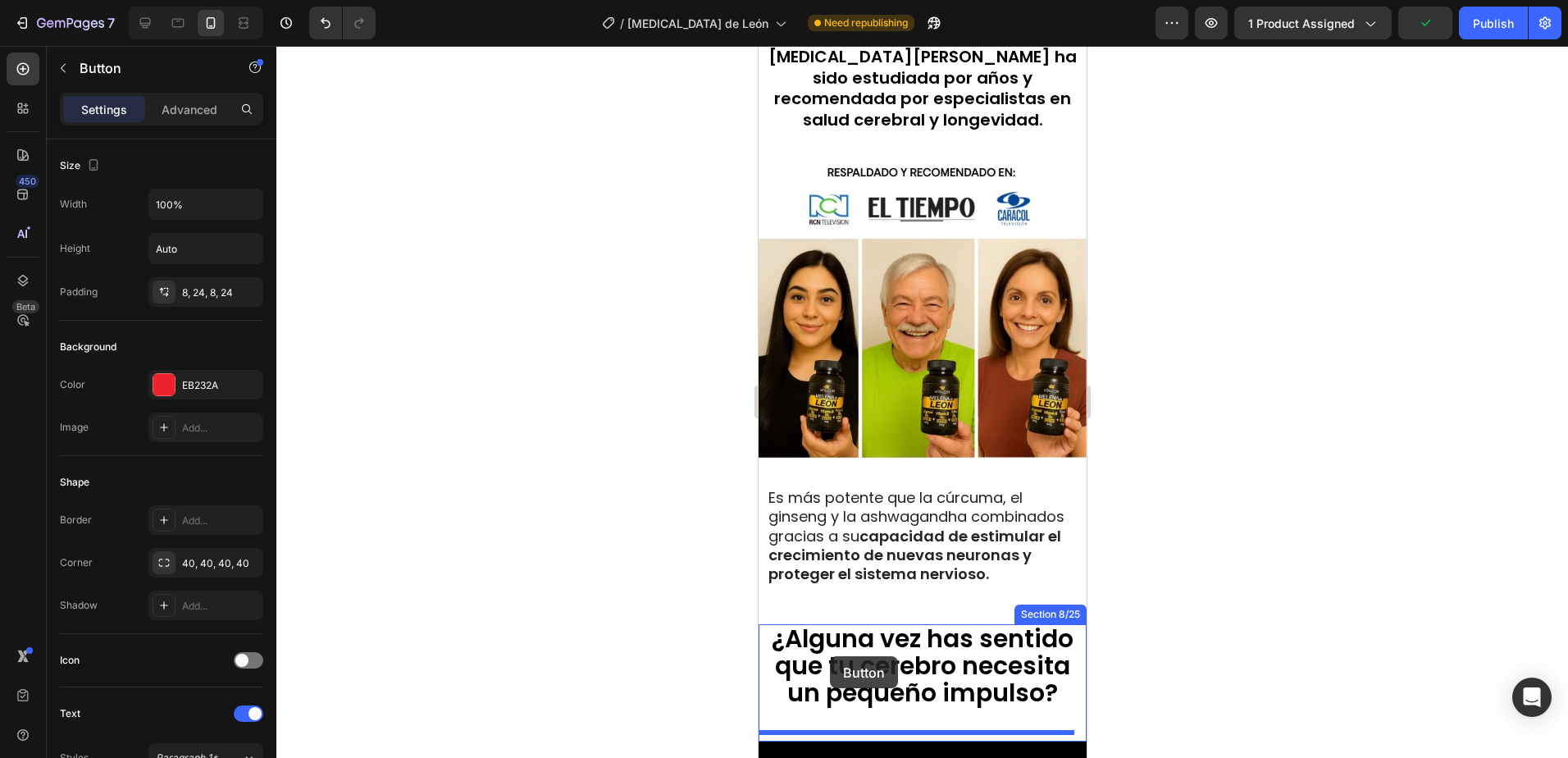
scroll to position [1996, 0]
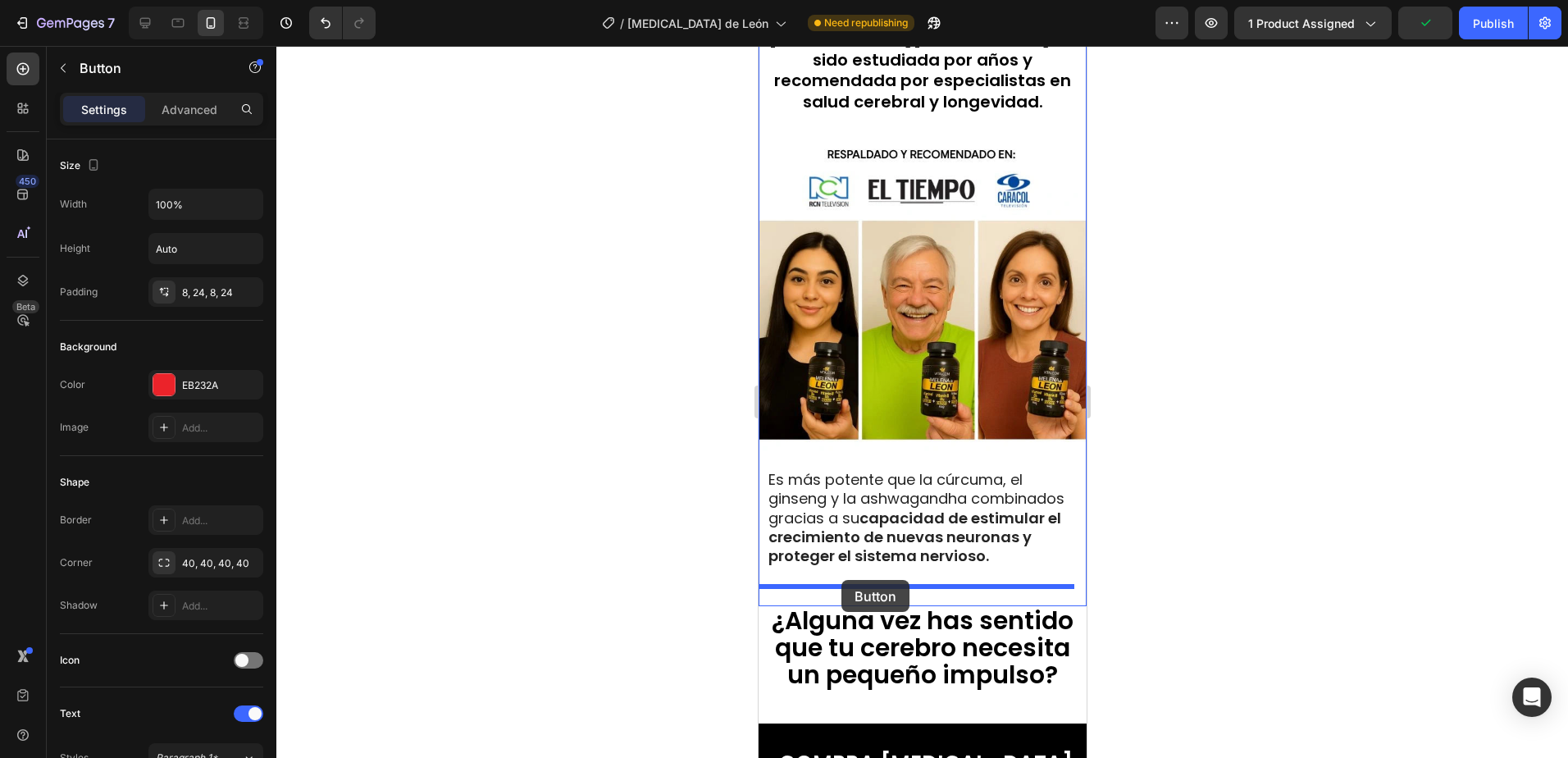
drag, startPoint x: 775, startPoint y: 208, endPoint x: 841, endPoint y: 580, distance: 377.8
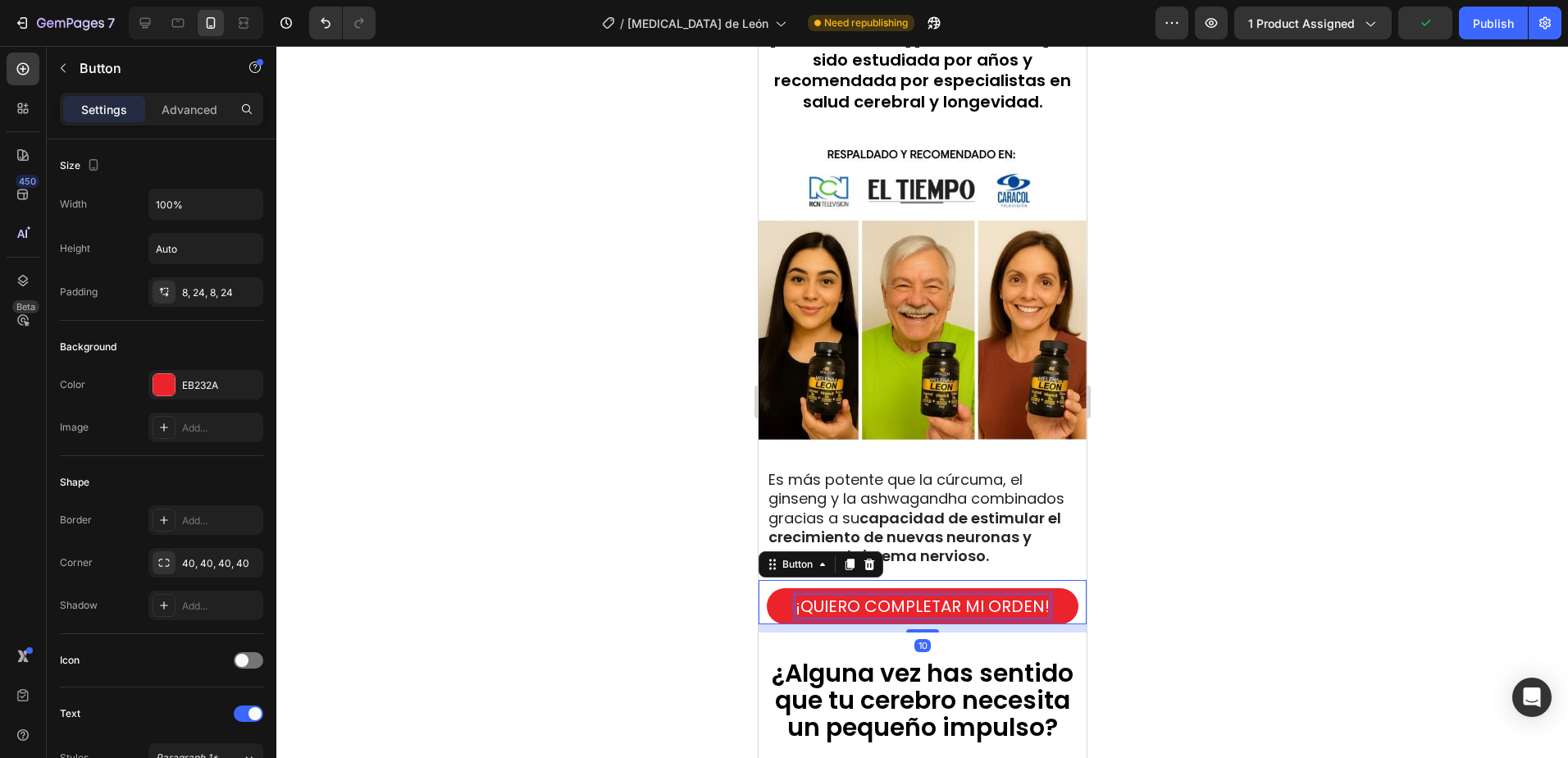
click at [910, 609] on p "¡QUIERO COMPLETAR MI ORDEN!" at bounding box center [921, 605] width 254 height 23
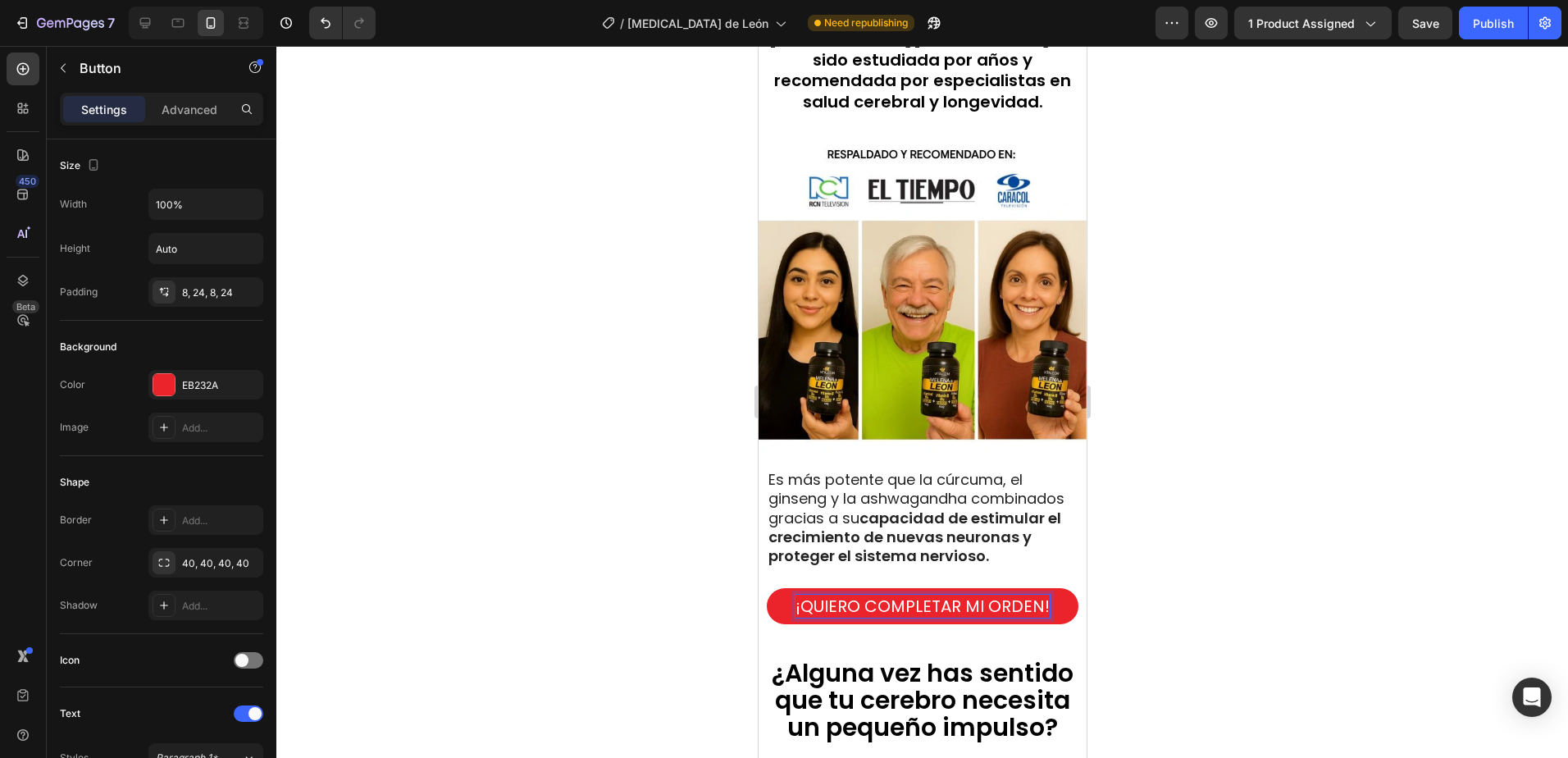
click at [968, 612] on p "¡QUIERO COMPLETAR MI ORDEN!" at bounding box center [921, 605] width 254 height 23
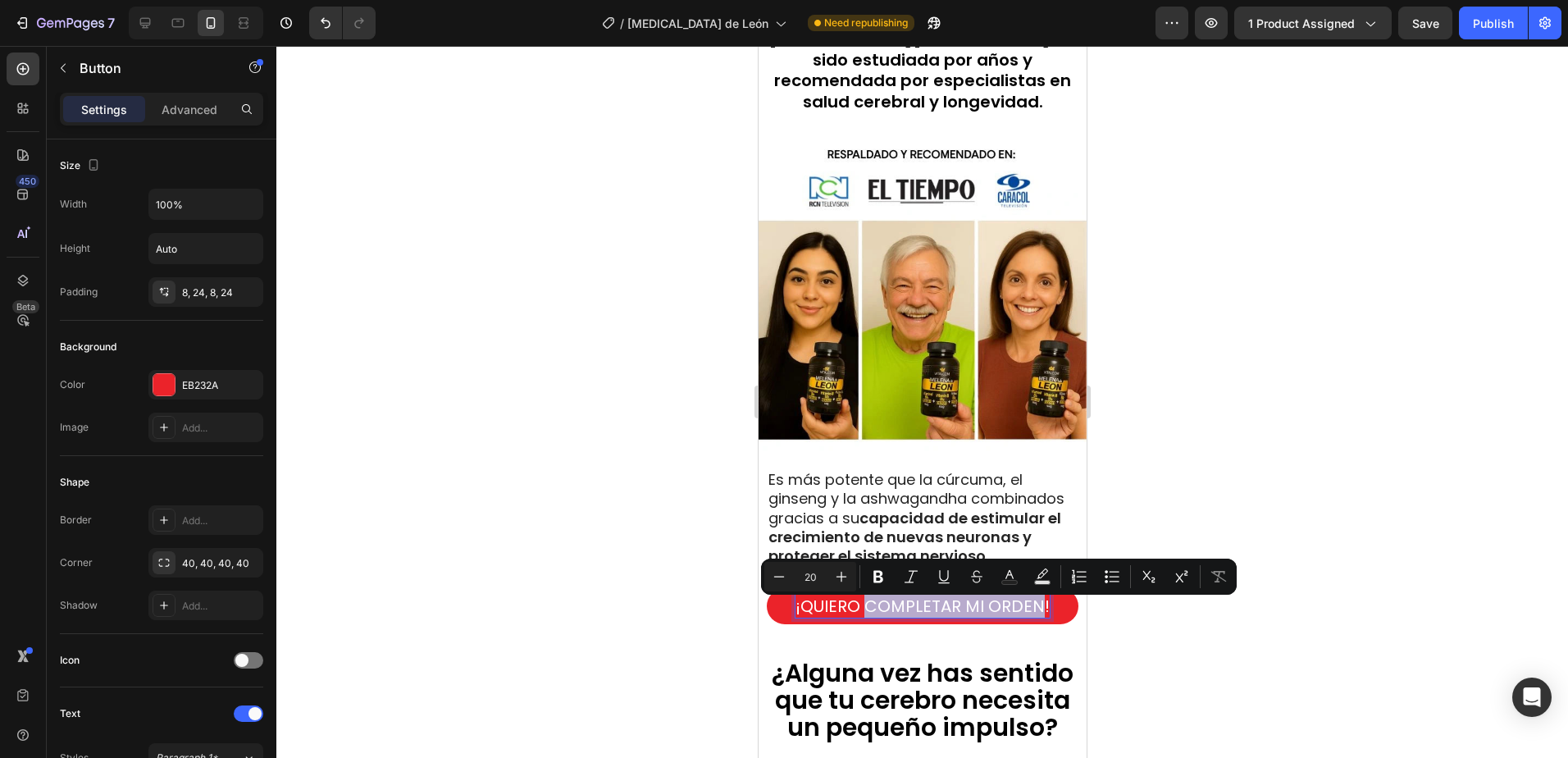
drag, startPoint x: 1033, startPoint y: 611, endPoint x: 862, endPoint y: 618, distance: 171.1
click at [862, 618] on p "¡QUIERO COMPLETAR MI ORDEN!" at bounding box center [921, 605] width 254 height 23
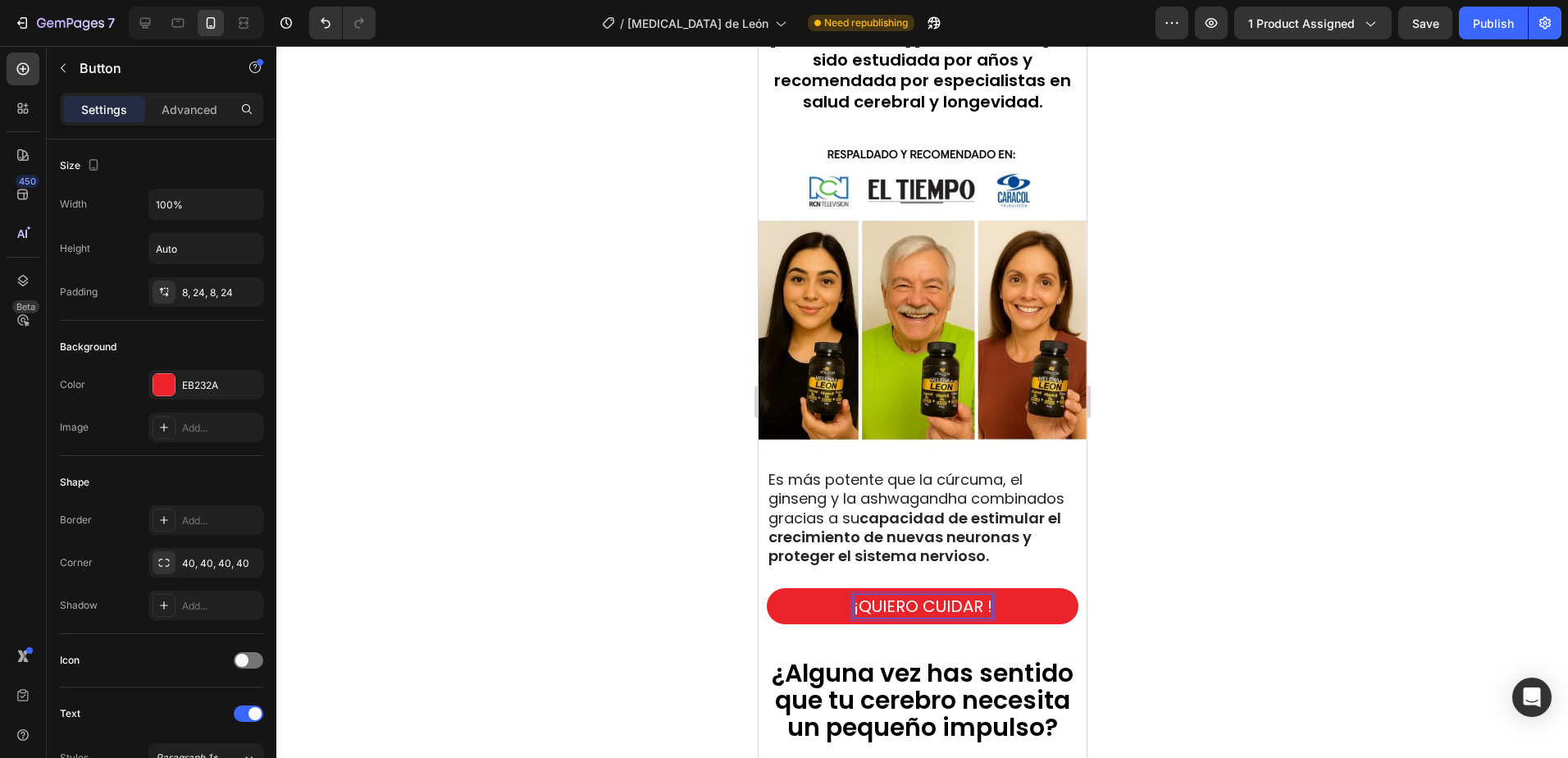
click at [766, 587] on button "¡QUIERO CUIDAR !" at bounding box center [921, 605] width 312 height 36
click at [766, 587] on button "¡QUIERO CUIDAR MI !" at bounding box center [921, 605] width 312 height 36
click at [1236, 457] on div at bounding box center [922, 401] width 1292 height 712
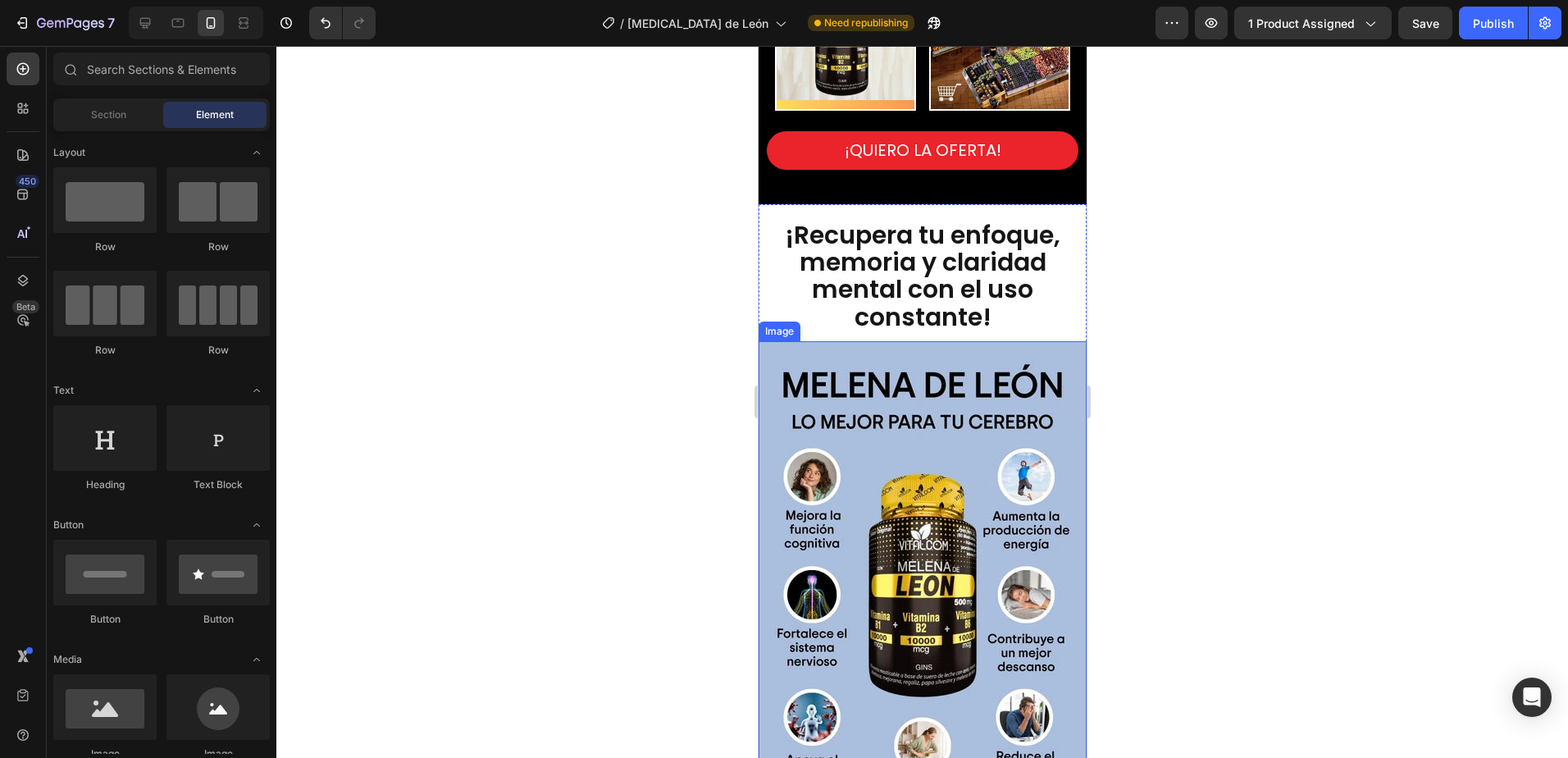
scroll to position [2980, 0]
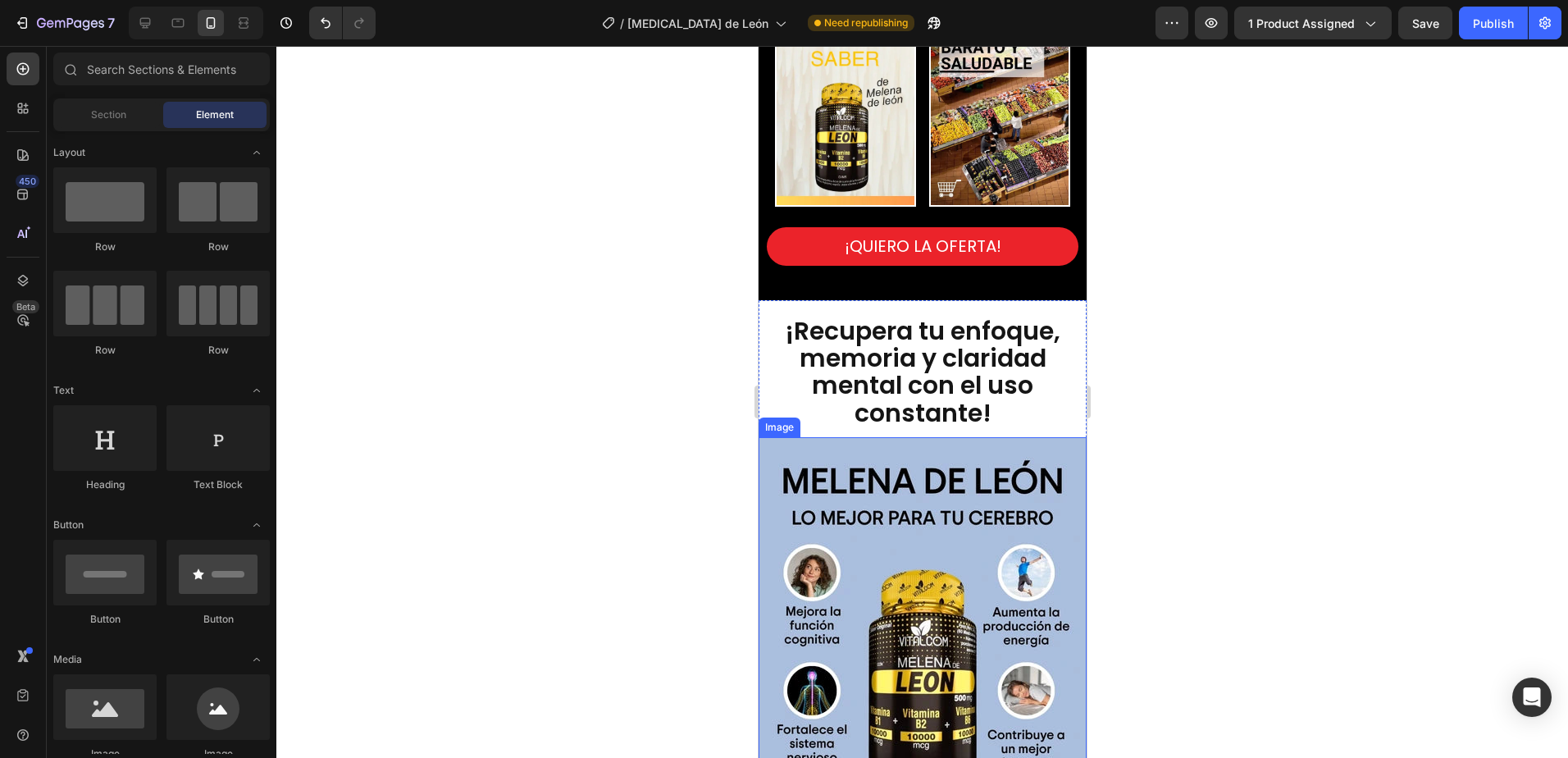
click at [920, 498] on img at bounding box center [922, 682] width 328 height 492
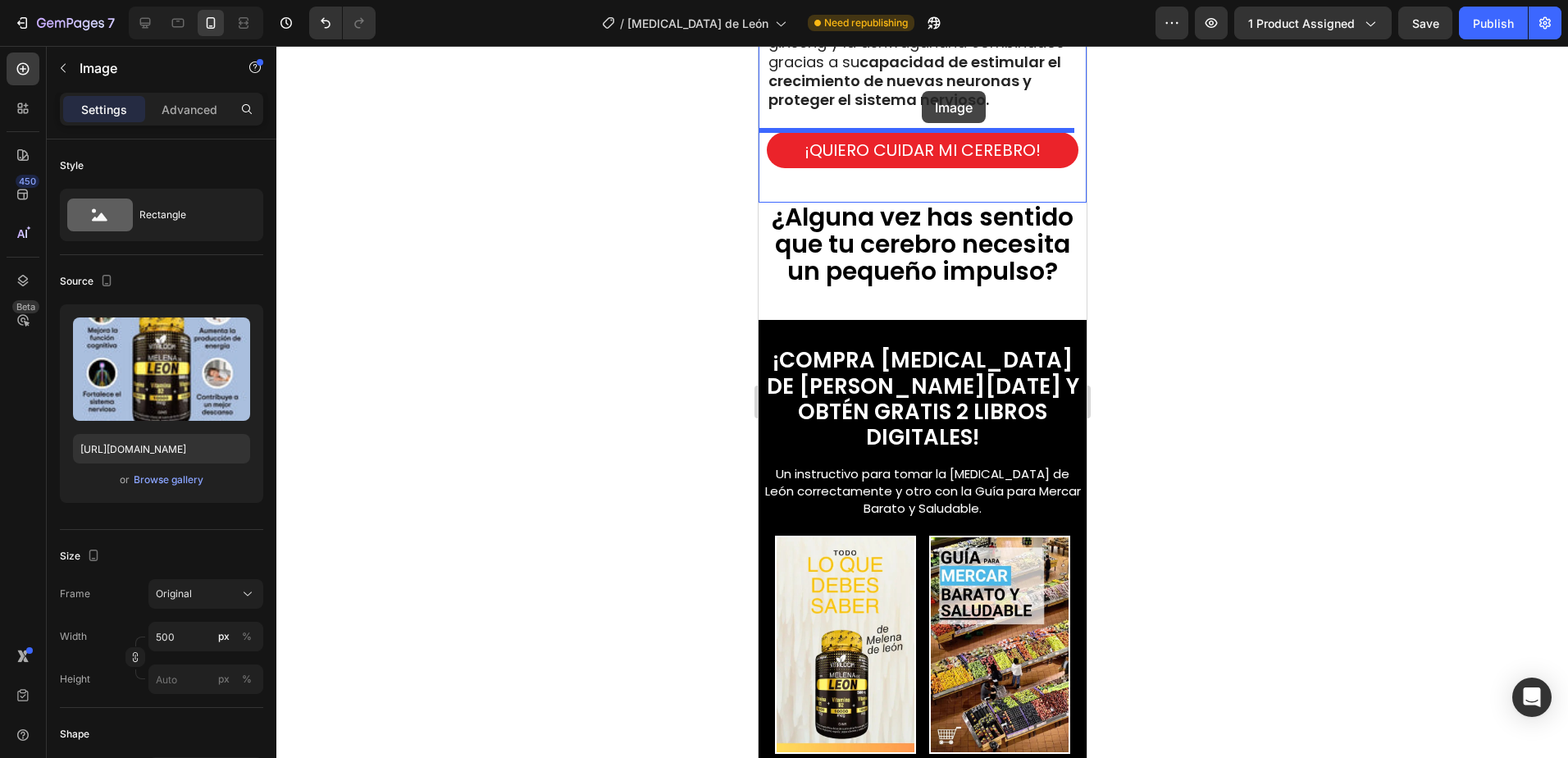
scroll to position [2440, 0]
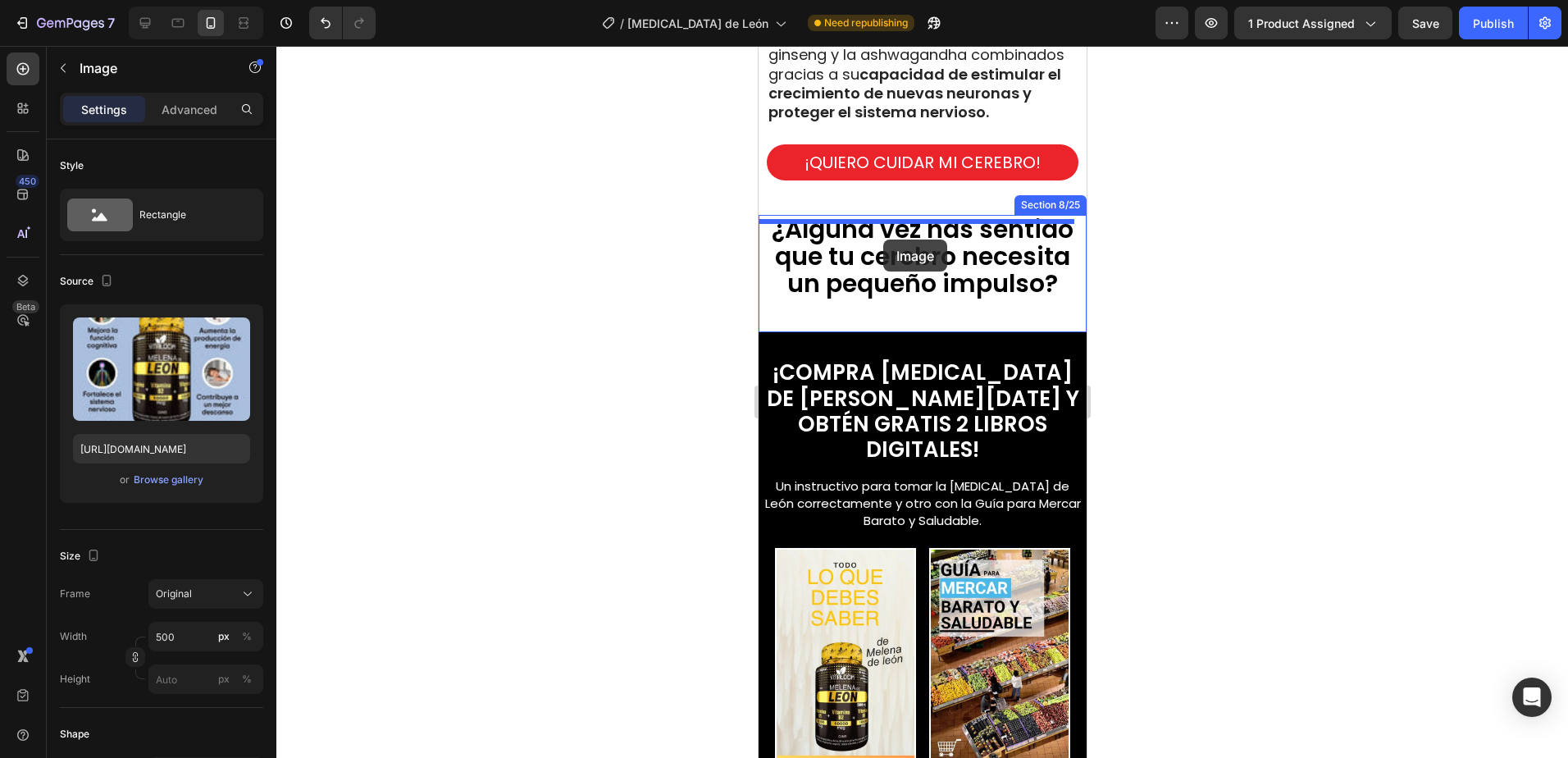
drag, startPoint x: 796, startPoint y: 585, endPoint x: 883, endPoint y: 239, distance: 356.8
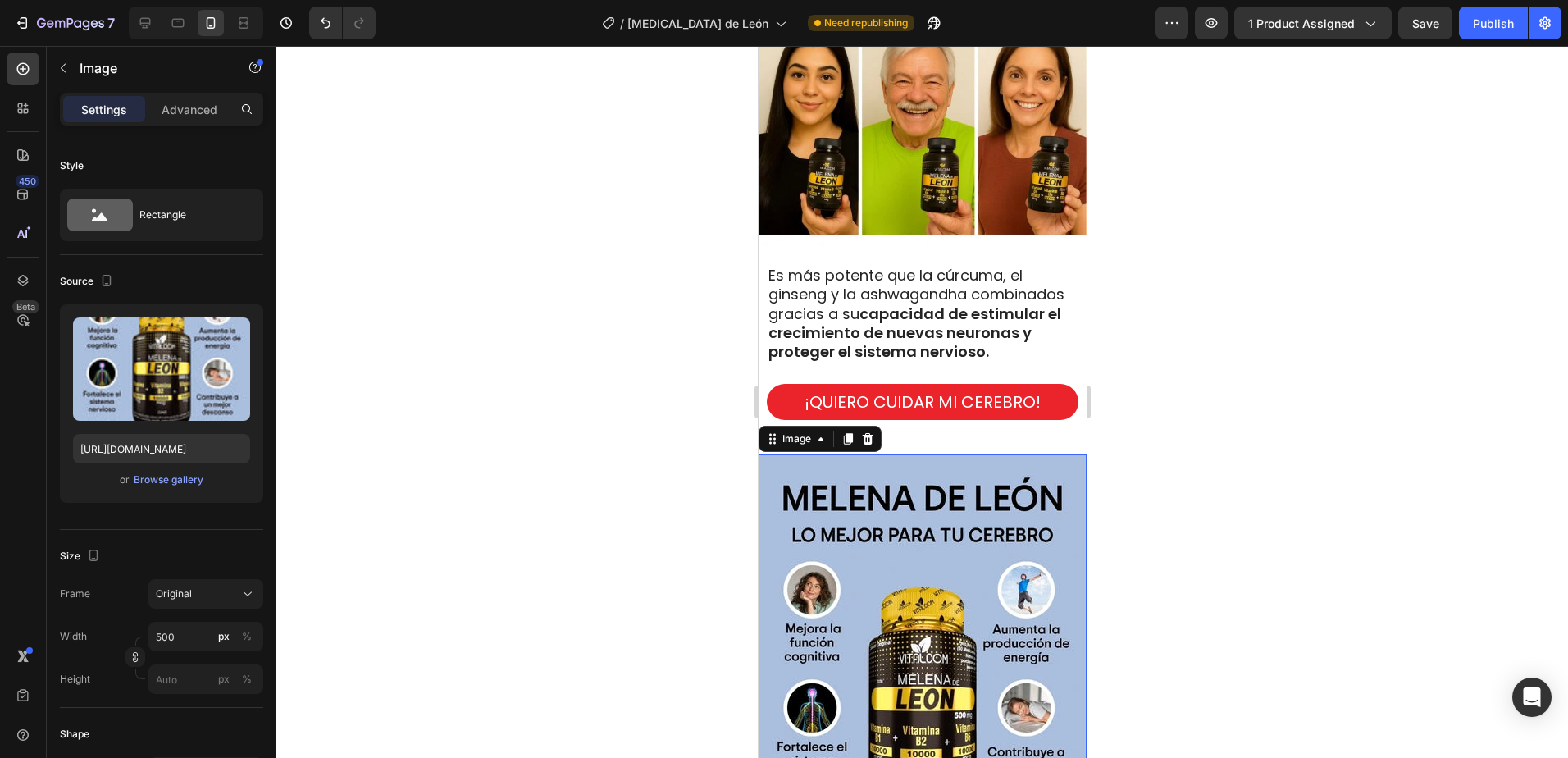
scroll to position [2194, 0]
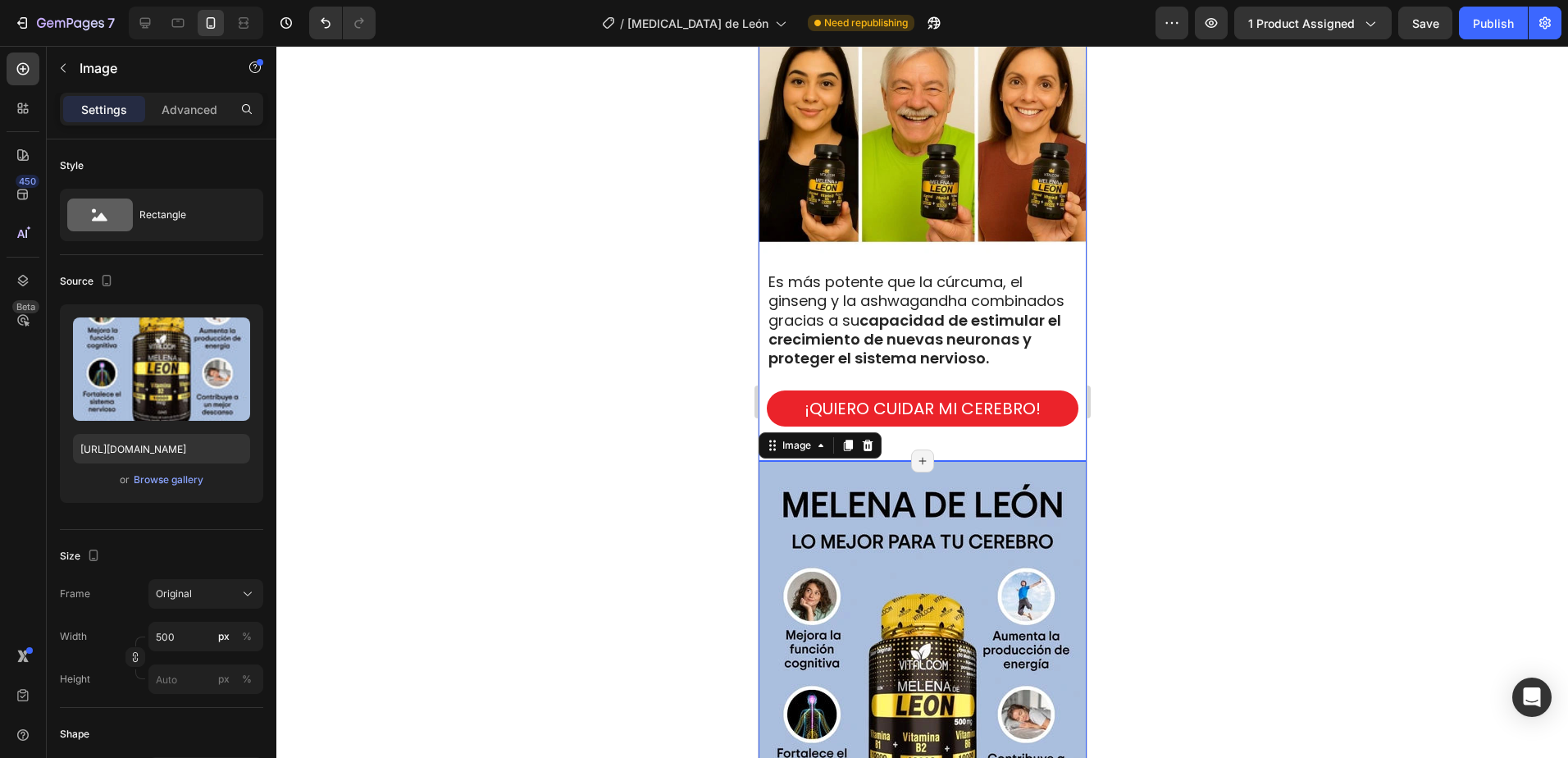
click at [1035, 442] on div "Melena de León ha sido estudiada por años y recomendada por especialistas en sa…" at bounding box center [922, 140] width 328 height 640
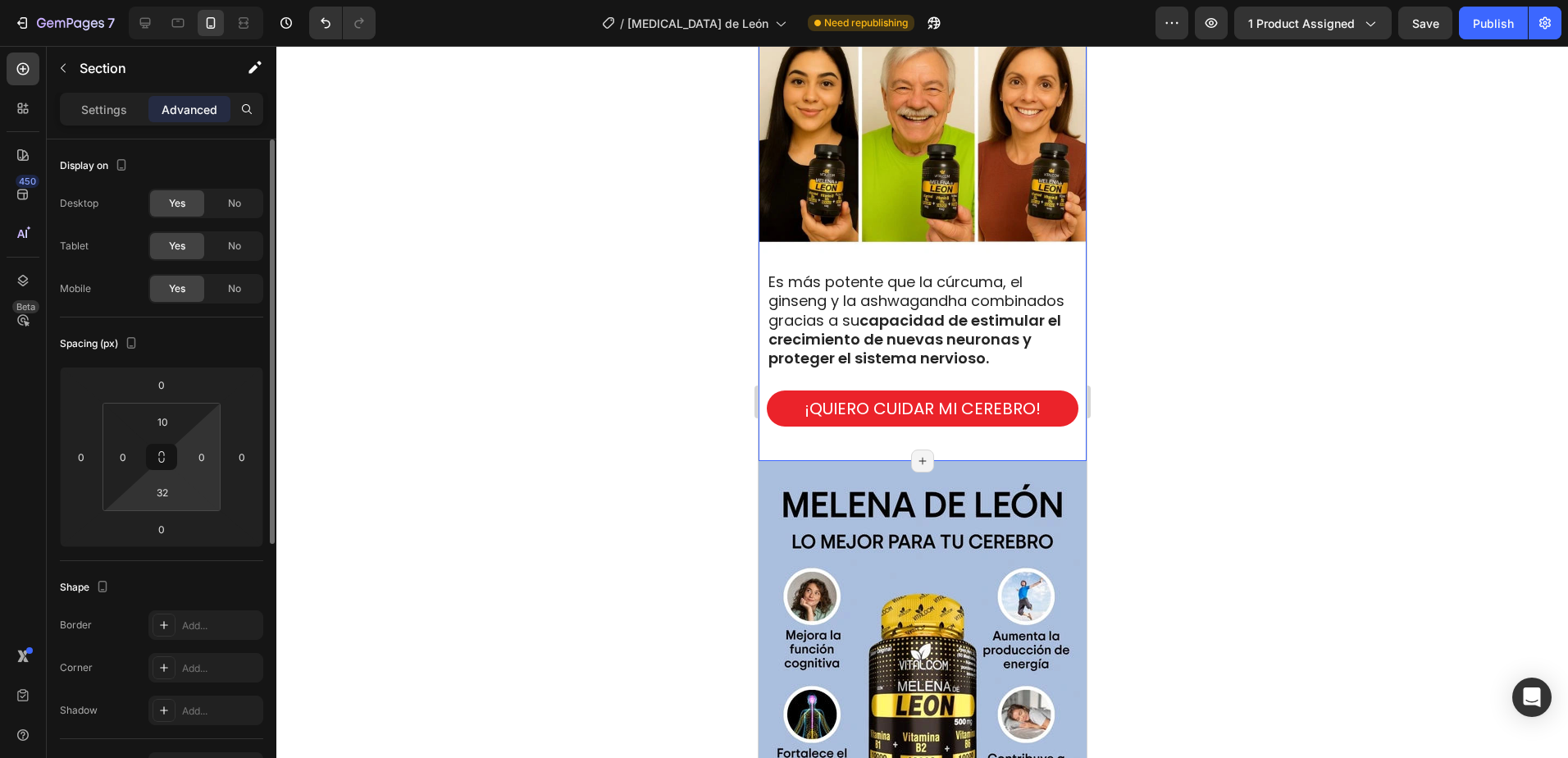
click at [180, 480] on div "32" at bounding box center [162, 492] width 41 height 27
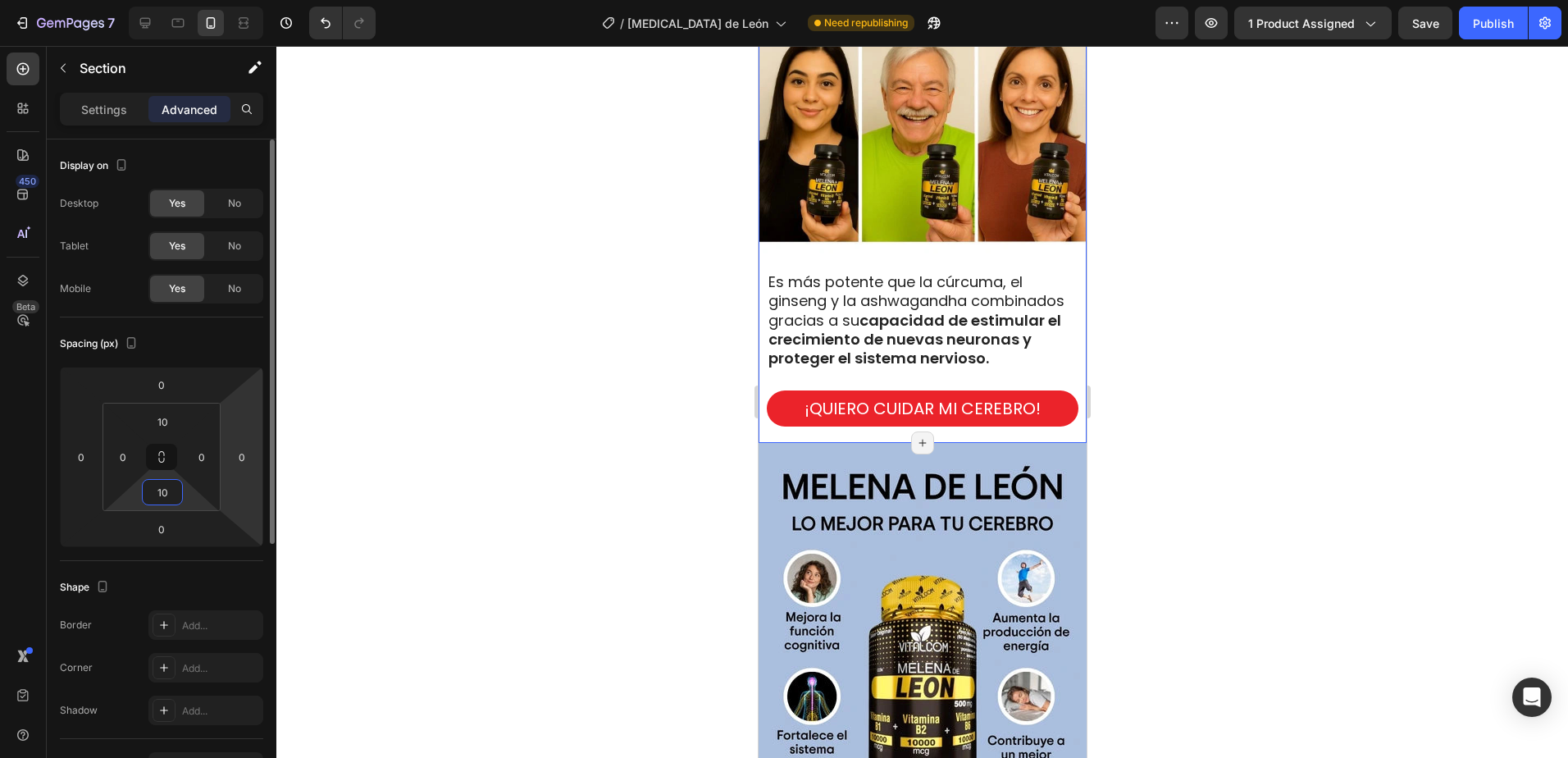
drag, startPoint x: 164, startPoint y: 490, endPoint x: 249, endPoint y: 442, distance: 97.6
click at [168, 488] on input "10" at bounding box center [162, 492] width 33 height 25
type input "1"
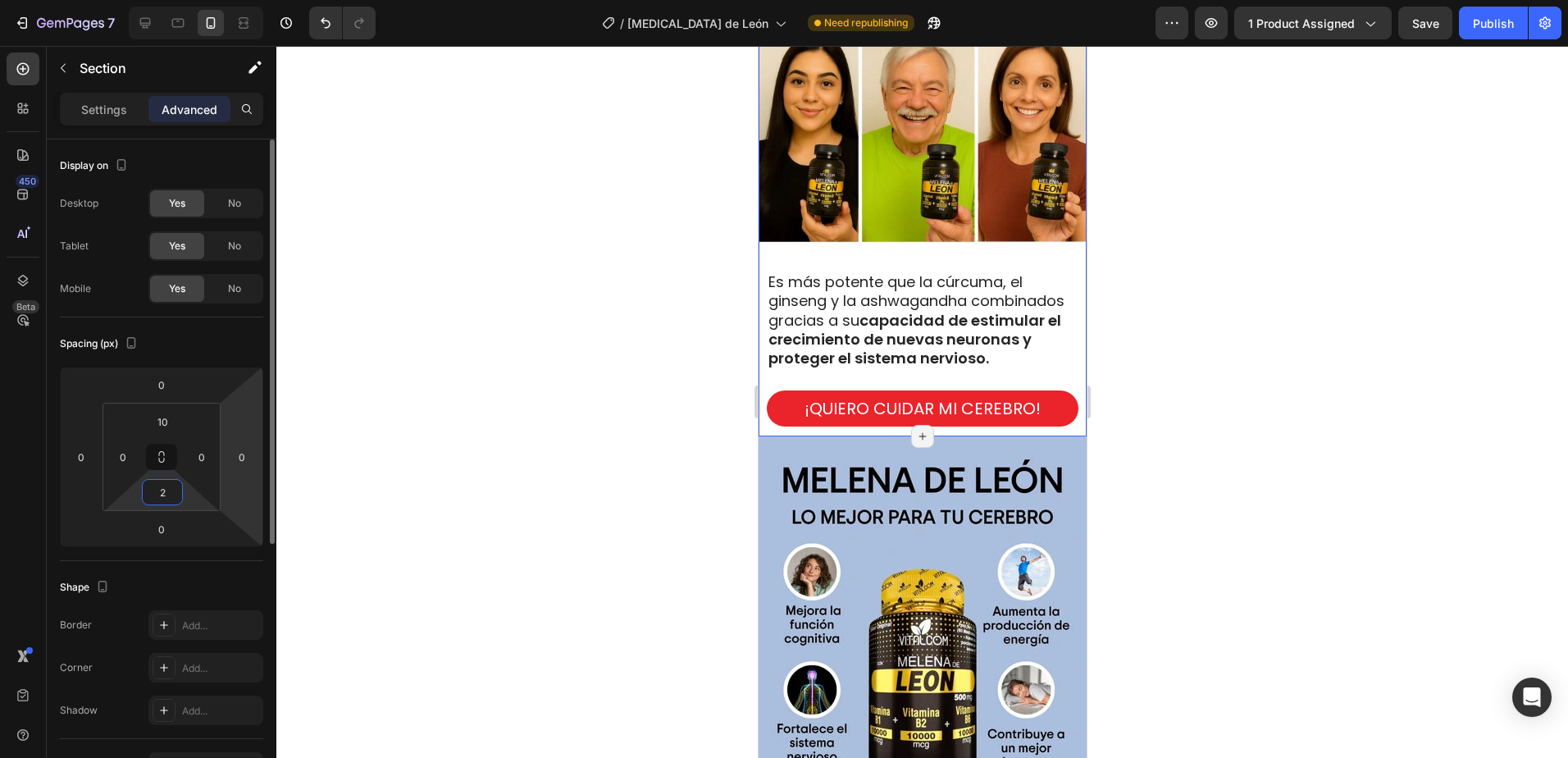
type input "20"
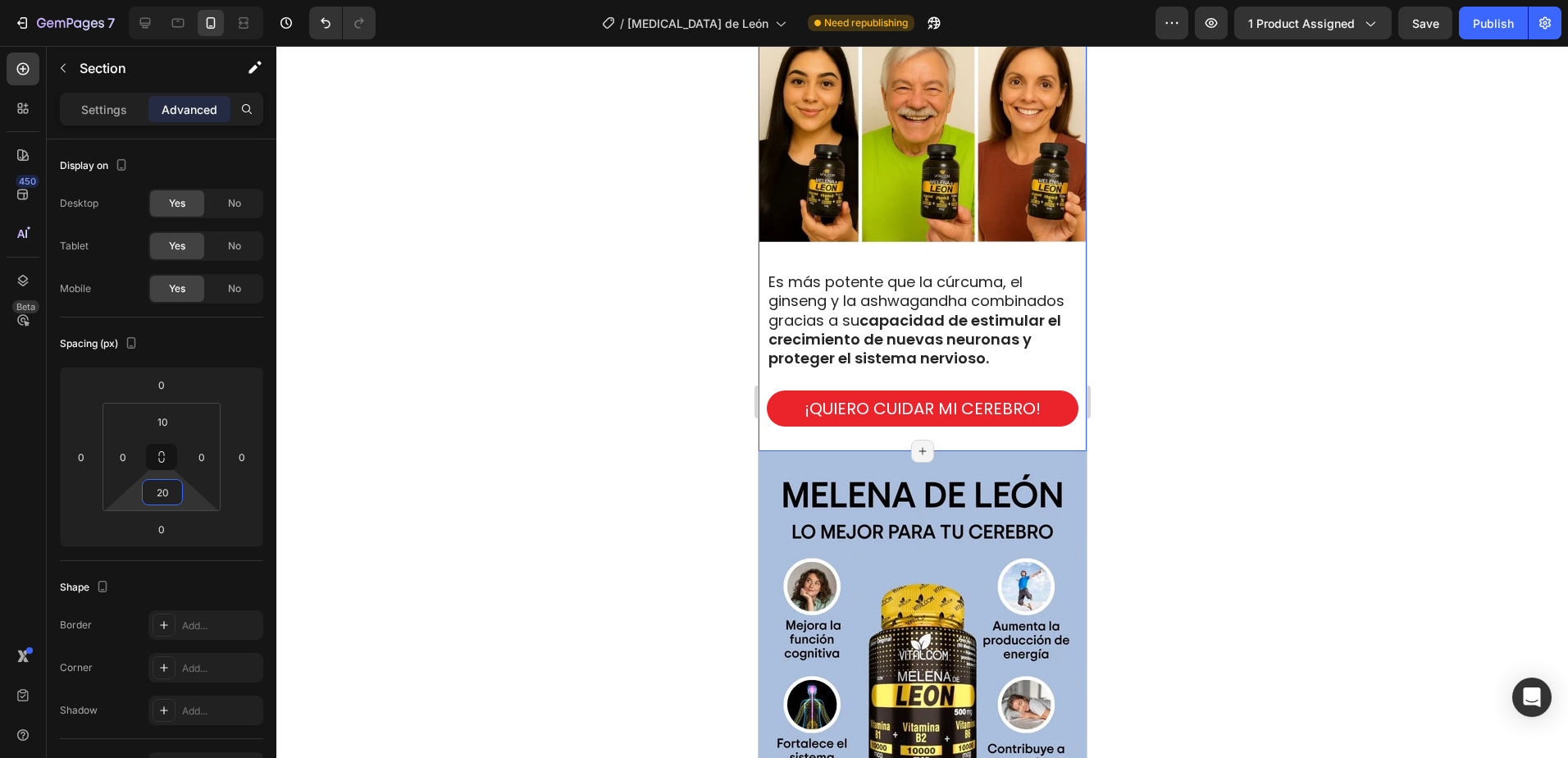
click at [593, 483] on div at bounding box center [922, 401] width 1292 height 712
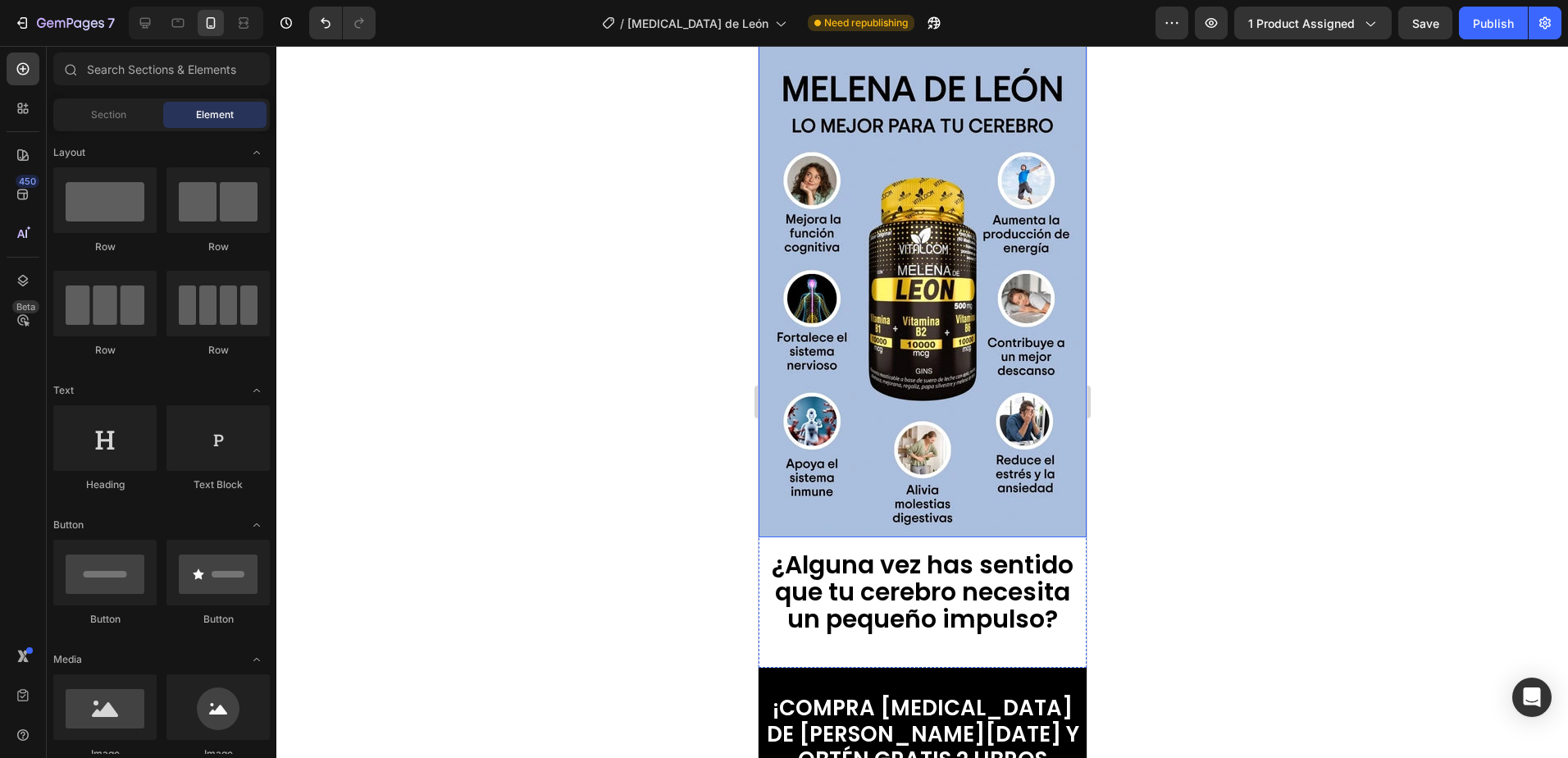
scroll to position [2705, 0]
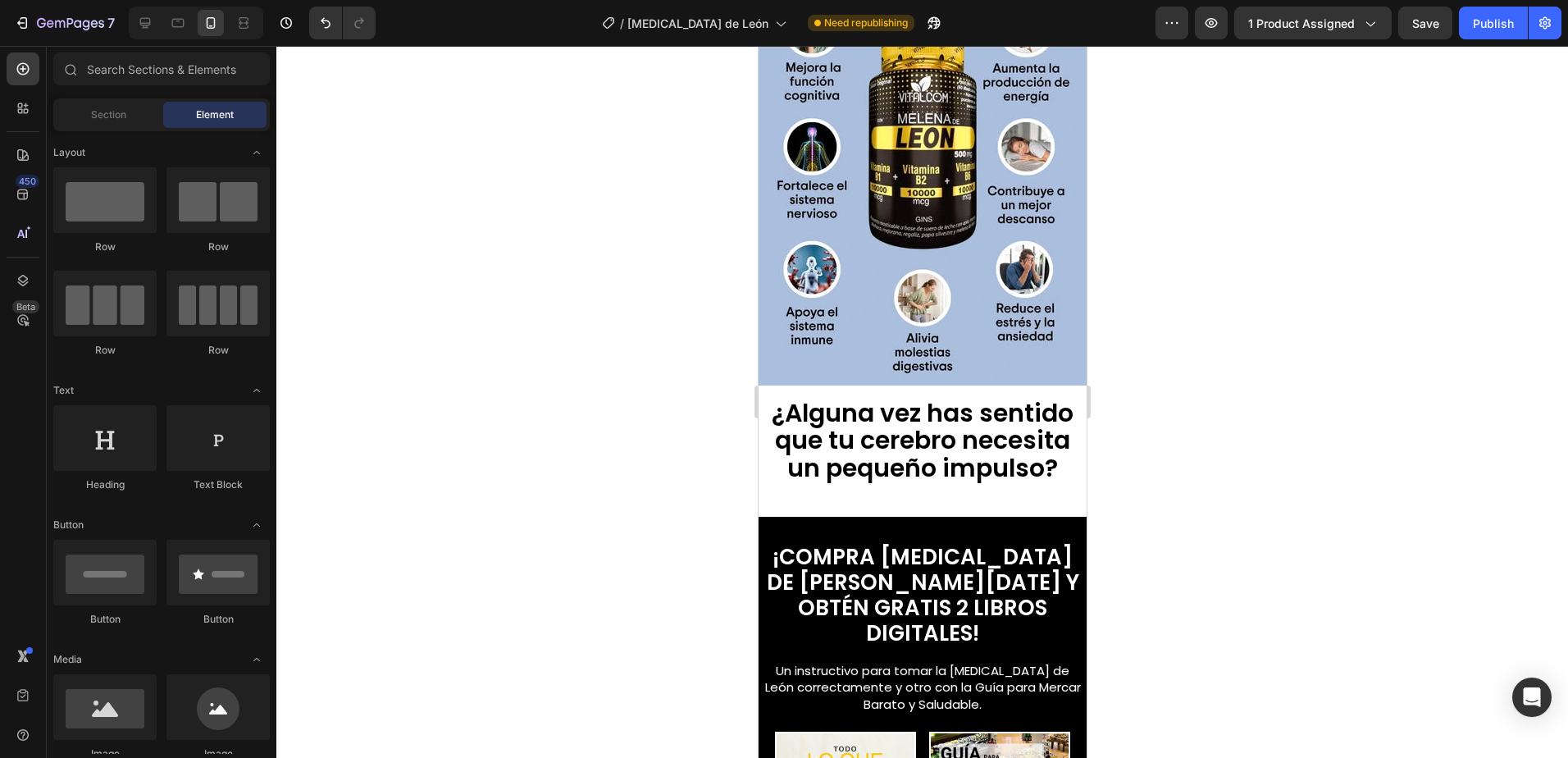
click at [964, 410] on span "¿Alguna vez has sentido que tu cerebro necesita un pequeño impulso?" at bounding box center [921, 440] width 301 height 89
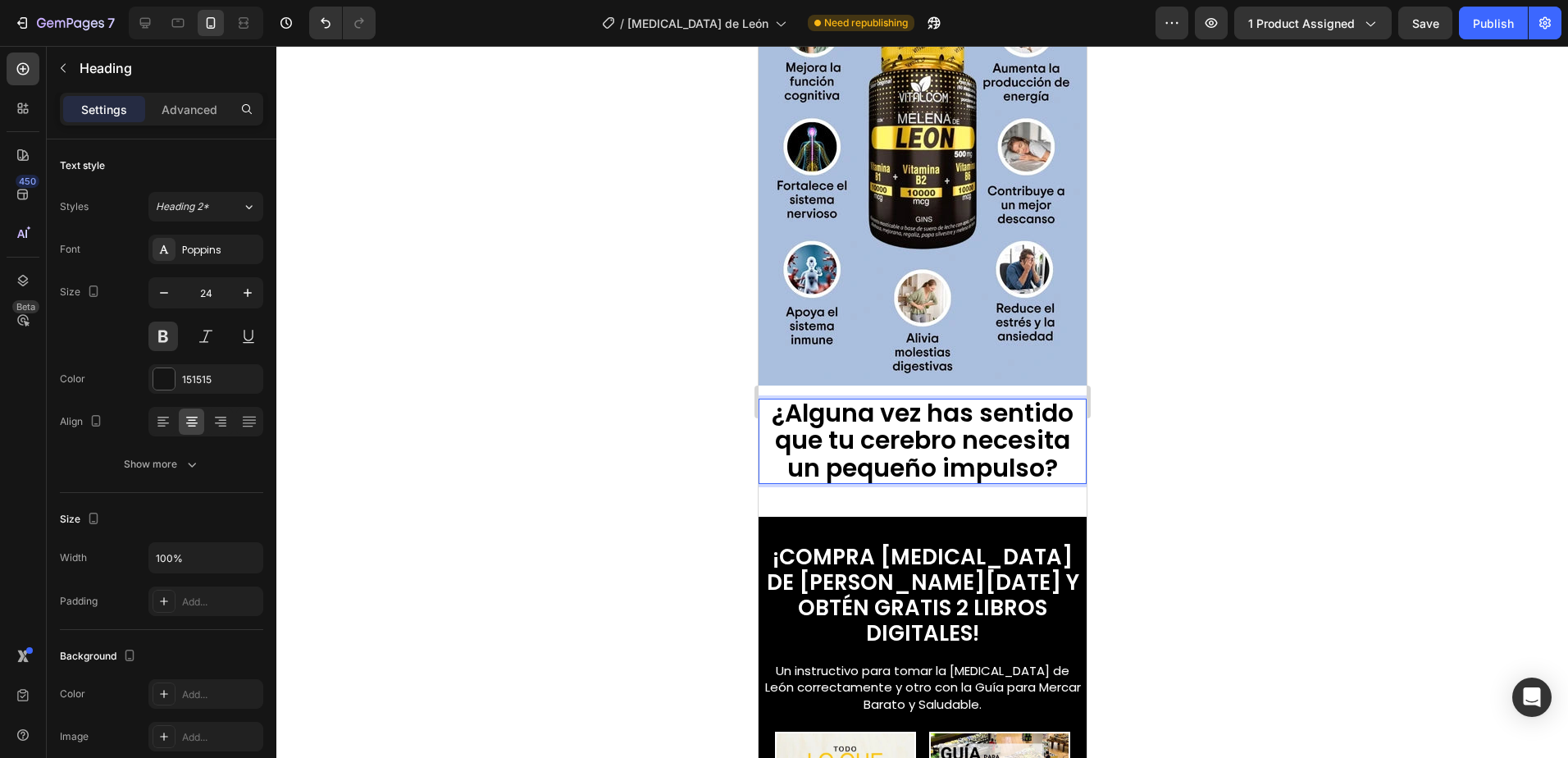
click at [1007, 452] on span "¿Alguna vez has sentido que tu cerebro necesita un pequeño impulso?" at bounding box center [921, 440] width 301 height 89
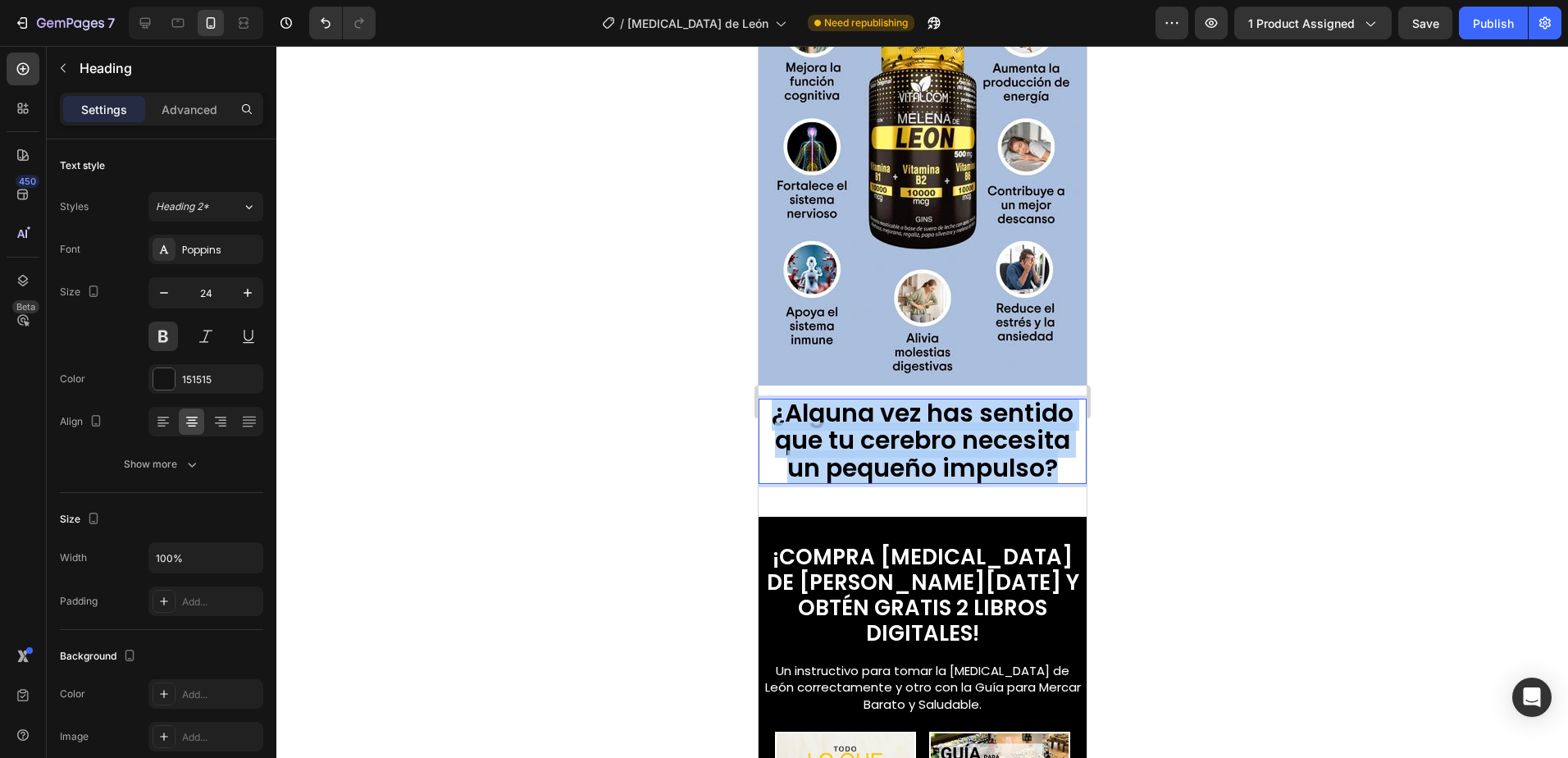
drag, startPoint x: 1050, startPoint y: 446, endPoint x: 770, endPoint y: 406, distance: 282.8
click at [771, 406] on span "¿Alguna vez has sentido que tu cerebro necesita un pequeño impulso?" at bounding box center [921, 440] width 301 height 89
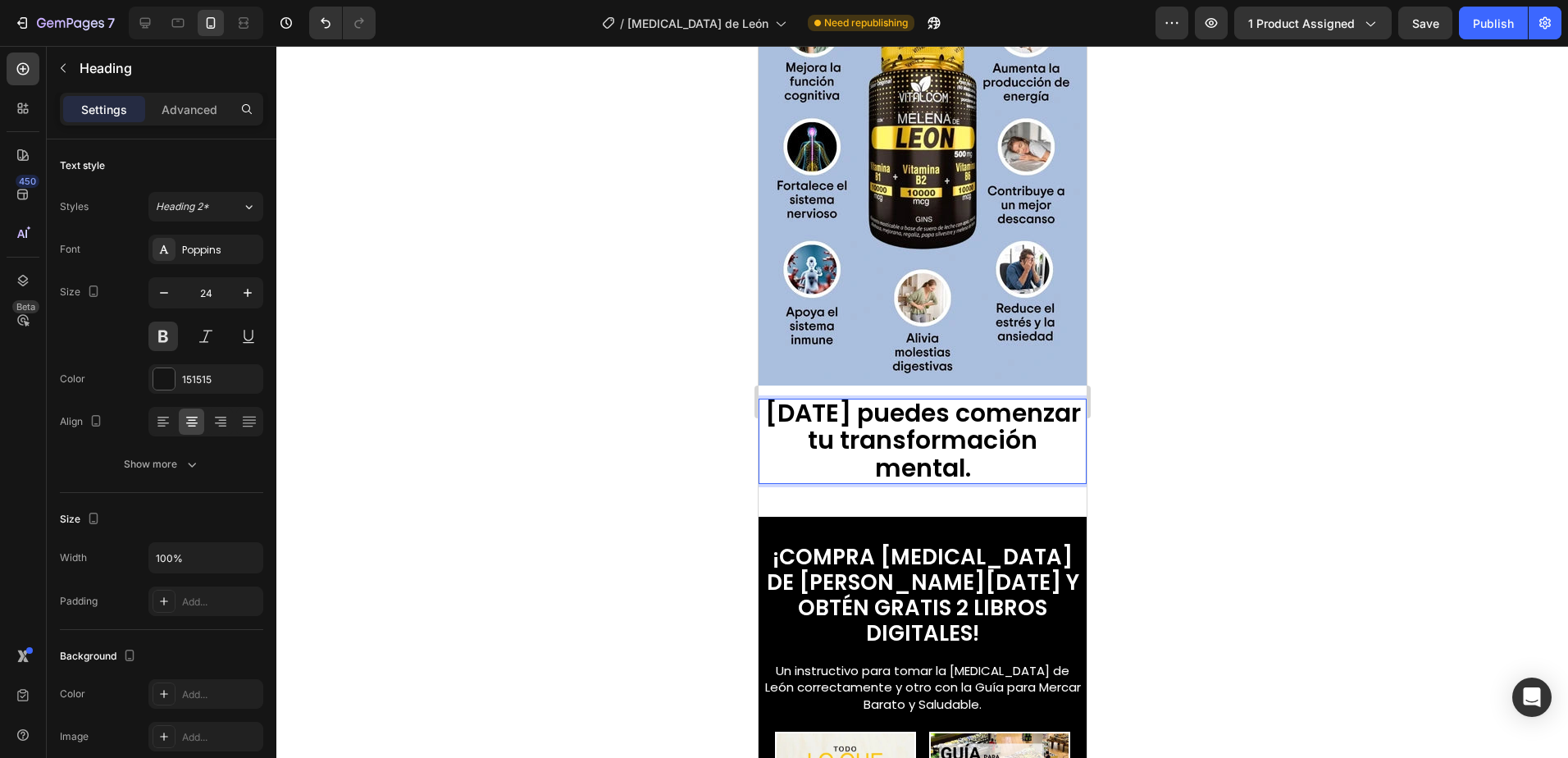
scroll to position [1, 0]
click at [942, 407] on span "[DATE] puedes comenzar tu transformación mental." at bounding box center [921, 439] width 316 height 89
click at [972, 443] on p "[DATE] puedes comenzar tu transformación mental." at bounding box center [922, 440] width 317 height 82
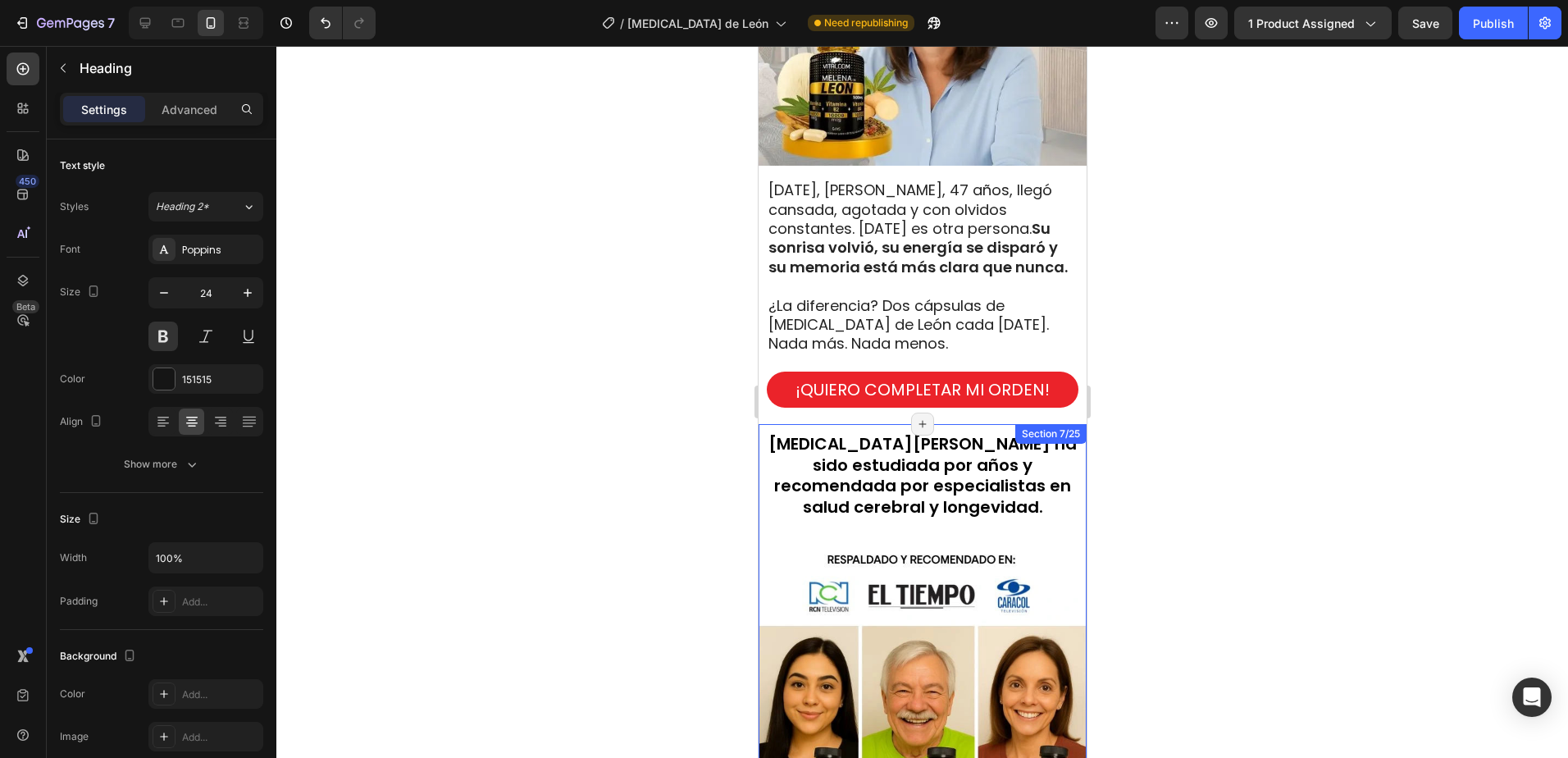
scroll to position [1558, 0]
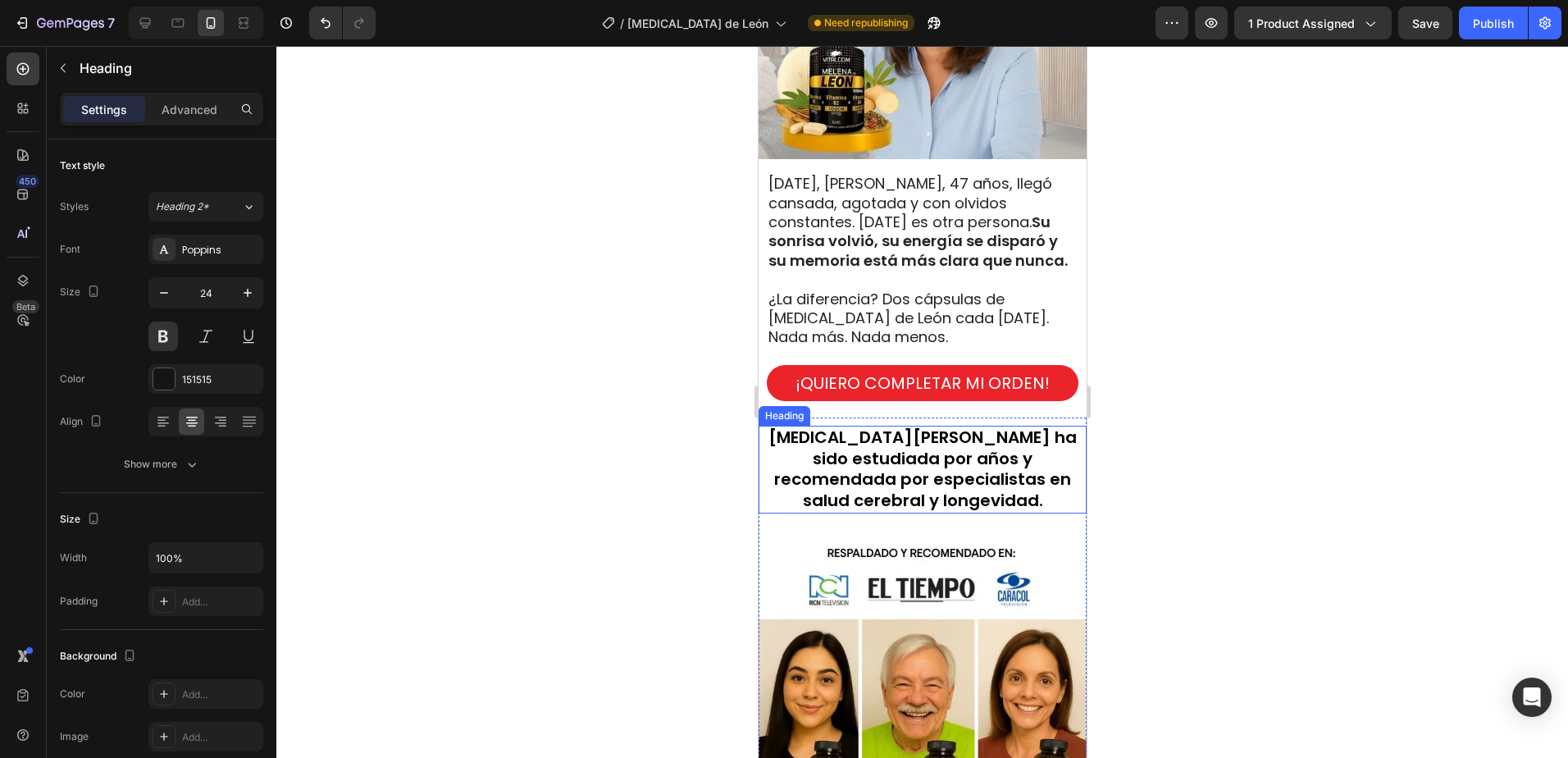
click at [1021, 463] on span "Melena de León ha sido estudiada por años y recomendada por especialistas en sa…" at bounding box center [921, 468] width 308 height 86
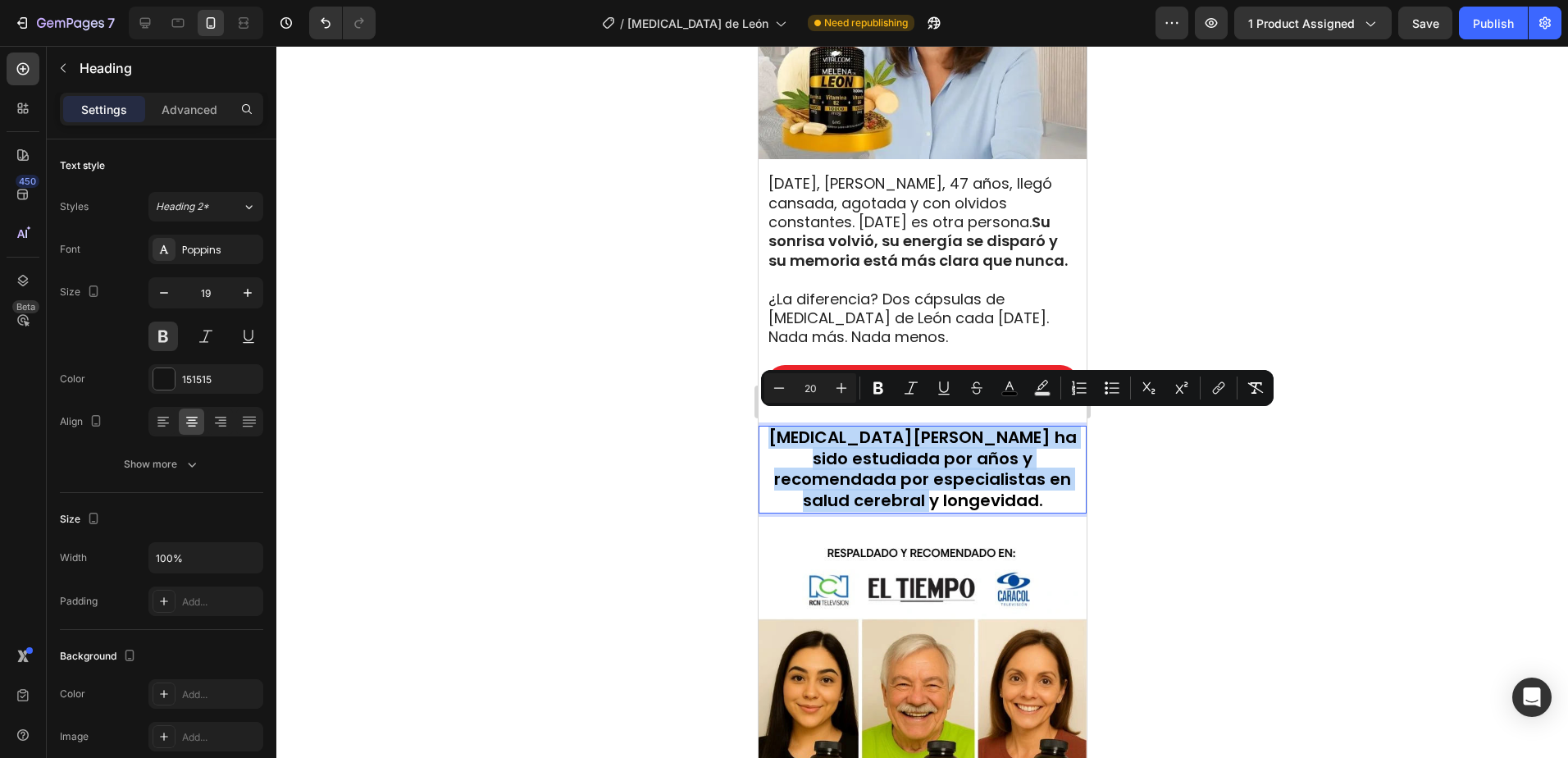
drag, startPoint x: 979, startPoint y: 491, endPoint x: 776, endPoint y: 423, distance: 214.1
click at [776, 427] on p "Melena de León ha sido estudiada por años y recomendada por especialistas en sa…" at bounding box center [922, 469] width 317 height 84
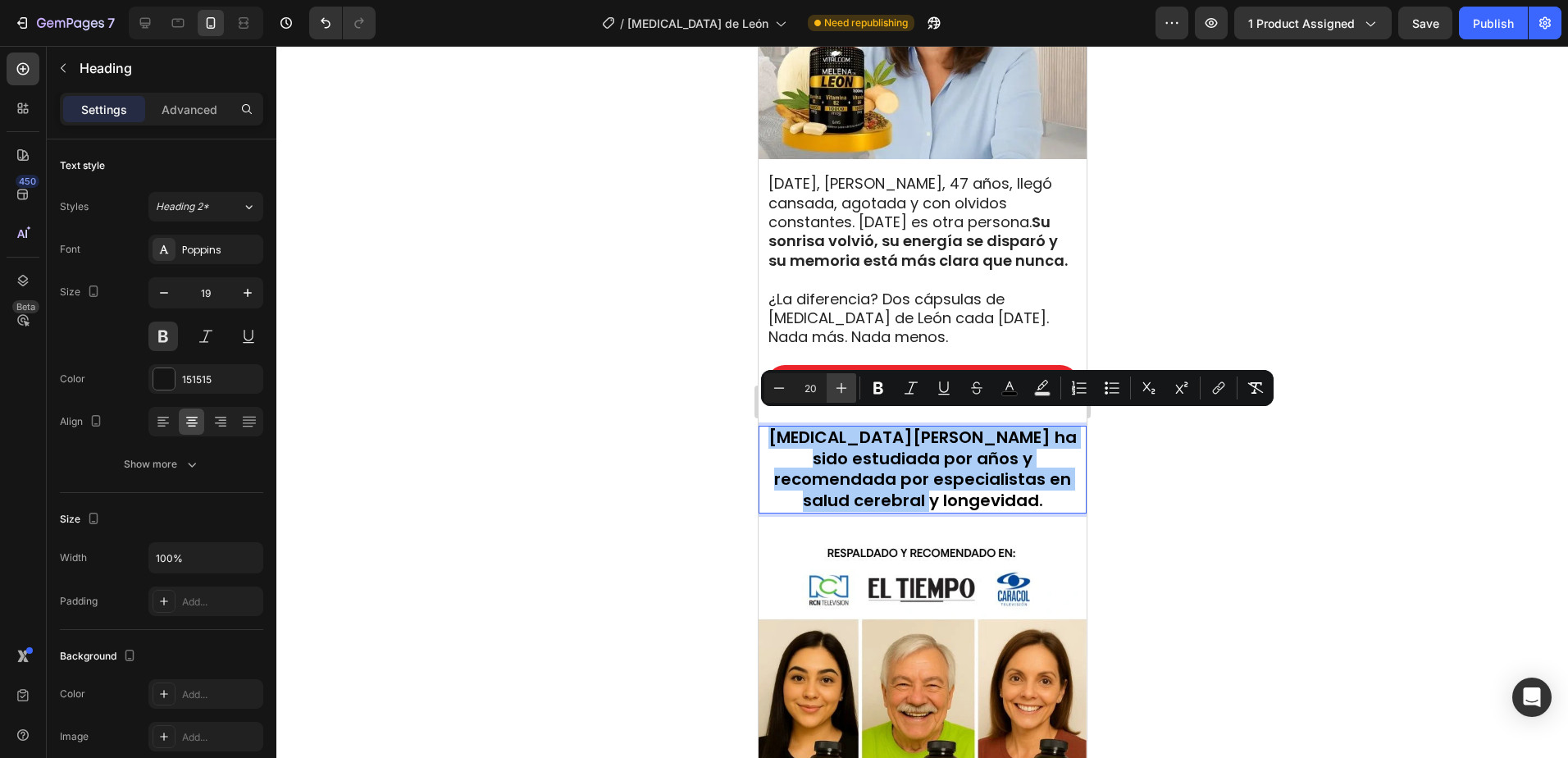
click at [840, 388] on icon "Editor contextual toolbar" at bounding box center [841, 388] width 16 height 16
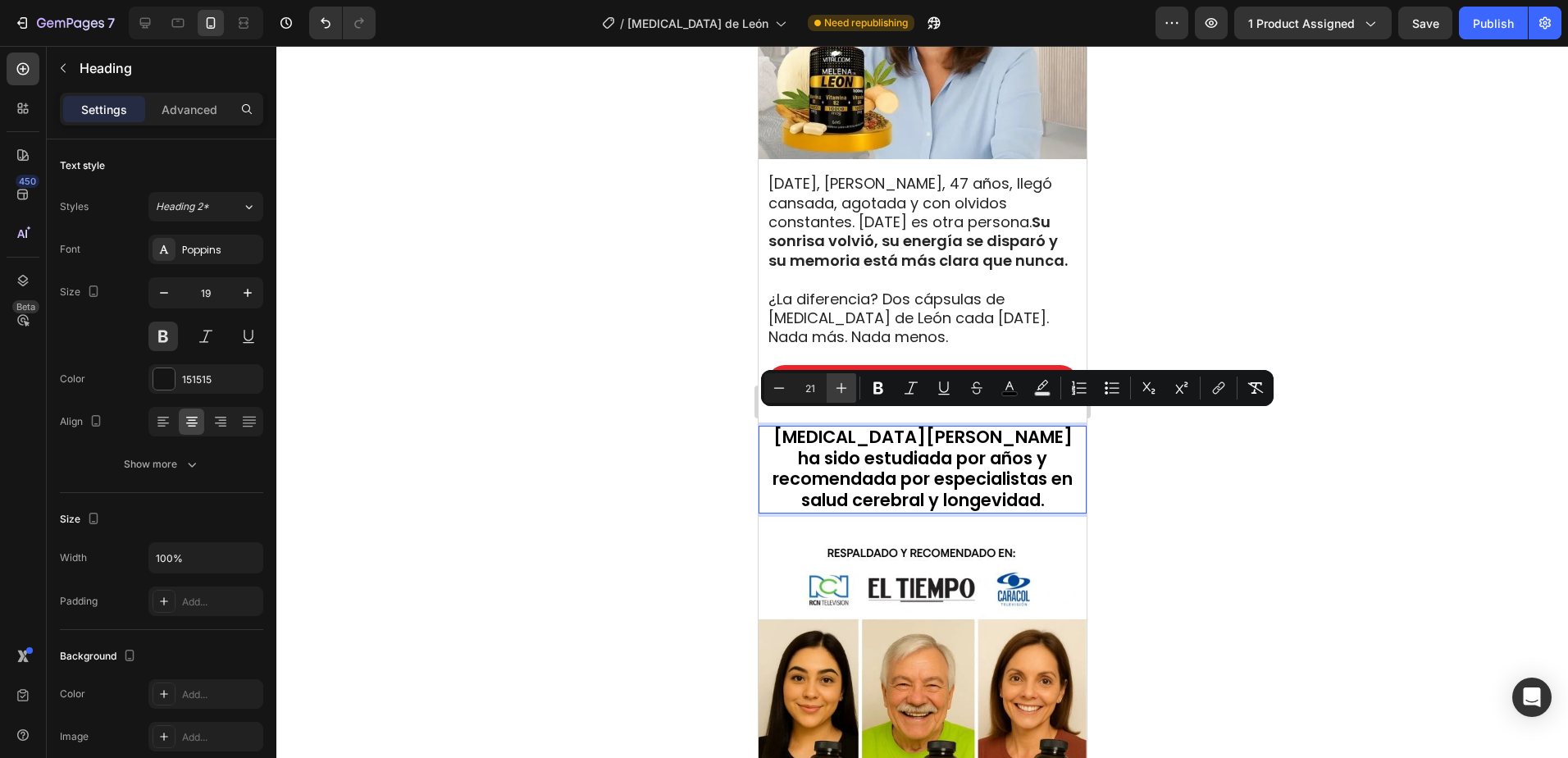
click at [840, 388] on icon "Editor contextual toolbar" at bounding box center [841, 388] width 16 height 16
type input "22"
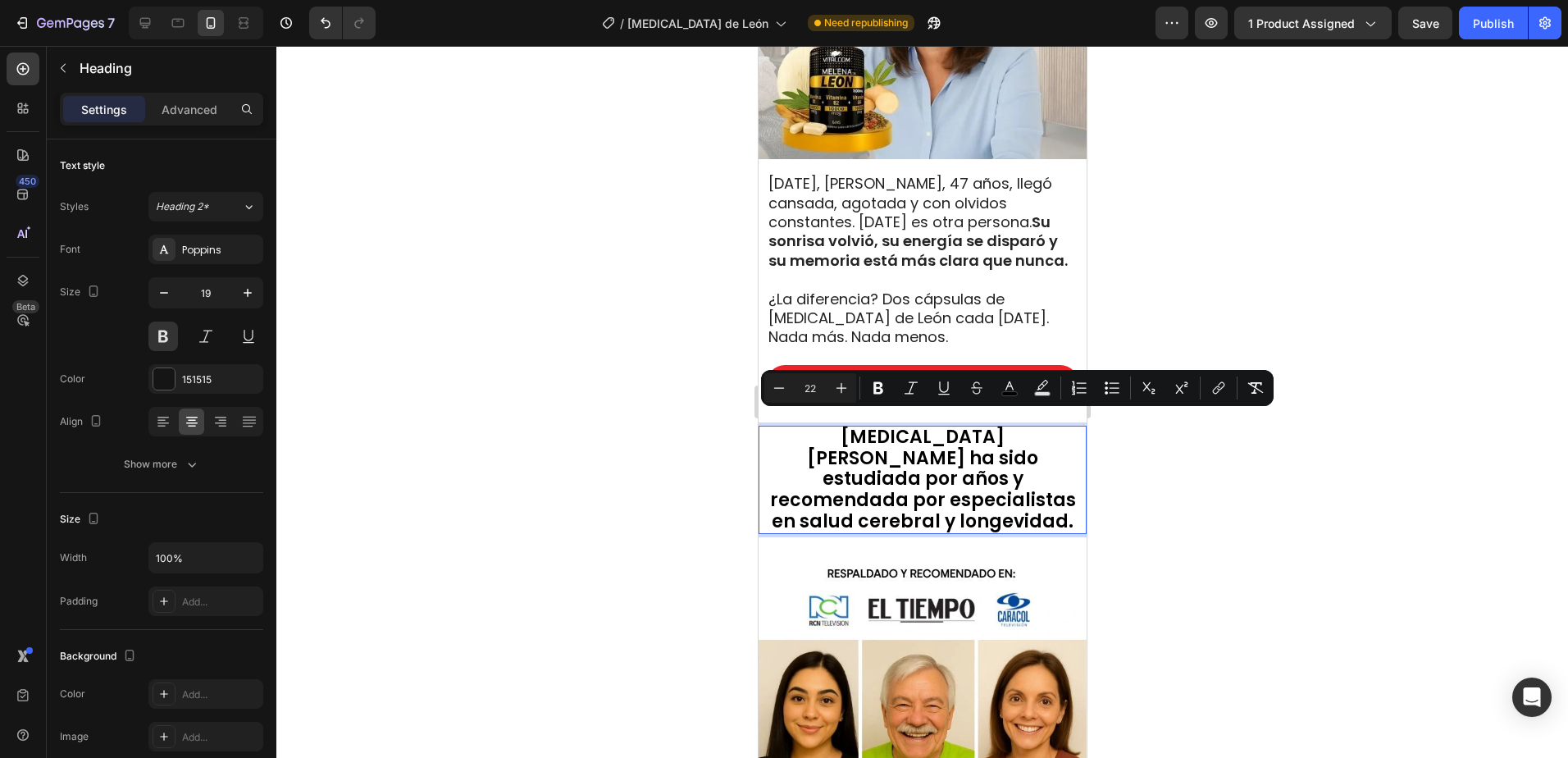
click at [1288, 556] on div at bounding box center [922, 401] width 1292 height 712
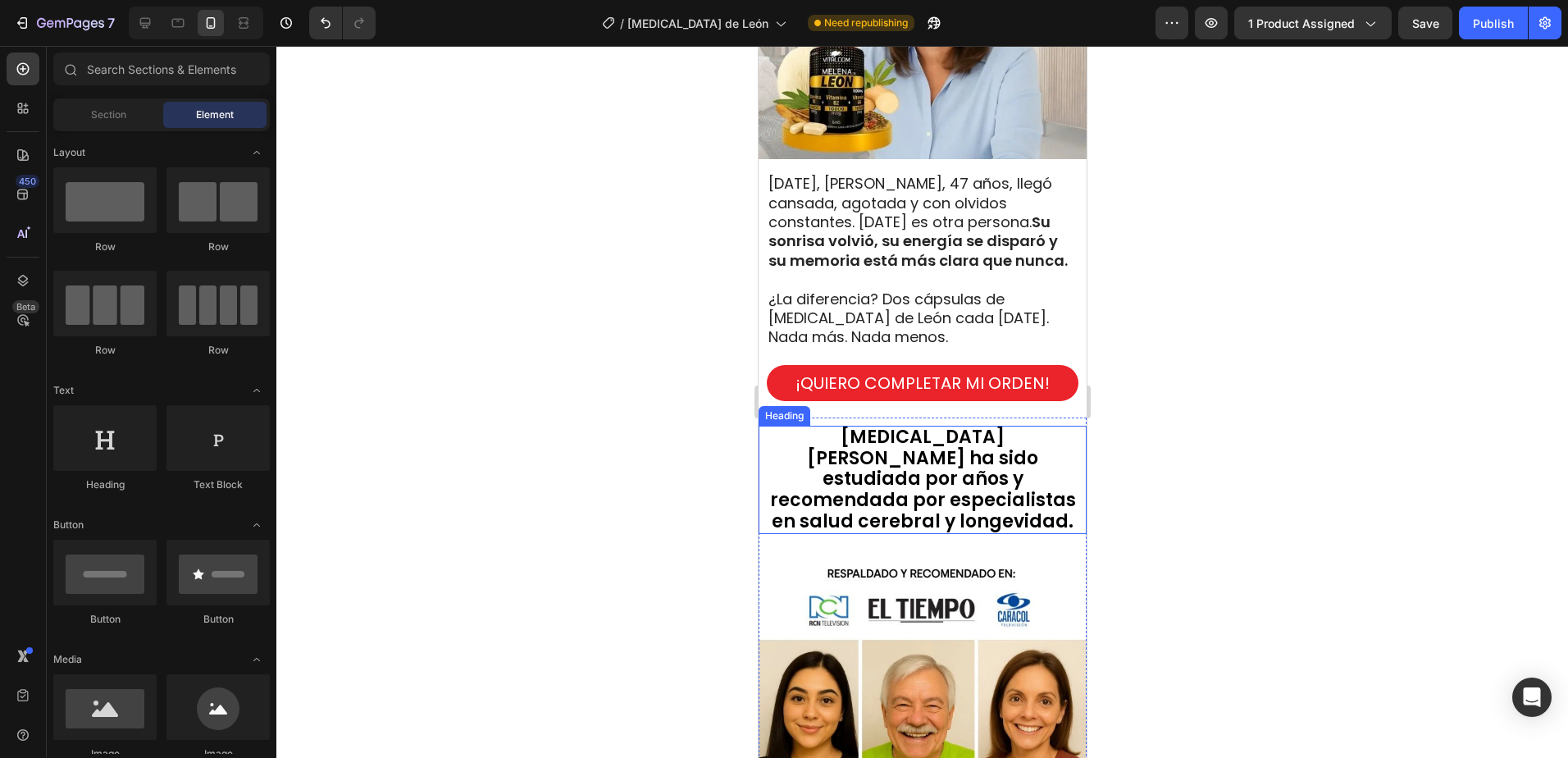
click at [1016, 478] on span "Melena de León ha sido estudiada por años y recomendada por especialistas en sa…" at bounding box center [922, 478] width 306 height 110
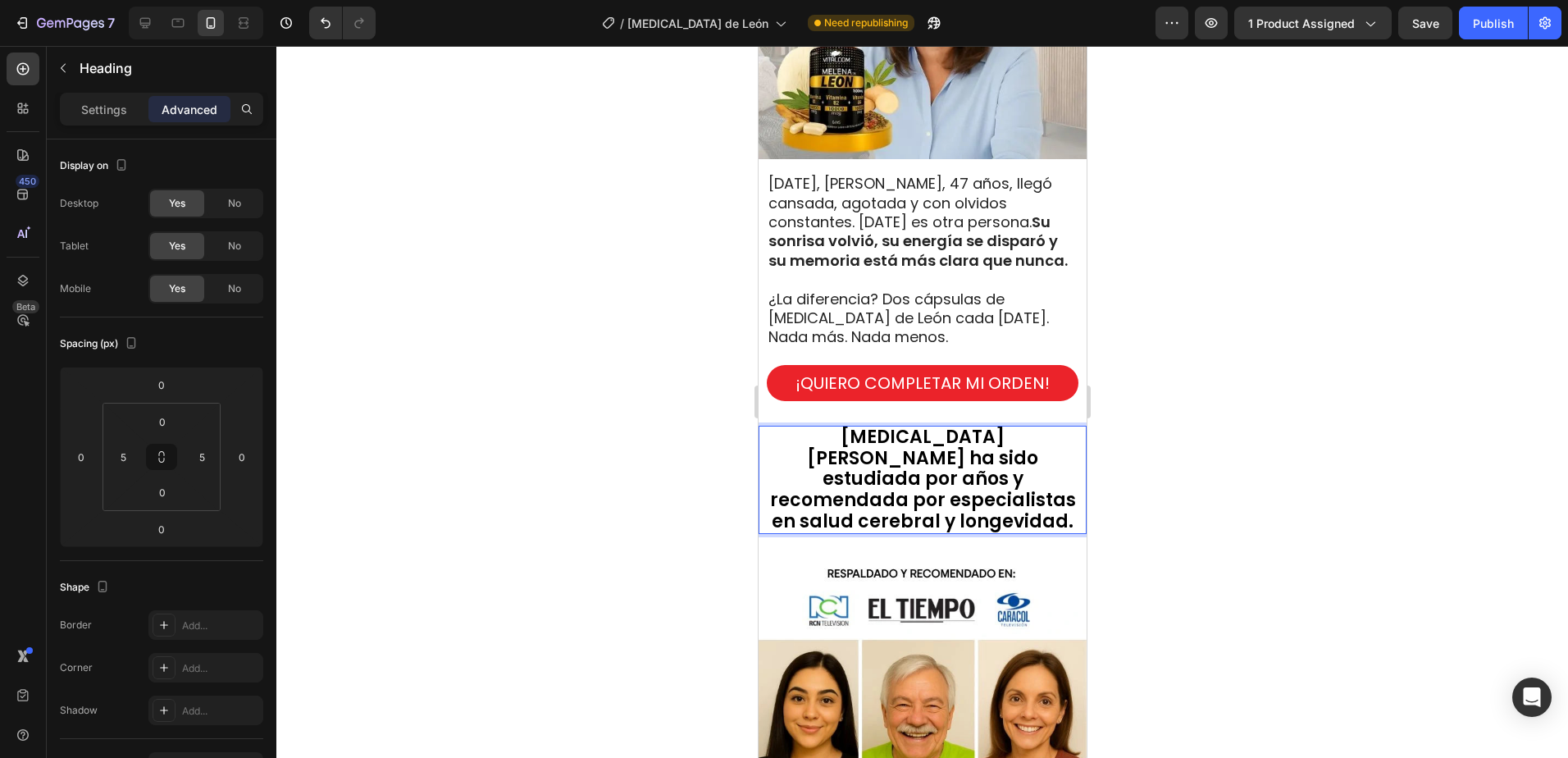
click at [1063, 490] on p "Melena de León ha sido estudiada por años y recomendada por especialistas en sa…" at bounding box center [922, 480] width 317 height 106
click at [1196, 460] on div at bounding box center [922, 401] width 1292 height 712
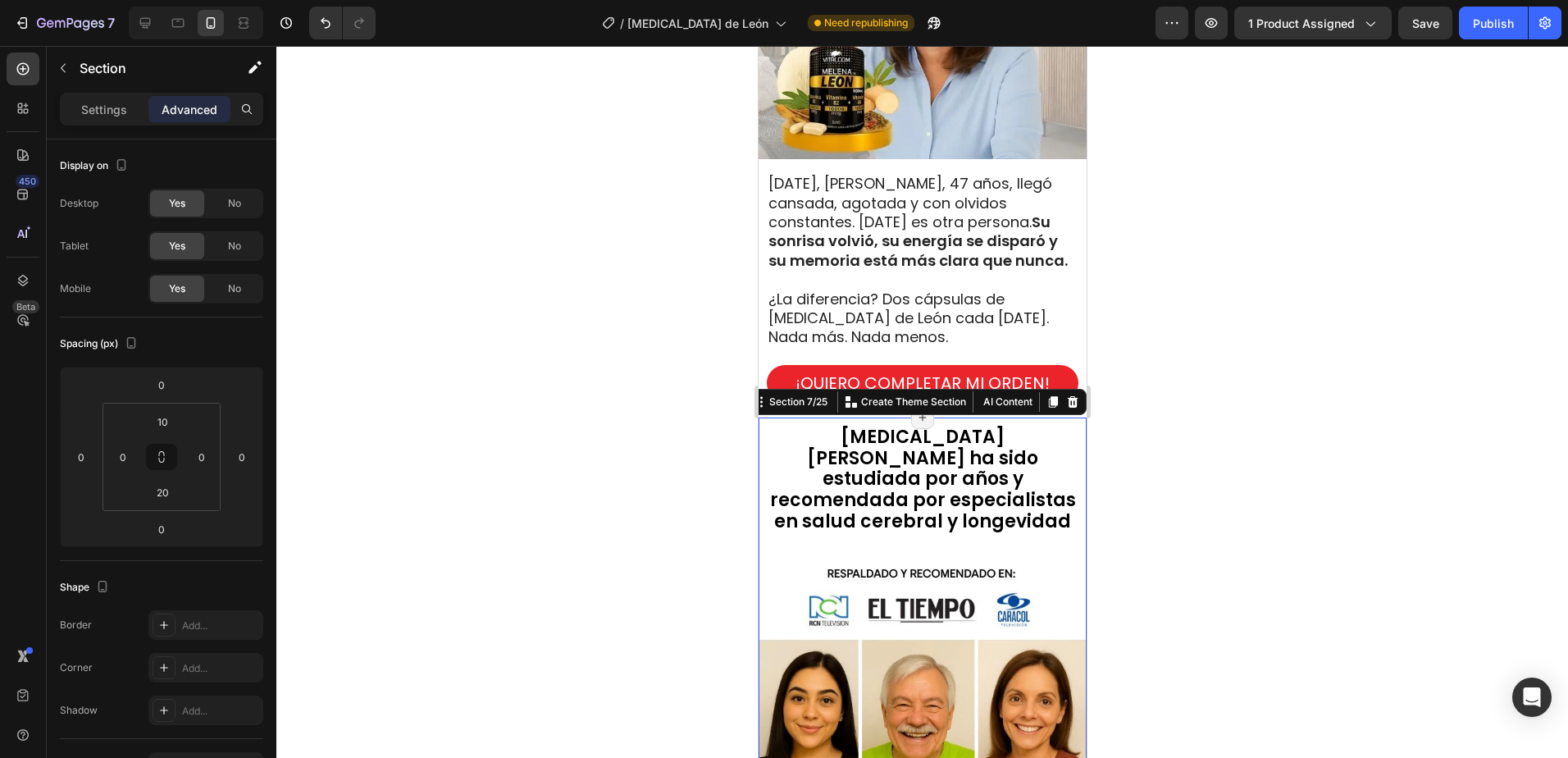
click at [1006, 510] on div "⁠⁠⁠⁠⁠⁠⁠ Melena de León ha sido estudiada por años y recomendada por especialist…" at bounding box center [922, 738] width 328 height 626
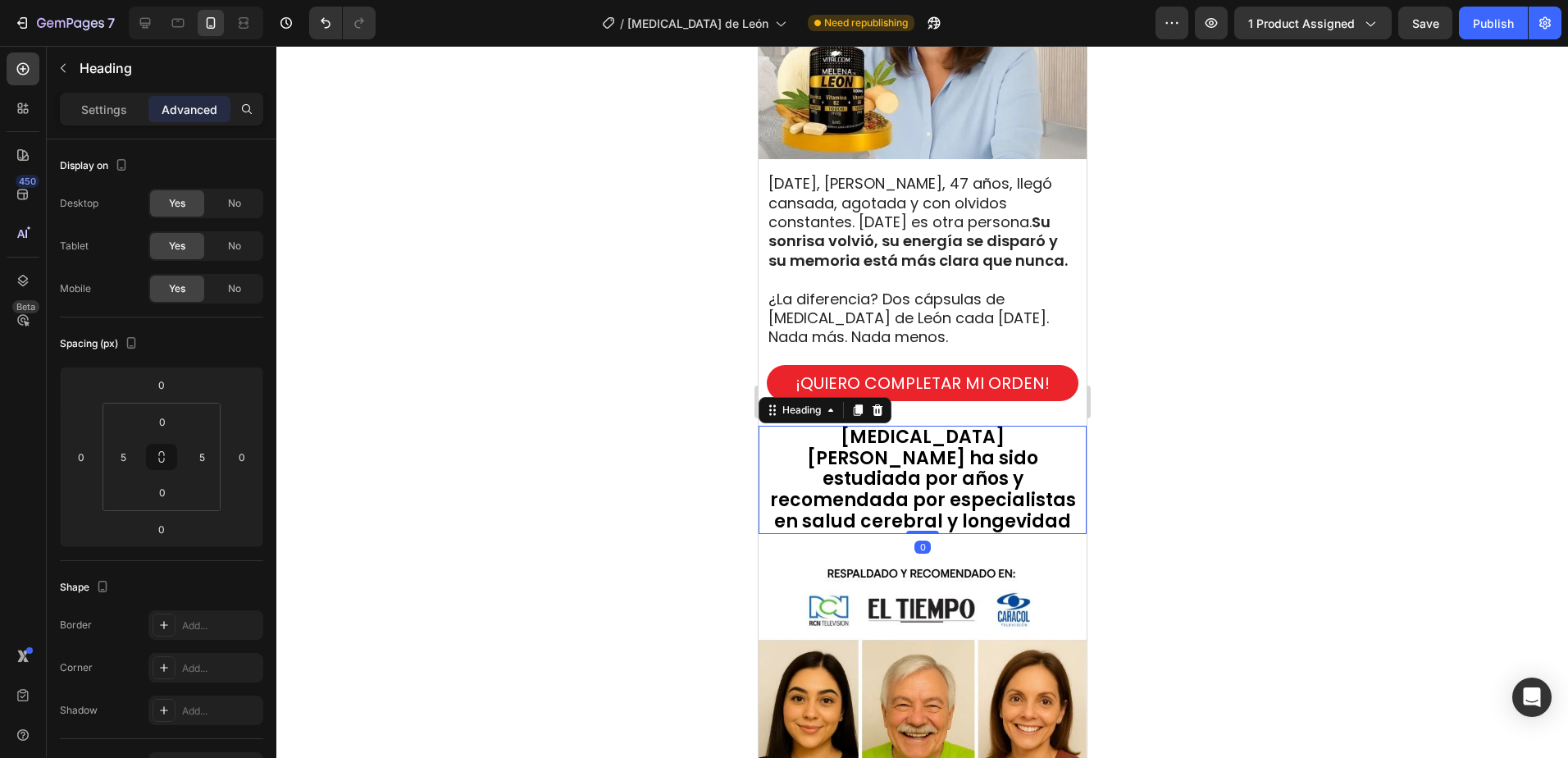
click at [986, 478] on span "[MEDICAL_DATA][PERSON_NAME] ha sido estudiada por años y recomendada por especi…" at bounding box center [922, 478] width 306 height 110
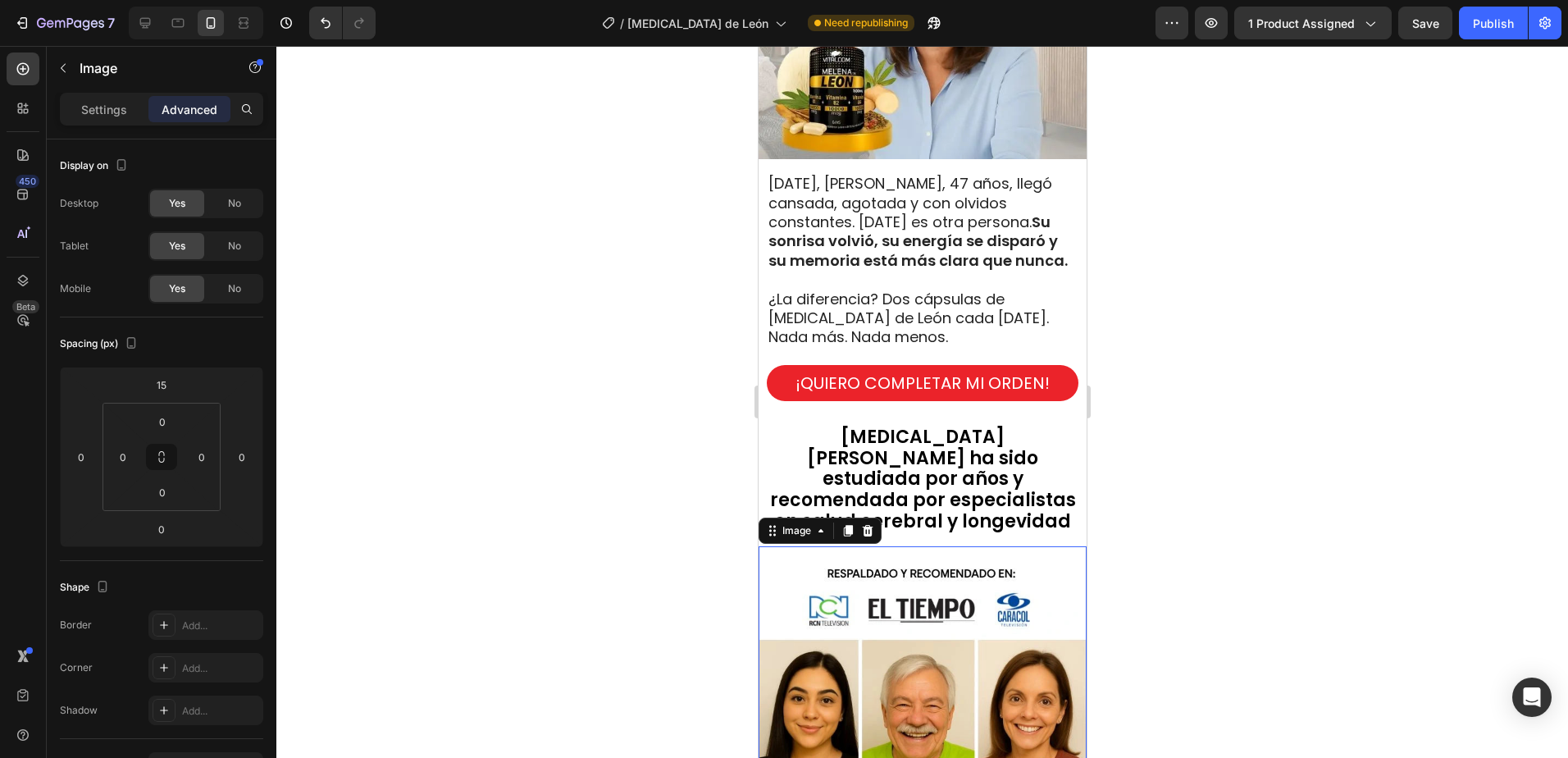
click at [849, 546] on img at bounding box center [922, 710] width 328 height 328
drag, startPoint x: 171, startPoint y: 390, endPoint x: 213, endPoint y: 358, distance: 52.8
click at [172, 389] on input "15" at bounding box center [161, 385] width 33 height 25
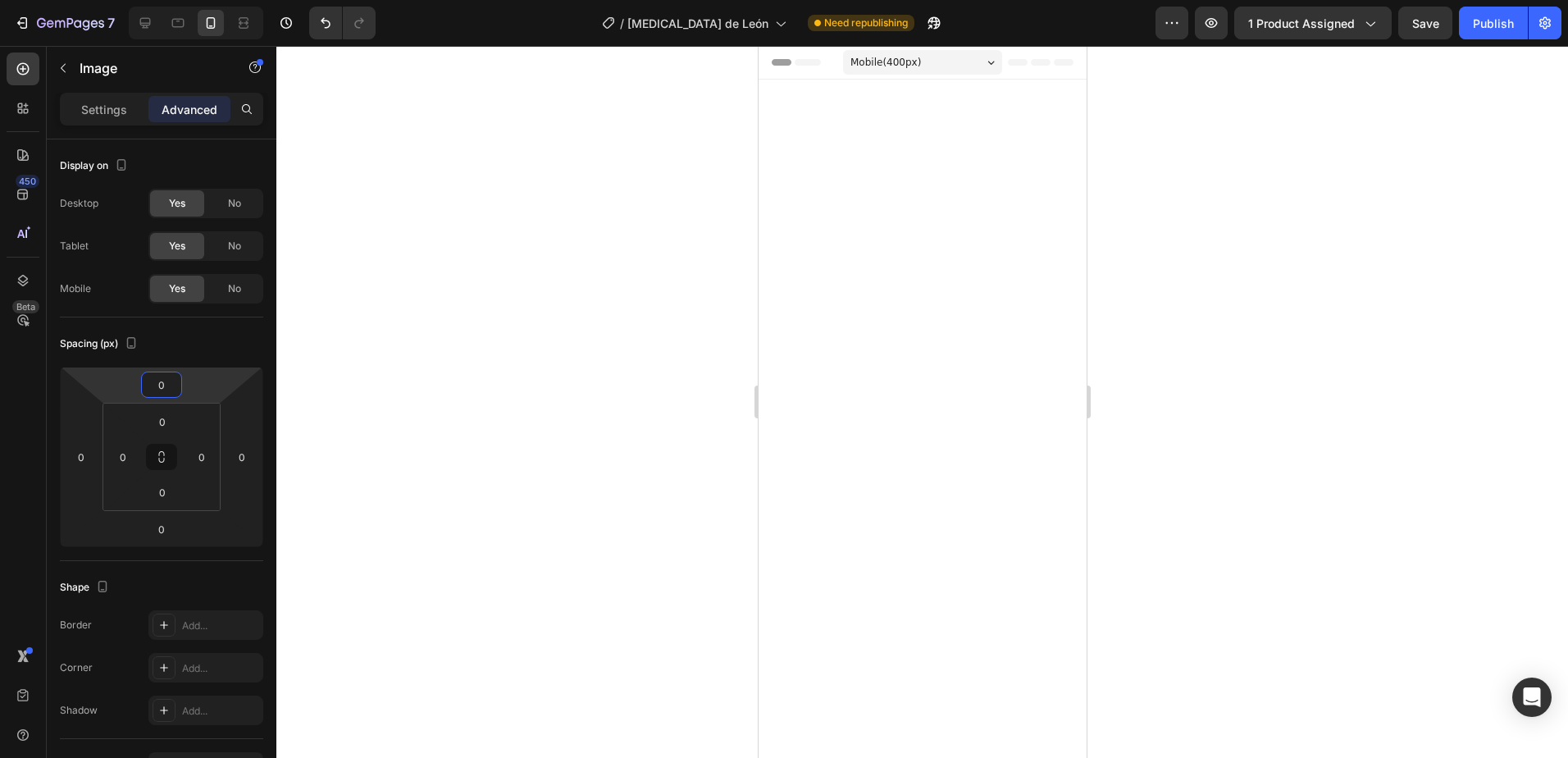
scroll to position [1558, 0]
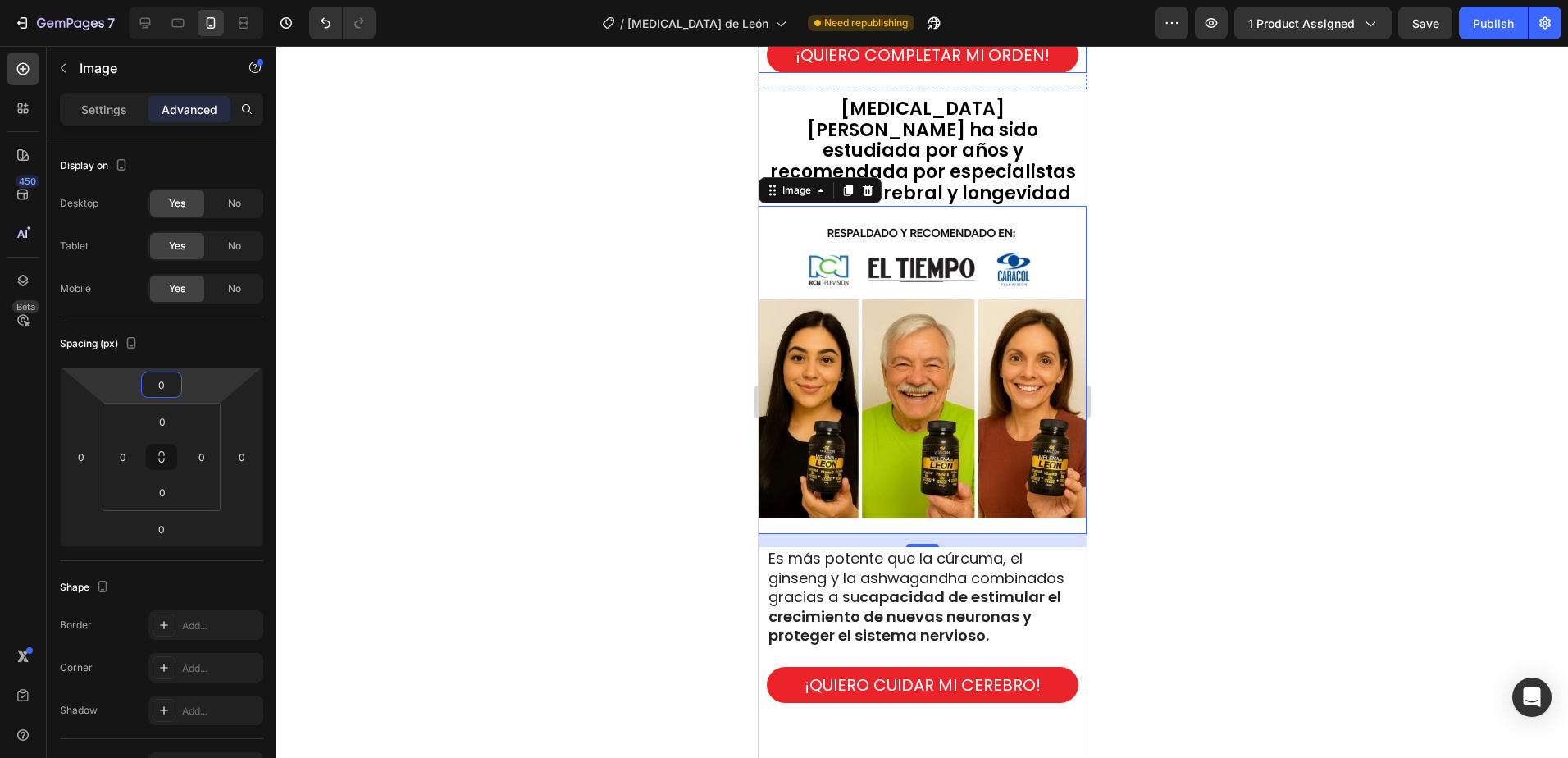
click at [1300, 365] on div at bounding box center [922, 401] width 1292 height 712
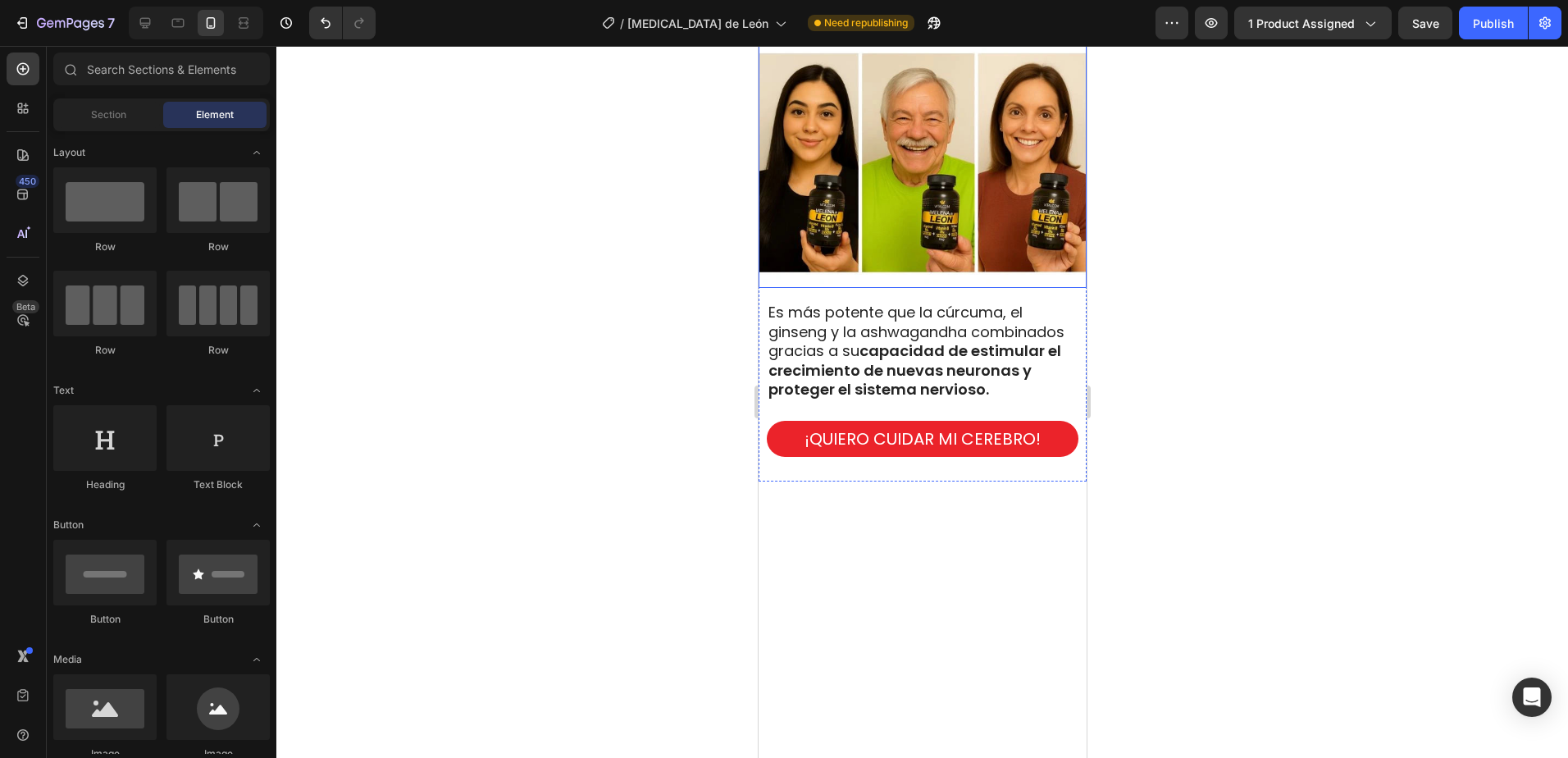
scroll to position [1968, 0]
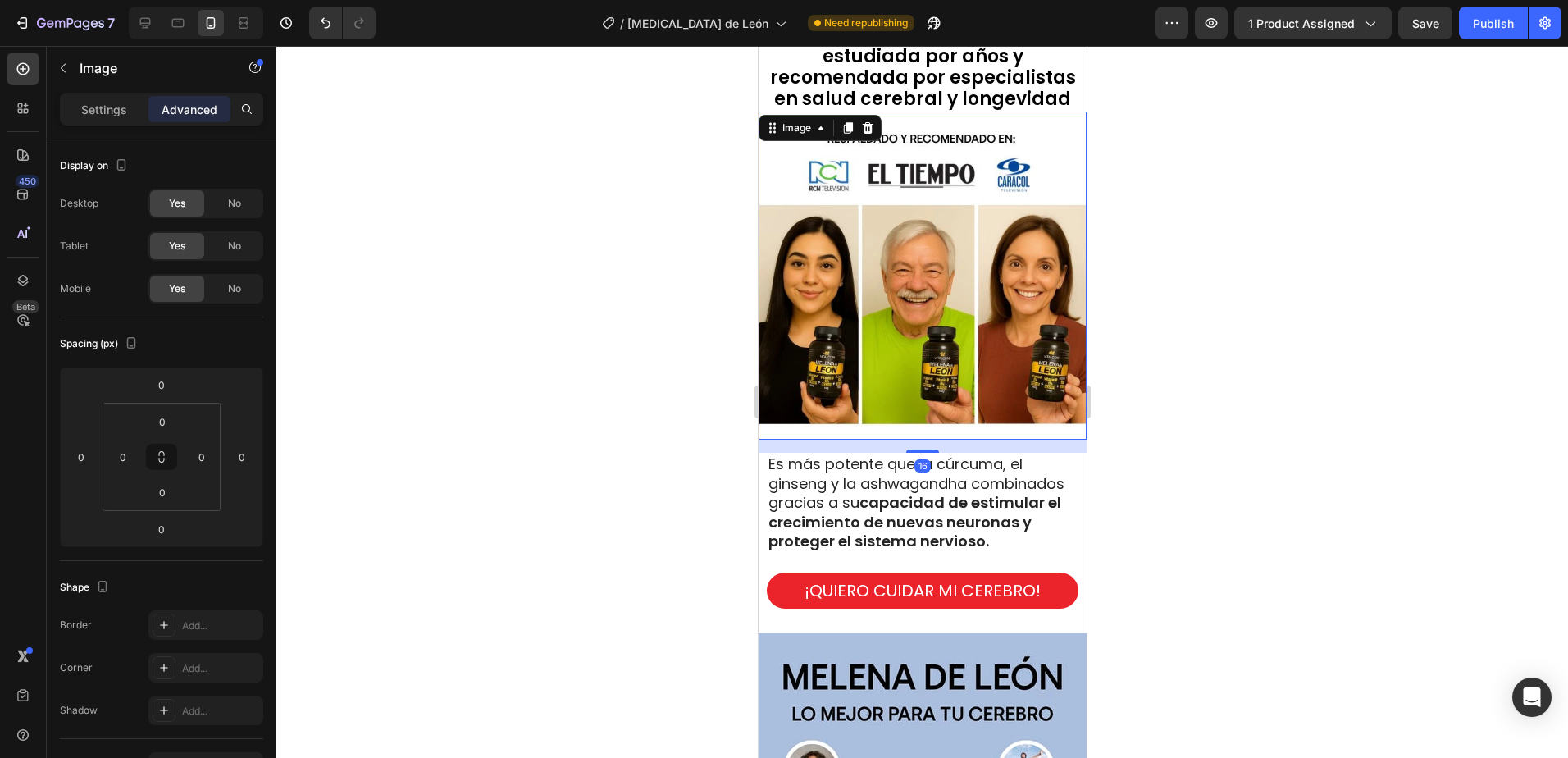
click at [987, 352] on img at bounding box center [922, 276] width 328 height 328
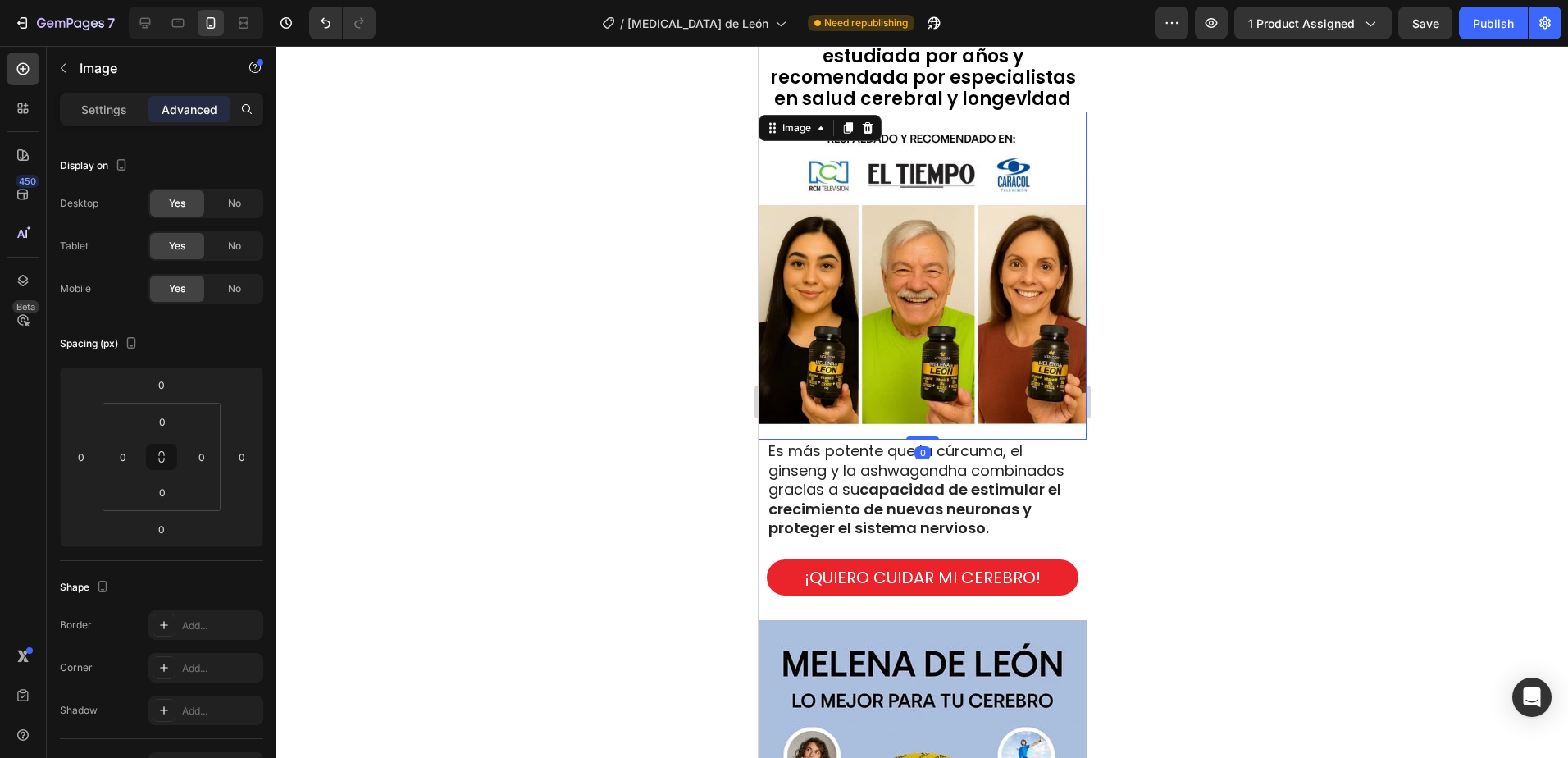
drag, startPoint x: 917, startPoint y: 417, endPoint x: 934, endPoint y: 395, distance: 27.8
click at [927, 394] on div "Image 0" at bounding box center [922, 276] width 328 height 328
click at [1265, 423] on div at bounding box center [922, 401] width 1292 height 712
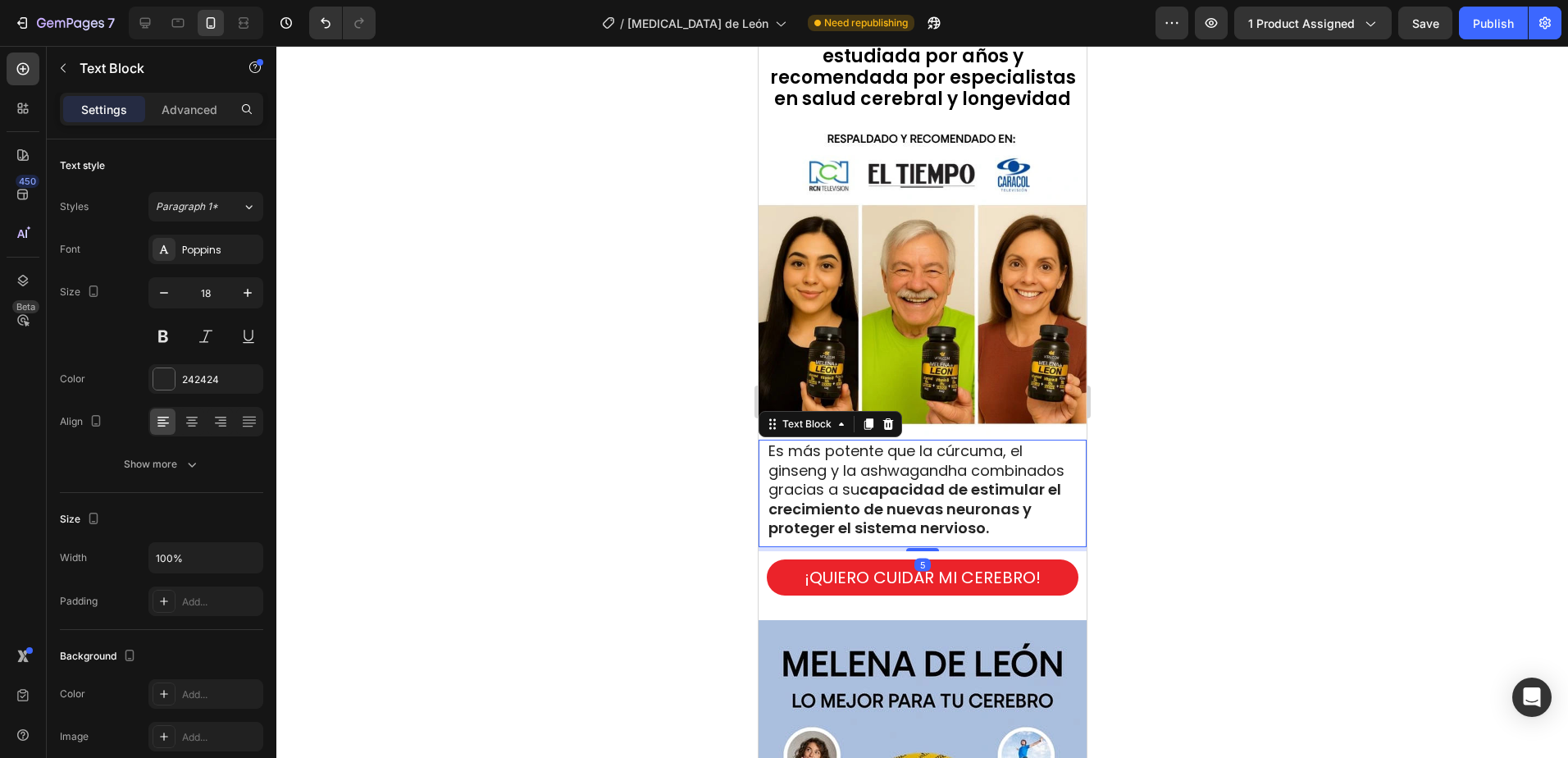
click at [991, 478] on strong "capacidad de estimular el crecimiento de nuevas neuronas y proteger el sistema …" at bounding box center [914, 508] width 293 height 59
click at [203, 105] on p "Advanced" at bounding box center [189, 109] width 56 height 17
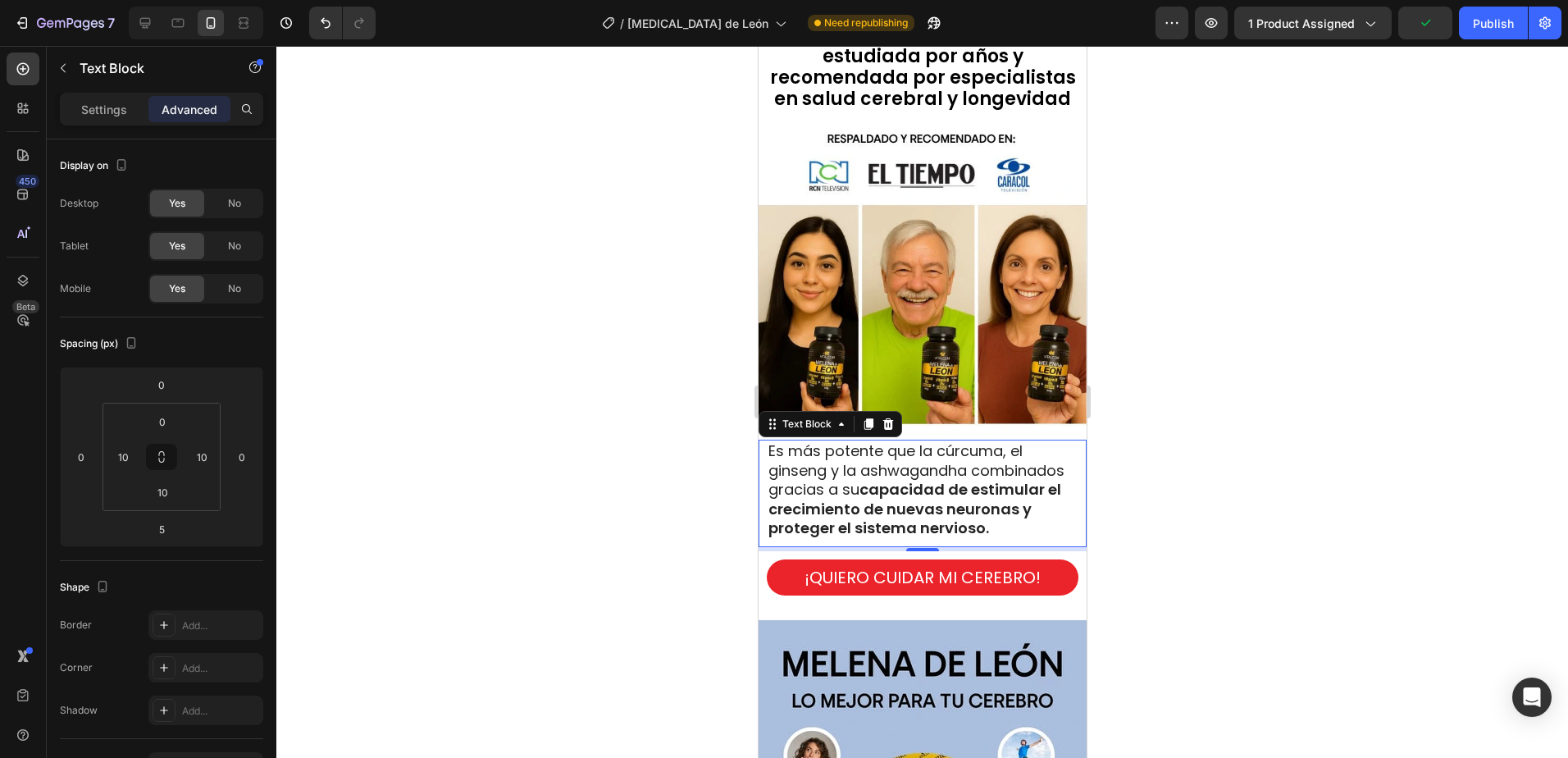
click at [1321, 451] on div at bounding box center [922, 401] width 1292 height 712
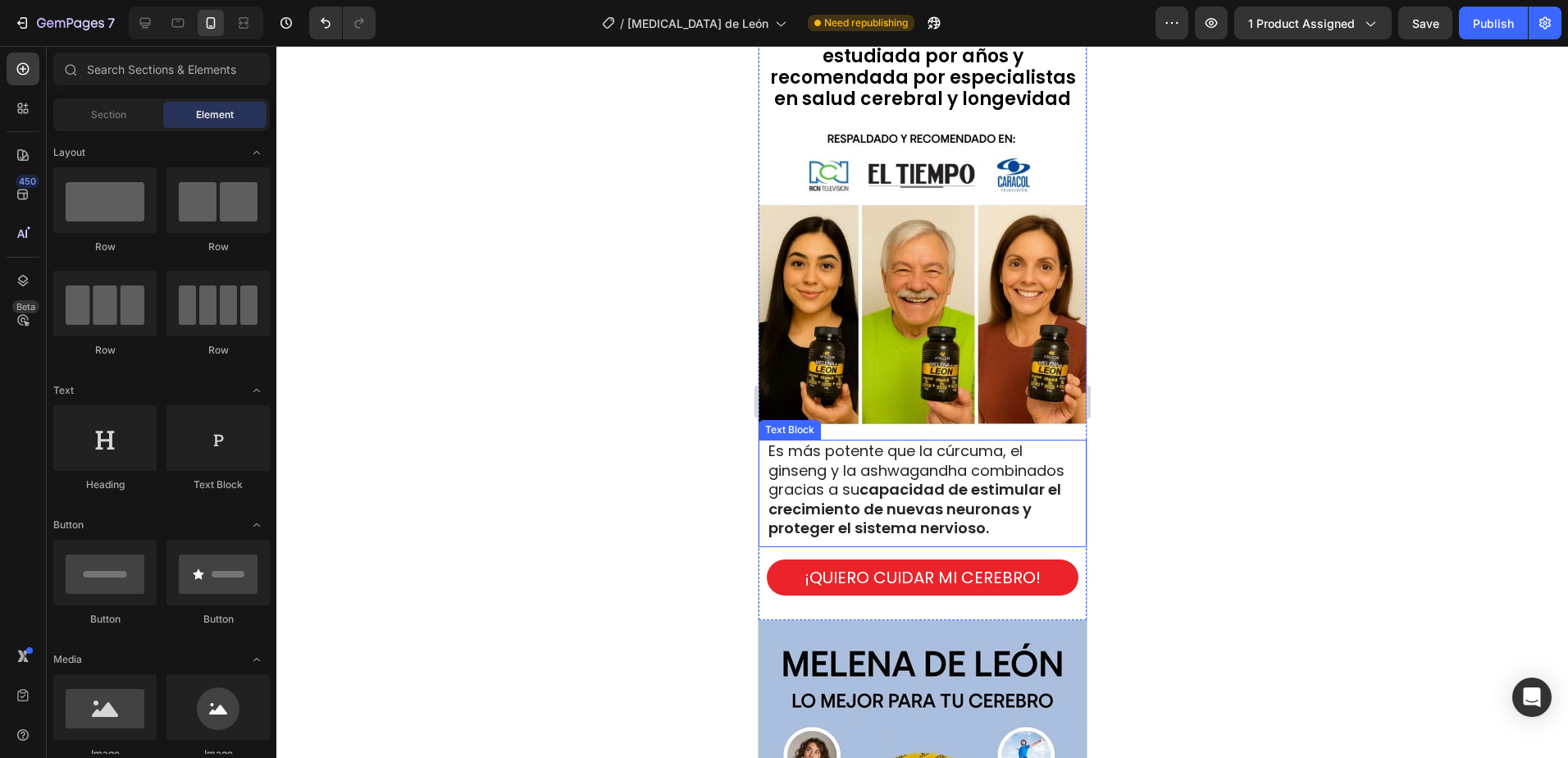
click at [916, 512] on p "Es más potente que la cúrcuma, el ginseng y la ashwagandha combinados gracias a…" at bounding box center [921, 489] width 308 height 96
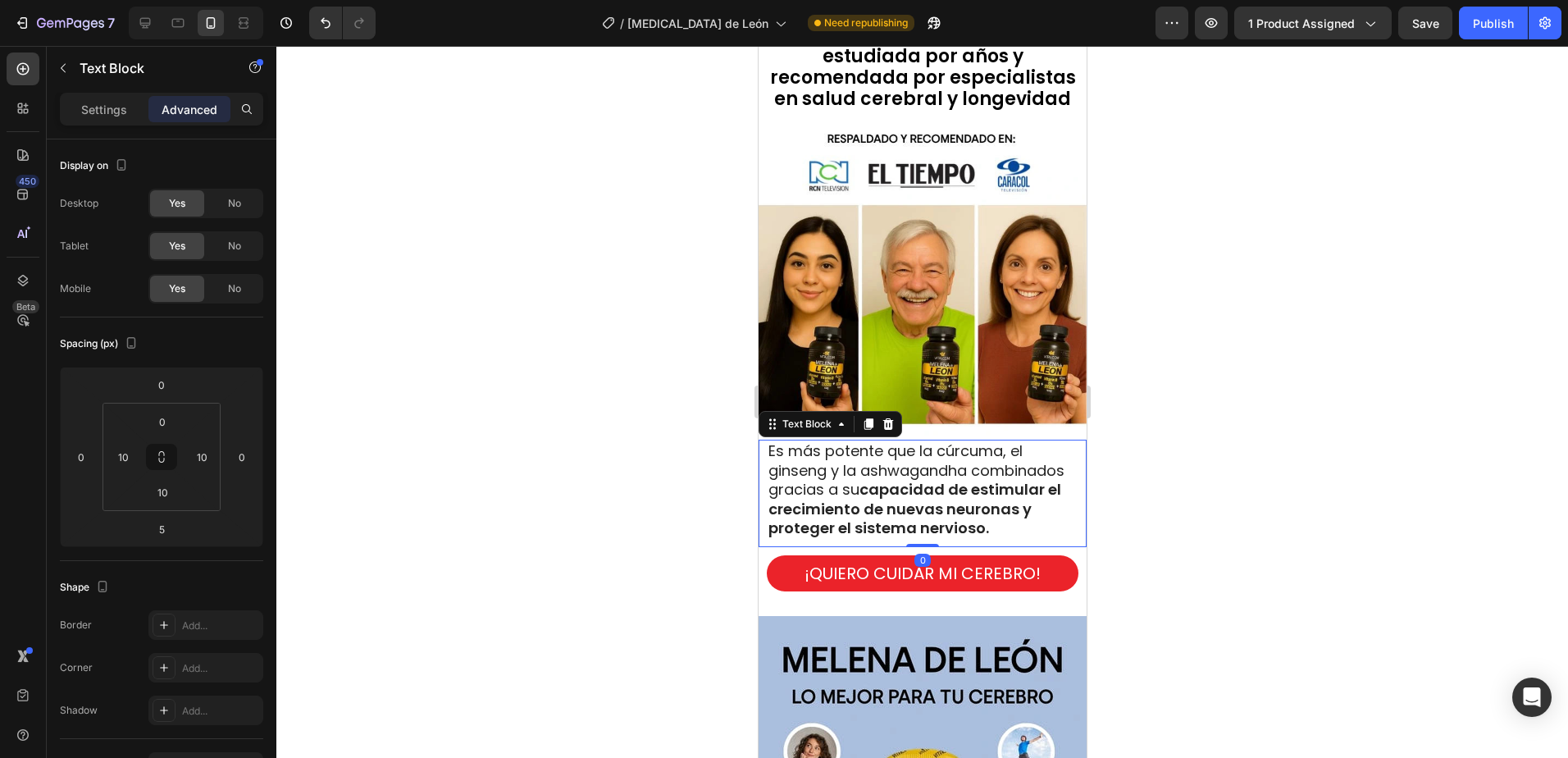
drag, startPoint x: 923, startPoint y: 535, endPoint x: 933, endPoint y: 519, distance: 18.9
click at [933, 519] on div "Es más potente que la cúrcuma, el ginseng y la ashwagandha combinados gracias a…" at bounding box center [922, 493] width 328 height 107
type input "0"
click at [1265, 459] on div at bounding box center [922, 401] width 1292 height 712
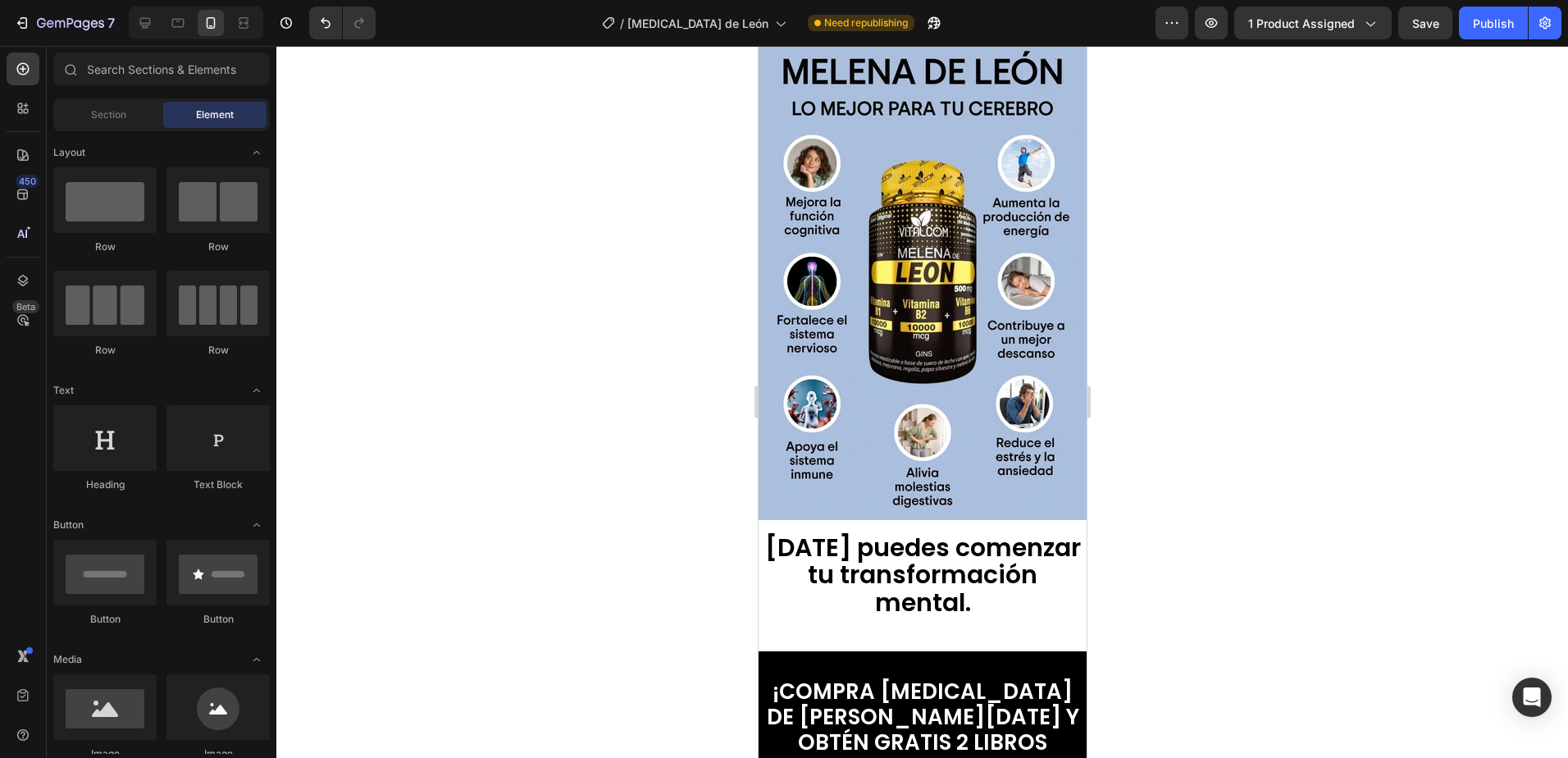
scroll to position [2705, 0]
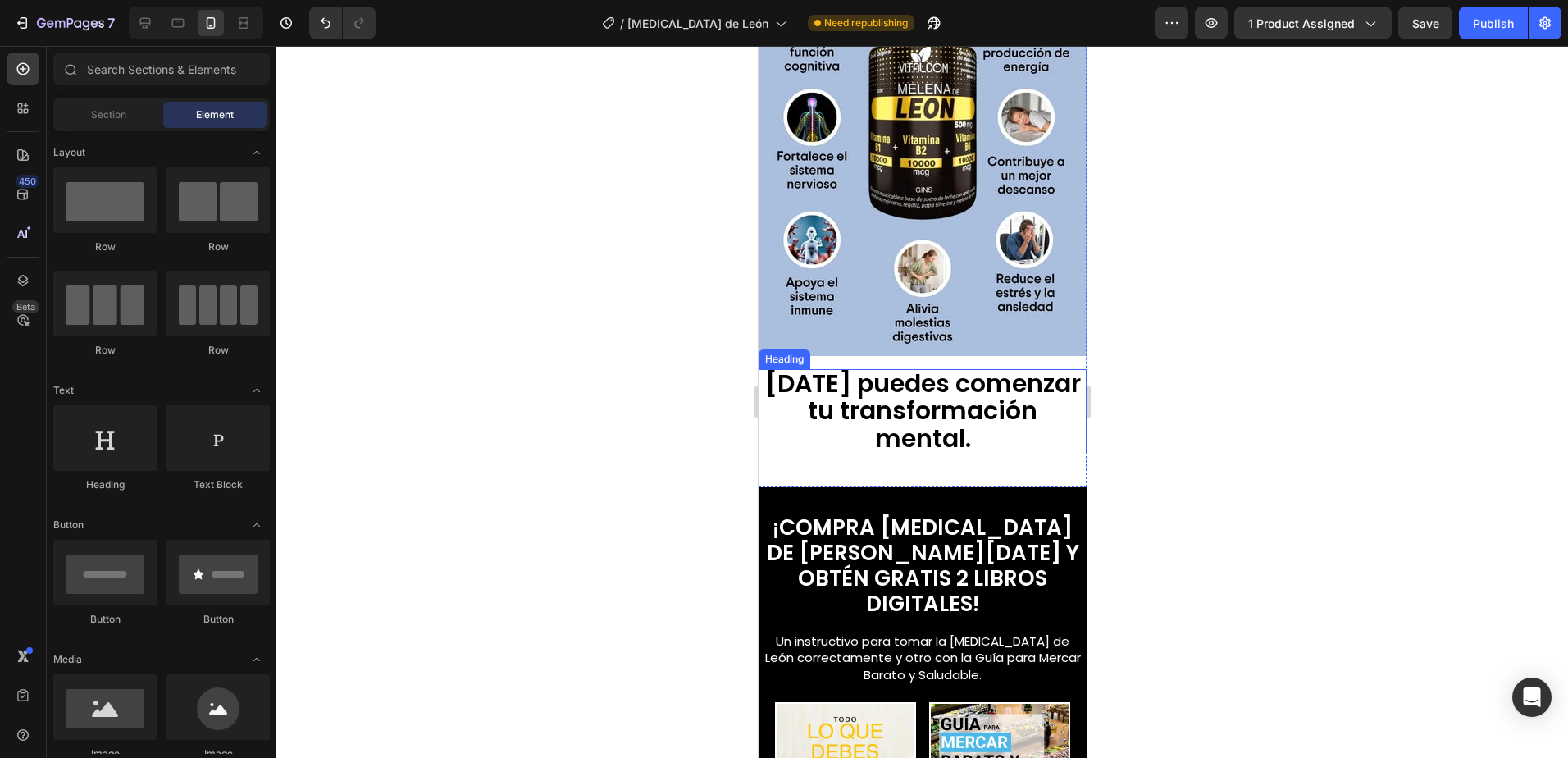
click at [947, 373] on span "[DATE] puedes comenzar tu transformación mental." at bounding box center [921, 410] width 316 height 89
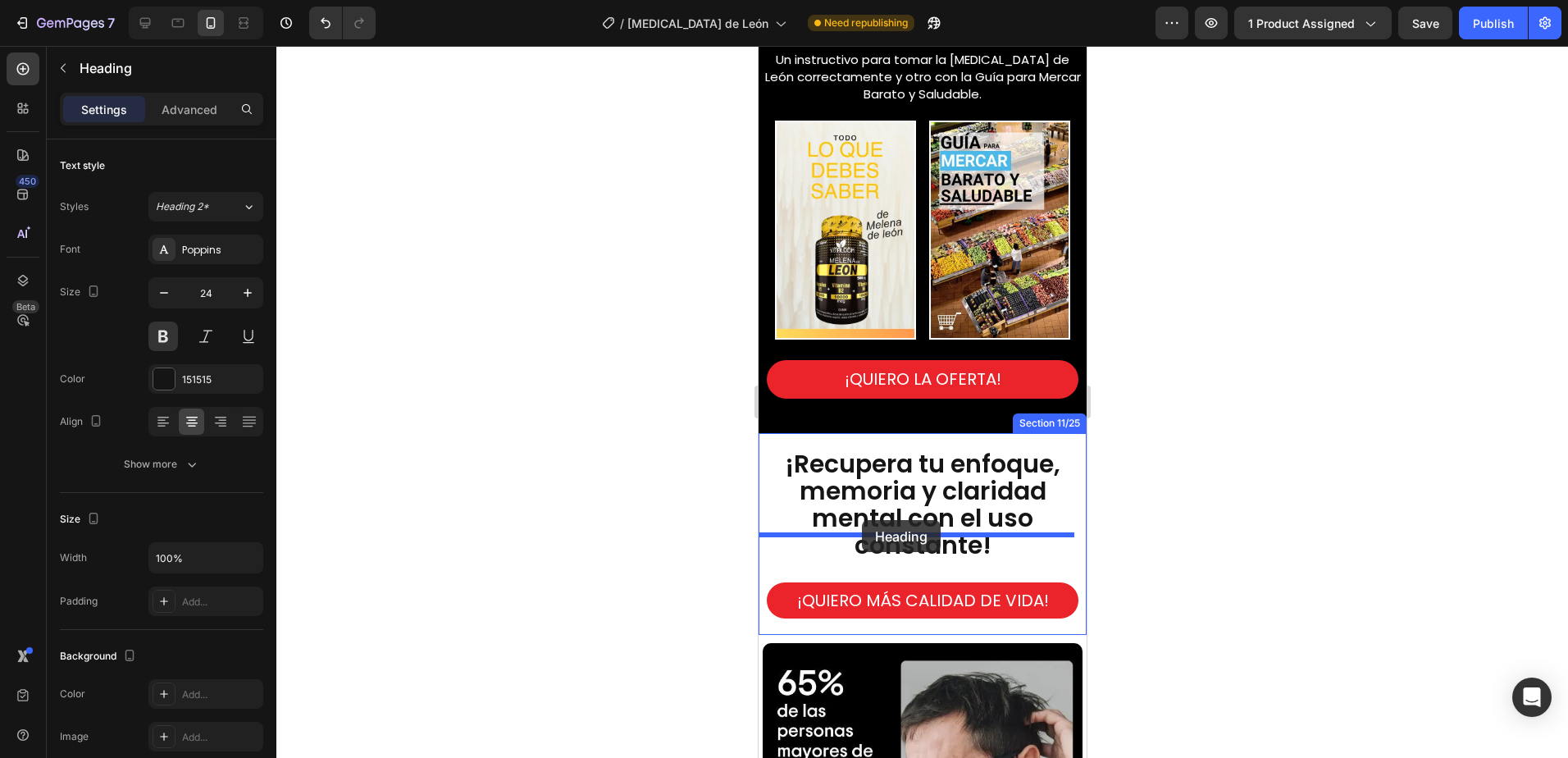
scroll to position [3327, 0]
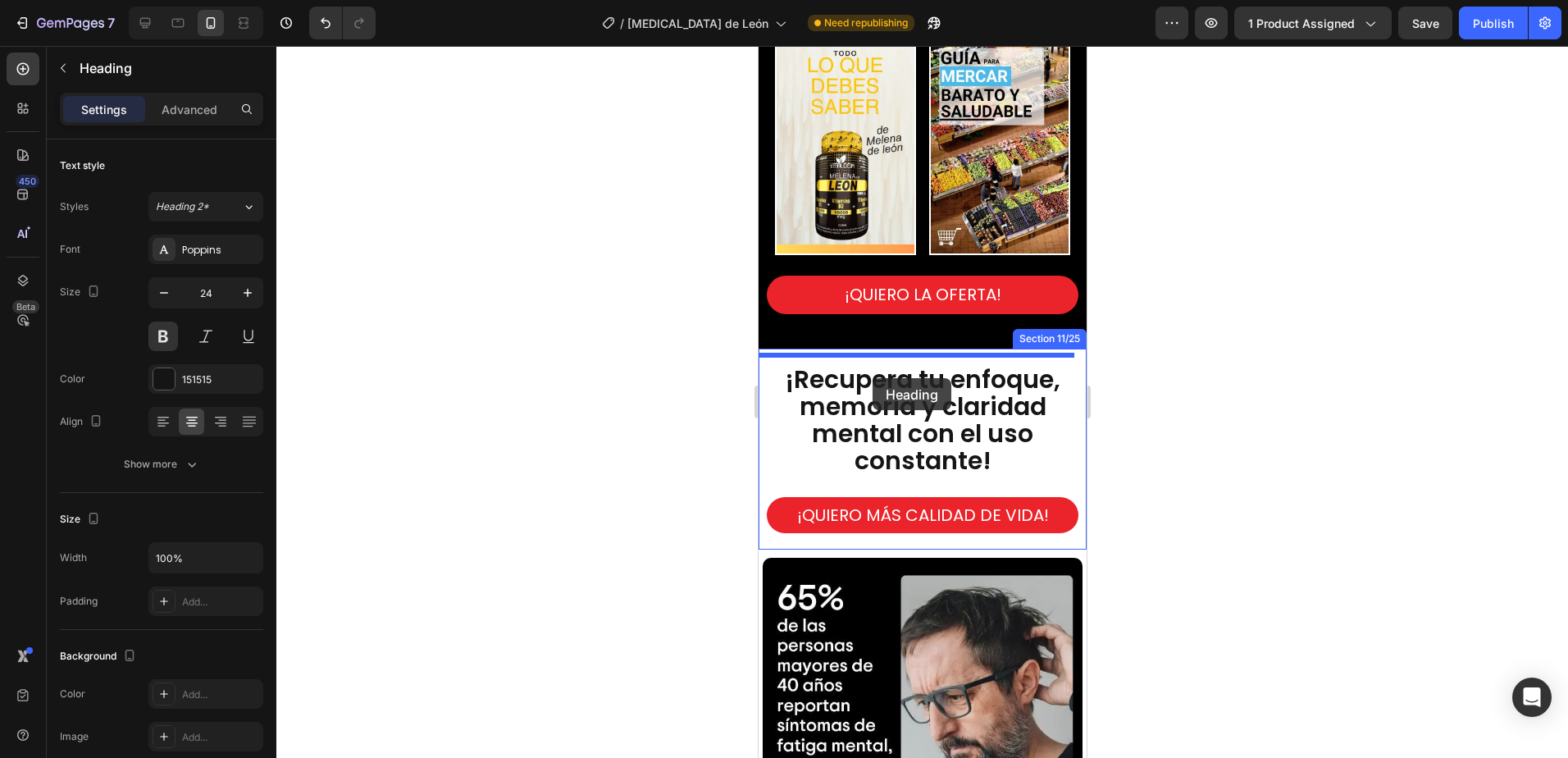
drag, startPoint x: 798, startPoint y: 339, endPoint x: 872, endPoint y: 378, distance: 83.6
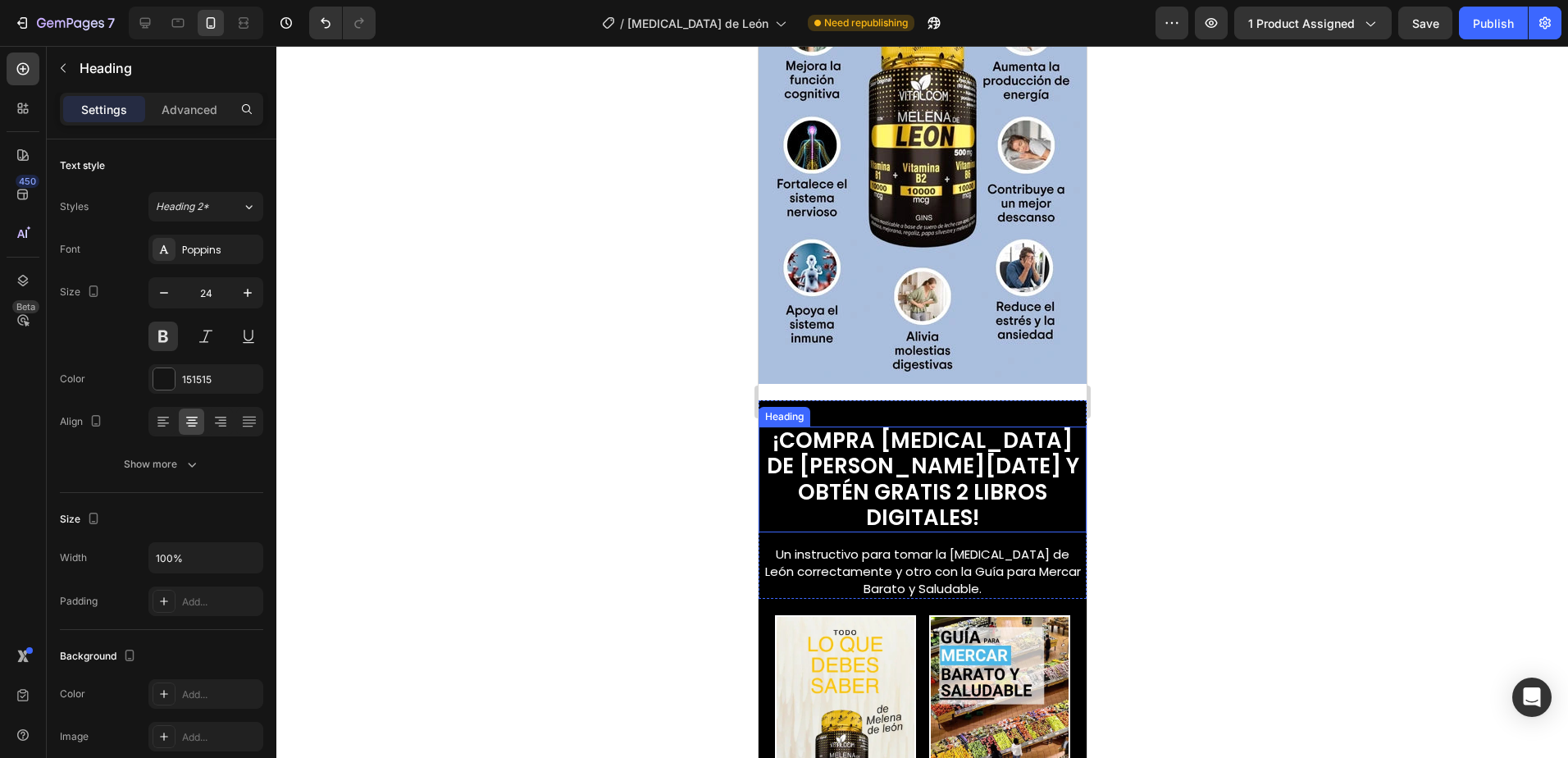
scroll to position [2671, 0]
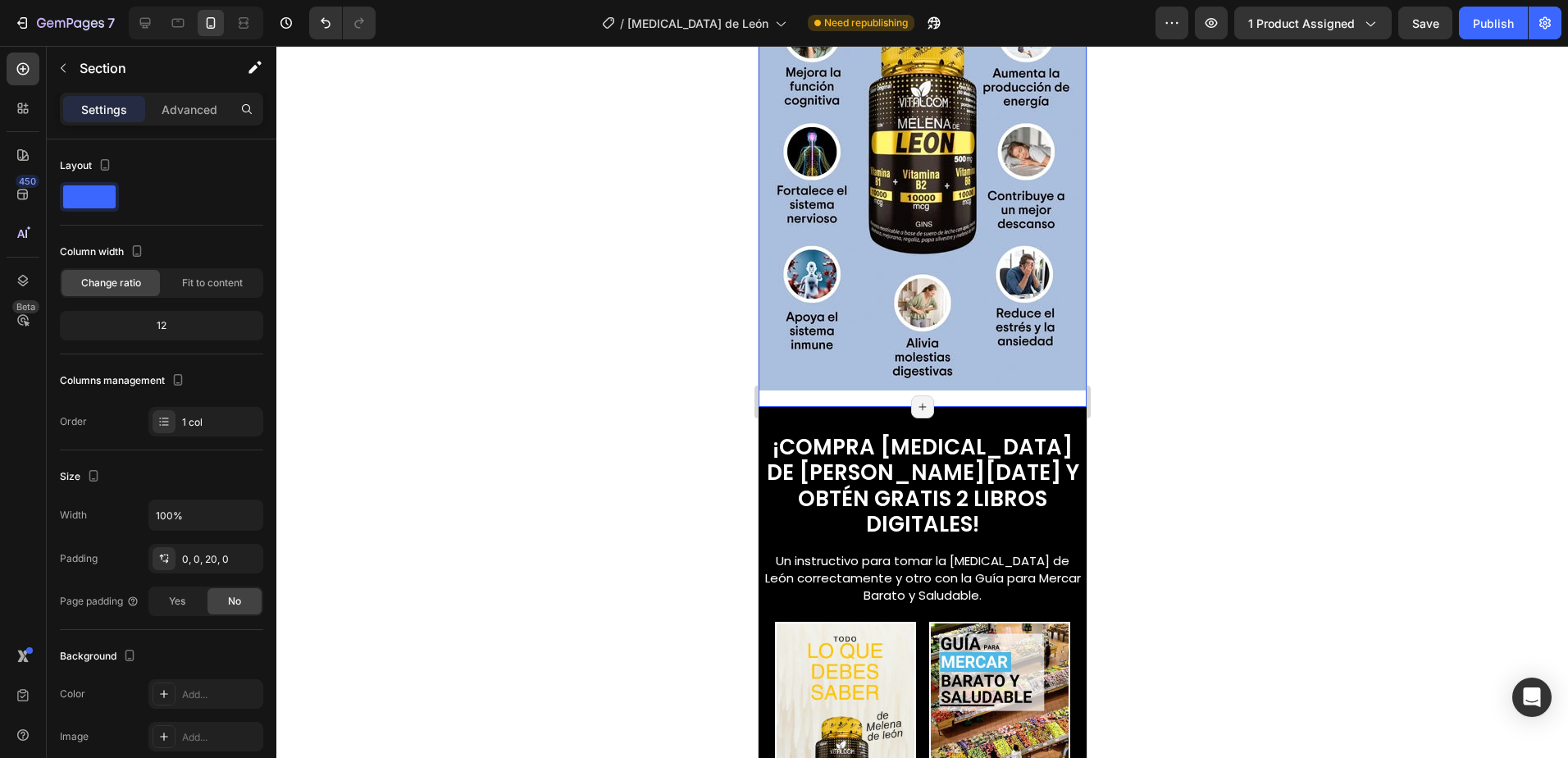
click at [953, 374] on div "Image Section 8/25 Page has reached Shopify’s 25 section-limit Page has reached…" at bounding box center [922, 153] width 328 height 508
click at [183, 120] on div "Advanced" at bounding box center [190, 109] width 82 height 27
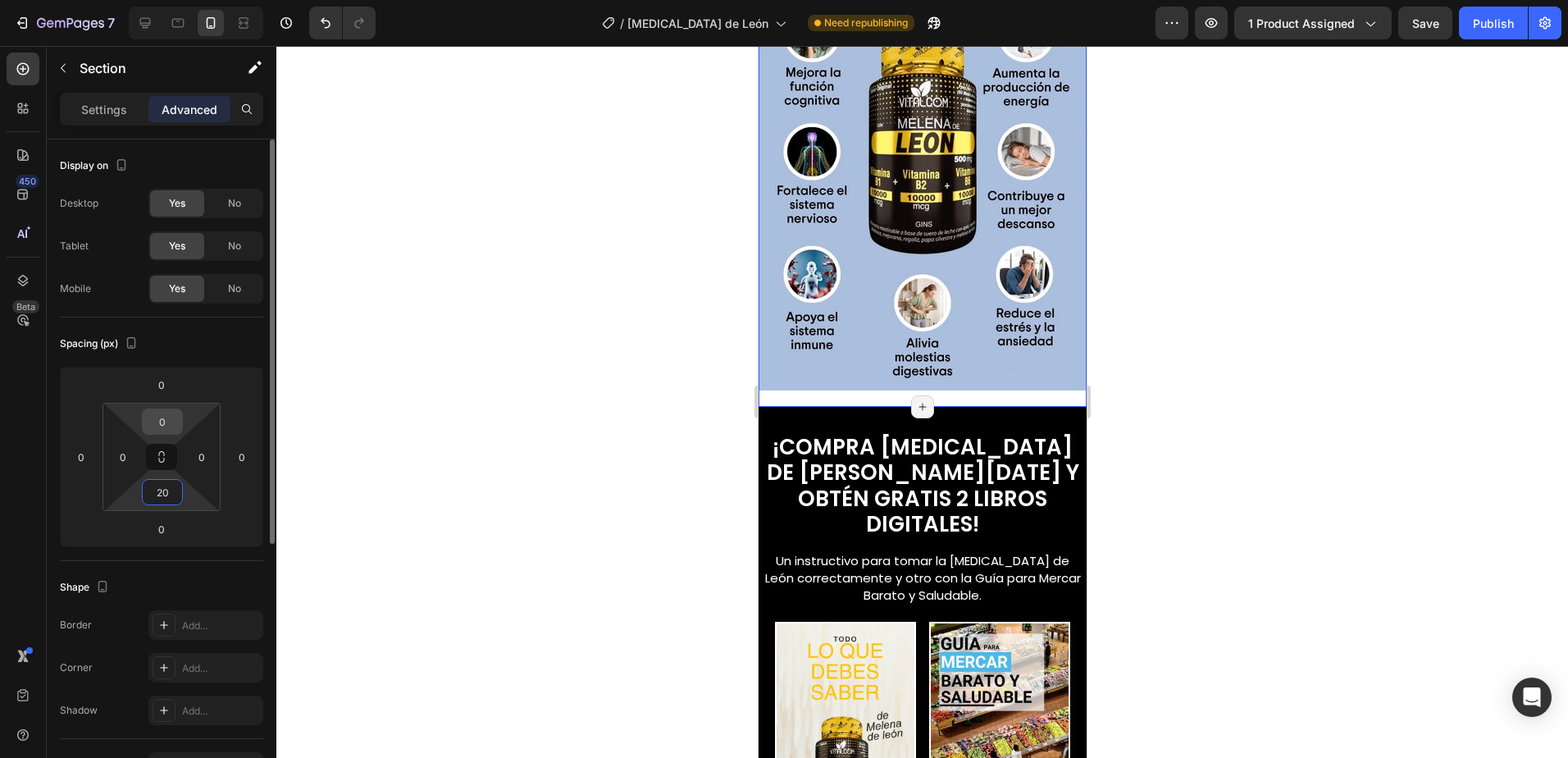
type input "0"
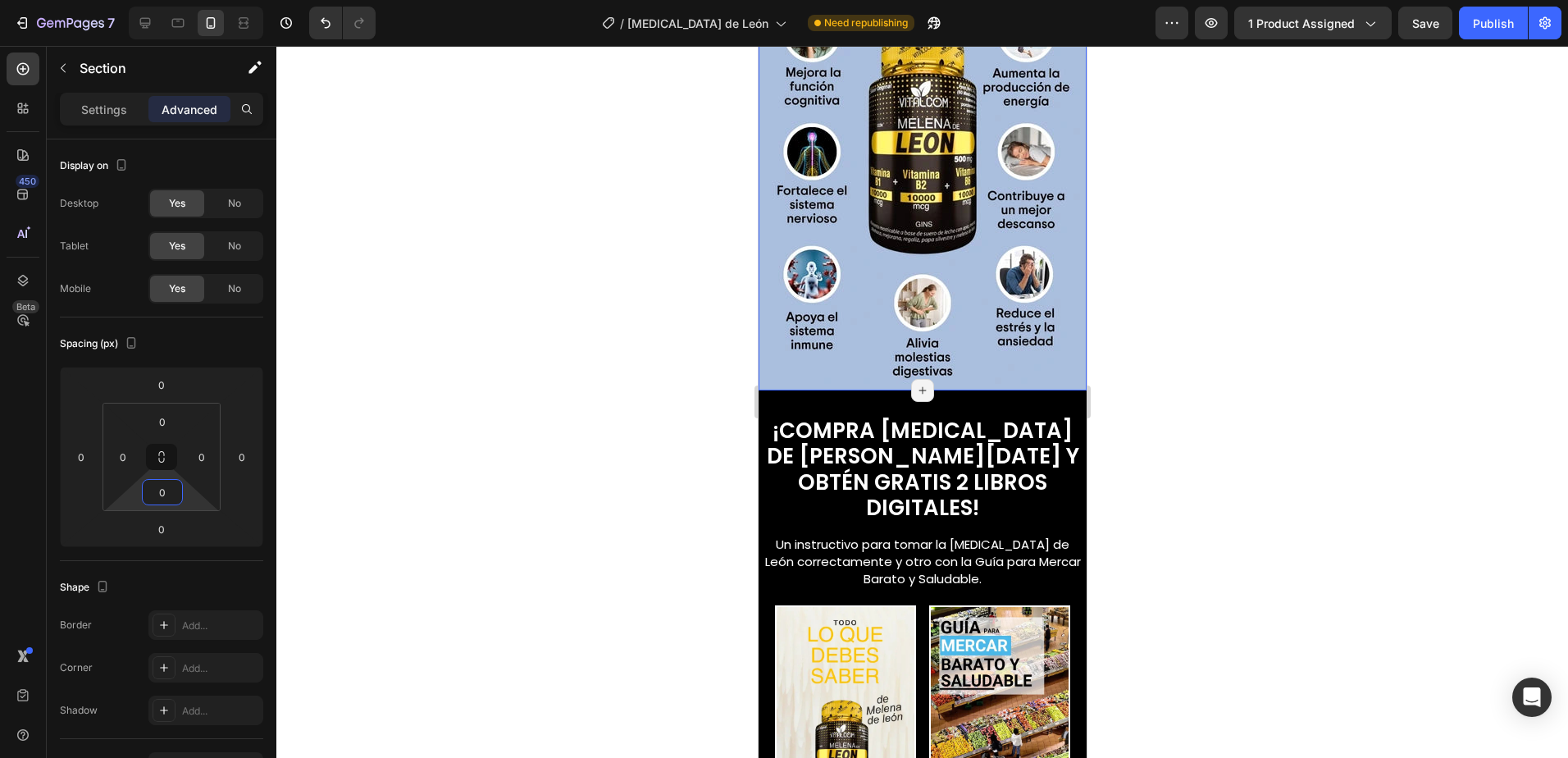
click at [1184, 471] on div at bounding box center [922, 401] width 1292 height 712
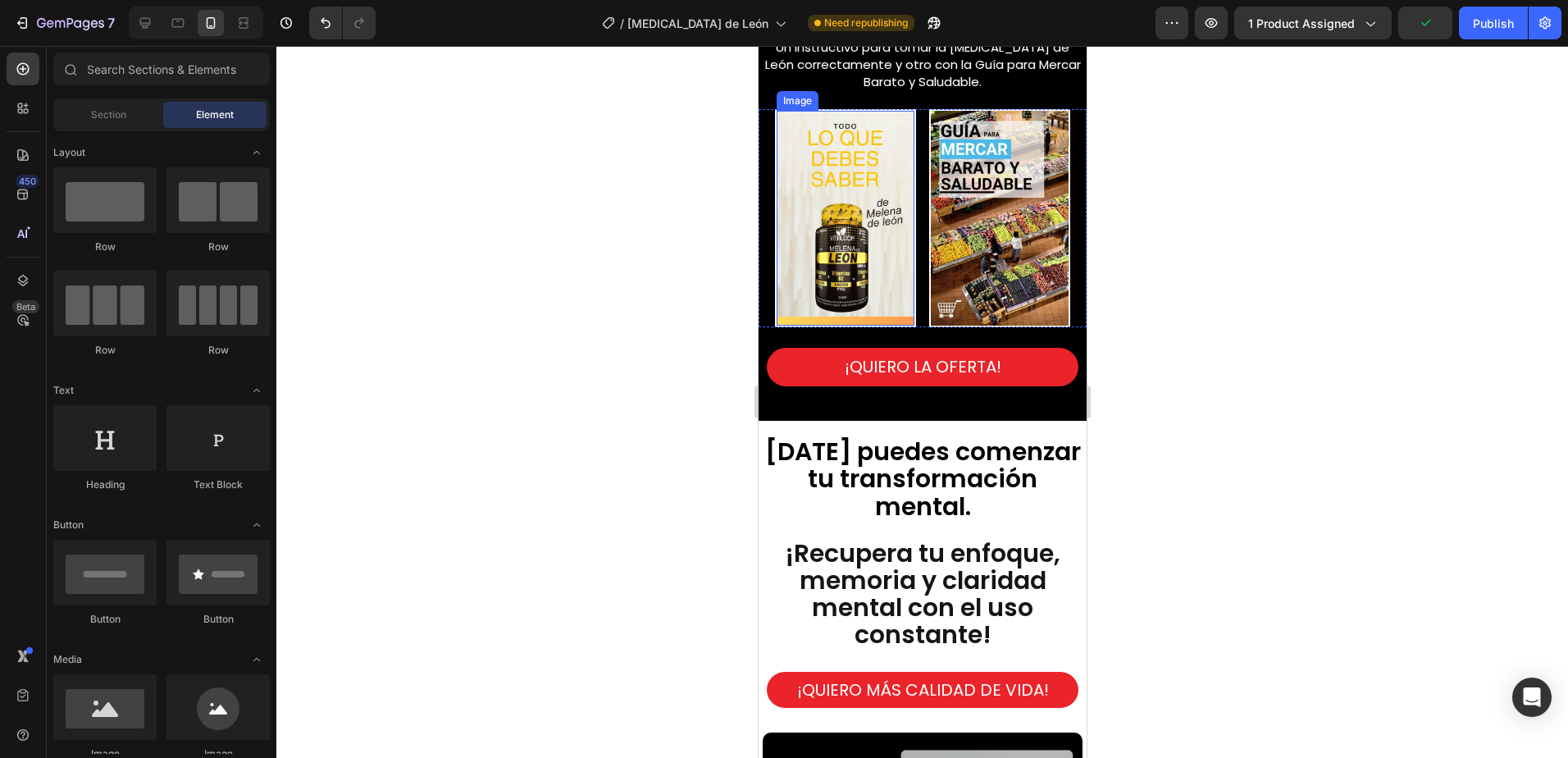
scroll to position [3163, 0]
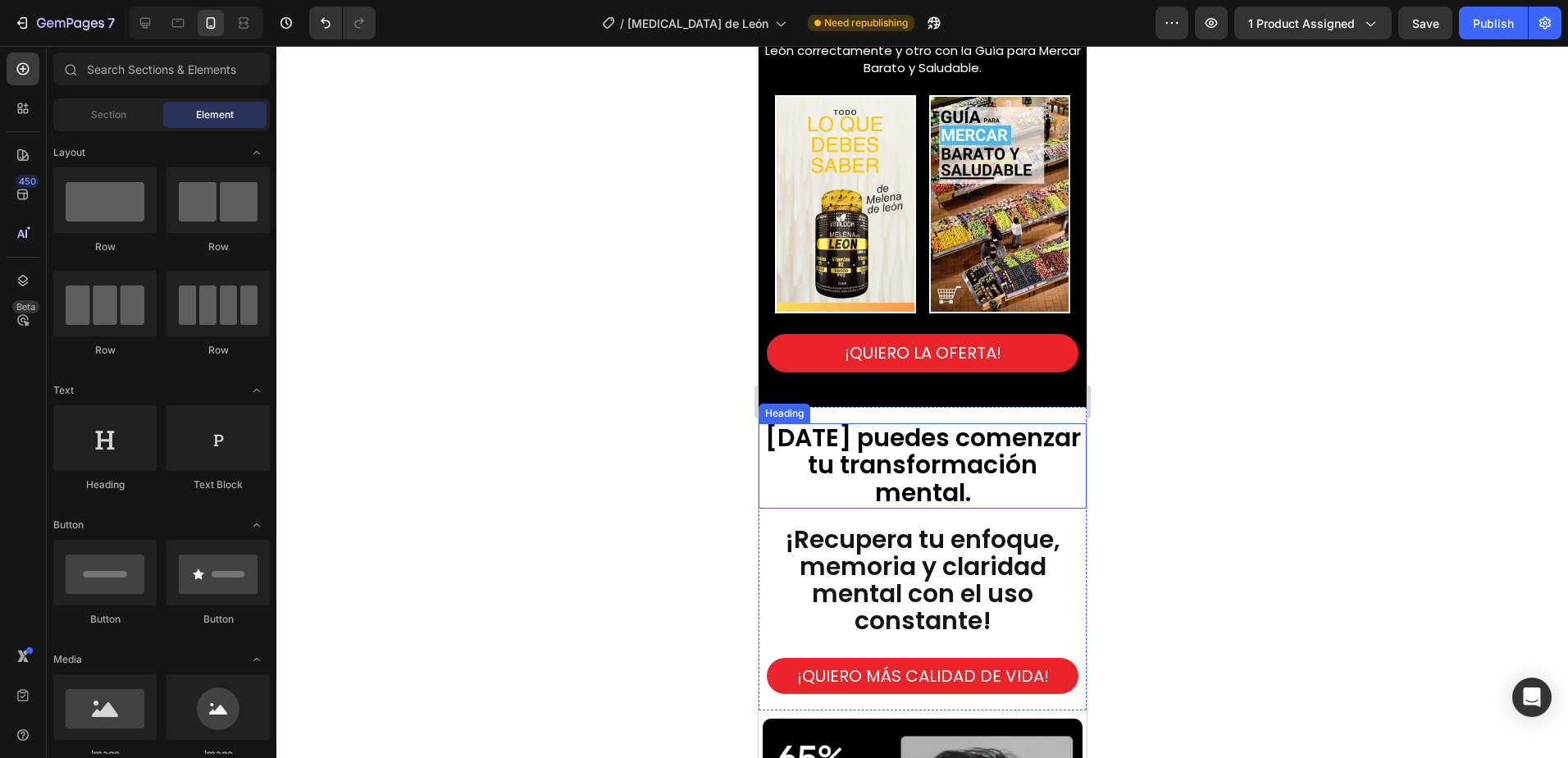
click at [921, 425] on span "[DATE] puedes comenzar tu transformación mental." at bounding box center [921, 464] width 316 height 89
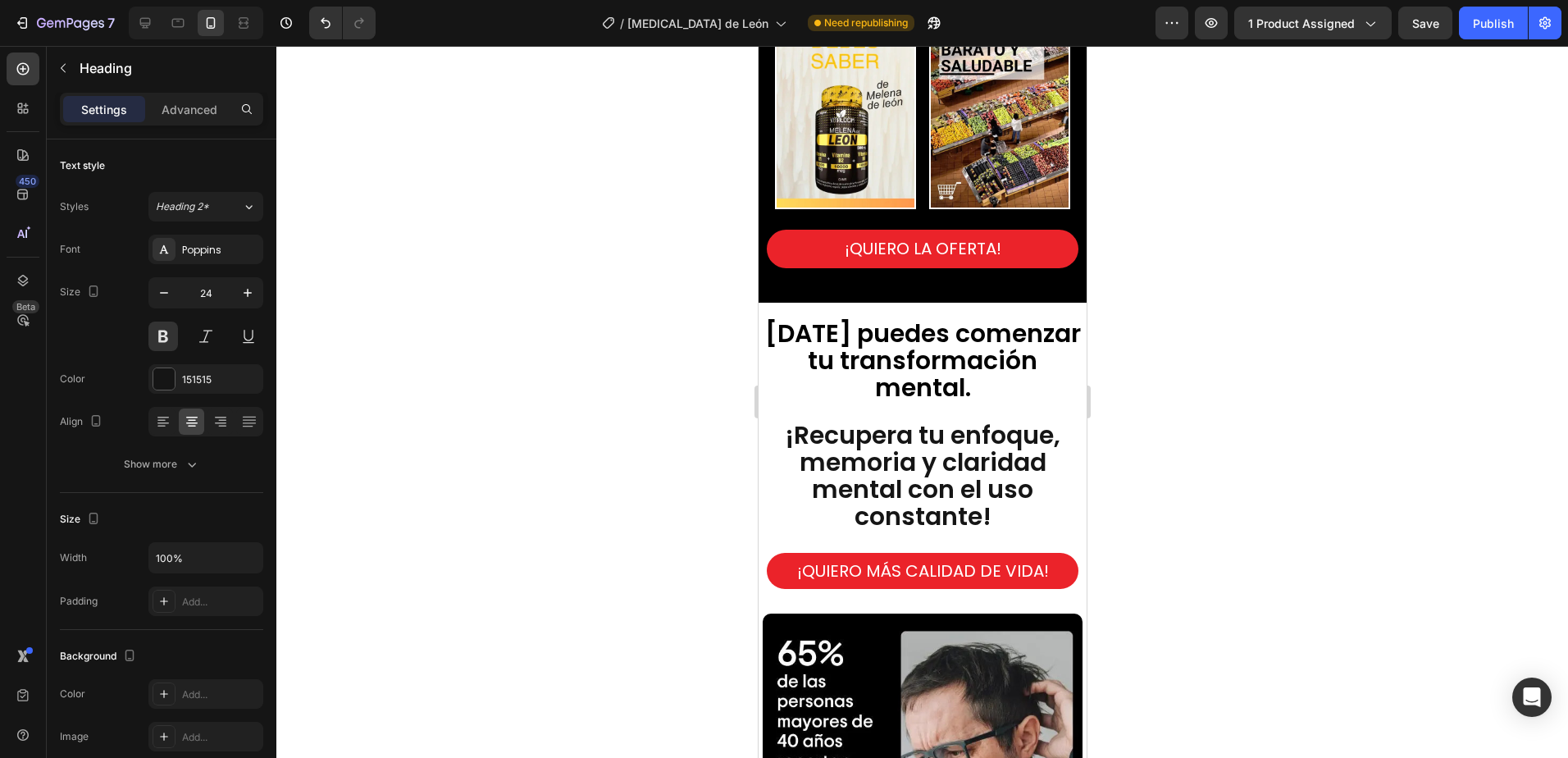
scroll to position [3245, 0]
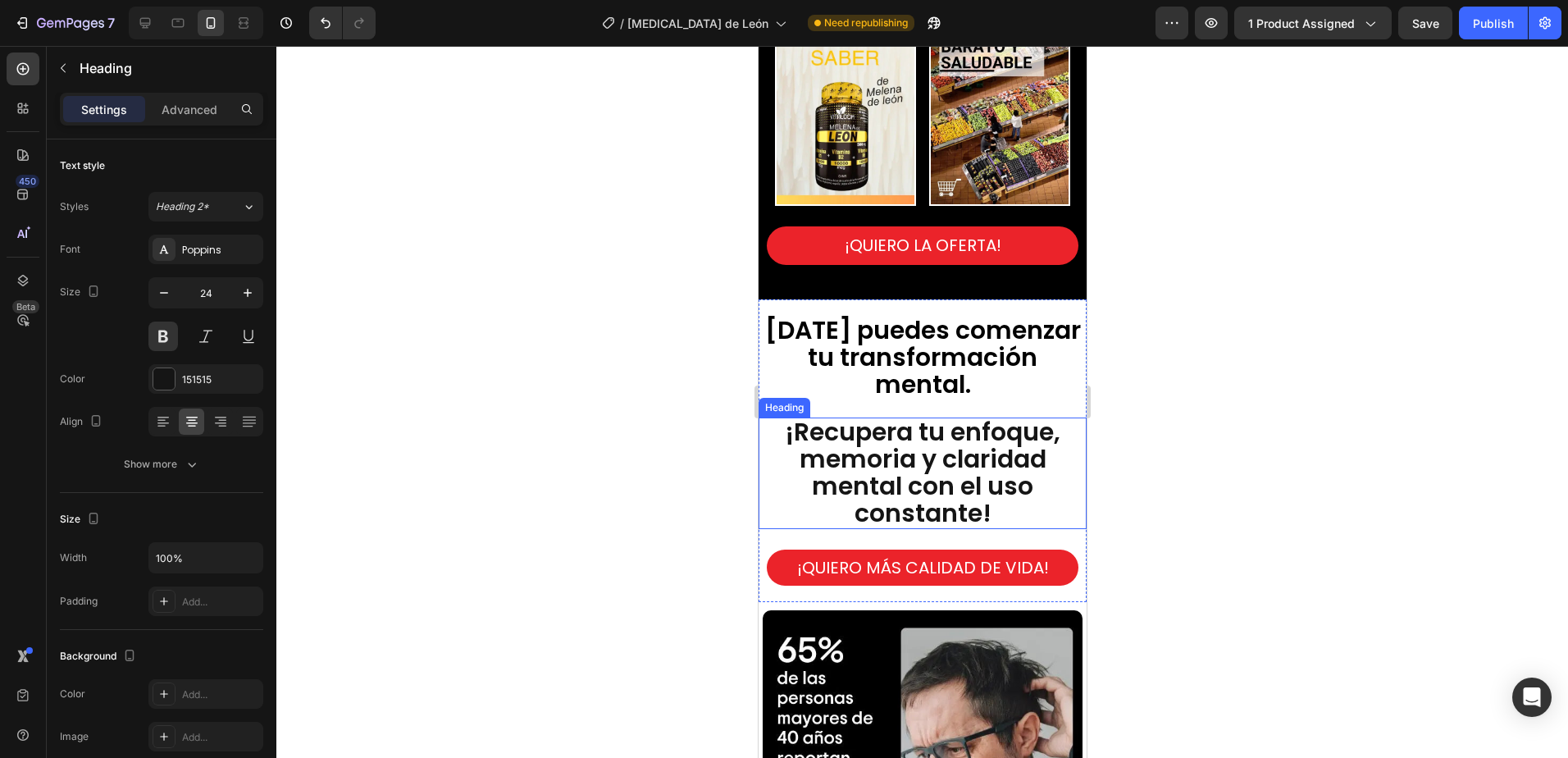
click at [875, 459] on span "¡Recupera tu enfoque, memoria y claridad mental con el uso constante!" at bounding box center [921, 473] width 276 height 117
click at [878, 395] on icon at bounding box center [877, 401] width 10 height 11
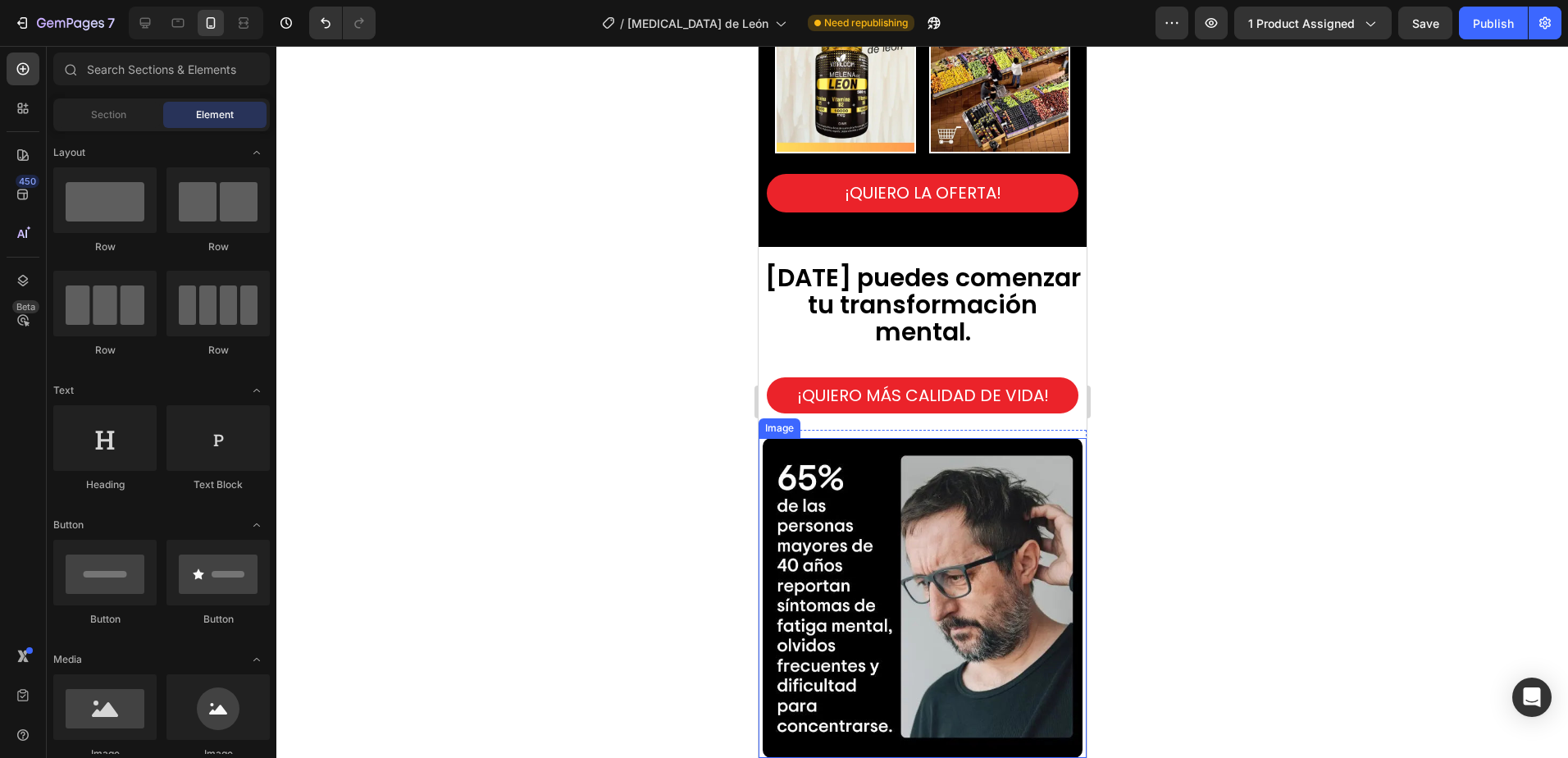
scroll to position [3491, 0]
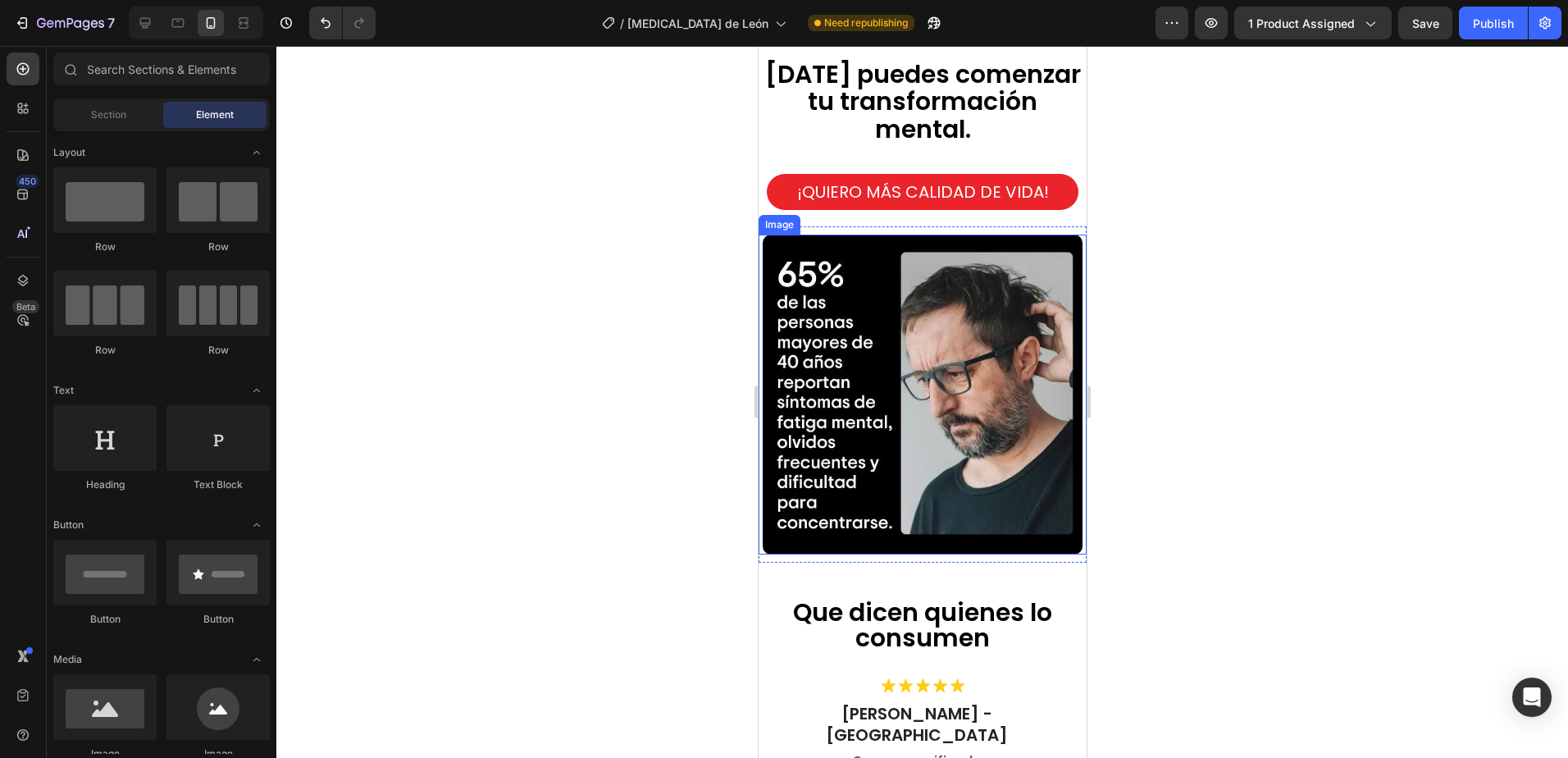
click at [844, 262] on img at bounding box center [921, 393] width 319 height 319
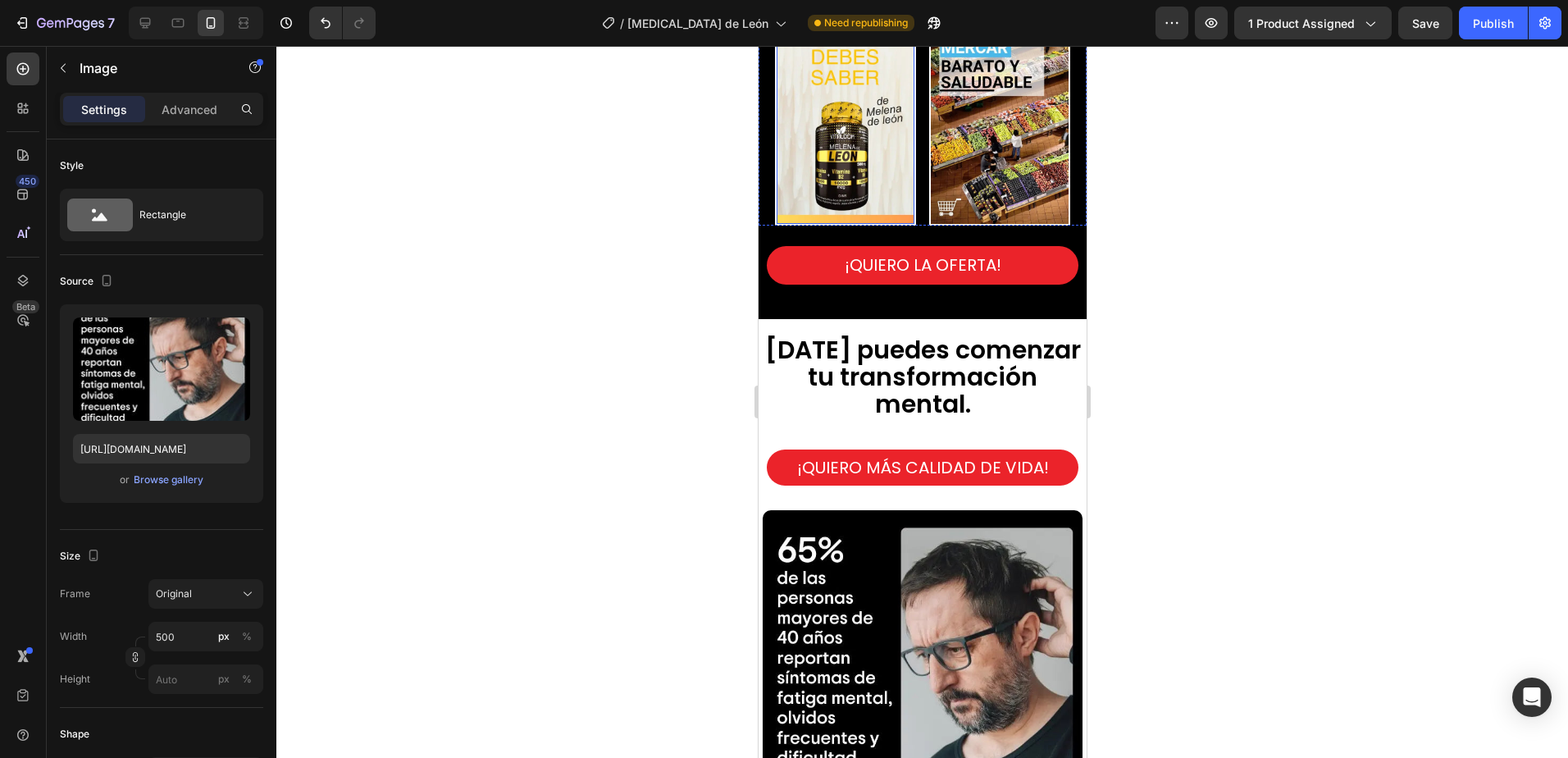
scroll to position [3245, 0]
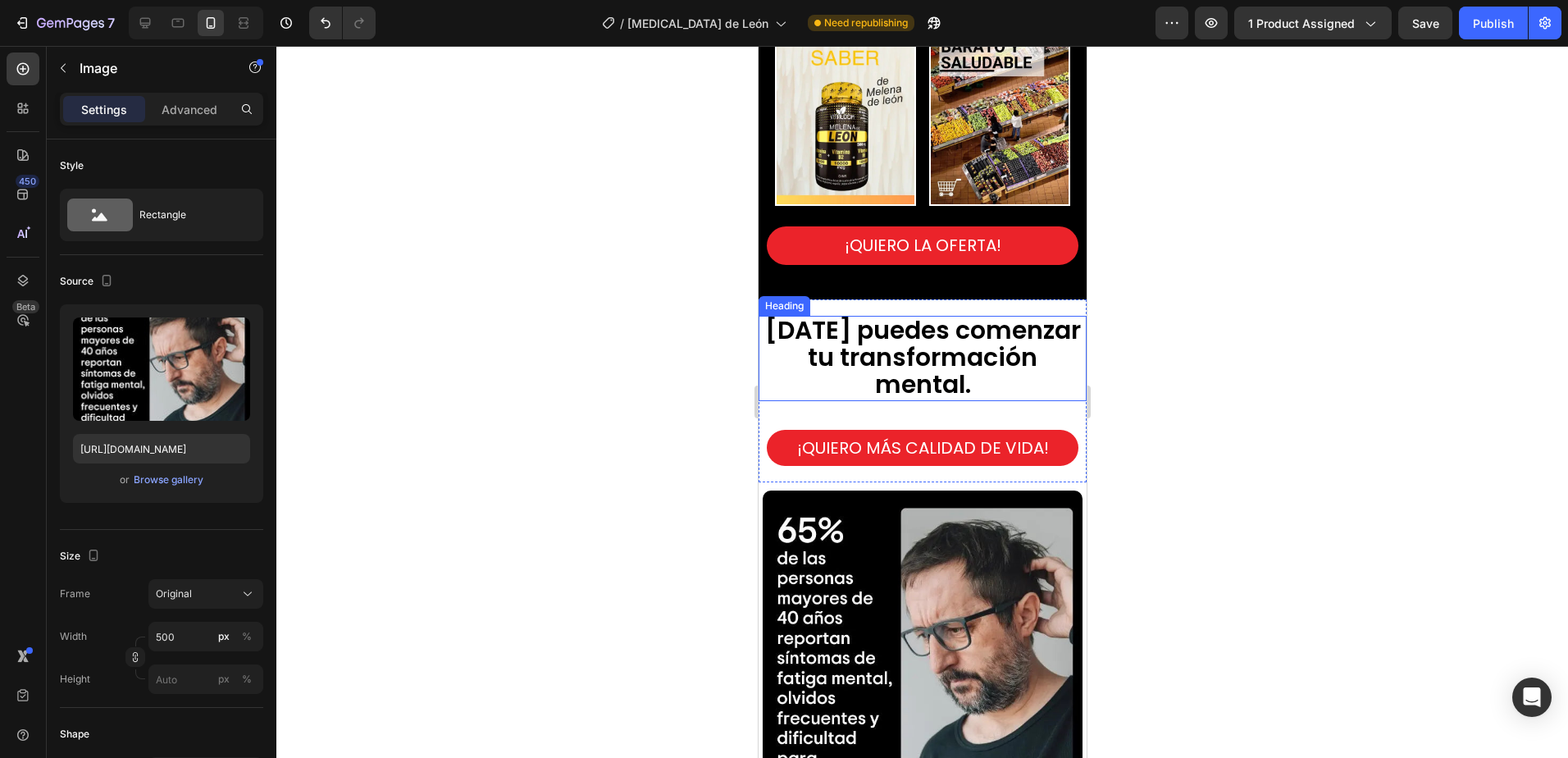
click at [888, 369] on span "[DATE] puedes comenzar tu transformación mental." at bounding box center [921, 357] width 316 height 89
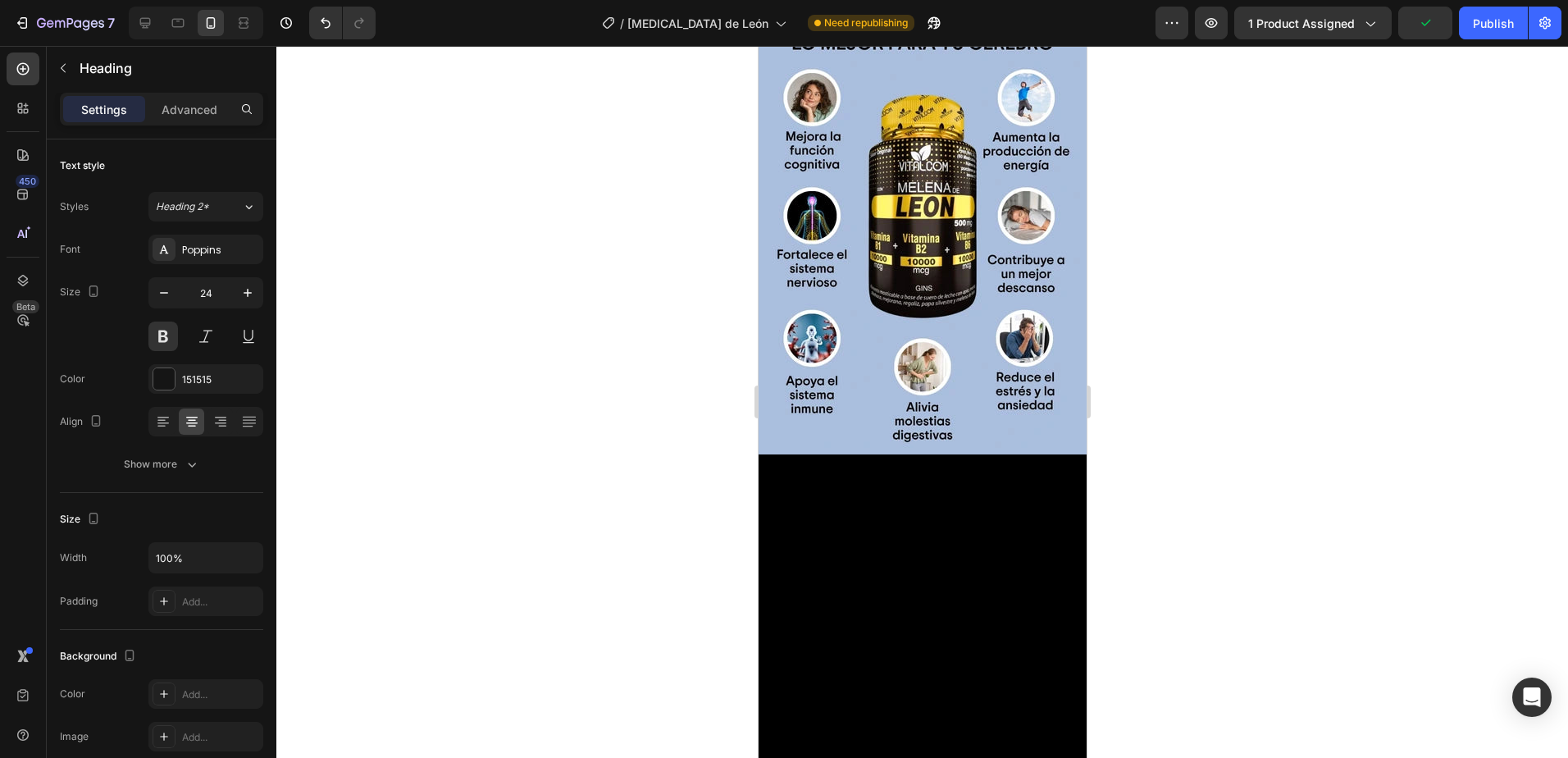
scroll to position [2179, 0]
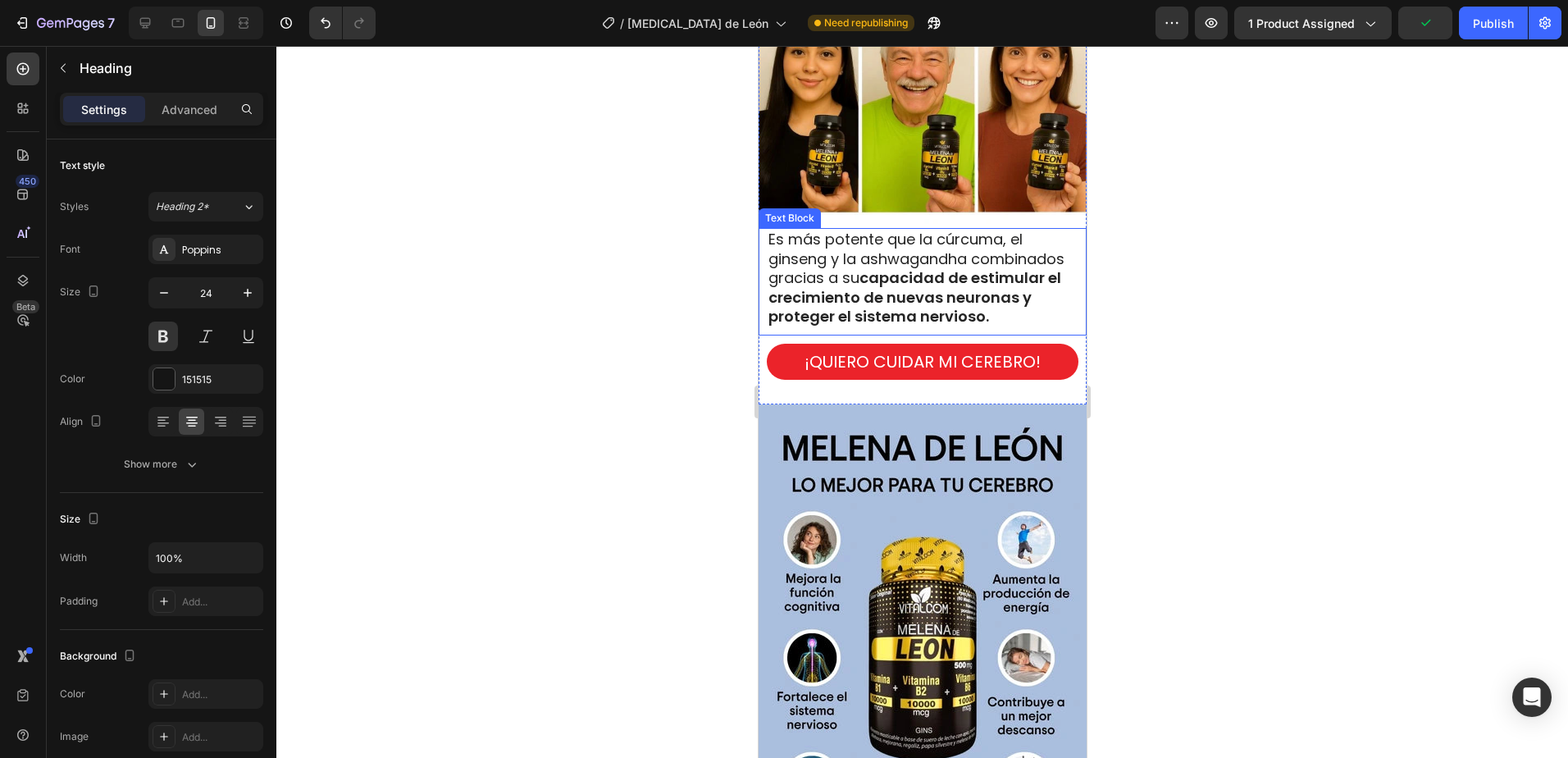
click at [865, 272] on strong "capacidad de estimular el crecimiento de nuevas neuronas y proteger el sistema …" at bounding box center [914, 297] width 293 height 59
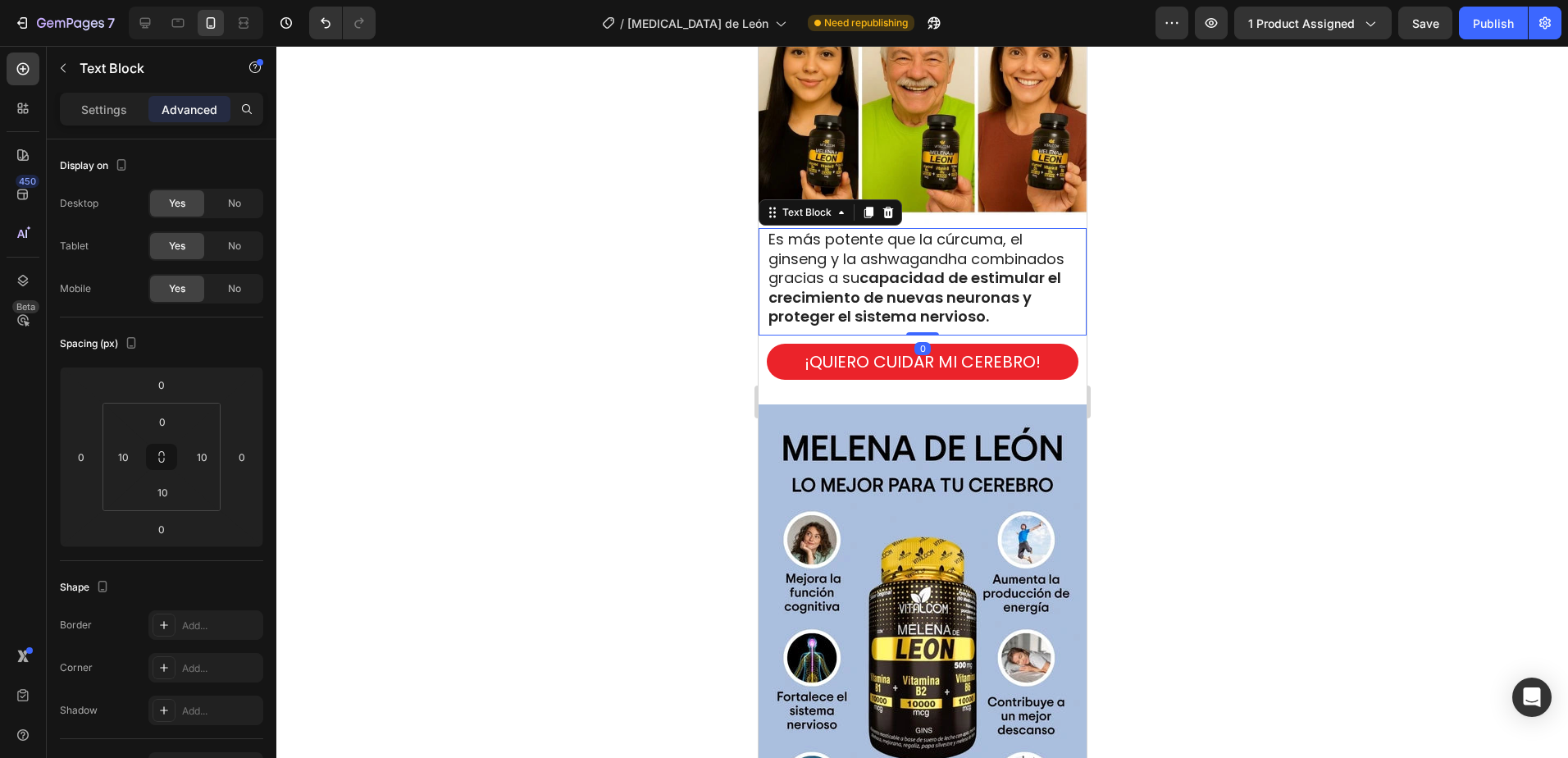
click at [868, 208] on icon at bounding box center [868, 213] width 9 height 11
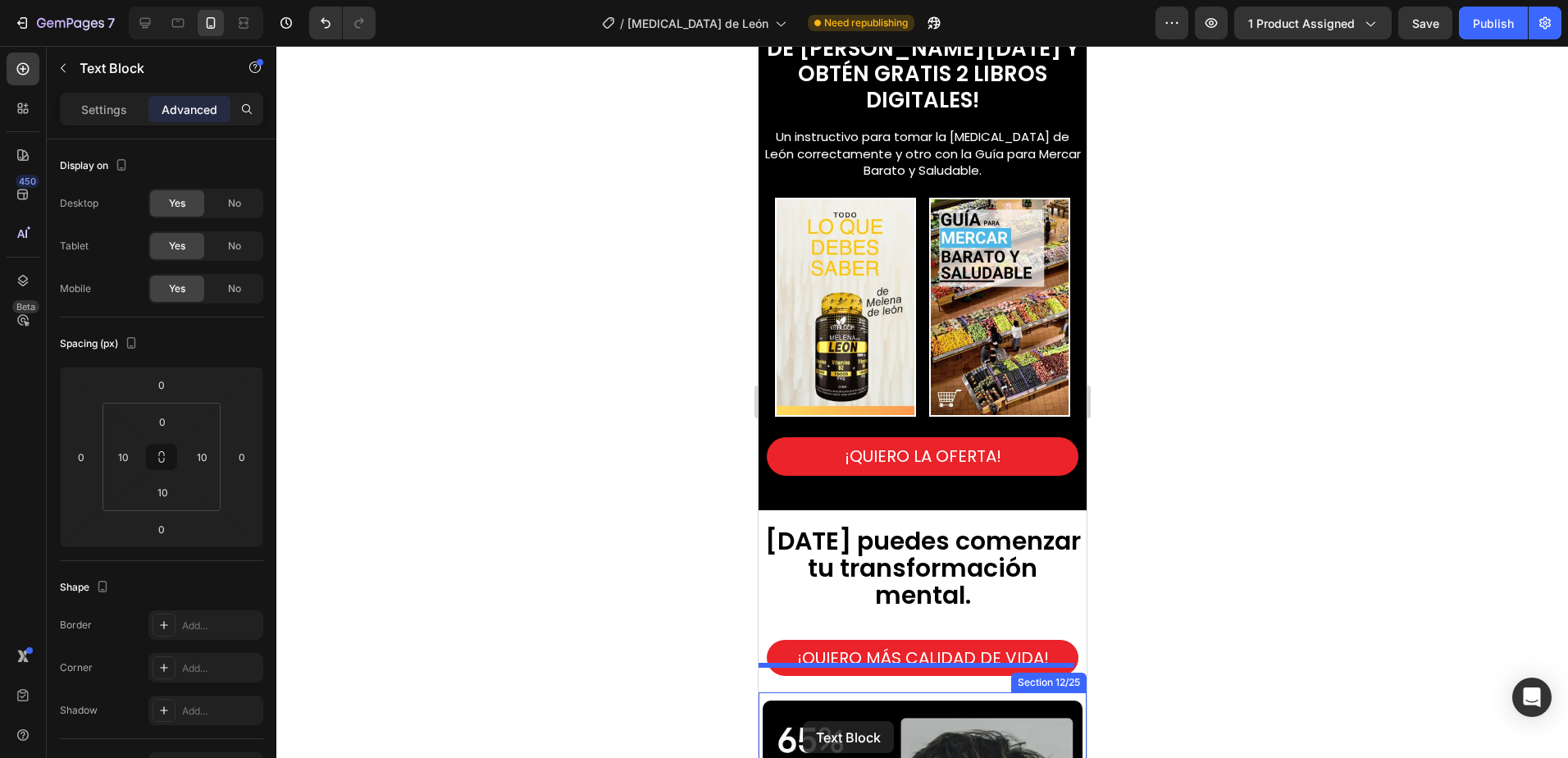
scroll to position [3254, 0]
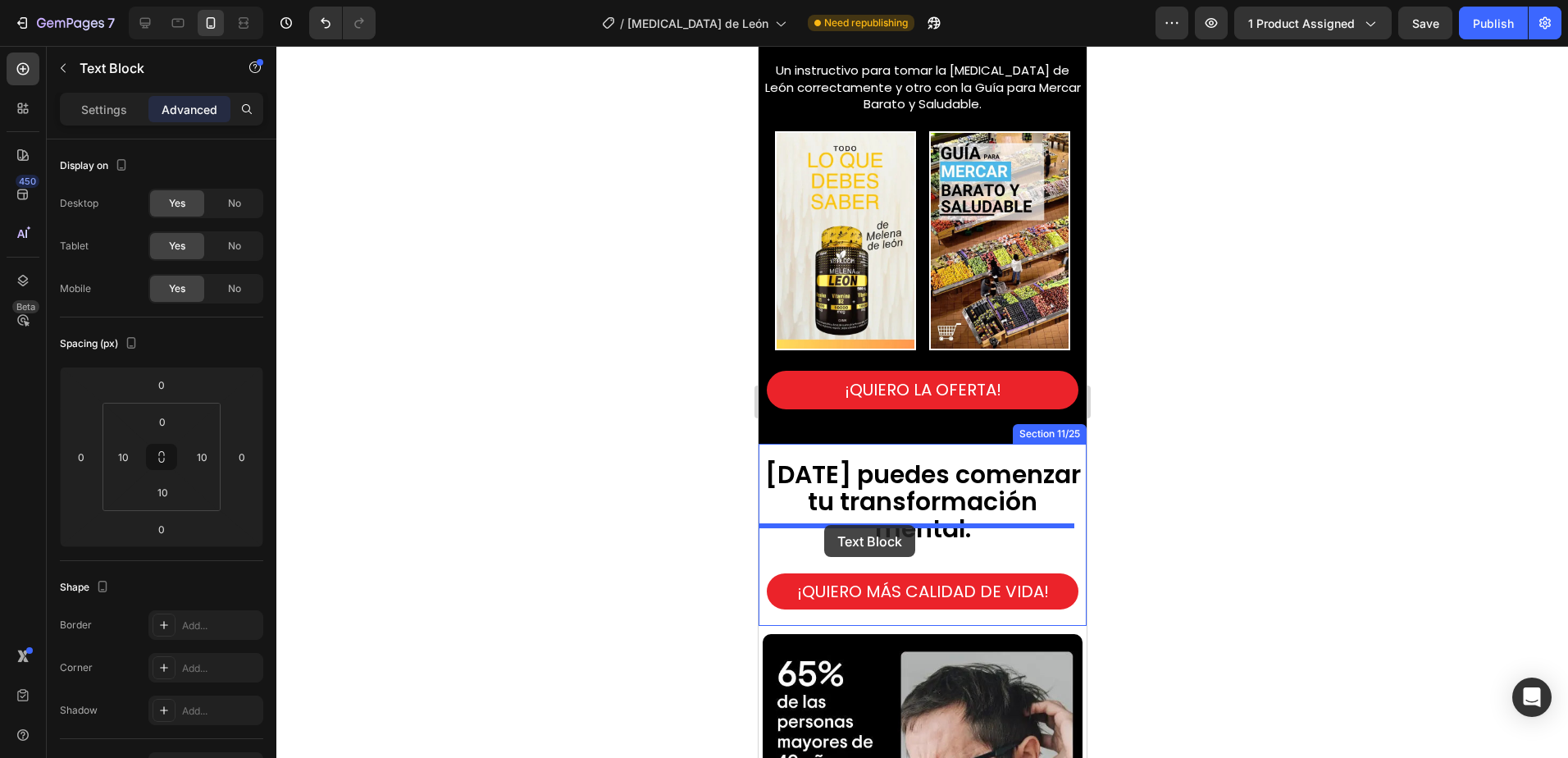
drag, startPoint x: 779, startPoint y: 334, endPoint x: 824, endPoint y: 525, distance: 196.2
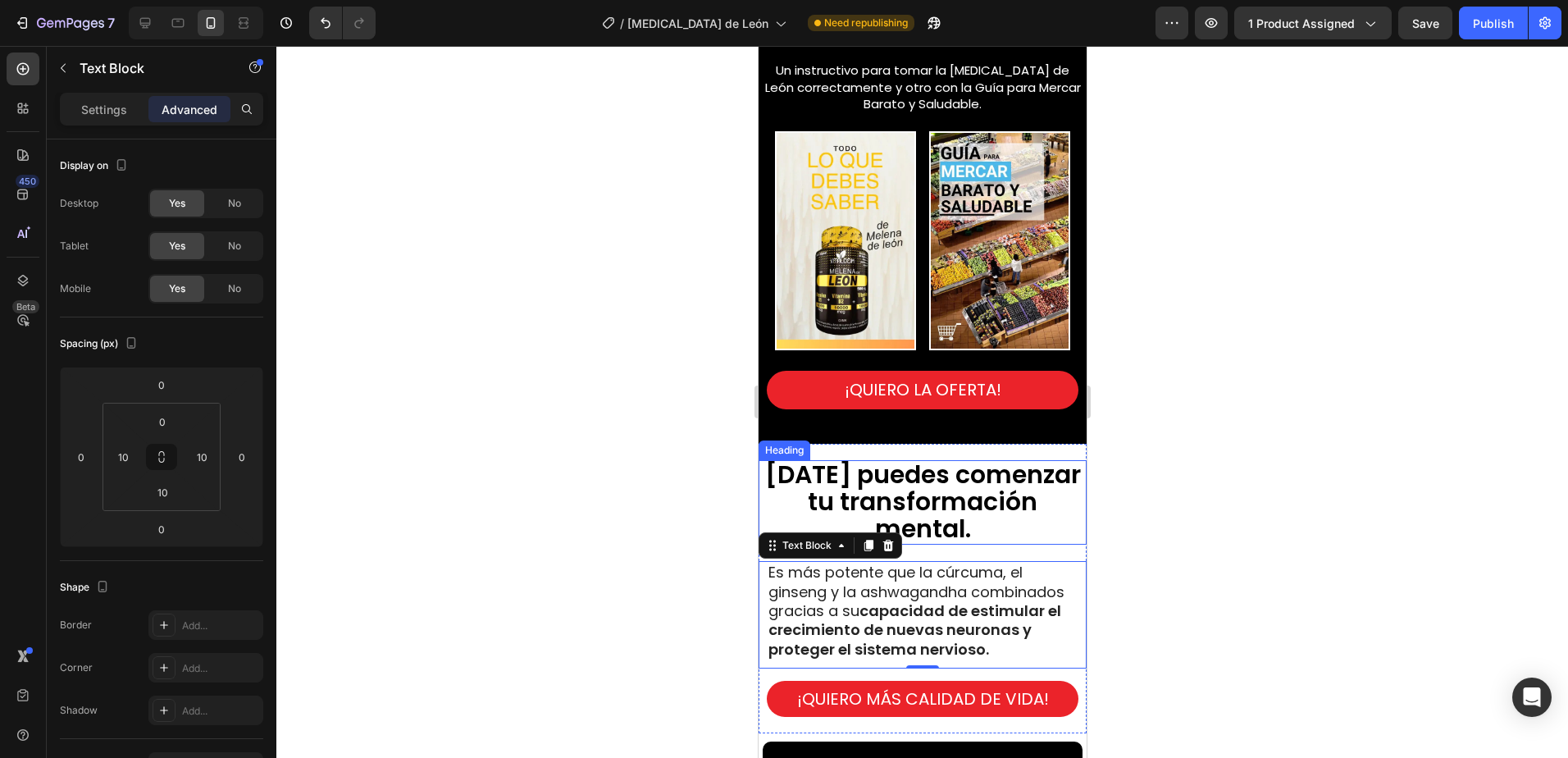
click at [892, 575] on span "Es más potente que la cúrcuma, el ginseng y la ashwagandha combinados gracias a…" at bounding box center [916, 610] width 296 height 98
drag, startPoint x: 837, startPoint y: 645, endPoint x: 845, endPoint y: 642, distance: 8.5
click at [837, 645] on div "Es más potente que la cúrcuma, el ginseng y la ashwagandha combinados gracias a…" at bounding box center [922, 614] width 328 height 107
click at [847, 635] on p "Es más potente que la cúrcuma, el ginseng y la ashwagandha combinados gracias a…" at bounding box center [921, 610] width 308 height 96
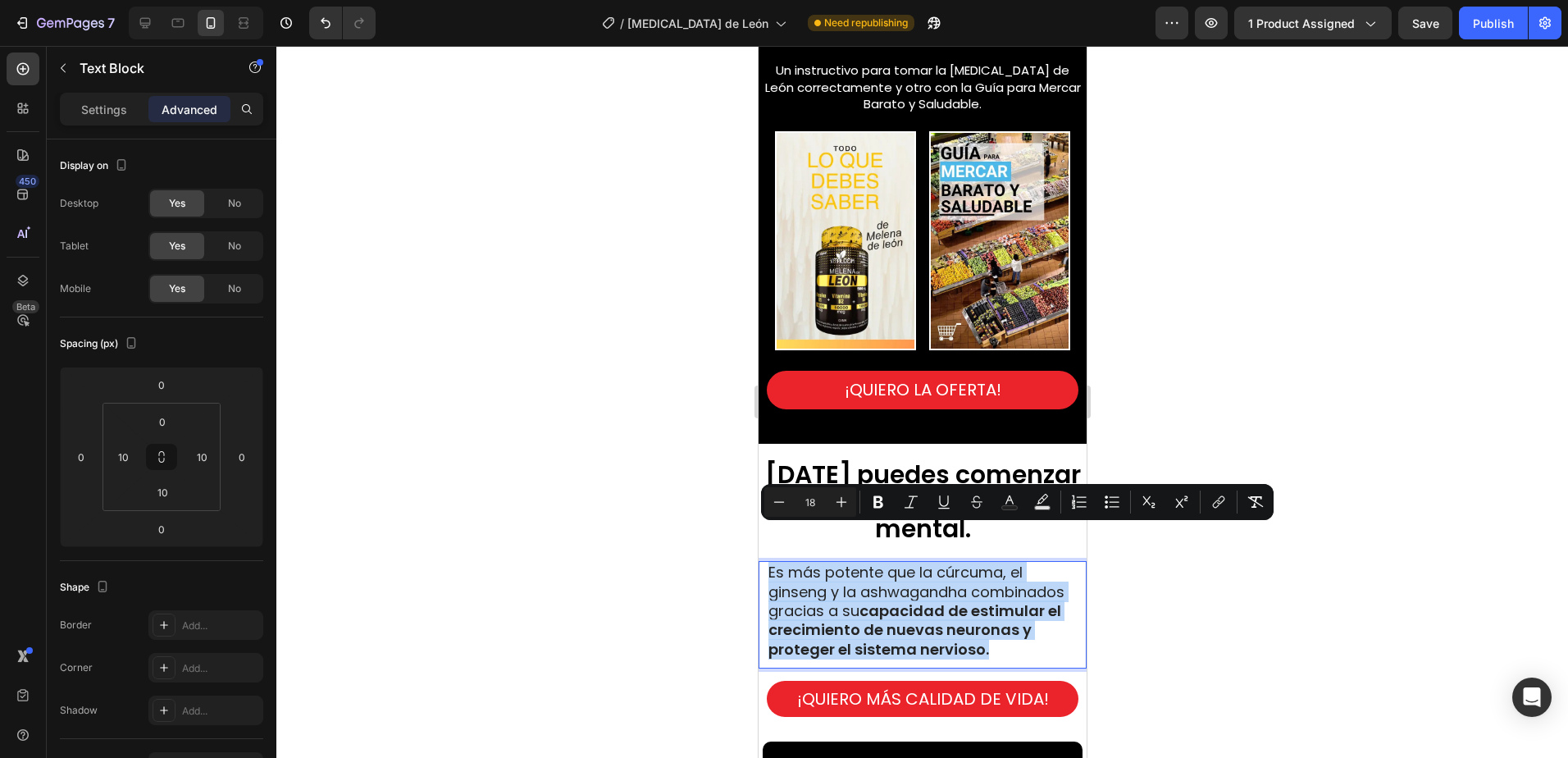
drag, startPoint x: 843, startPoint y: 635, endPoint x: 765, endPoint y: 535, distance: 126.8
click at [766, 561] on div "Es más potente que la cúrcuma, el ginseng y la ashwagandha combinados gracias a…" at bounding box center [921, 610] width 312 height 99
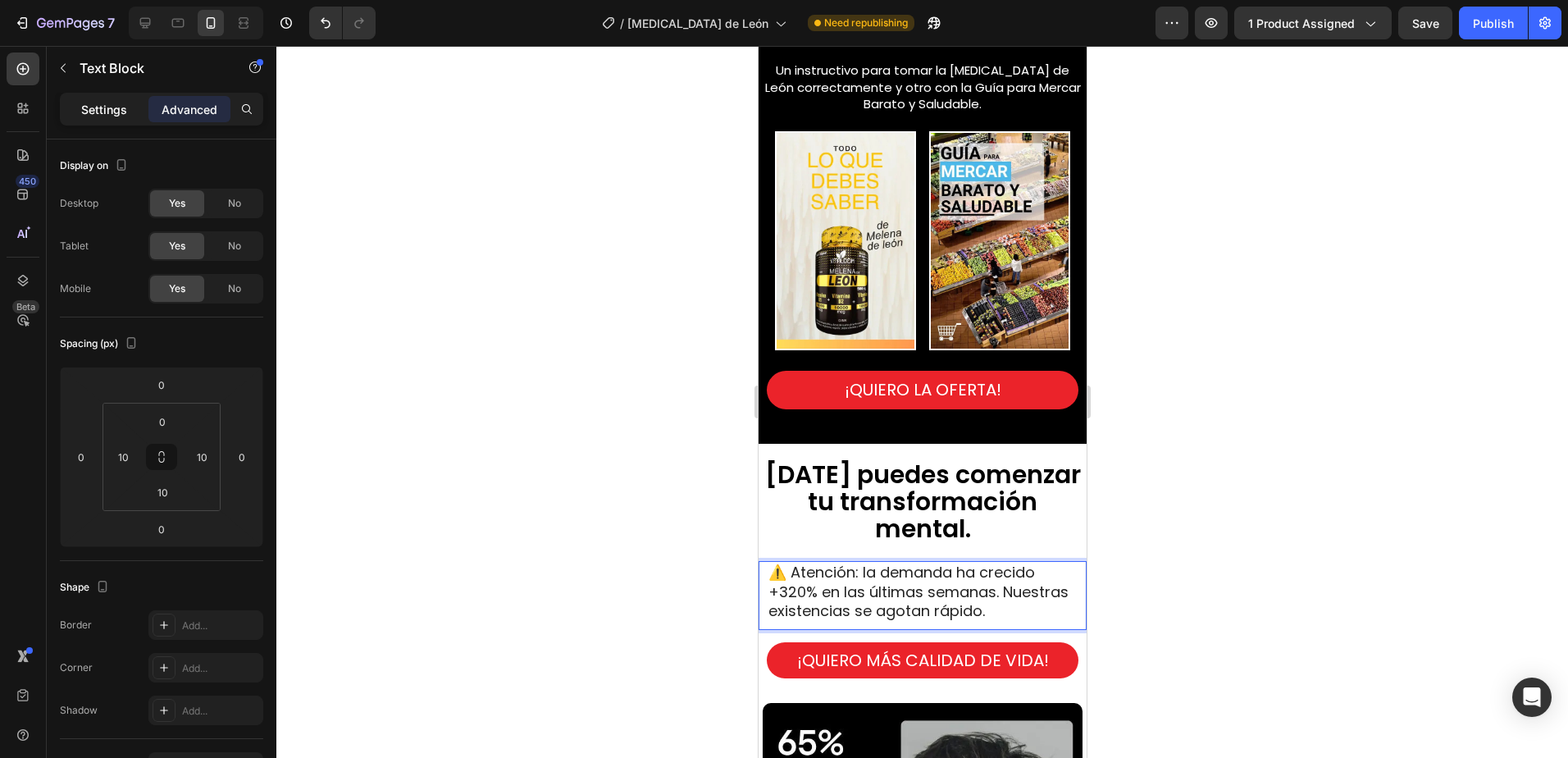
click at [107, 113] on p "Settings" at bounding box center [104, 109] width 46 height 17
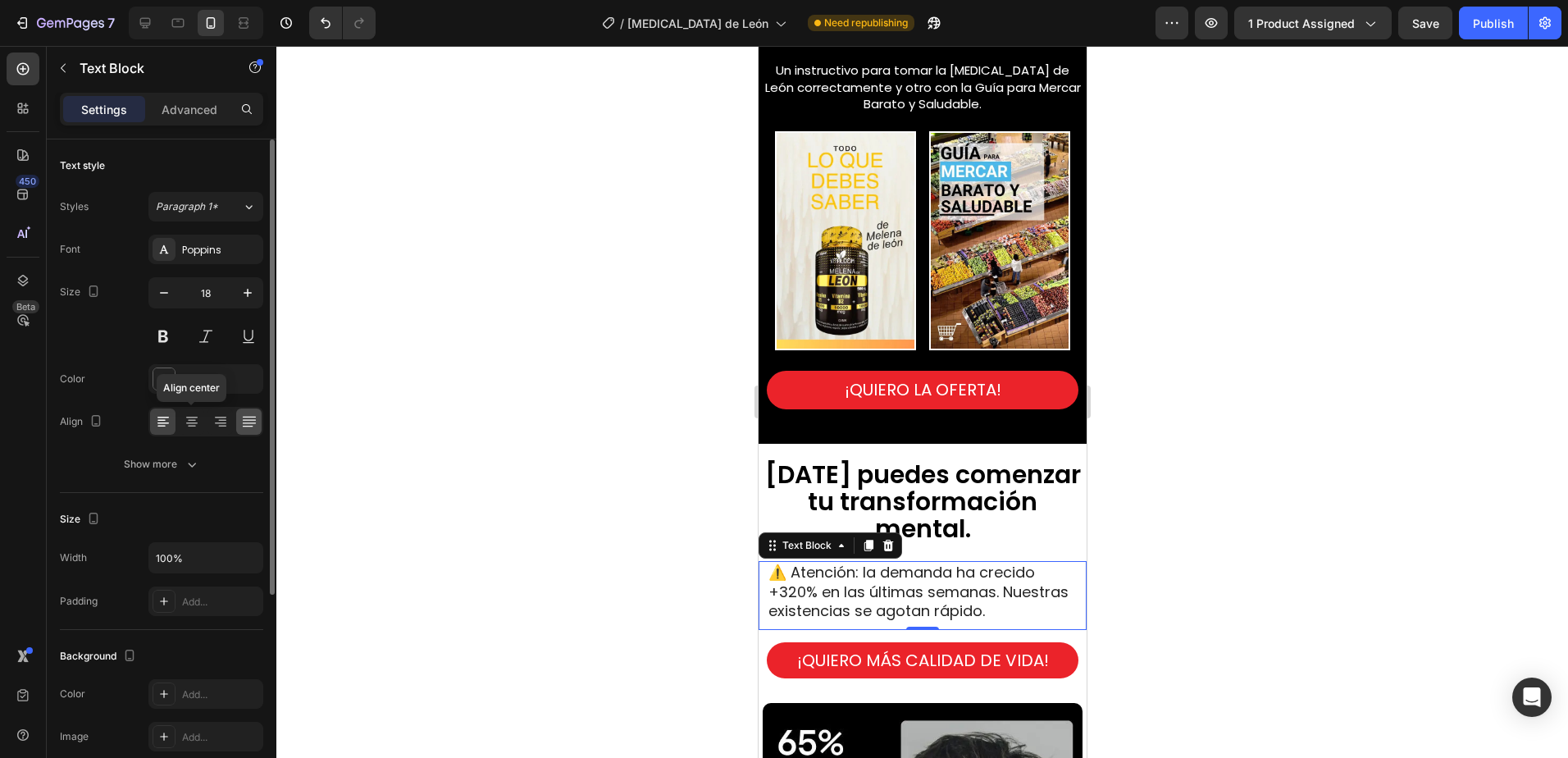
click at [193, 418] on icon at bounding box center [191, 421] width 16 height 16
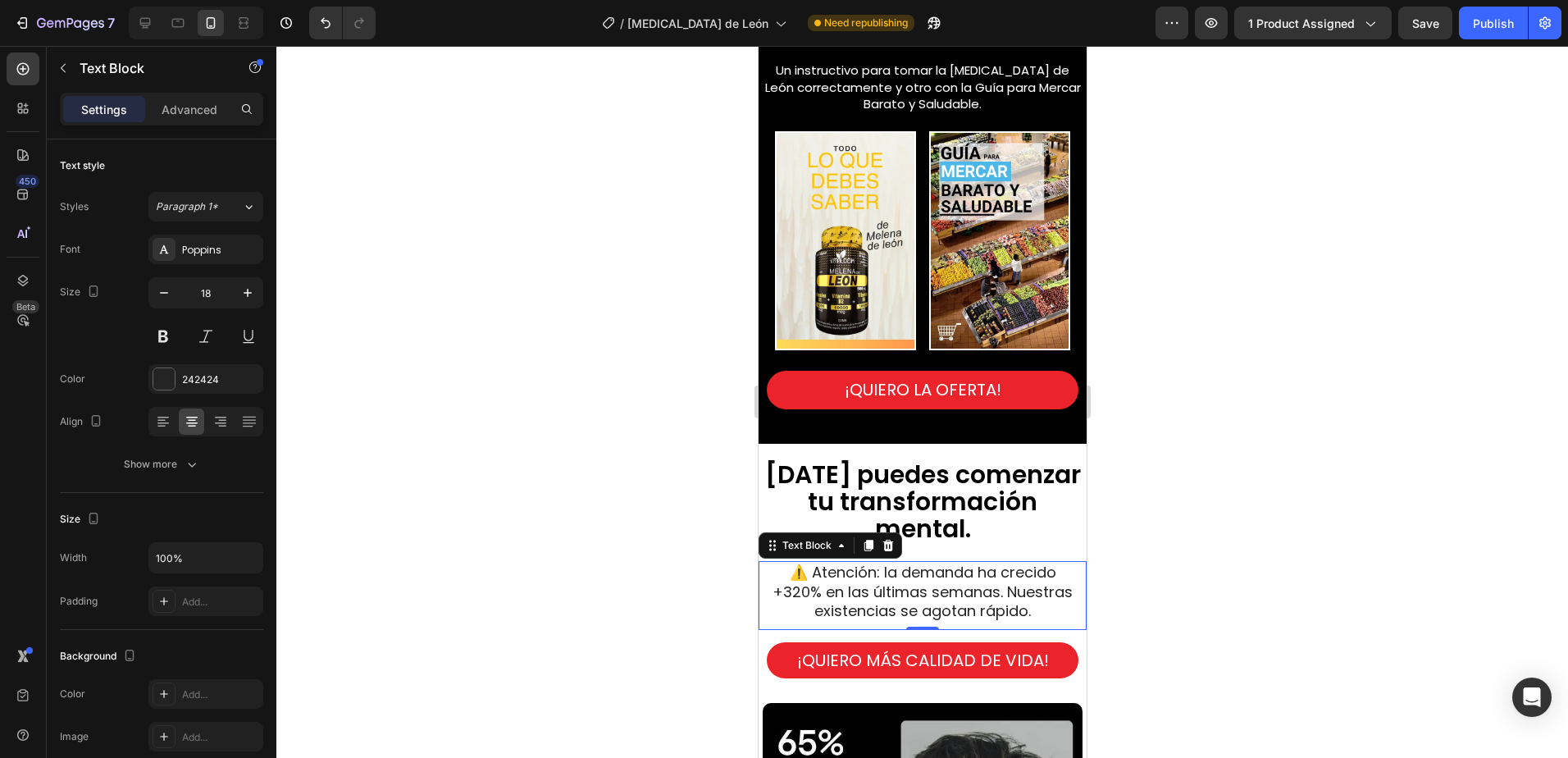
click at [1187, 435] on div at bounding box center [922, 401] width 1292 height 712
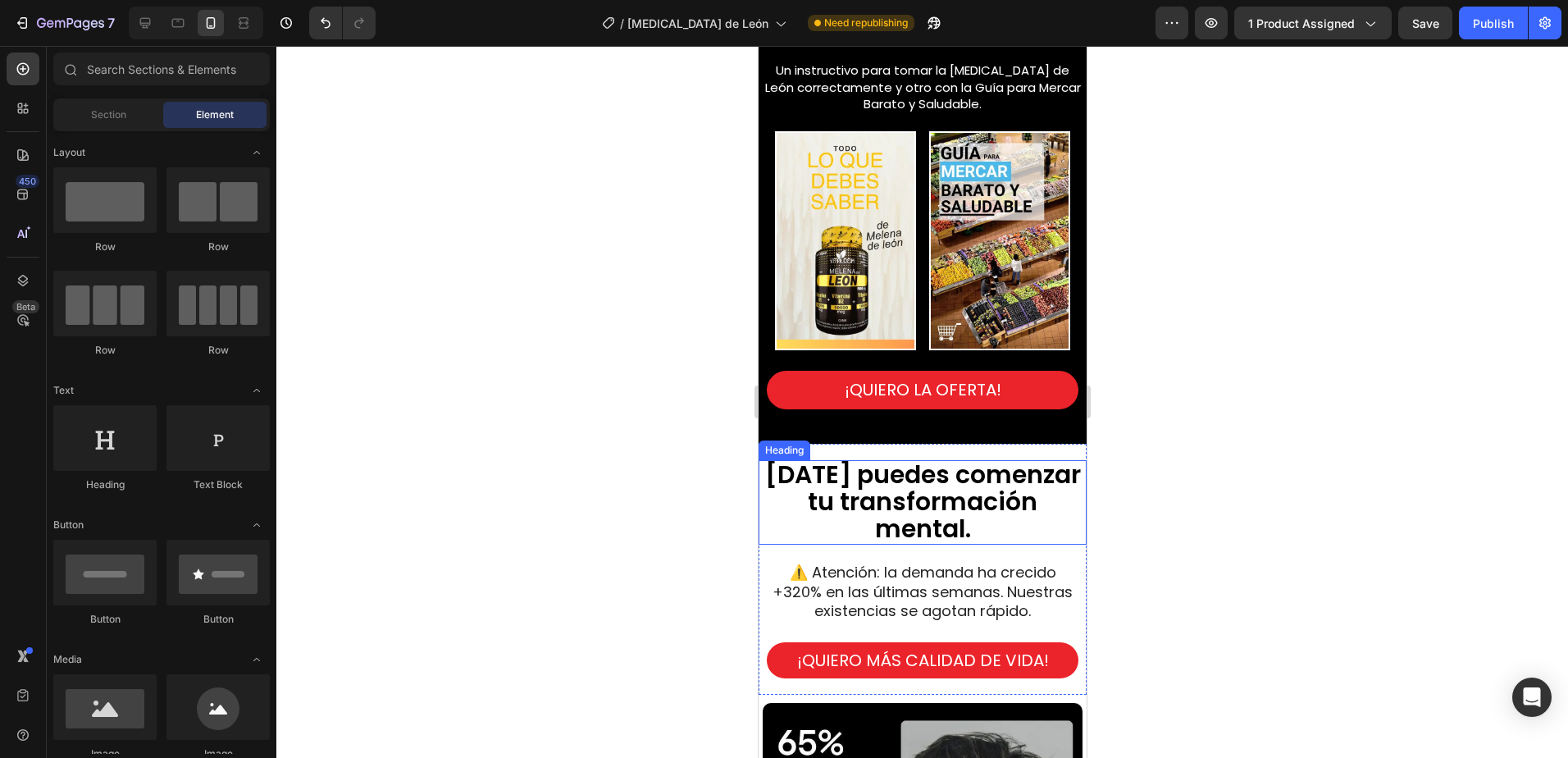
click at [926, 467] on span "[DATE] puedes comenzar tu transformación mental." at bounding box center [921, 501] width 316 height 89
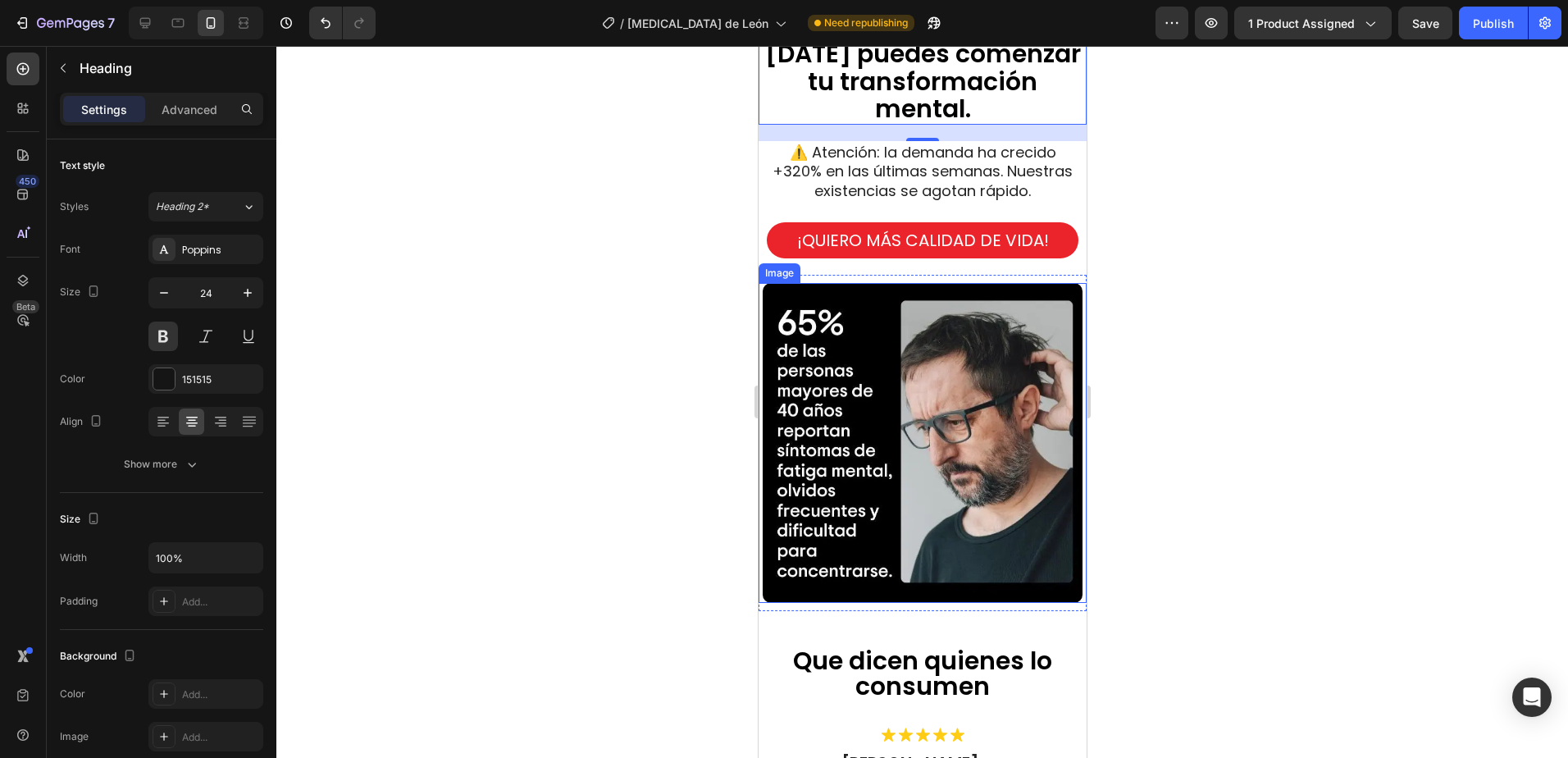
scroll to position [3663, 0]
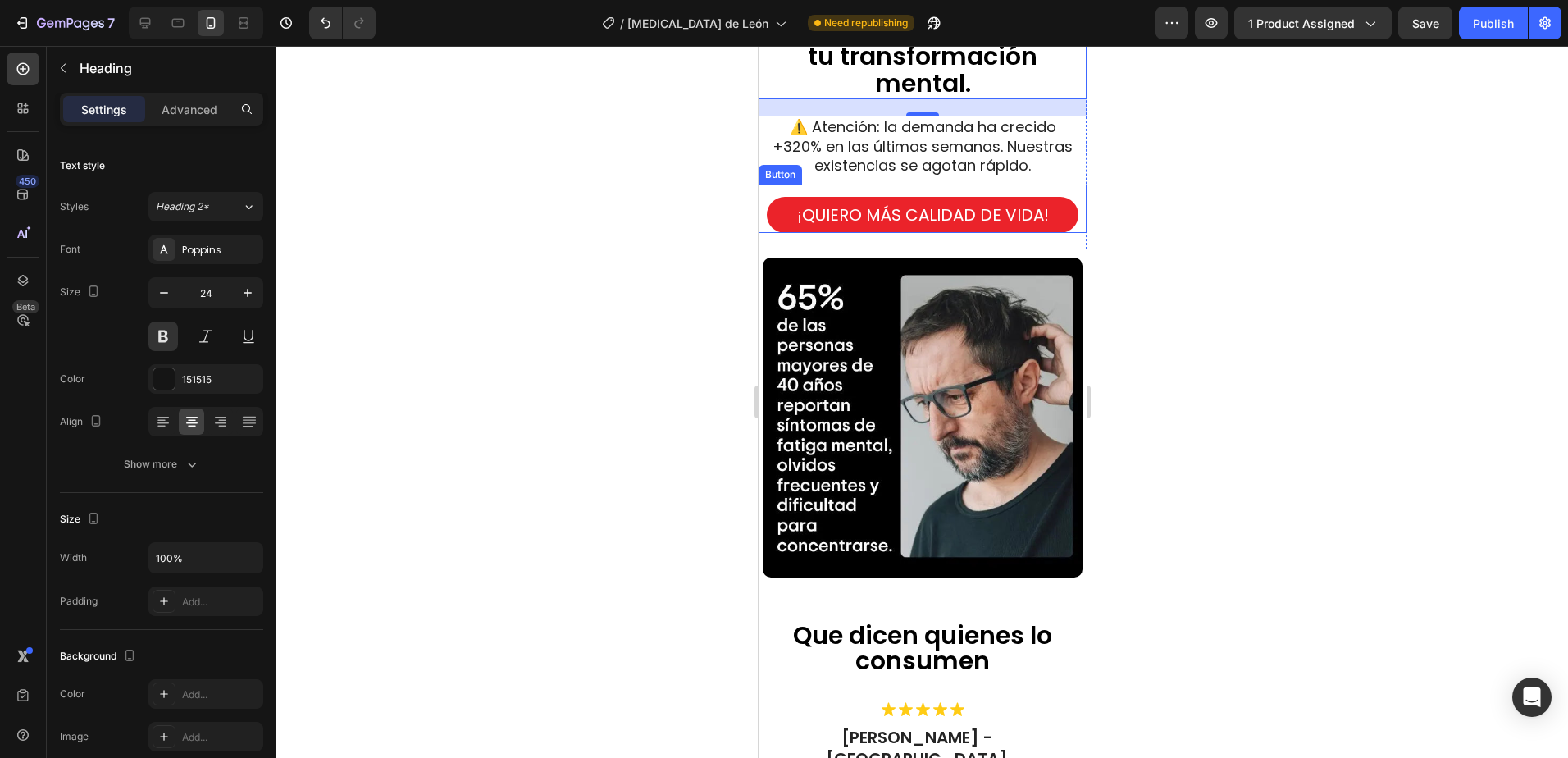
click at [1065, 213] on button "¡QUIERO MÁS CALIDAD DE VIDA!" at bounding box center [921, 215] width 312 height 36
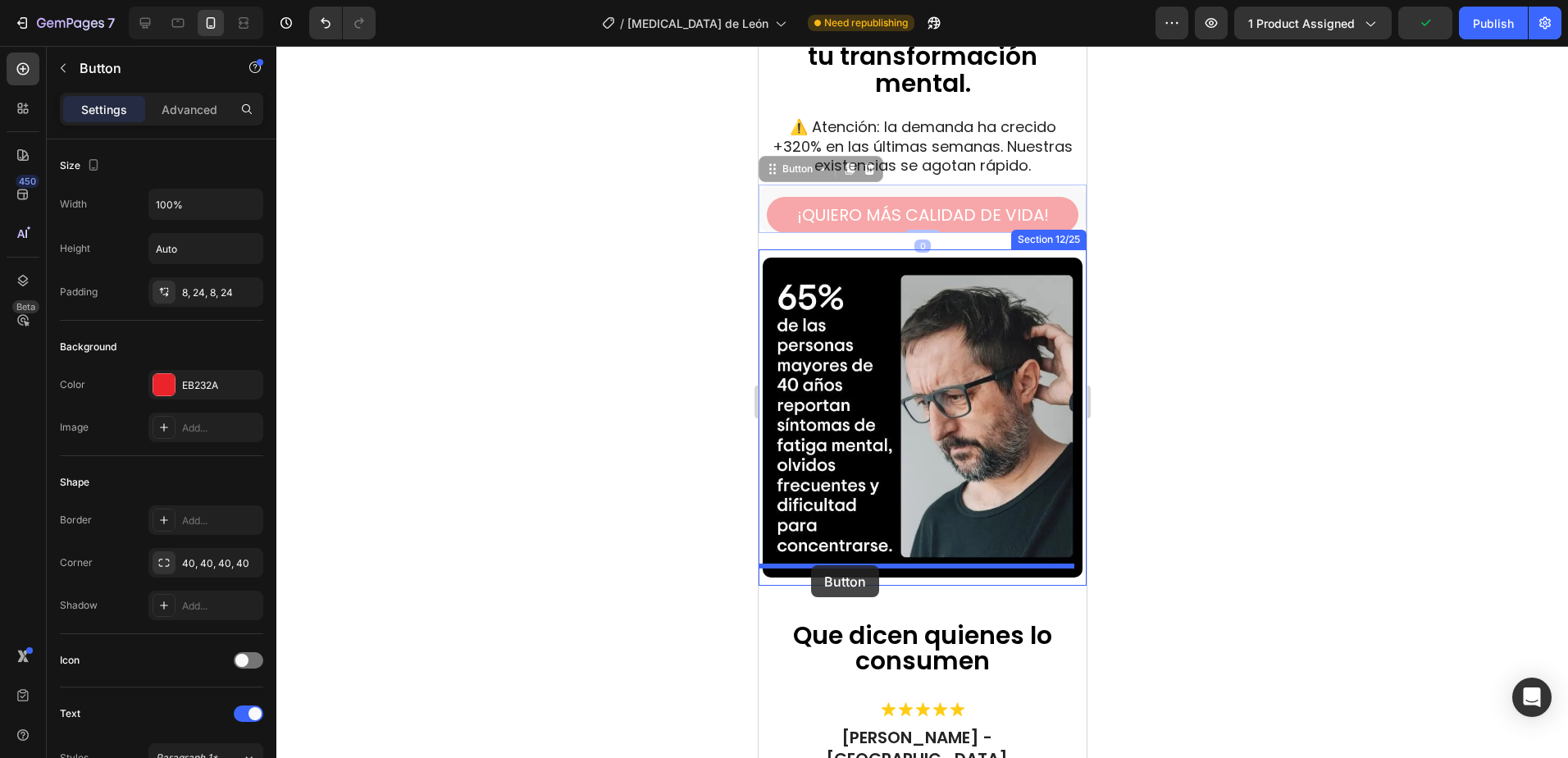
drag, startPoint x: 788, startPoint y: 171, endPoint x: 811, endPoint y: 563, distance: 392.7
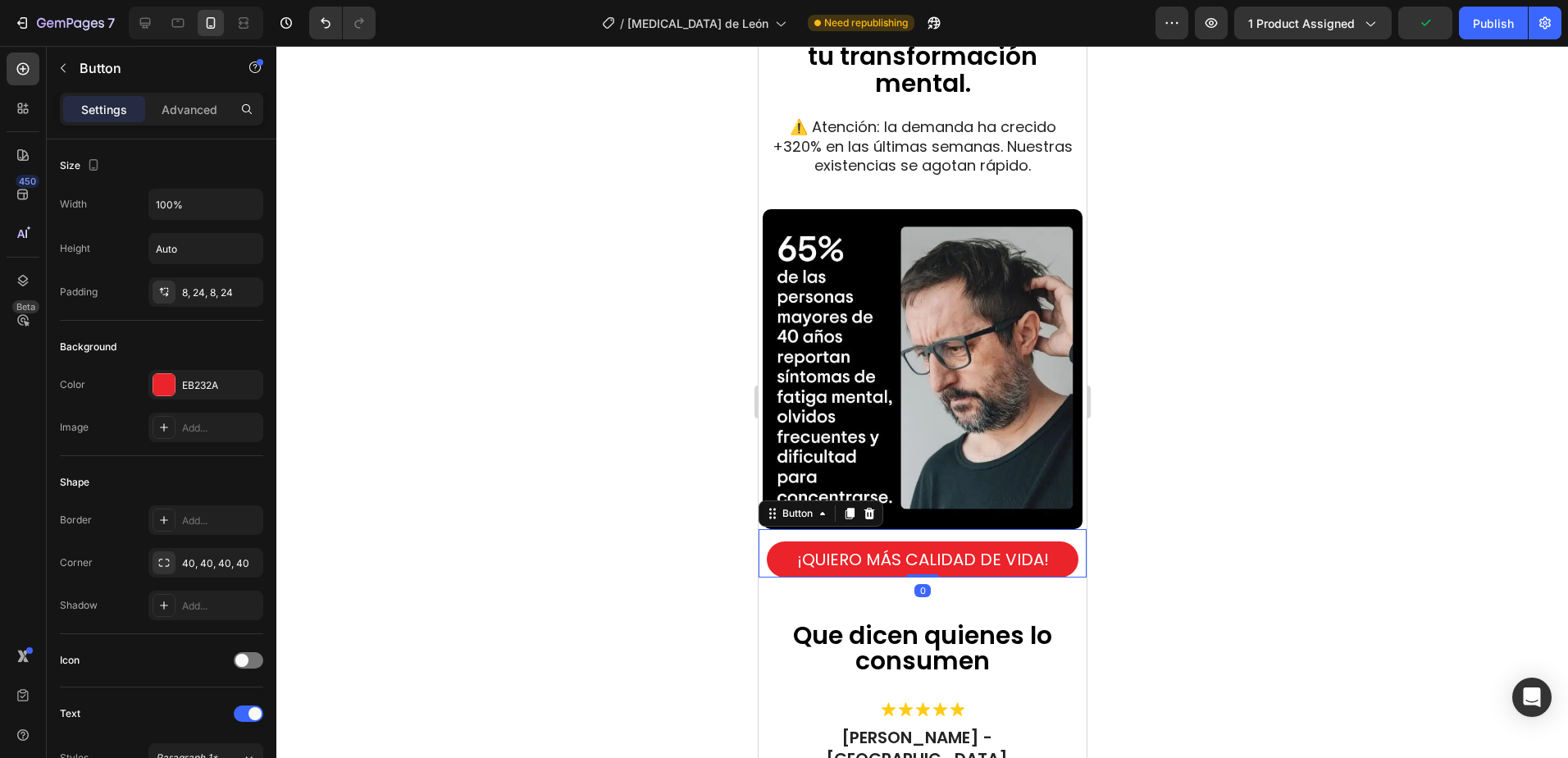
click at [1158, 415] on div at bounding box center [922, 401] width 1292 height 712
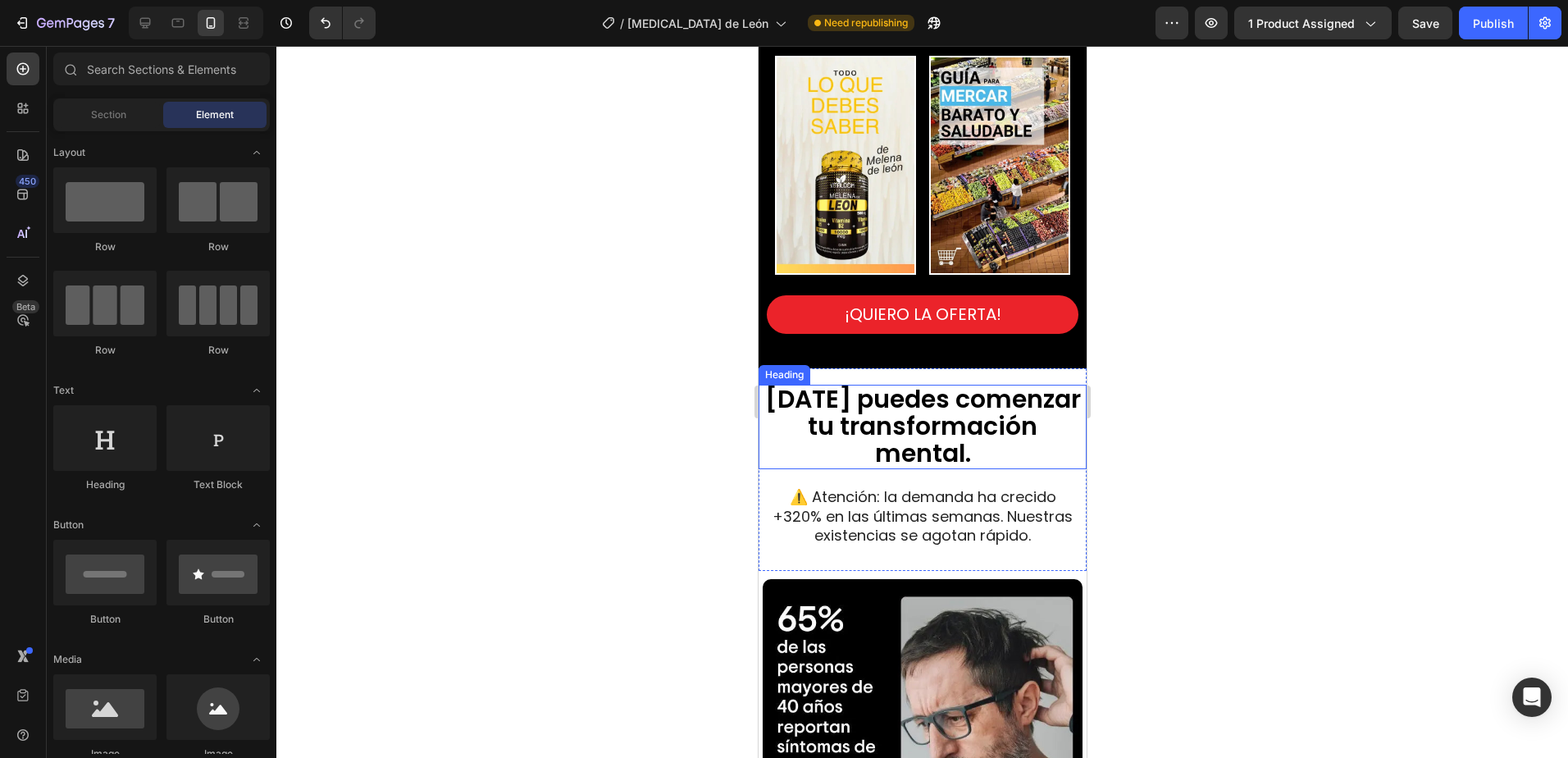
scroll to position [3335, 0]
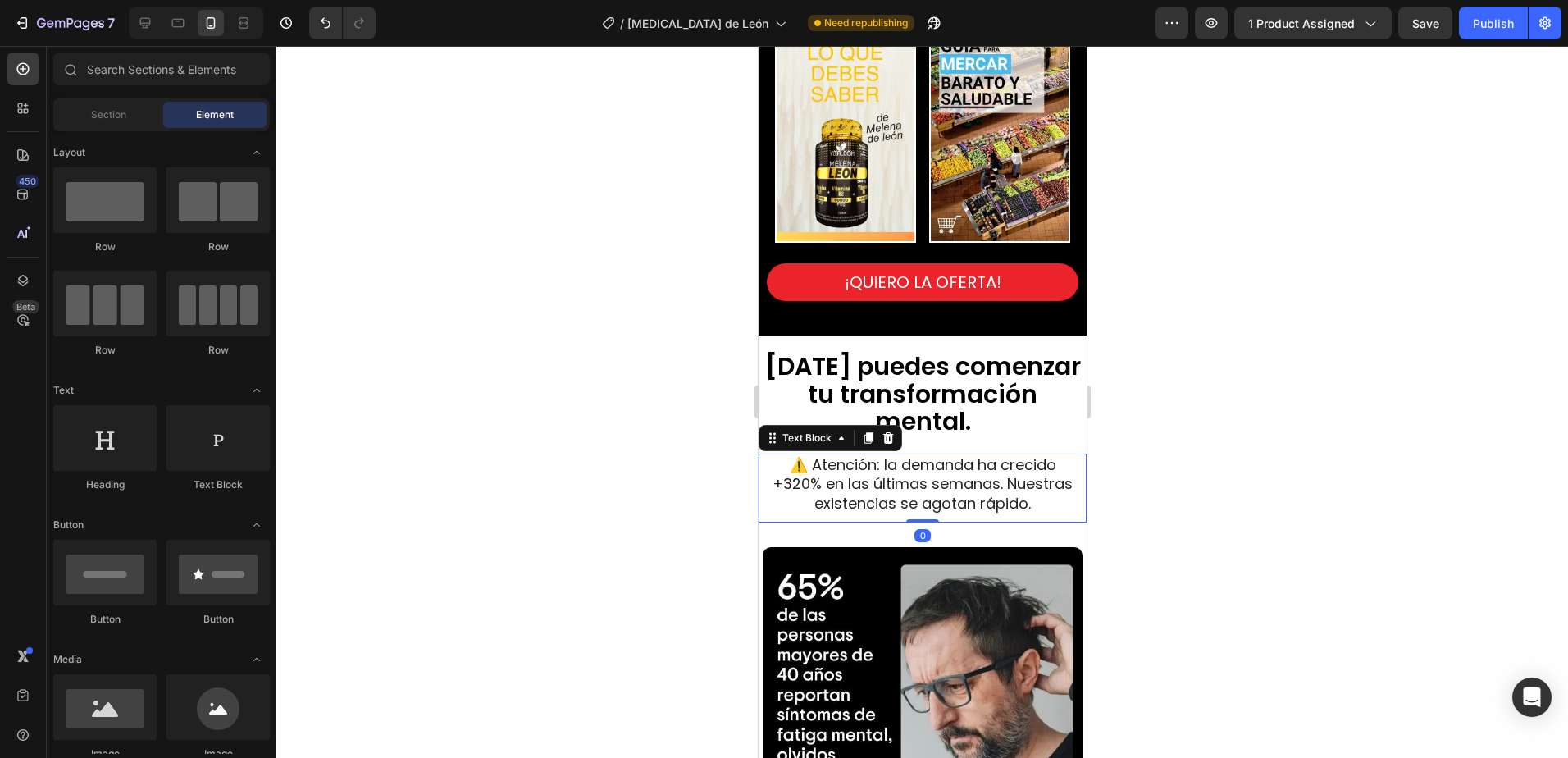
click at [919, 486] on span "⚠️ Atención: la demanda ha crecido +320% en las últimas semanas. Nuestras exist…" at bounding box center [921, 483] width 301 height 59
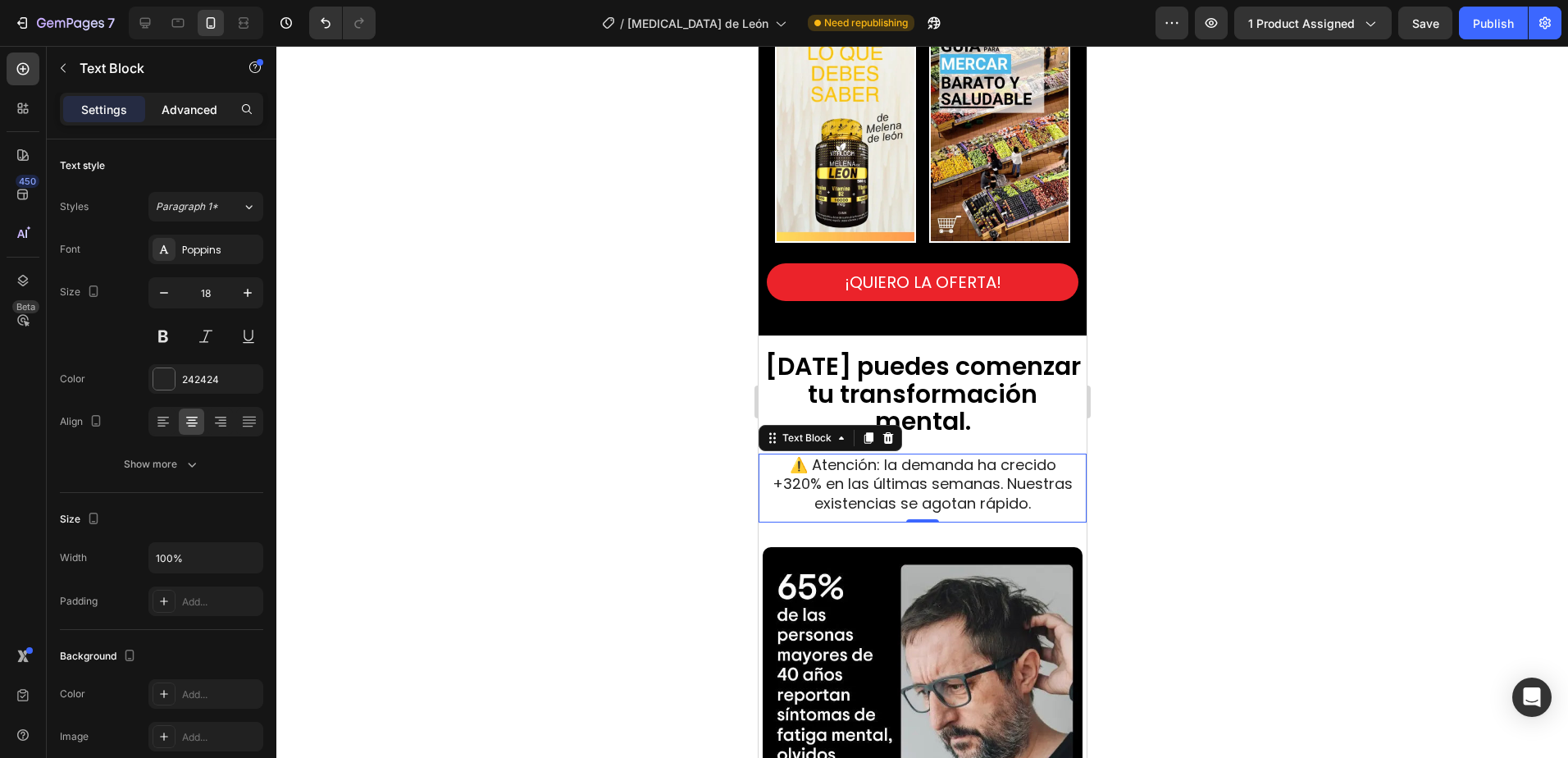
click at [191, 110] on p "Advanced" at bounding box center [189, 109] width 56 height 17
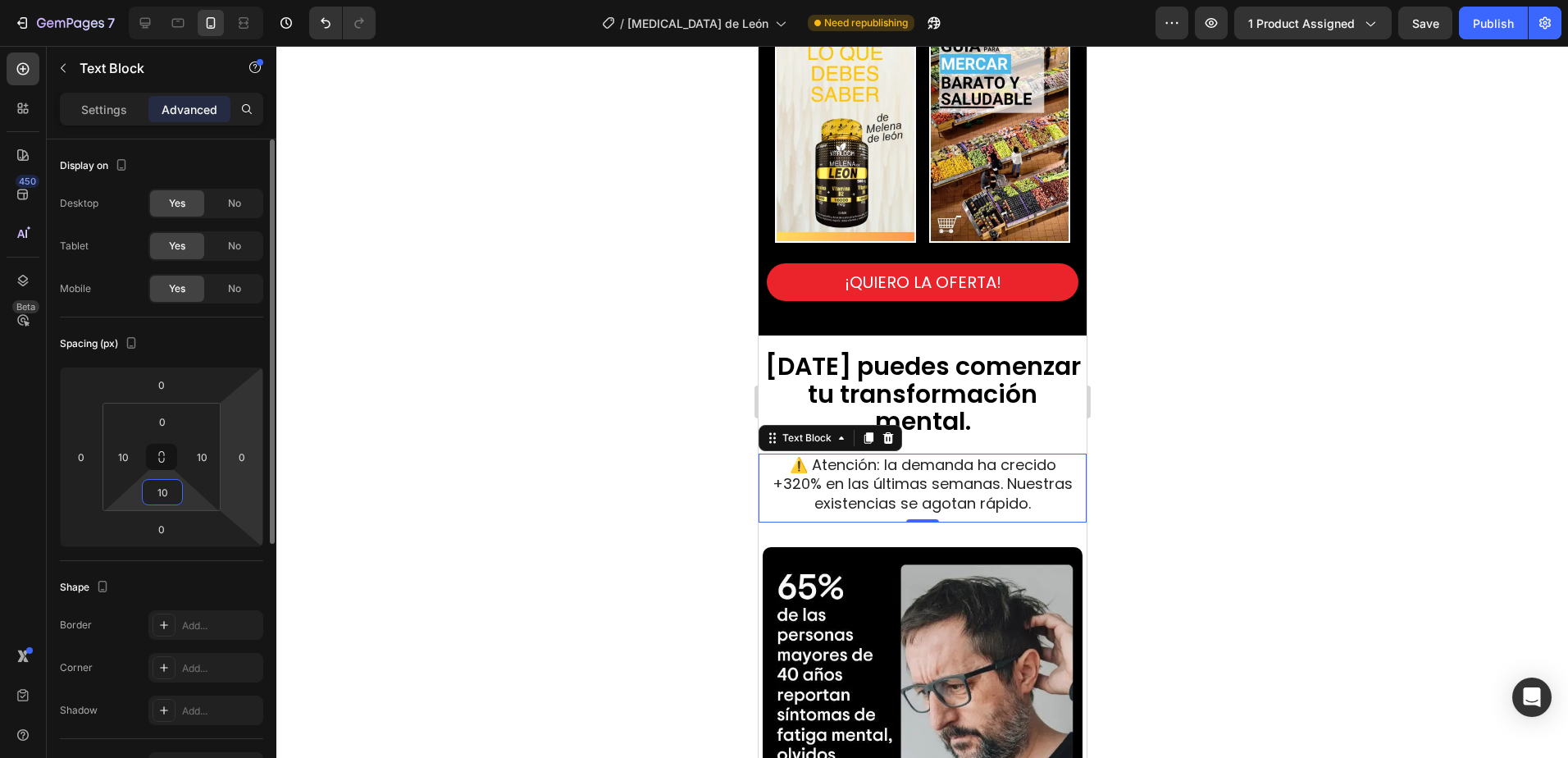
type input "0"
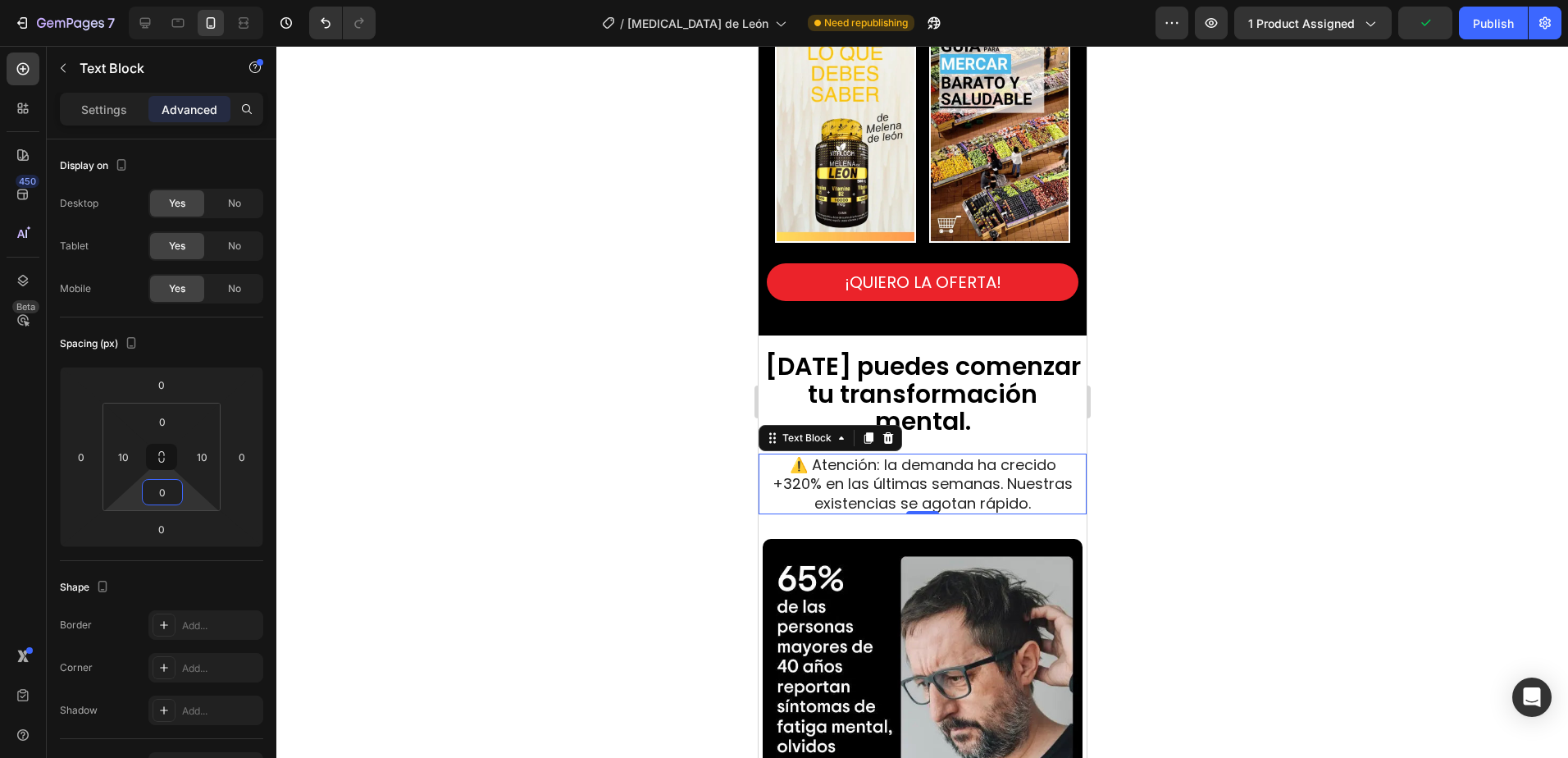
click at [1258, 478] on div at bounding box center [922, 401] width 1292 height 712
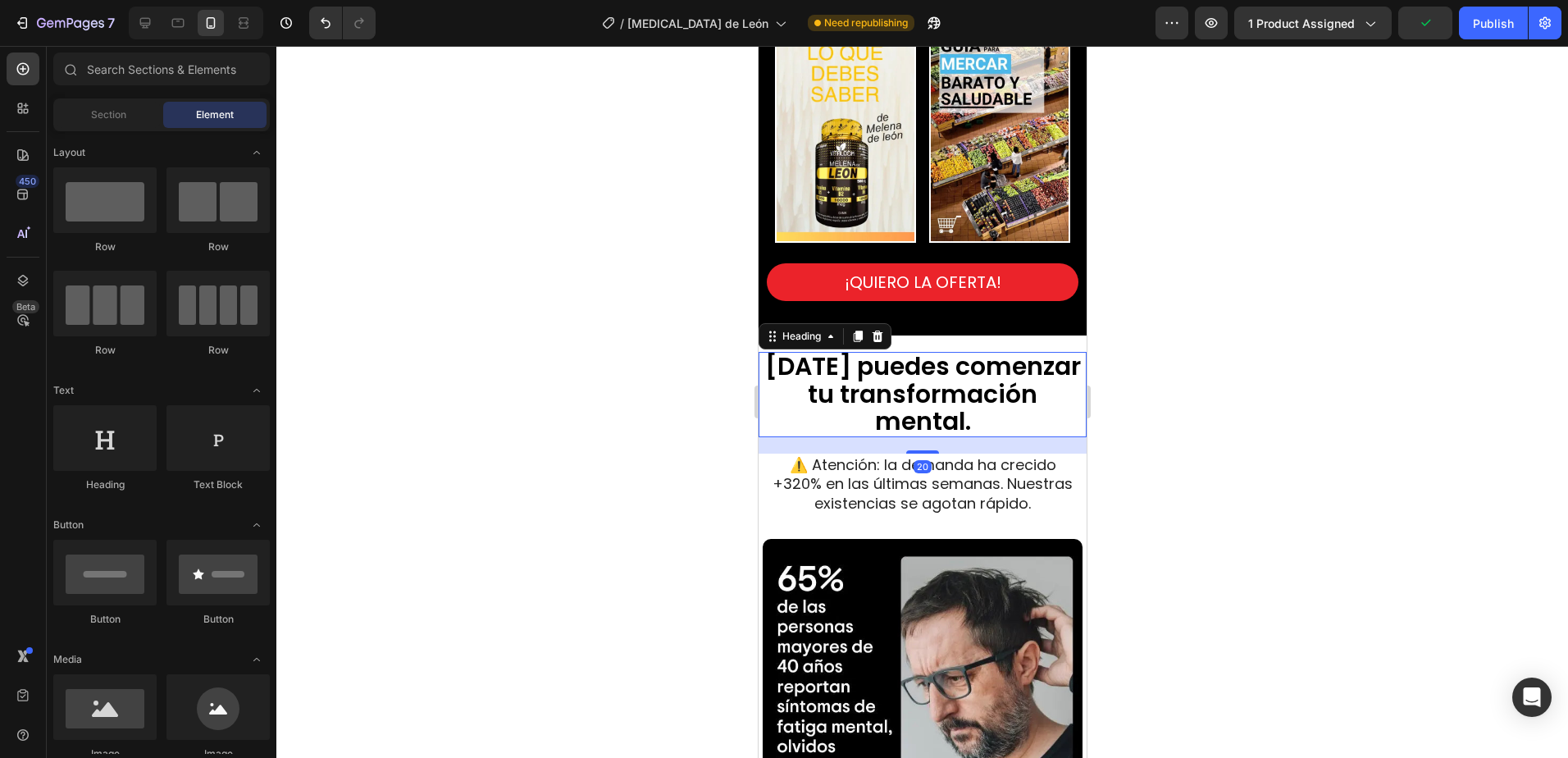
click at [917, 411] on span "[DATE] puedes comenzar tu transformación mental." at bounding box center [921, 393] width 316 height 89
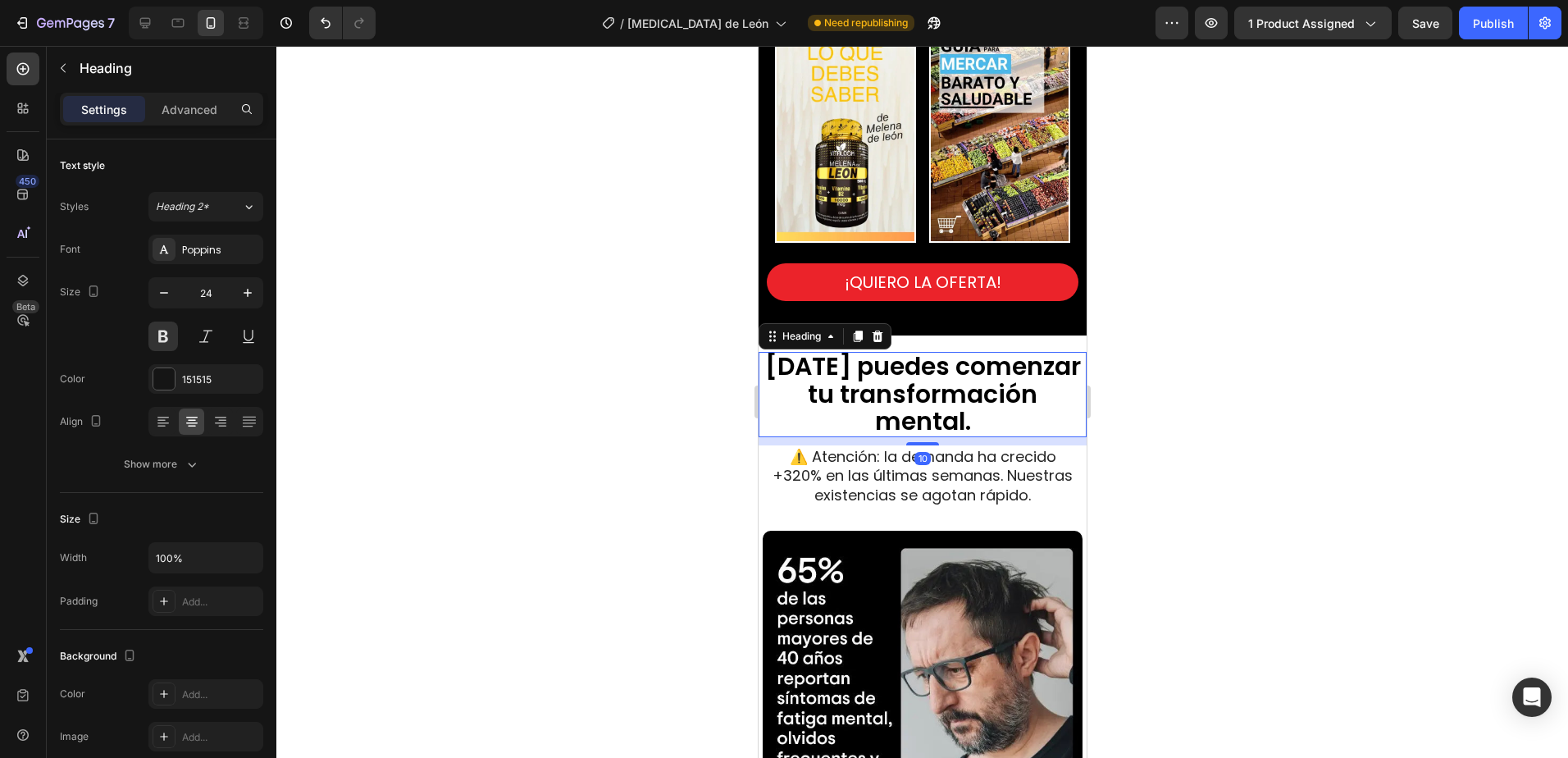
drag, startPoint x: 921, startPoint y: 439, endPoint x: 935, endPoint y: 430, distance: 16.6
click at [935, 437] on div "10" at bounding box center [926, 437] width 328 height 0
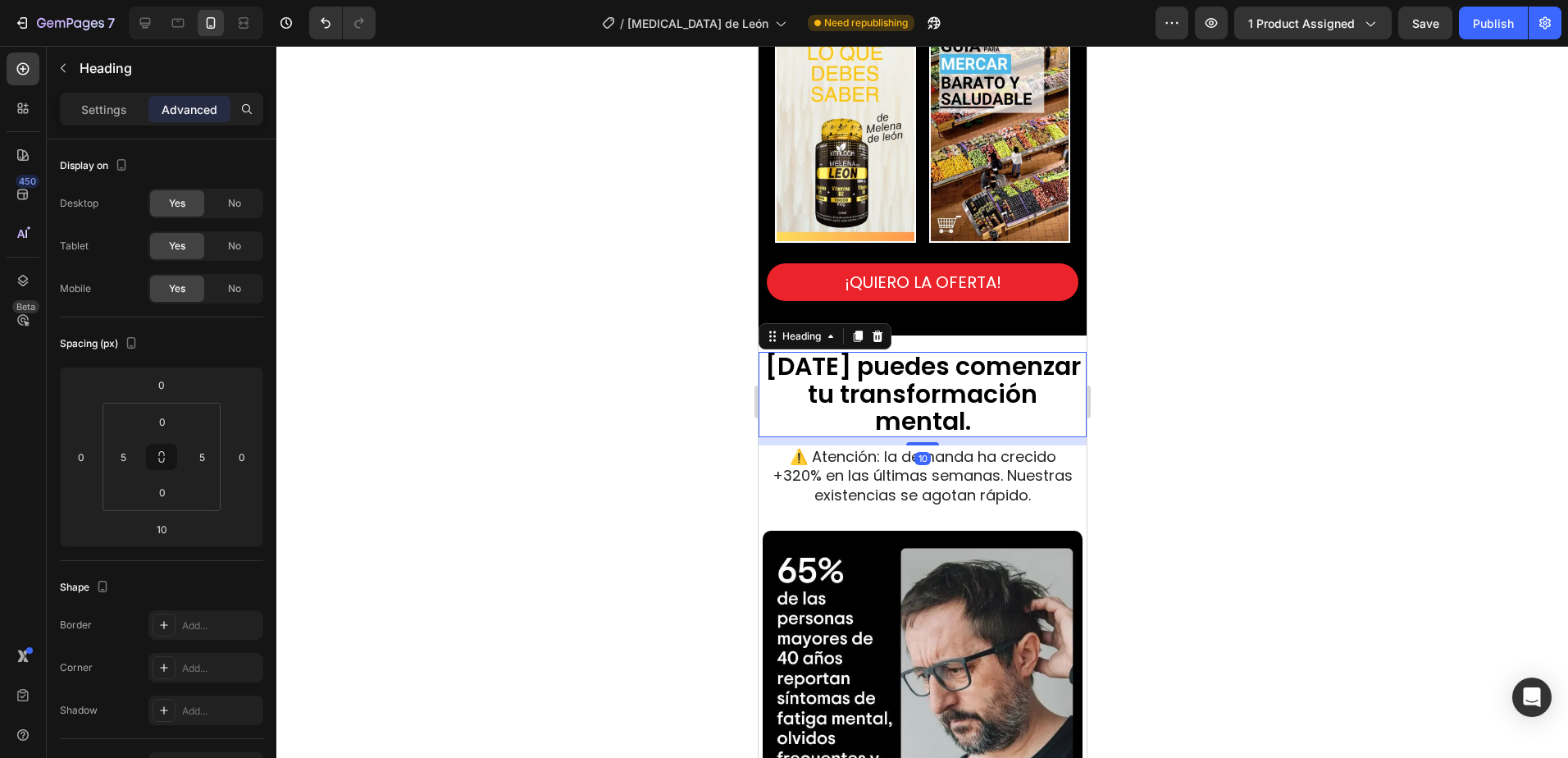
click at [1239, 471] on div at bounding box center [922, 401] width 1292 height 712
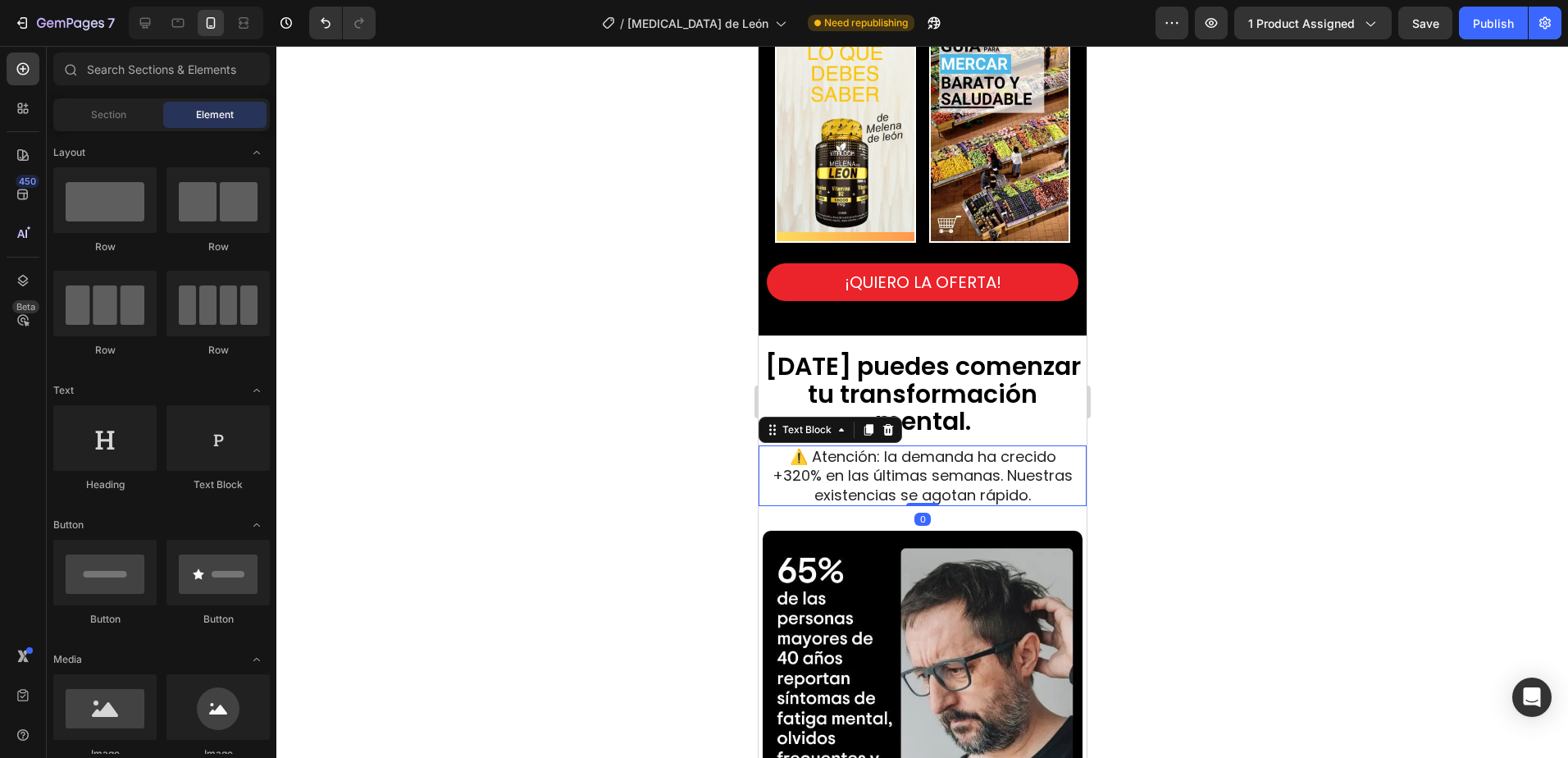
click at [1014, 471] on span "⚠️ Atención: la demanda ha crecido +320% en las últimas semanas. Nuestras exist…" at bounding box center [921, 476] width 301 height 59
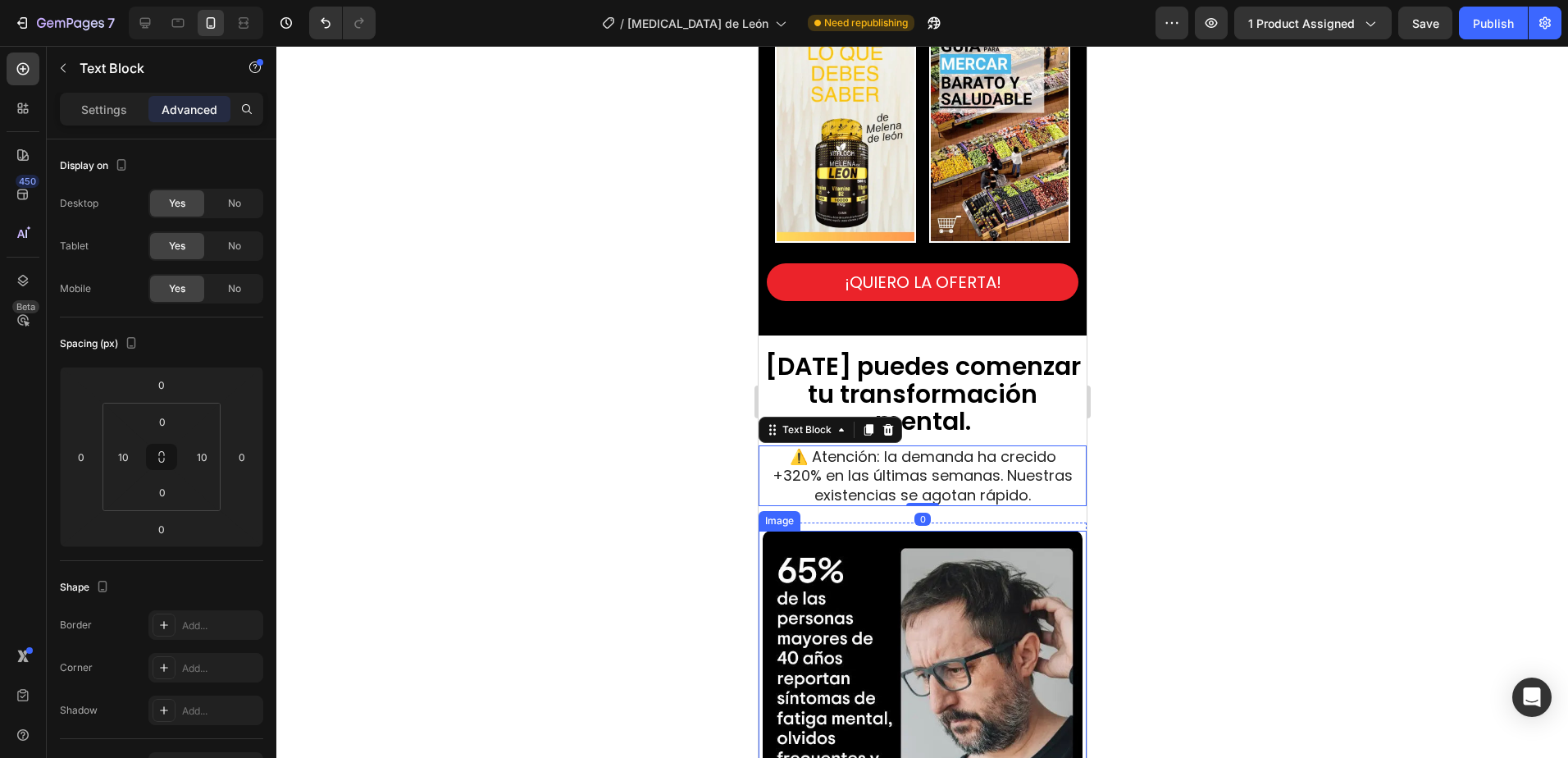
click at [1269, 482] on div at bounding box center [922, 401] width 1292 height 712
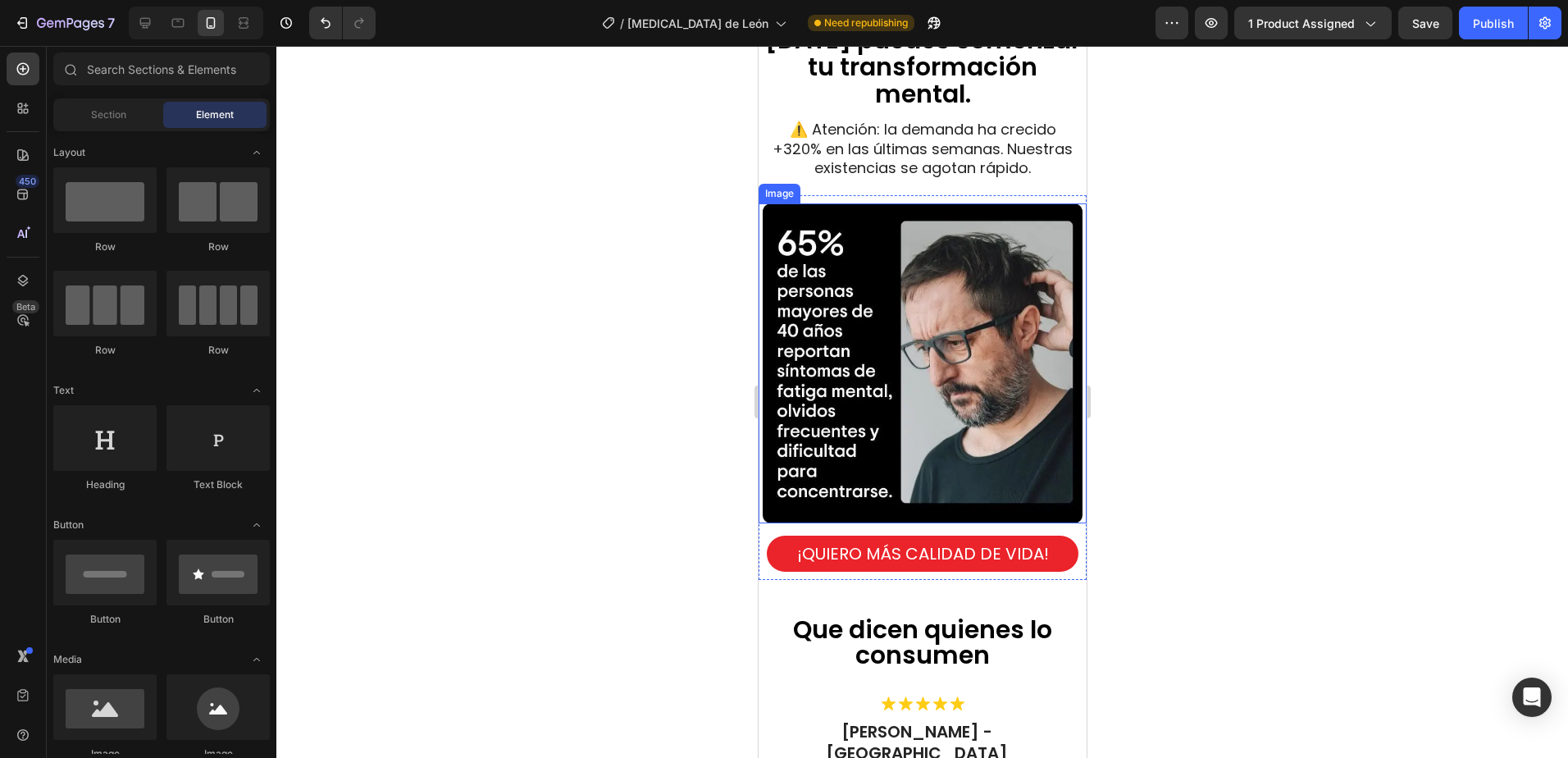
scroll to position [3827, 0]
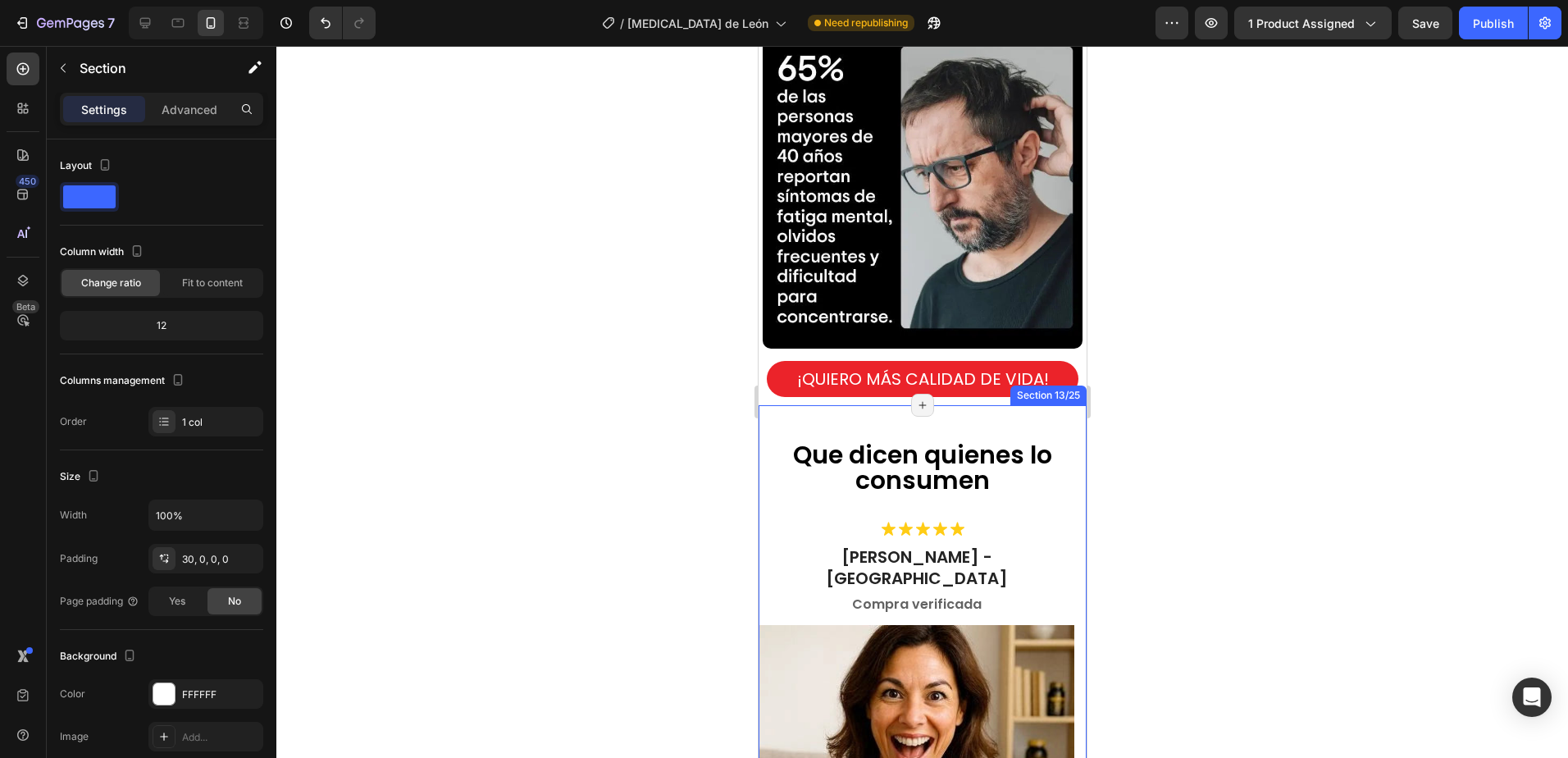
click at [844, 405] on div "Que dicen quienes lo consumen Heading Icon Icon Icon Icon Icon Icon List [PERSO…" at bounding box center [922, 741] width 328 height 674
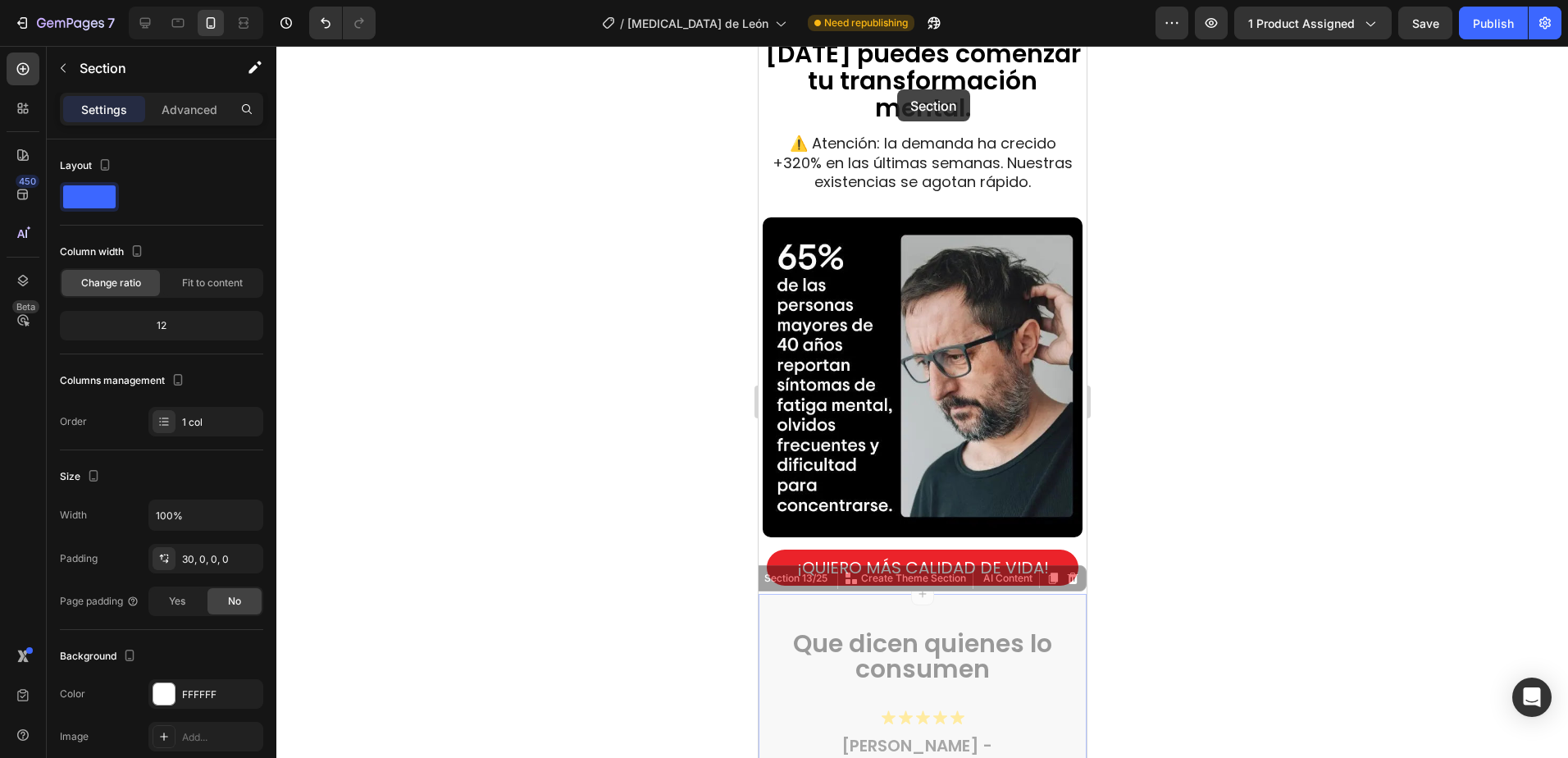
scroll to position [3591, 0]
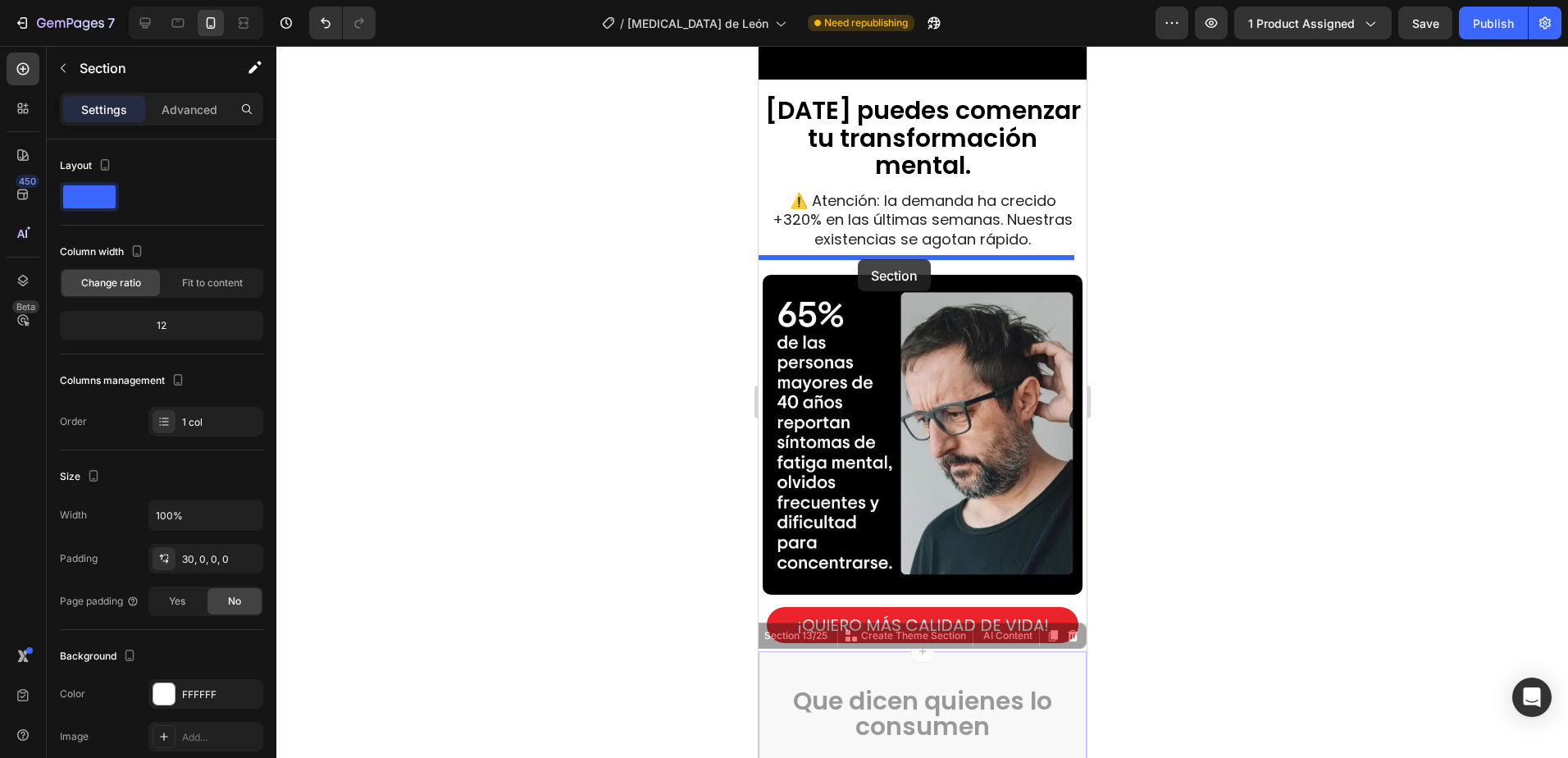
drag, startPoint x: 778, startPoint y: 385, endPoint x: 856, endPoint y: 259, distance: 148.2
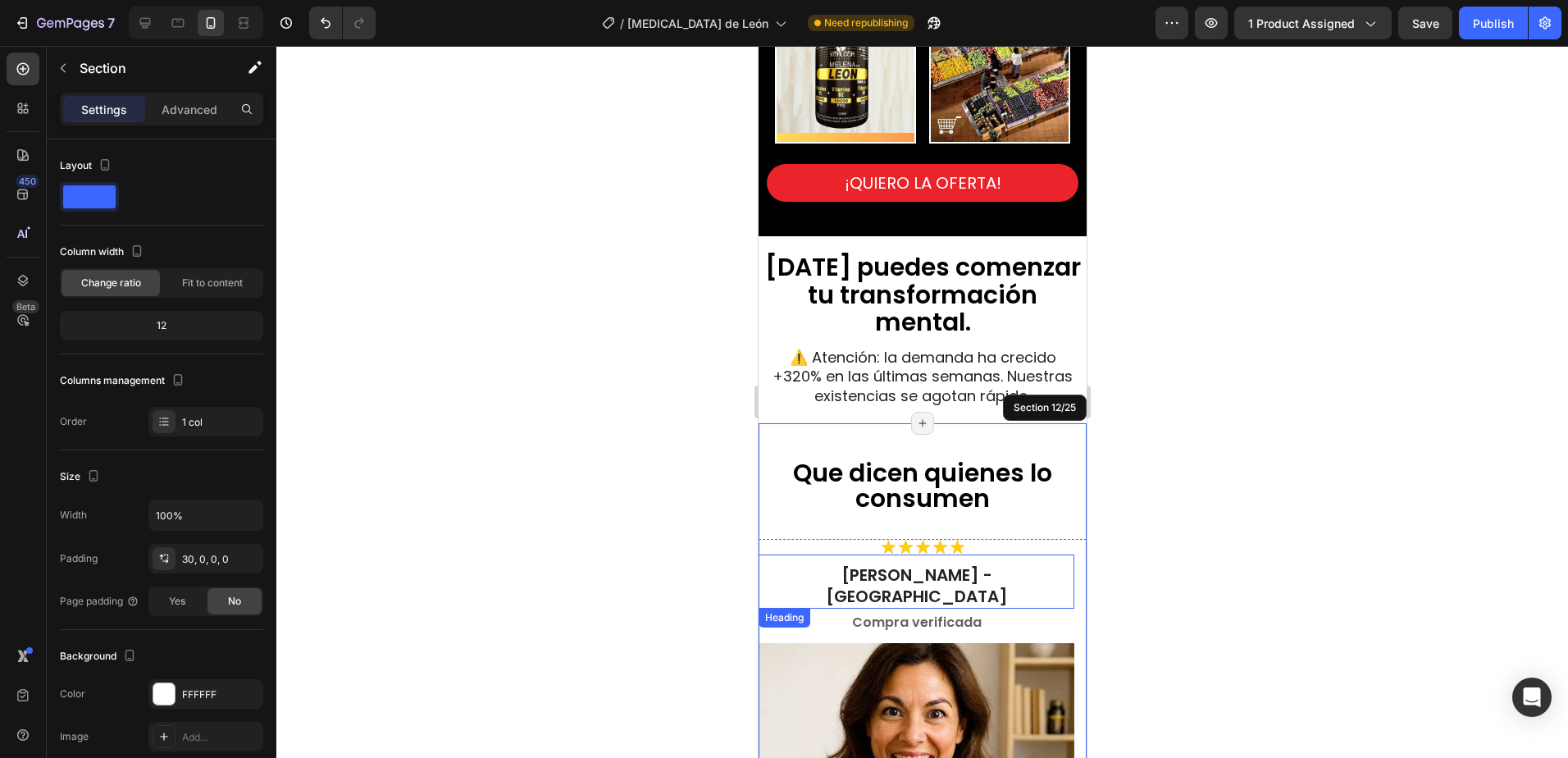
scroll to position [3427, 0]
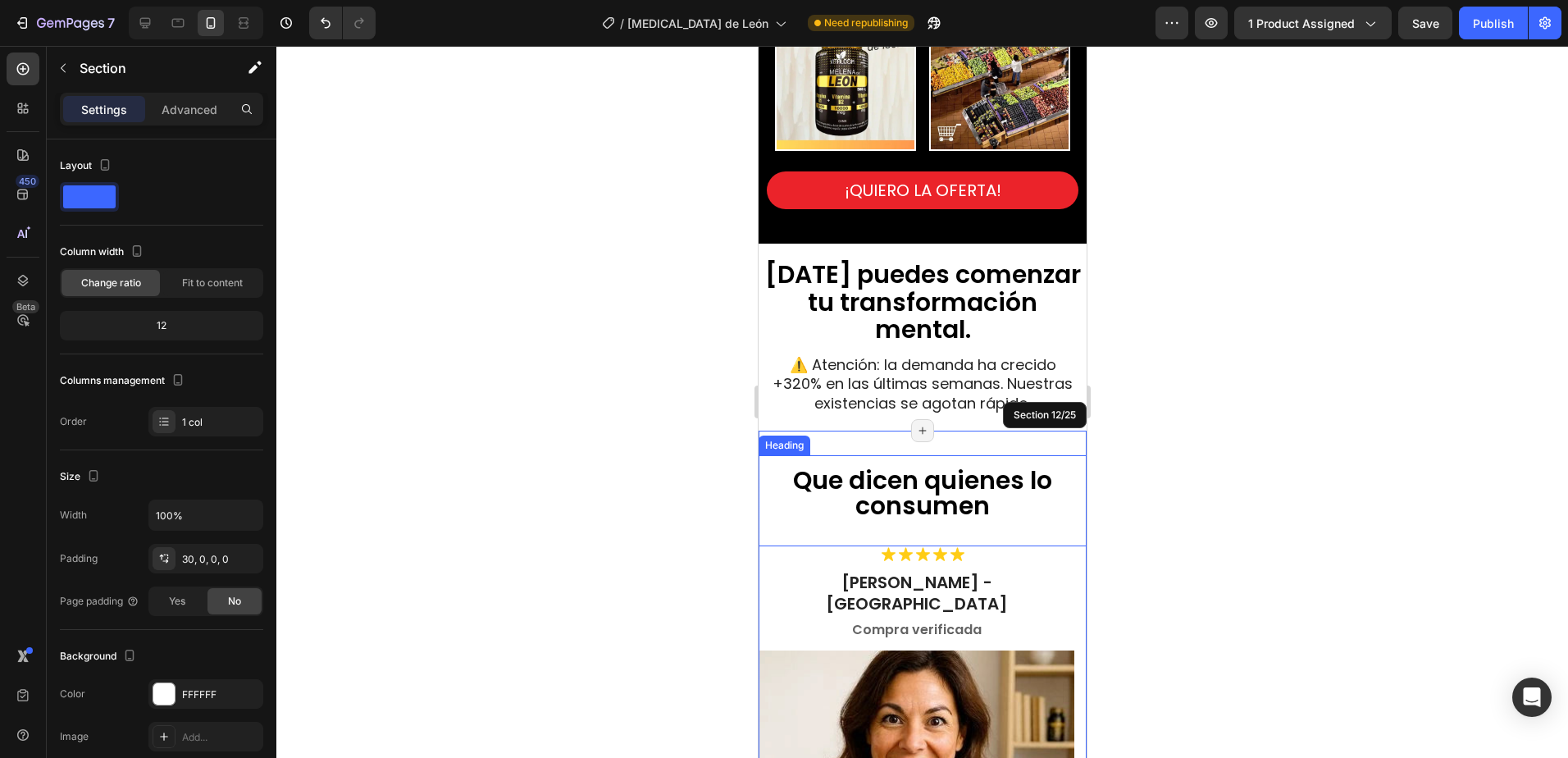
click at [940, 484] on span "Que dicen quienes lo consumen" at bounding box center [921, 493] width 259 height 61
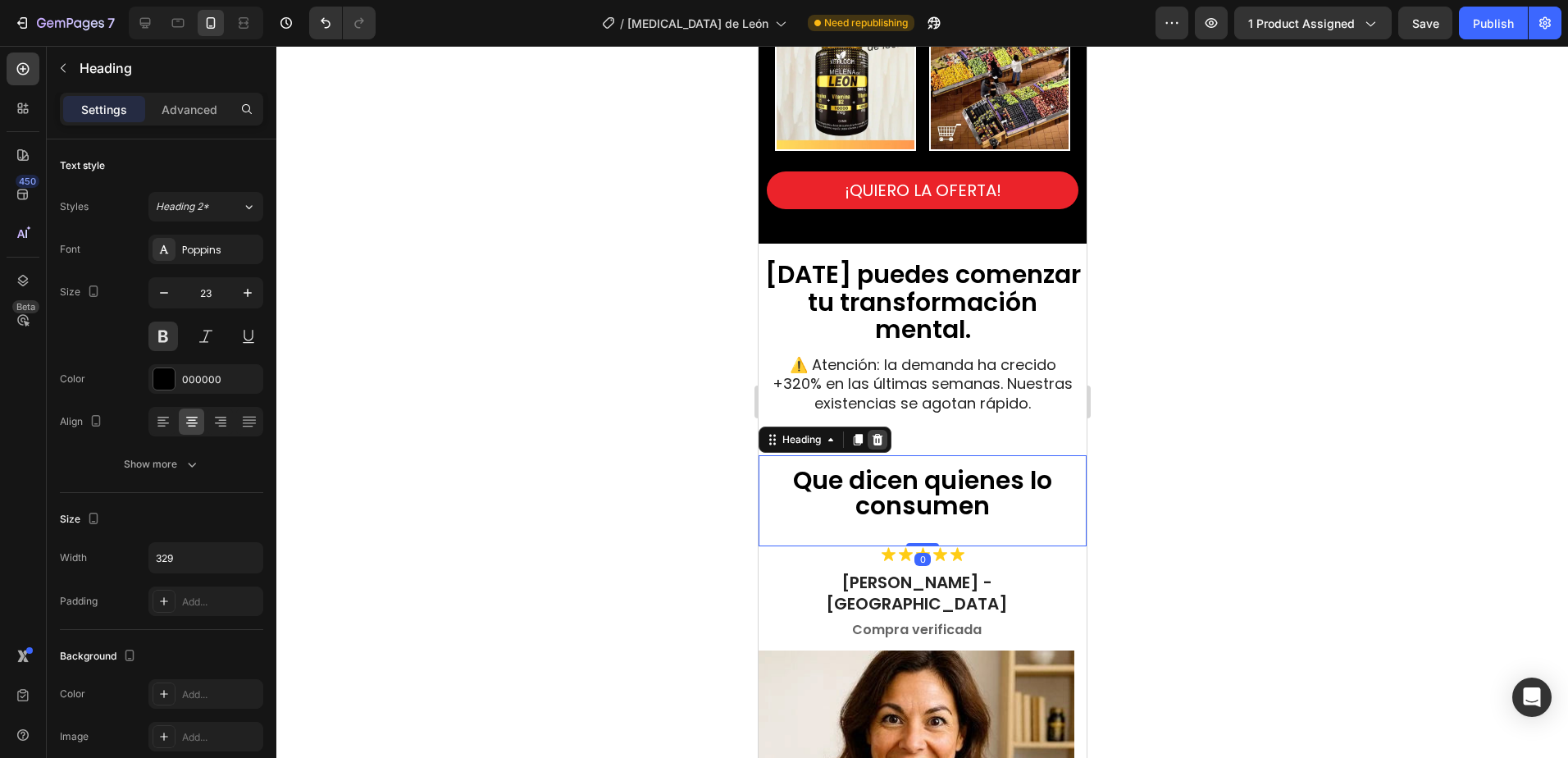
drag, startPoint x: 880, startPoint y: 429, endPoint x: 1846, endPoint y: 502, distance: 968.8
click at [880, 434] on icon at bounding box center [877, 440] width 10 height 11
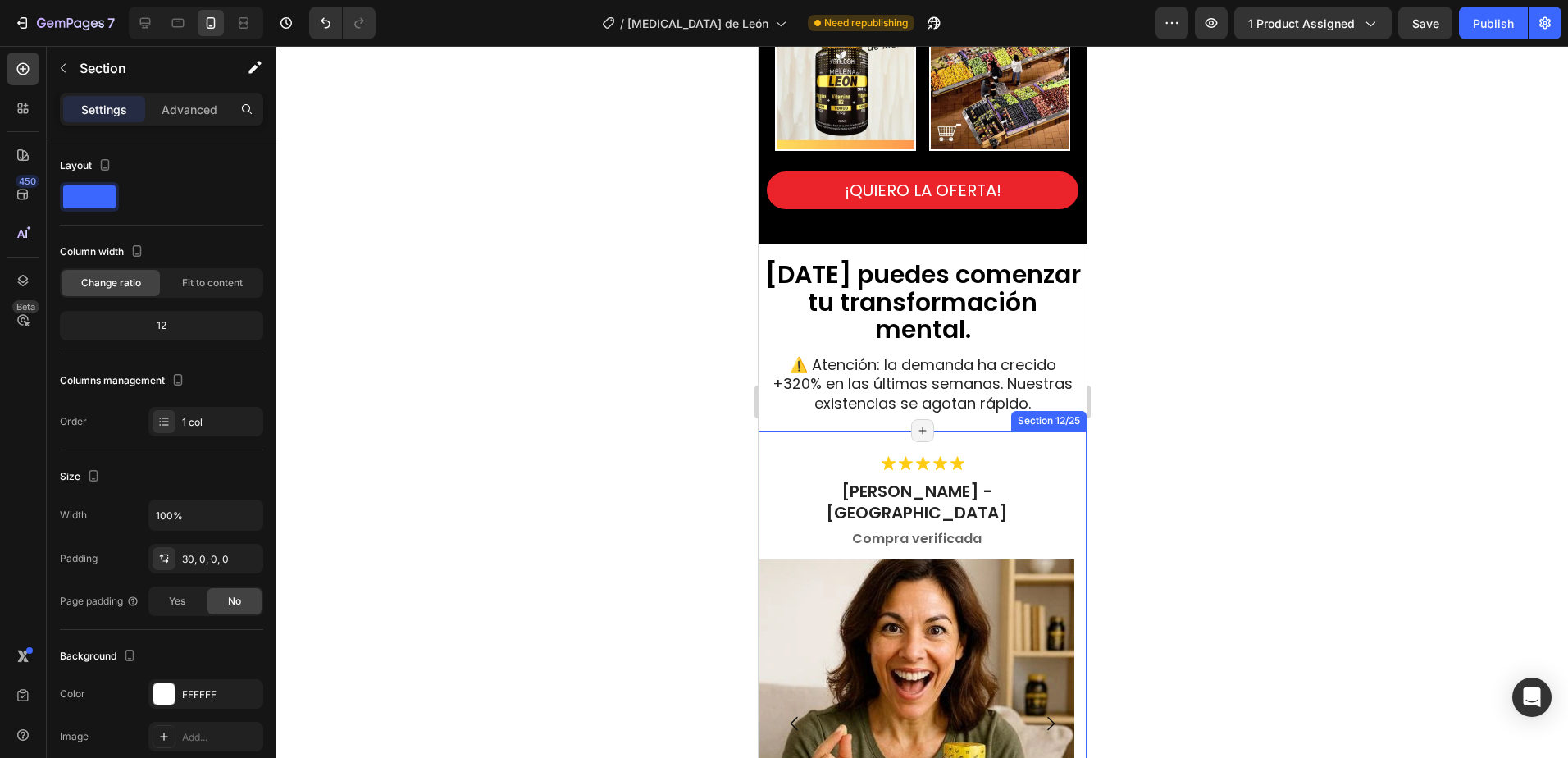
click at [1000, 434] on div "Icon Icon Icon Icon Icon Icon List [PERSON_NAME] - Bogotá Heading Compra verifi…" at bounding box center [922, 721] width 328 height 583
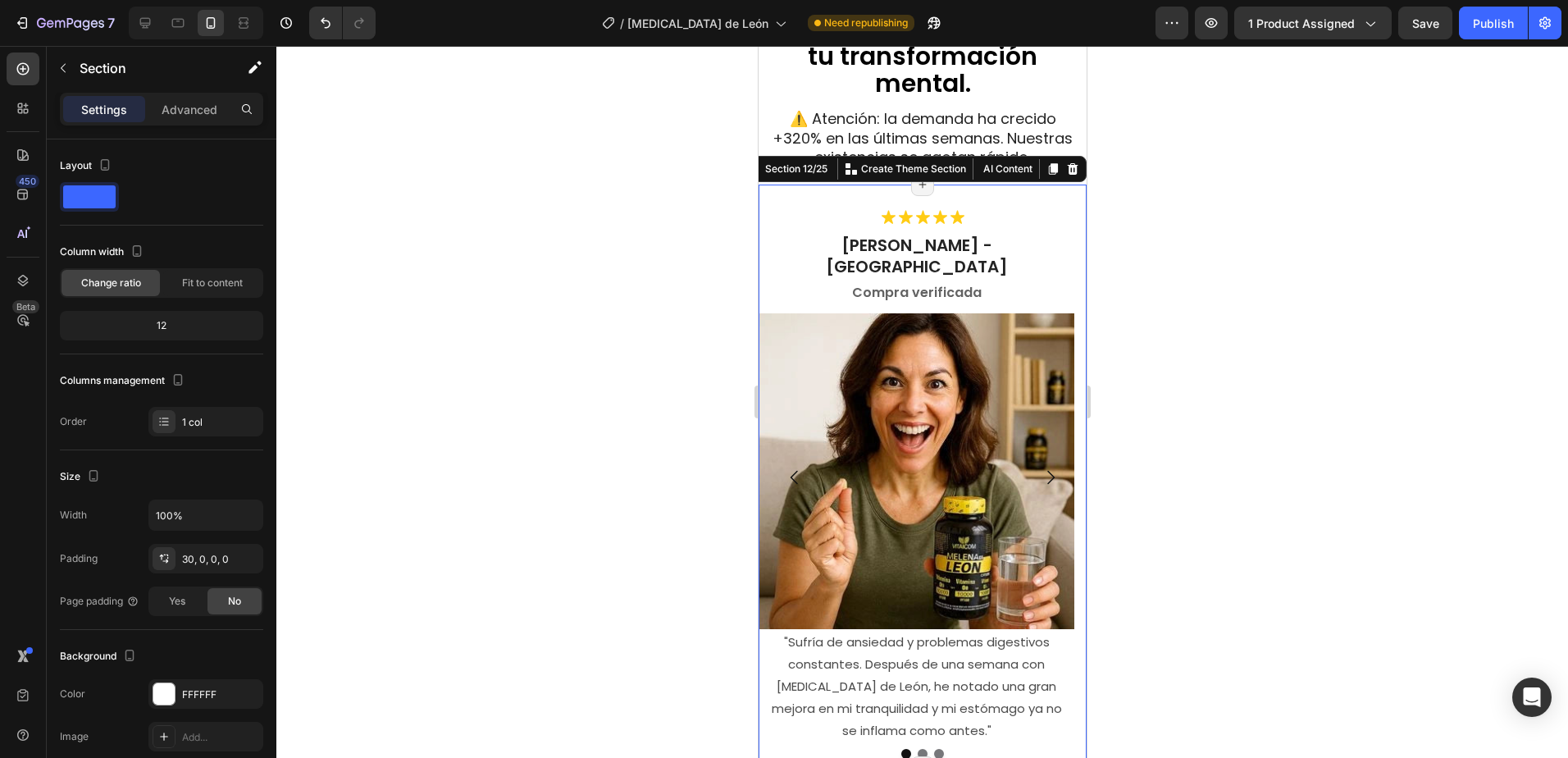
scroll to position [3673, 0]
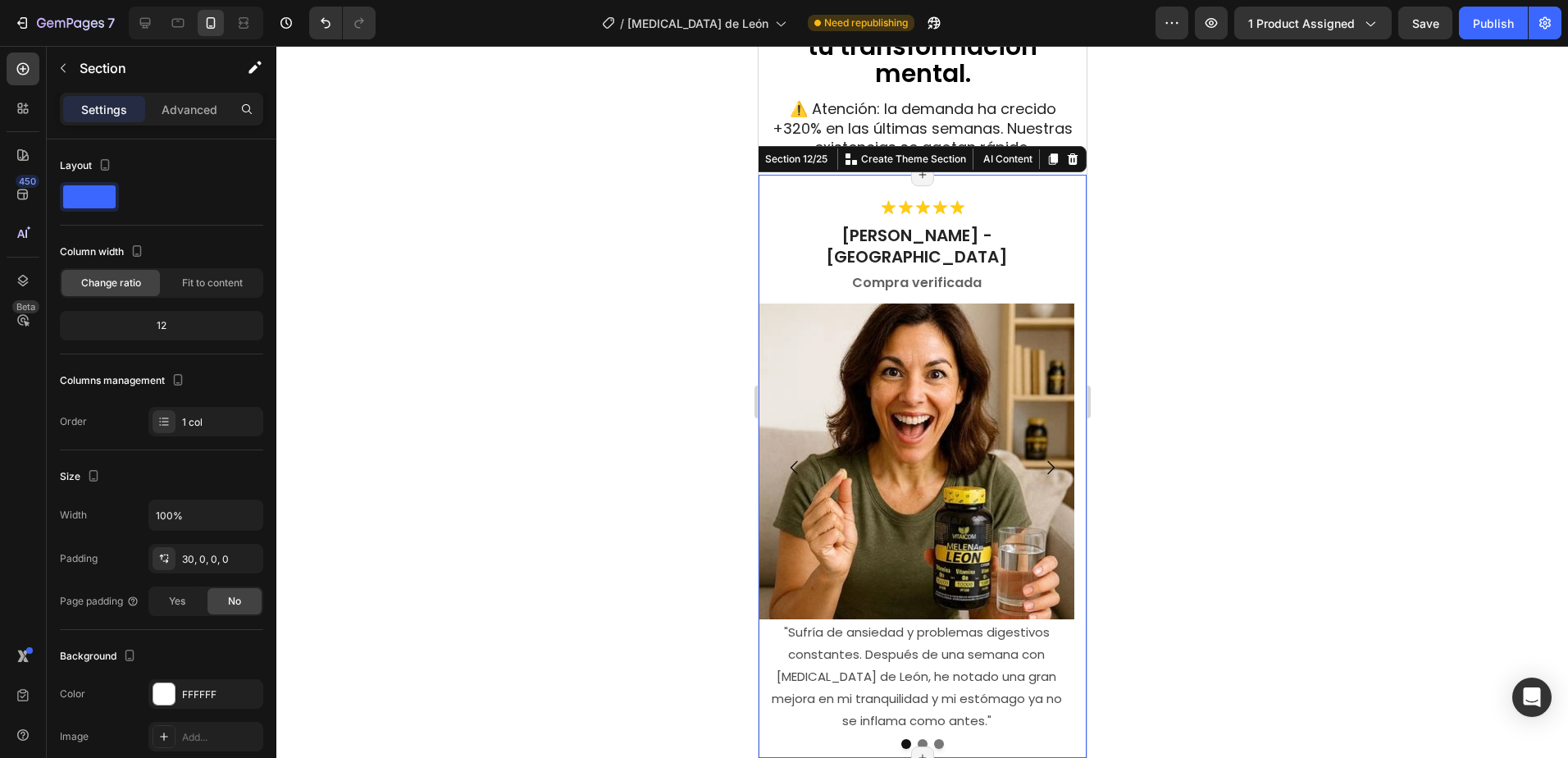
drag, startPoint x: 1311, startPoint y: 305, endPoint x: 1122, endPoint y: 282, distance: 190.4
click at [1311, 304] on div at bounding box center [922, 401] width 1292 height 712
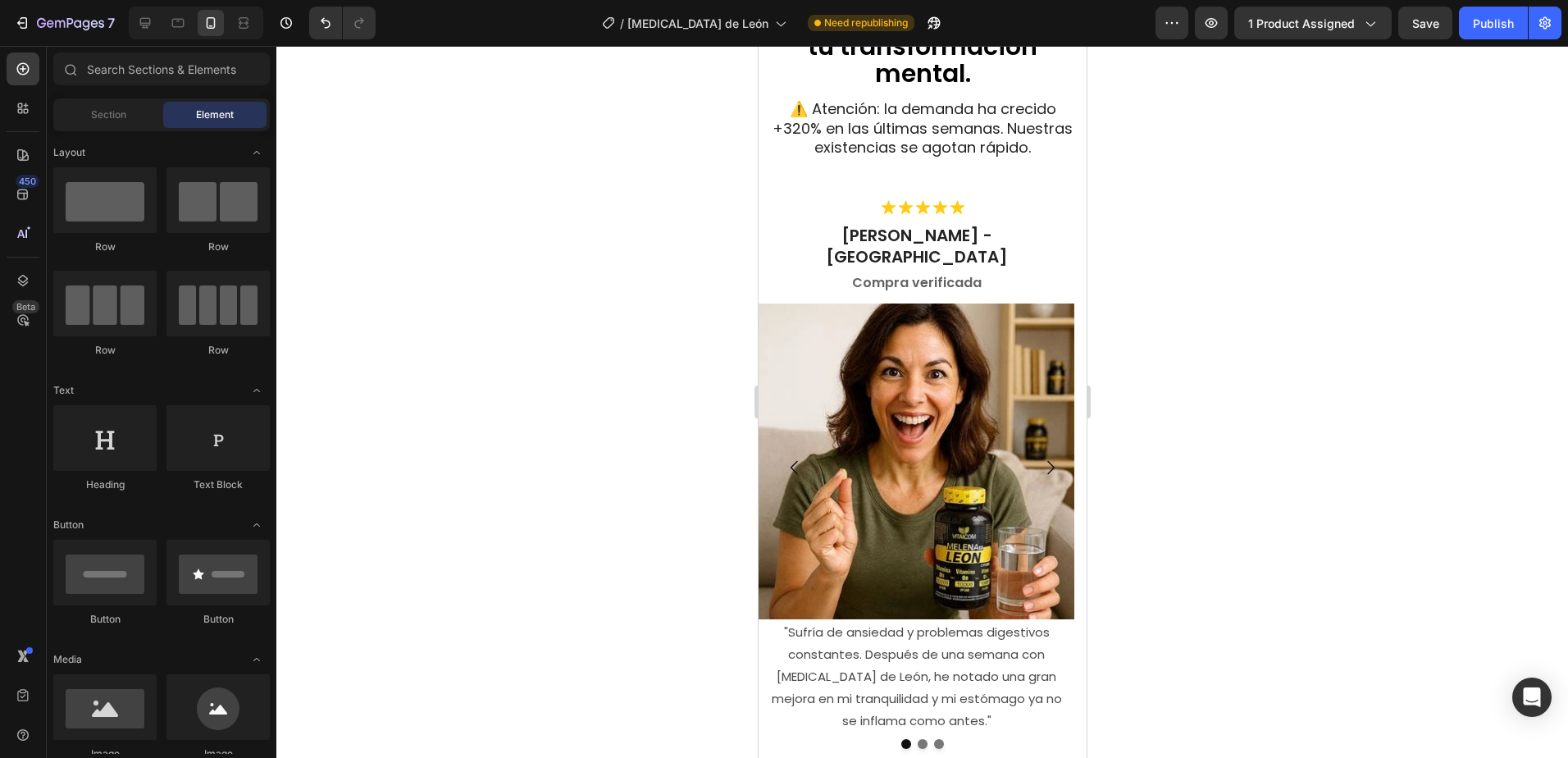
scroll to position [3427, 0]
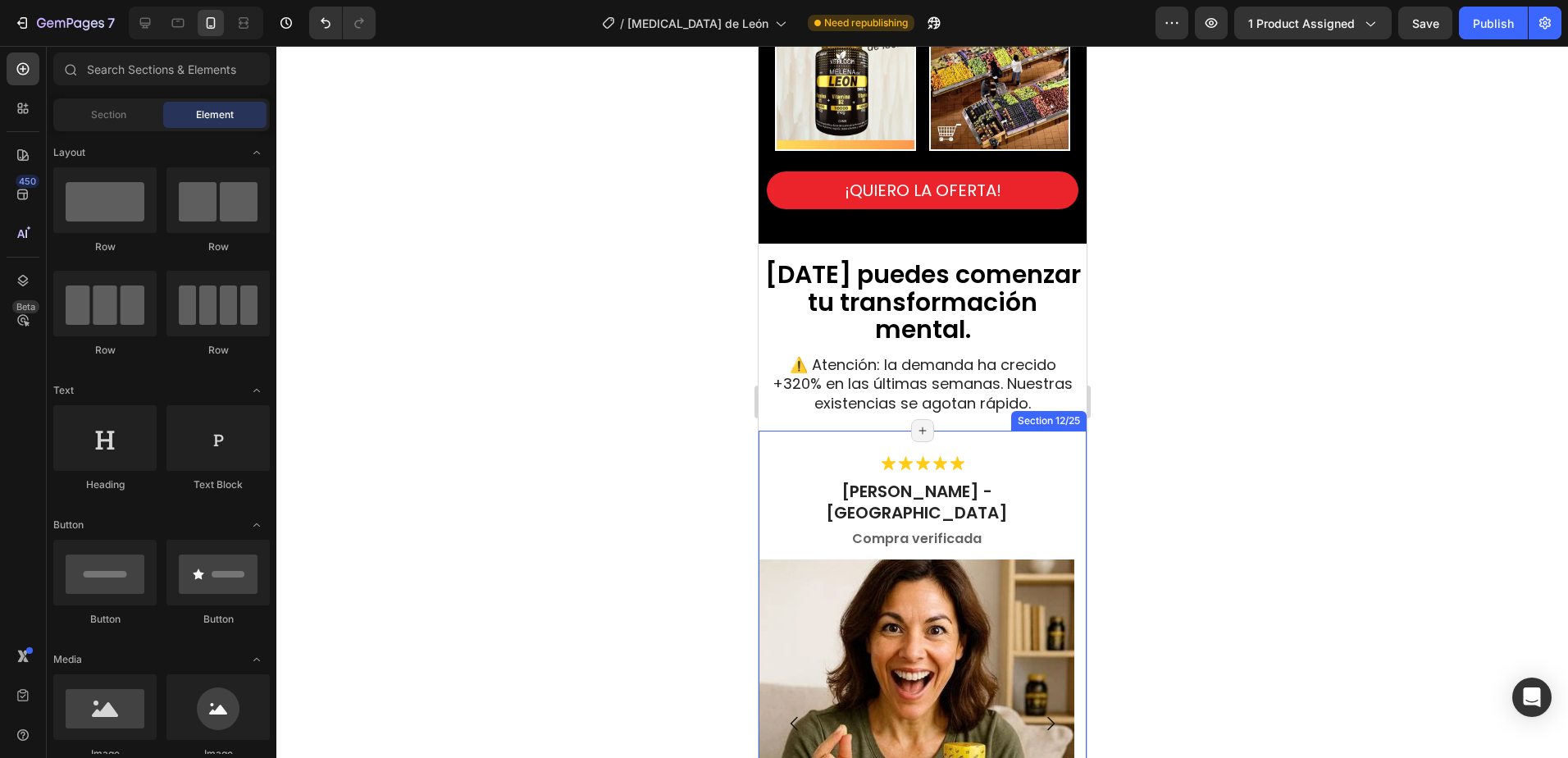
click at [793, 434] on div "Icon Icon Icon Icon Icon Icon List [PERSON_NAME] - Bogotá Heading Compra verifi…" at bounding box center [922, 721] width 328 height 583
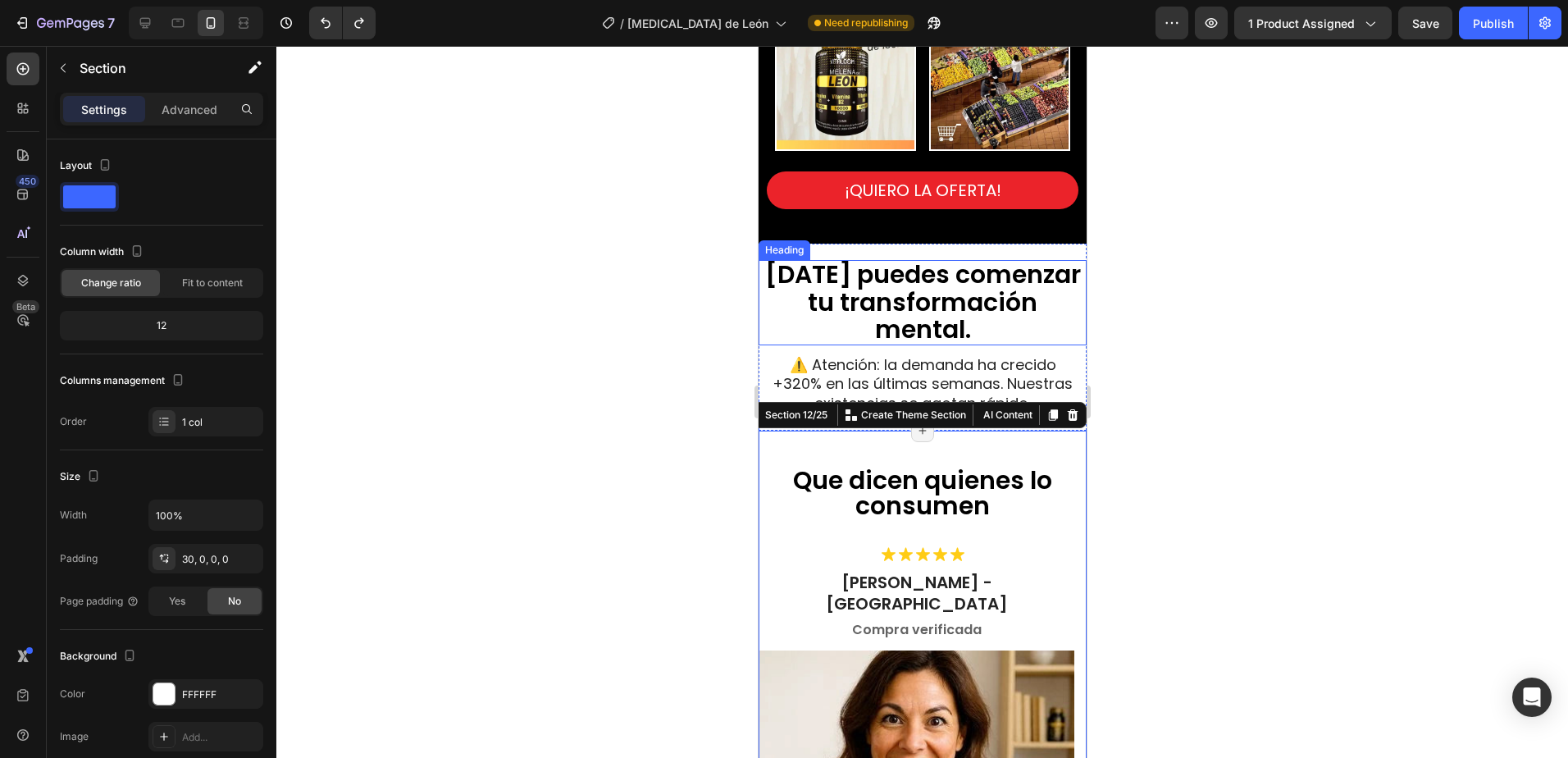
click at [769, 283] on h2 "[DATE] puedes comenzar tu transformación mental." at bounding box center [921, 302] width 319 height 85
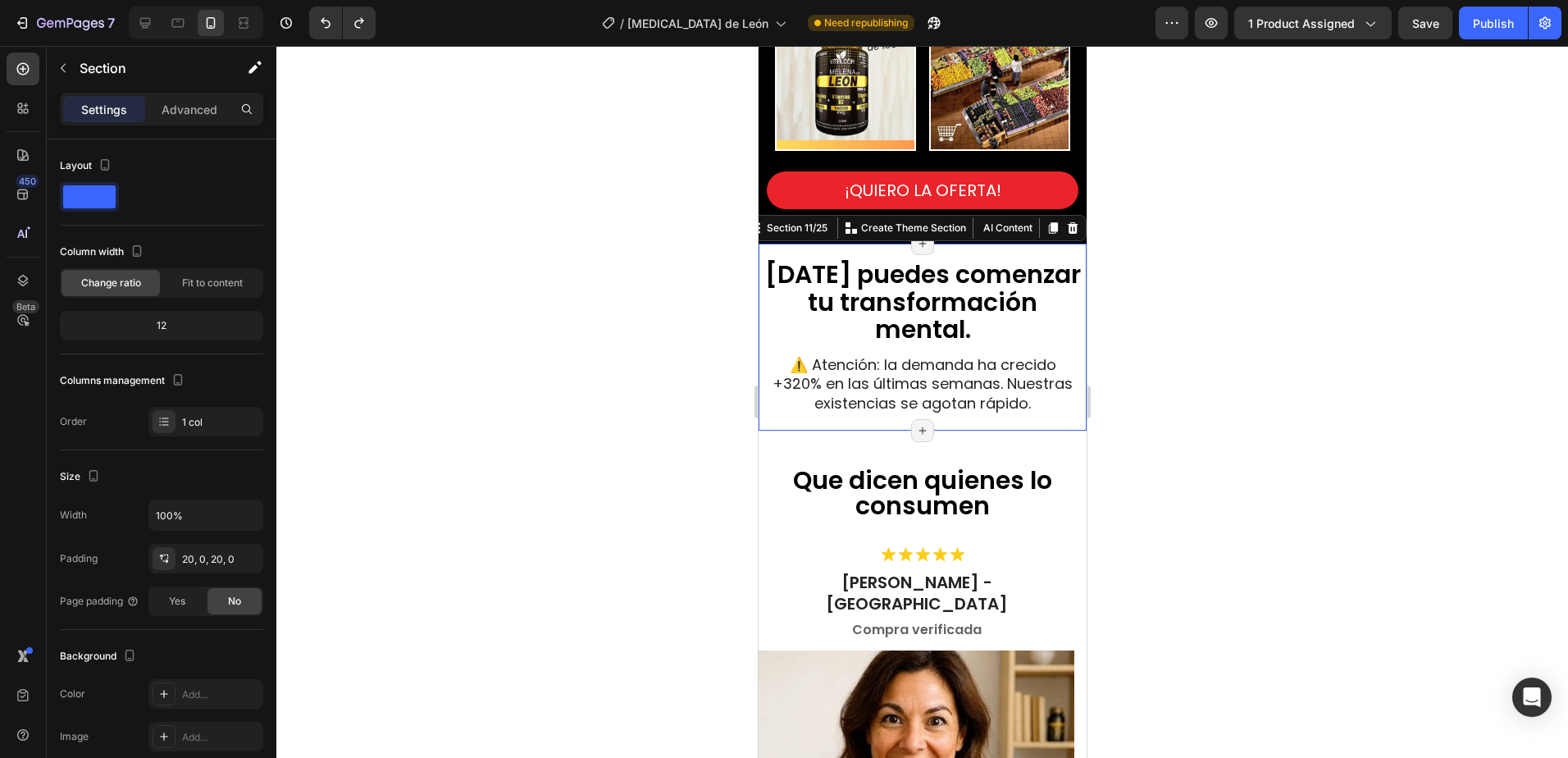
click at [766, 410] on div "[DATE] puedes comenzar tu transformación mental. Heading ⚠️ Atención: la demand…" at bounding box center [922, 336] width 328 height 187
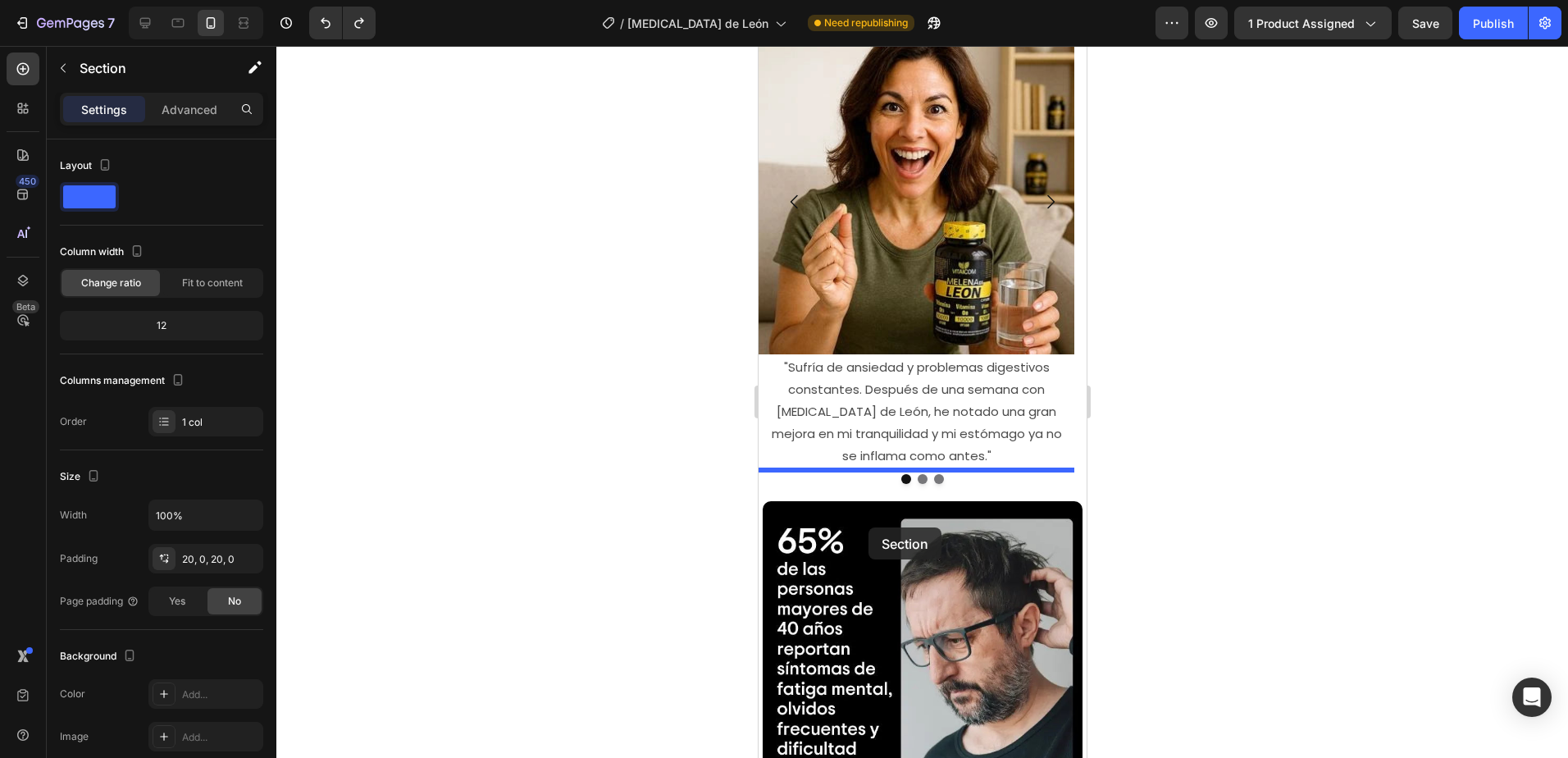
drag, startPoint x: 782, startPoint y: 225, endPoint x: 867, endPoint y: 527, distance: 313.7
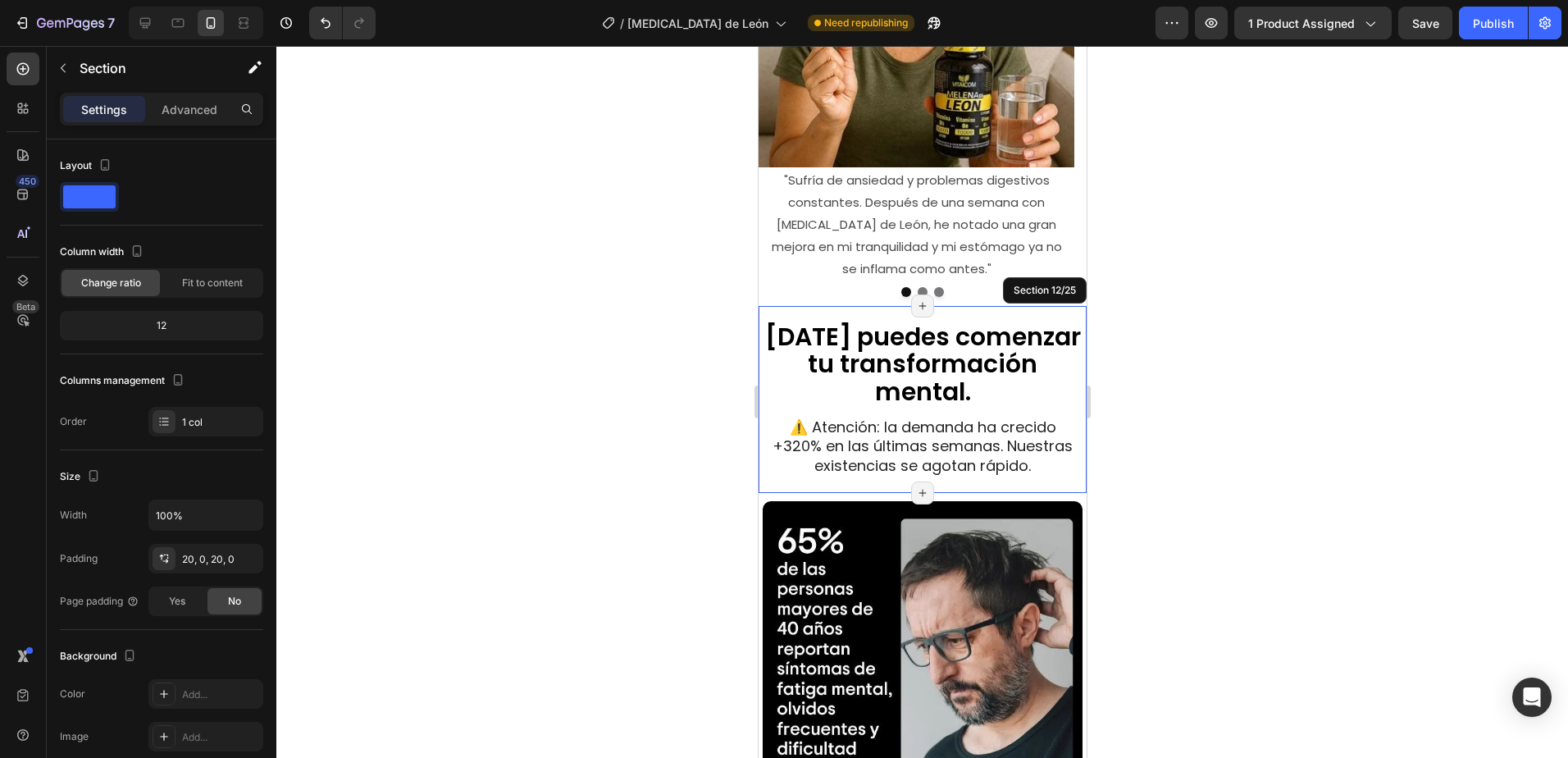
scroll to position [3842, 0]
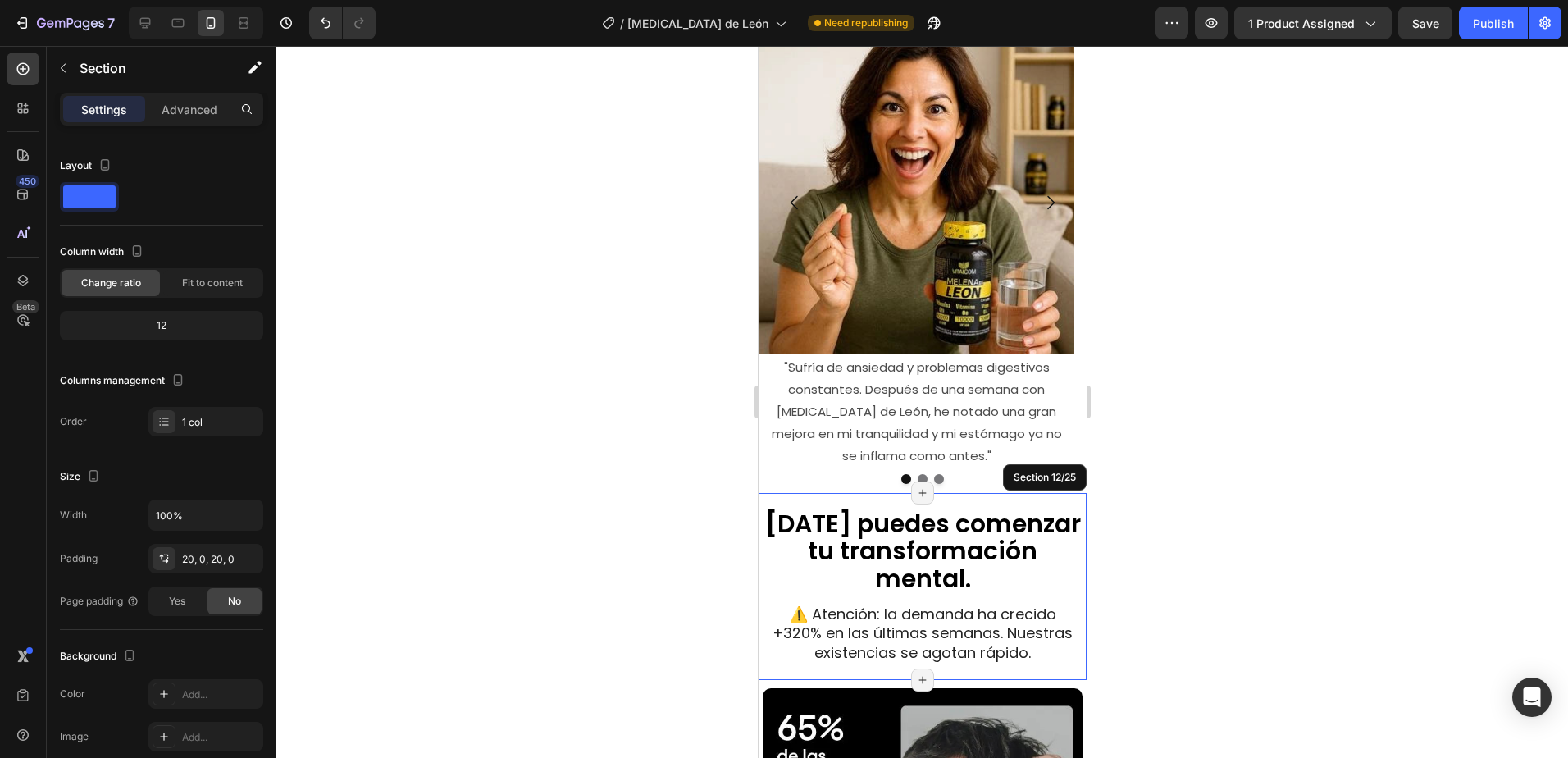
click at [1261, 437] on div at bounding box center [922, 401] width 1292 height 712
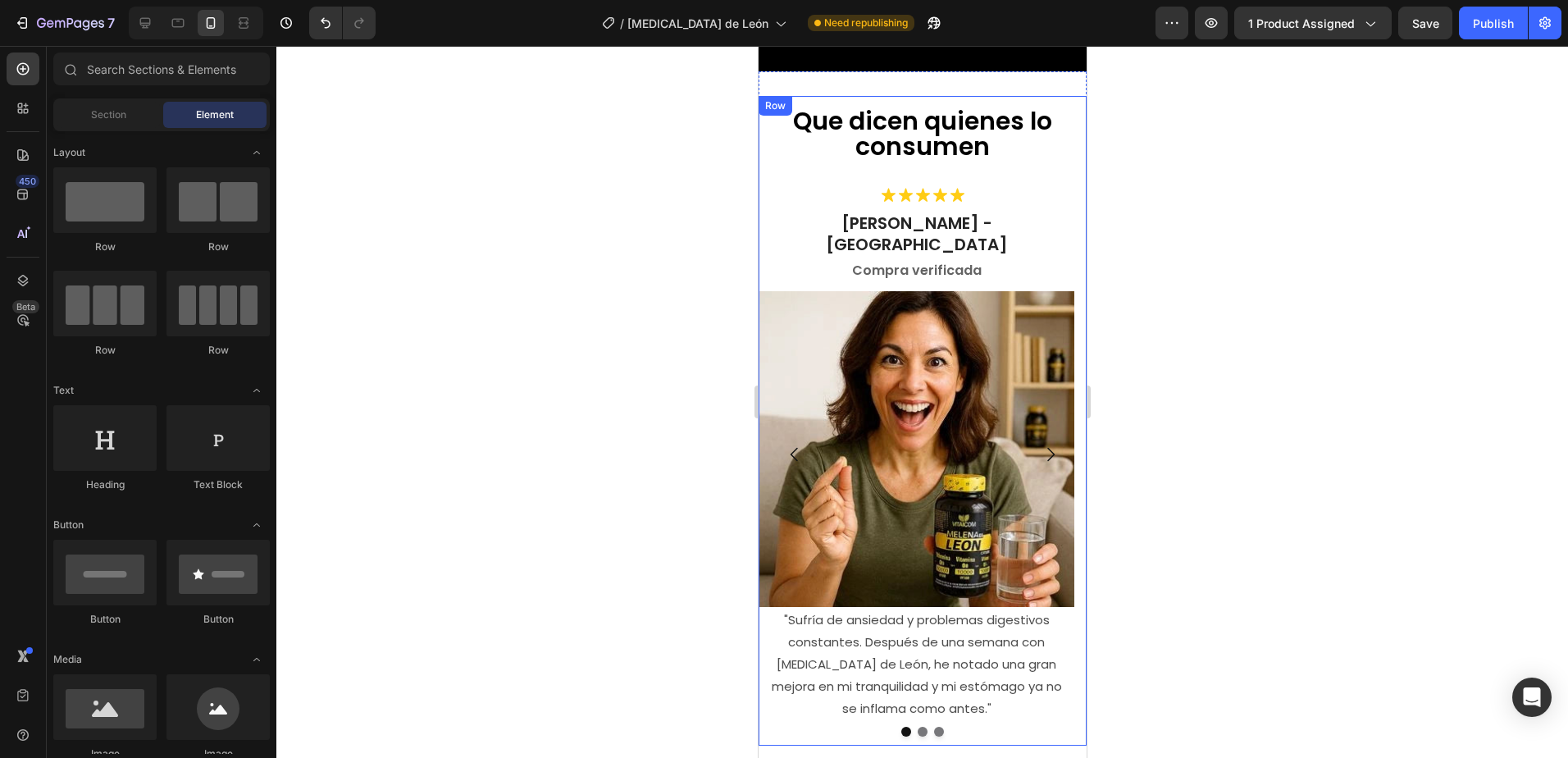
scroll to position [3514, 0]
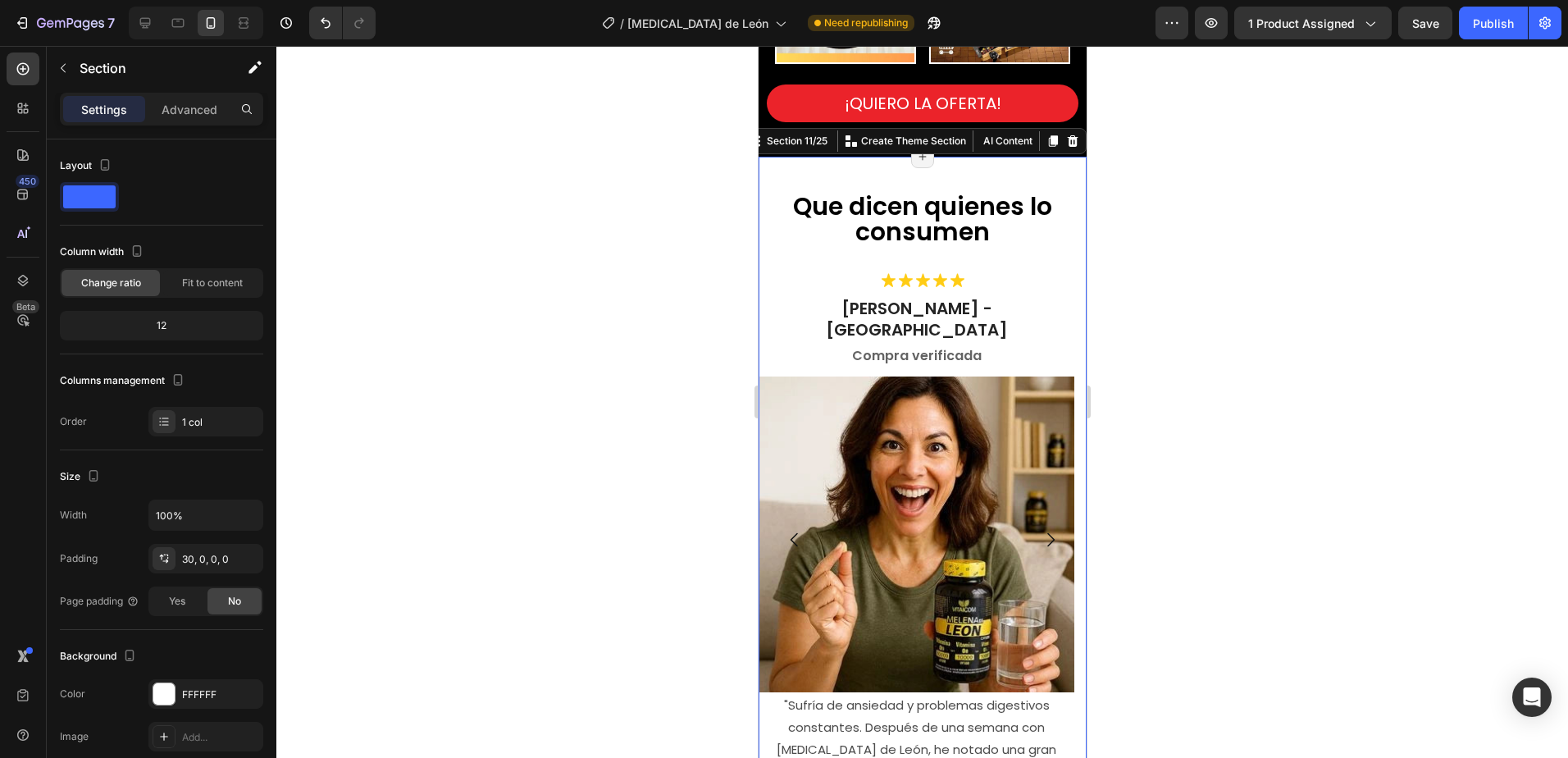
click at [965, 156] on div "Que dicen quienes lo consumen Heading Icon Icon Icon Icon Icon Icon List [PERSO…" at bounding box center [922, 493] width 328 height 674
click at [192, 117] on p "Advanced" at bounding box center [189, 109] width 56 height 17
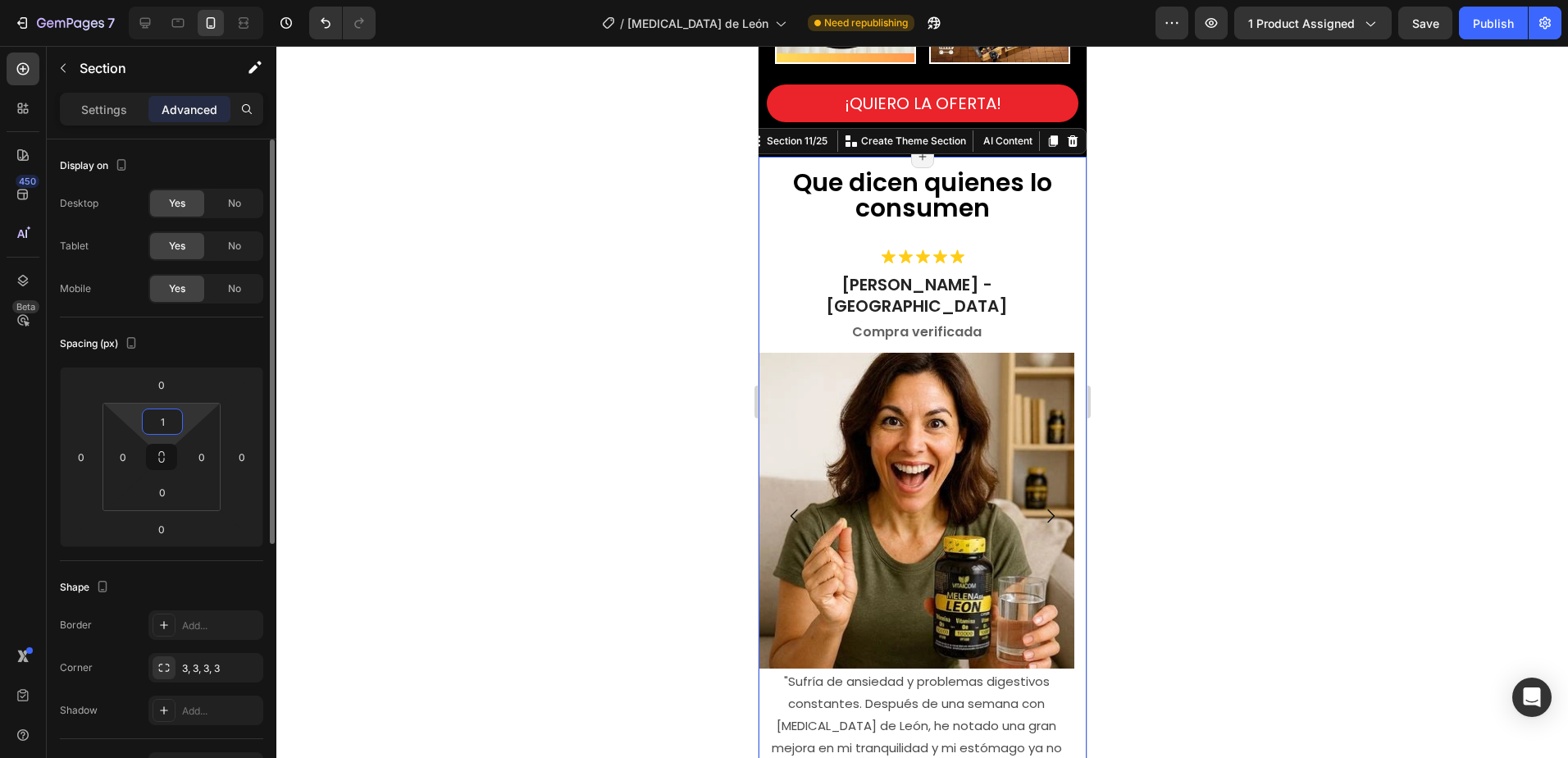
type input "10"
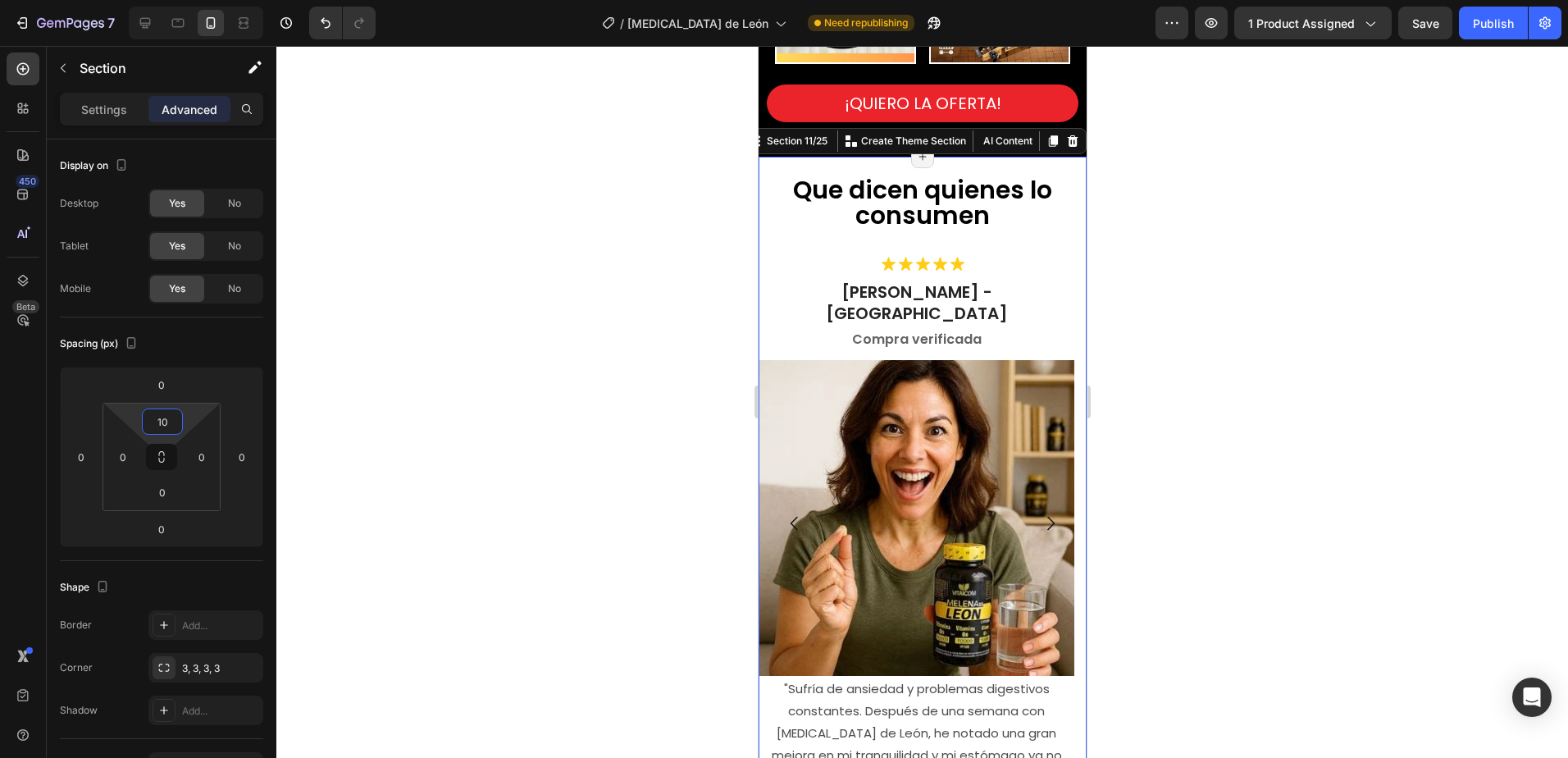
click at [515, 377] on div at bounding box center [922, 401] width 1292 height 712
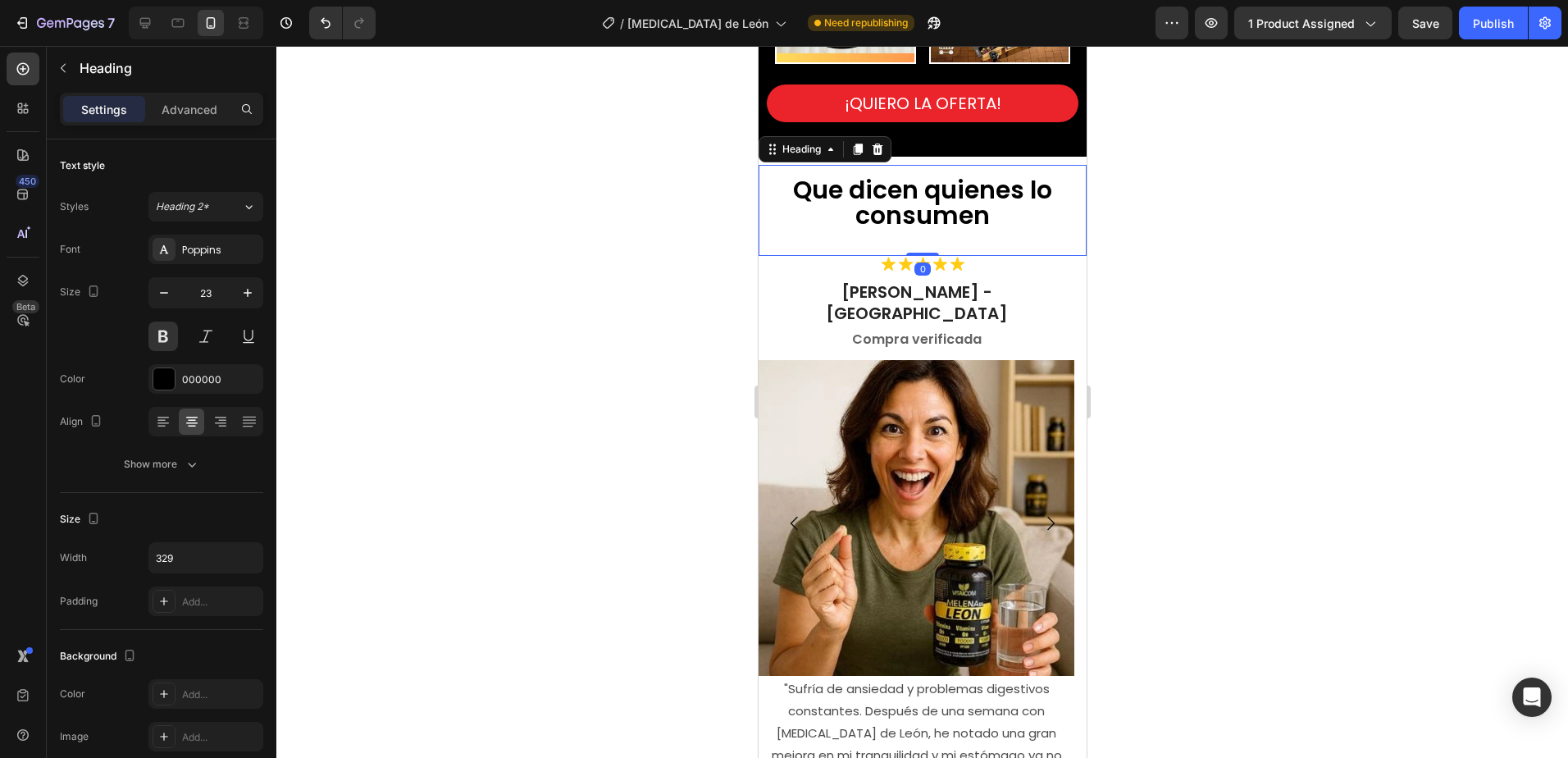
click at [938, 204] on span "Que dicen quienes lo consumen" at bounding box center [921, 203] width 259 height 61
click at [185, 113] on p "Advanced" at bounding box center [189, 109] width 56 height 17
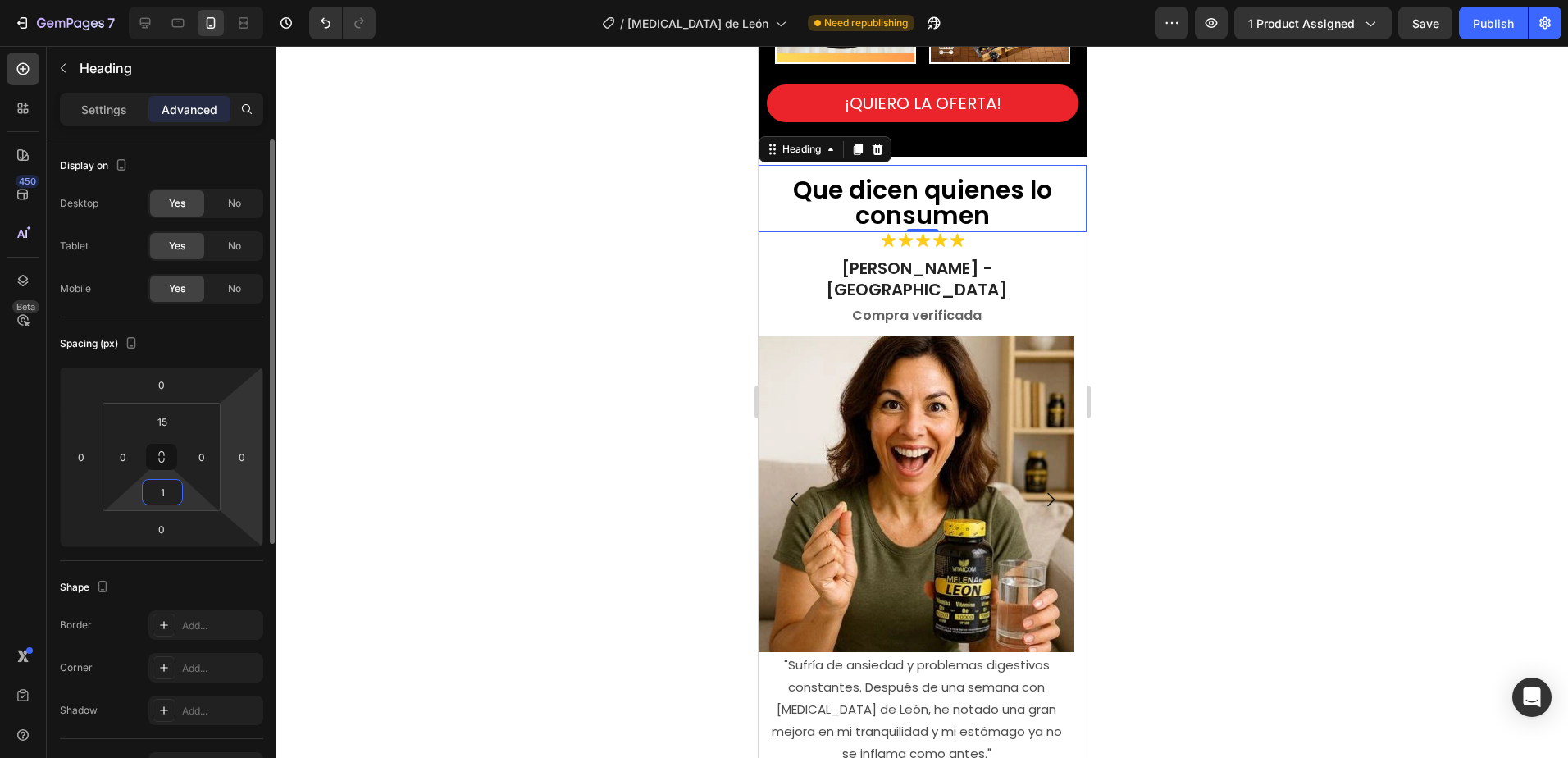
type input "15"
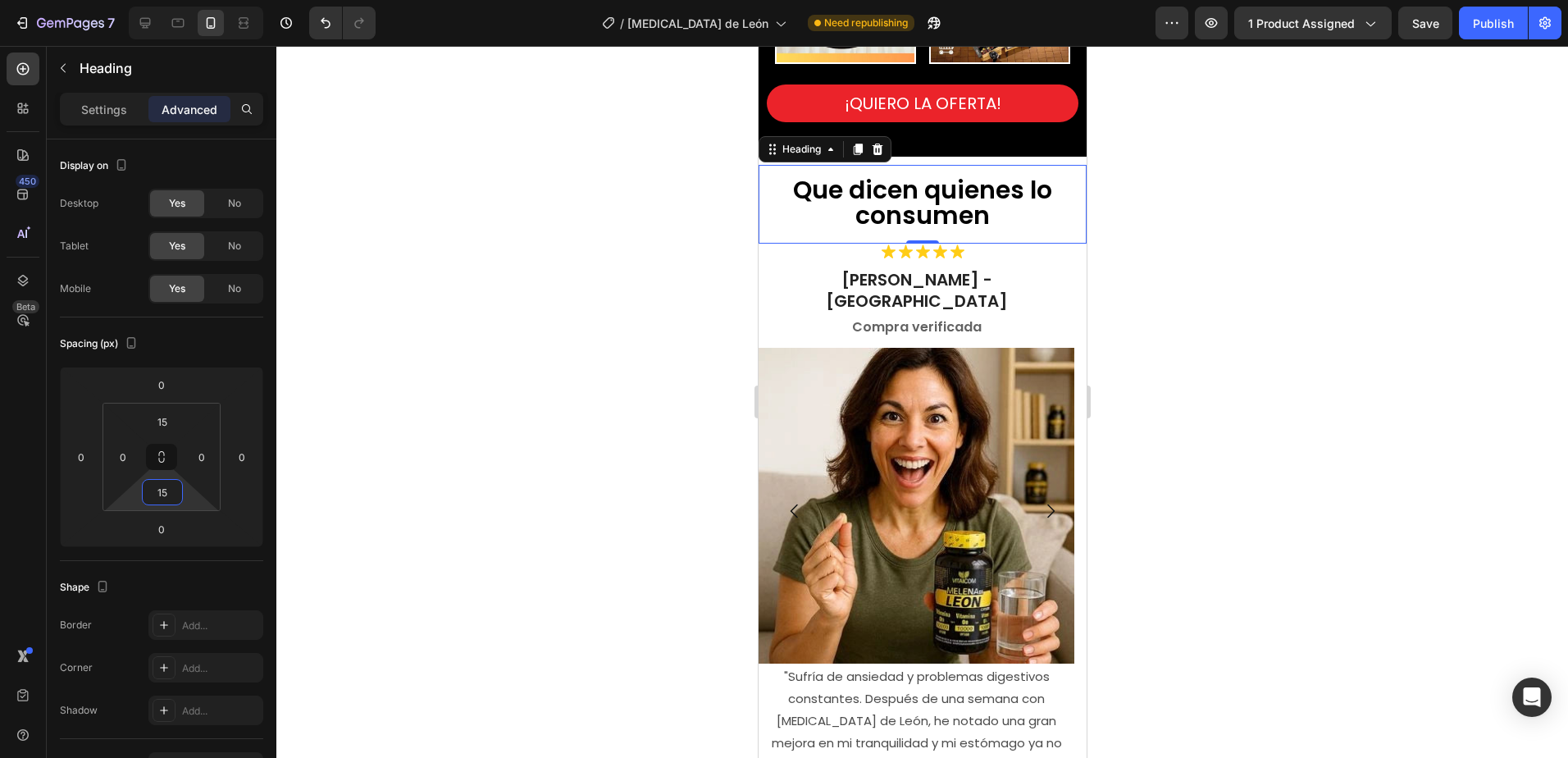
drag, startPoint x: 1188, startPoint y: 199, endPoint x: 1112, endPoint y: 171, distance: 81.0
click at [1189, 198] on div at bounding box center [922, 401] width 1292 height 712
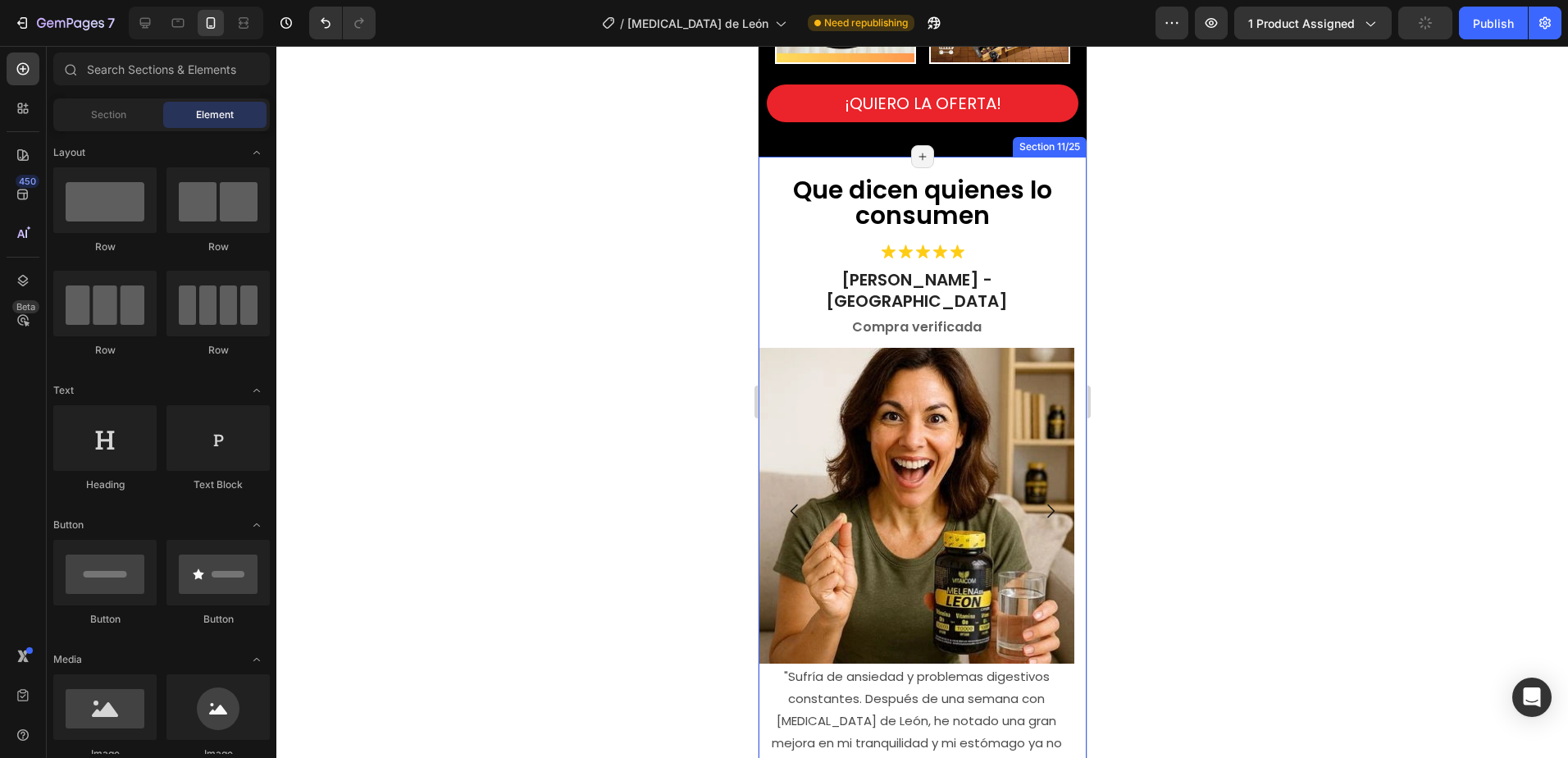
click at [864, 156] on div "Que dicen quienes lo consumen Heading Icon Icon Icon Icon Icon Icon List [PERSO…" at bounding box center [922, 478] width 328 height 645
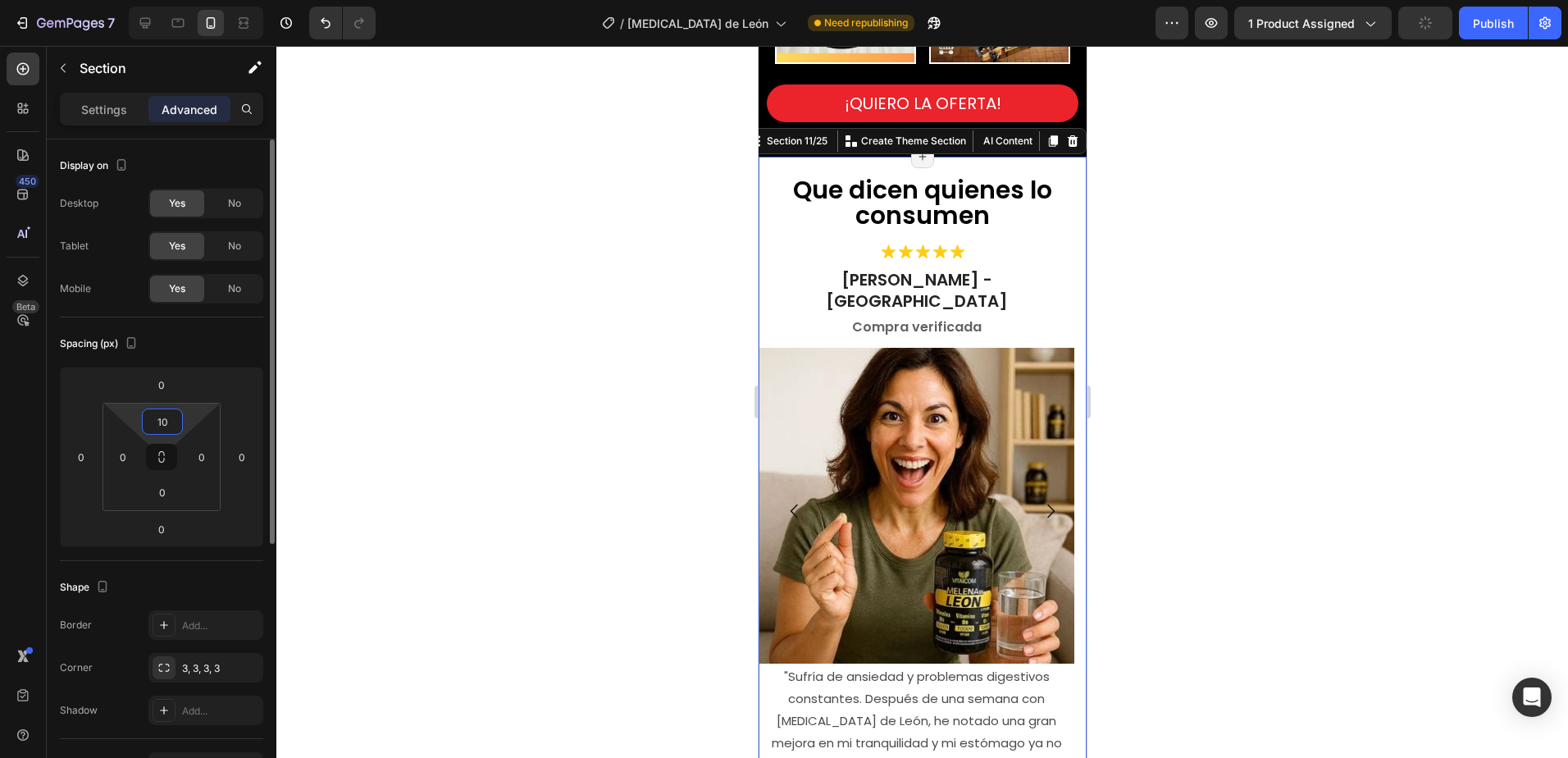
drag, startPoint x: 168, startPoint y: 412, endPoint x: 254, endPoint y: 344, distance: 109.6
click at [169, 412] on input "10" at bounding box center [162, 422] width 33 height 25
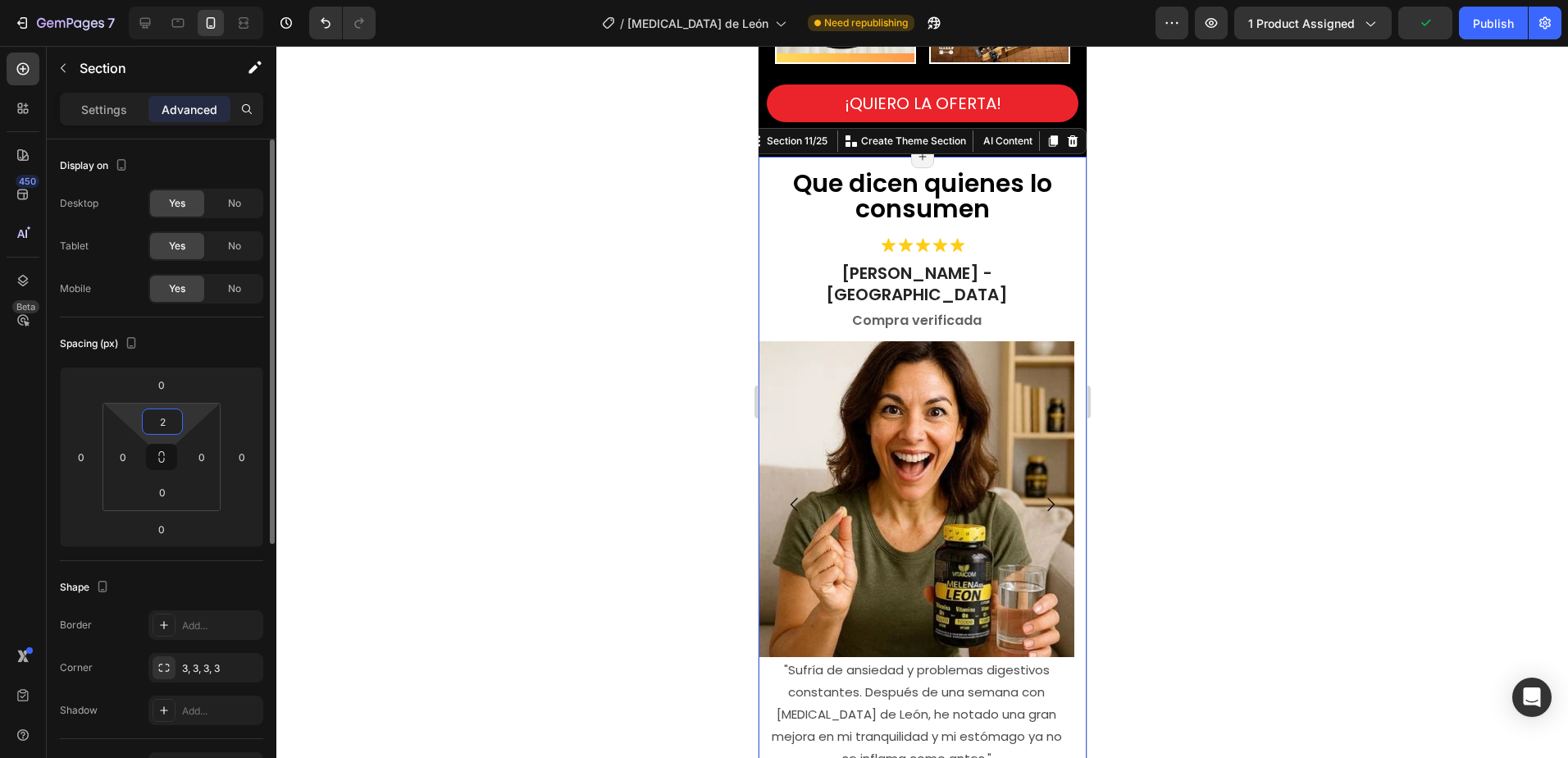
type input "20"
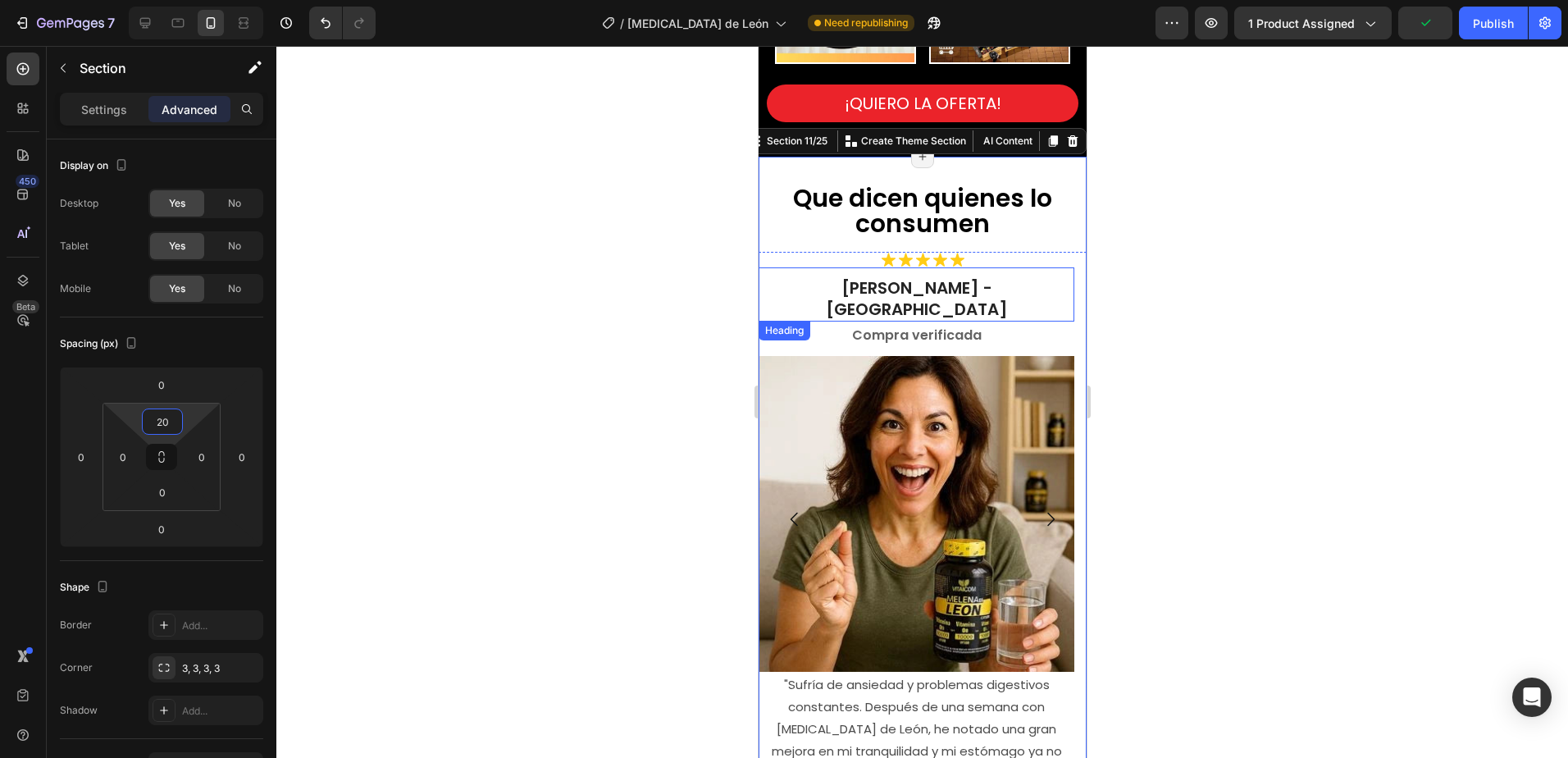
click at [1228, 275] on div at bounding box center [922, 401] width 1292 height 712
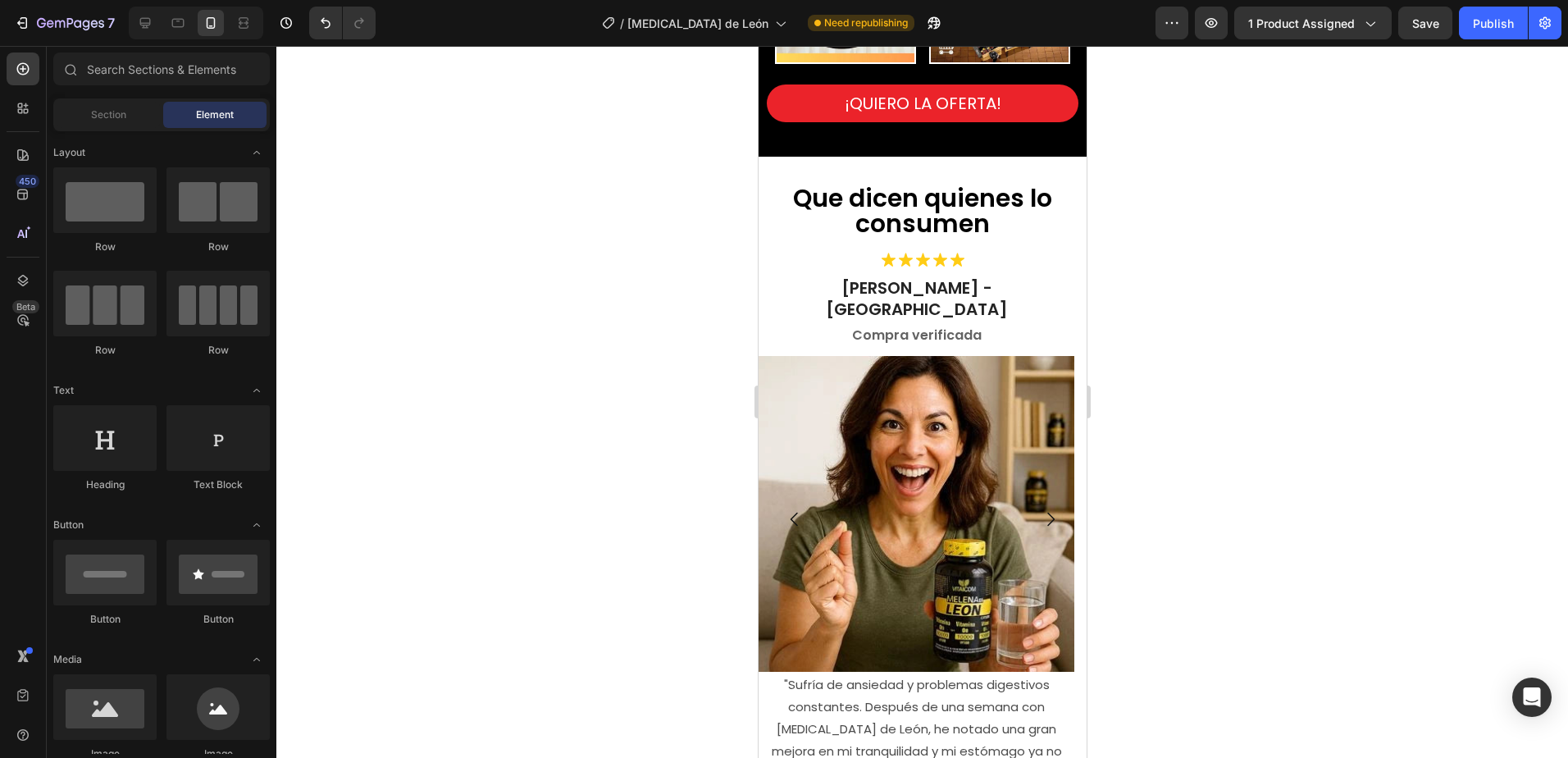
drag, startPoint x: 1425, startPoint y: 238, endPoint x: 1301, endPoint y: 270, distance: 128.1
click at [1425, 236] on div at bounding box center [922, 401] width 1292 height 712
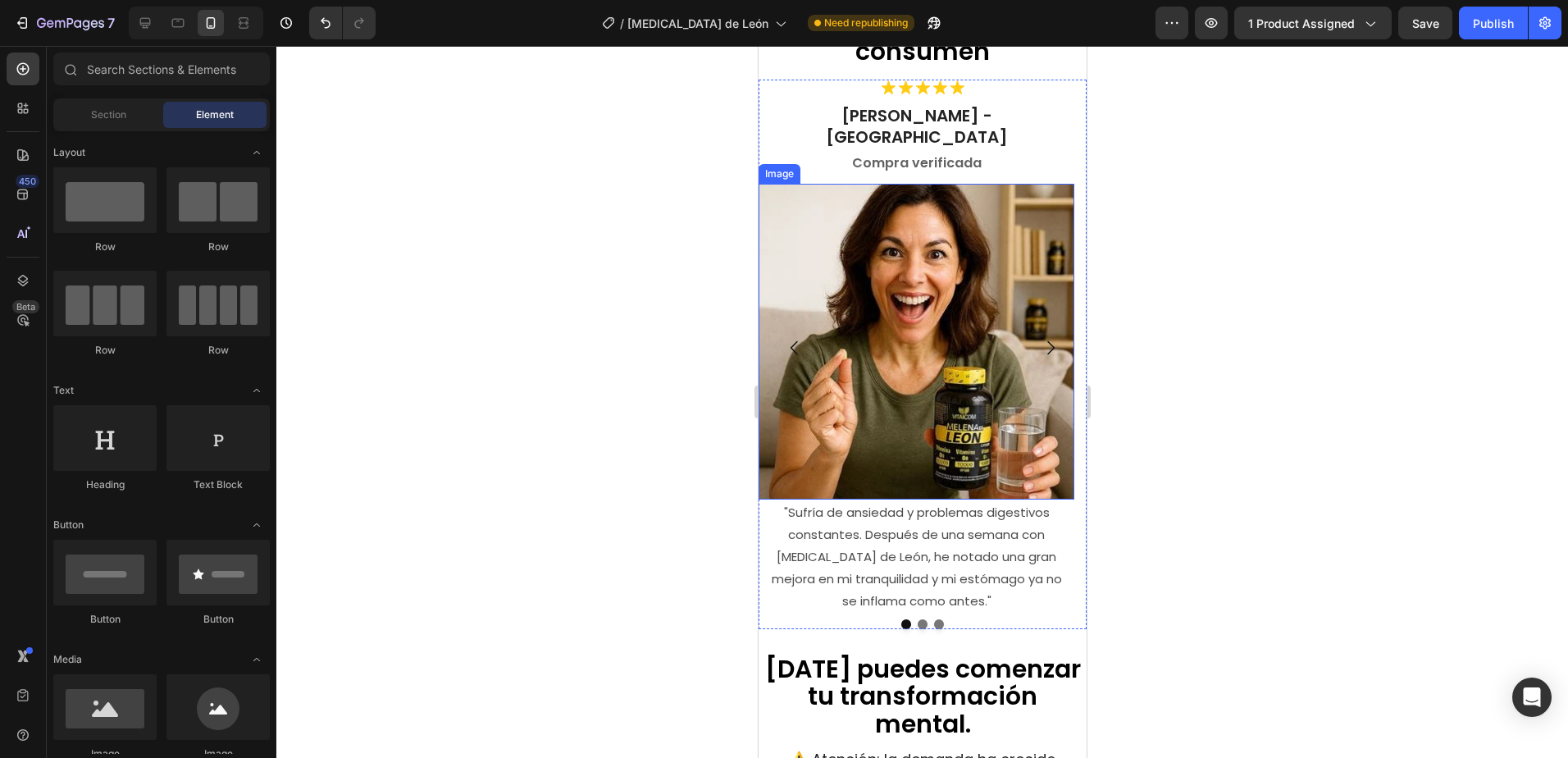
scroll to position [3678, 0]
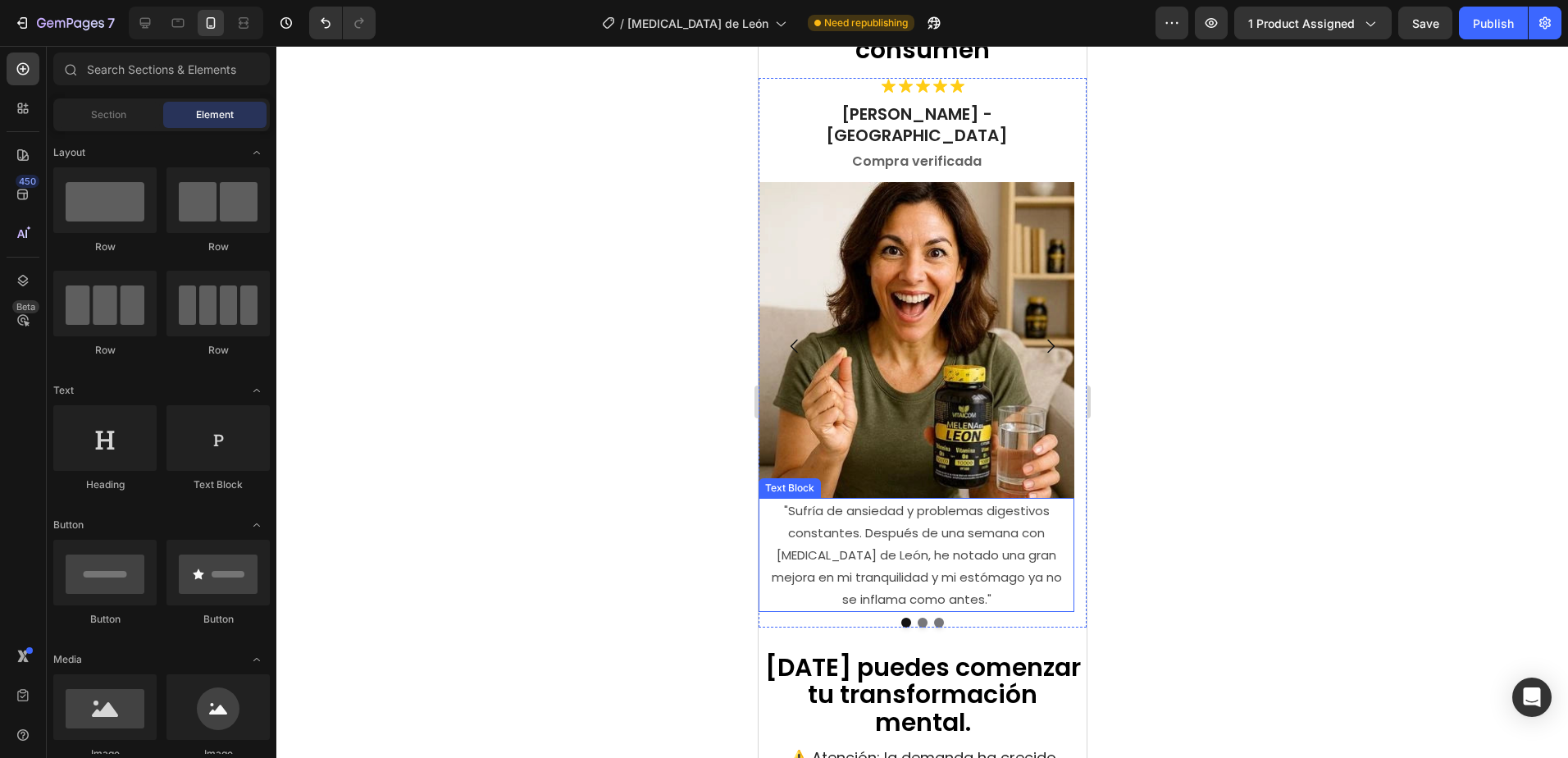
click at [922, 499] on p ""Sufría de ansiedad y problemas digestivos constantes. Después de una semana co…" at bounding box center [916, 554] width 304 height 111
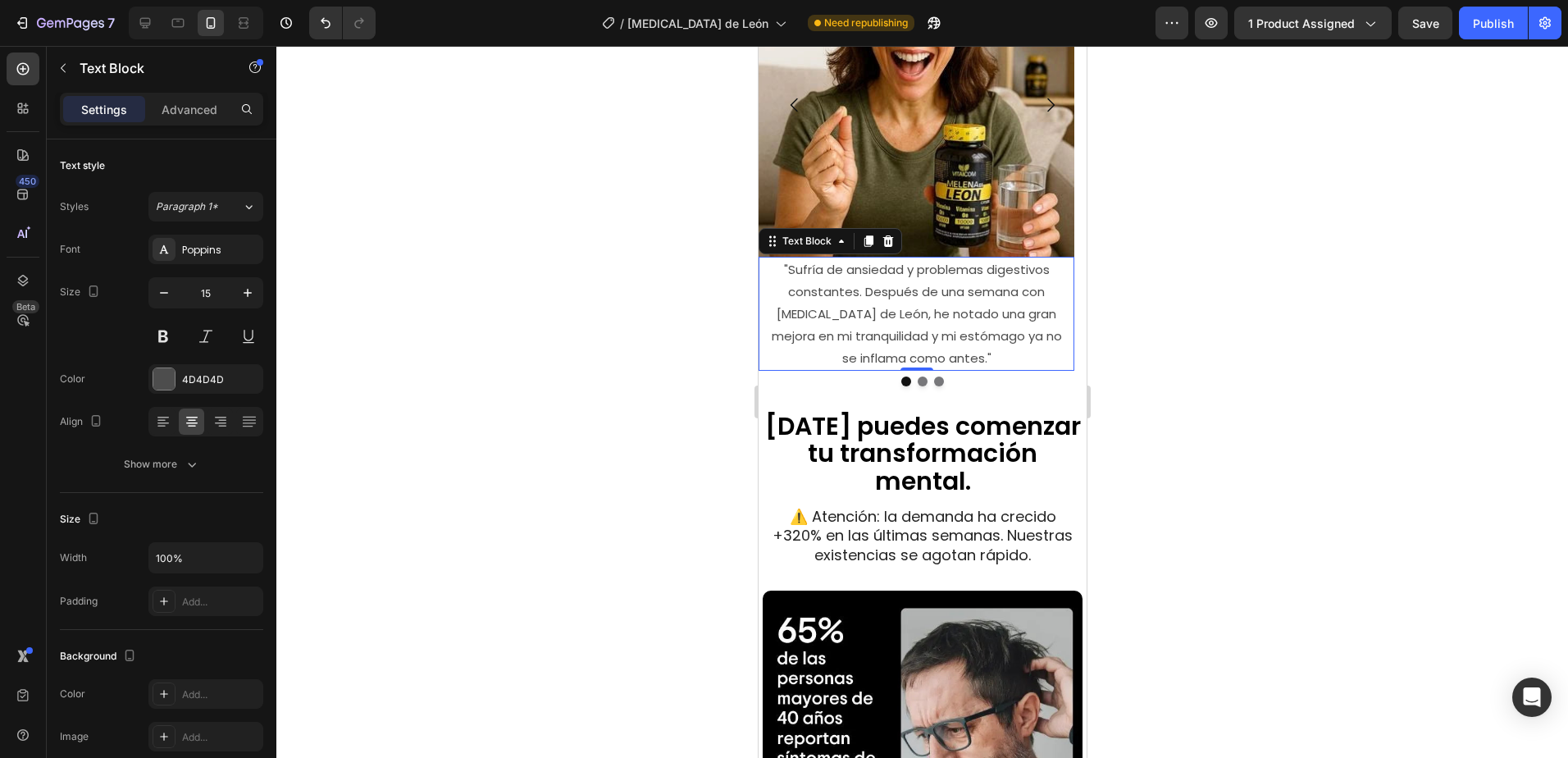
scroll to position [3924, 0]
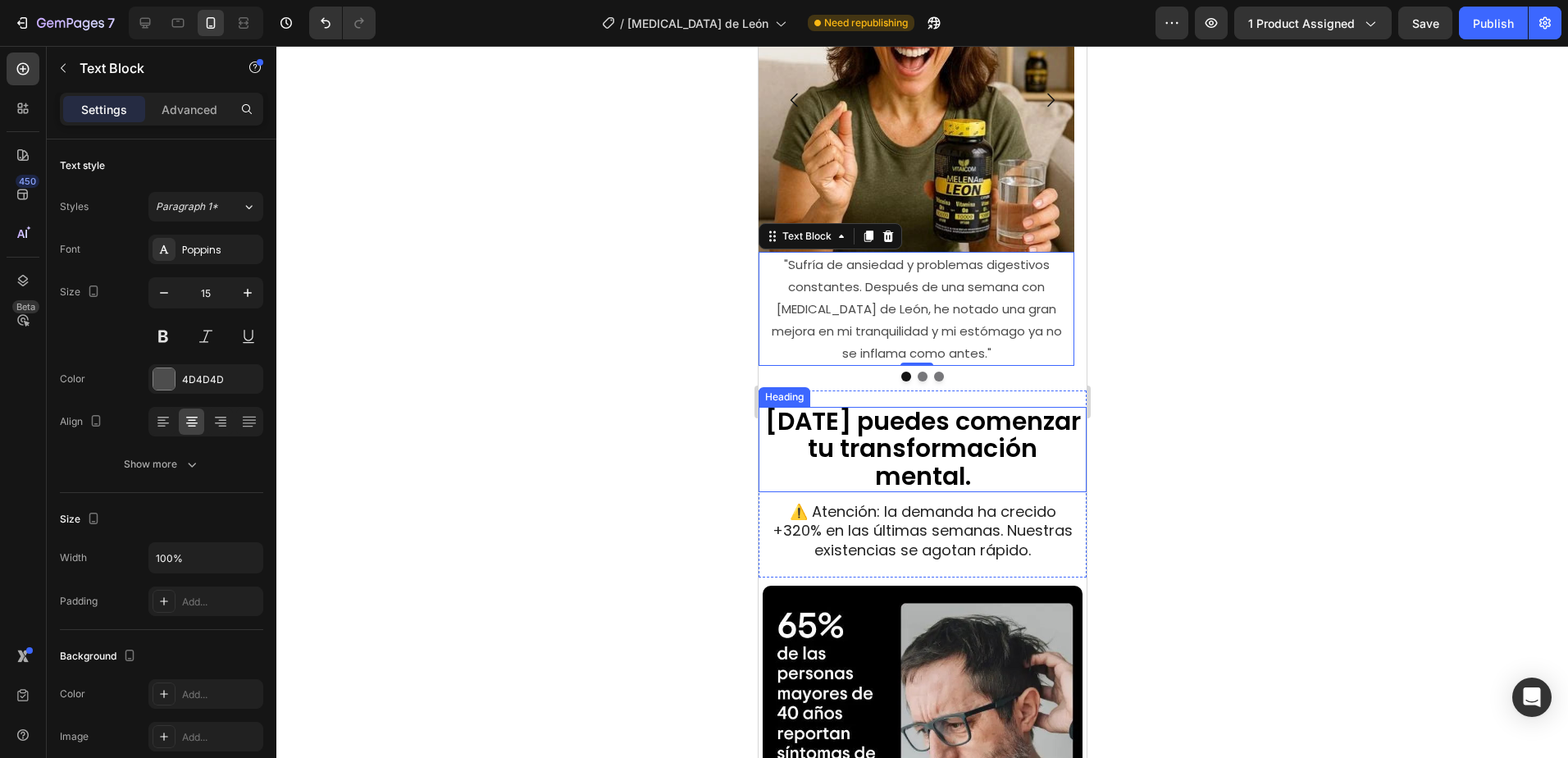
click at [949, 425] on span "[DATE] puedes comenzar tu transformación mental." at bounding box center [921, 448] width 316 height 89
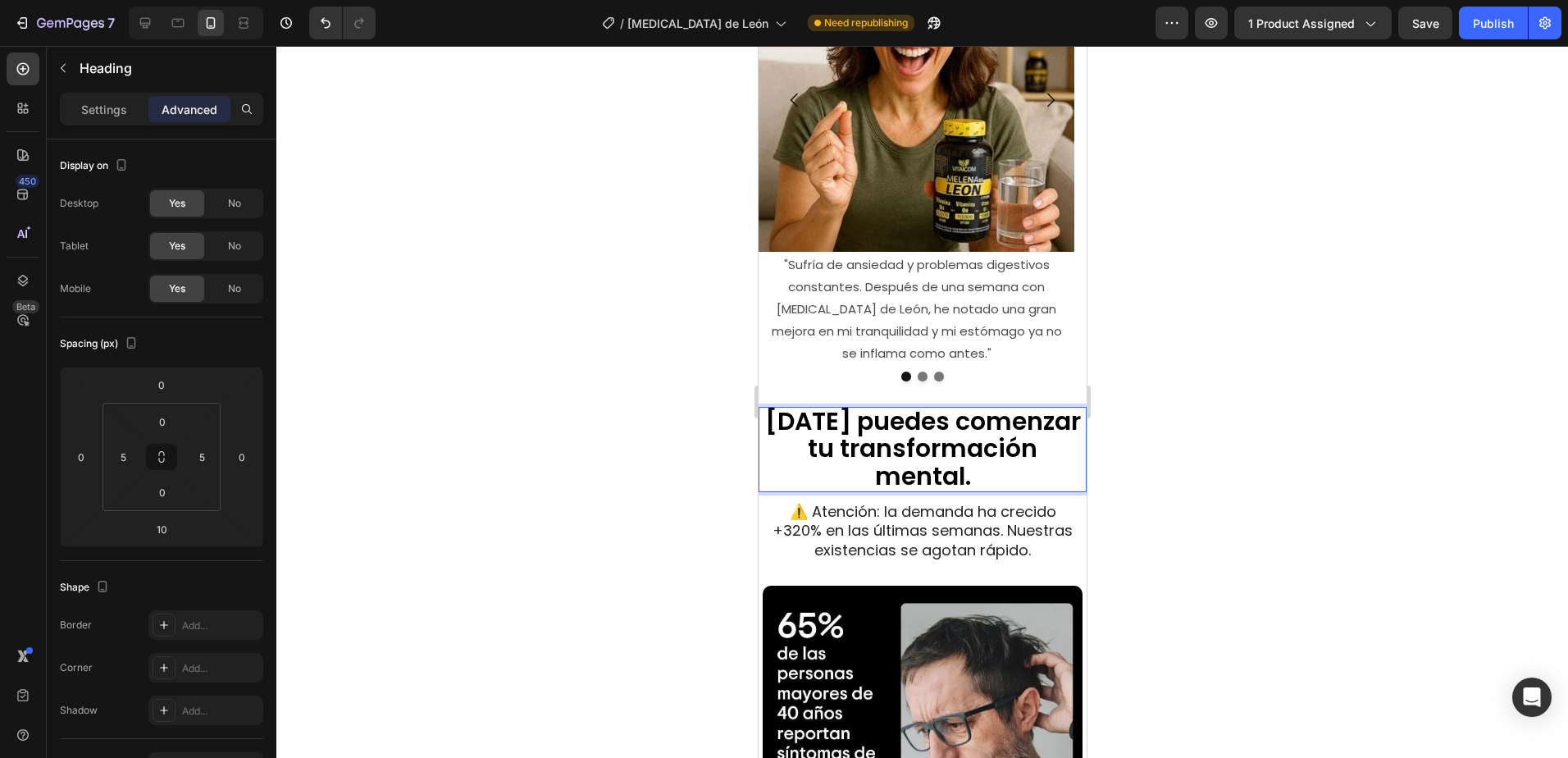
click at [989, 447] on h2 "[DATE] puedes comenzar tu transformación mental." at bounding box center [921, 449] width 319 height 85
click at [969, 454] on p "[DATE] puedes comenzar tu transformación mental." at bounding box center [922, 449] width 317 height 82
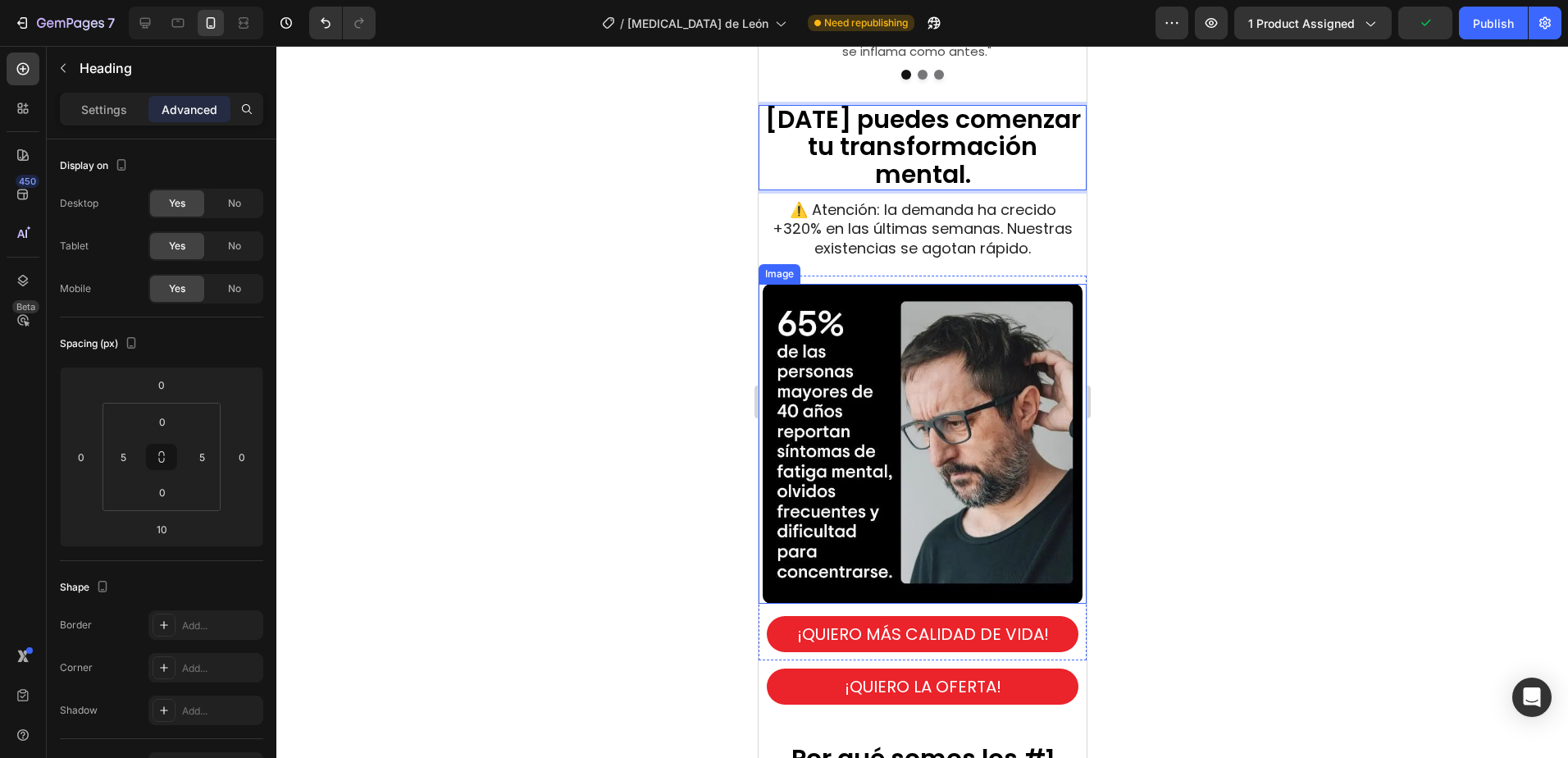
scroll to position [4170, 0]
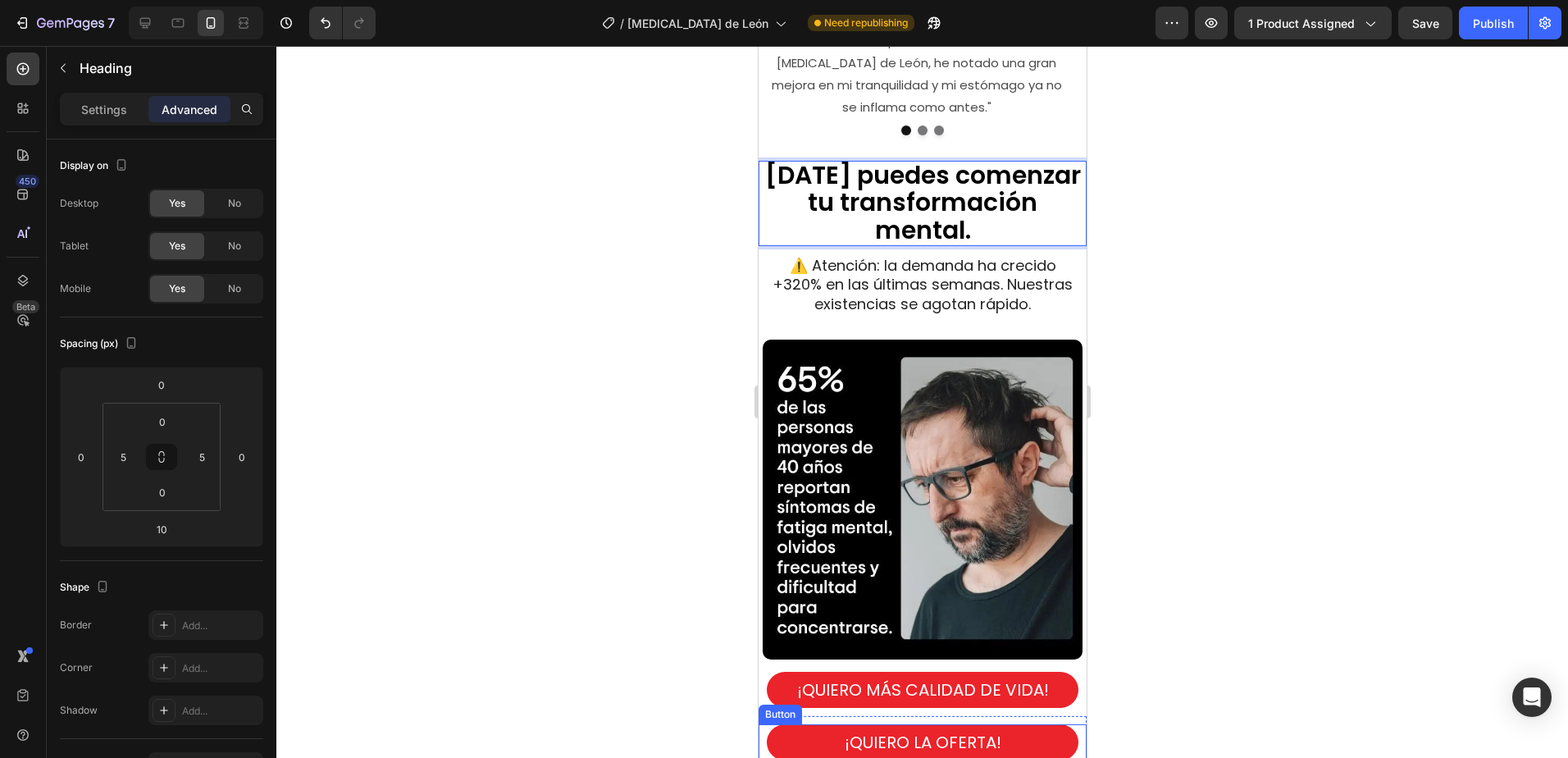
click at [794, 724] on button "¡QUIERO LA OFERTA!" at bounding box center [921, 742] width 312 height 36
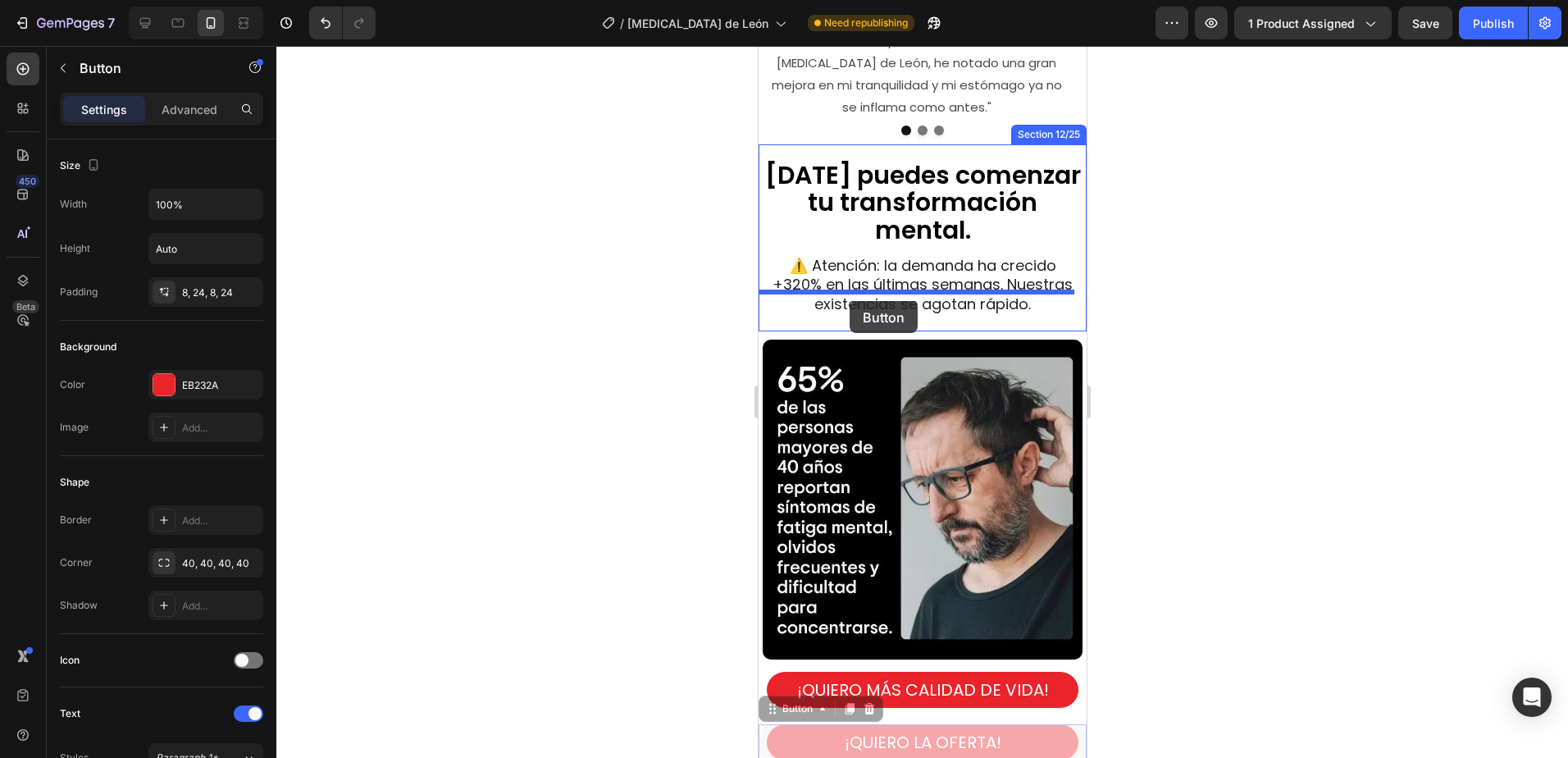
drag, startPoint x: 779, startPoint y: 678, endPoint x: 846, endPoint y: 311, distance: 373.1
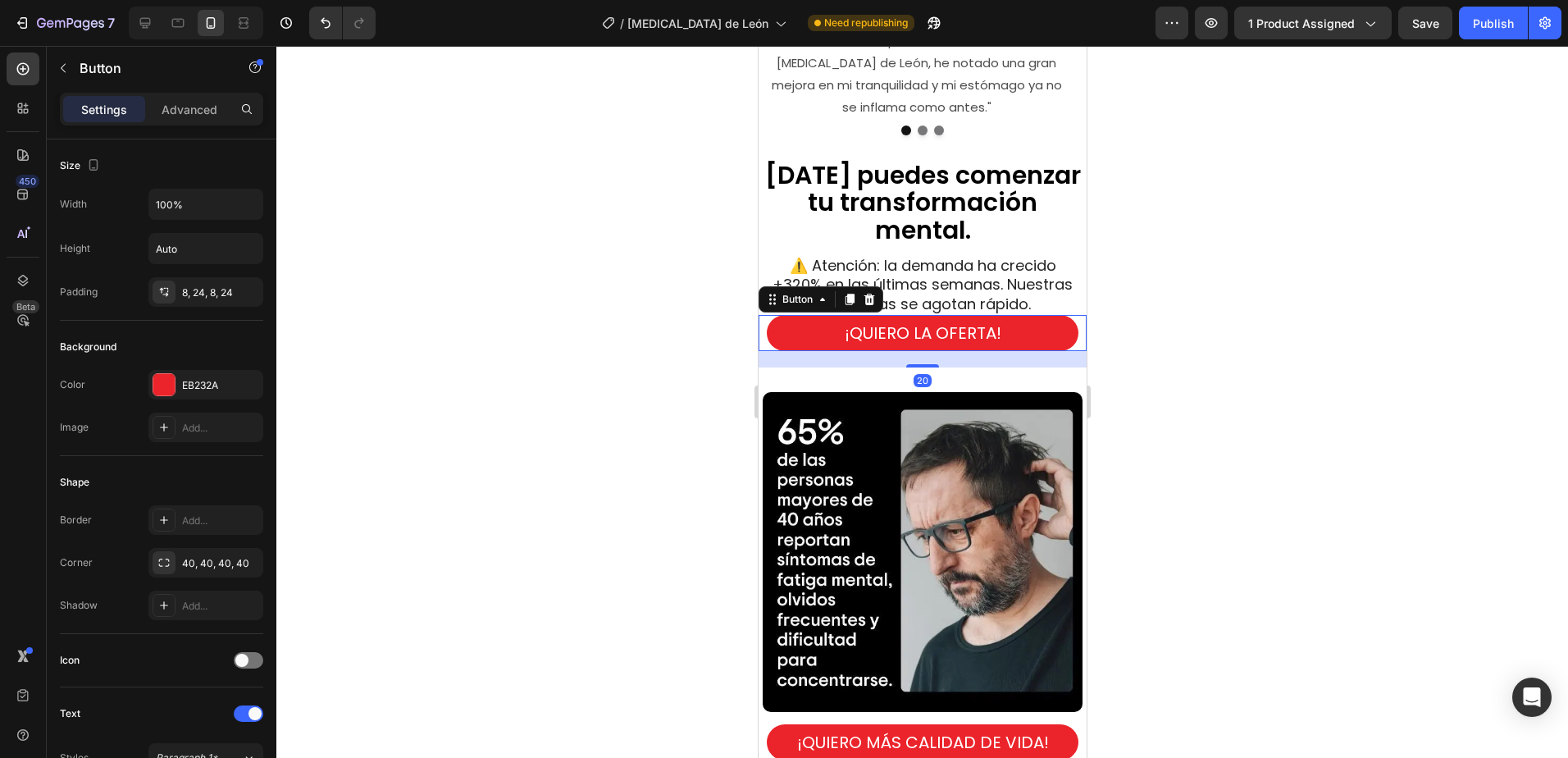
click at [1258, 374] on div at bounding box center [922, 401] width 1292 height 712
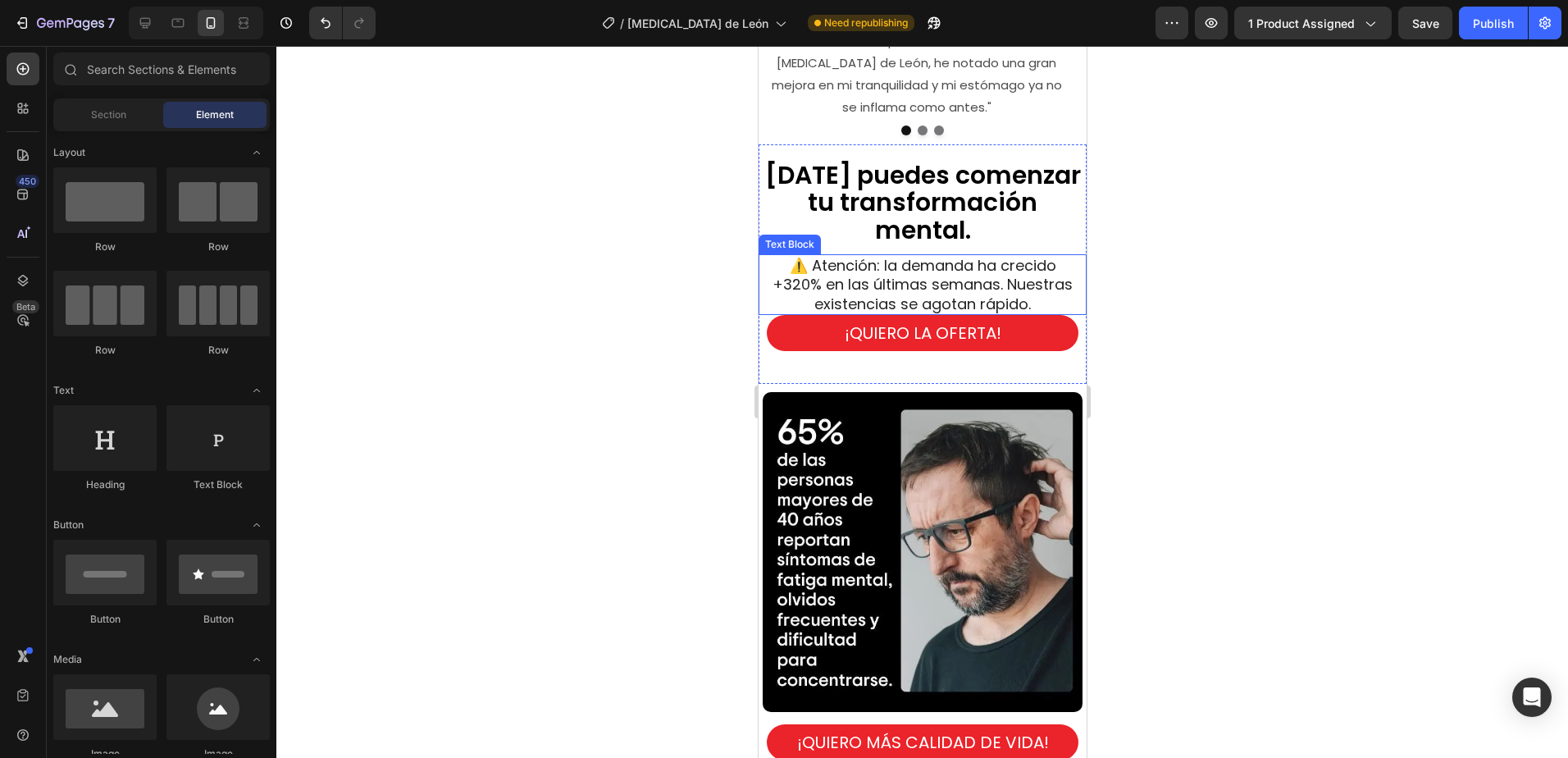
click at [1004, 271] on span "⚠️ Atención: la demanda ha crecido +320% en las últimas semanas. Nuestras exist…" at bounding box center [921, 284] width 301 height 59
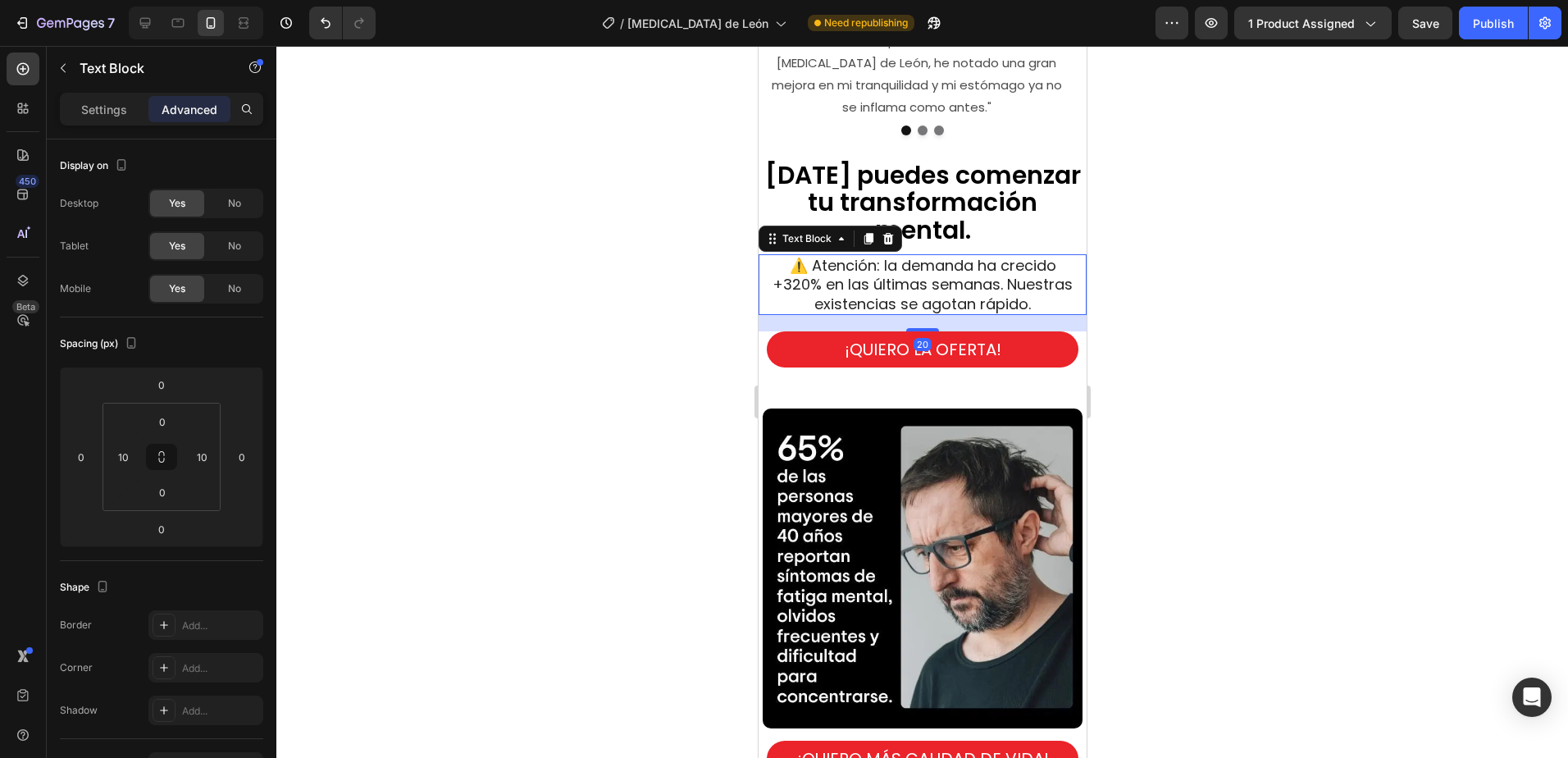
drag, startPoint x: 923, startPoint y: 289, endPoint x: 933, endPoint y: 305, distance: 18.9
click at [933, 315] on div "20" at bounding box center [930, 315] width 328 height 0
type input "20"
click at [1243, 347] on div at bounding box center [922, 401] width 1292 height 712
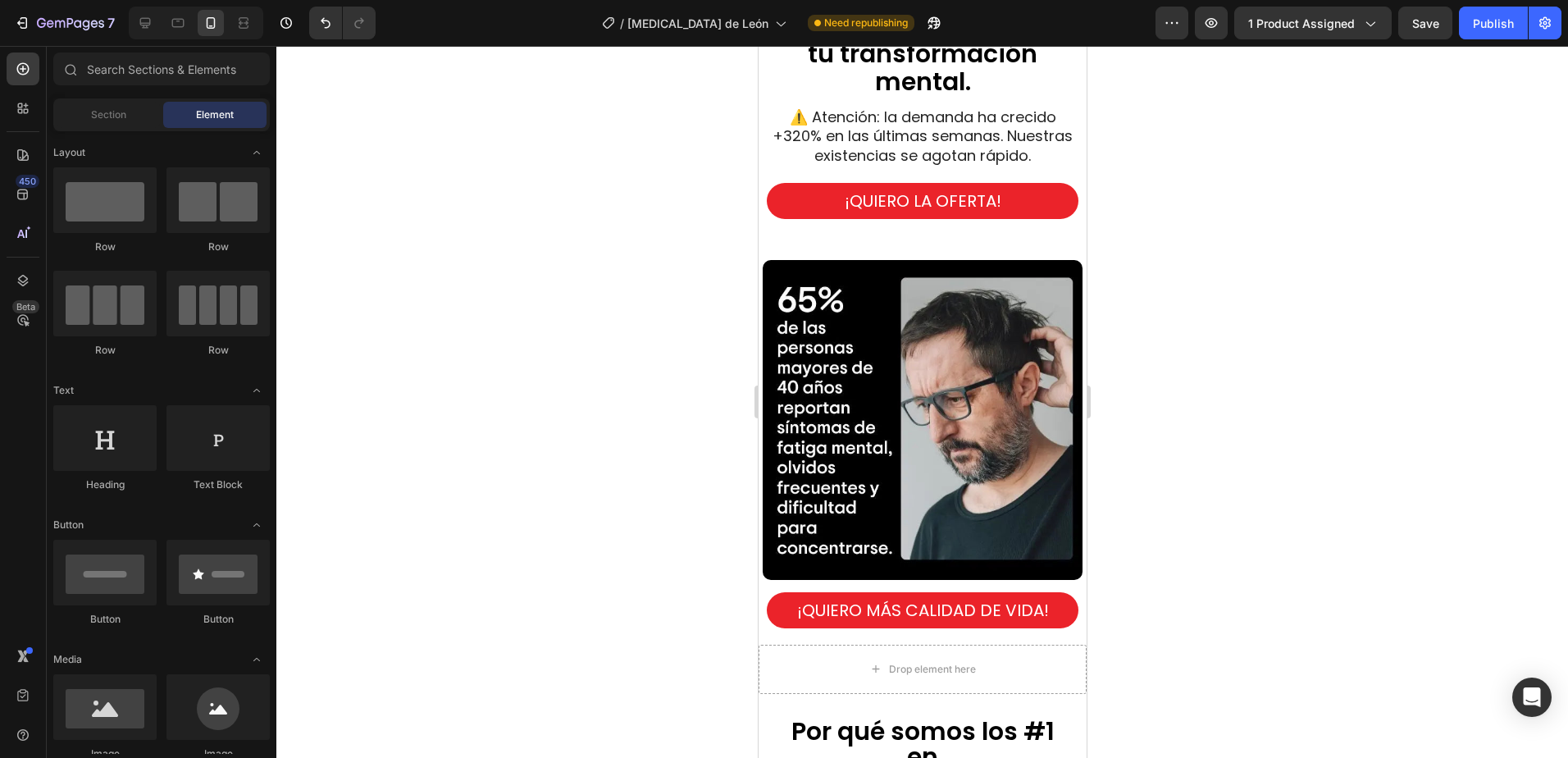
scroll to position [4334, 0]
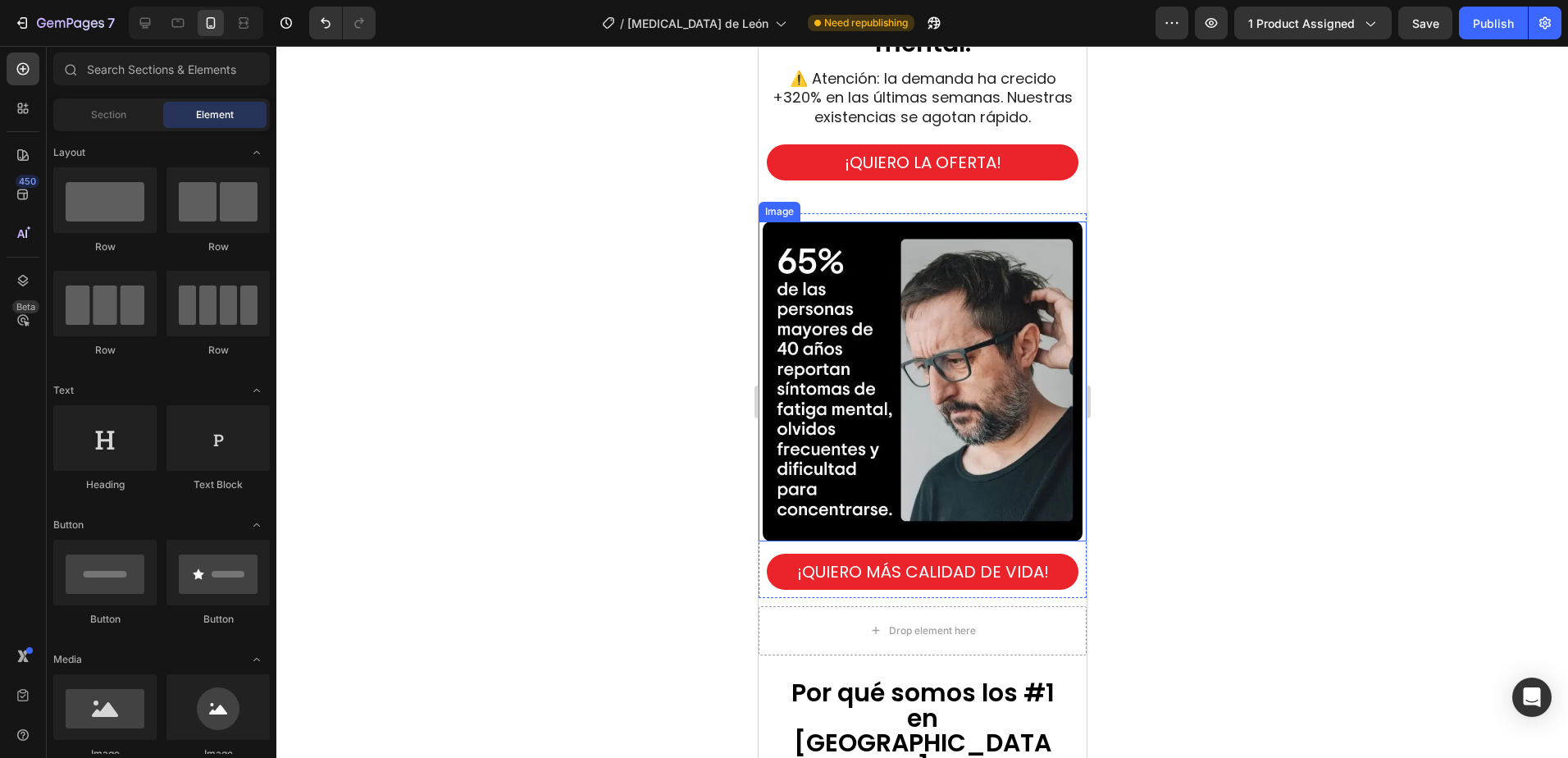
click at [968, 387] on img at bounding box center [921, 381] width 319 height 319
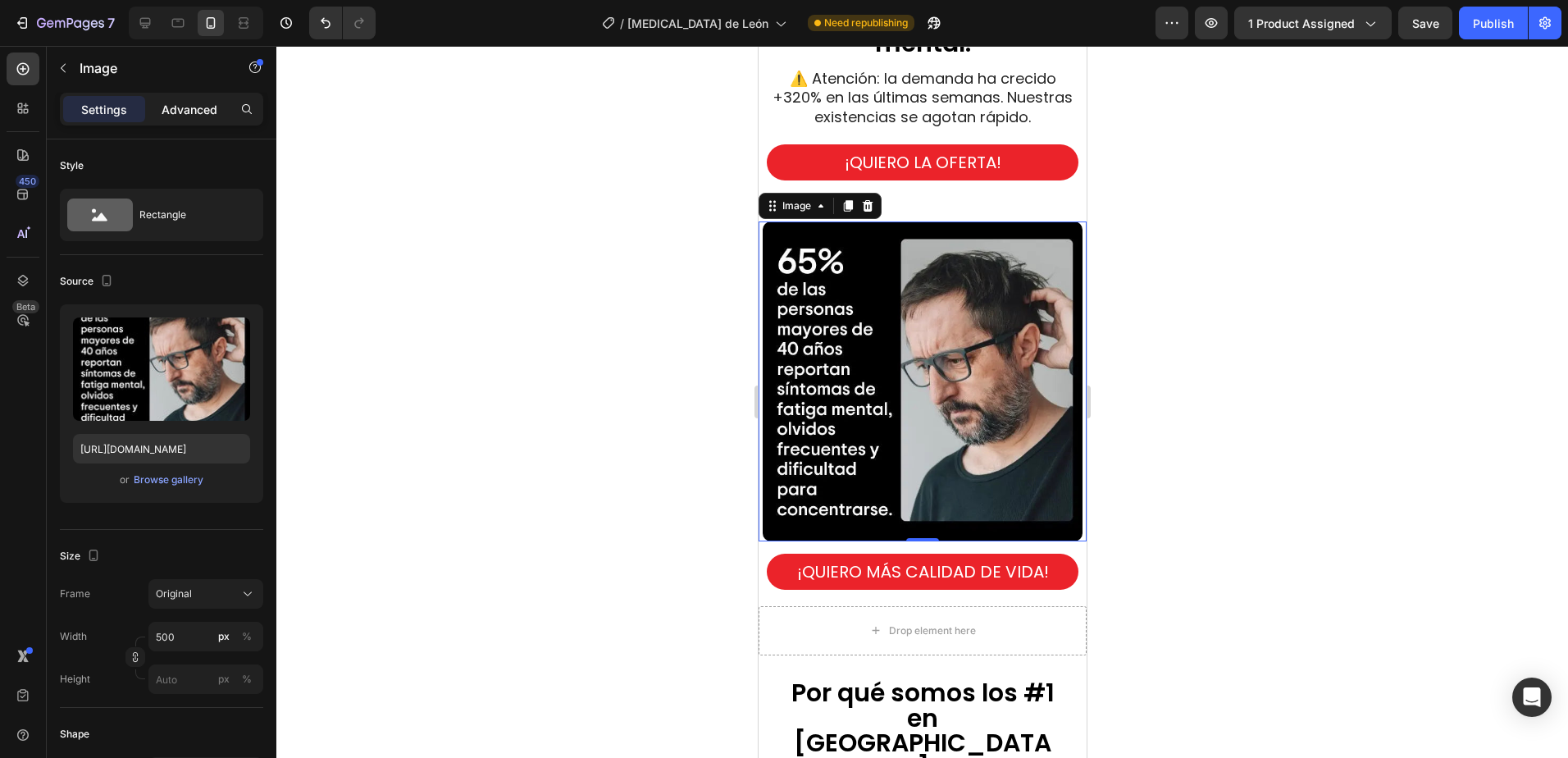
click at [202, 109] on p "Advanced" at bounding box center [189, 109] width 56 height 17
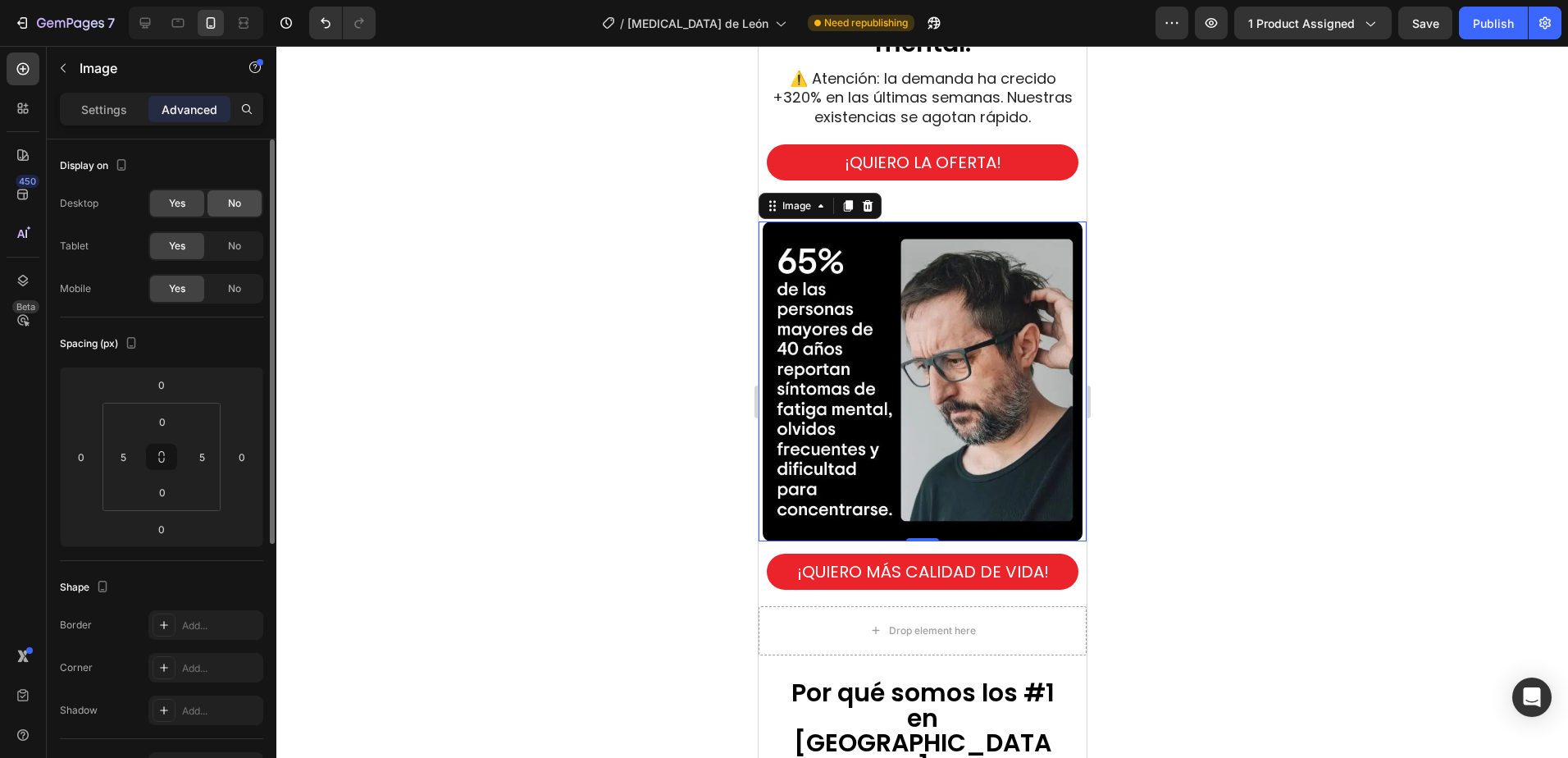
click at [228, 202] on span "No" at bounding box center [235, 204] width 13 height 15
click at [227, 280] on div "No" at bounding box center [234, 289] width 54 height 27
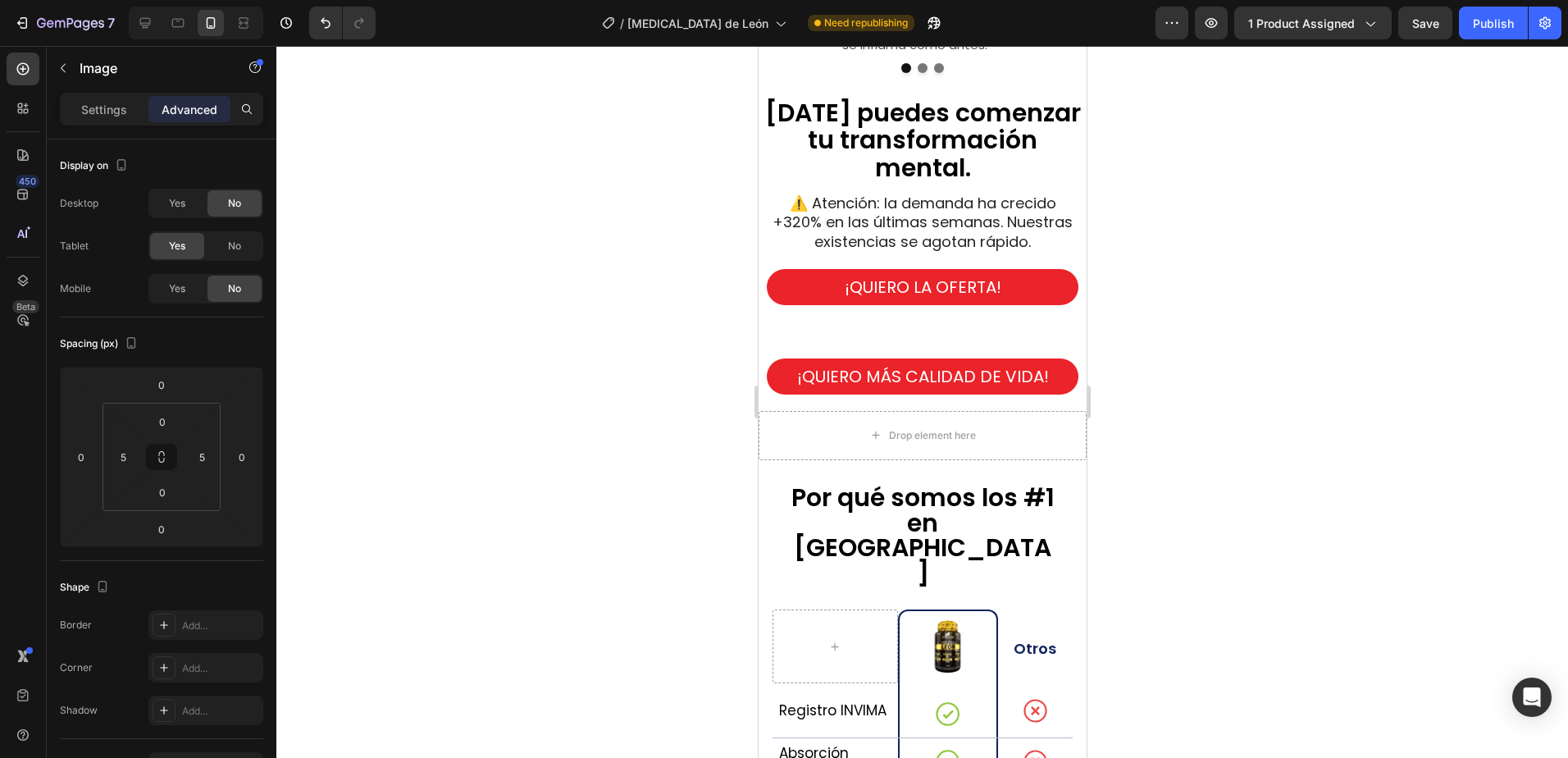
scroll to position [4170, 0]
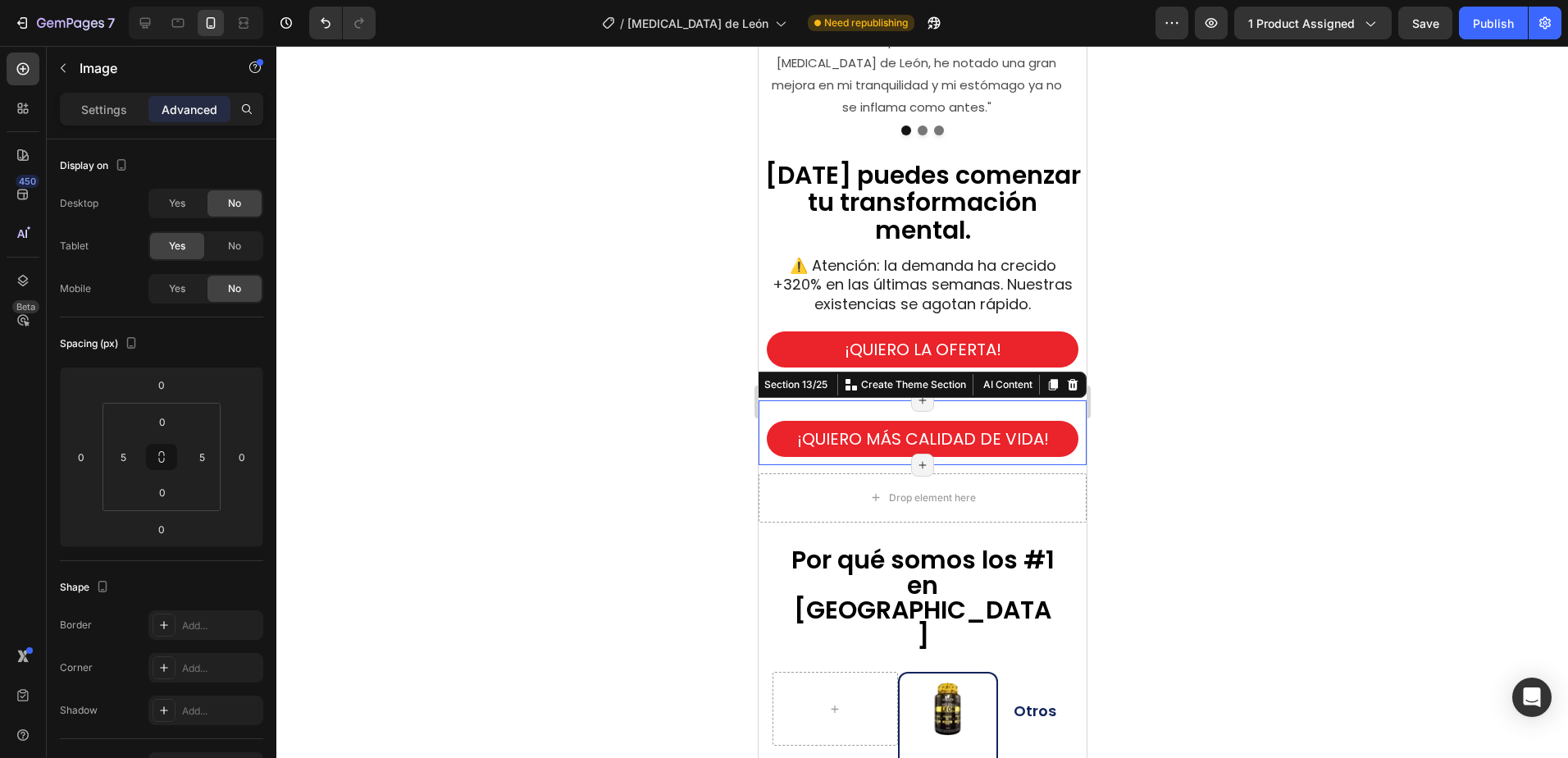
click at [884, 400] on div "Image ¡QUIERO MÁS CALIDAD DE VIDA! Button Section 13/25 Create Theme Section AI…" at bounding box center [922, 432] width 328 height 64
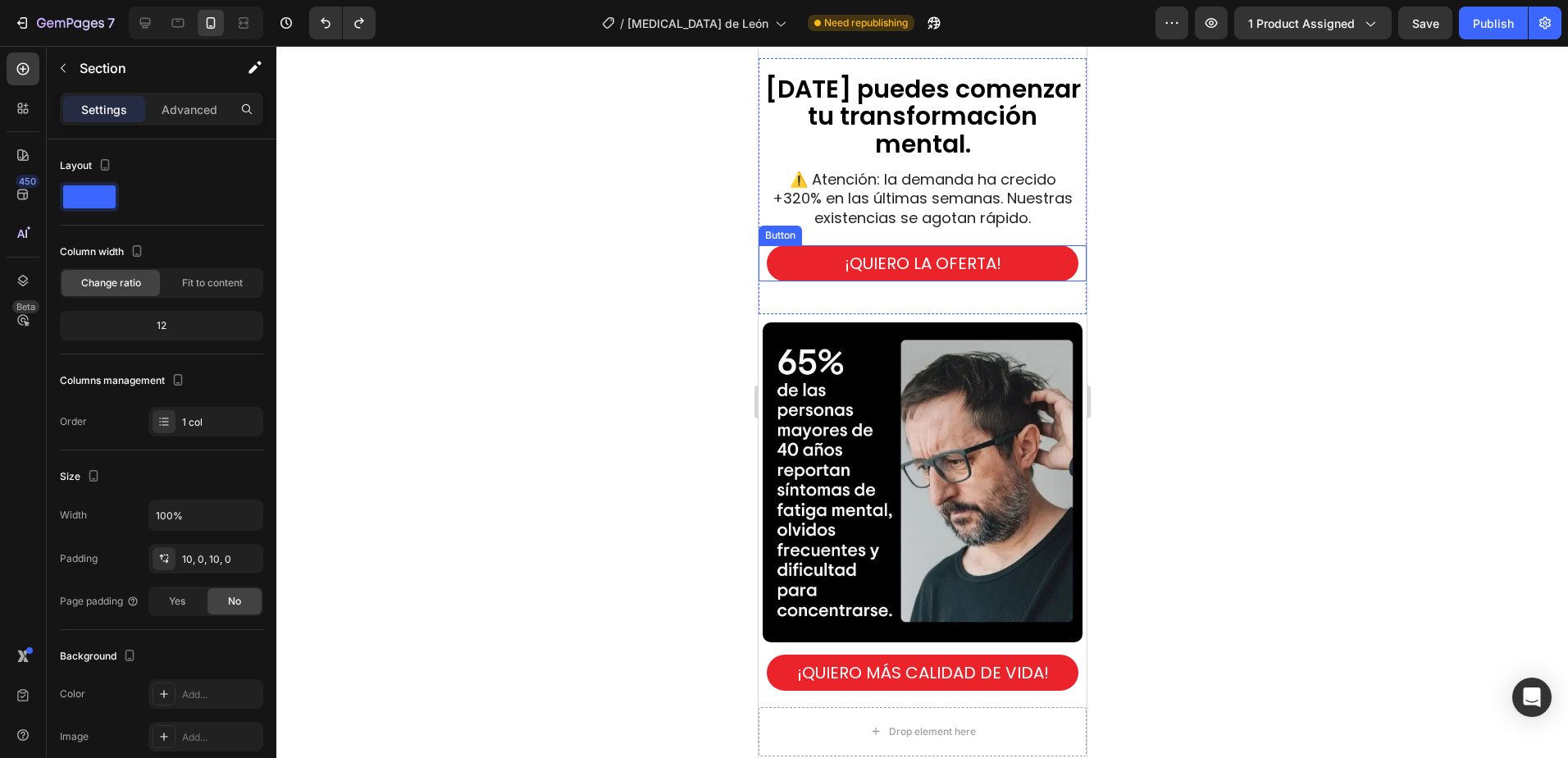
scroll to position [4334, 0]
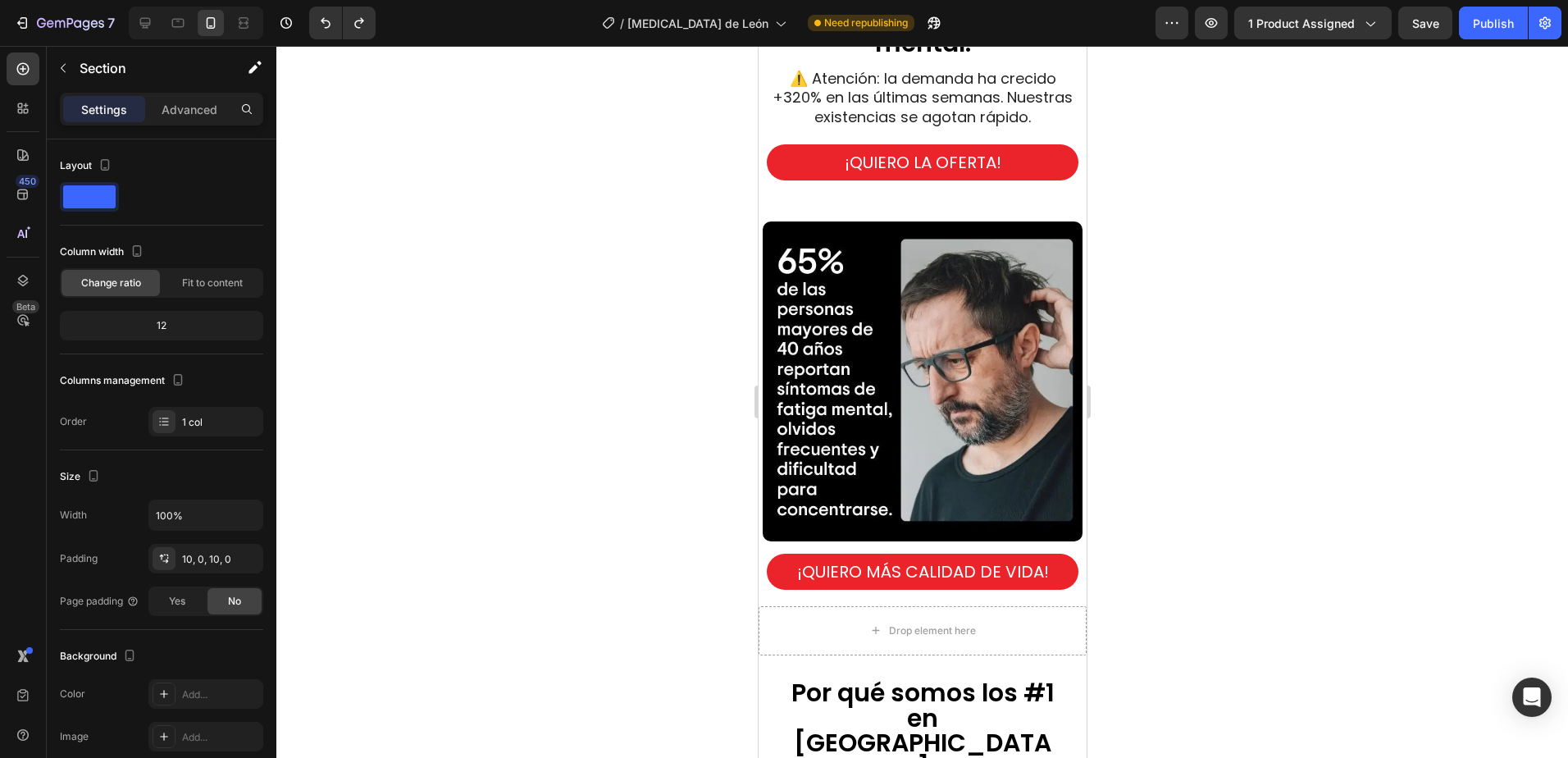
click at [1321, 334] on div at bounding box center [922, 401] width 1292 height 712
click at [1019, 610] on div "Drop element here" at bounding box center [922, 630] width 328 height 49
click at [1067, 576] on icon at bounding box center [1072, 582] width 10 height 11
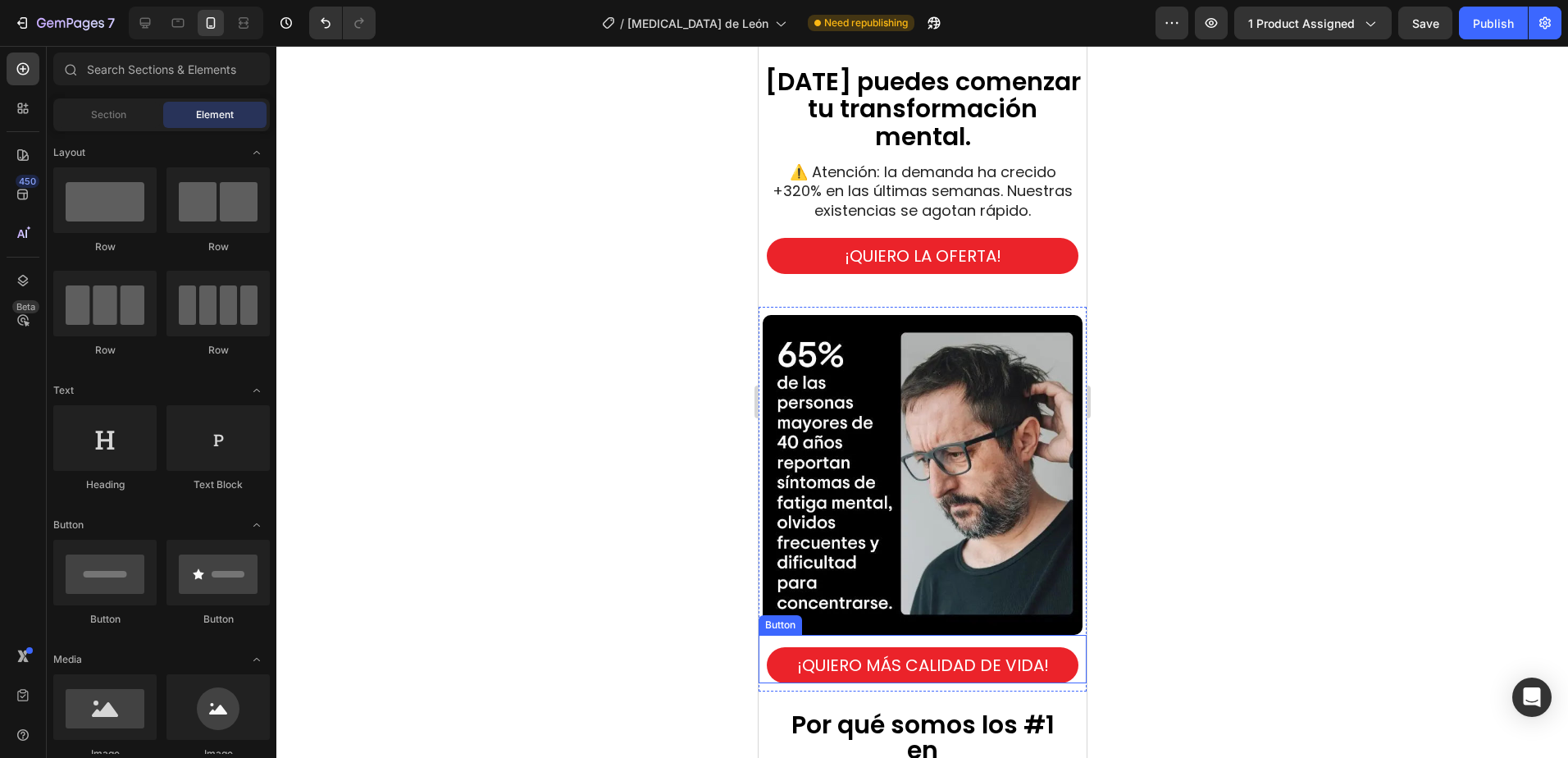
scroll to position [4088, 0]
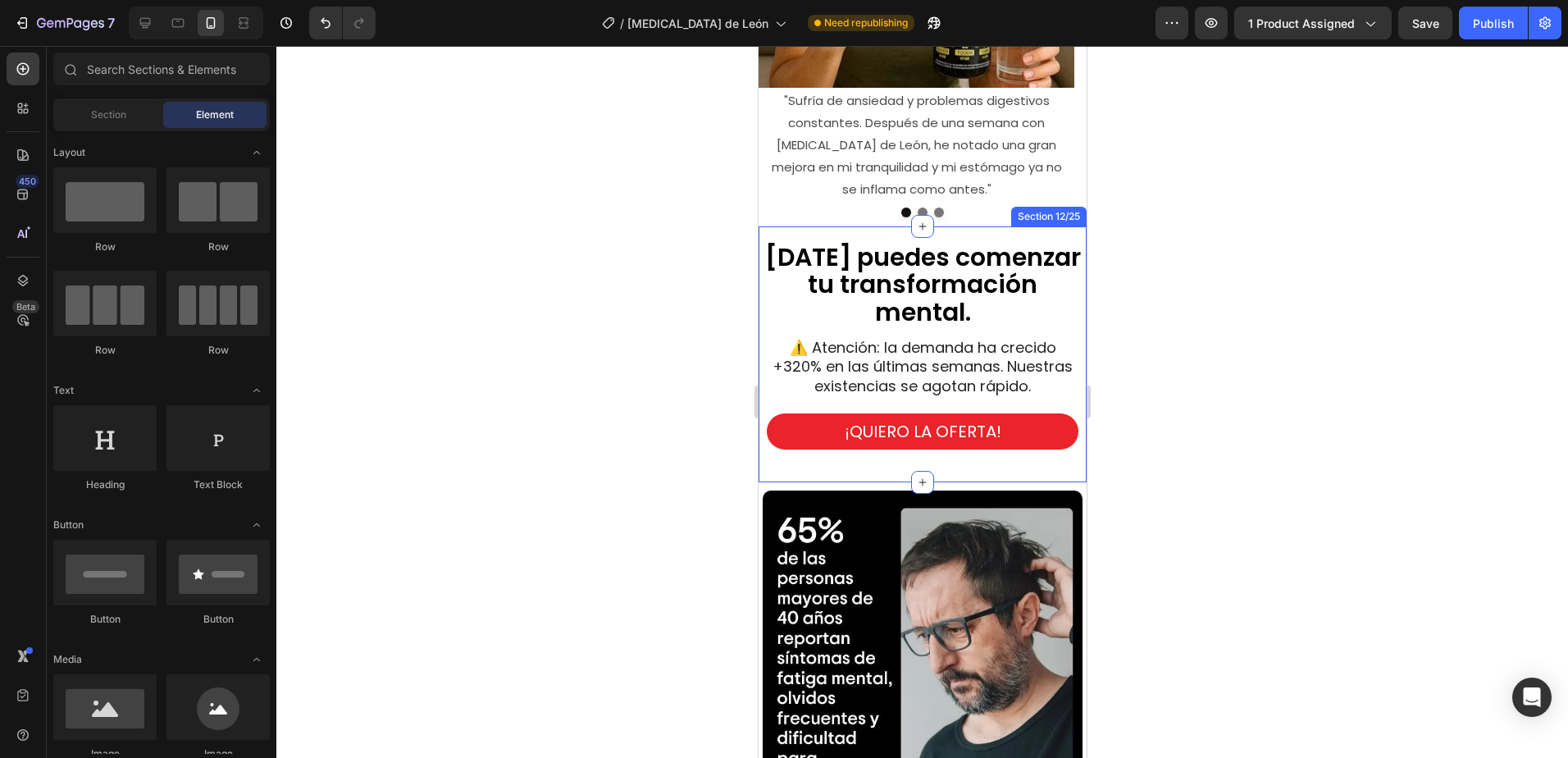
click at [942, 443] on div "[DATE] puedes comenzar tu transformación mental. Heading ⚠️ Atención: la demand…" at bounding box center [922, 354] width 328 height 256
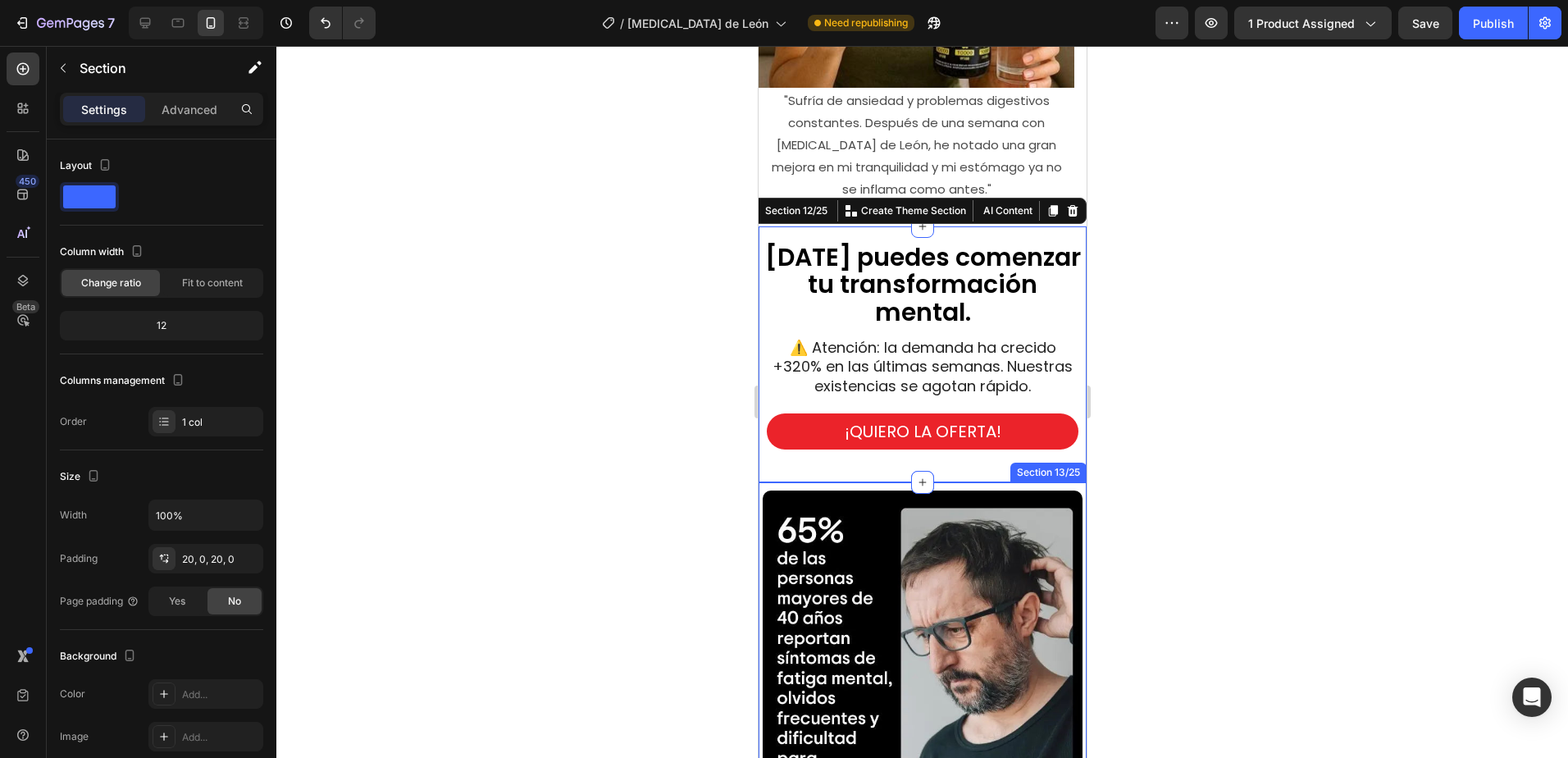
click at [1053, 482] on div "Image ¡QUIERO MÁS CALIDAD DE VIDA! Button Section 13/25" at bounding box center [922, 675] width 328 height 385
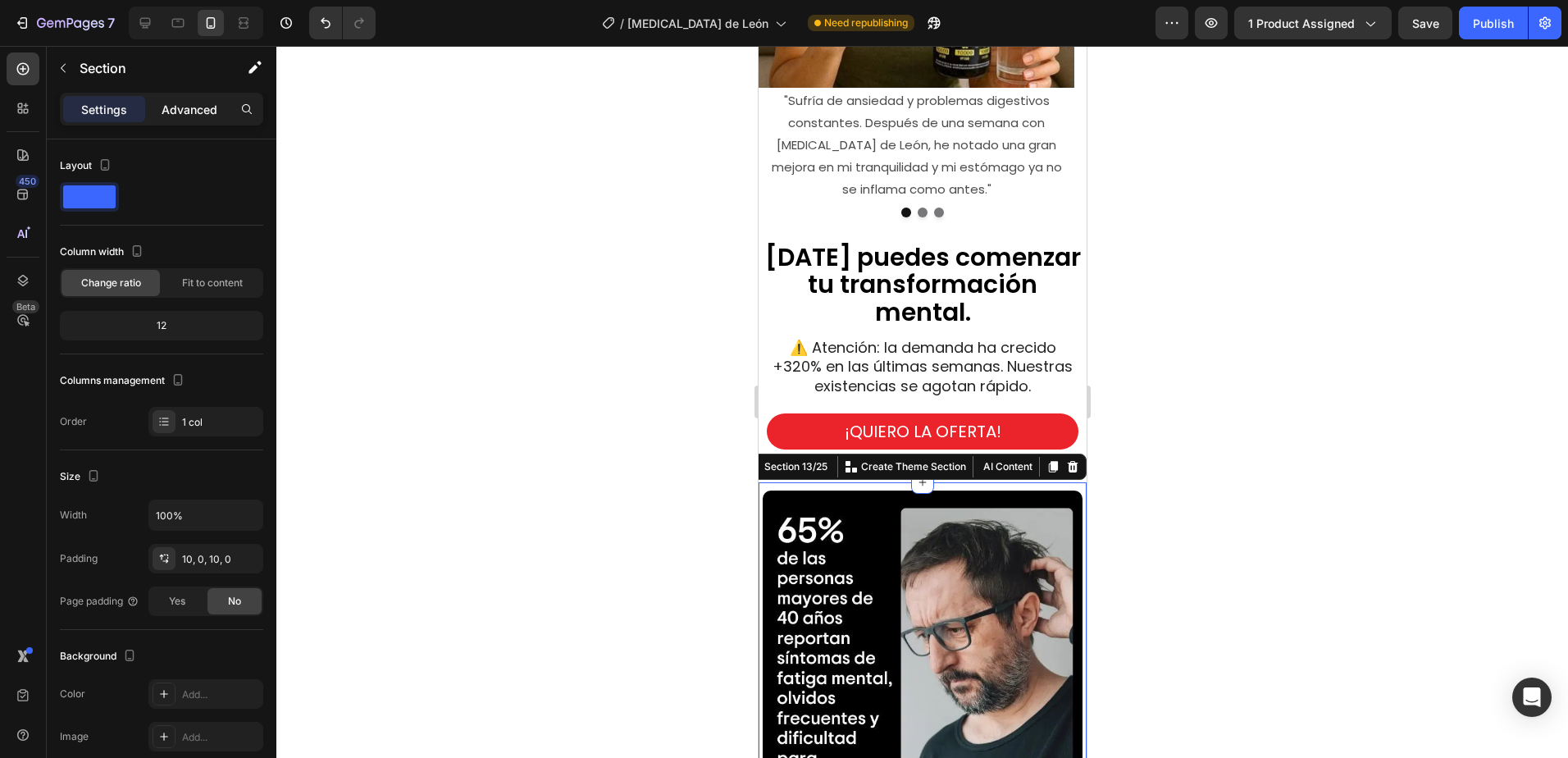
click at [186, 110] on p "Advanced" at bounding box center [189, 109] width 56 height 17
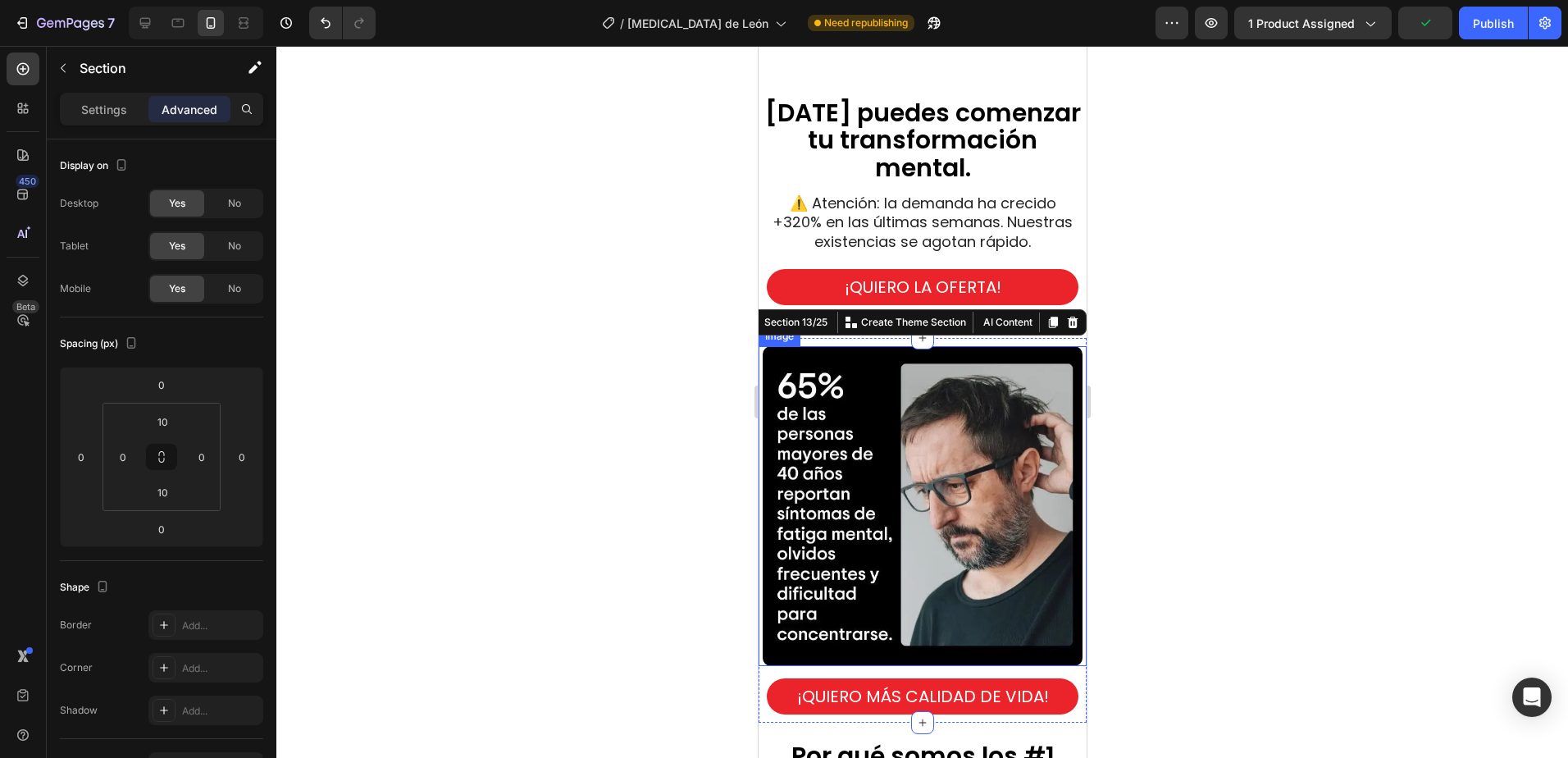
scroll to position [4416, 0]
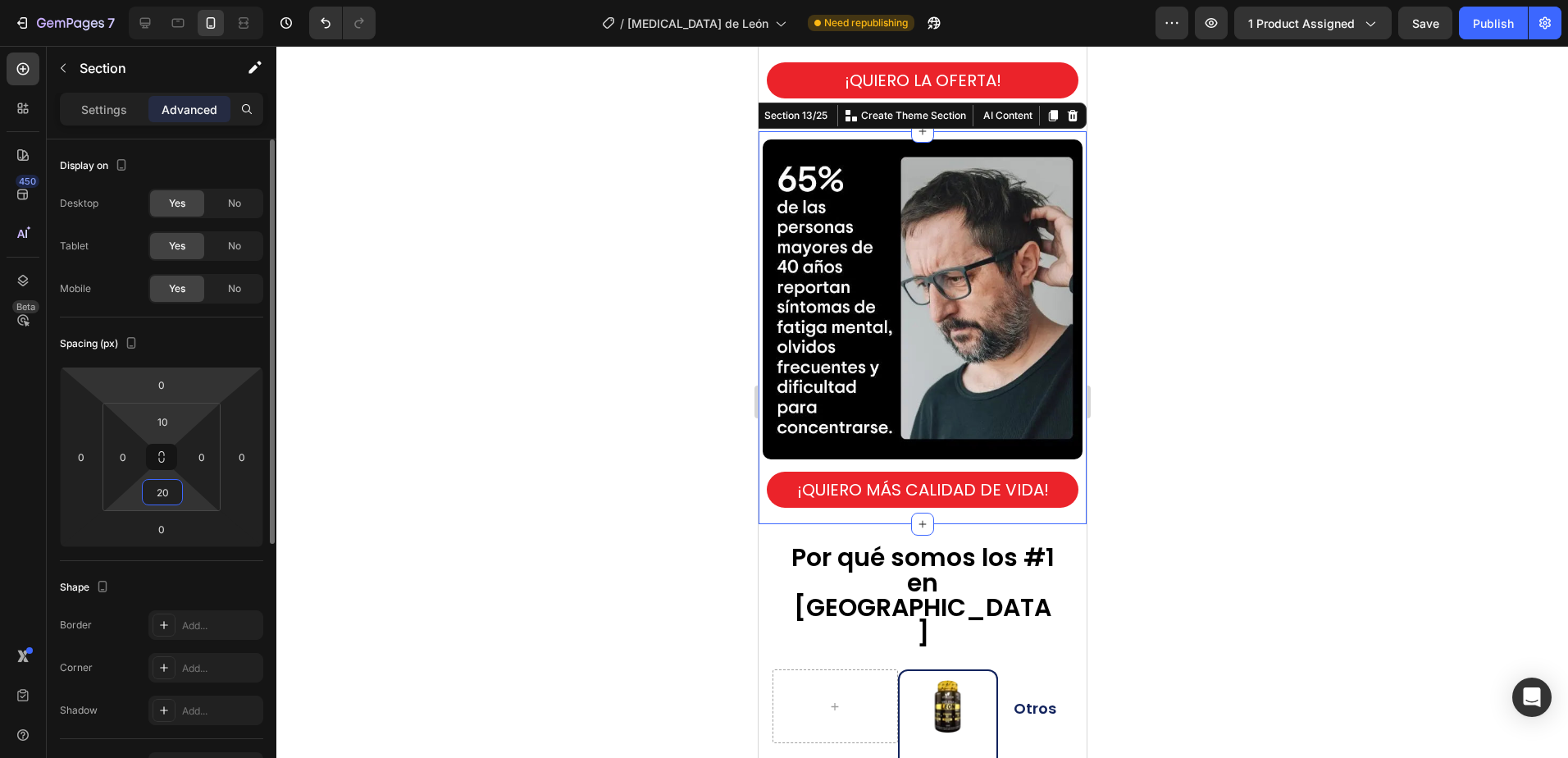
type input "20"
click at [167, 424] on input "10" at bounding box center [162, 422] width 33 height 25
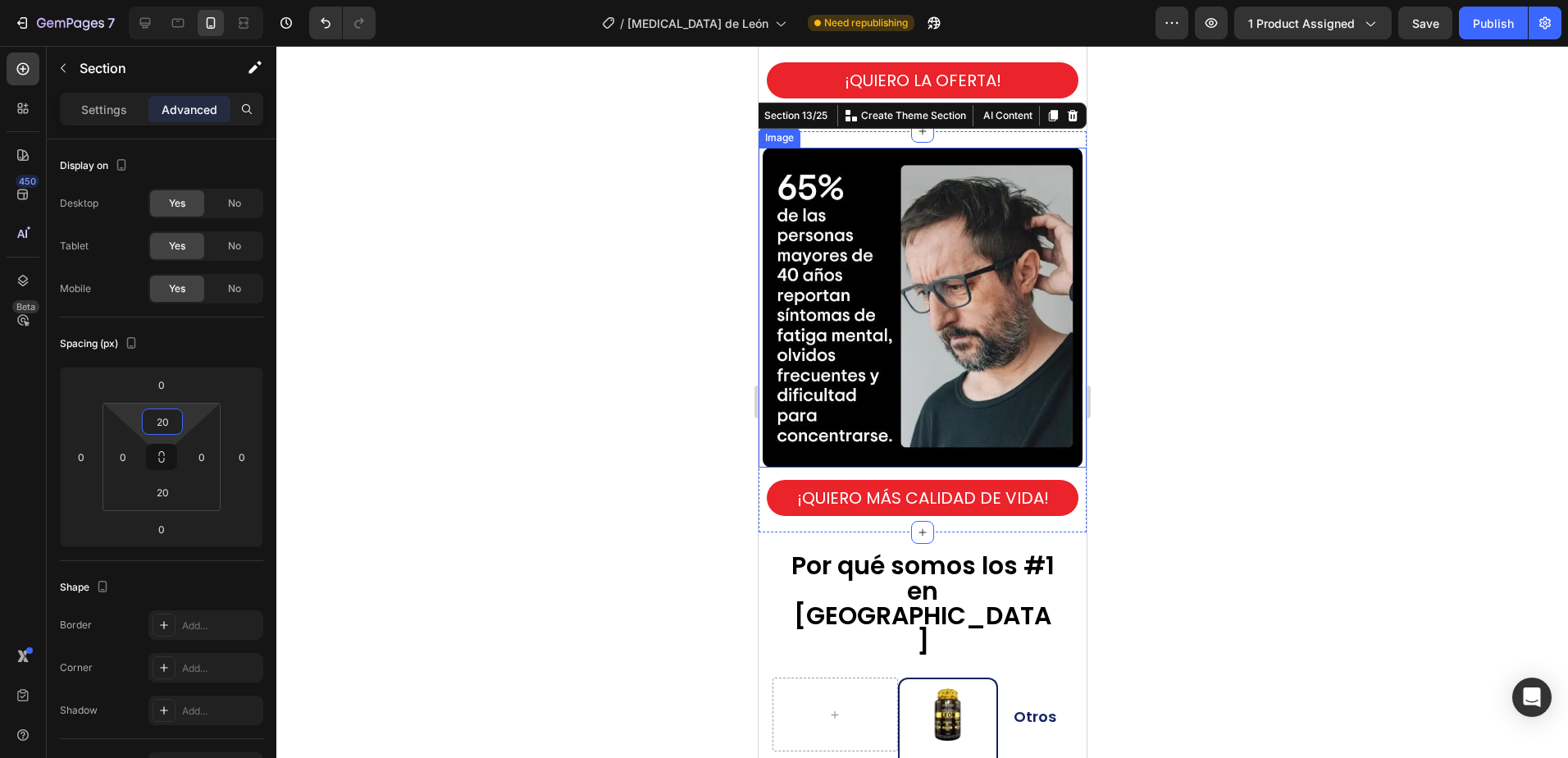
type input "20"
click at [1241, 192] on div at bounding box center [922, 401] width 1292 height 712
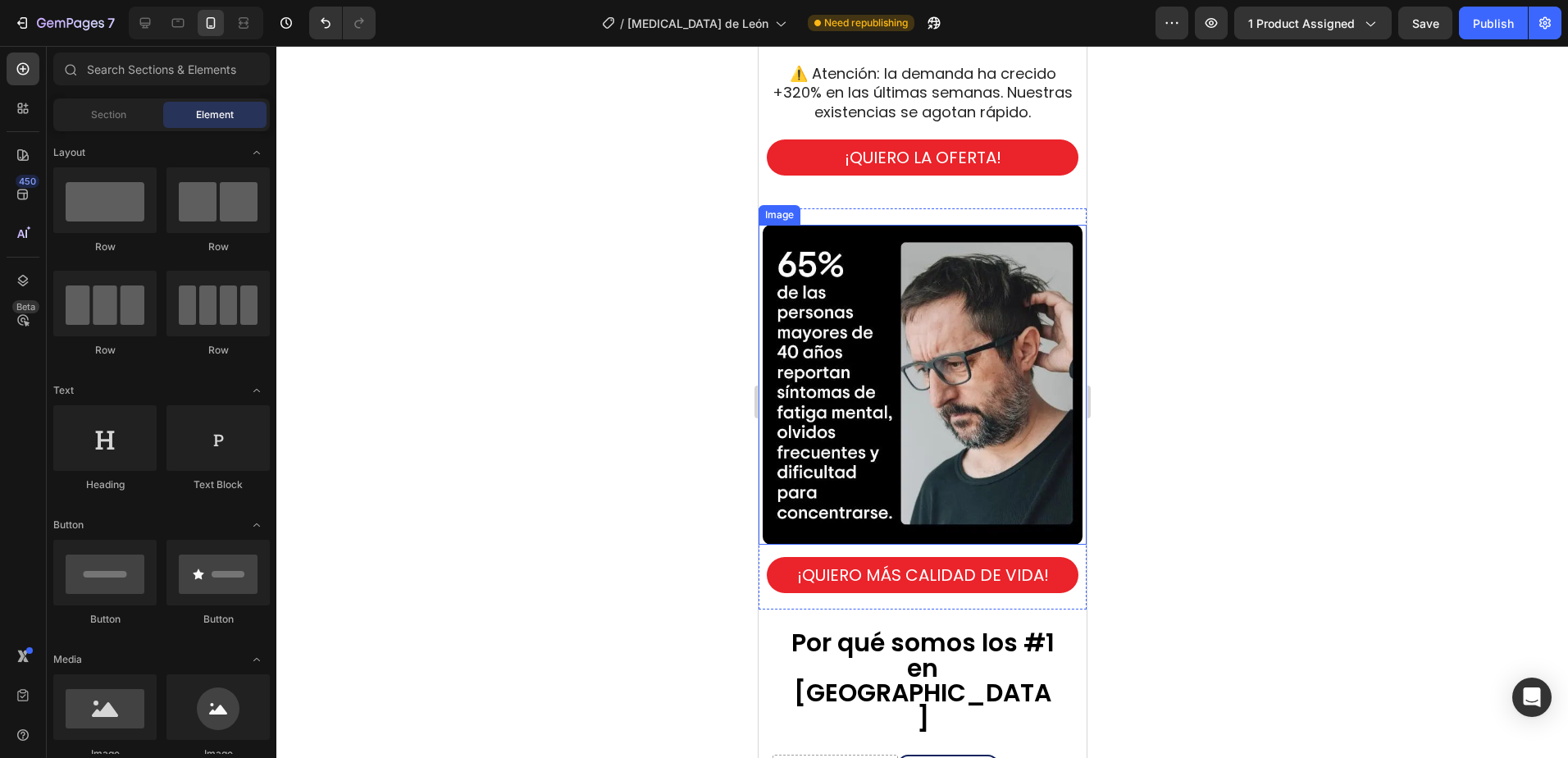
scroll to position [4251, 0]
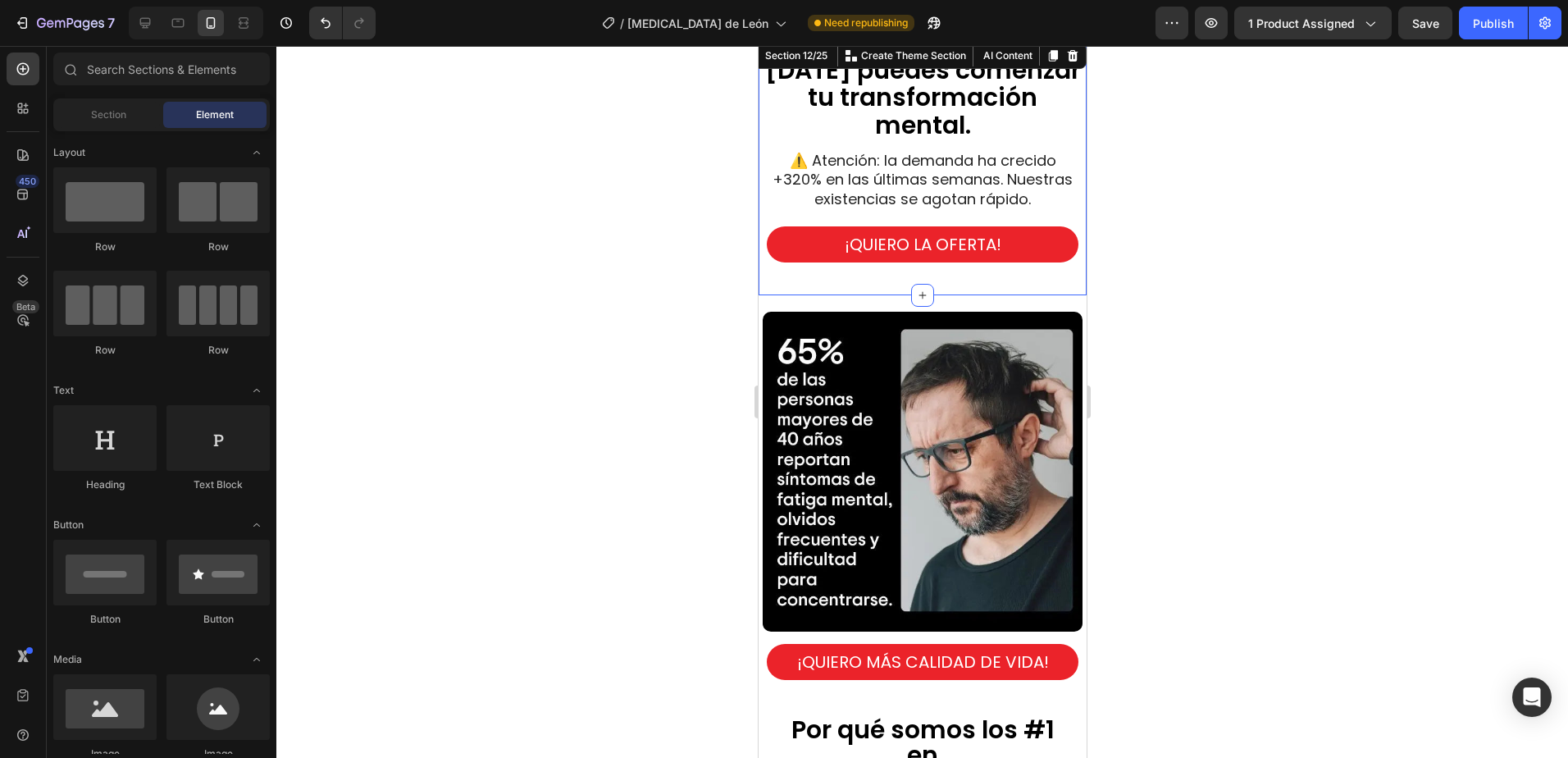
click at [824, 280] on div "[DATE] puedes comenzar tu transformación mental. Heading ⚠️ Atención: la demand…" at bounding box center [922, 168] width 328 height 256
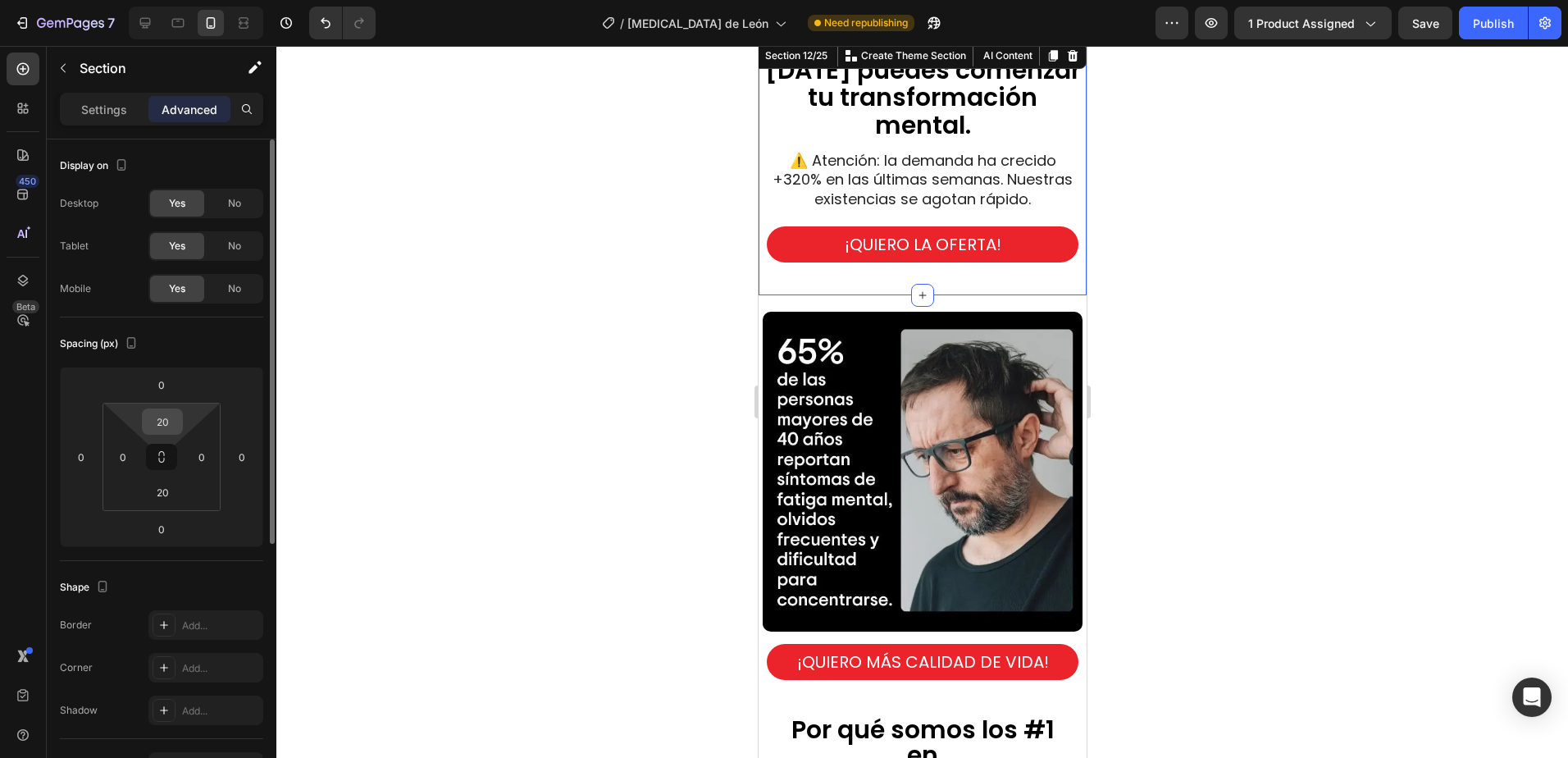
drag, startPoint x: 173, startPoint y: 412, endPoint x: 224, endPoint y: 370, distance: 66.1
click at [174, 411] on input "20" at bounding box center [162, 422] width 33 height 25
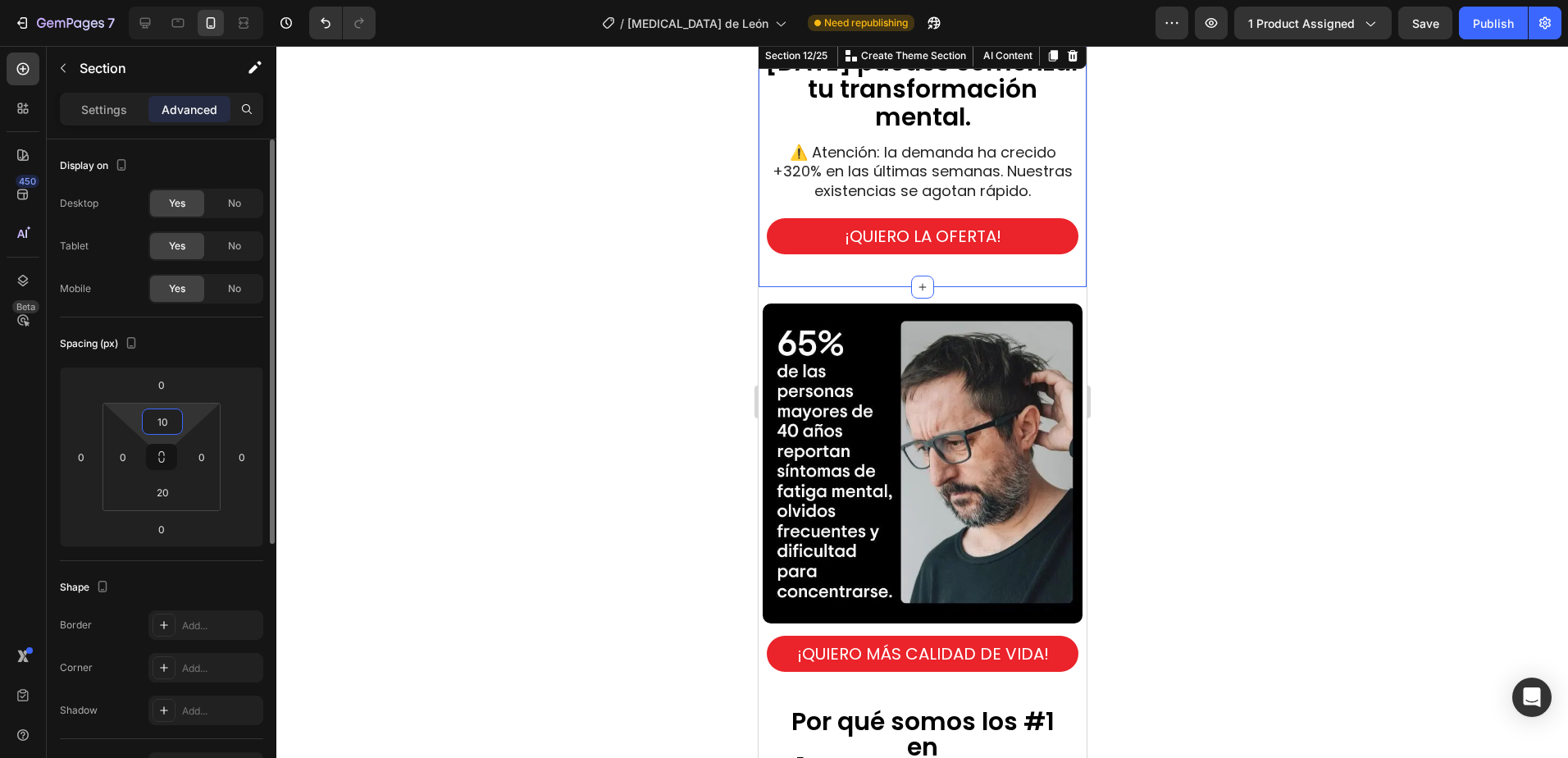
drag, startPoint x: 162, startPoint y: 427, endPoint x: 204, endPoint y: 347, distance: 90.4
click at [163, 426] on input "10" at bounding box center [162, 422] width 33 height 25
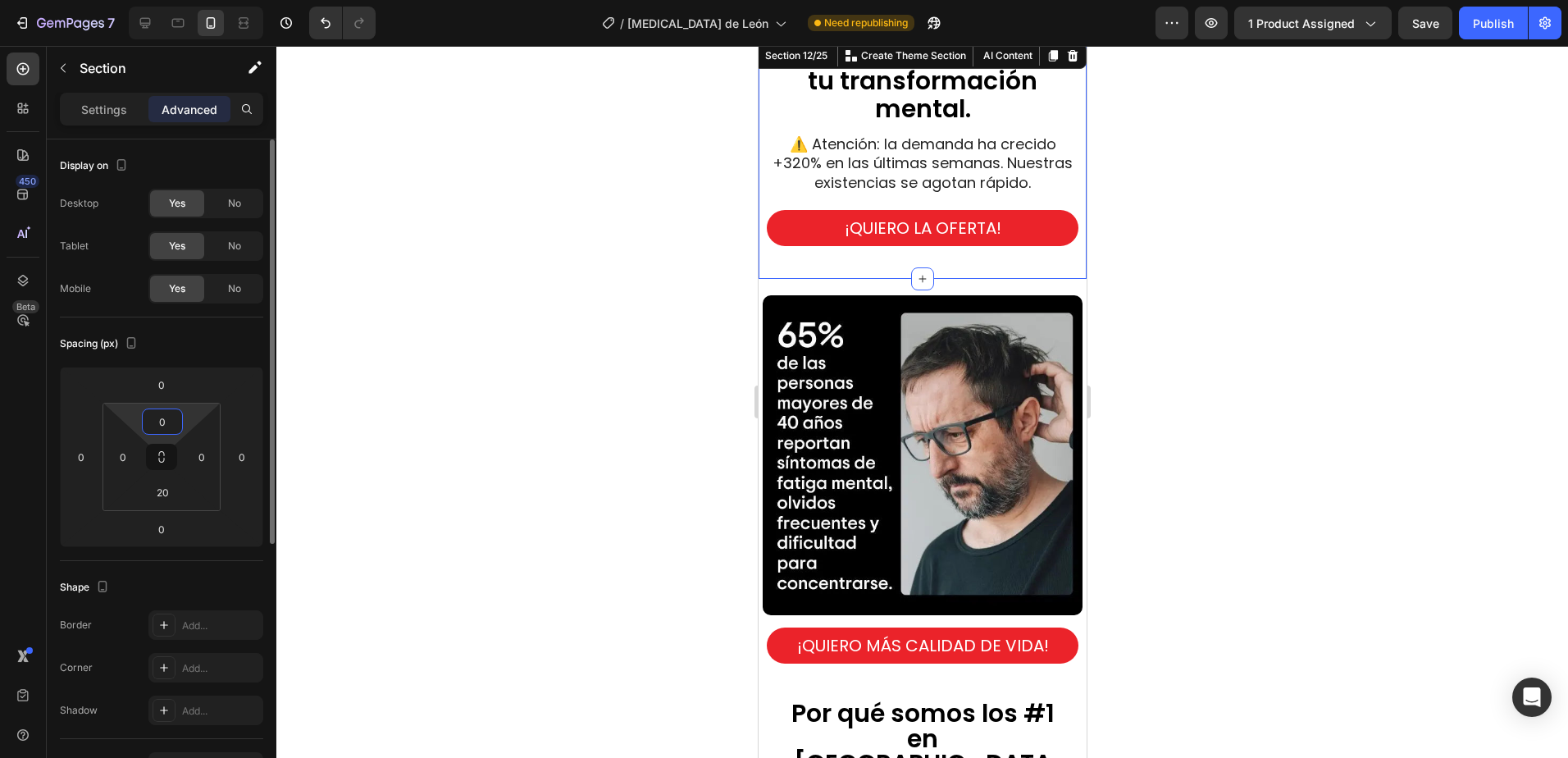
type input "20"
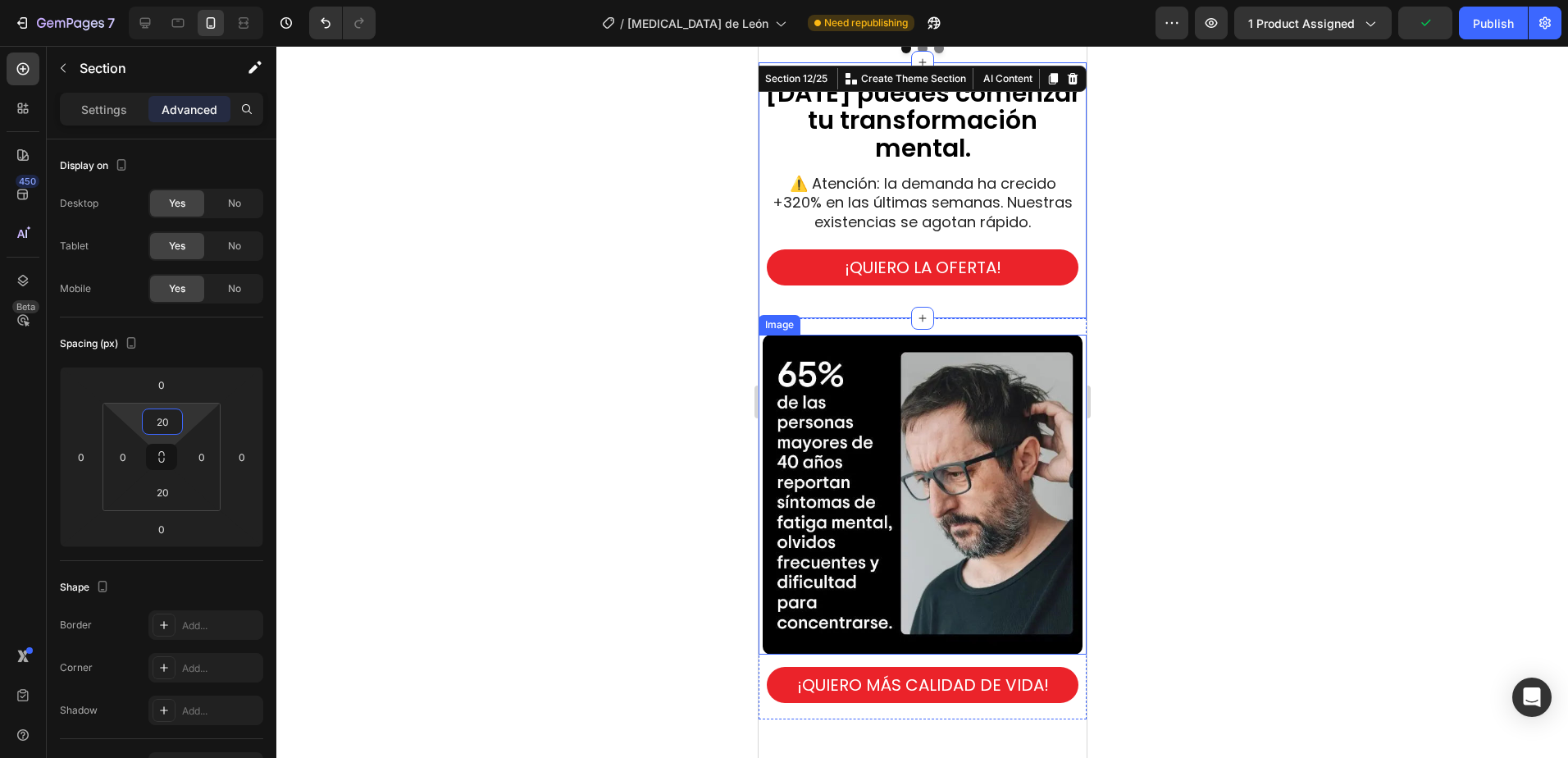
scroll to position [3842, 0]
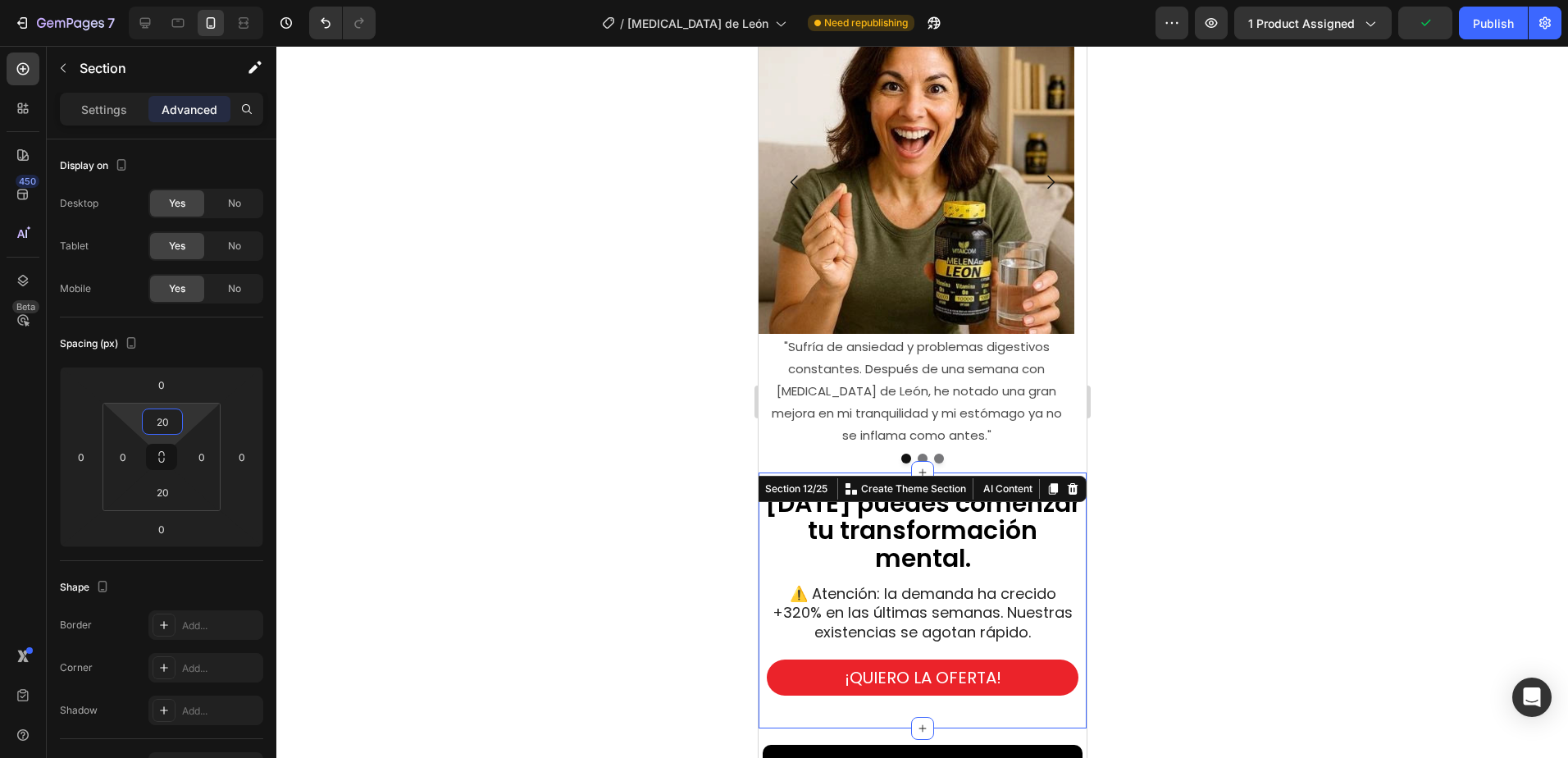
click at [1236, 355] on div at bounding box center [922, 401] width 1292 height 712
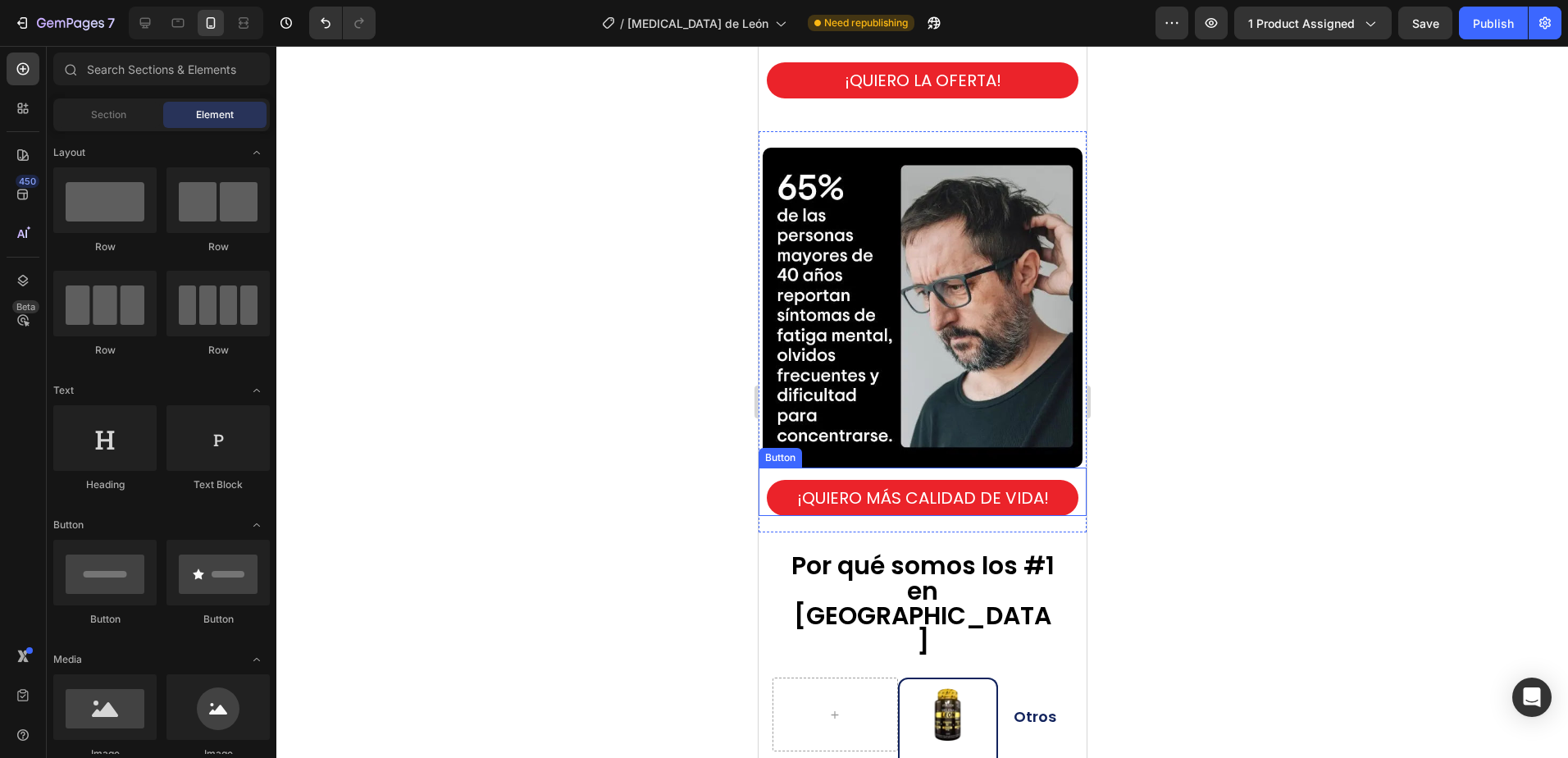
scroll to position [4251, 0]
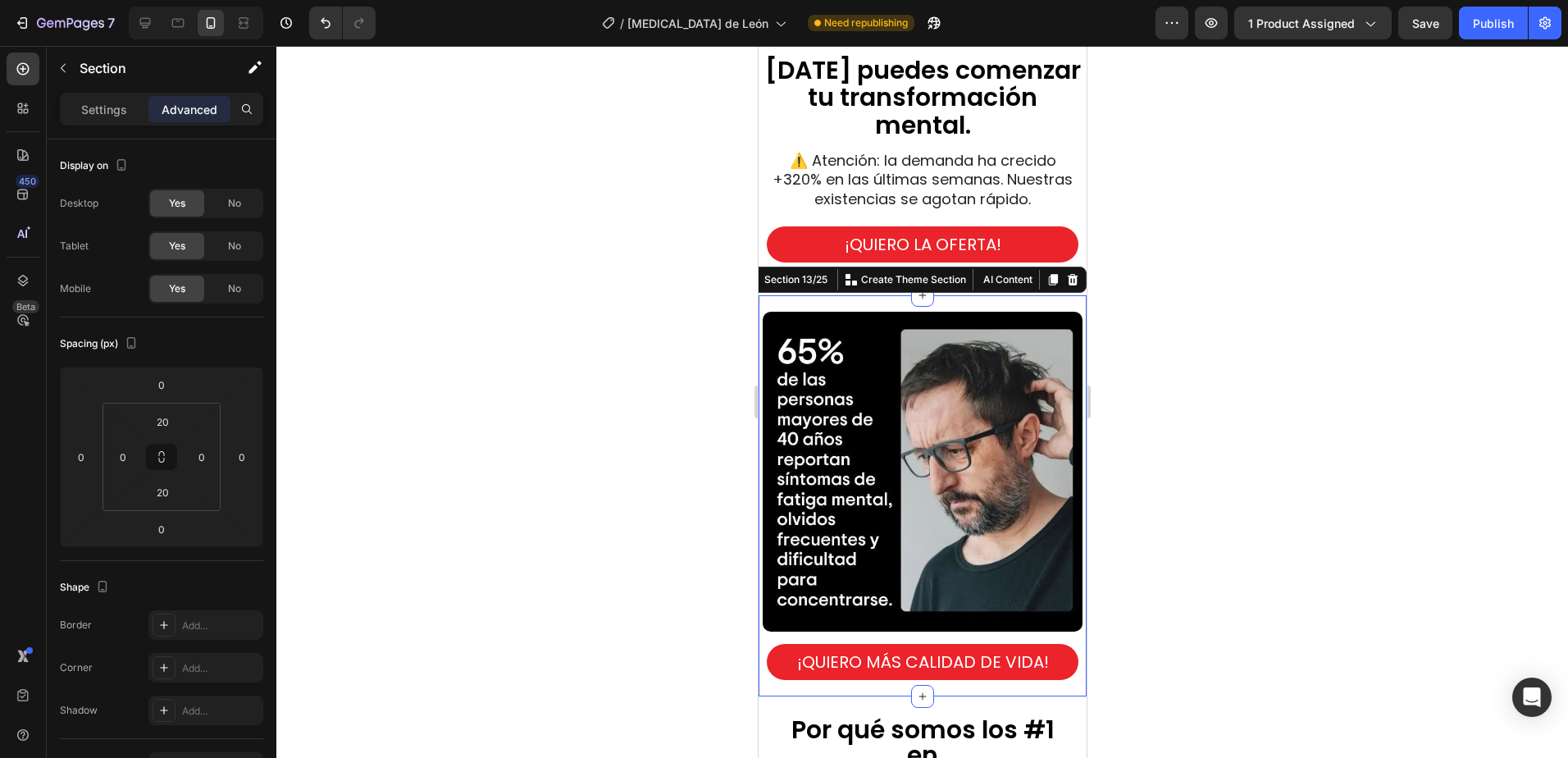
click at [930, 302] on div "Image ¡QUIERO MÁS CALIDAD DE VIDA! Button Section 13/25 Create Theme Section AI…" at bounding box center [922, 496] width 328 height 401
drag, startPoint x: 226, startPoint y: 284, endPoint x: 436, endPoint y: 306, distance: 211.1
click at [227, 284] on div "No" at bounding box center [234, 289] width 54 height 27
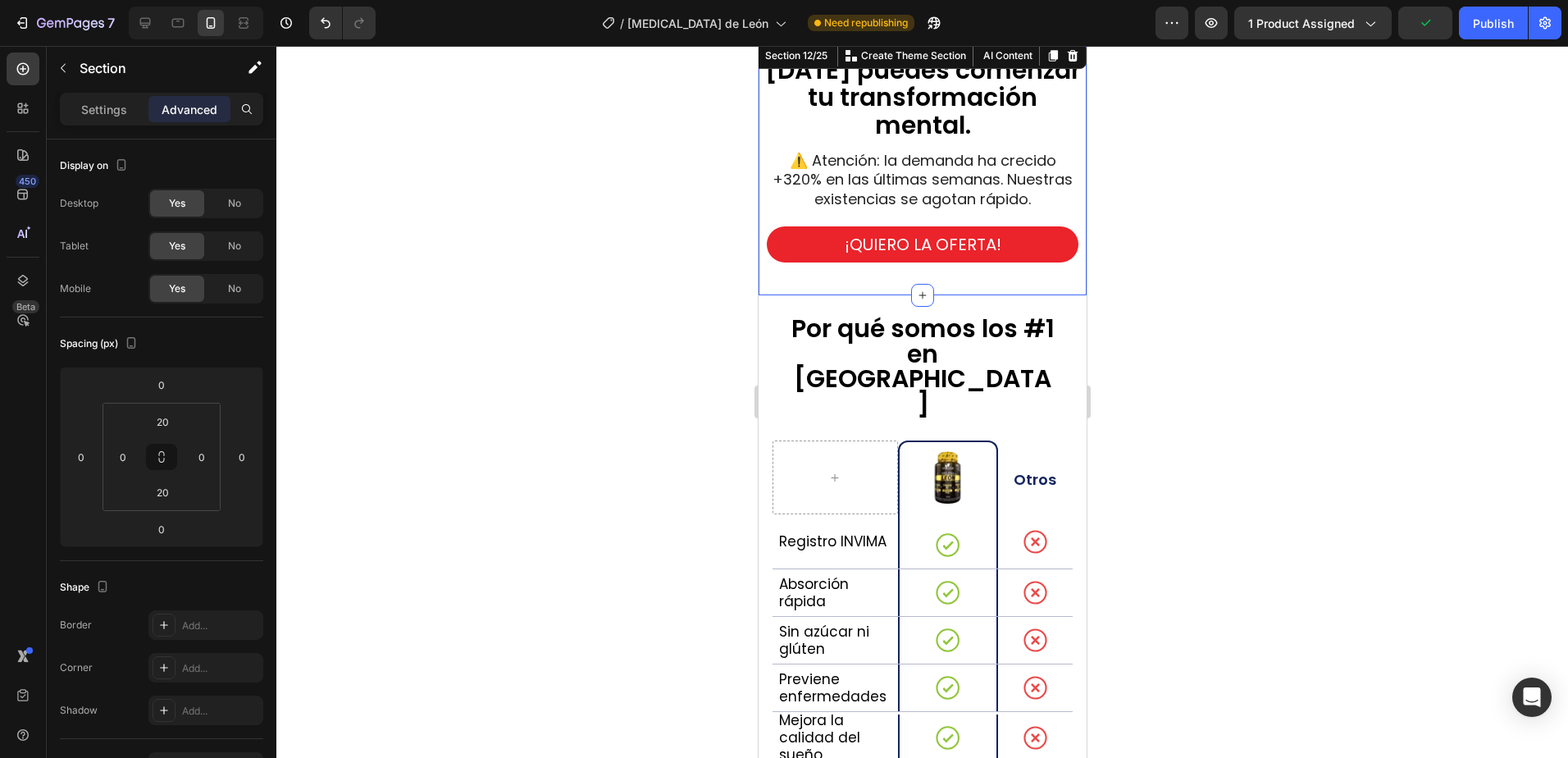
click at [989, 283] on div "[DATE] puedes comenzar tu transformación mental. Heading ⚠️ Atención: la demand…" at bounding box center [922, 168] width 328 height 256
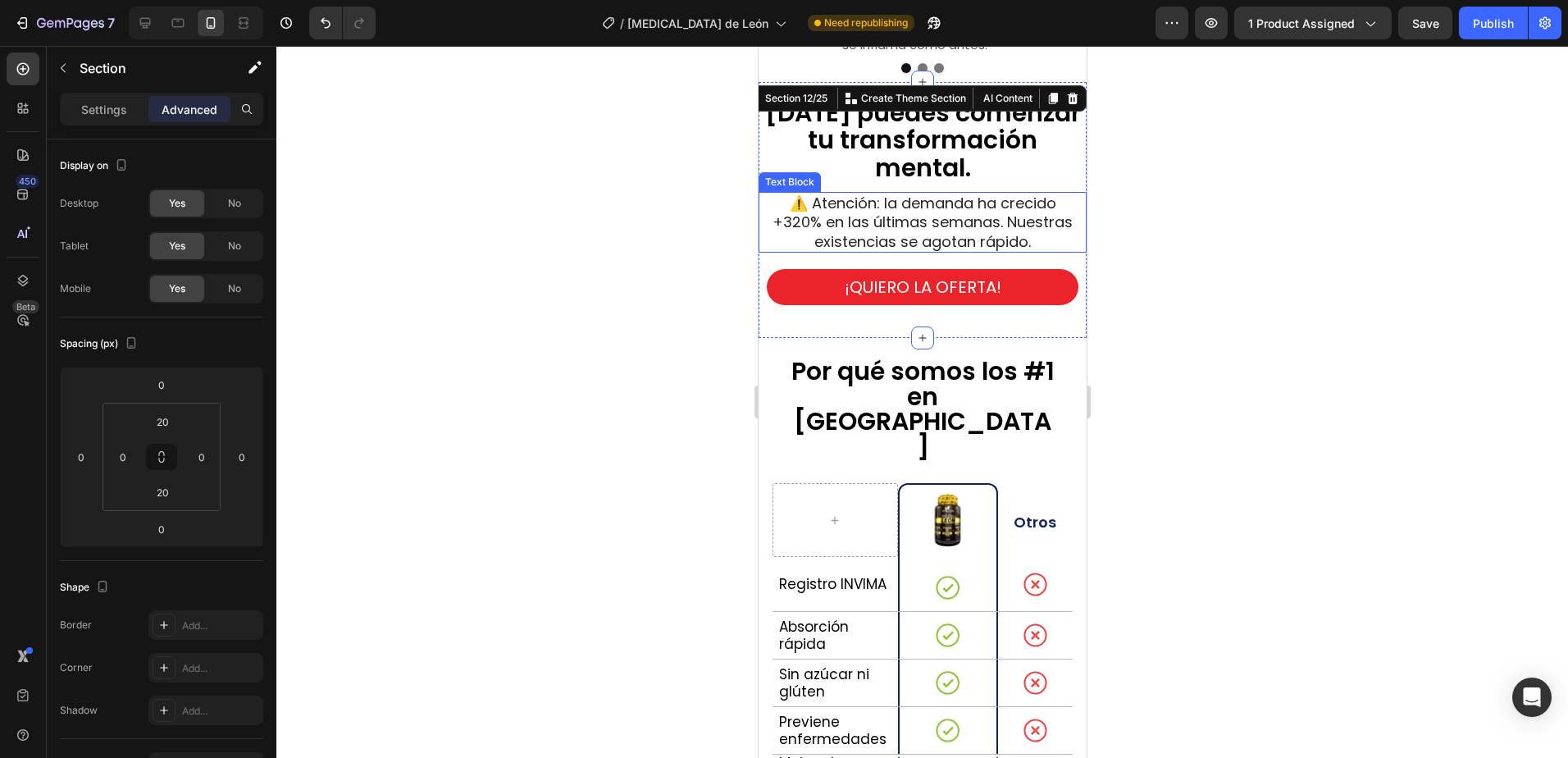
scroll to position [3924, 0]
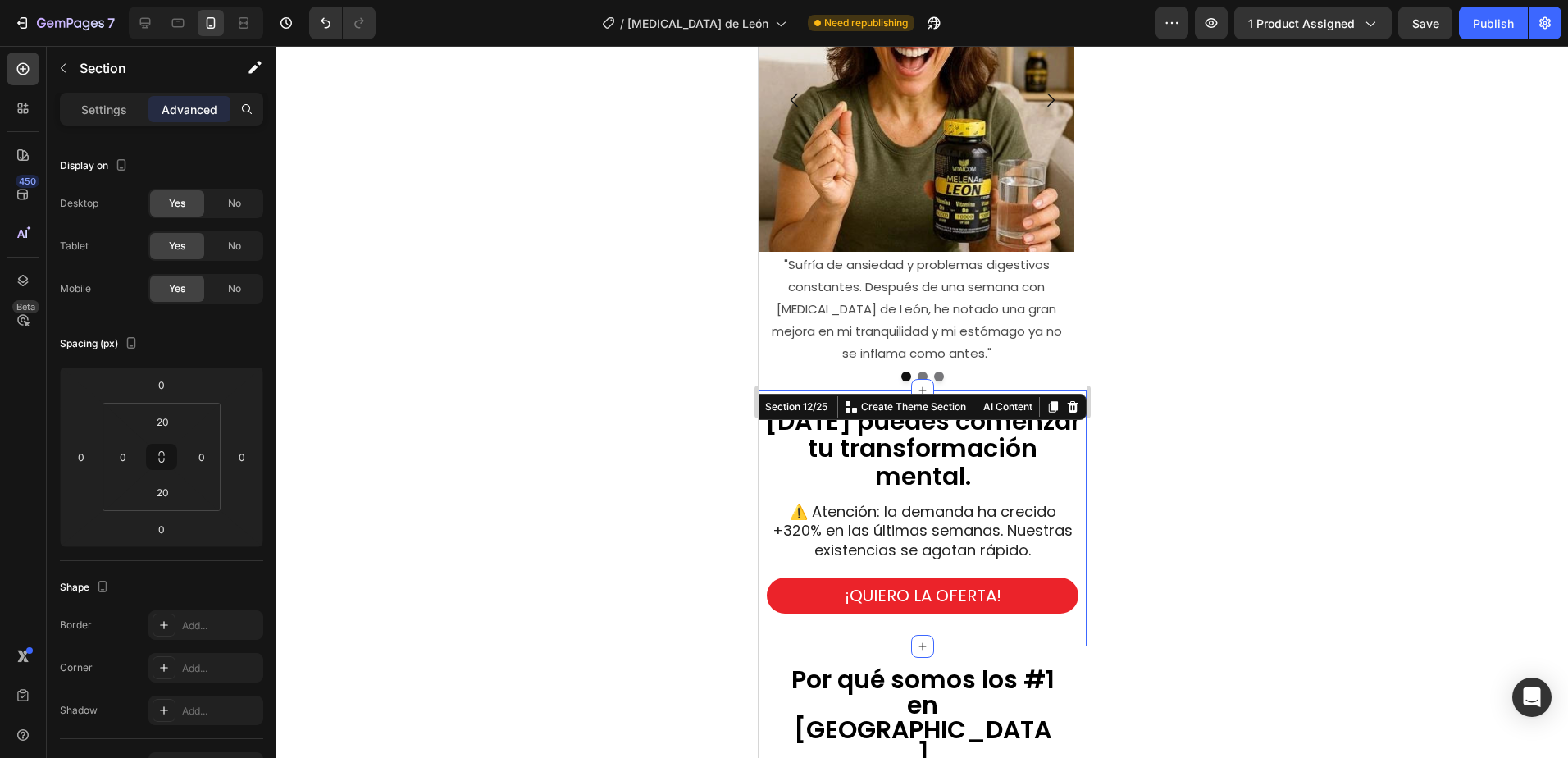
click at [1271, 529] on div at bounding box center [922, 401] width 1292 height 712
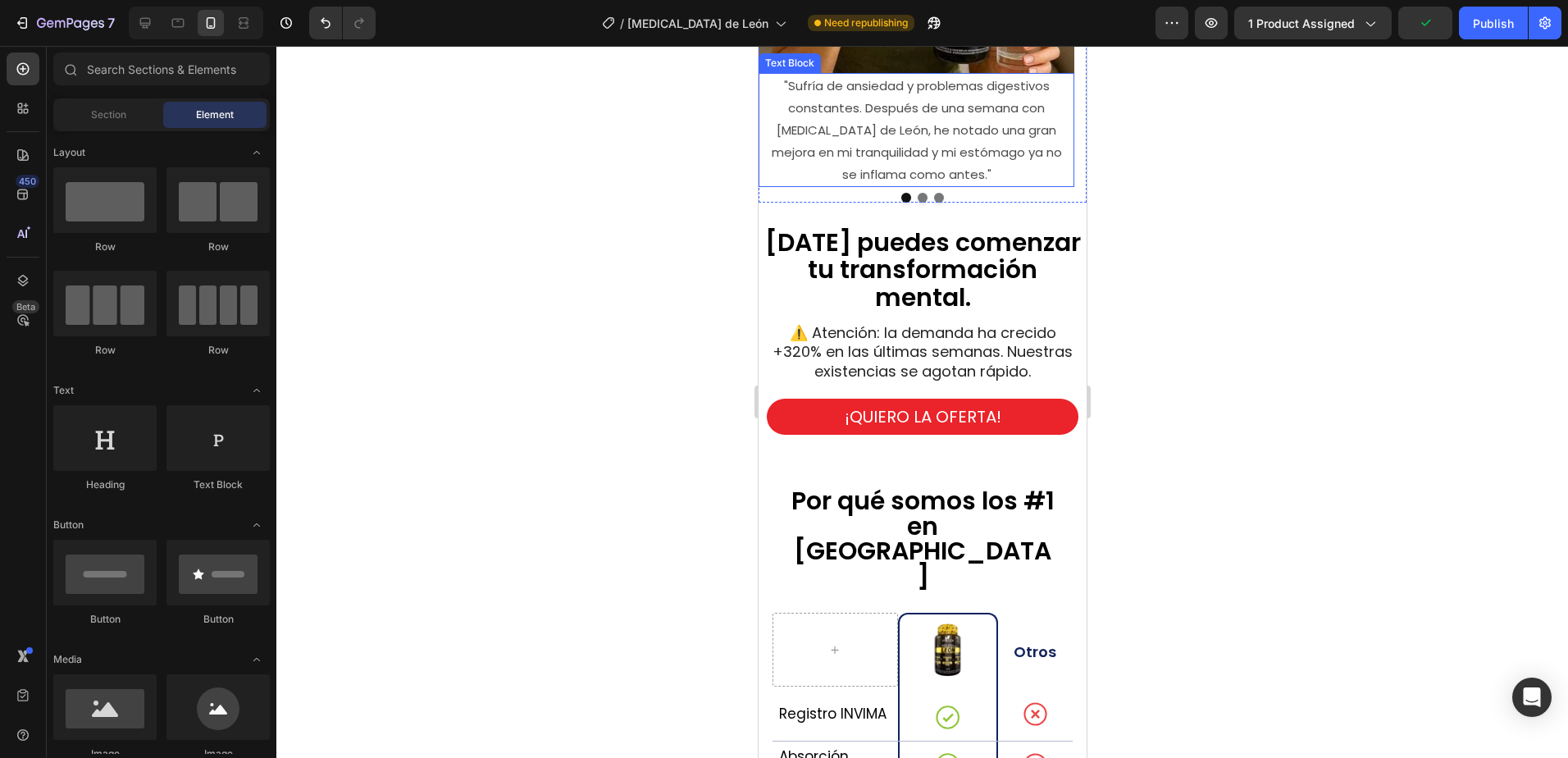
scroll to position [4170, 0]
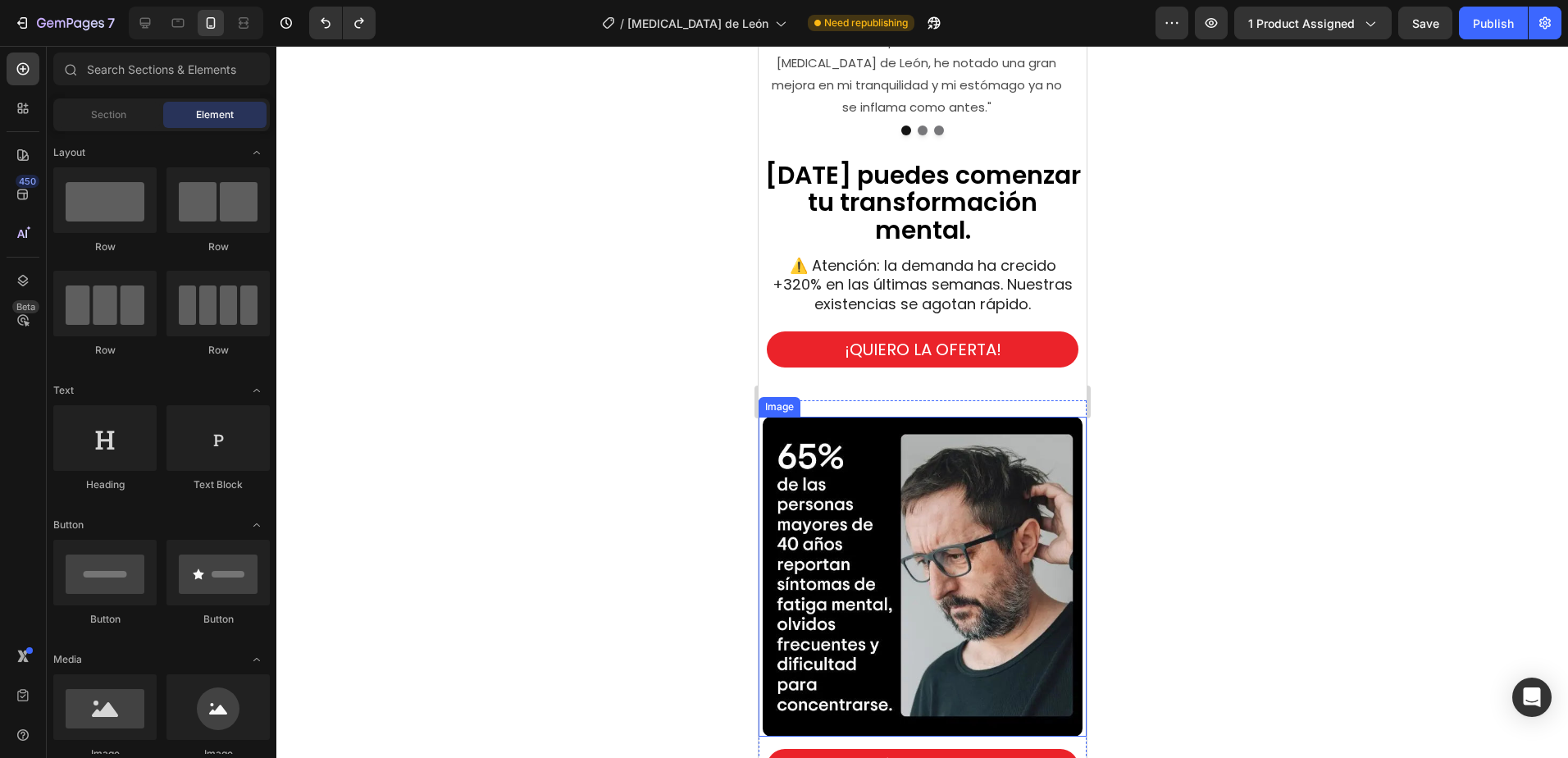
click at [844, 442] on img at bounding box center [921, 576] width 319 height 319
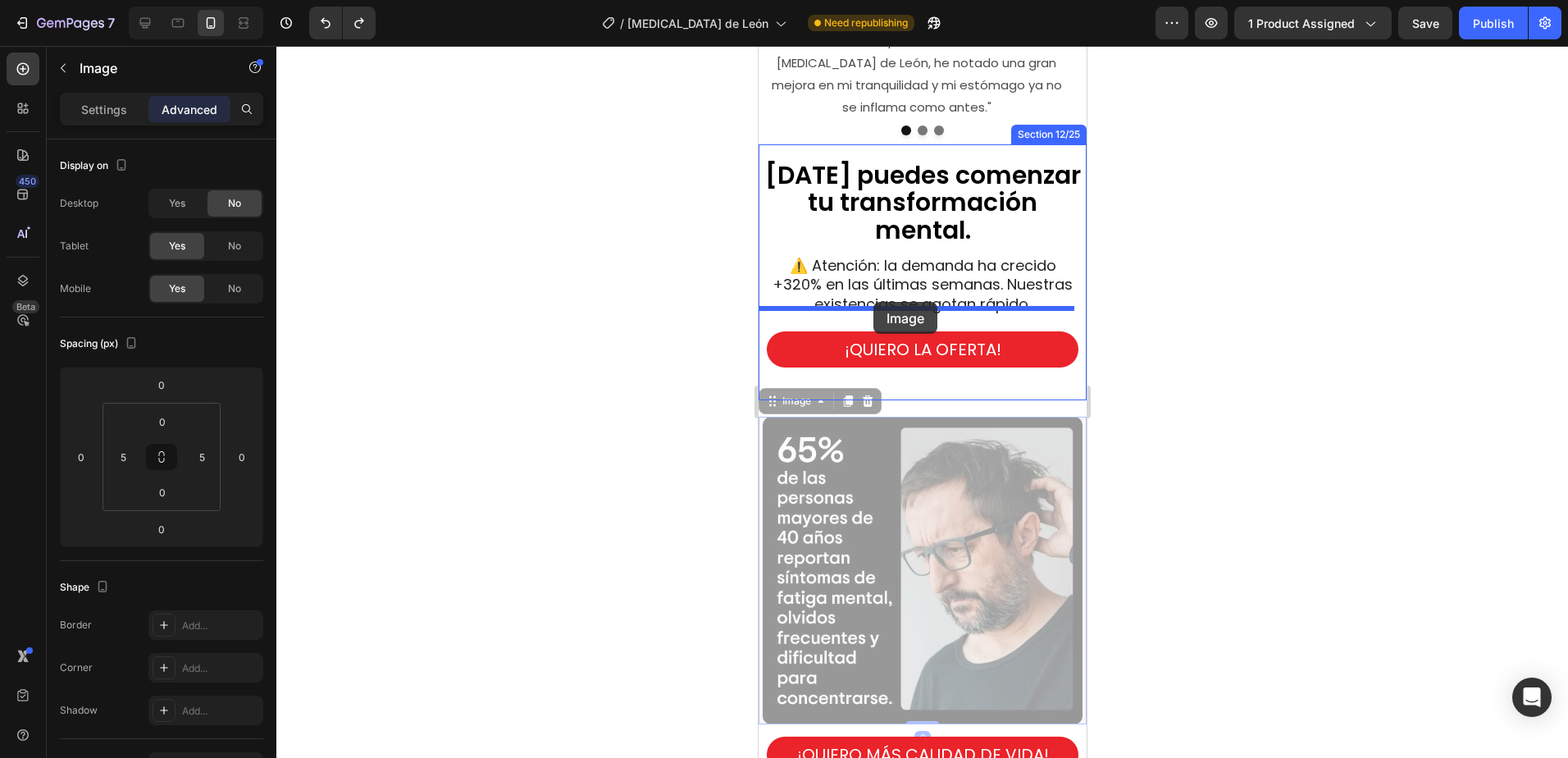
drag, startPoint x: 780, startPoint y: 380, endPoint x: 873, endPoint y: 301, distance: 122.0
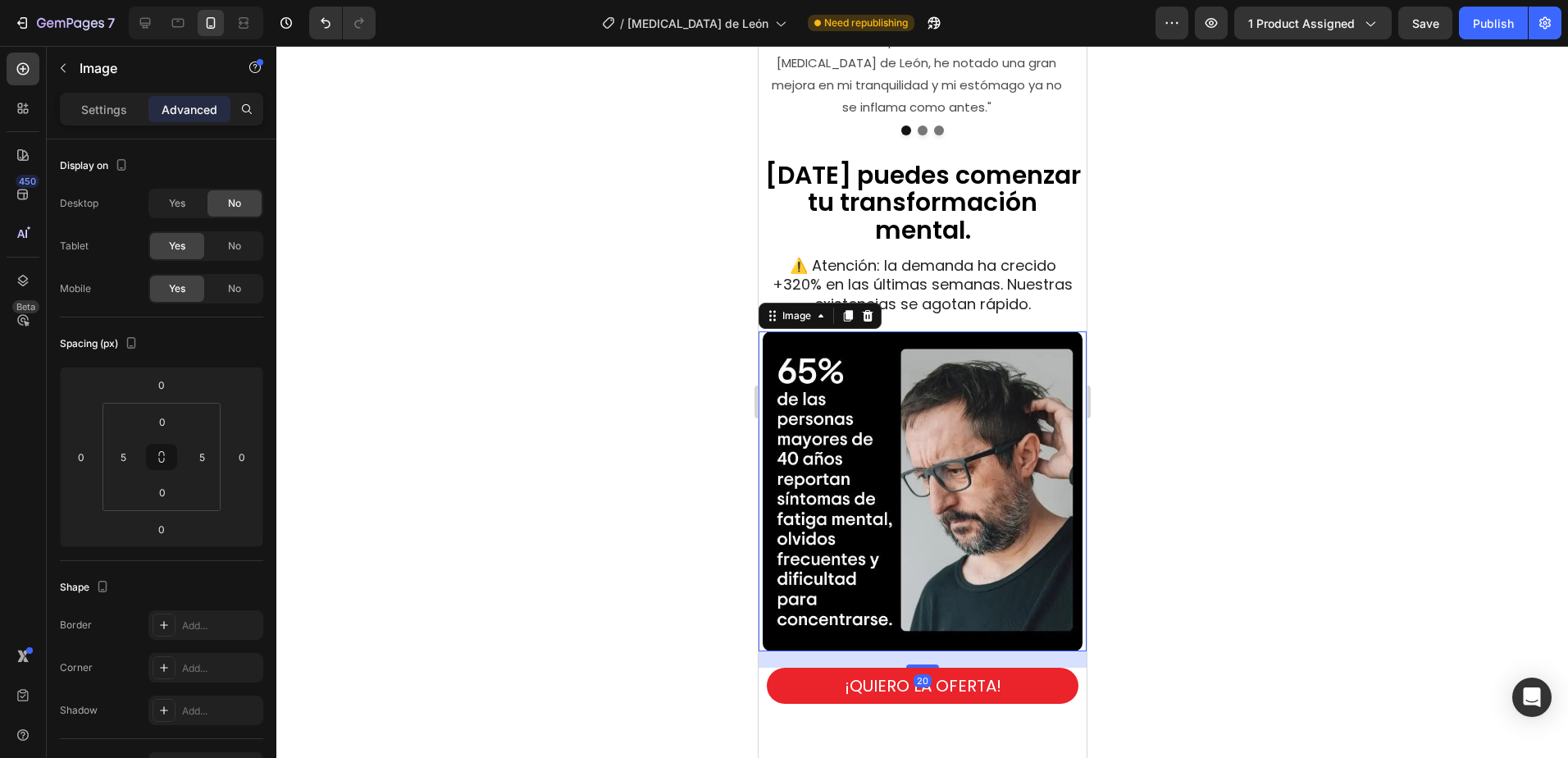
drag, startPoint x: 1255, startPoint y: 289, endPoint x: 1129, endPoint y: 259, distance: 129.5
click at [1249, 288] on div at bounding box center [922, 401] width 1292 height 712
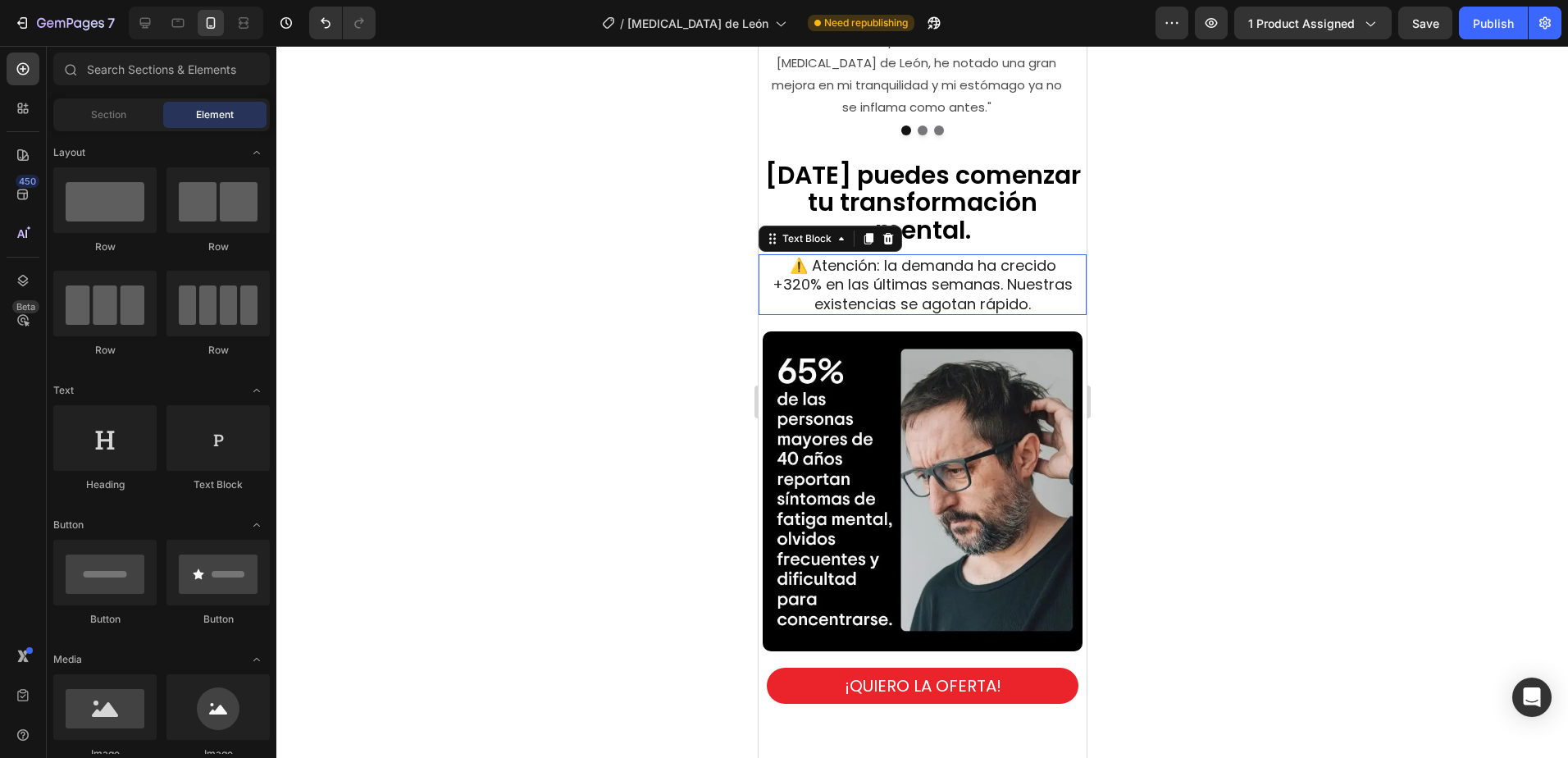
click at [963, 271] on span "⚠️ Atención: la demanda ha crecido +320% en las últimas semanas. Nuestras exist…" at bounding box center [921, 284] width 301 height 59
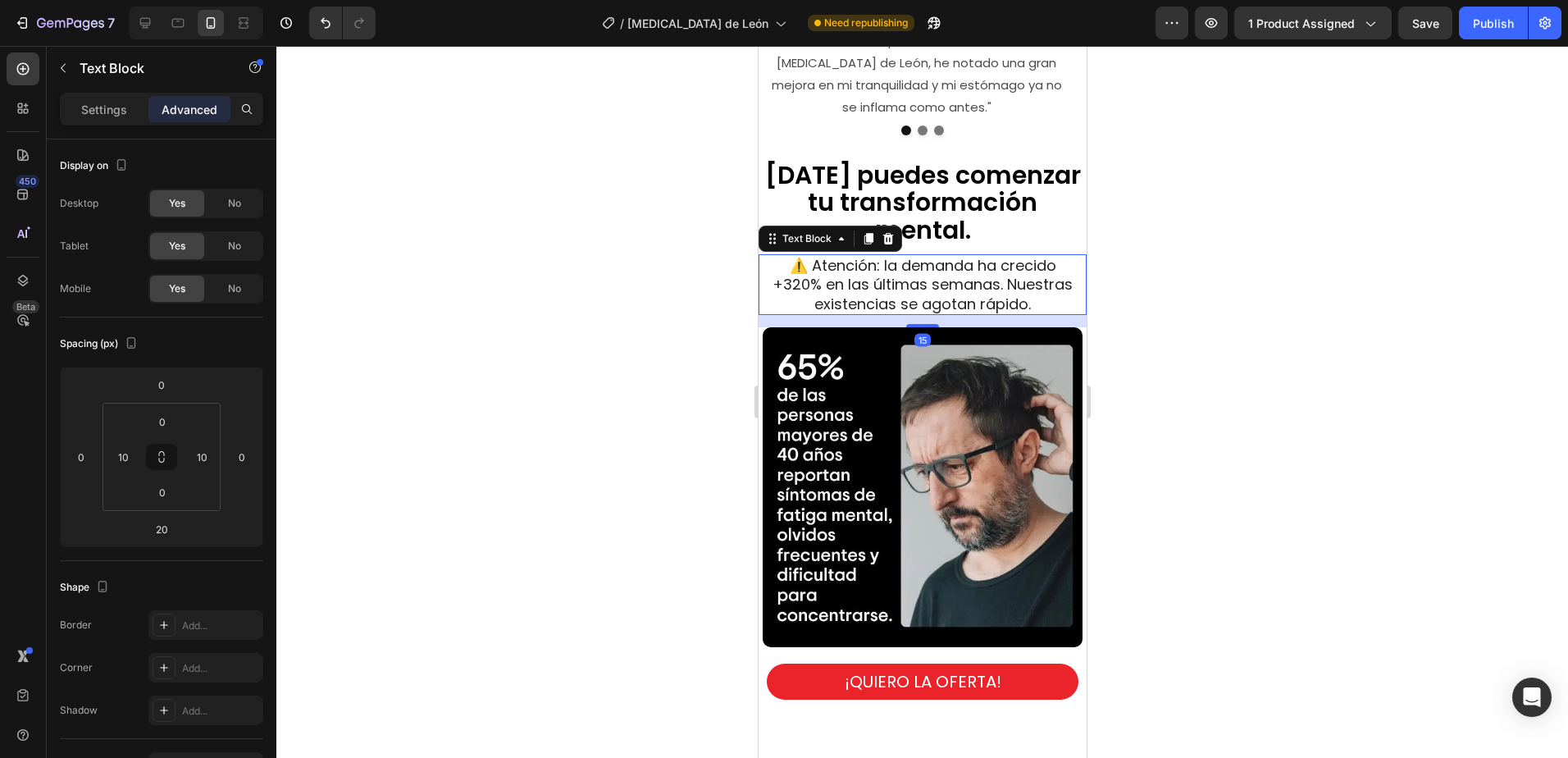
drag, startPoint x: 912, startPoint y: 305, endPoint x: 959, endPoint y: 301, distance: 47.2
click at [959, 315] on div "15" at bounding box center [930, 315] width 328 height 0
type input "15"
click at [1281, 626] on div at bounding box center [922, 401] width 1292 height 712
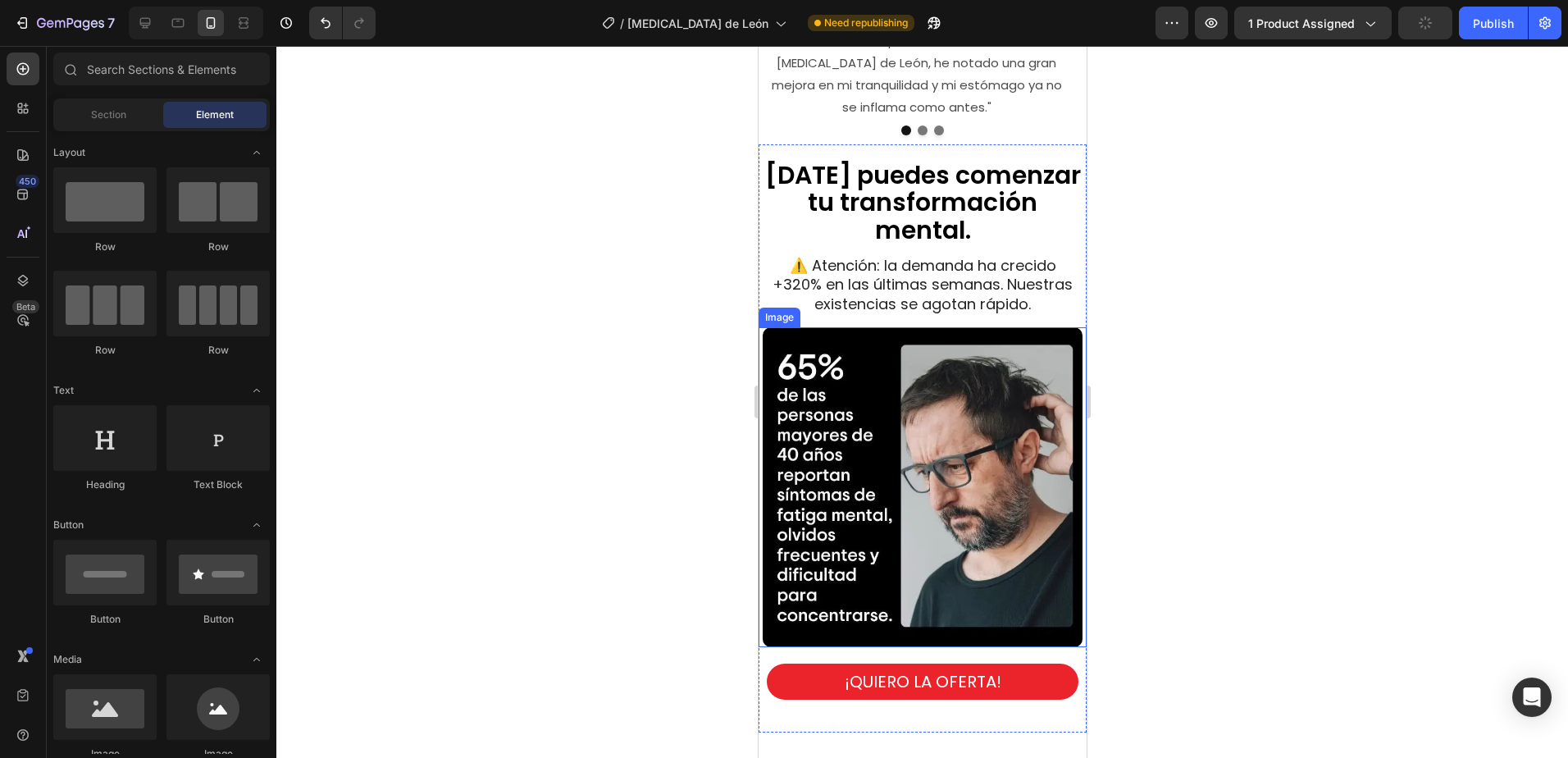
click at [1004, 602] on img at bounding box center [921, 486] width 319 height 319
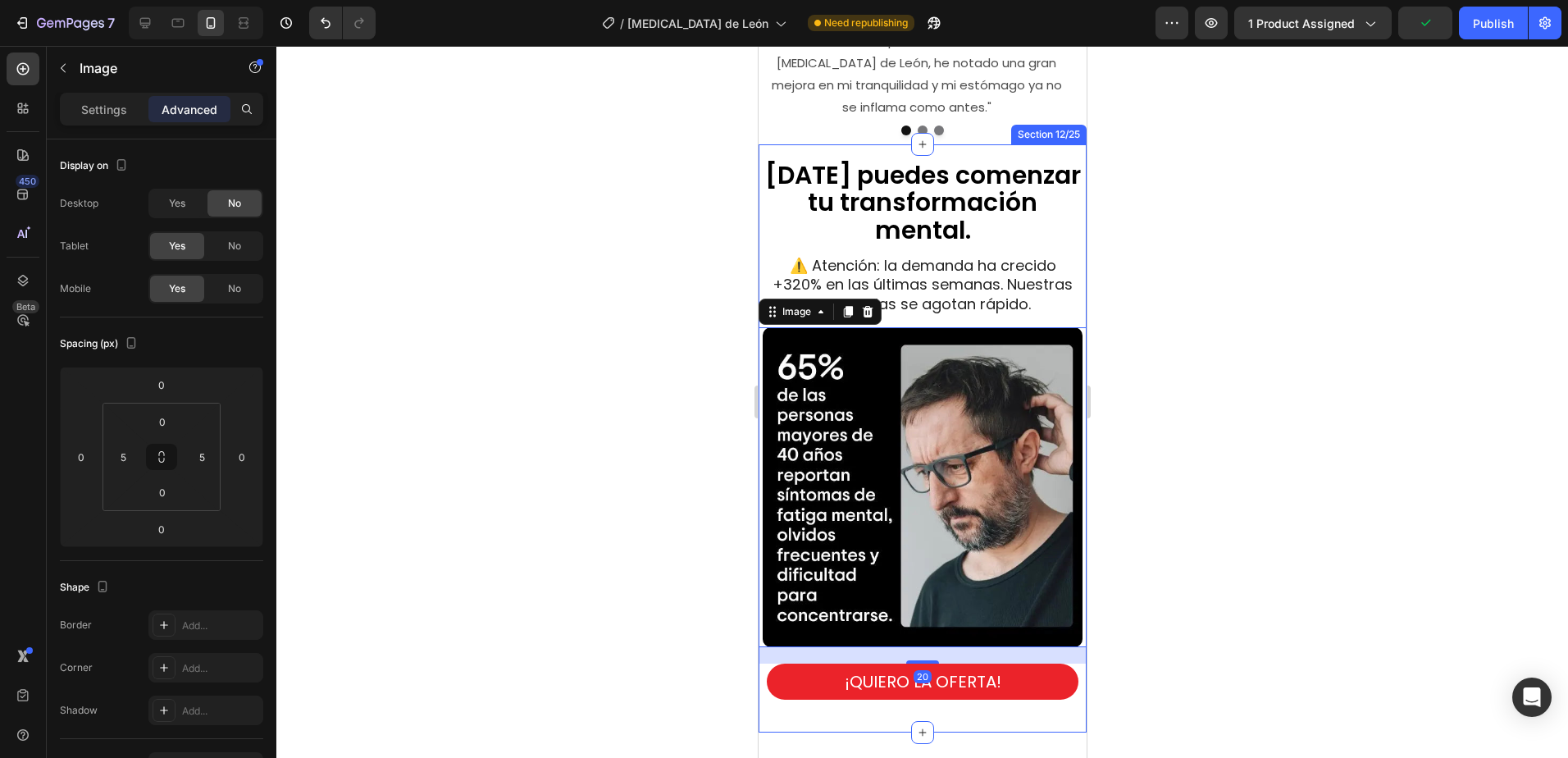
scroll to position [4334, 0]
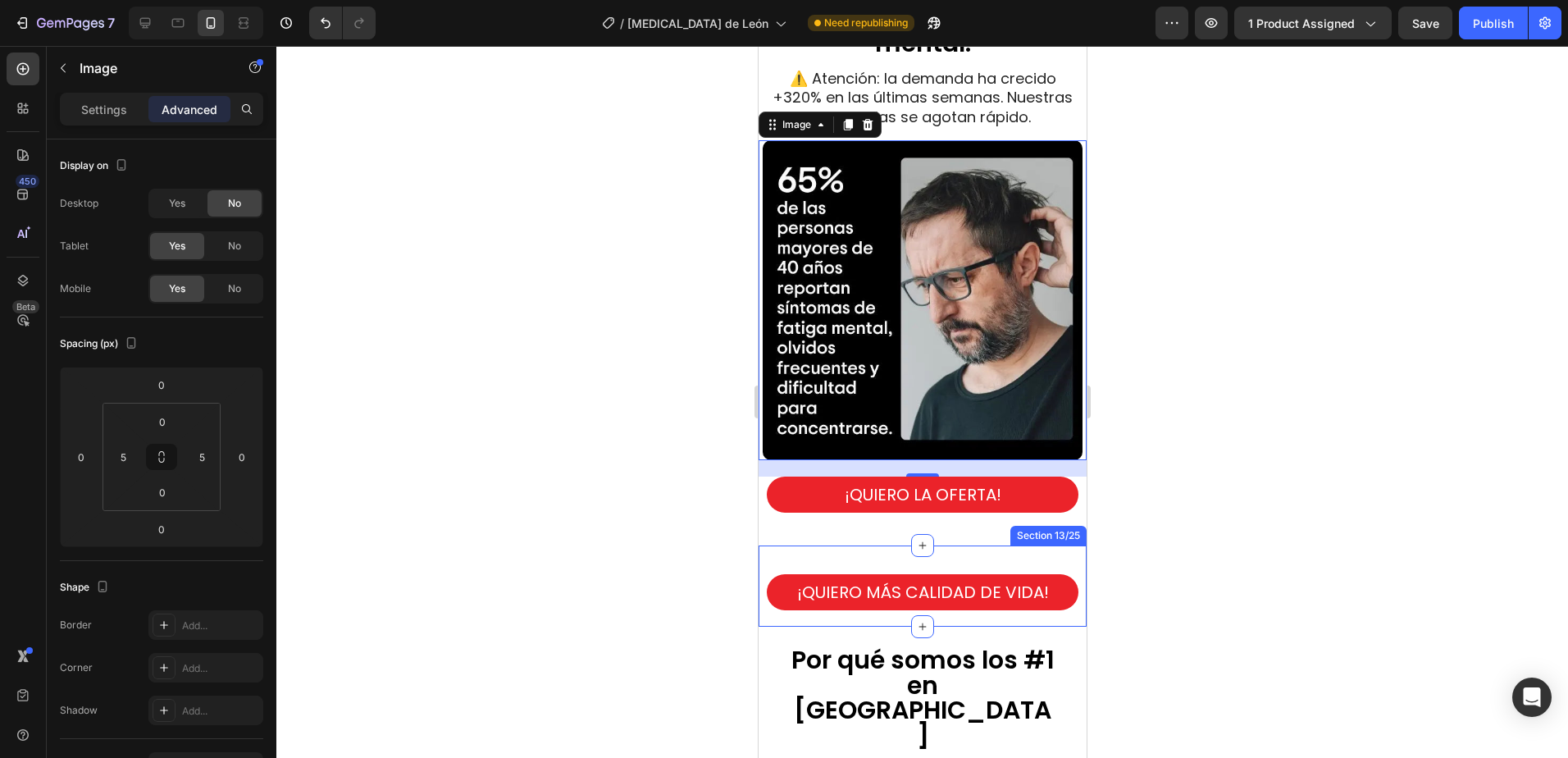
click at [863, 545] on div "¡QUIERO MÁS CALIDAD DE VIDA! Button Section 13/25" at bounding box center [922, 586] width 328 height 81
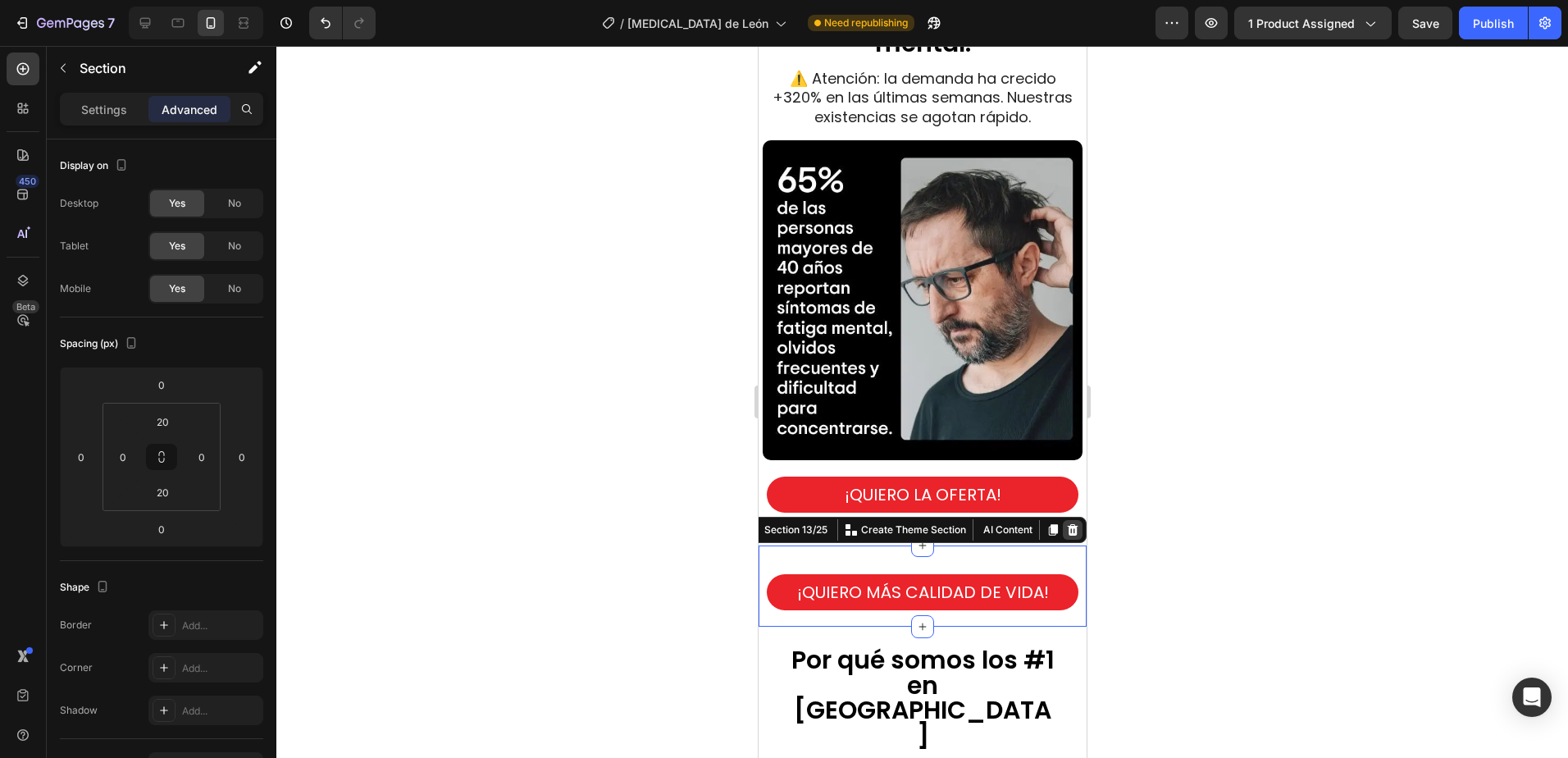
click at [1067, 524] on icon at bounding box center [1072, 530] width 10 height 11
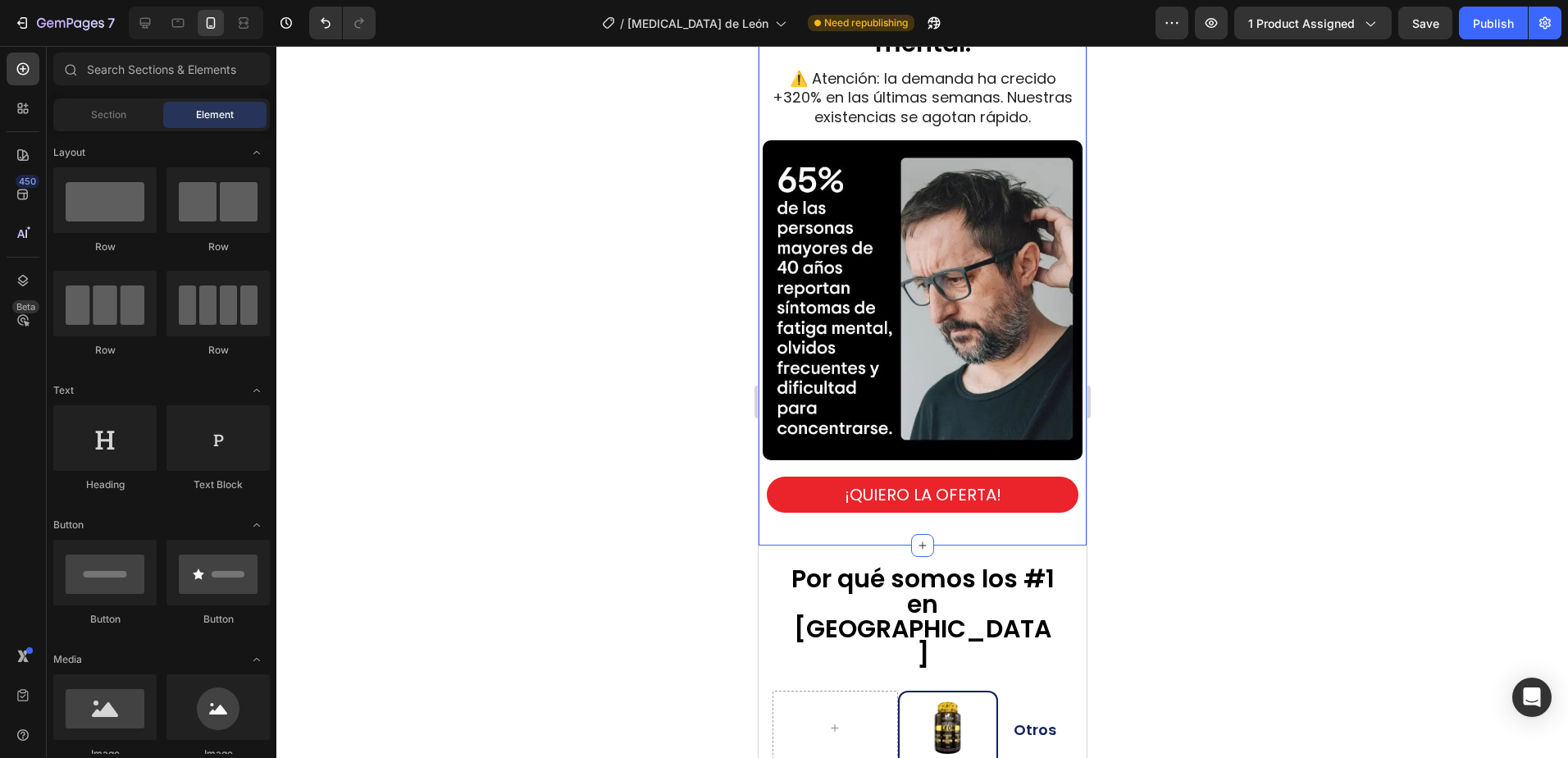
click at [939, 503] on div "¡QUIERO LA OFERTA! Button" at bounding box center [922, 502] width 328 height 52
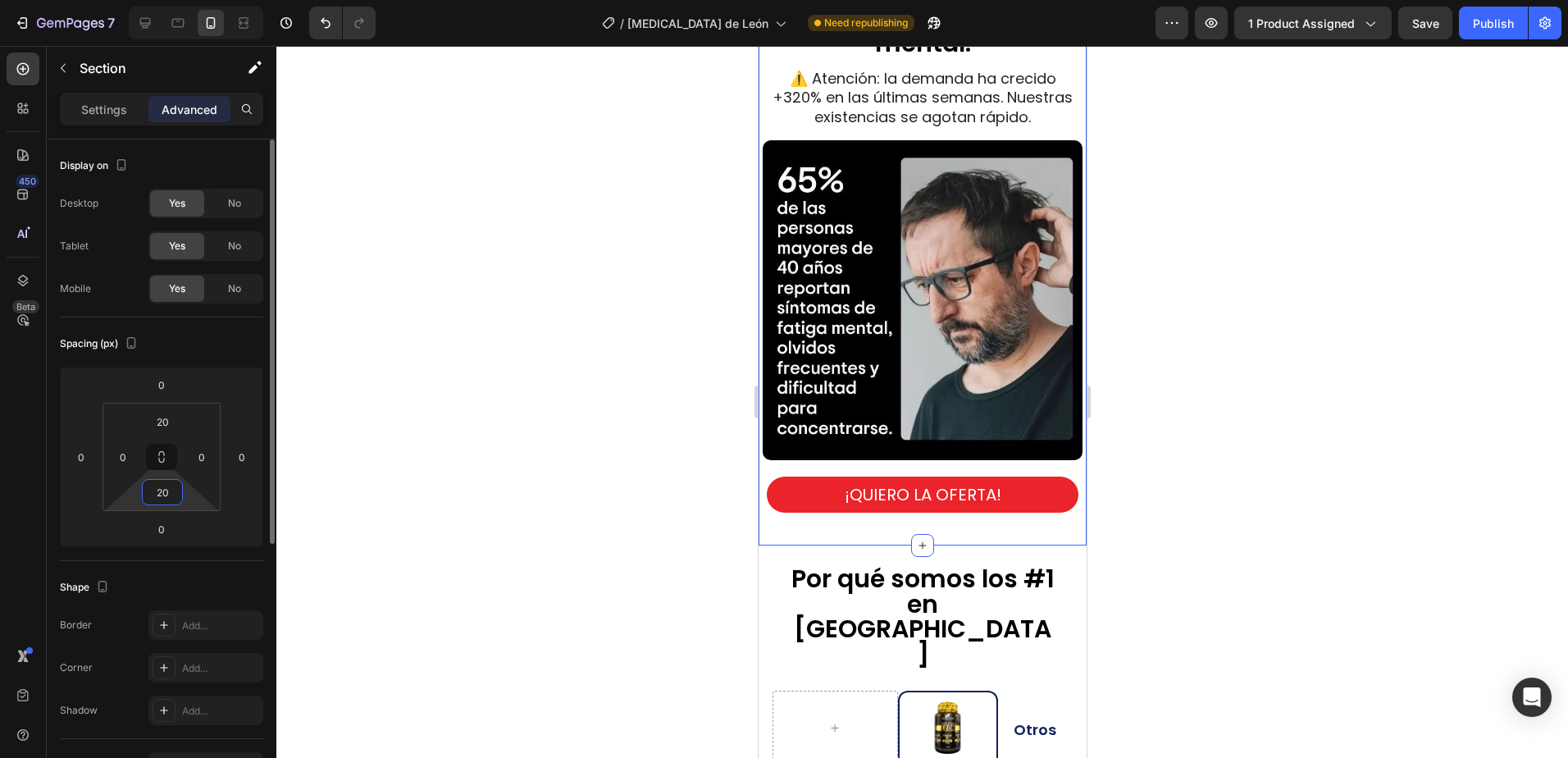
drag, startPoint x: 170, startPoint y: 491, endPoint x: 177, endPoint y: 481, distance: 12.2
click at [170, 490] on input "20" at bounding box center [162, 492] width 33 height 25
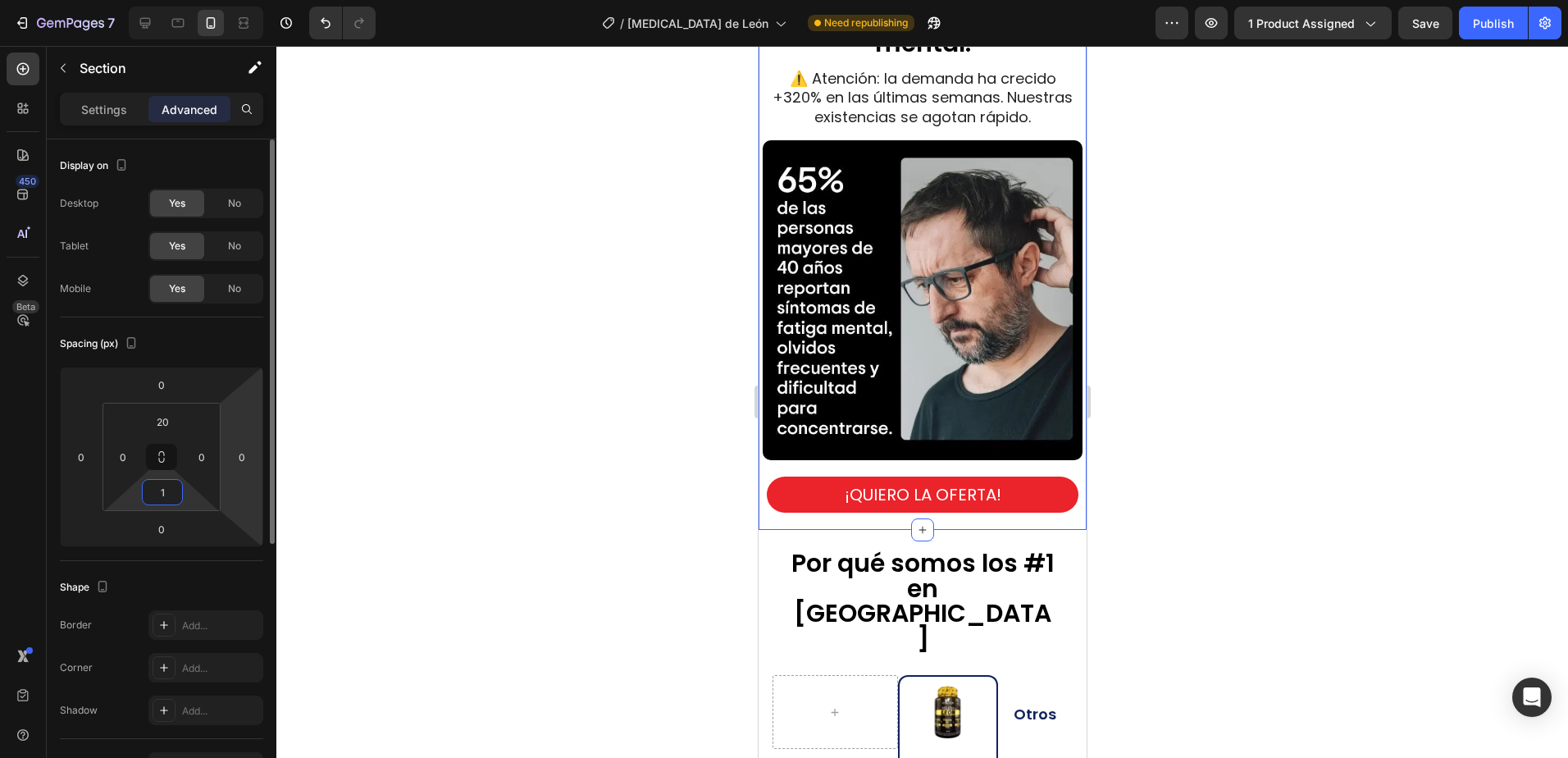
type input "10"
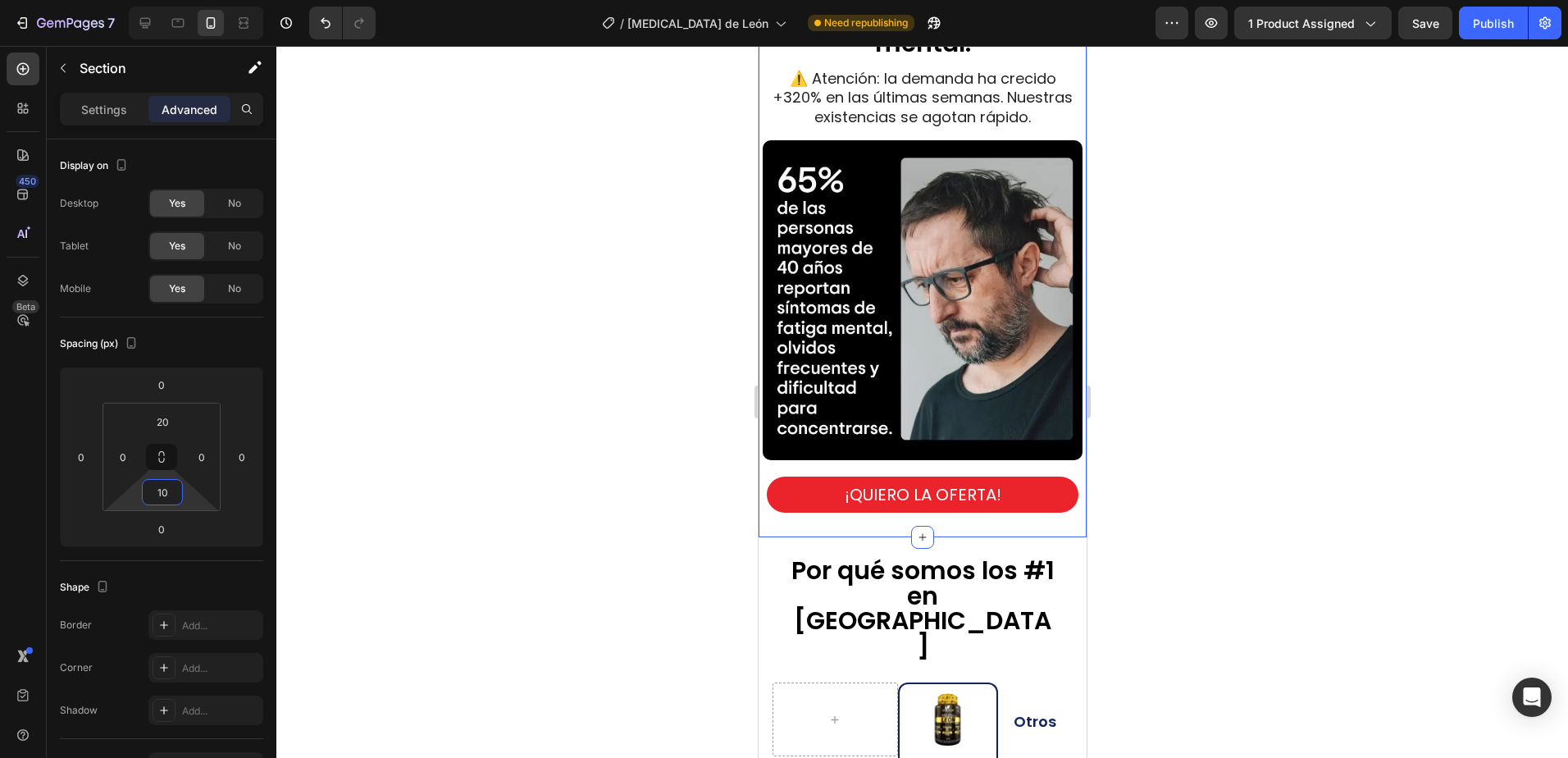
click at [1450, 362] on div at bounding box center [922, 401] width 1292 height 712
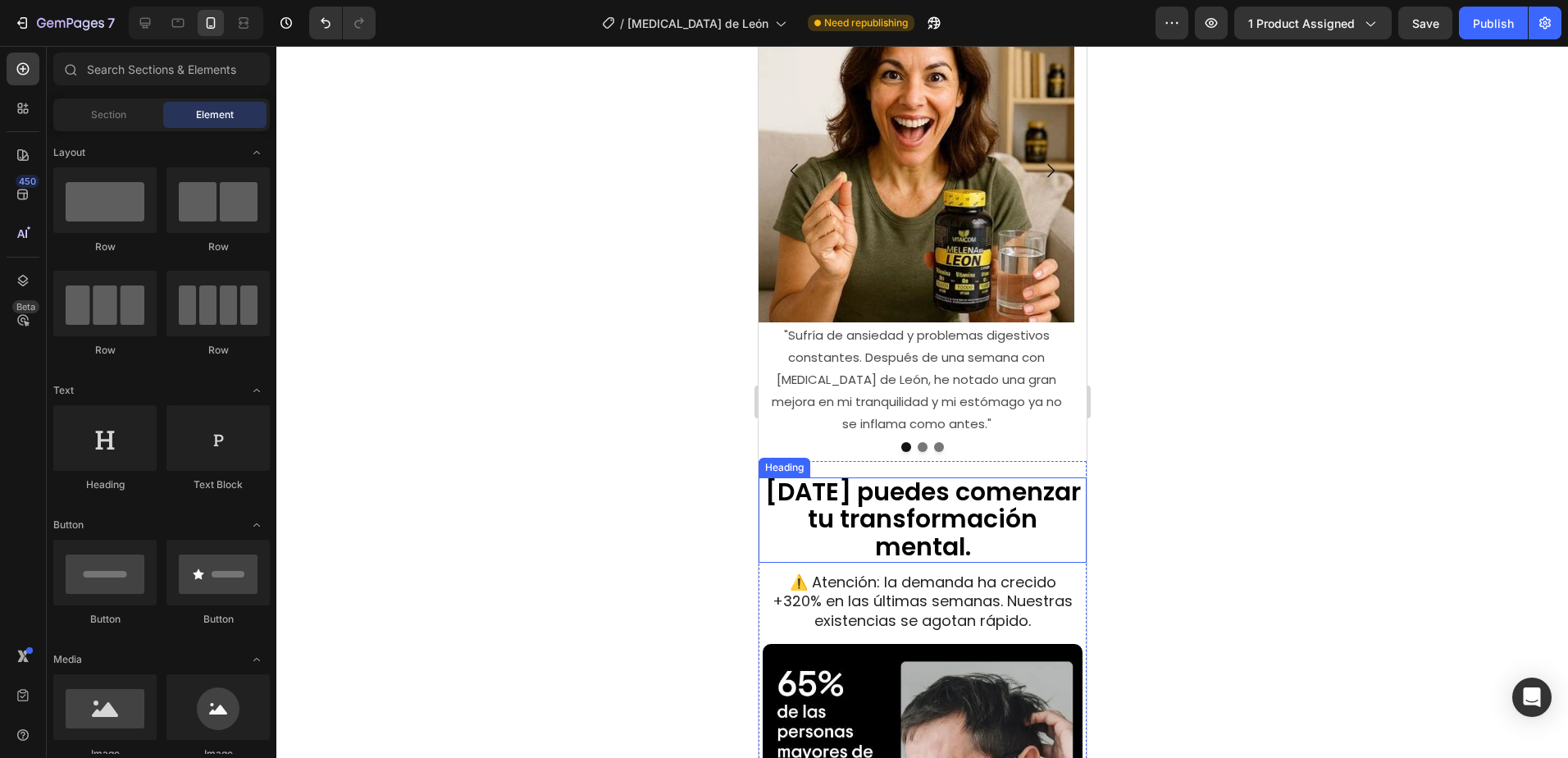
scroll to position [3678, 0]
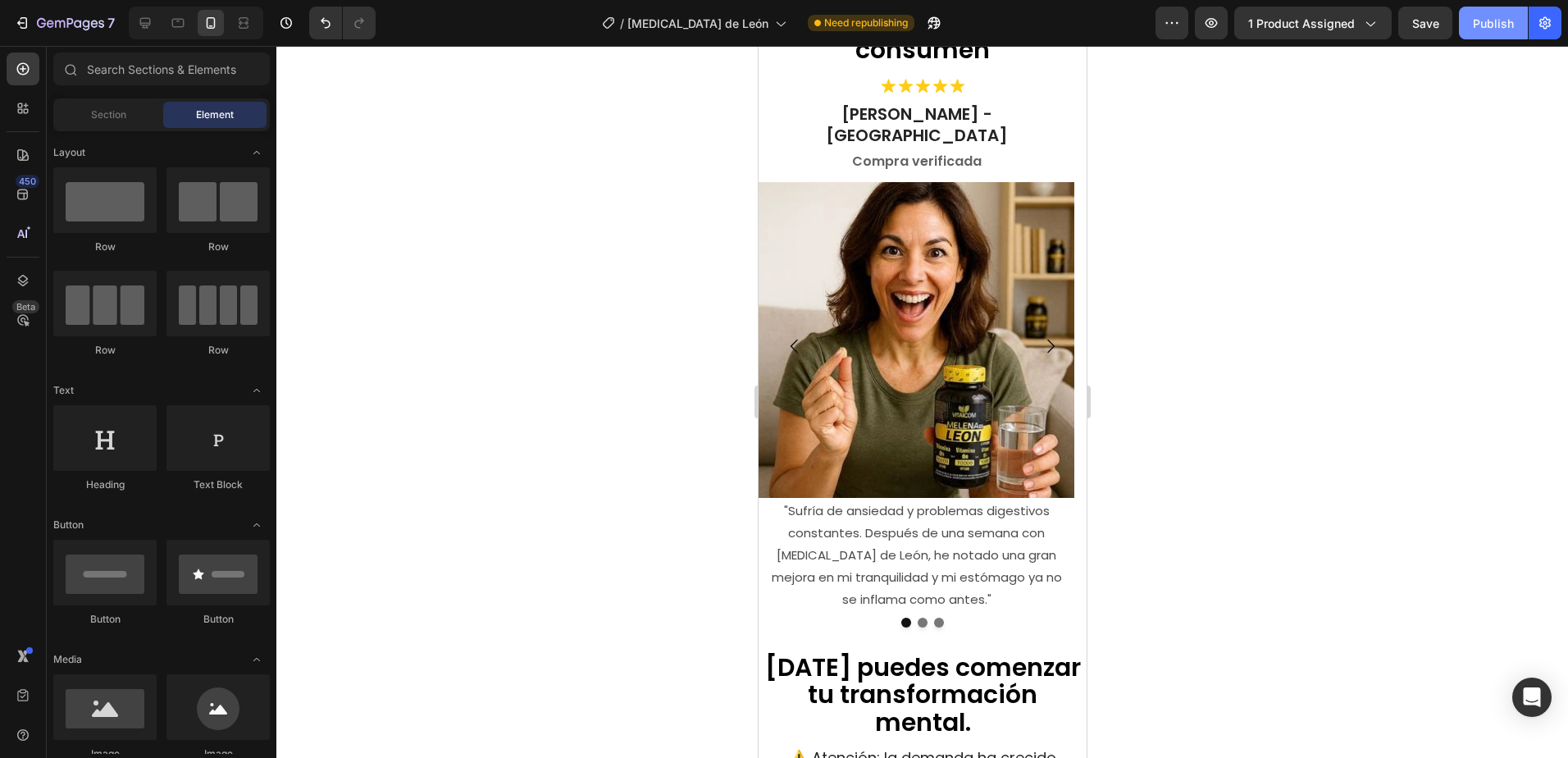
click at [1481, 29] on div "Publish" at bounding box center [1493, 24] width 41 height 17
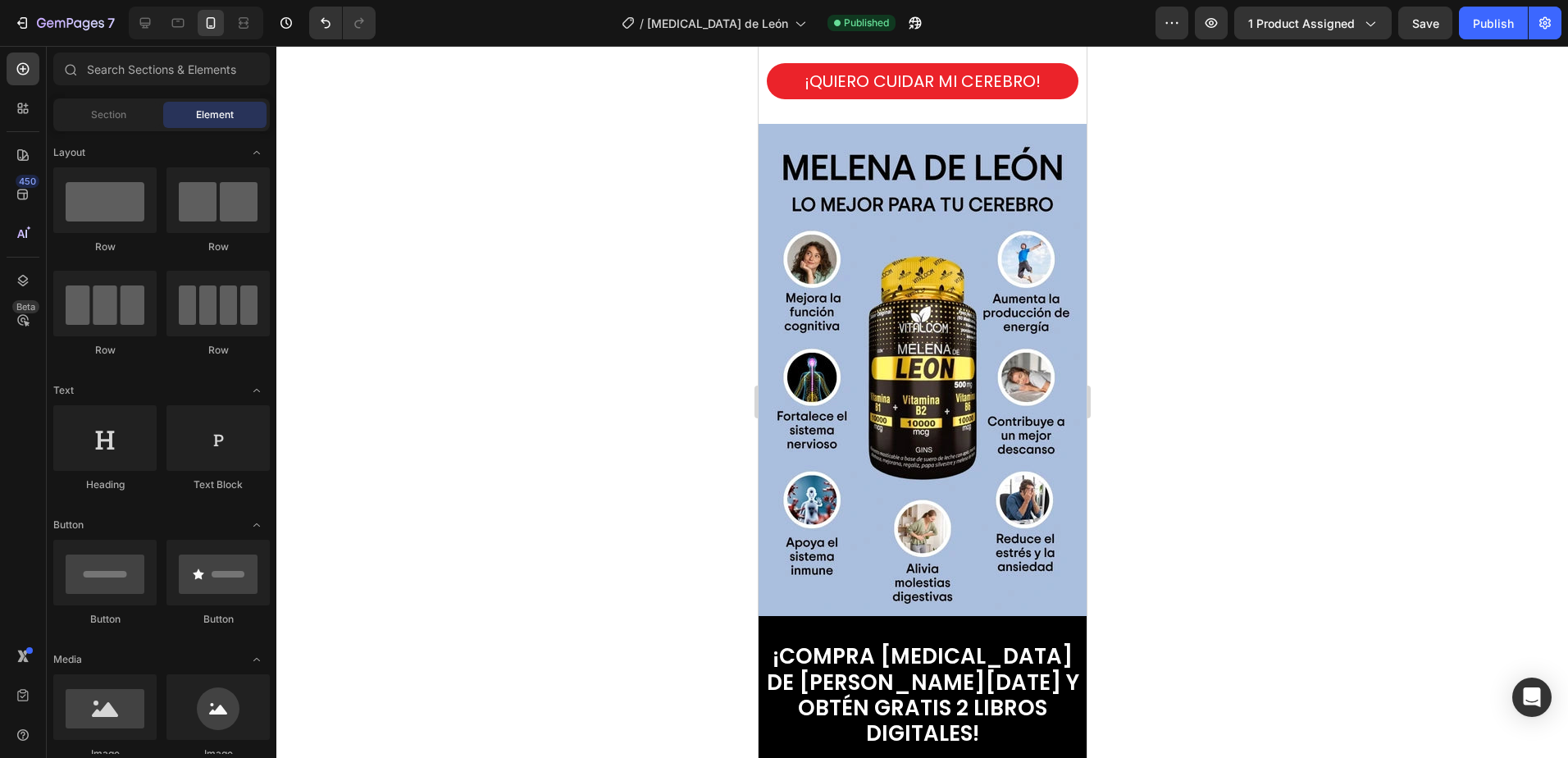
scroll to position [2705, 0]
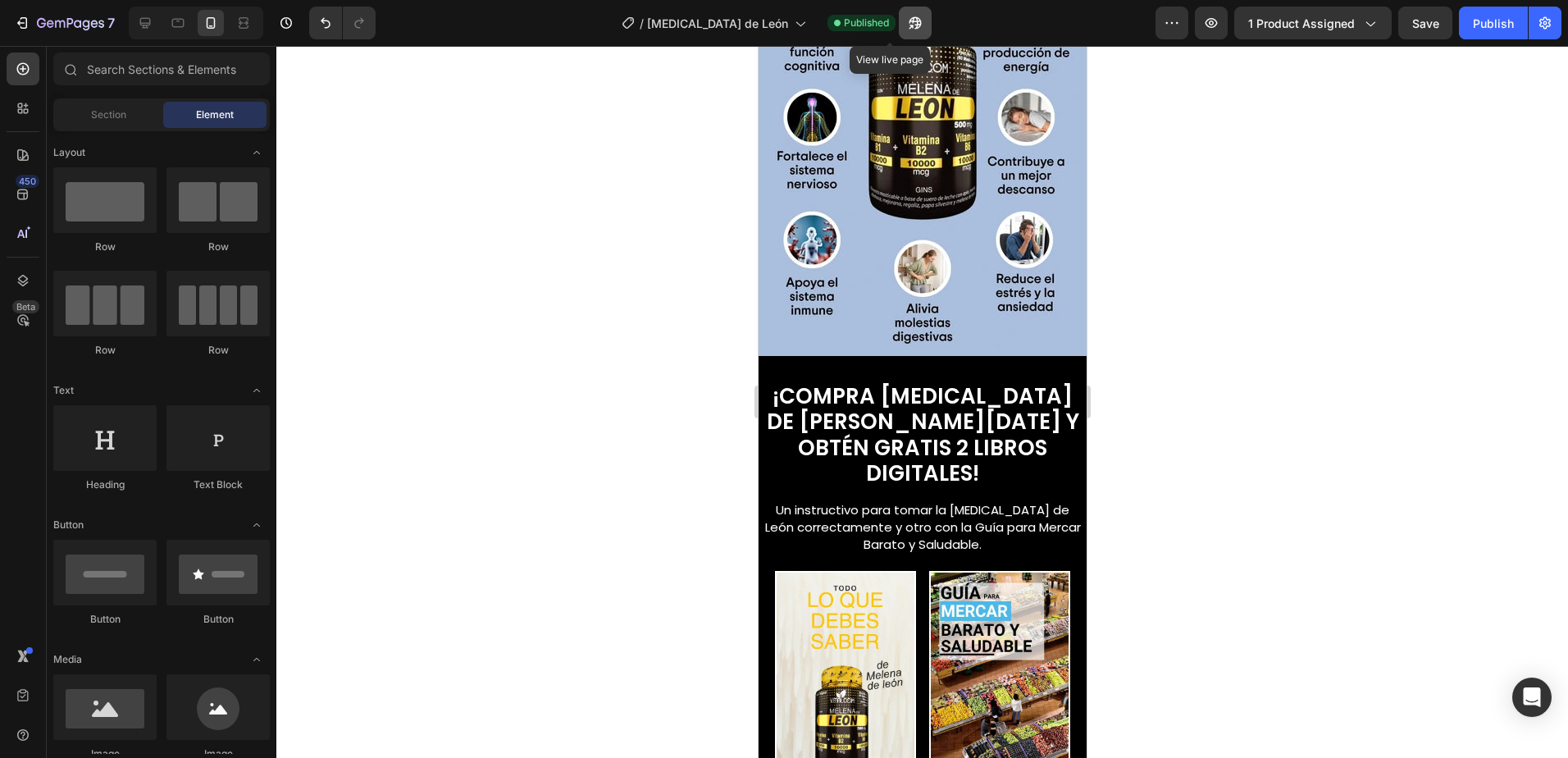
click at [907, 25] on icon "button" at bounding box center [915, 23] width 16 height 16
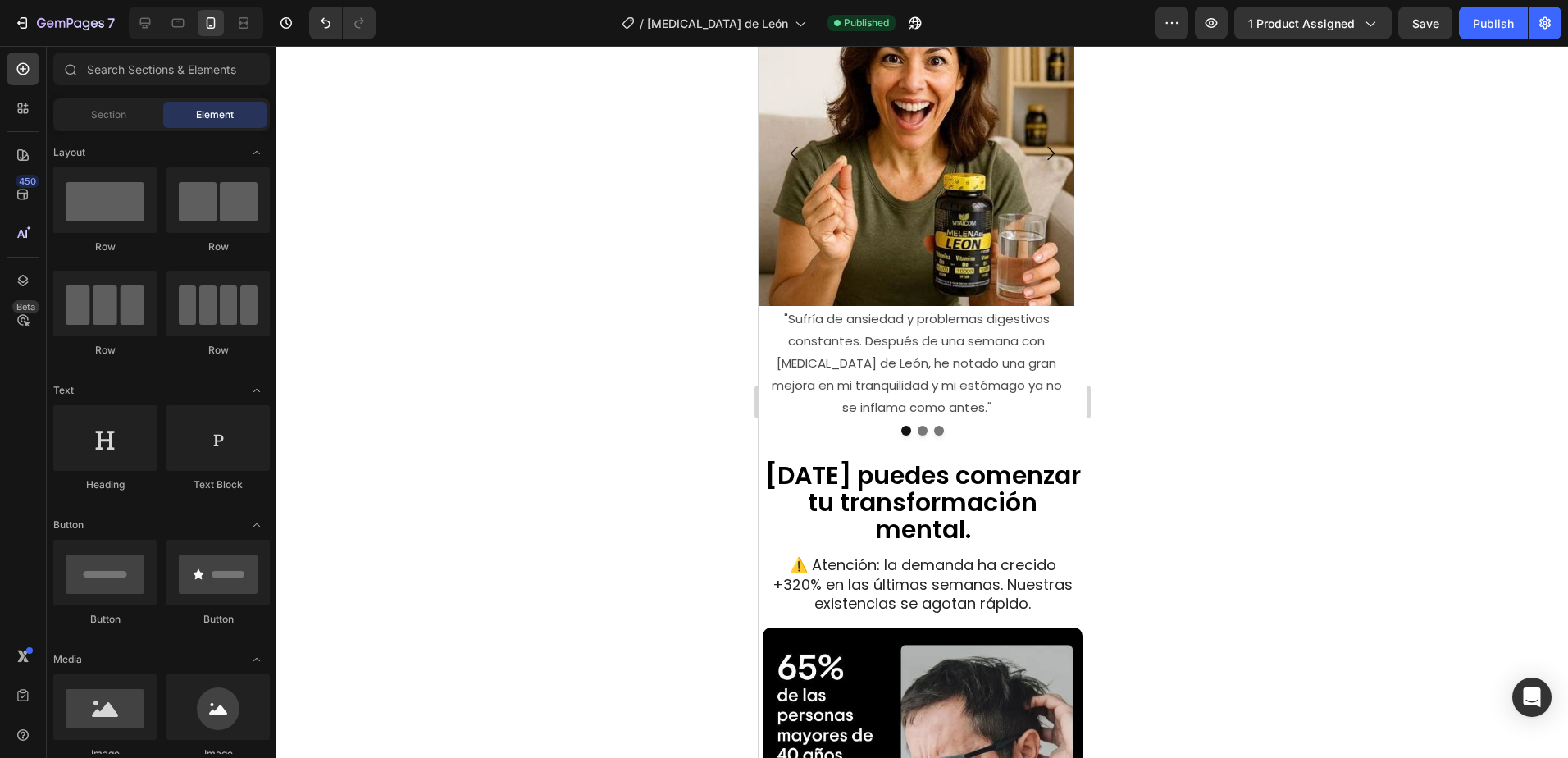
scroll to position [3771, 0]
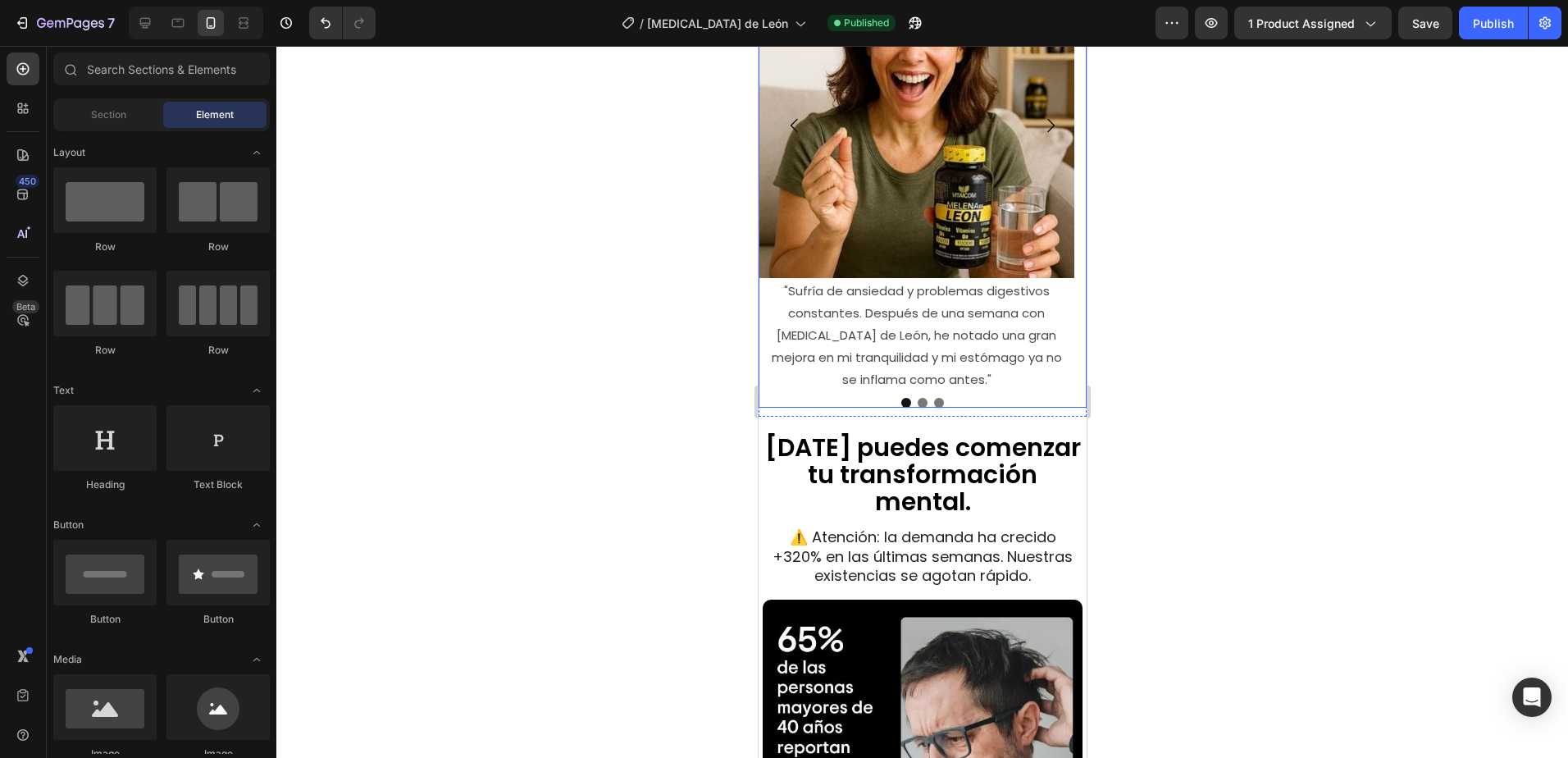
click at [973, 398] on div at bounding box center [922, 403] width 328 height 9
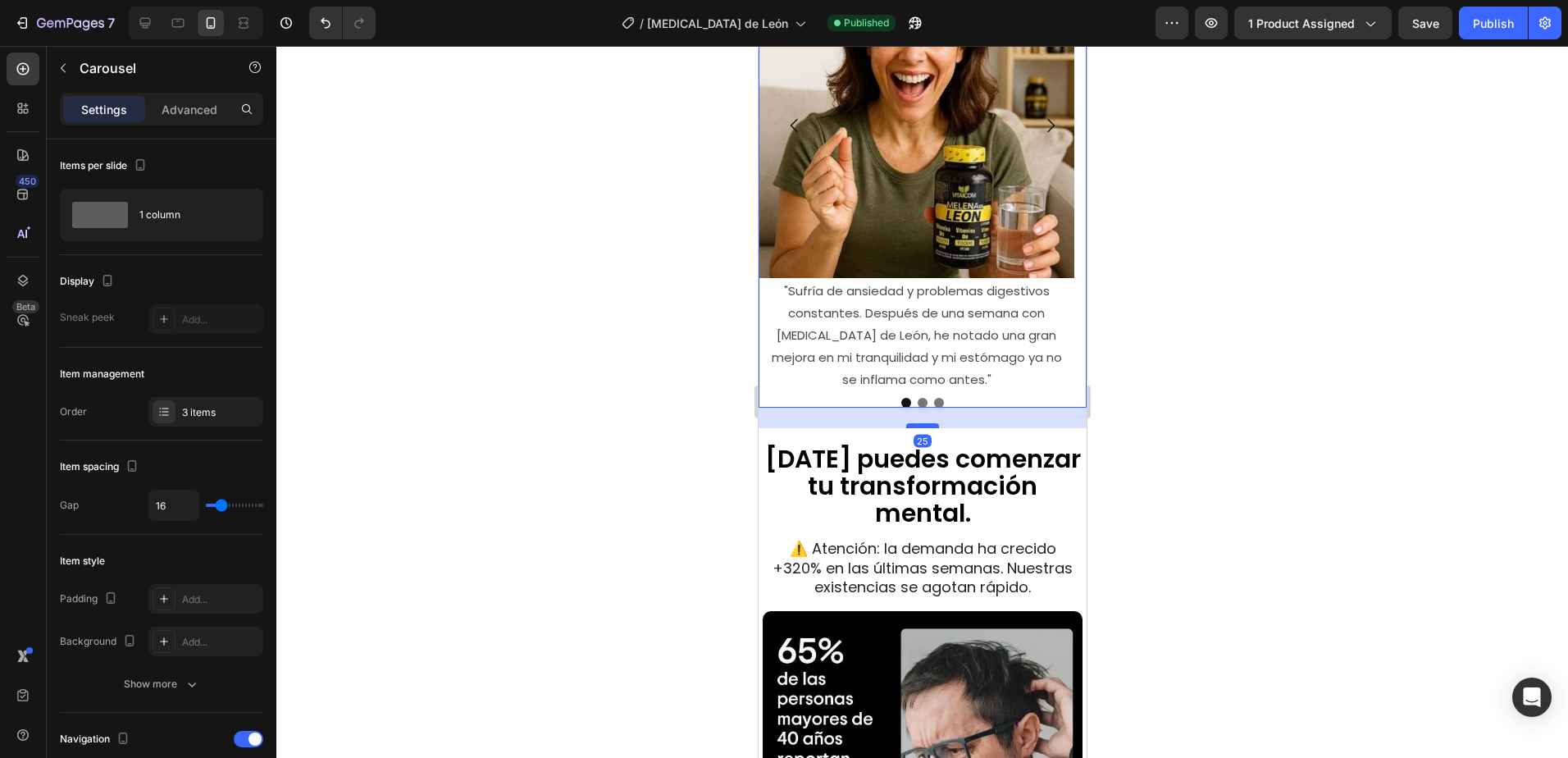
drag, startPoint x: 928, startPoint y: 399, endPoint x: 2097, endPoint y: 514, distance: 1174.6
click at [931, 423] on div at bounding box center [921, 424] width 33 height 5
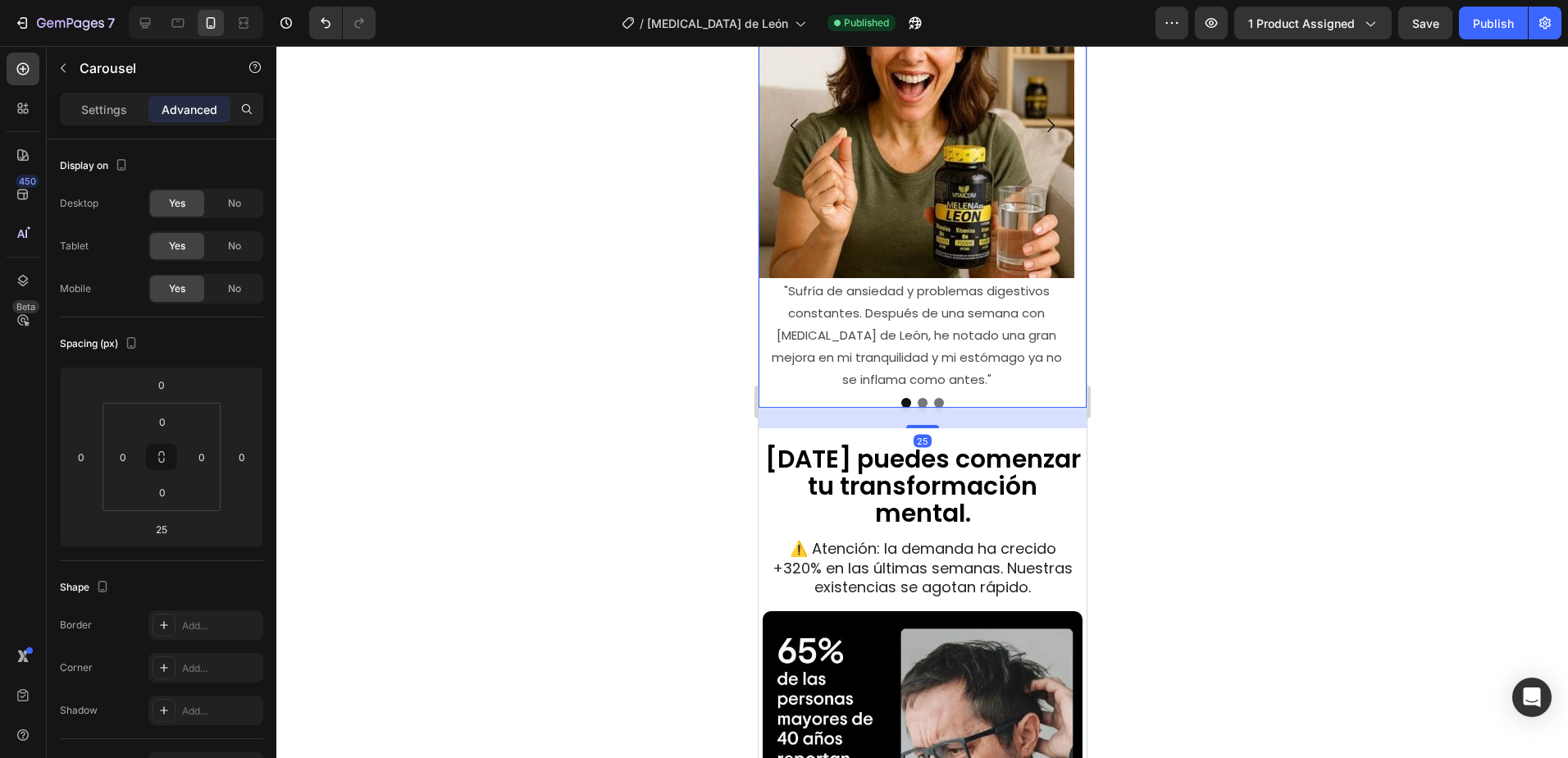
click at [1340, 465] on div at bounding box center [922, 401] width 1292 height 712
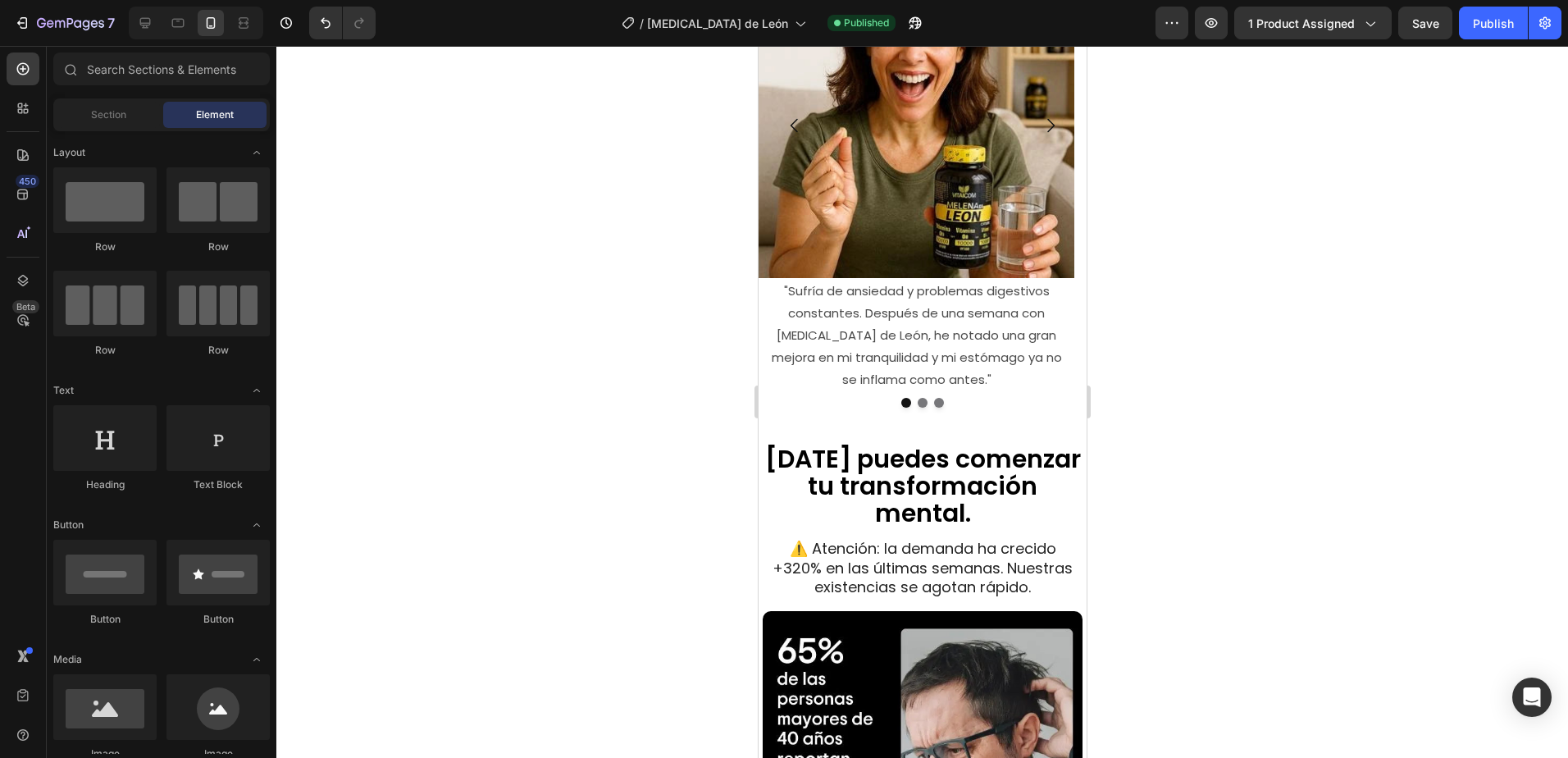
drag, startPoint x: 1303, startPoint y: 484, endPoint x: 1296, endPoint y: 472, distance: 13.9
click at [1304, 484] on div at bounding box center [922, 401] width 1292 height 712
click at [1513, 35] on button "Publish" at bounding box center [1493, 23] width 69 height 33
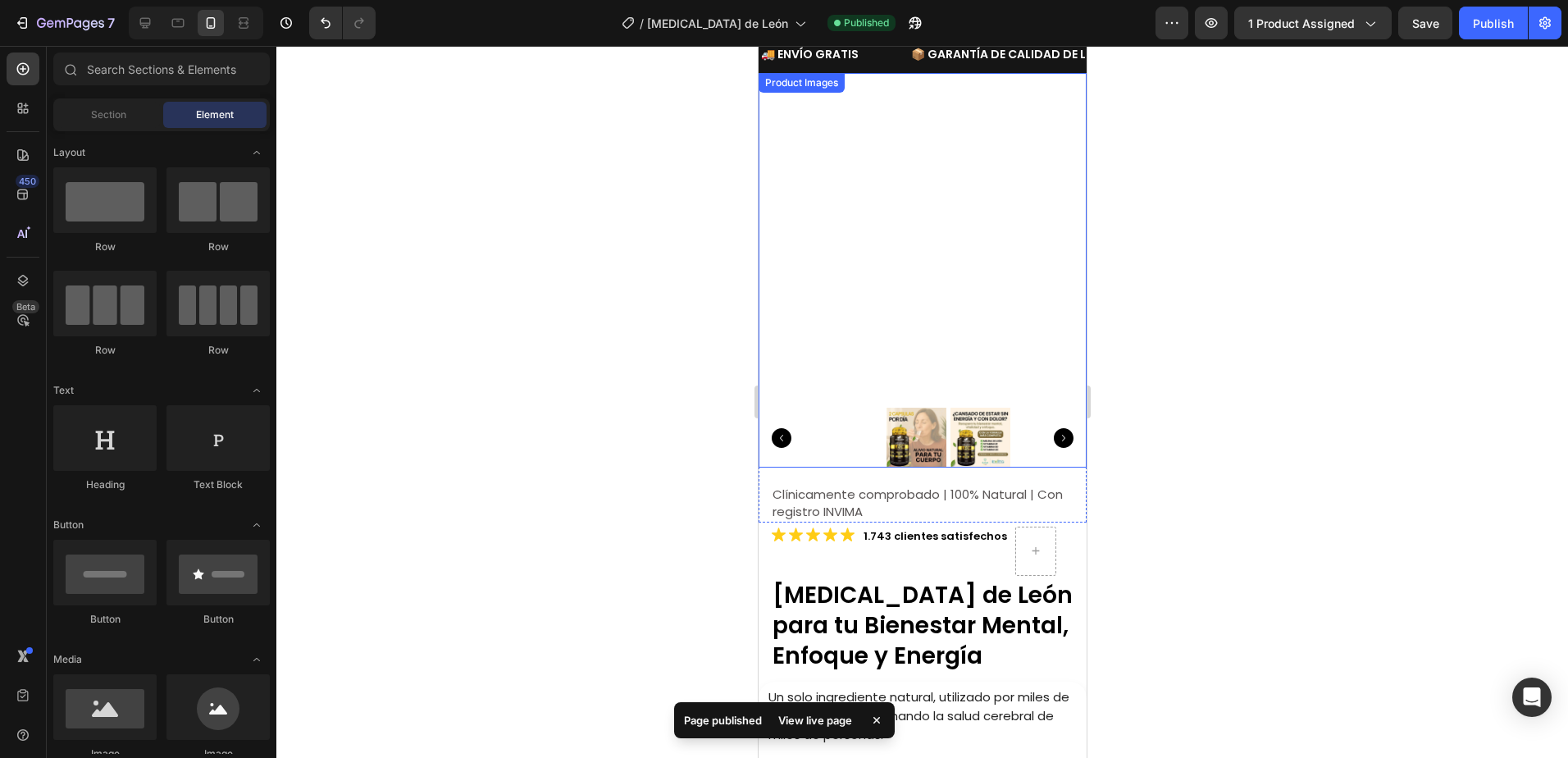
scroll to position [0, 0]
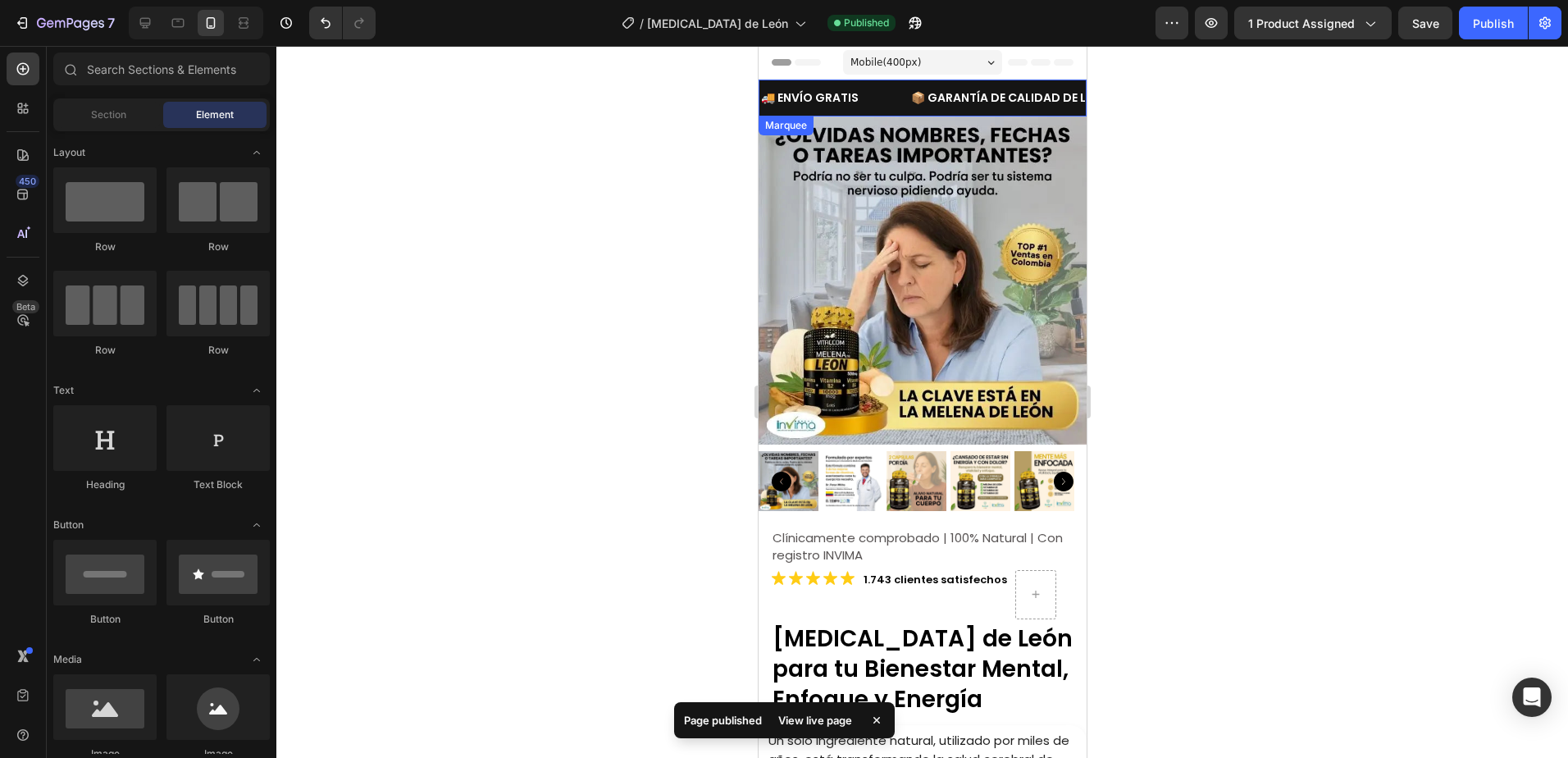
click at [889, 88] on div "🚚 ENVÍO GRATIS Text Block" at bounding box center [833, 98] width 150 height 24
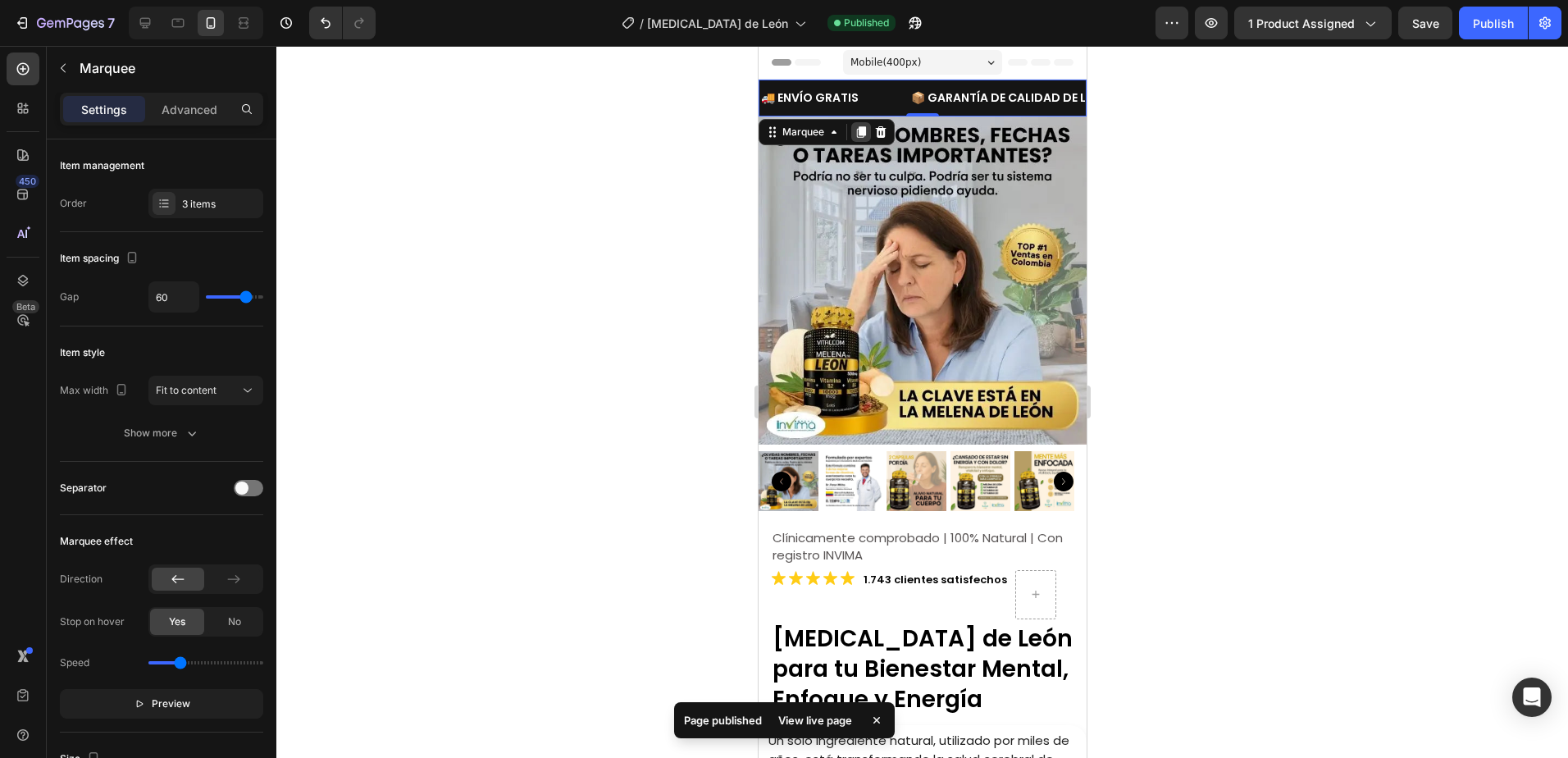
click at [862, 132] on icon at bounding box center [861, 132] width 9 height 11
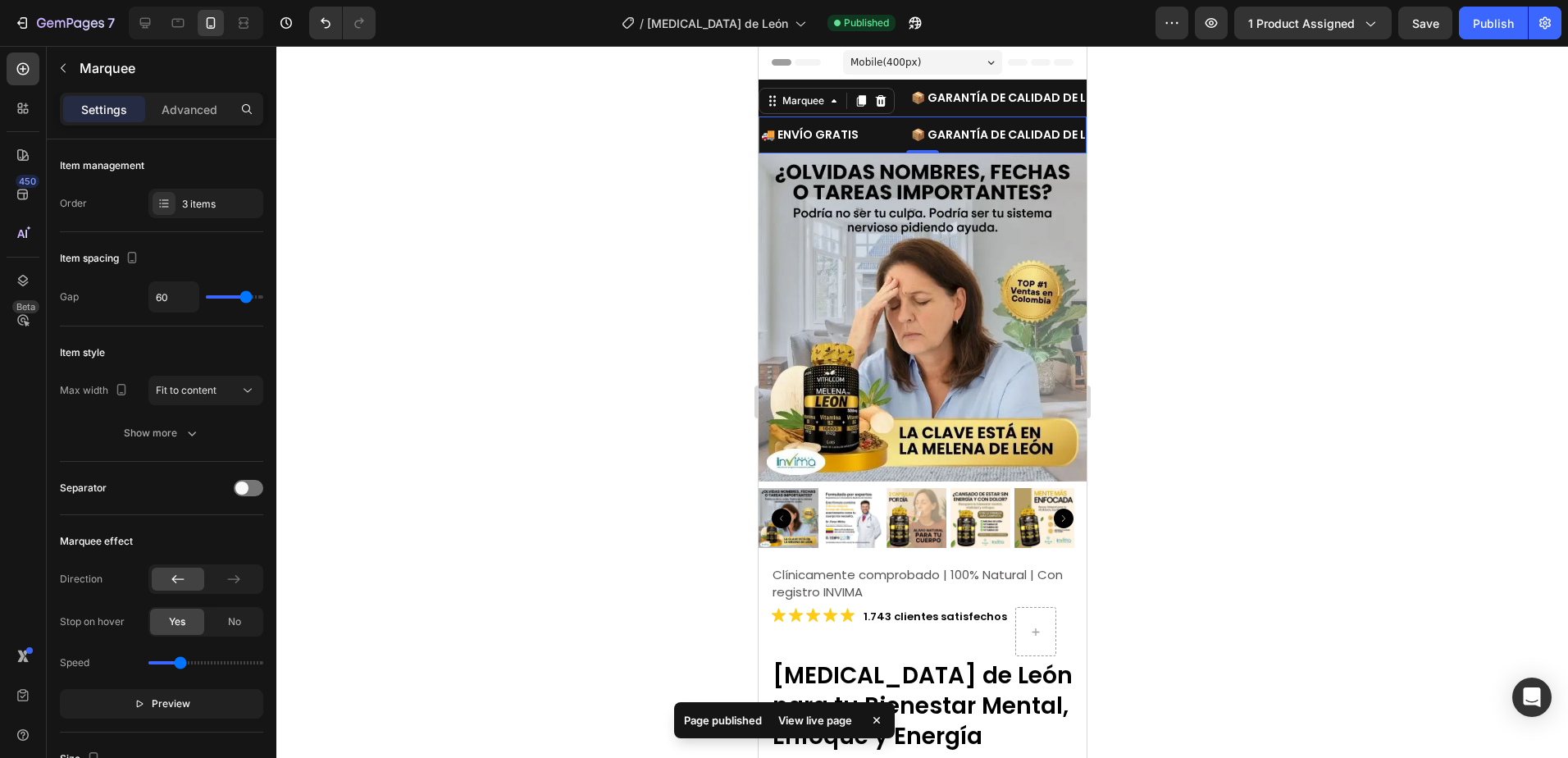
drag, startPoint x: 880, startPoint y: 134, endPoint x: 861, endPoint y: 125, distance: 21.0
click at [880, 134] on div "🚚 ENVÍO GRATIS Text Block" at bounding box center [833, 135] width 150 height 24
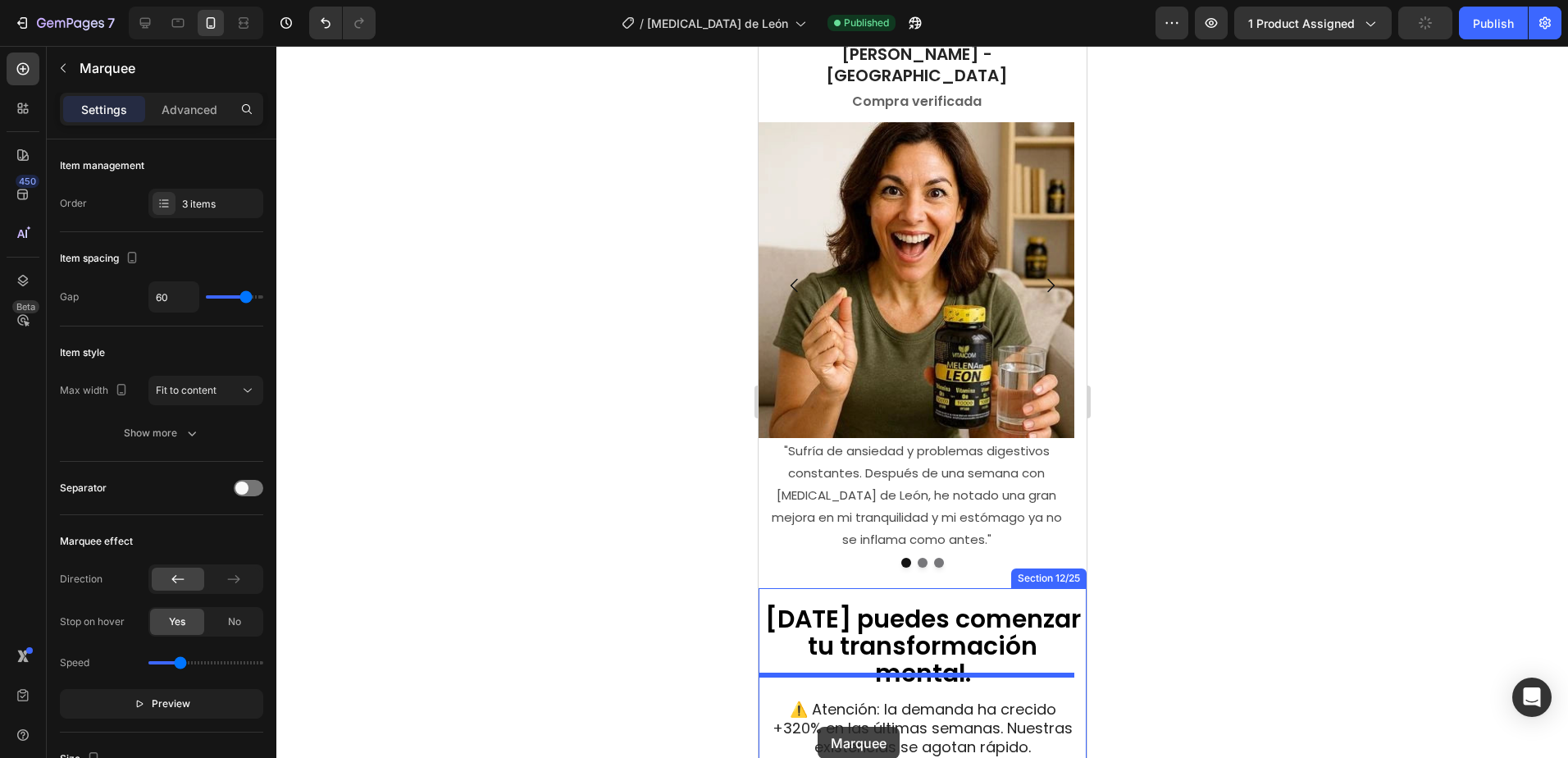
scroll to position [3707, 0]
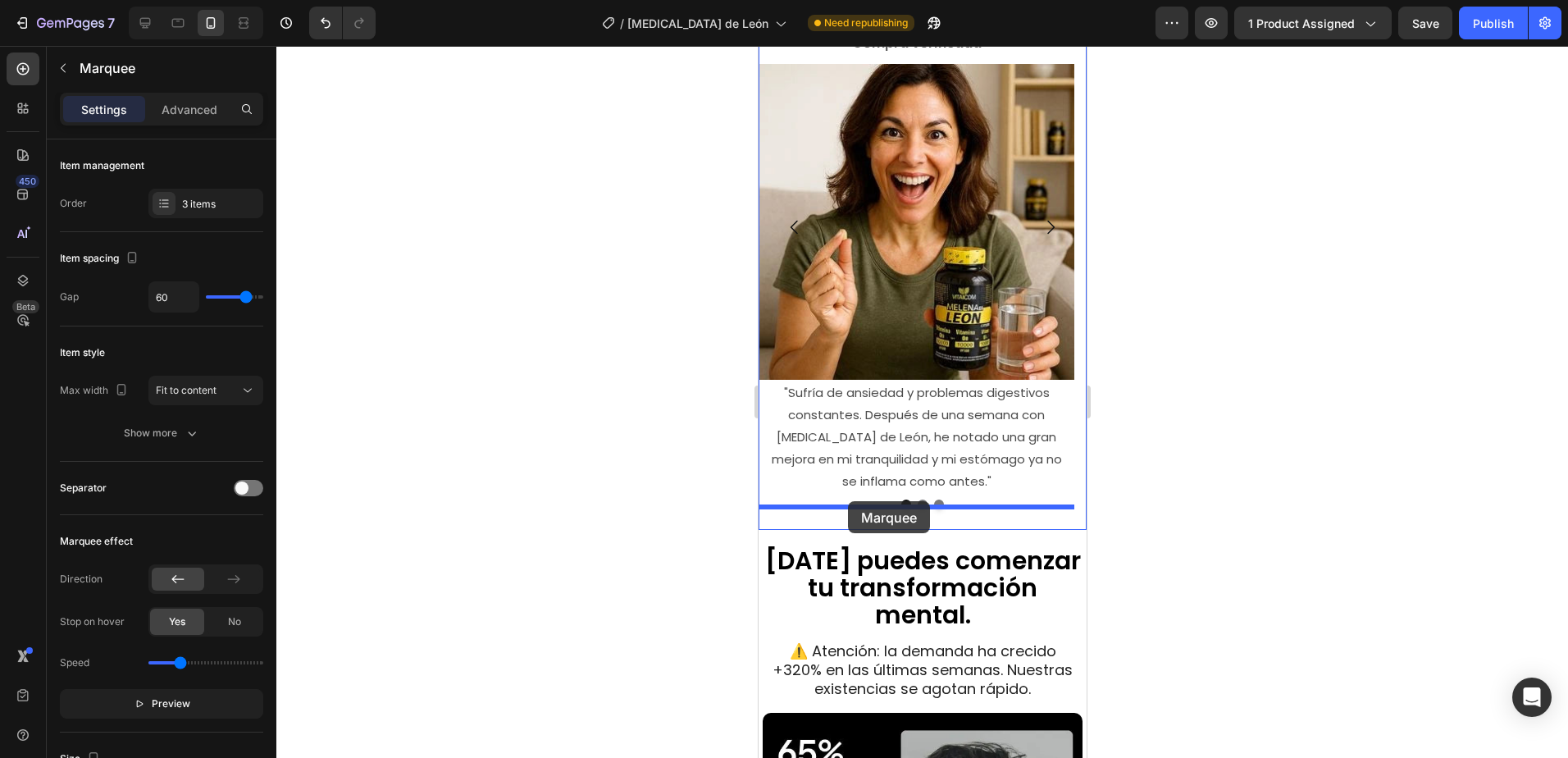
drag, startPoint x: 795, startPoint y: 99, endPoint x: 848, endPoint y: 501, distance: 405.5
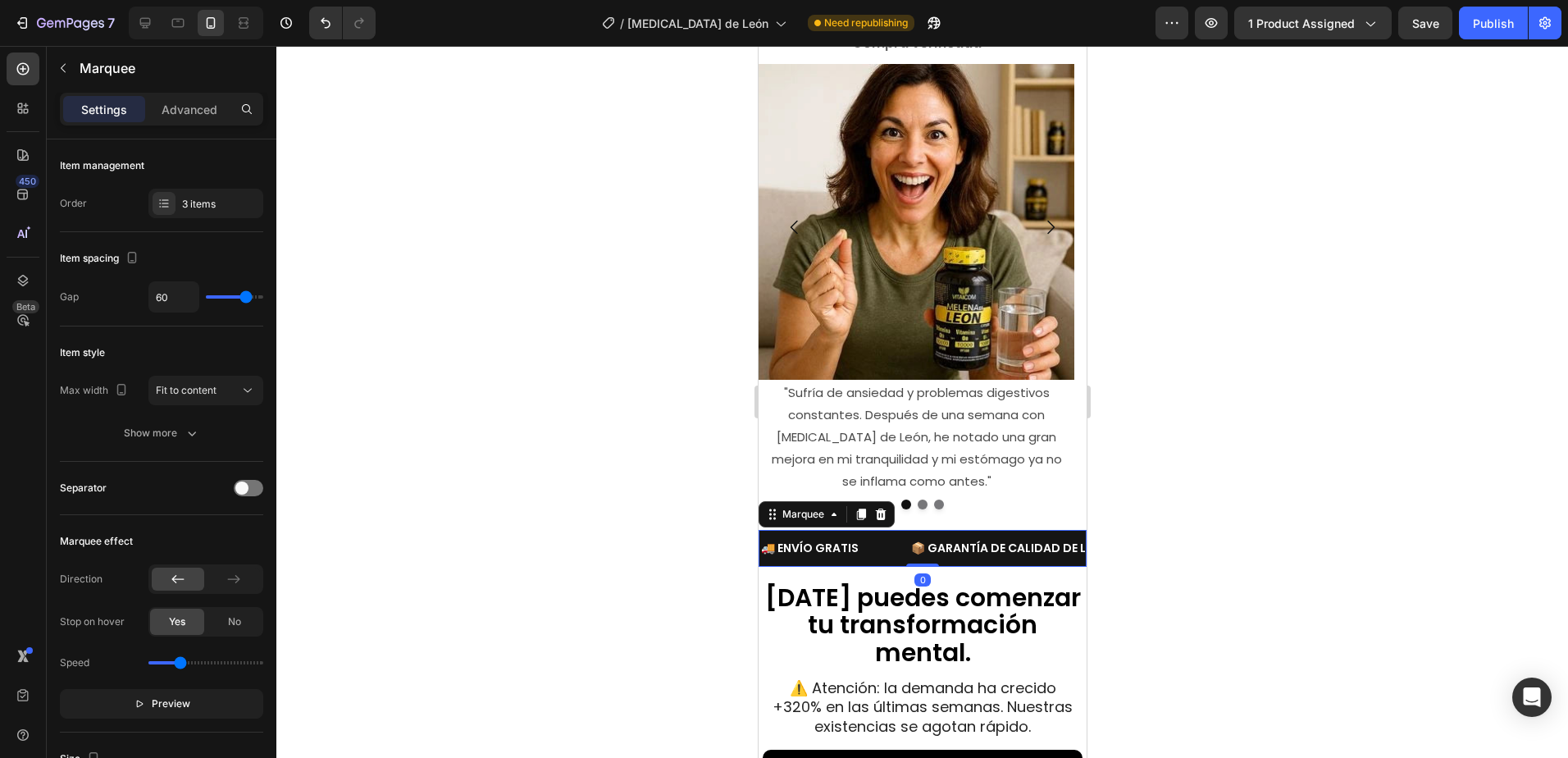
click at [1253, 466] on div at bounding box center [922, 401] width 1292 height 712
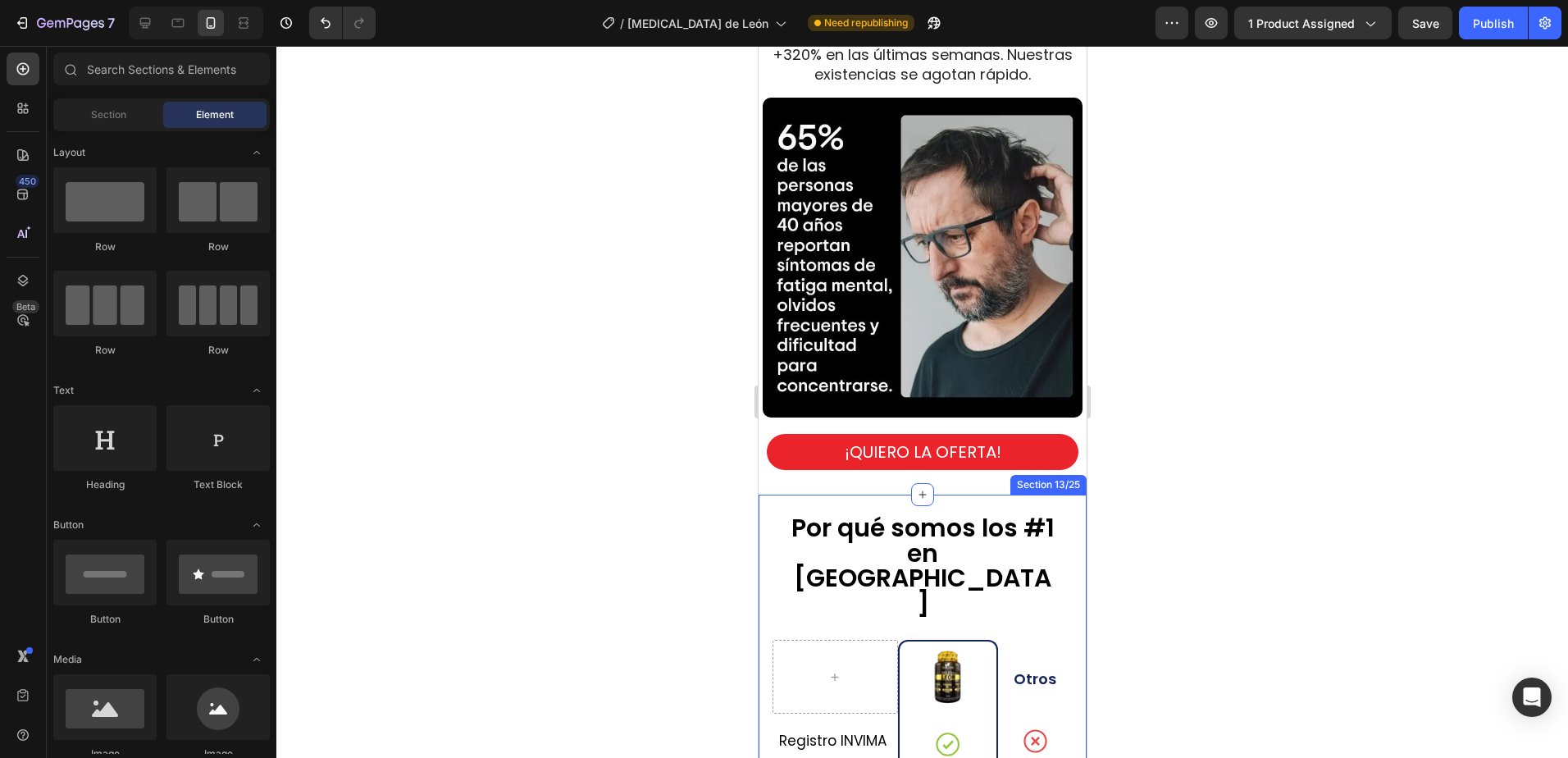
scroll to position [4034, 0]
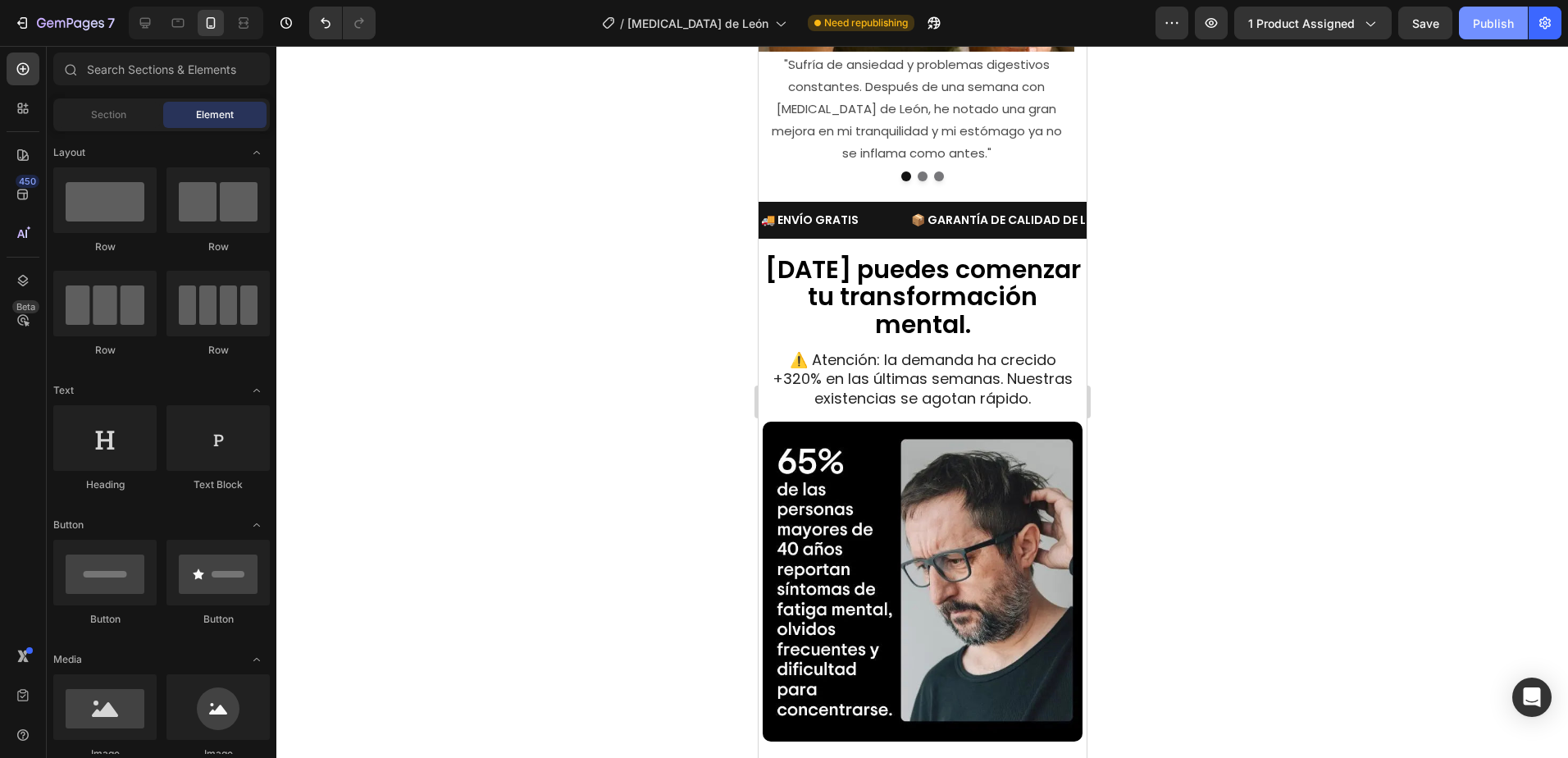
click at [1500, 25] on div "Publish" at bounding box center [1493, 24] width 41 height 17
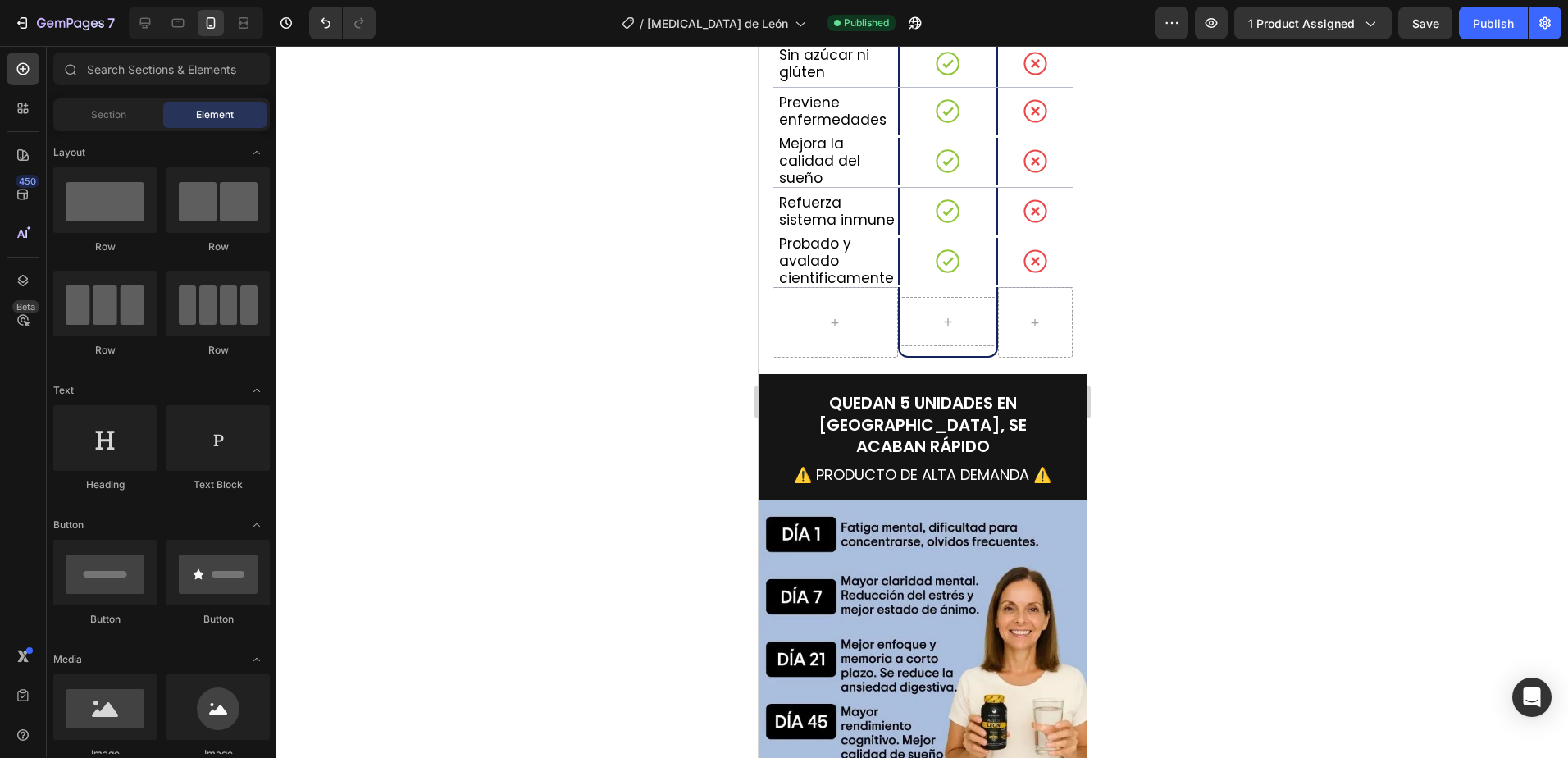
scroll to position [5100, 0]
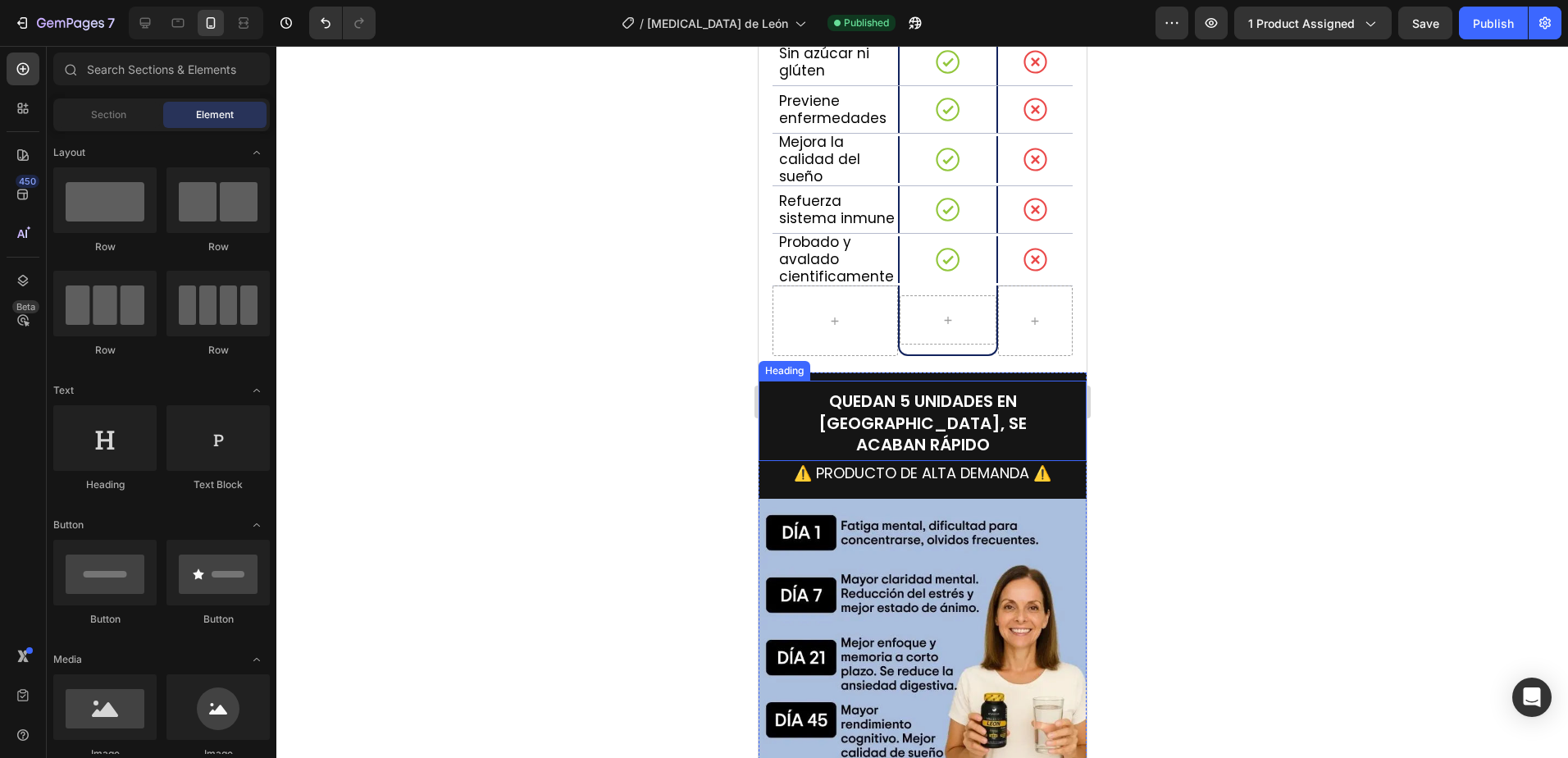
click at [882, 389] on span "QUEDAN 5 UNIDADES EN [GEOGRAPHIC_DATA], SE ACABAN RÁPIDO" at bounding box center [922, 423] width 209 height 66
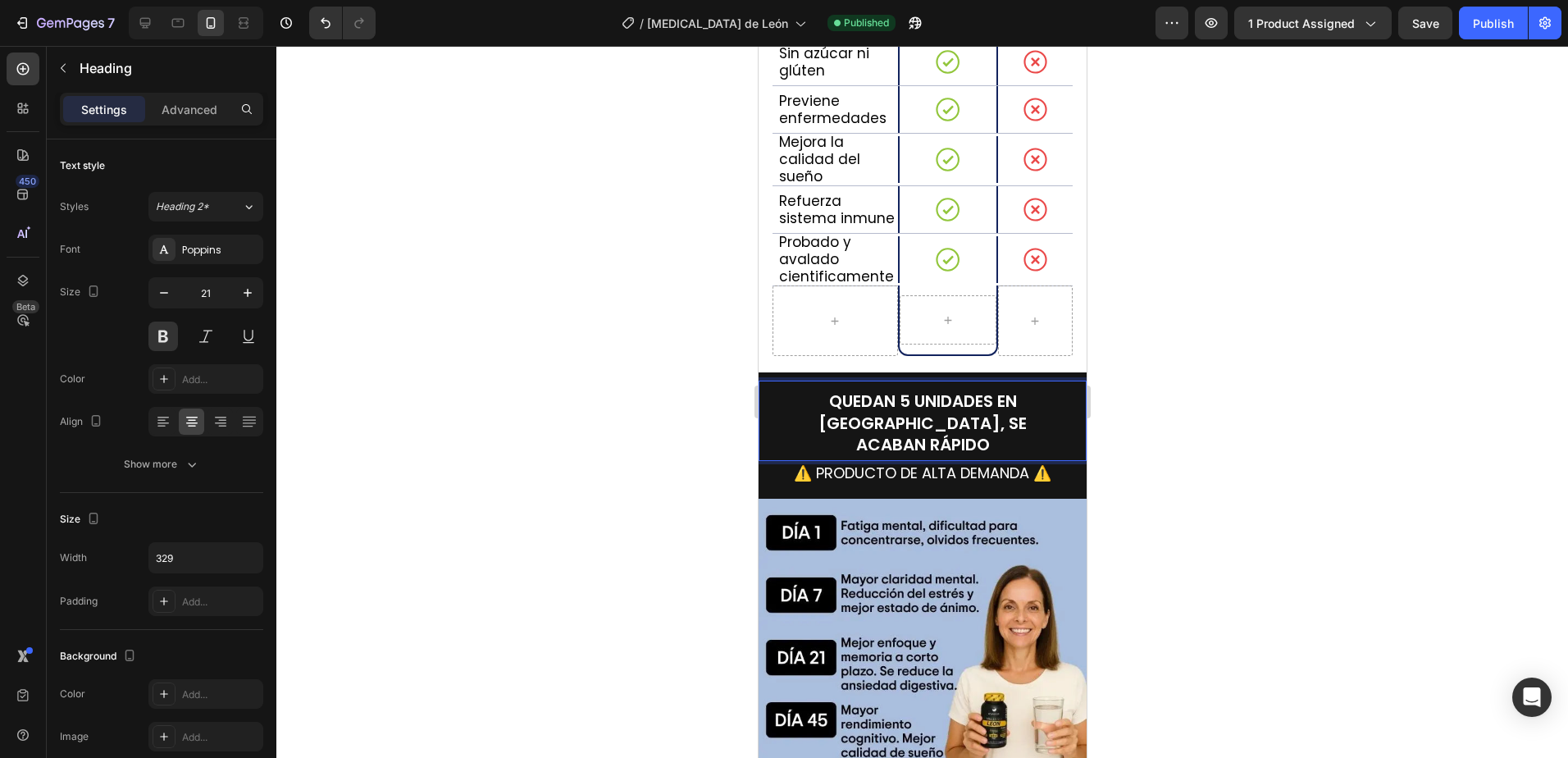
click at [916, 389] on span "QUEDAN 5 UNIDADES EN [GEOGRAPHIC_DATA], SE ACABAN RÁPIDO" at bounding box center [922, 423] width 209 height 66
click at [903, 389] on span "QUEDAN 5 UNIDADES EN [GEOGRAPHIC_DATA], SE ACABAN RÁPIDO" at bounding box center [922, 423] width 209 height 66
drag, startPoint x: 905, startPoint y: 353, endPoint x: 818, endPoint y: 360, distance: 87.3
click at [818, 389] on span "QUEDAN 5 UNIDADES EN [GEOGRAPHIC_DATA], SE ACABAN RÁPIDO" at bounding box center [922, 423] width 209 height 66
click at [965, 389] on span "ÚLTIMAS UNIDADES EN [GEOGRAPHIC_DATA], SE ACABAN RÁPIDO" at bounding box center [922, 423] width 209 height 66
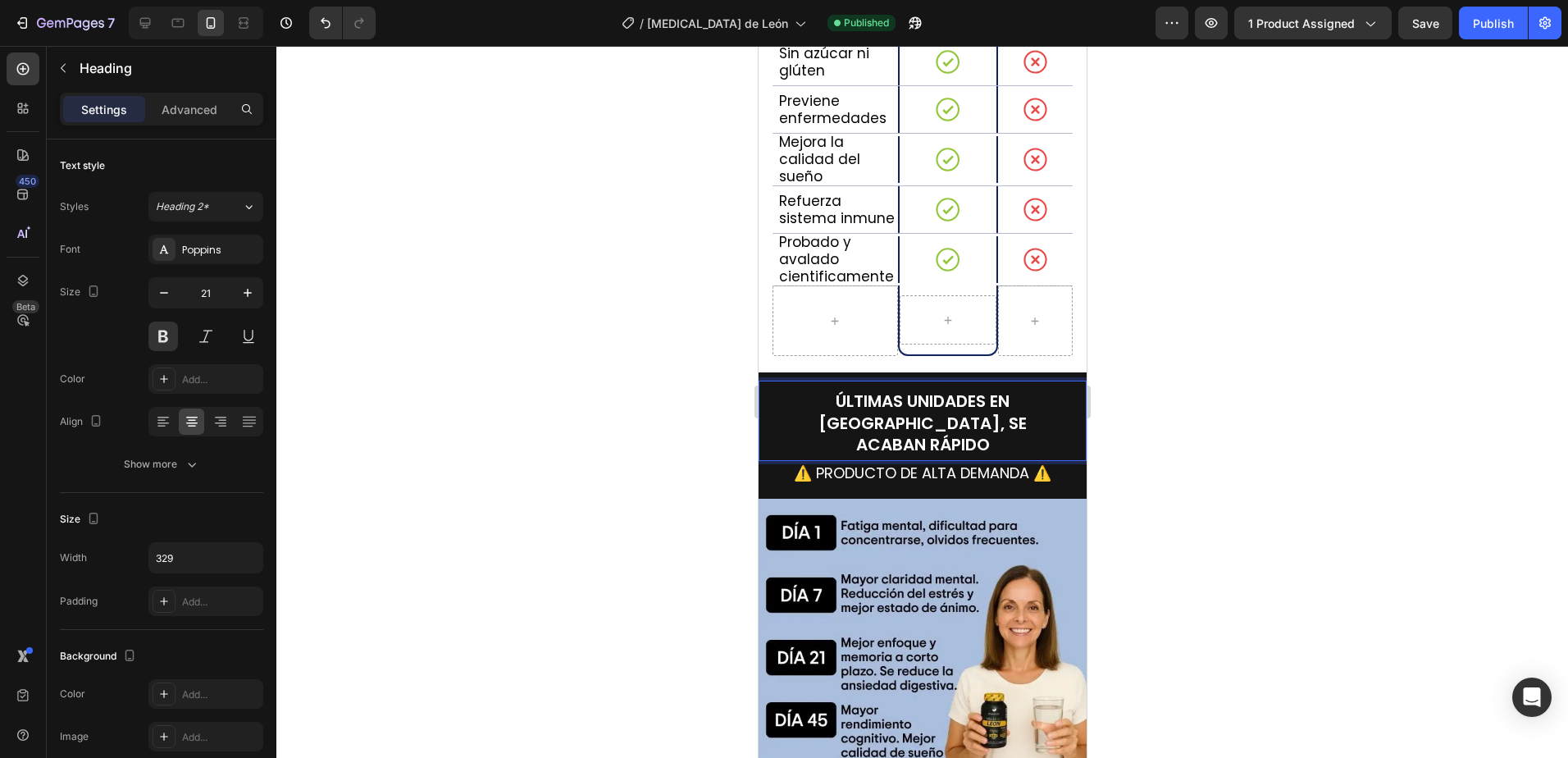
drag, startPoint x: 999, startPoint y: 353, endPoint x: 988, endPoint y: 358, distance: 12.1
click at [999, 389] on span "ÚLTIMAS UNIDADES EN [GEOGRAPHIC_DATA], SE ACABAN RÁPIDO" at bounding box center [922, 423] width 209 height 66
click at [1208, 344] on div at bounding box center [922, 401] width 1292 height 712
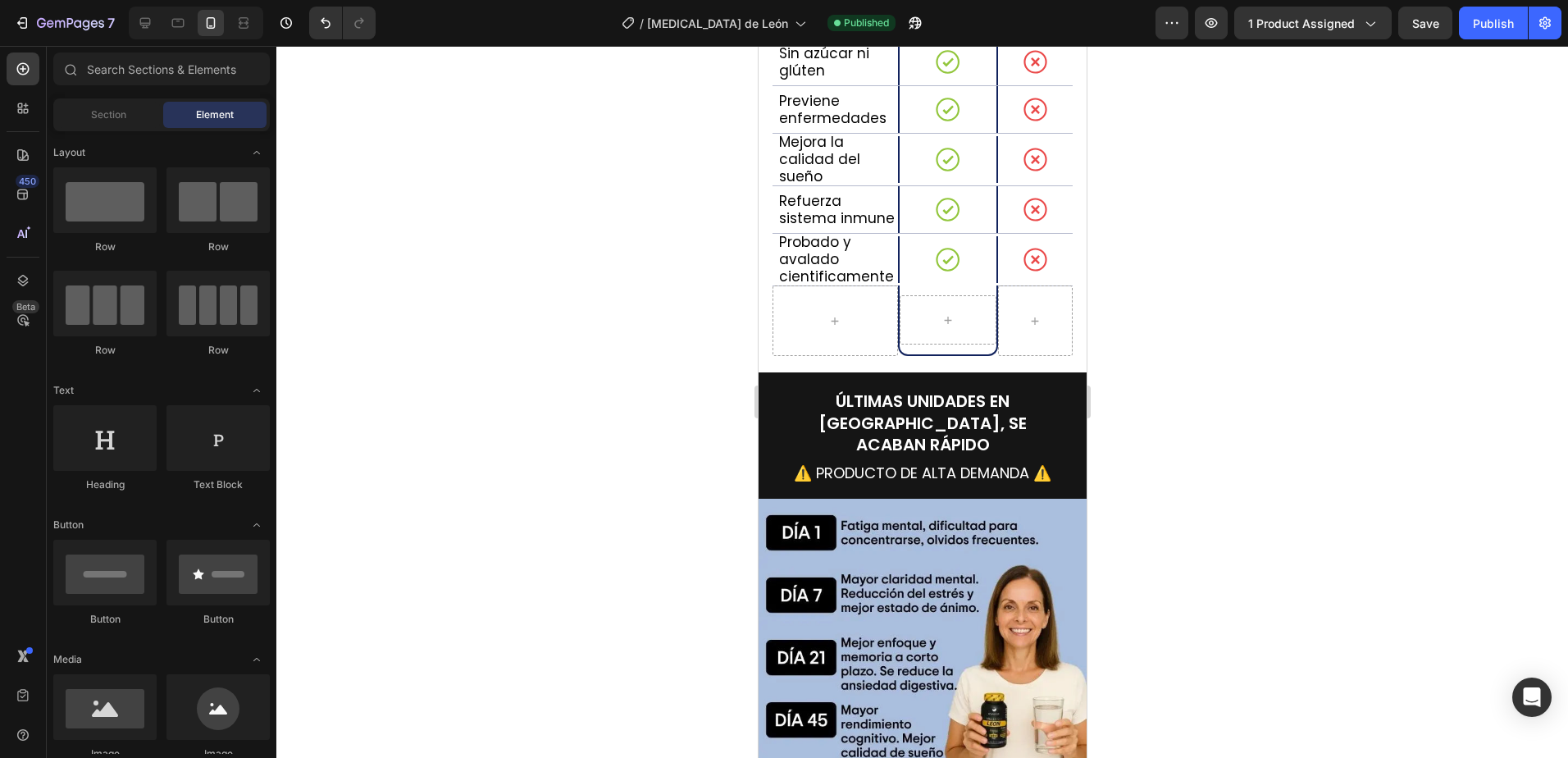
drag, startPoint x: 1483, startPoint y: 27, endPoint x: 1270, endPoint y: 251, distance: 309.1
click at [1483, 27] on div "Publish" at bounding box center [1493, 24] width 41 height 17
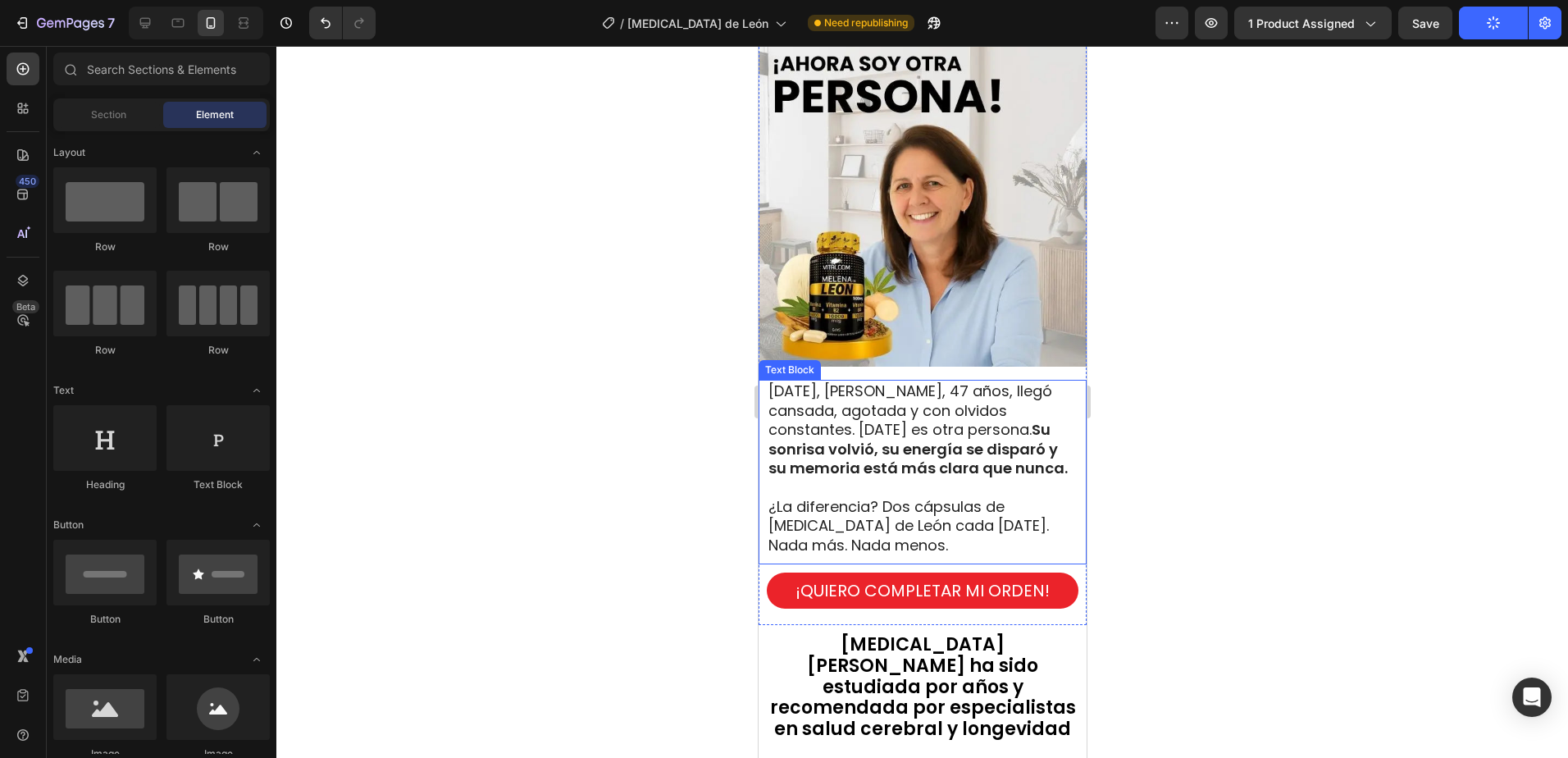
scroll to position [1493, 0]
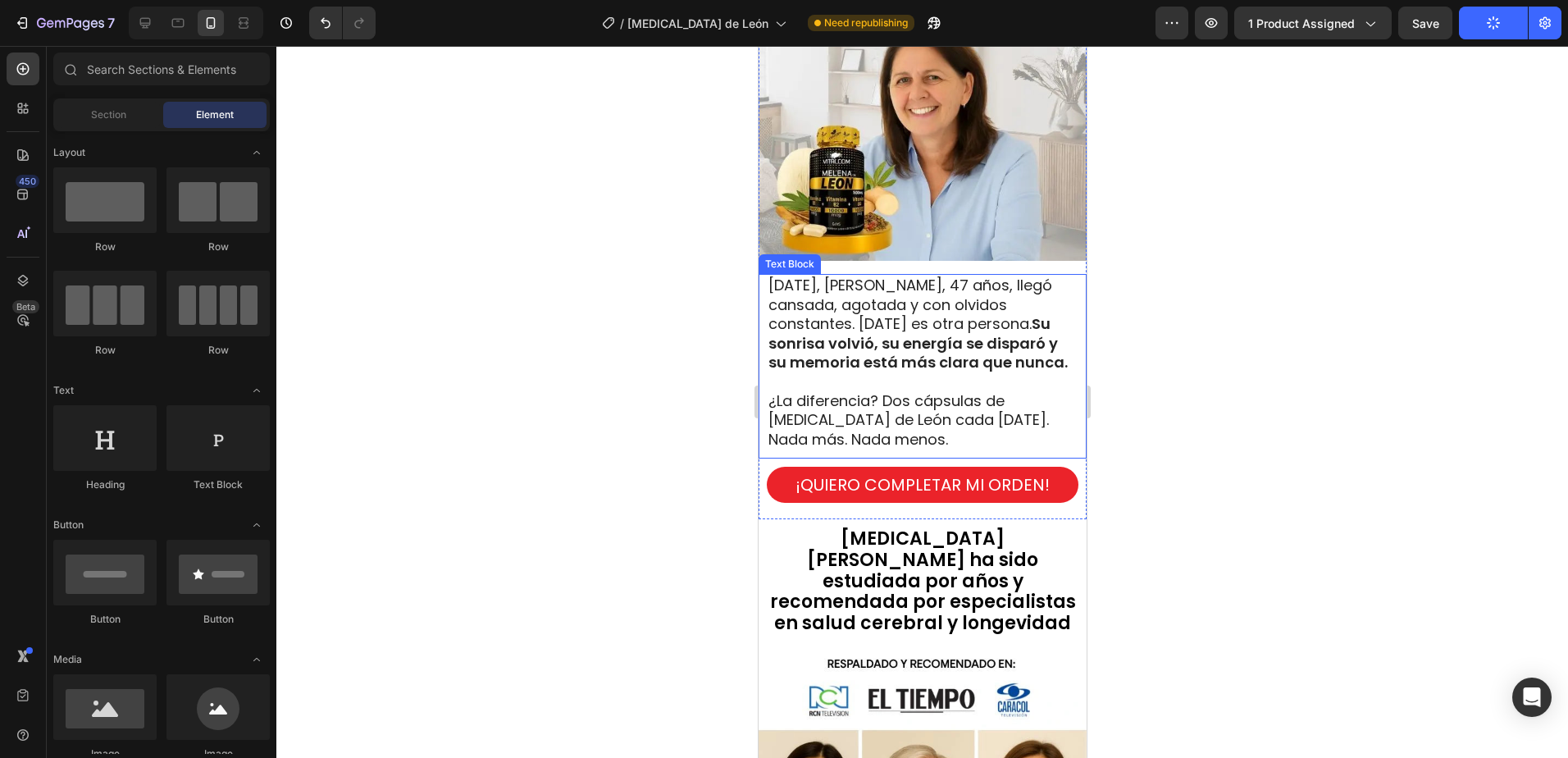
click at [903, 310] on span "[DATE], [PERSON_NAME], 47 años, llegó cansada, agotada y con olvidos constantes…" at bounding box center [918, 323] width 300 height 98
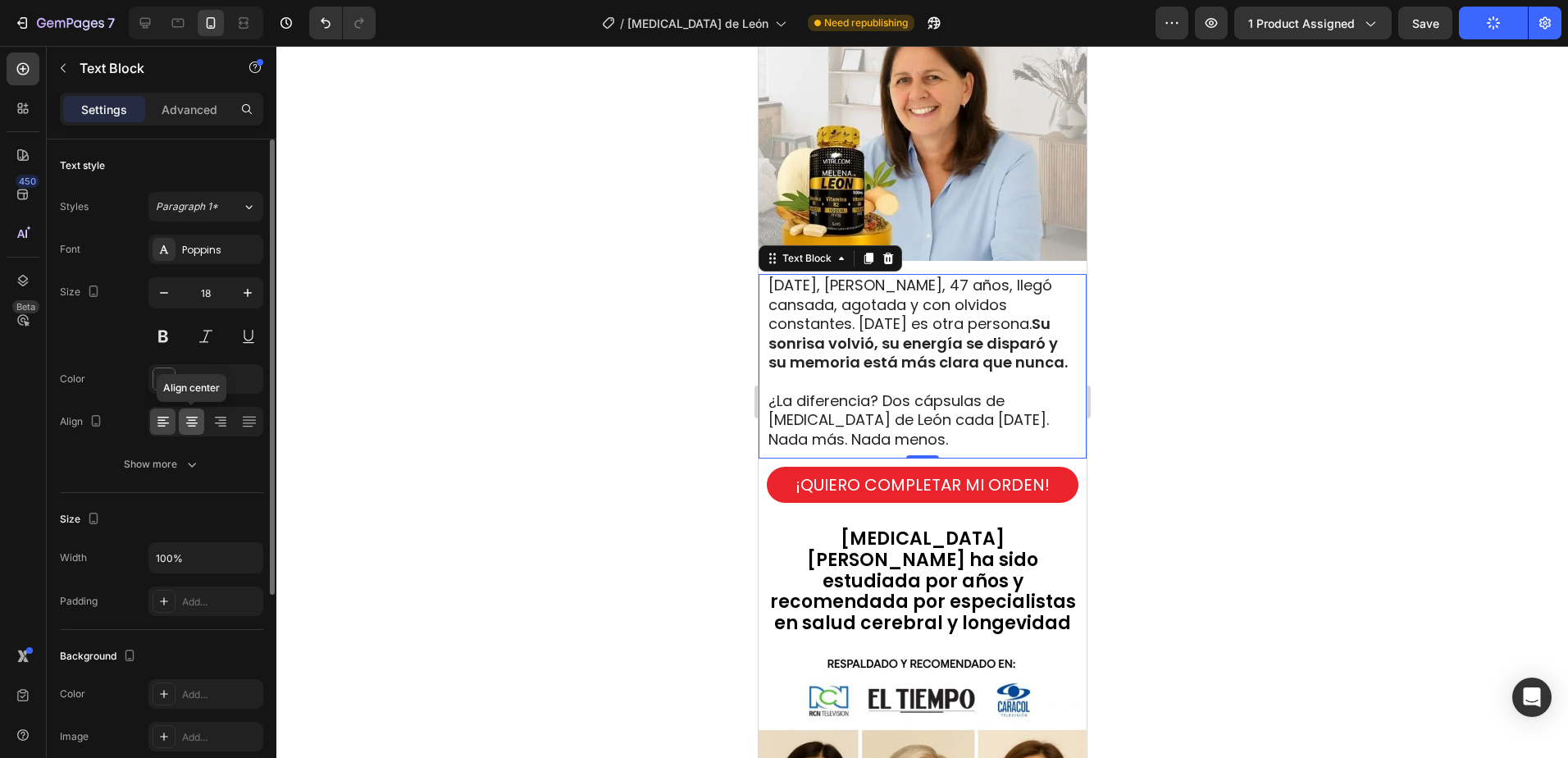
click at [193, 423] on icon at bounding box center [191, 424] width 11 height 2
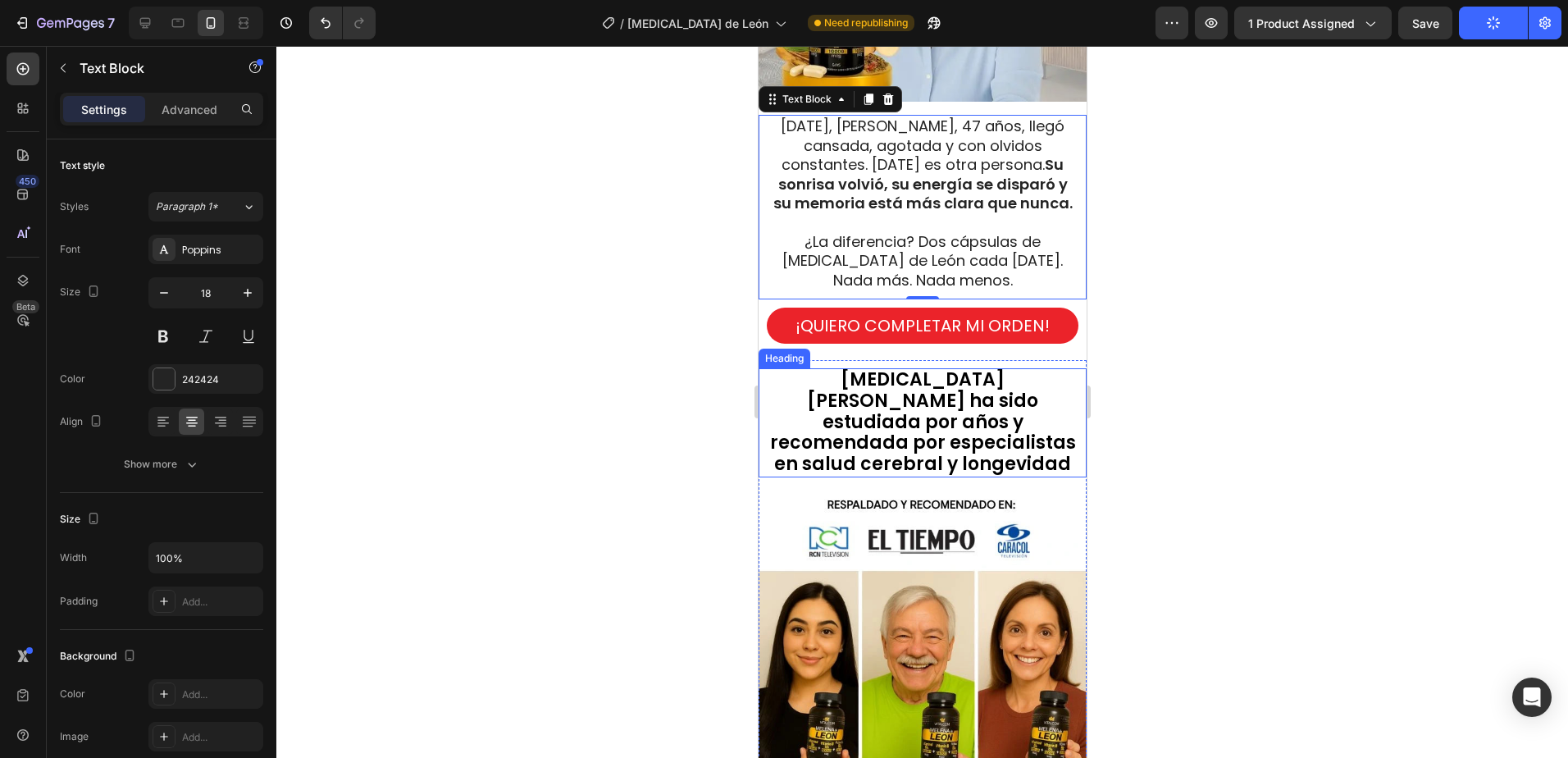
scroll to position [1657, 0]
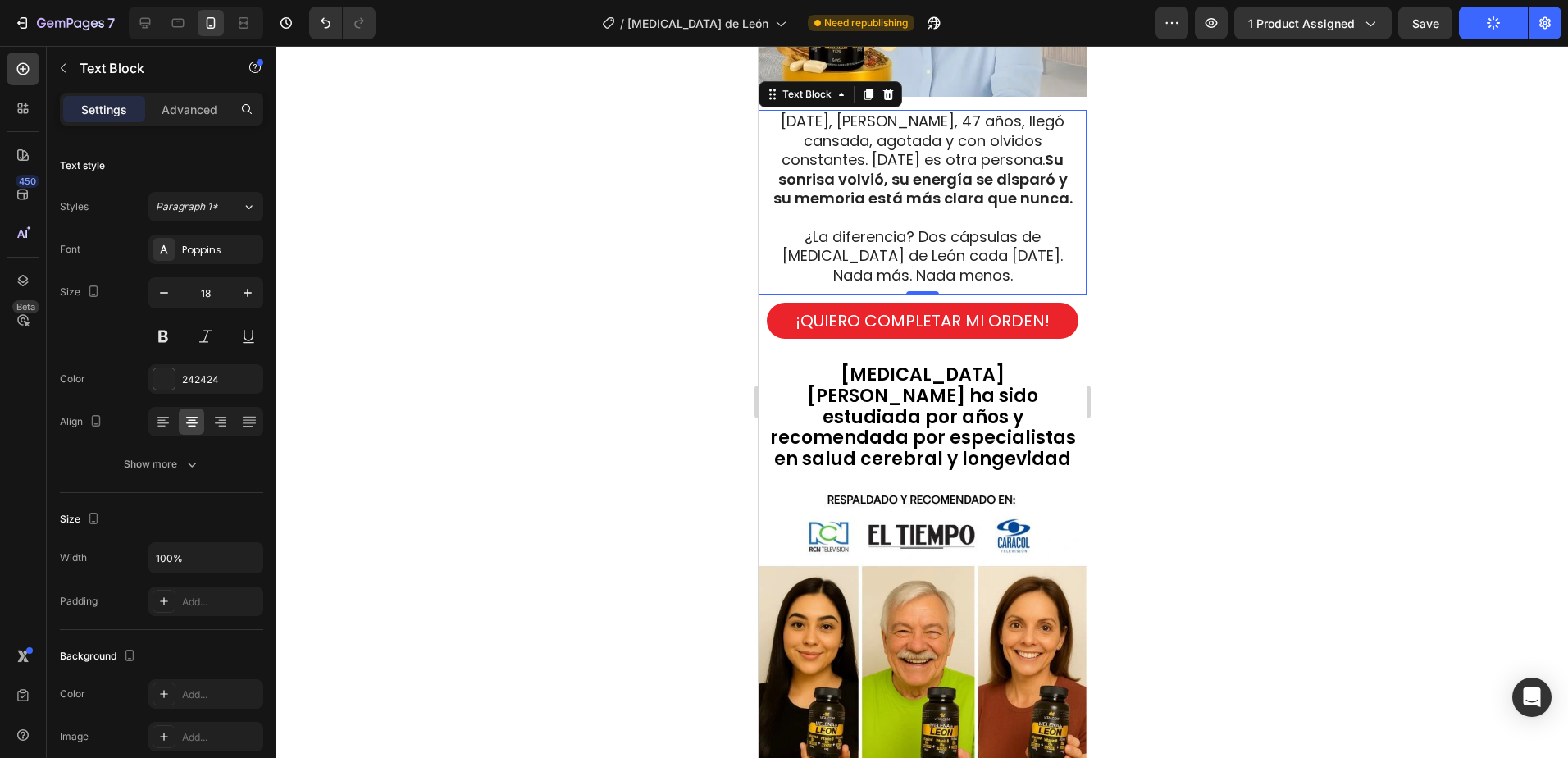
click at [1288, 312] on div at bounding box center [922, 401] width 1292 height 712
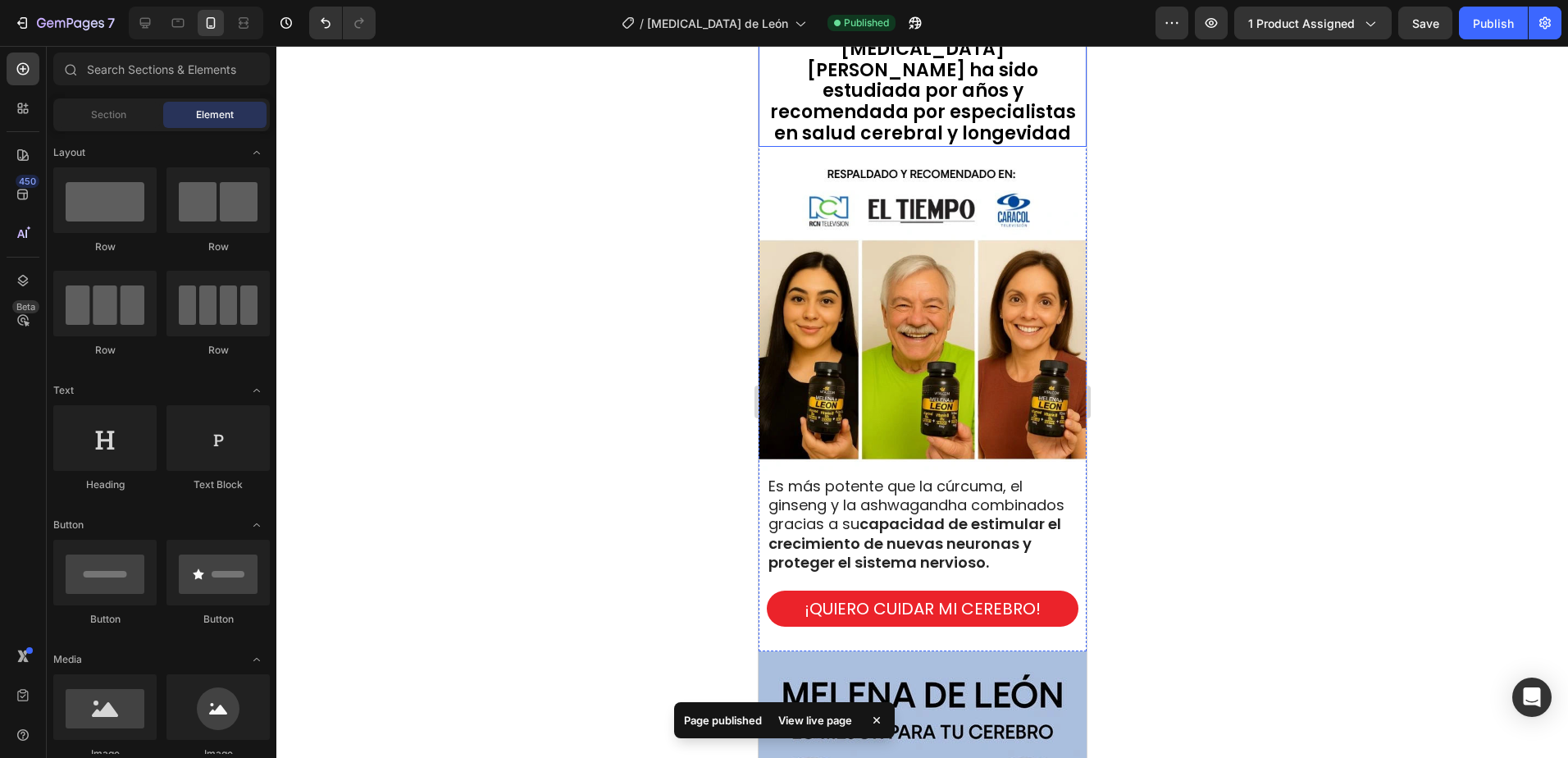
scroll to position [2066, 0]
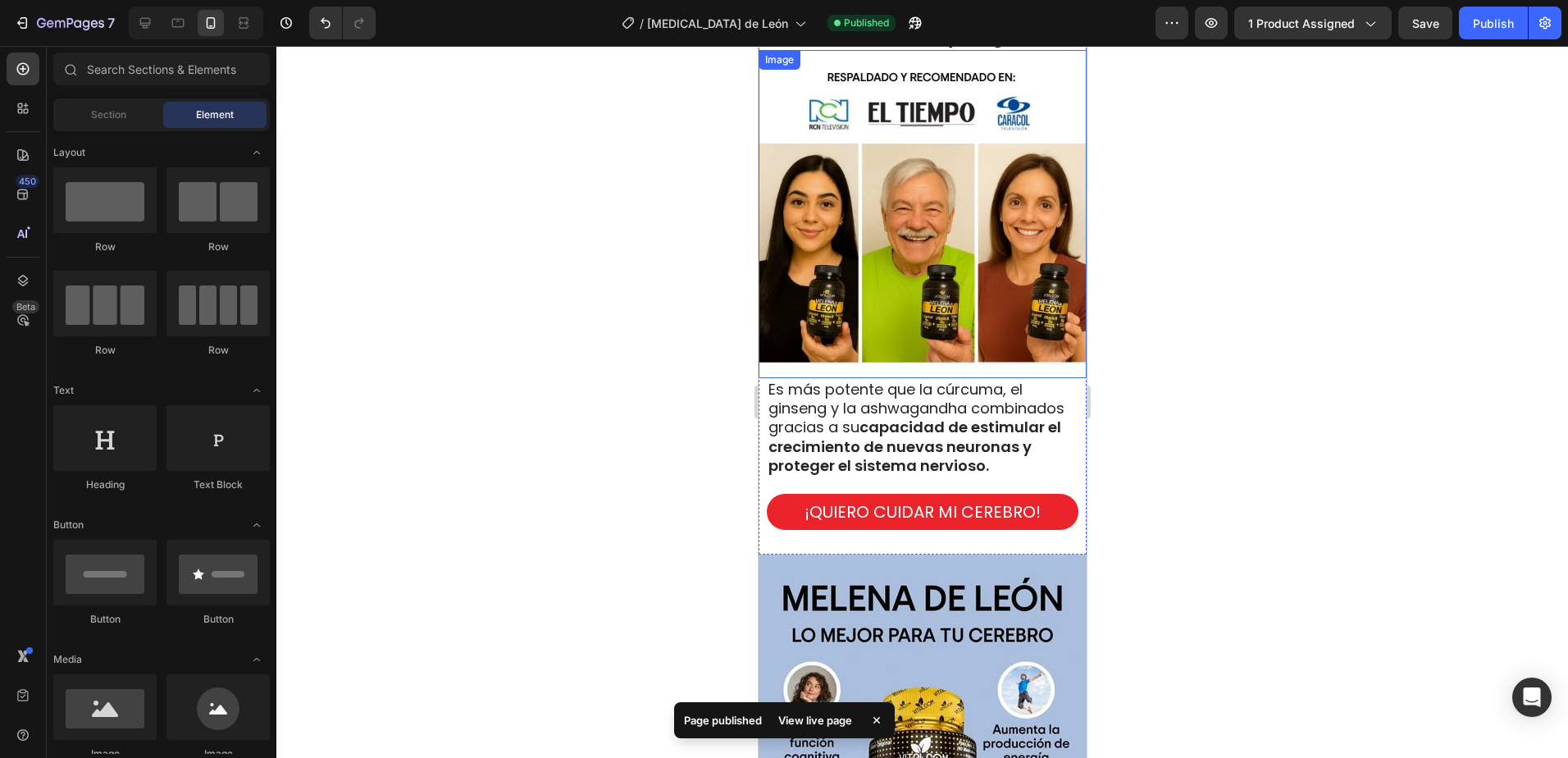
click at [866, 381] on span "Es más potente que la cúrcuma, el ginseng y la ashwagandha combinados gracias a…" at bounding box center [916, 427] width 296 height 98
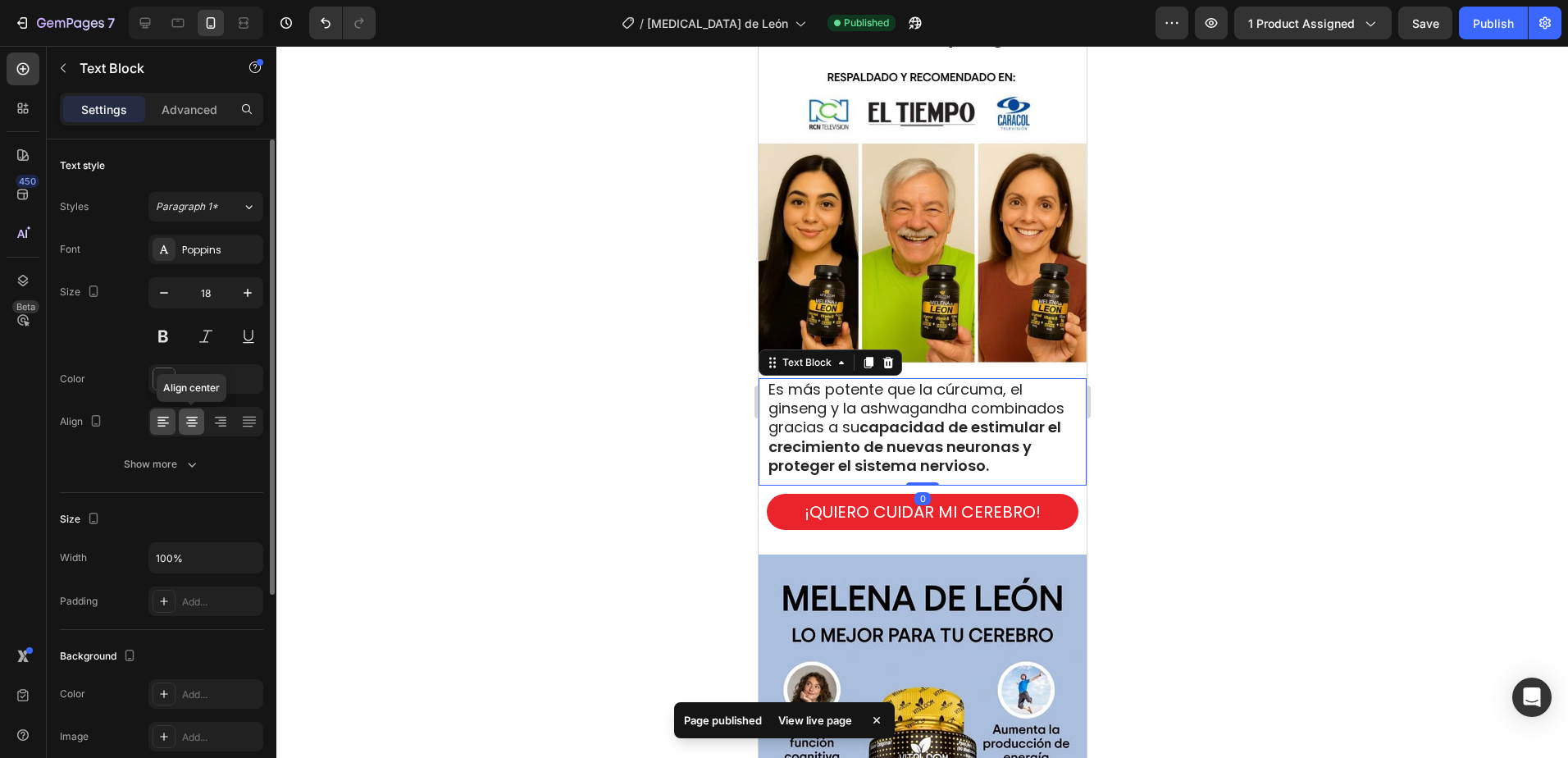
click at [186, 420] on icon at bounding box center [191, 421] width 16 height 16
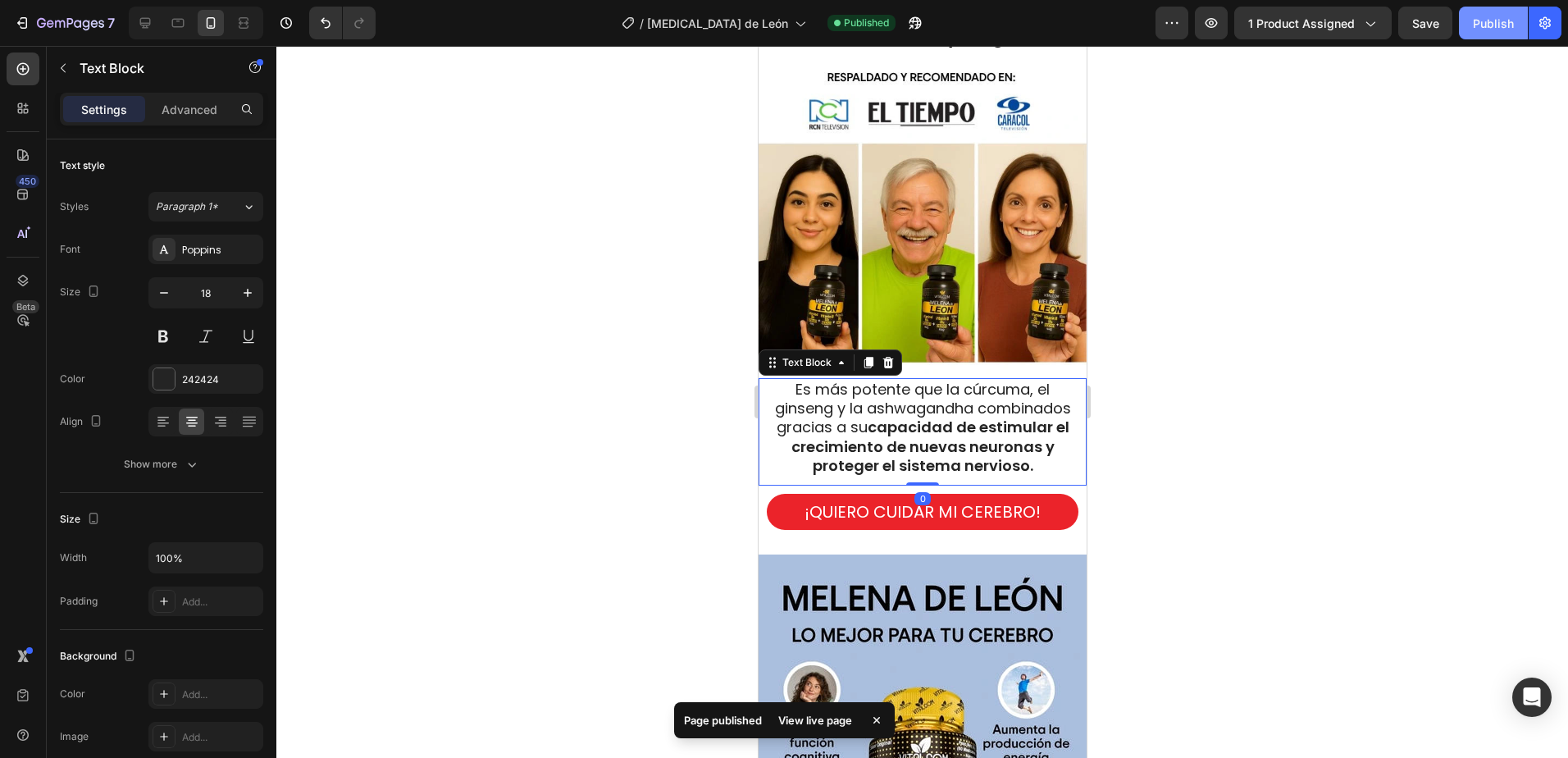
click at [1490, 29] on div "Publish" at bounding box center [1493, 24] width 41 height 17
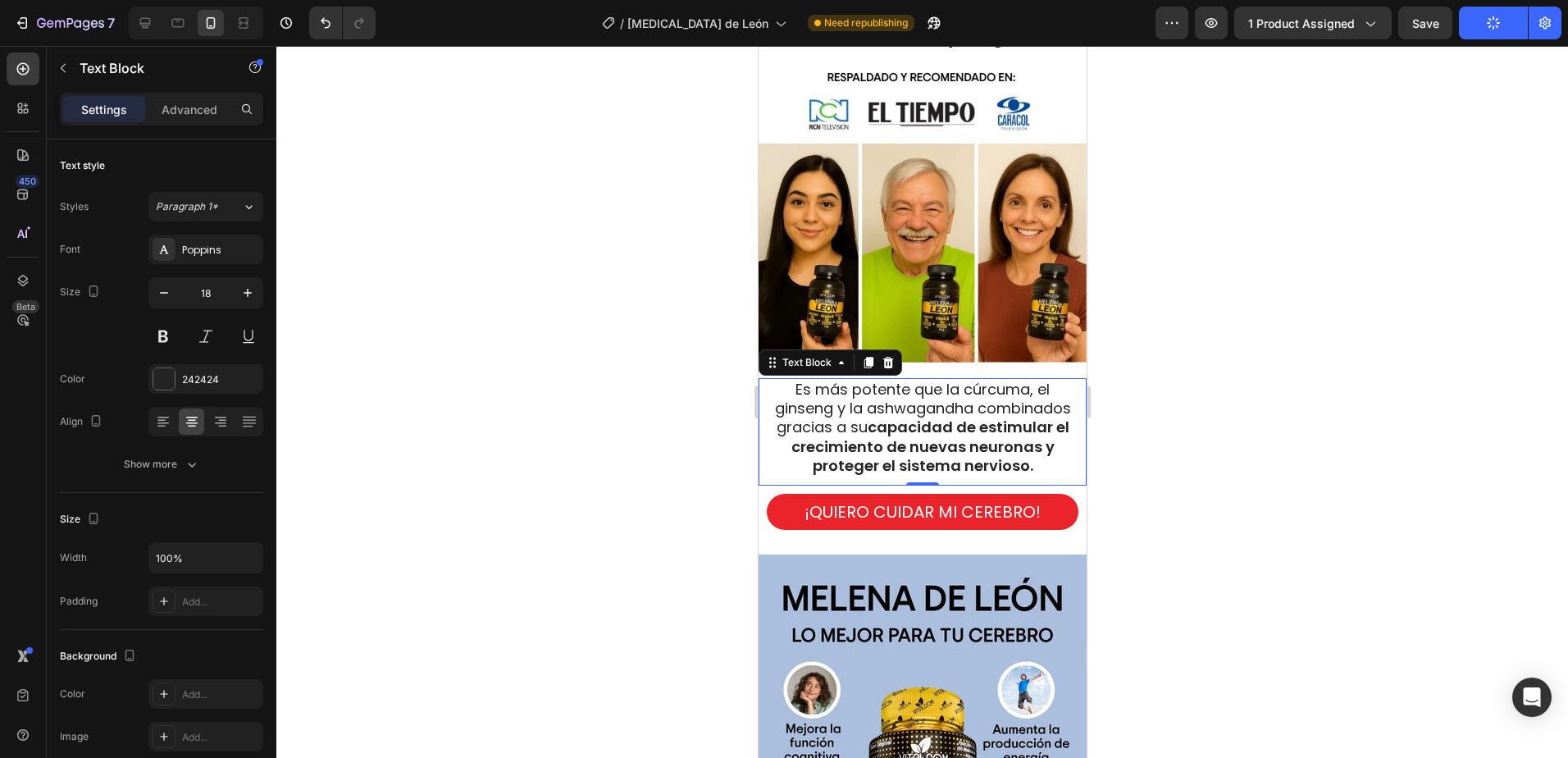
click at [1233, 491] on div at bounding box center [922, 401] width 1292 height 712
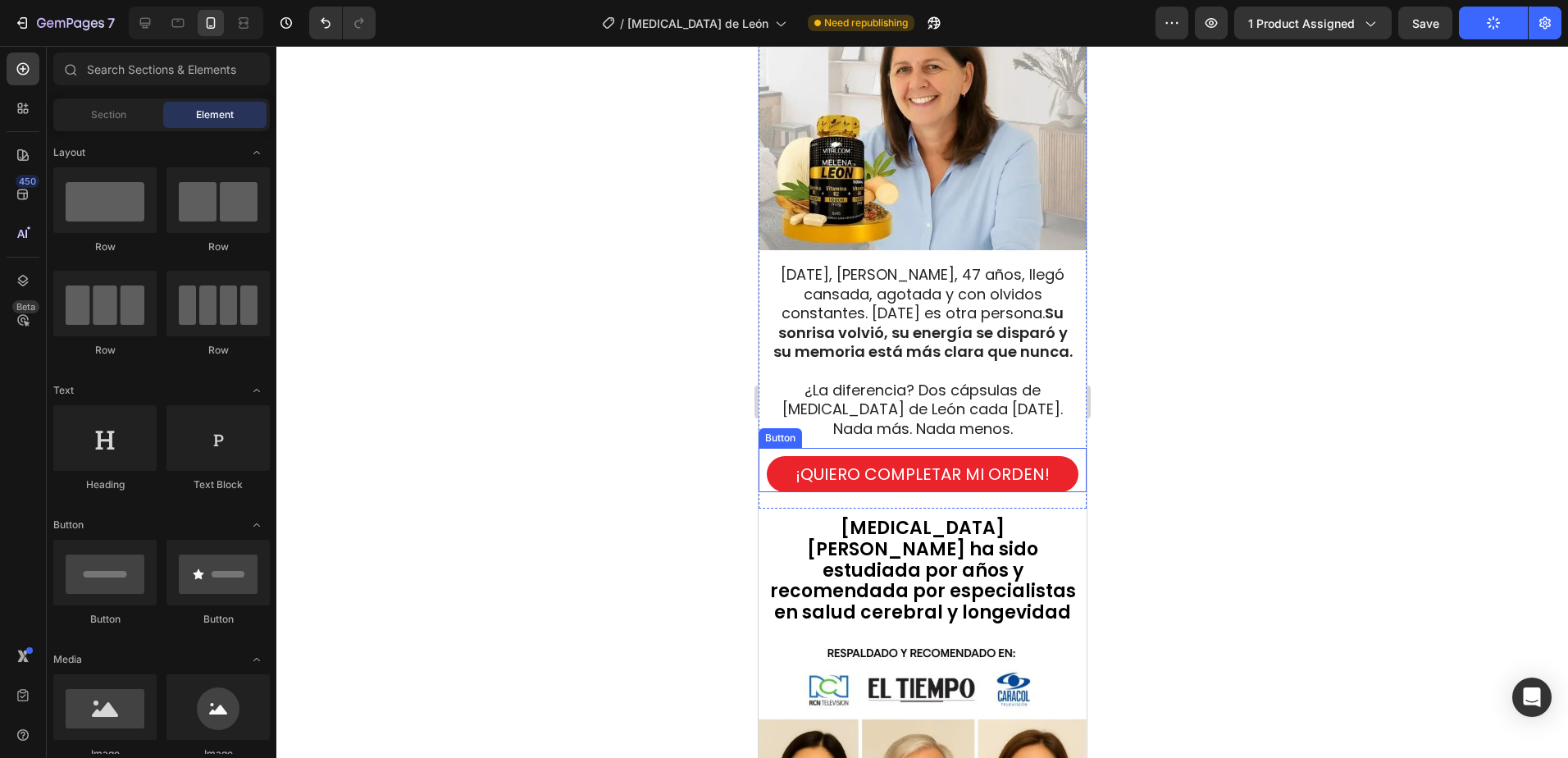
scroll to position [1493, 0]
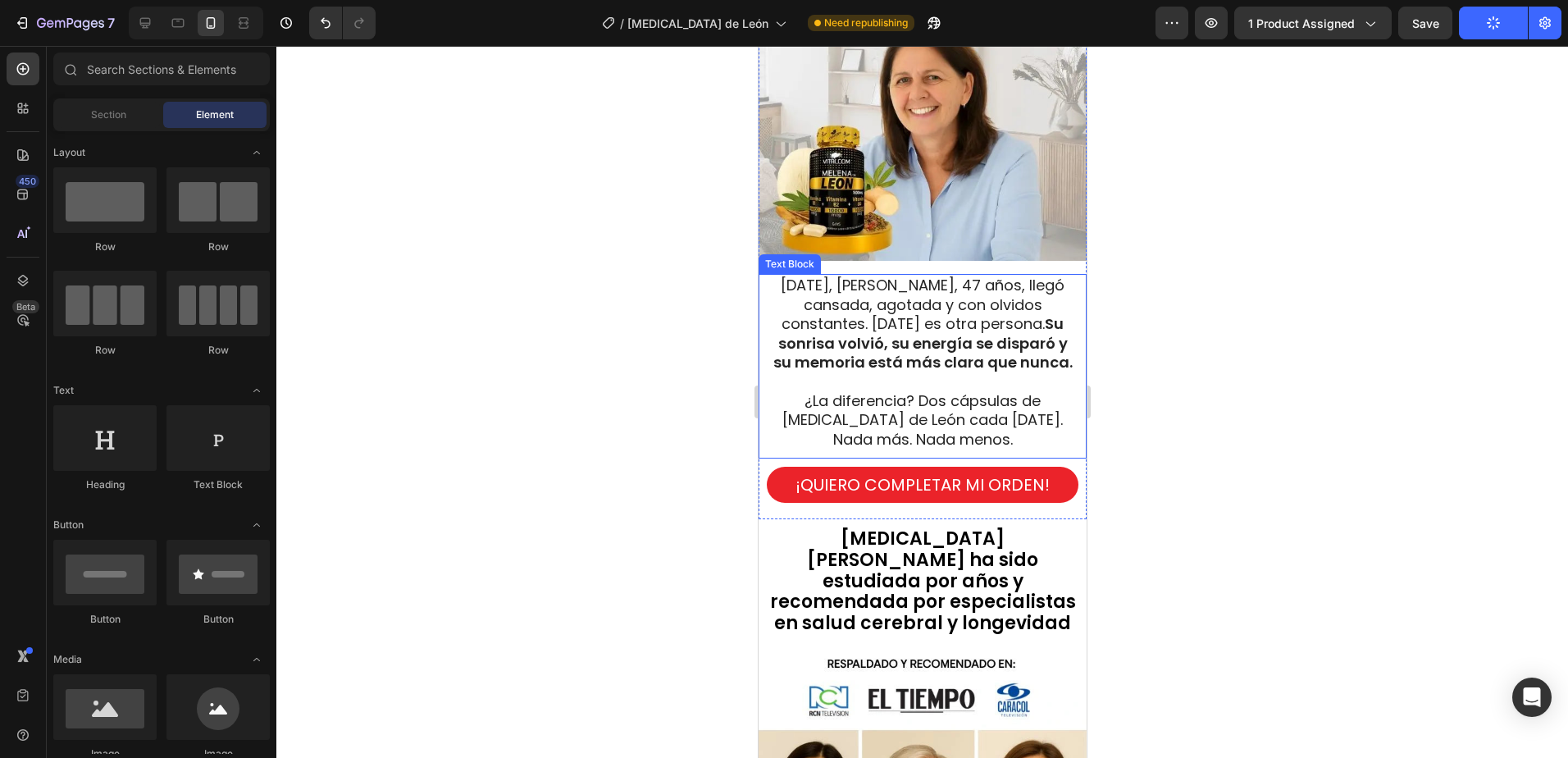
click at [797, 304] on span "[DATE], [PERSON_NAME], 47 años, llegó cansada, agotada y con olvidos constantes…" at bounding box center [922, 323] width 300 height 98
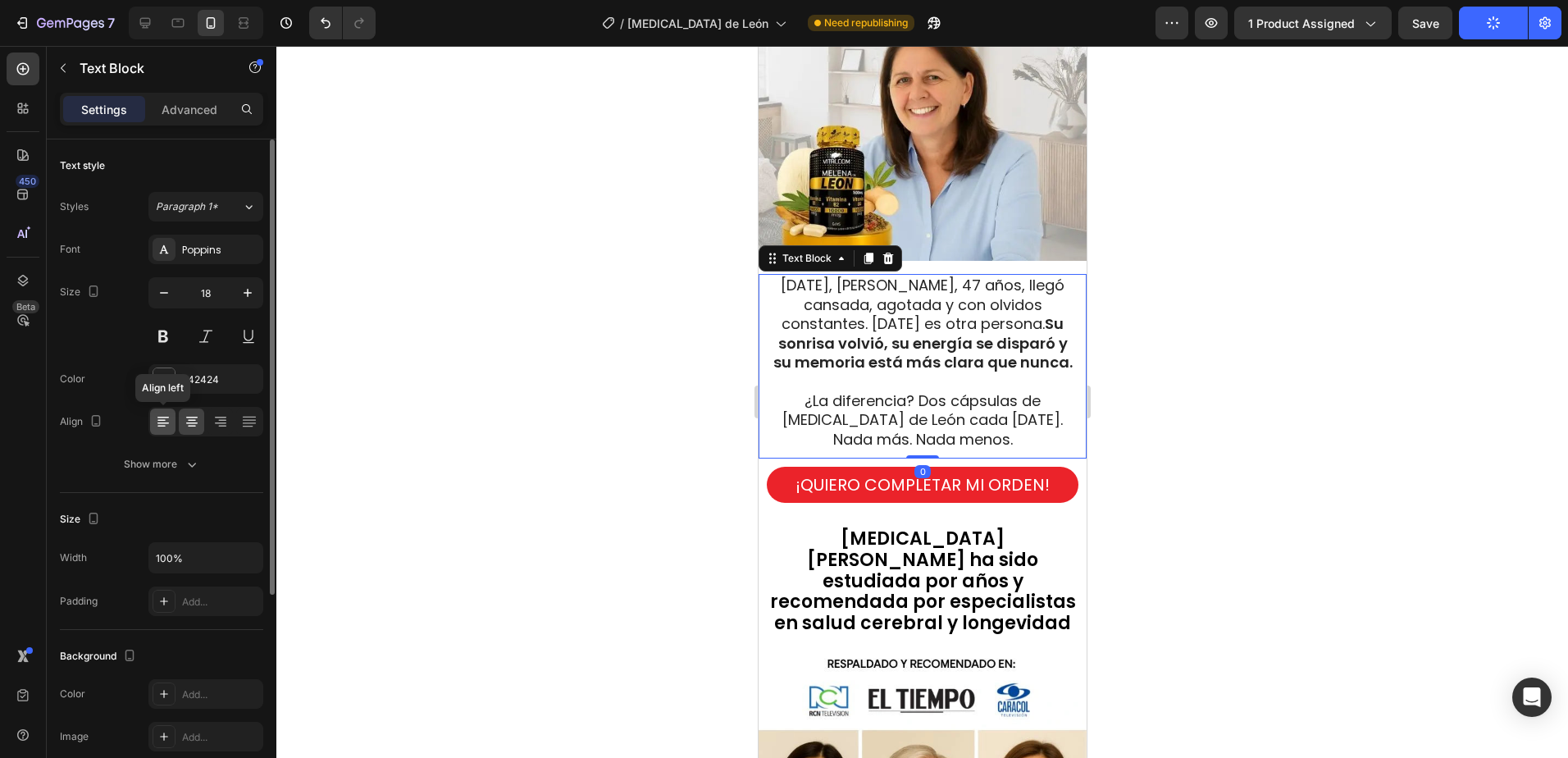
click at [170, 418] on icon at bounding box center [163, 421] width 16 height 16
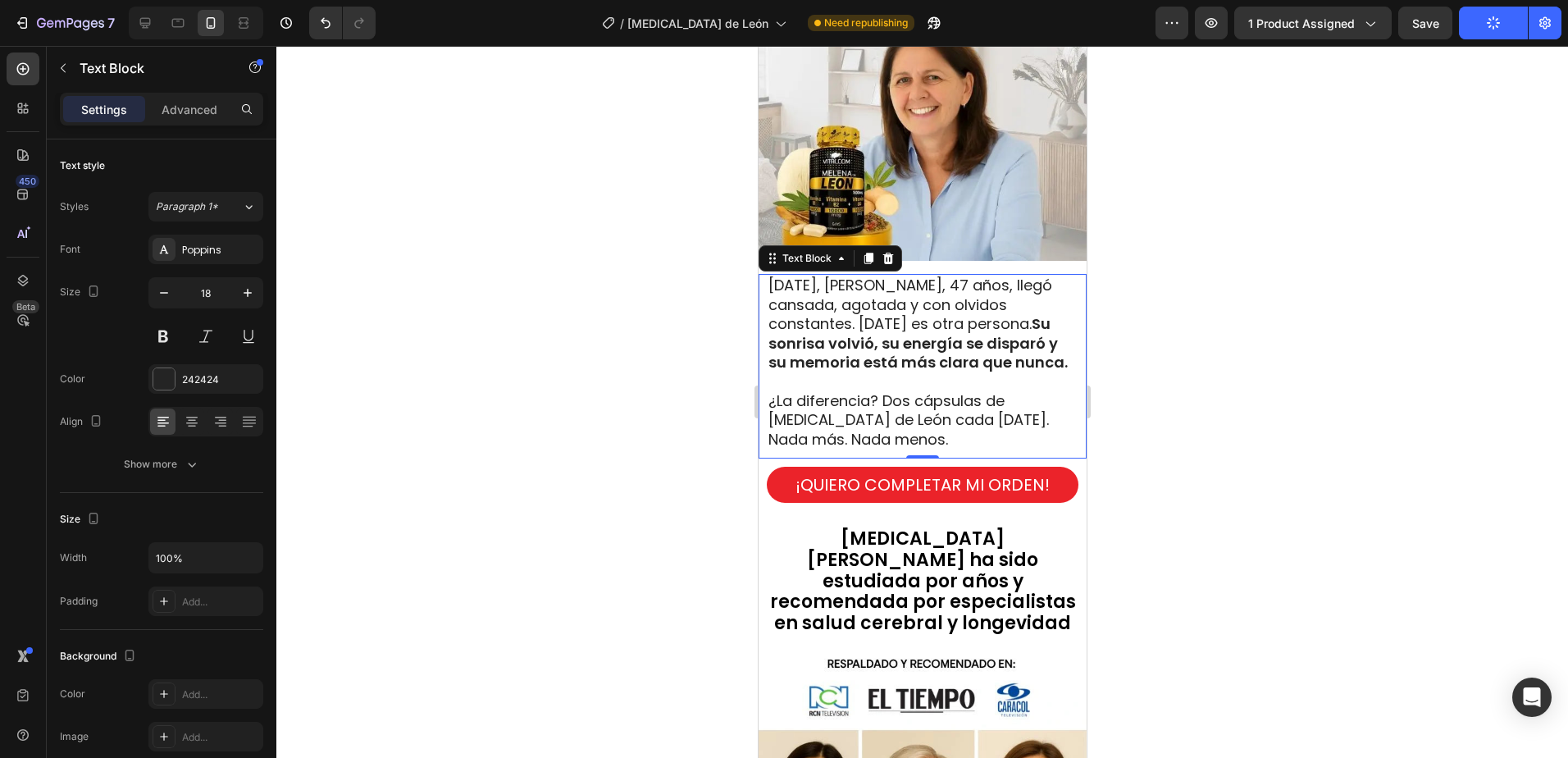
click at [1147, 204] on div at bounding box center [922, 401] width 1292 height 712
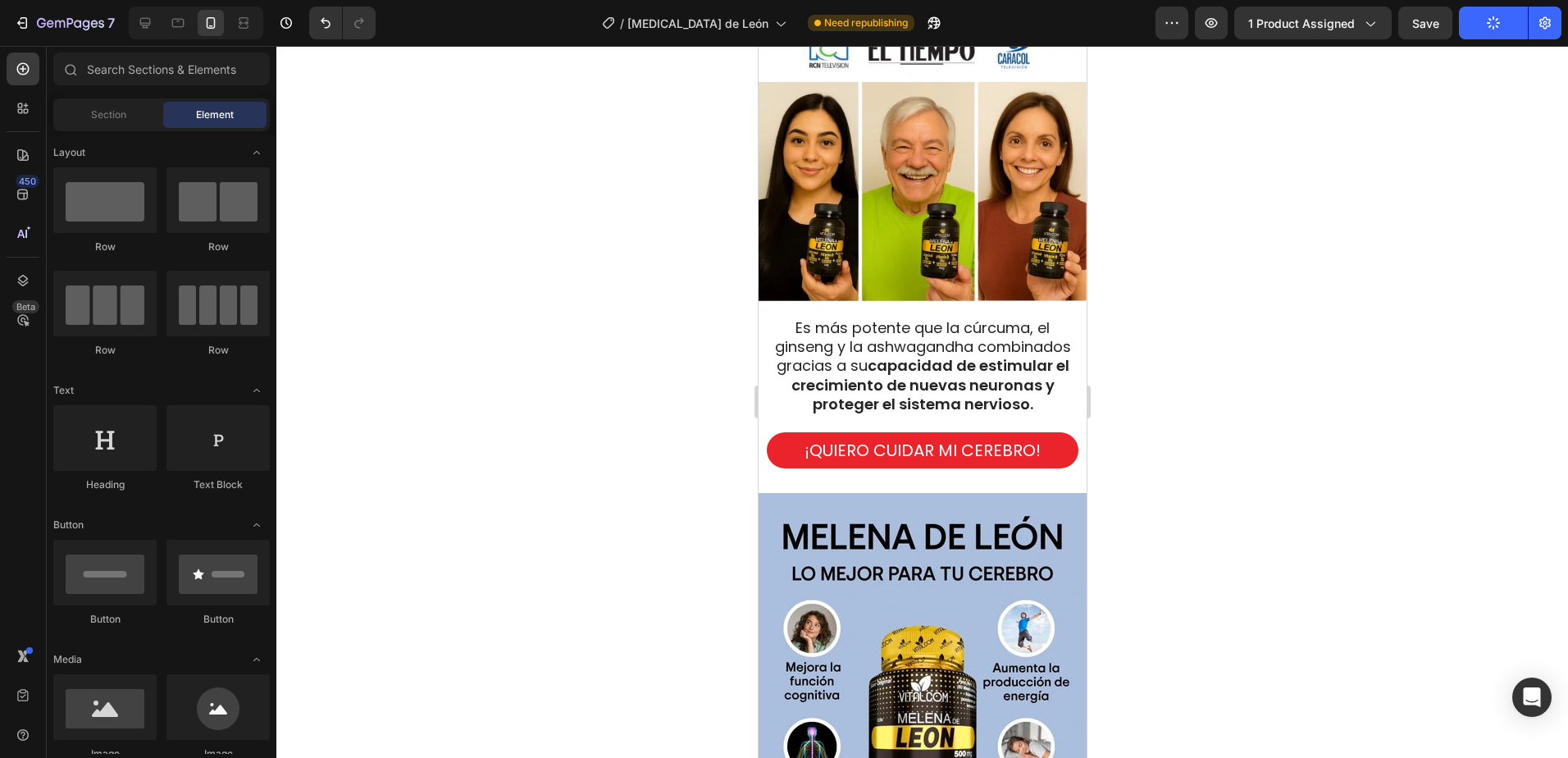
scroll to position [2313, 0]
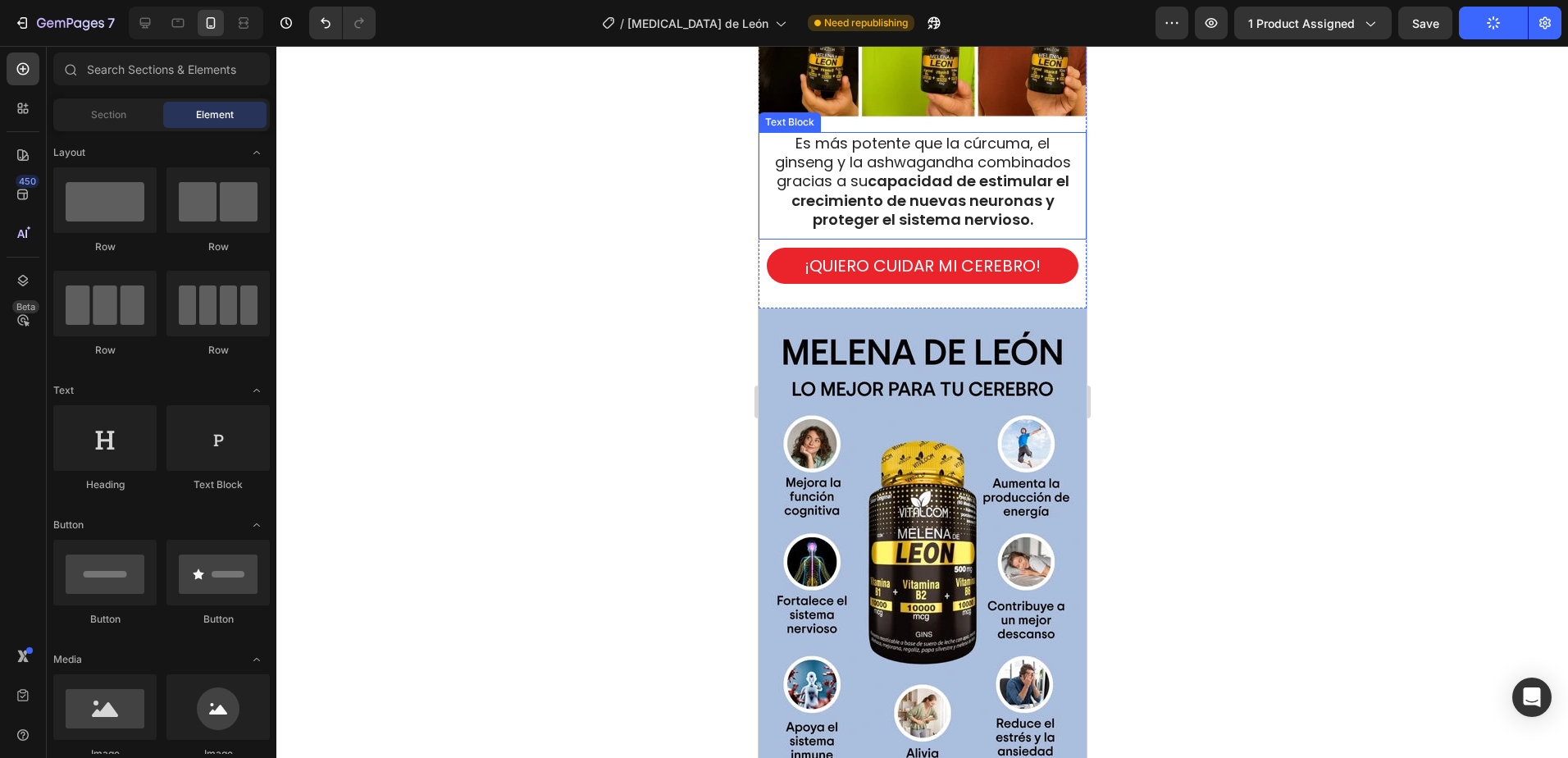
click at [942, 140] on span "Es más potente que la cúrcuma, el ginseng y la ashwagandha combinados gracias a…" at bounding box center [922, 181] width 296 height 98
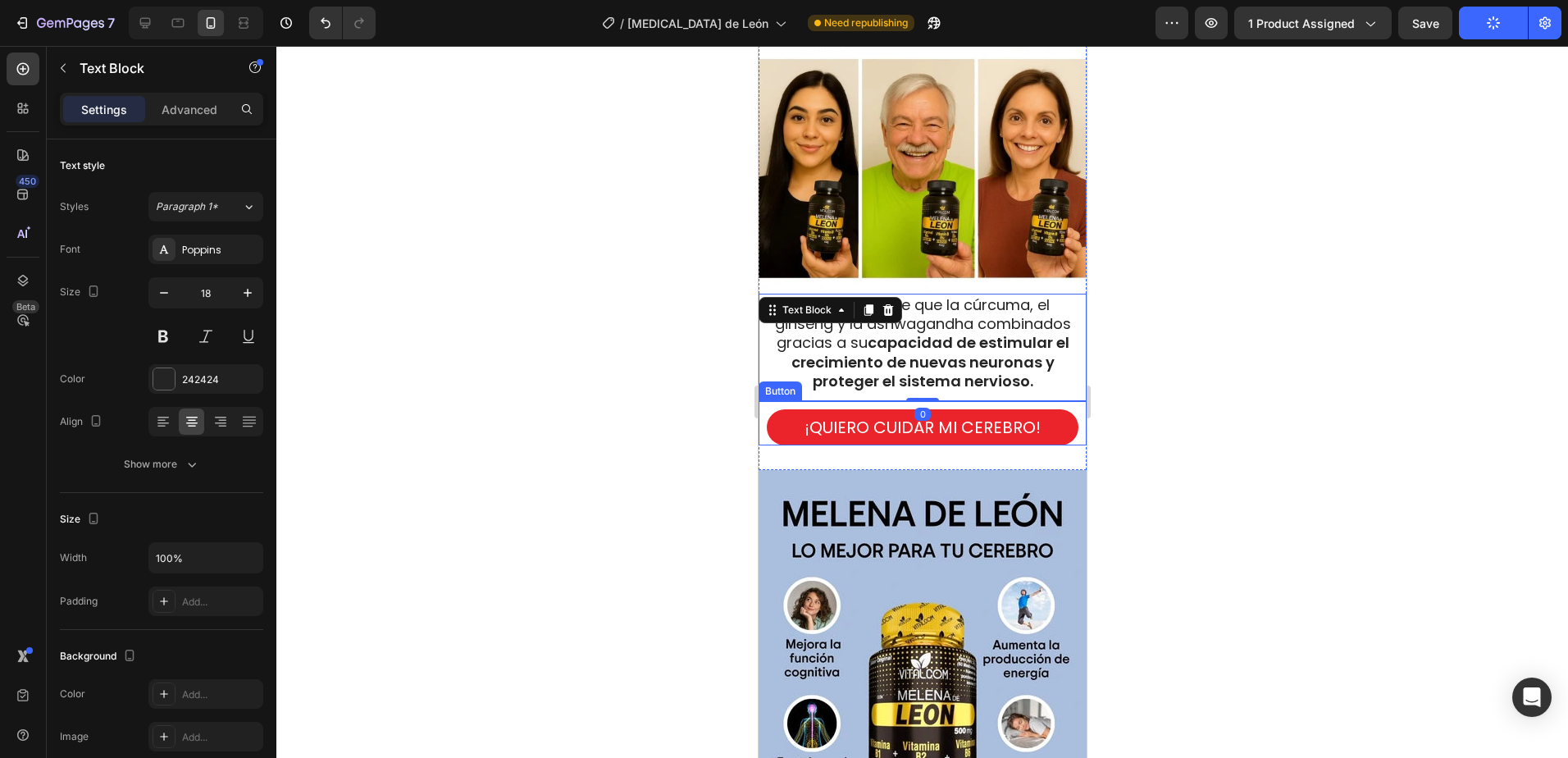
scroll to position [2149, 0]
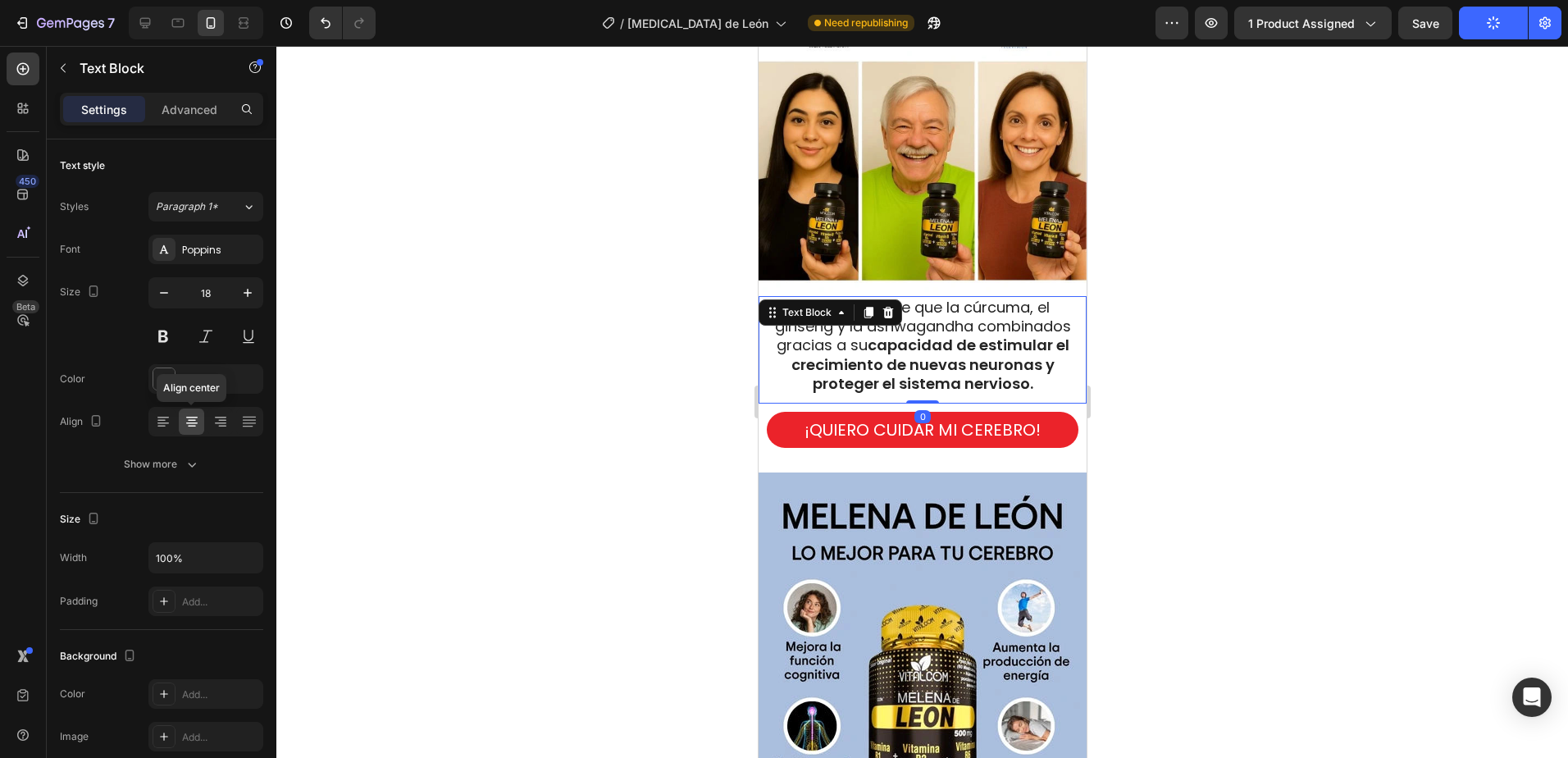
drag, startPoint x: 166, startPoint y: 418, endPoint x: 716, endPoint y: 400, distance: 550.3
click at [168, 418] on icon at bounding box center [163, 421] width 16 height 16
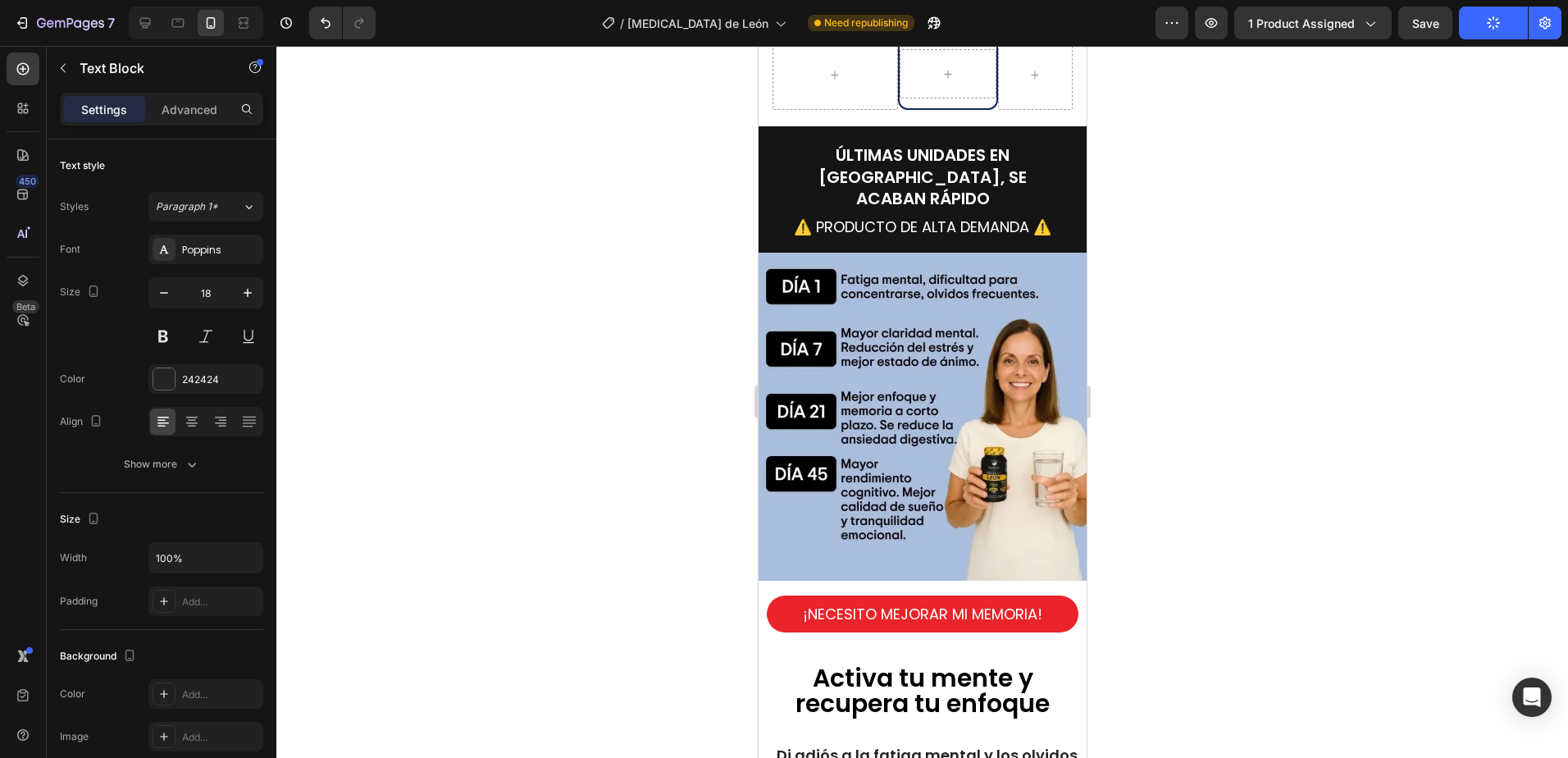
scroll to position [5592, 0]
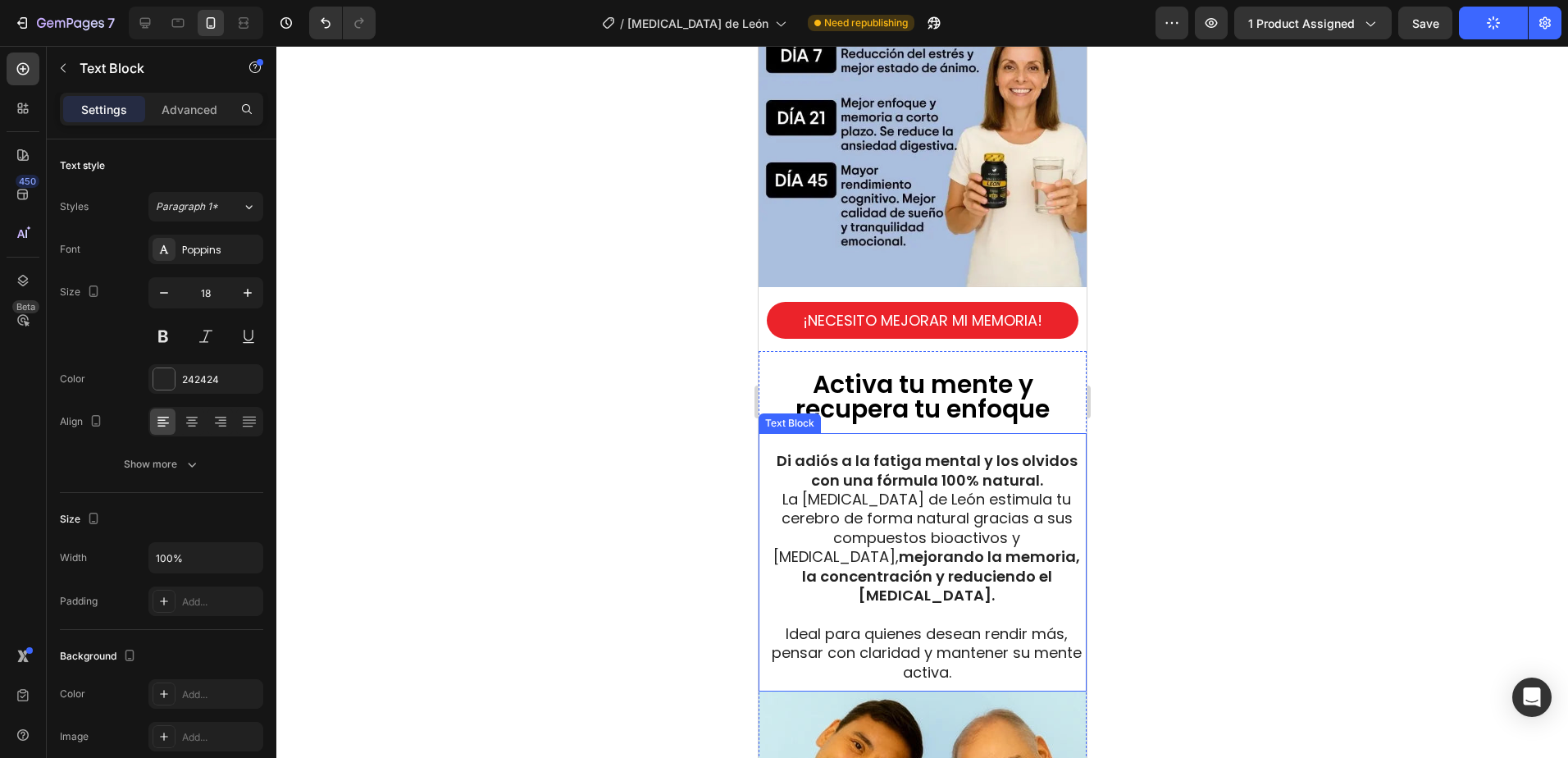
click at [917, 489] on span "La [MEDICAL_DATA] de León estimula tu cerebro de forma natural gracias a sus co…" at bounding box center [926, 547] width 307 height 117
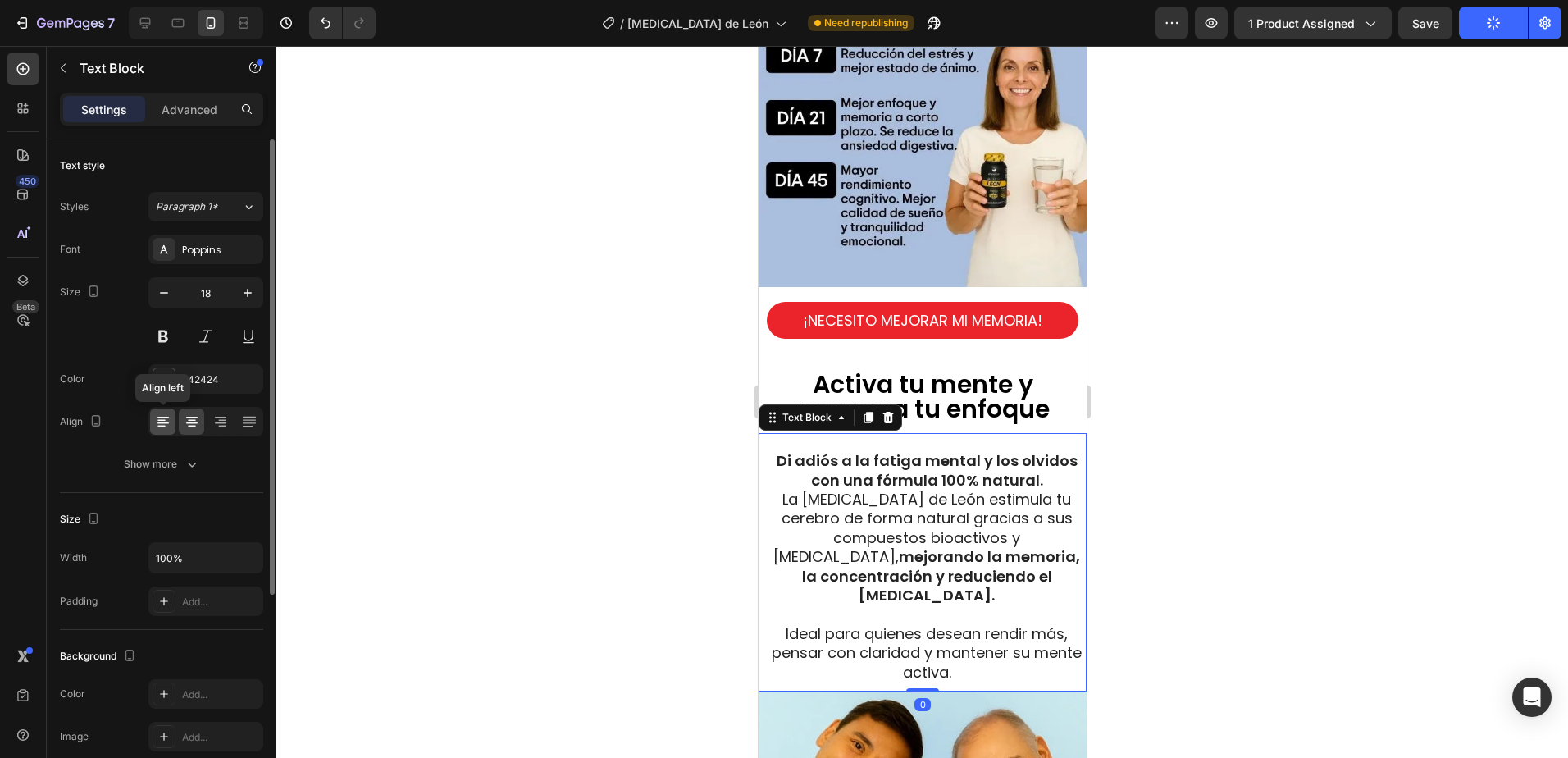
click at [161, 423] on icon at bounding box center [163, 424] width 11 height 2
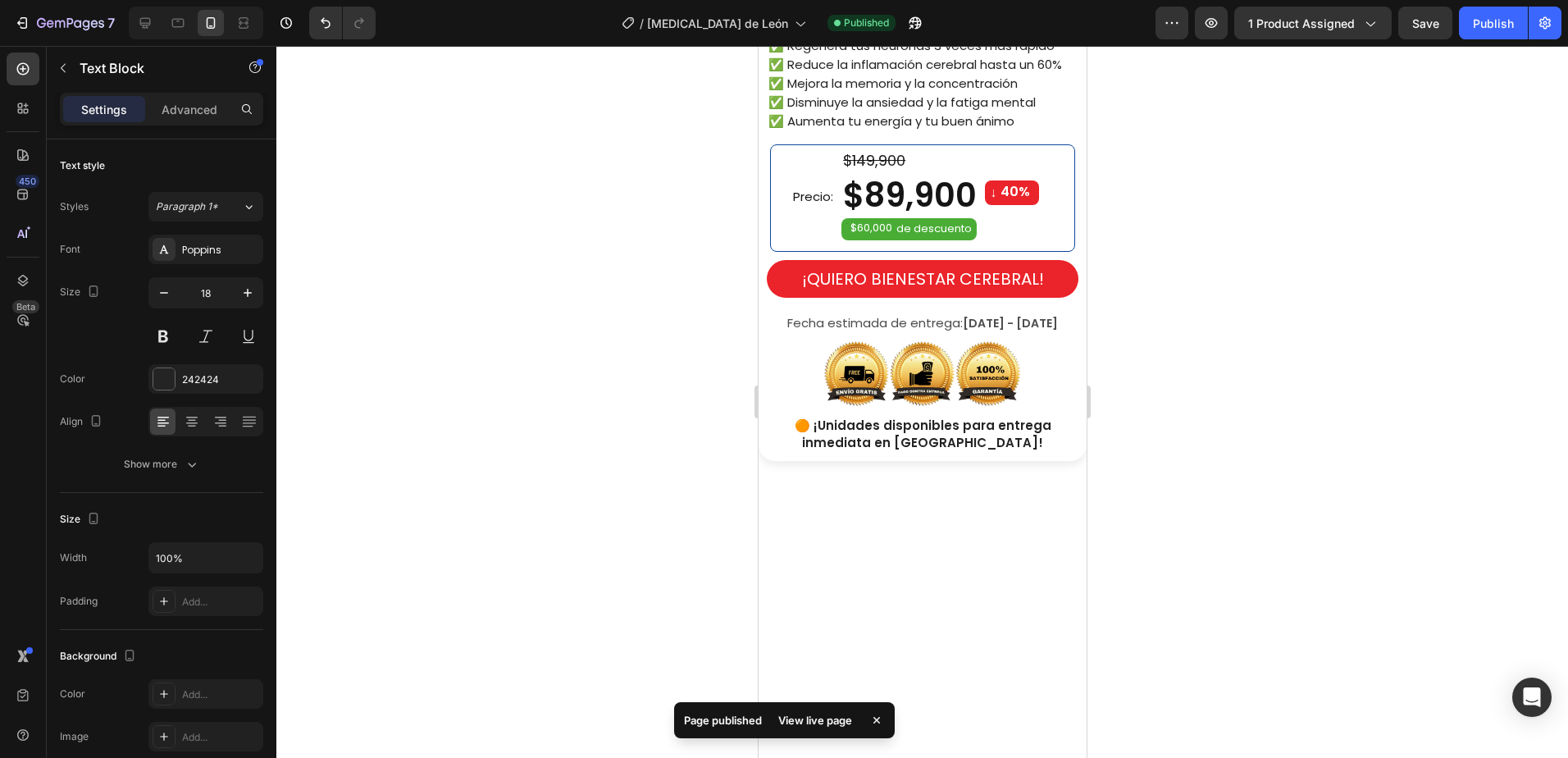
scroll to position [0, 0]
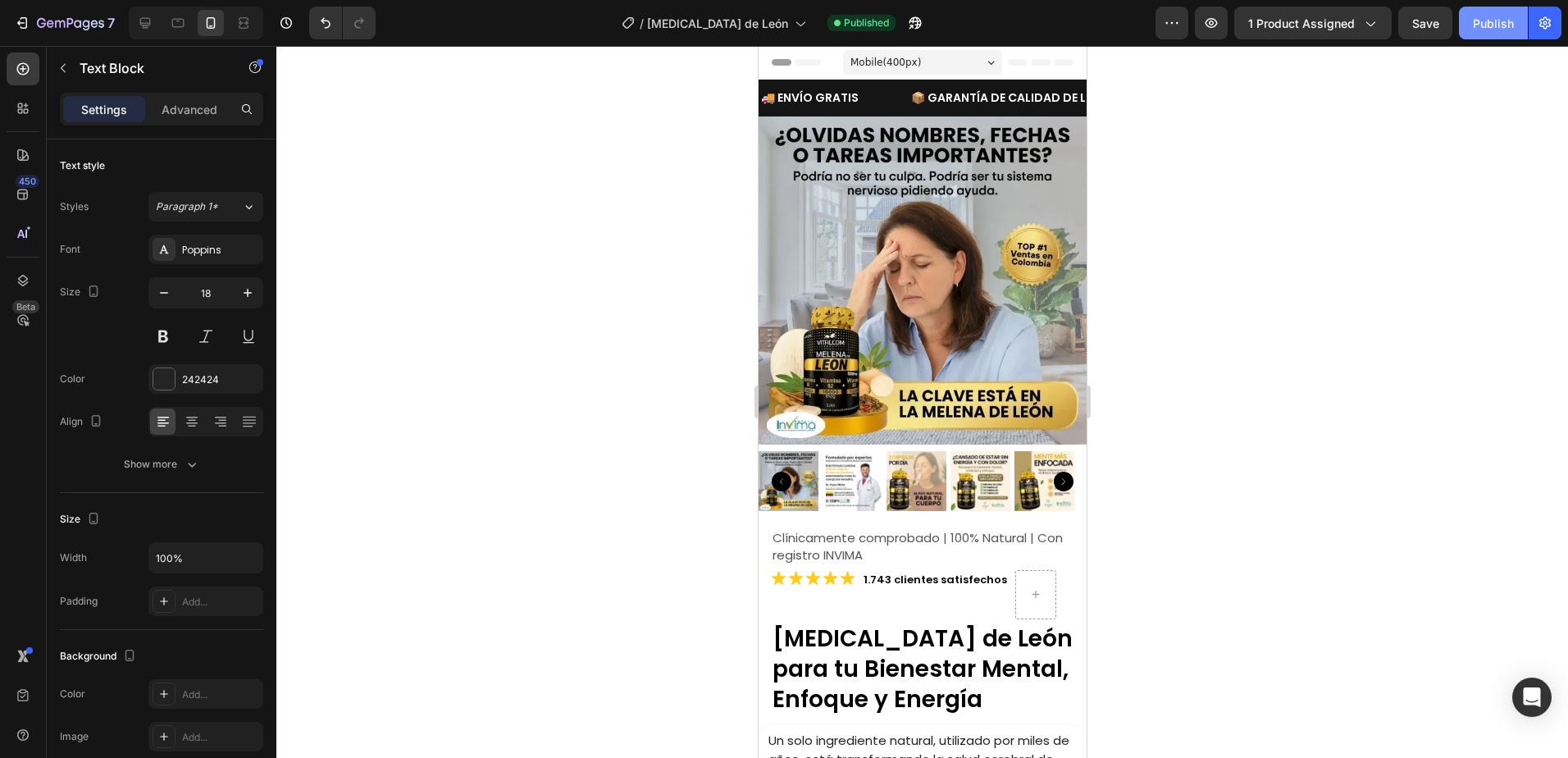
click at [1502, 29] on div "Publish" at bounding box center [1493, 24] width 41 height 17
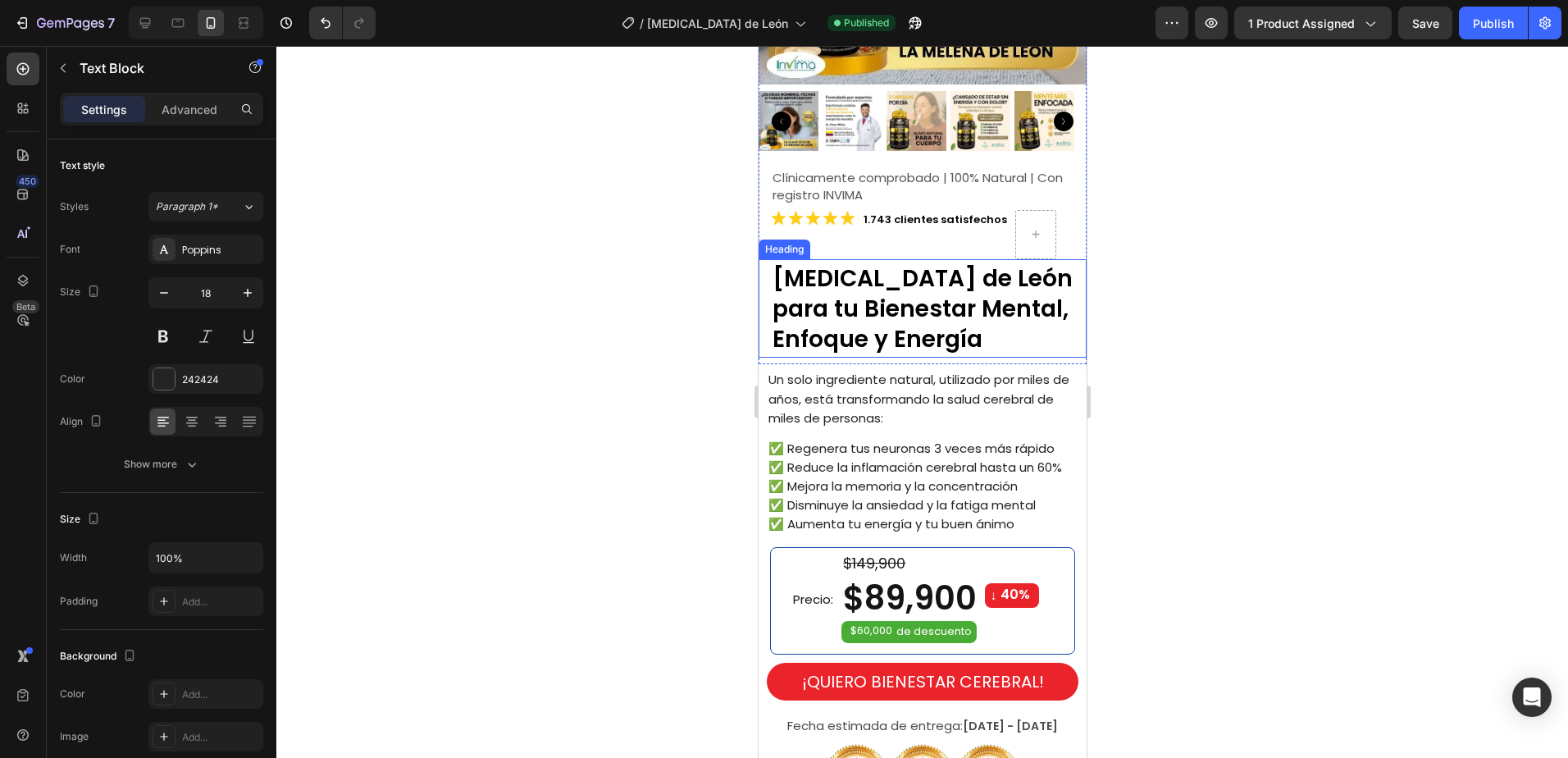
scroll to position [574, 0]
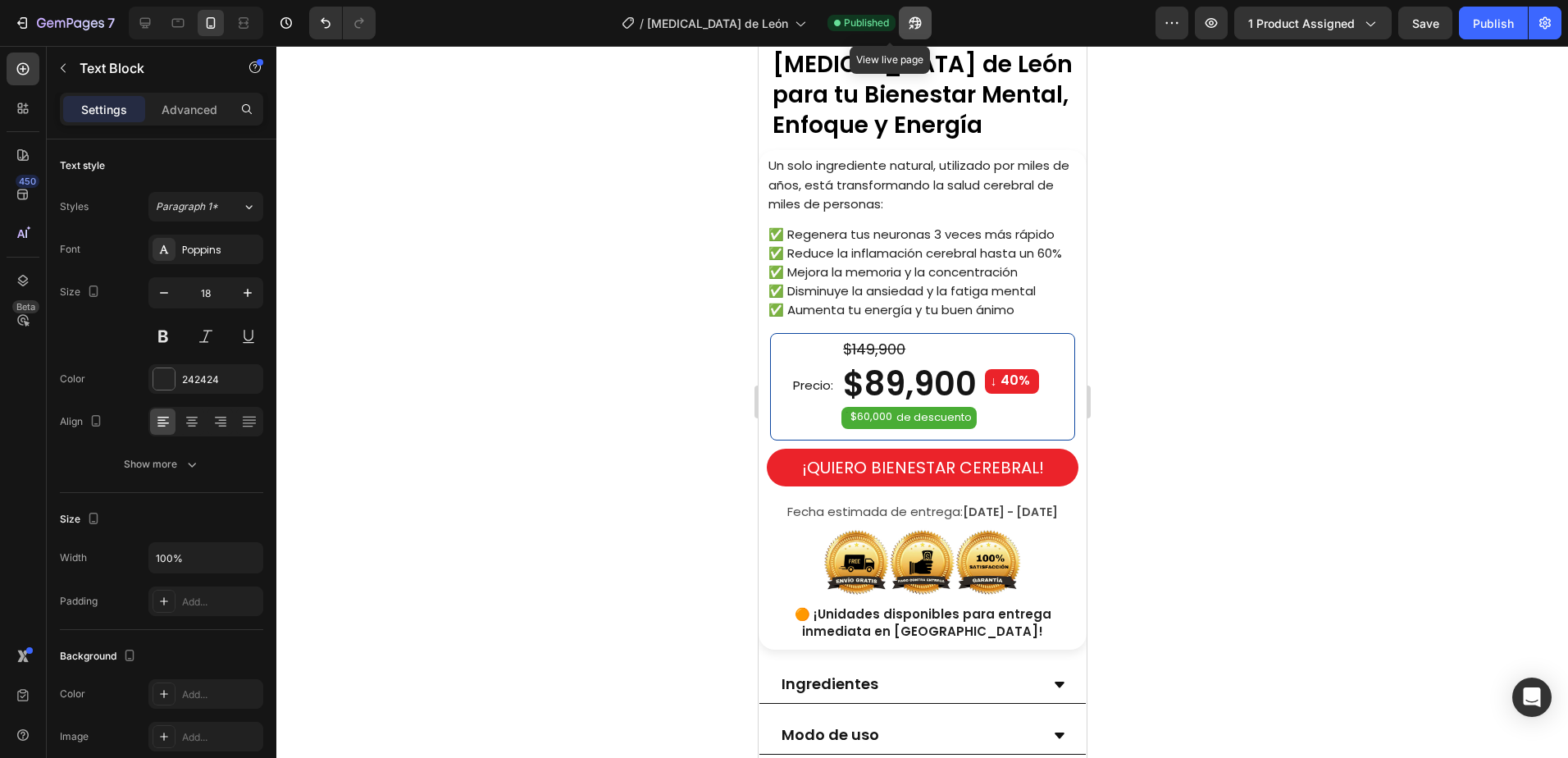
click at [909, 26] on icon "button" at bounding box center [911, 27] width 4 height 4
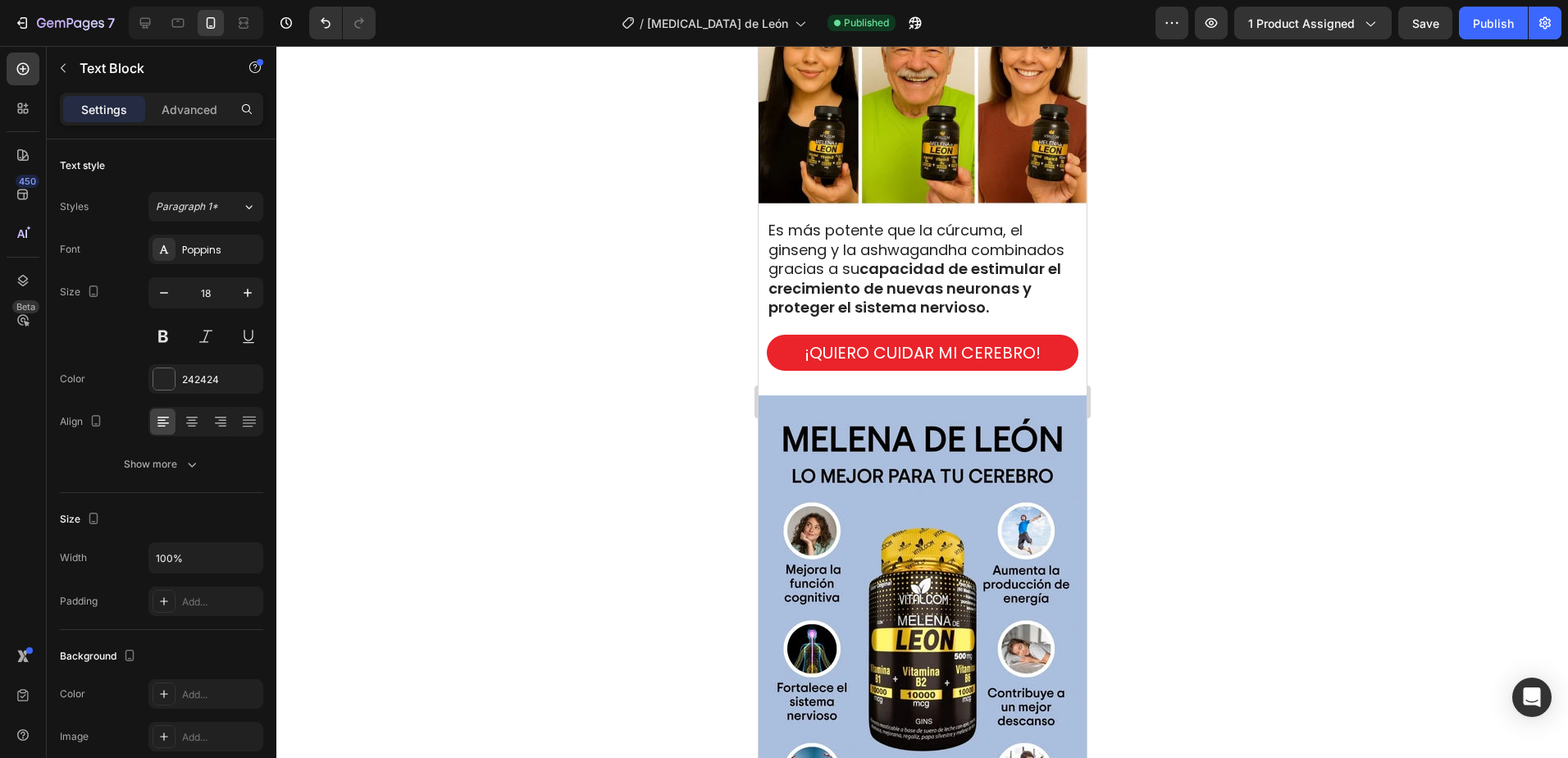
scroll to position [2064, 0]
